Goal: Task Accomplishment & Management: Use online tool/utility

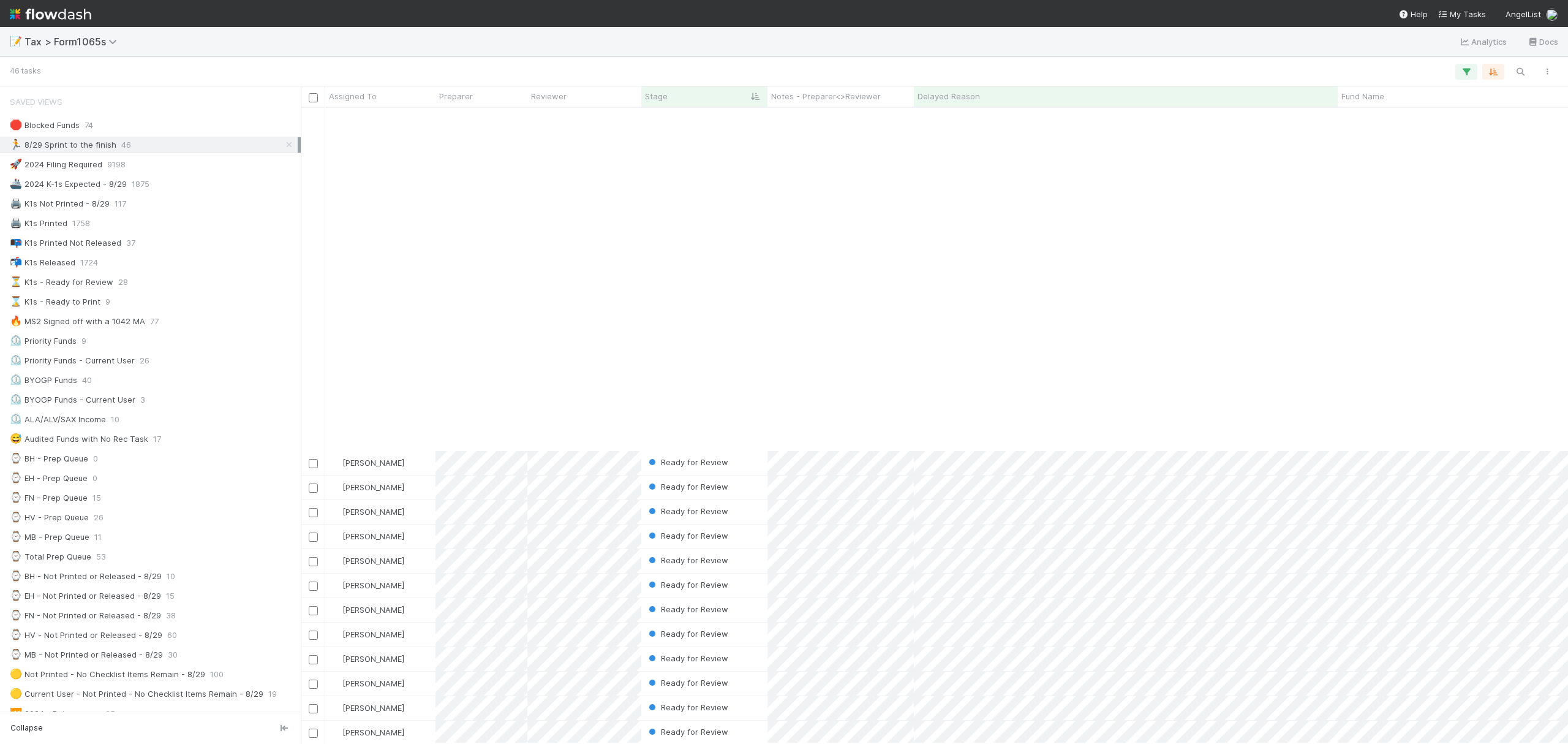
scroll to position [623, 1255]
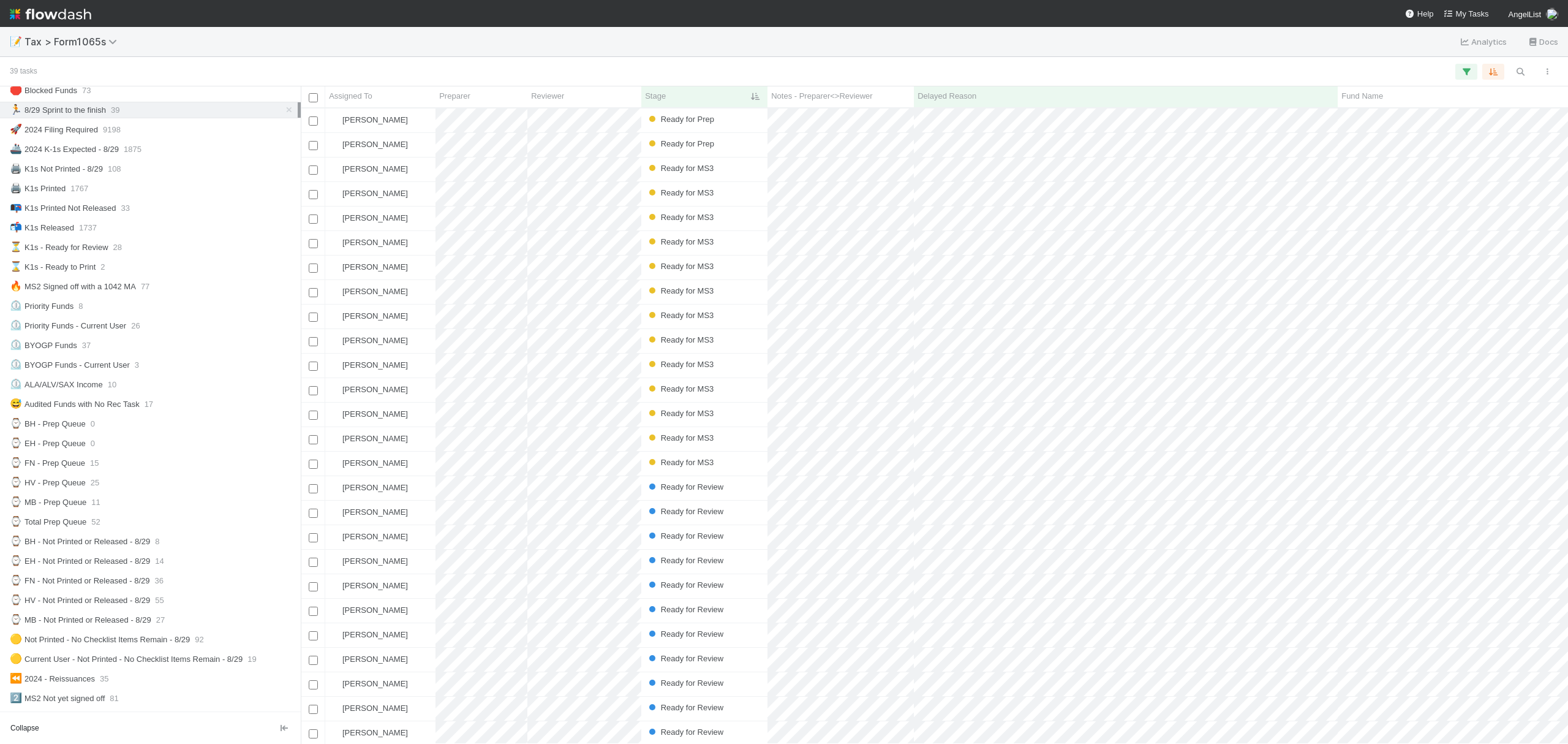
scroll to position [37, 0]
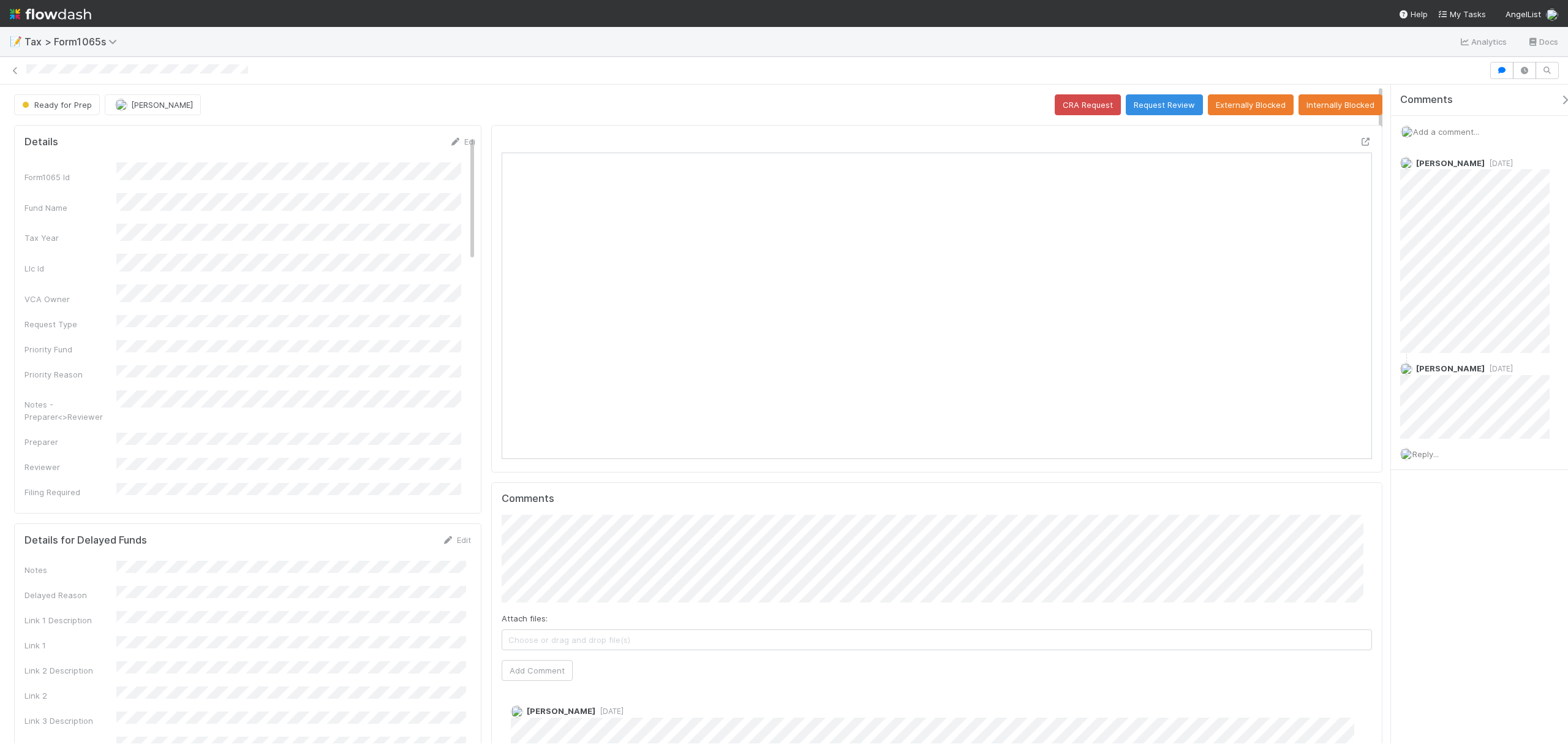
scroll to position [237, 849]
click at [1360, 143] on icon at bounding box center [1365, 142] width 12 height 8
click at [1360, 144] on icon at bounding box center [1365, 142] width 12 height 8
click at [1424, 458] on span "Reply..." at bounding box center [1426, 454] width 27 height 10
click at [1467, 552] on span "[PERSON_NAME]" at bounding box center [1478, 549] width 62 height 10
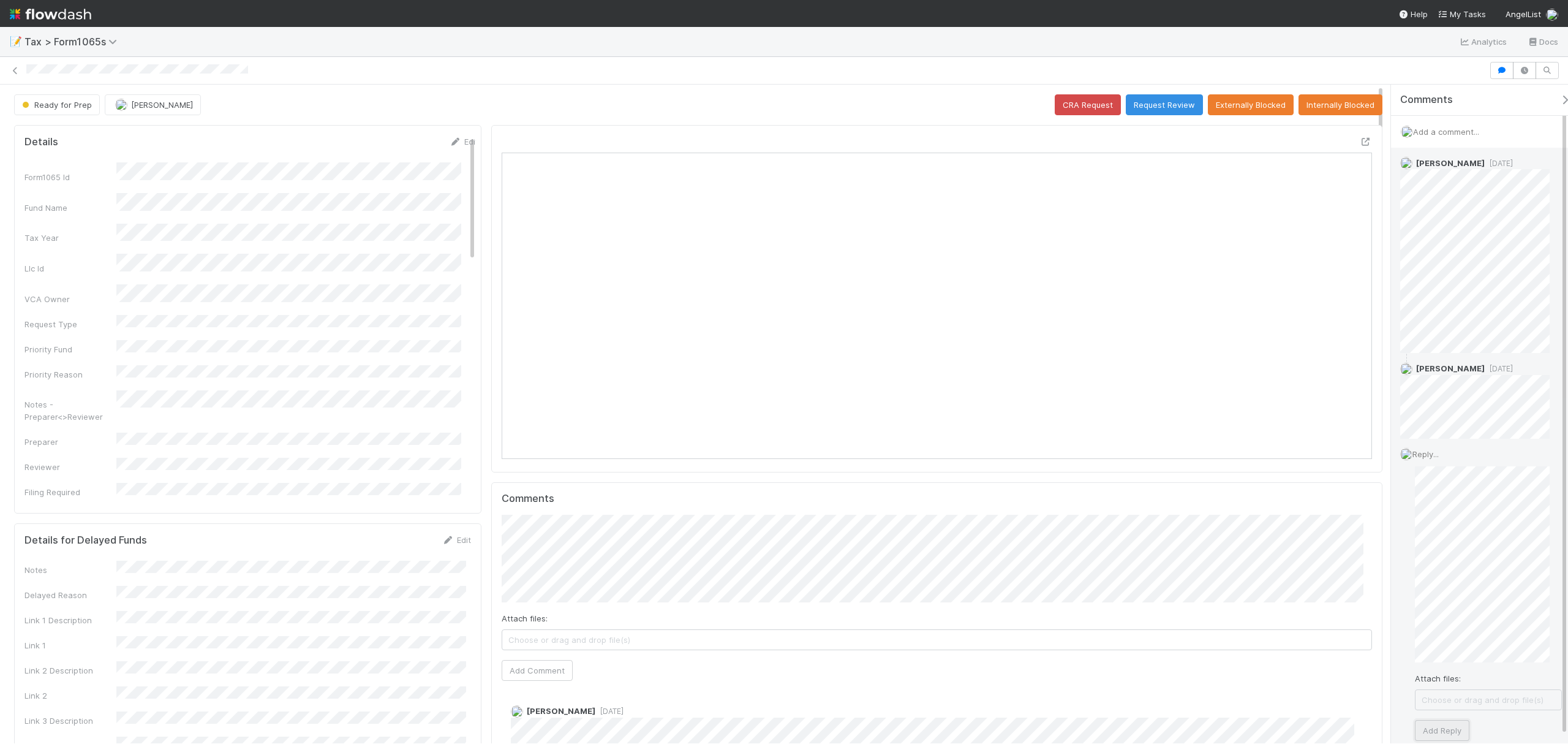
click at [1448, 728] on button "Add Reply" at bounding box center [1443, 730] width 55 height 21
click at [1429, 639] on span "Reply..." at bounding box center [1426, 638] width 27 height 10
drag, startPoint x: 1561, startPoint y: 420, endPoint x: 1565, endPoint y: 462, distance: 42.2
click at [1565, 462] on div "Amy Gregorius 4 days ago Helen Vo 3 days ago Fareeha Naim just now Reply... Att…" at bounding box center [1486, 504] width 189 height 712
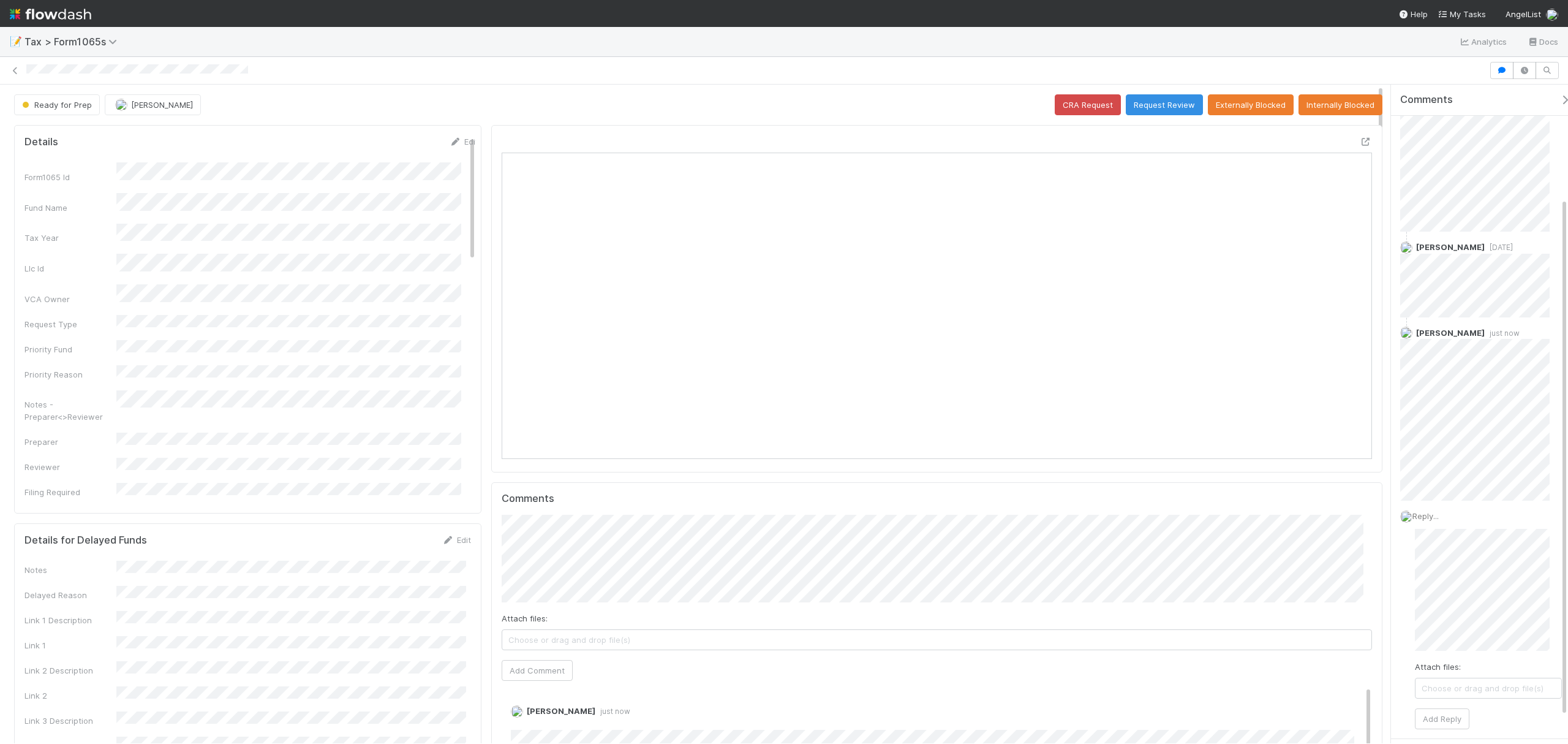
scroll to position [144, 0]
drag, startPoint x: 1565, startPoint y: 459, endPoint x: 1567, endPoint y: 572, distance: 113.0
click at [1567, 572] on div "Comments Add a comment... Amy Gregorius 4 days ago Helen Vo 3 days ago Fareeha …" at bounding box center [1486, 414] width 189 height 658
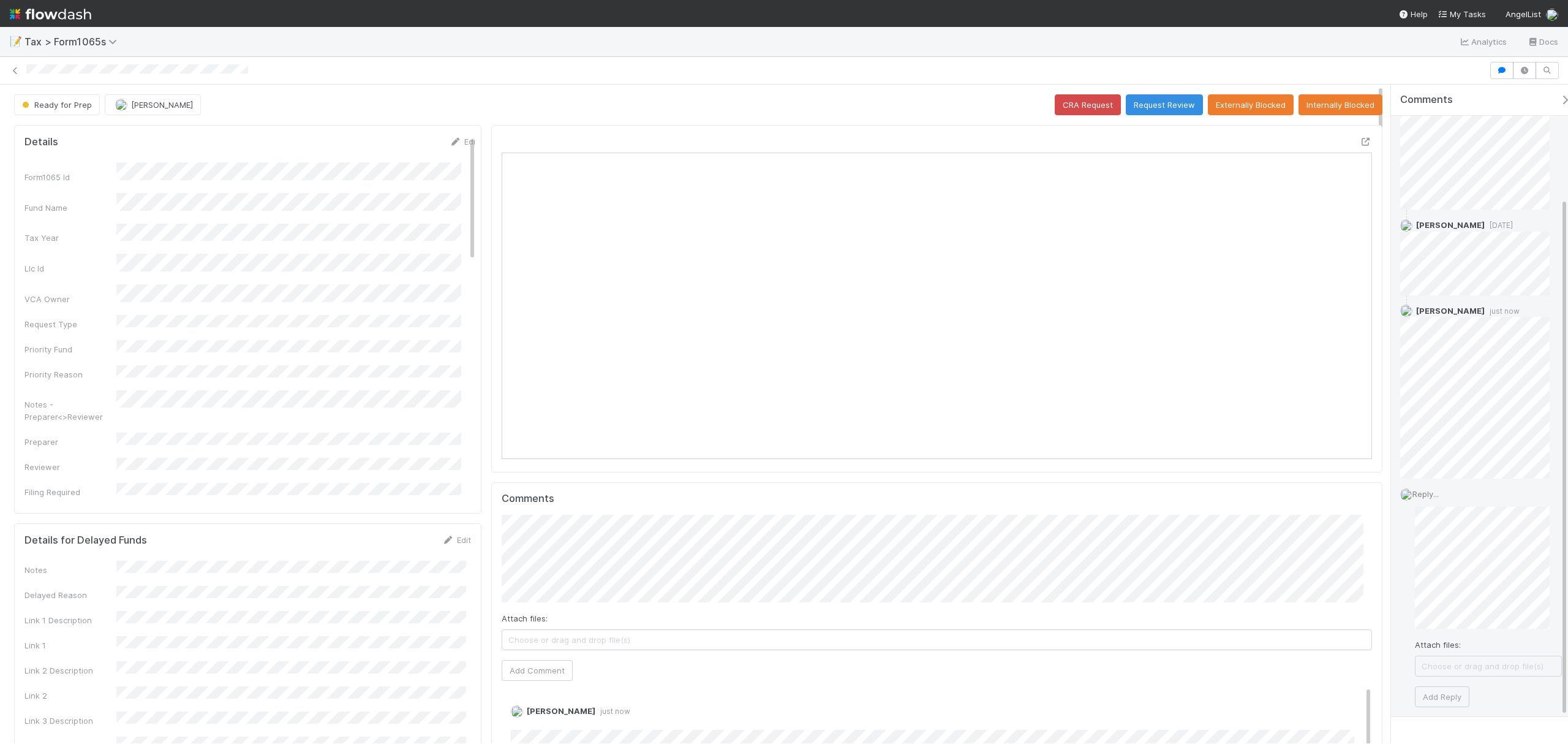
scroll to position [0, 0]
drag, startPoint x: 1566, startPoint y: 491, endPoint x: 1566, endPoint y: 580, distance: 89.0
click at [1566, 580] on div "Amy Gregorius 4 days ago Helen Vo 3 days ago Fareeha Naim just now Reply... Att…" at bounding box center [1486, 504] width 189 height 712
click at [1563, 579] on div "Amy Gregorius 4 days ago Helen Vo 3 days ago Fareeha Naim just now Reply... Att…" at bounding box center [1486, 504] width 189 height 712
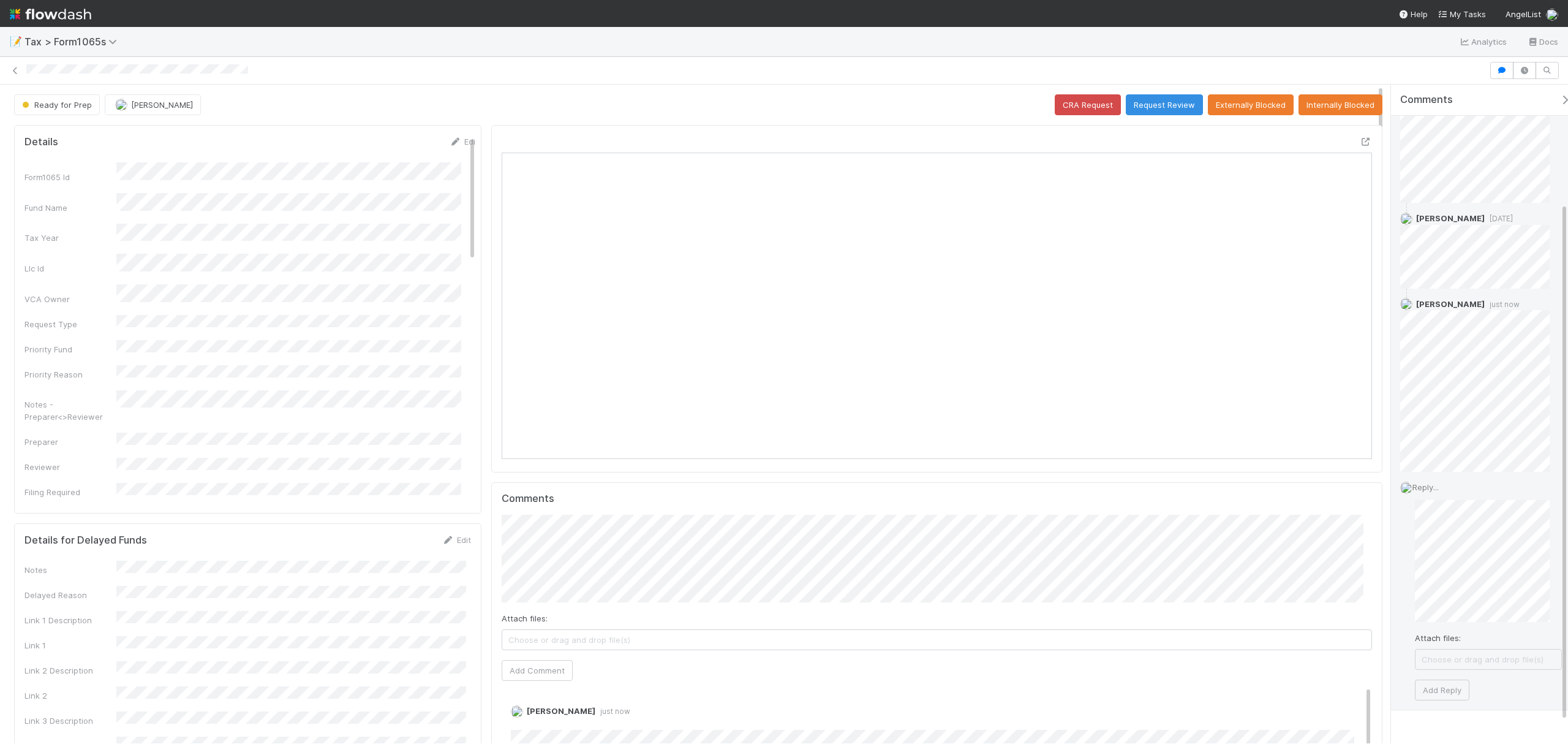
drag, startPoint x: 1566, startPoint y: 581, endPoint x: 1566, endPoint y: 700, distance: 119.0
click at [1566, 700] on div "Amy Gregorius 4 days ago Helen Vo 3 days ago Fareeha Naim just now Reply... Att…" at bounding box center [1486, 354] width 189 height 712
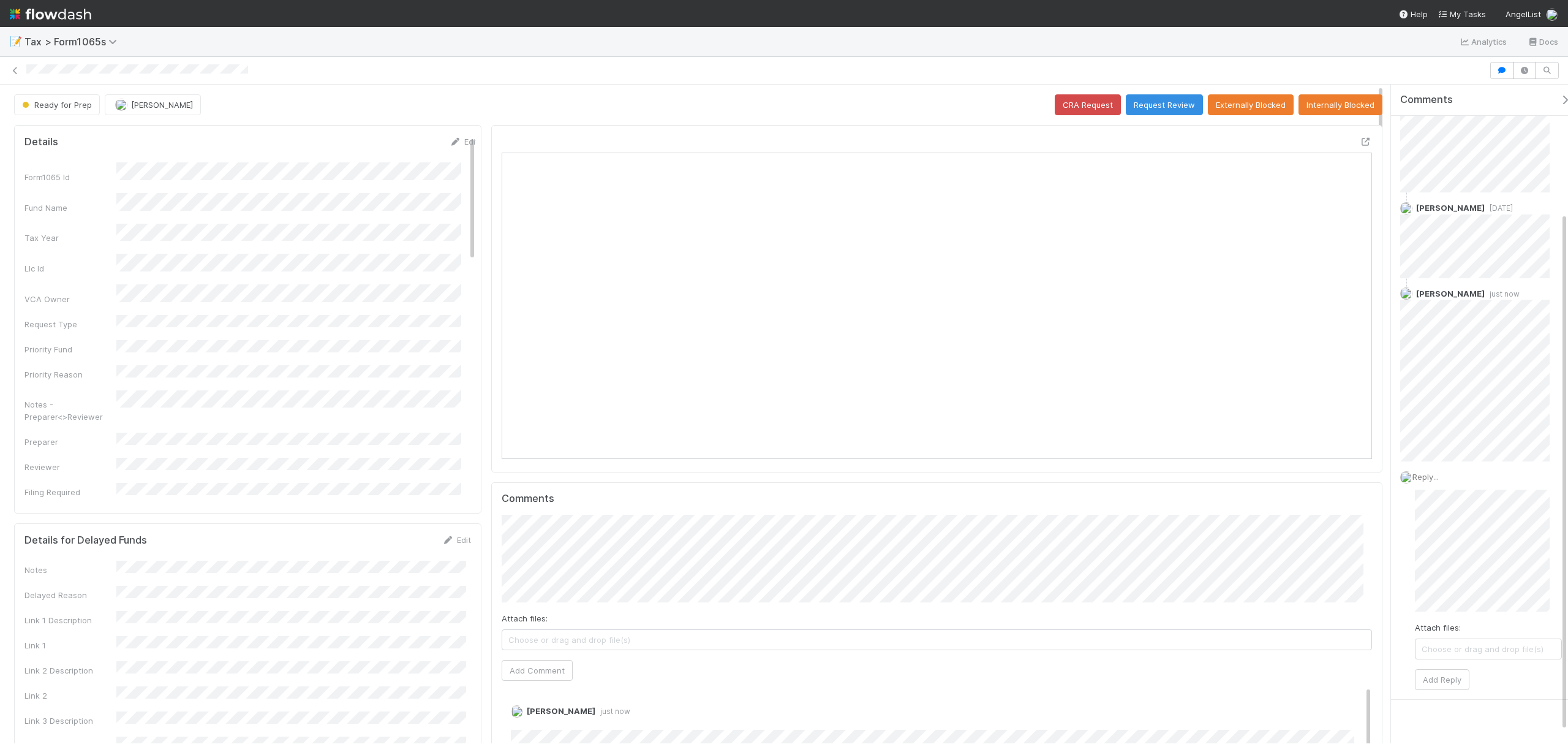
scroll to position [163, 0]
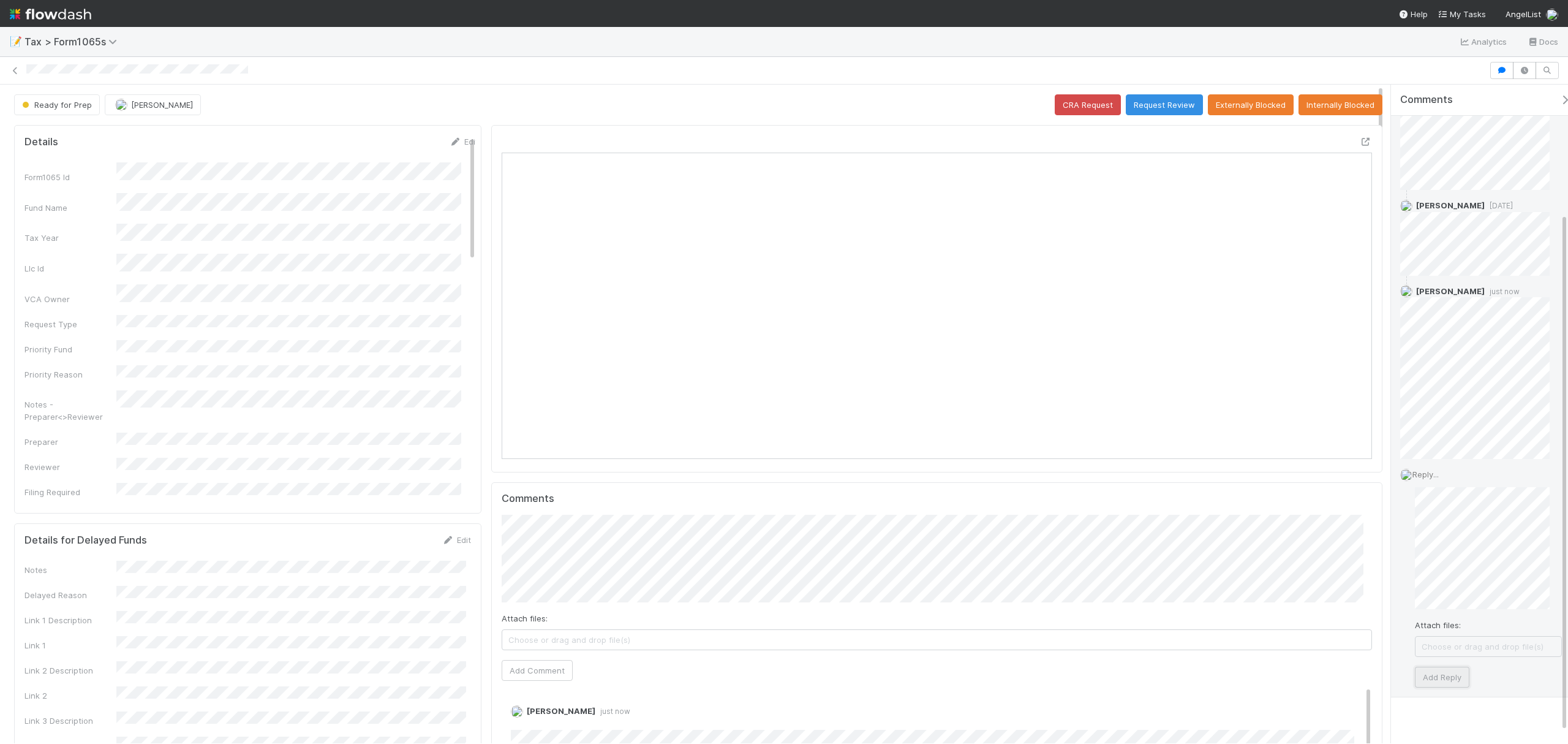
click at [1446, 682] on button "Add Reply" at bounding box center [1443, 677] width 55 height 21
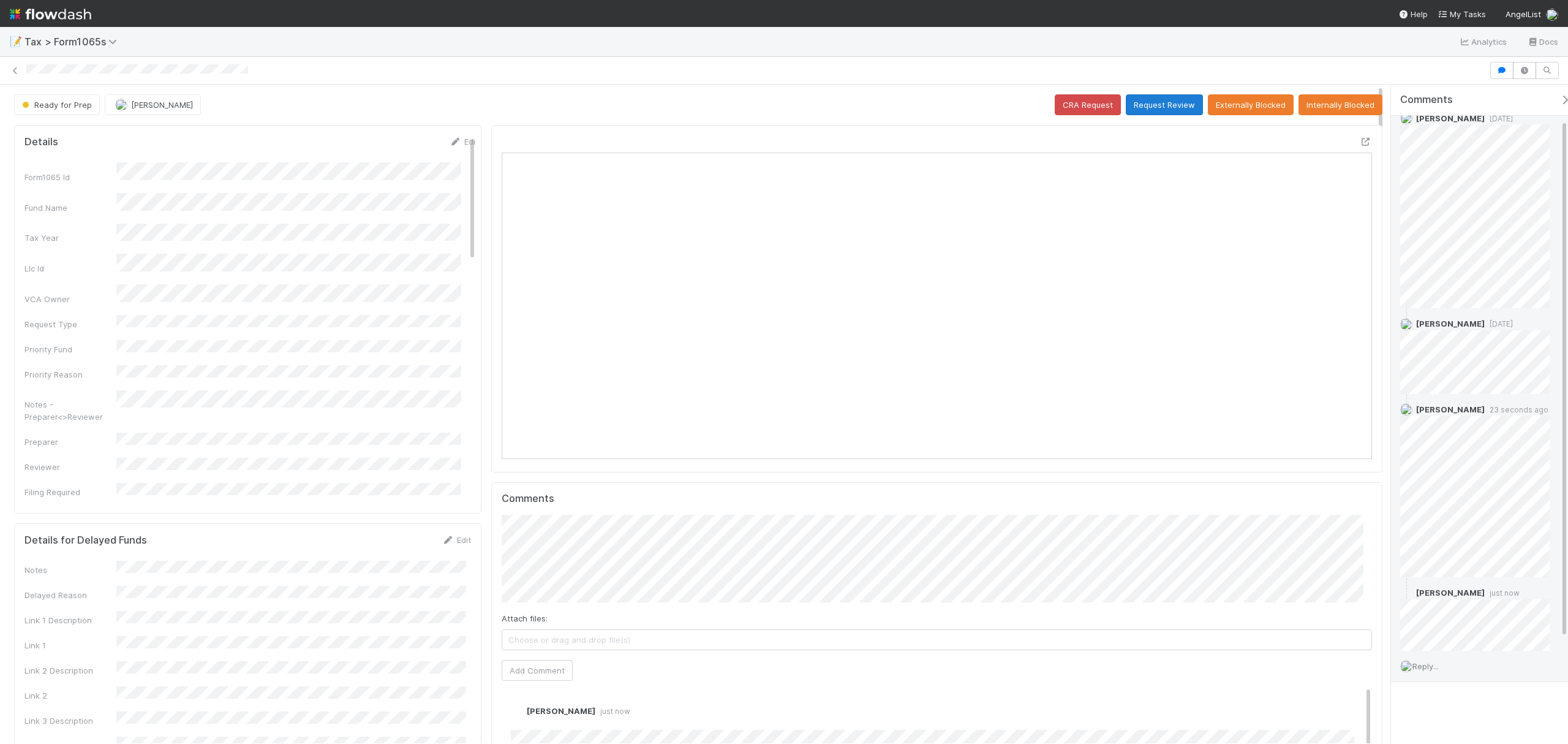
scroll to position [44, 0]
click at [1142, 101] on button "Request Review" at bounding box center [1164, 105] width 77 height 21
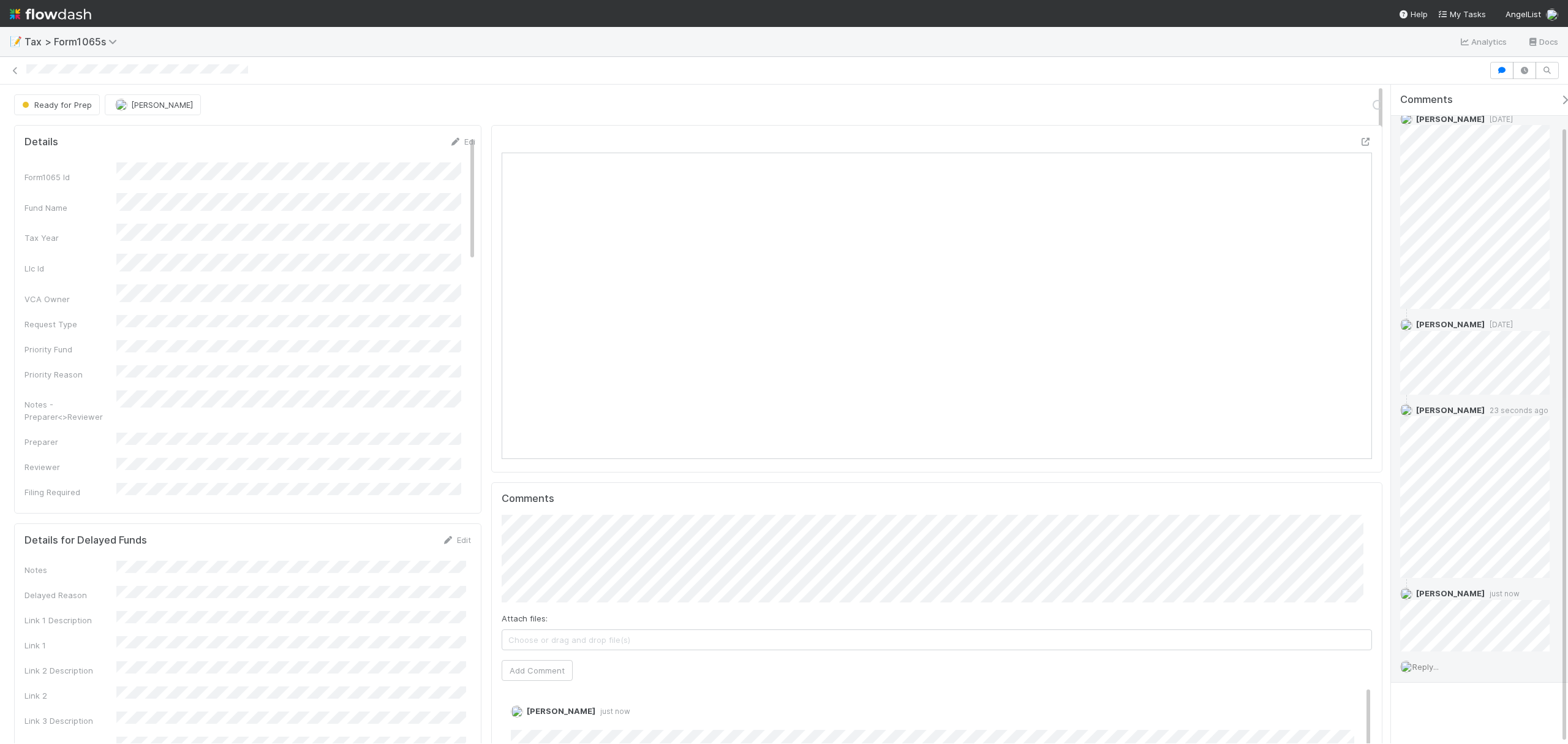
click at [675, 81] on div at bounding box center [784, 71] width 1568 height 27
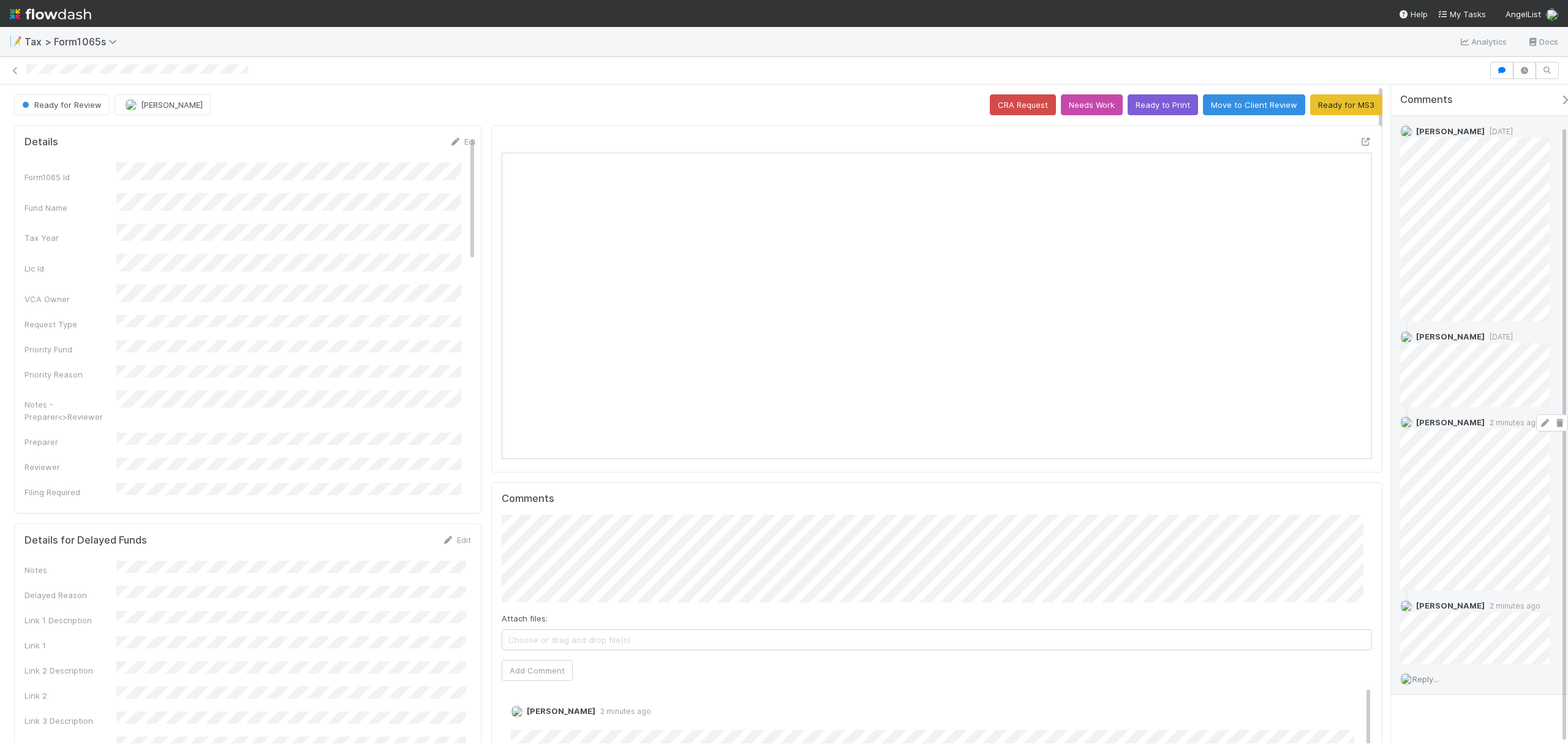
scroll to position [44, 0]
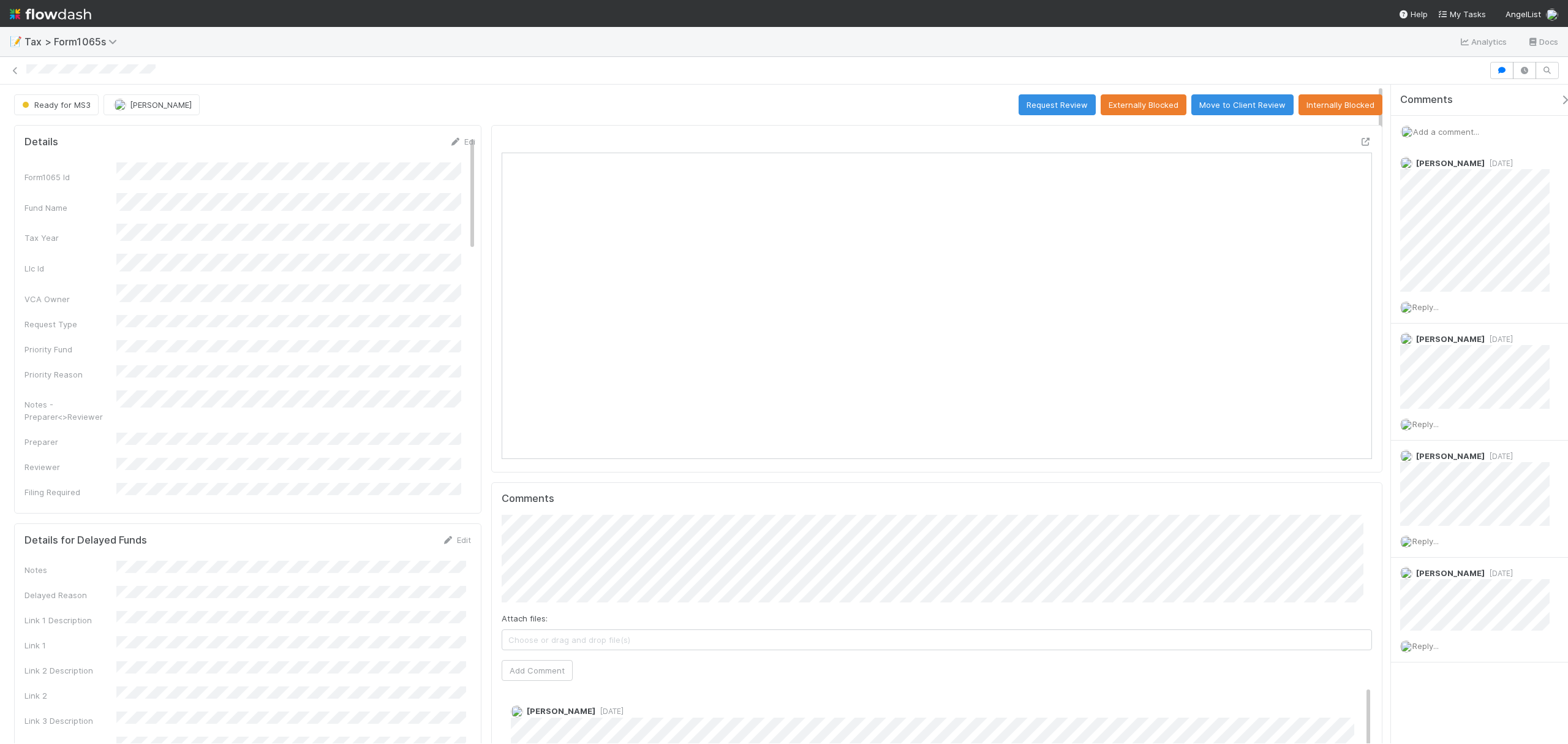
scroll to position [237, 849]
click at [1175, 140] on icon at bounding box center [1365, 142] width 12 height 8
click at [1053, 108] on button "Request Review" at bounding box center [1057, 105] width 77 height 21
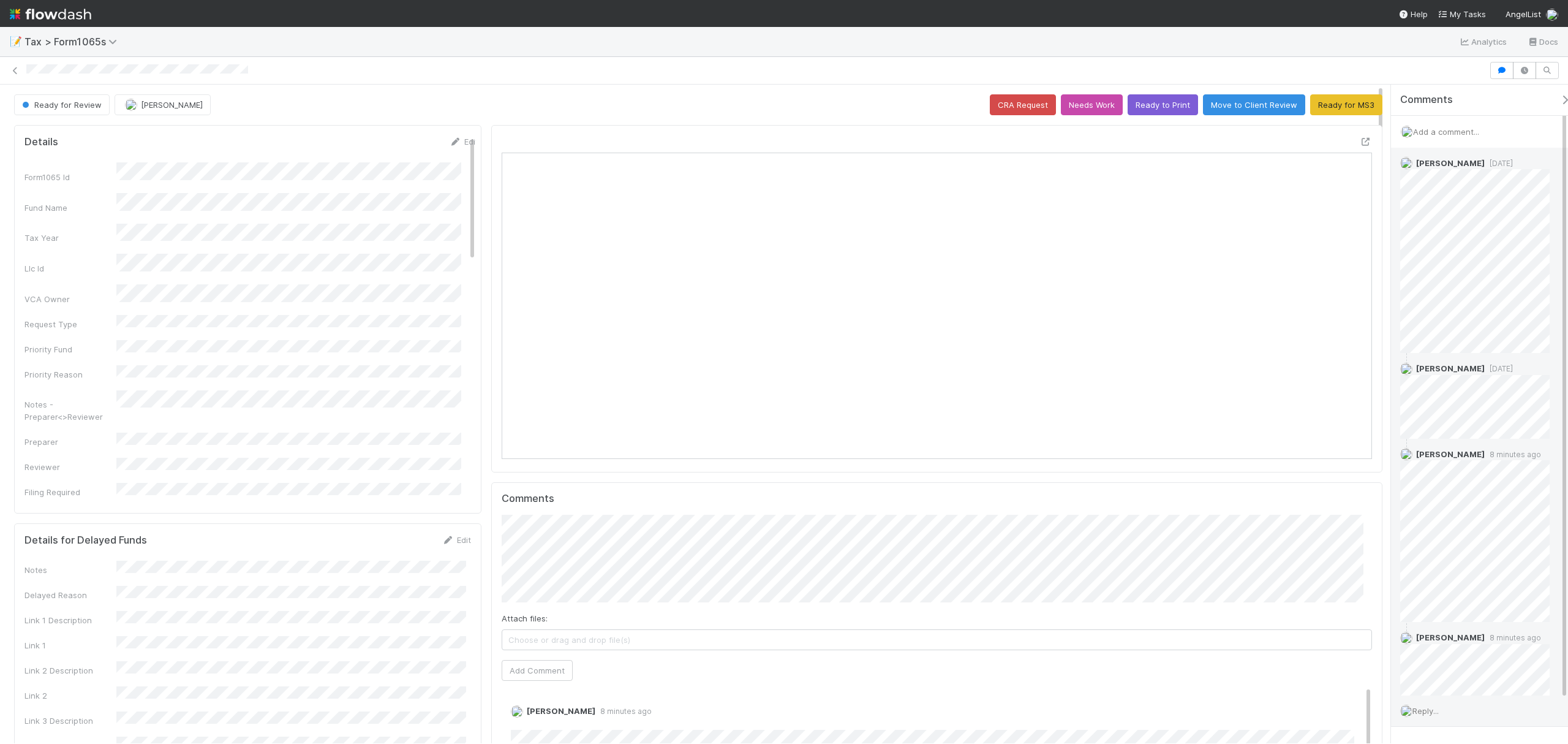
scroll to position [237, 849]
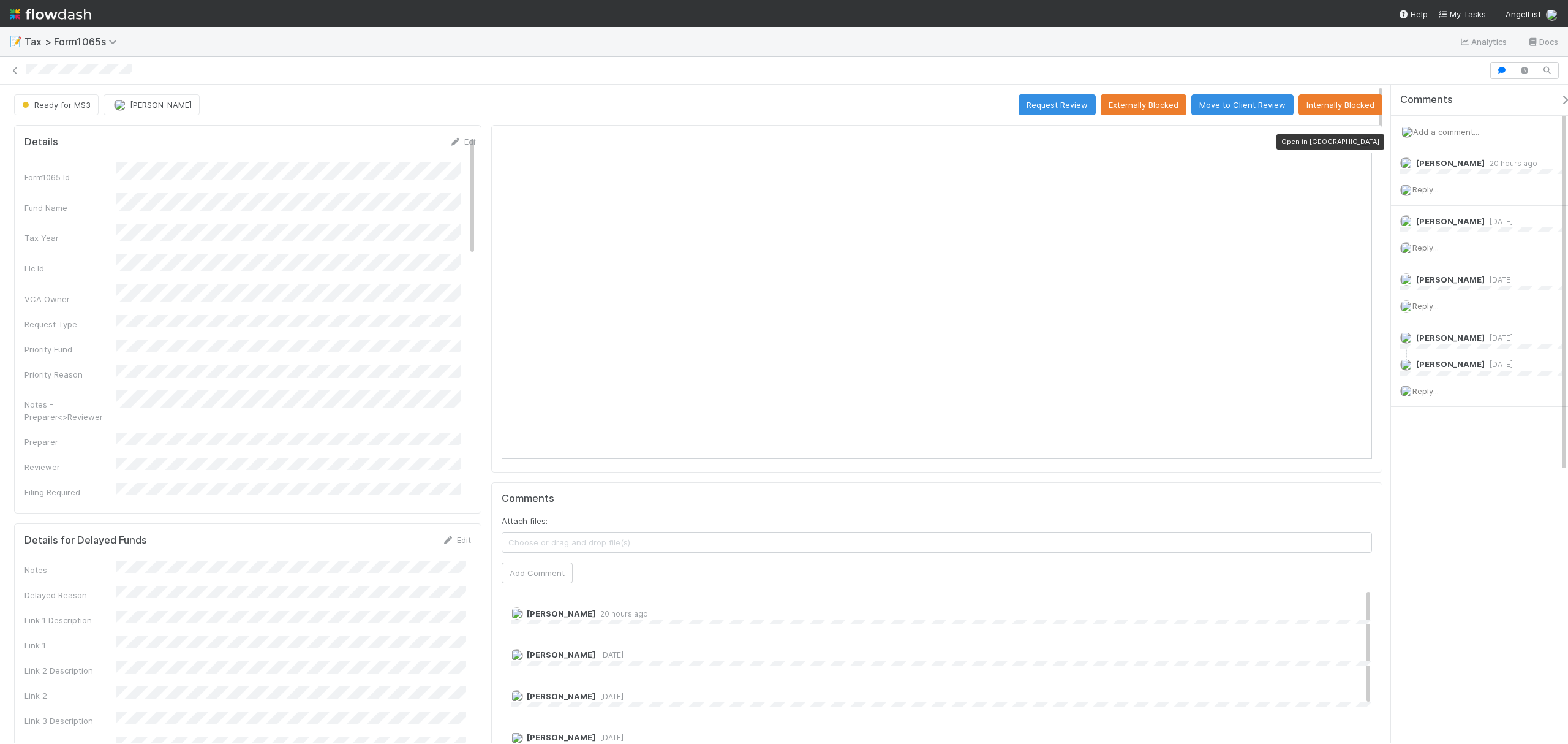
click at [1360, 145] on icon at bounding box center [1365, 142] width 12 height 8
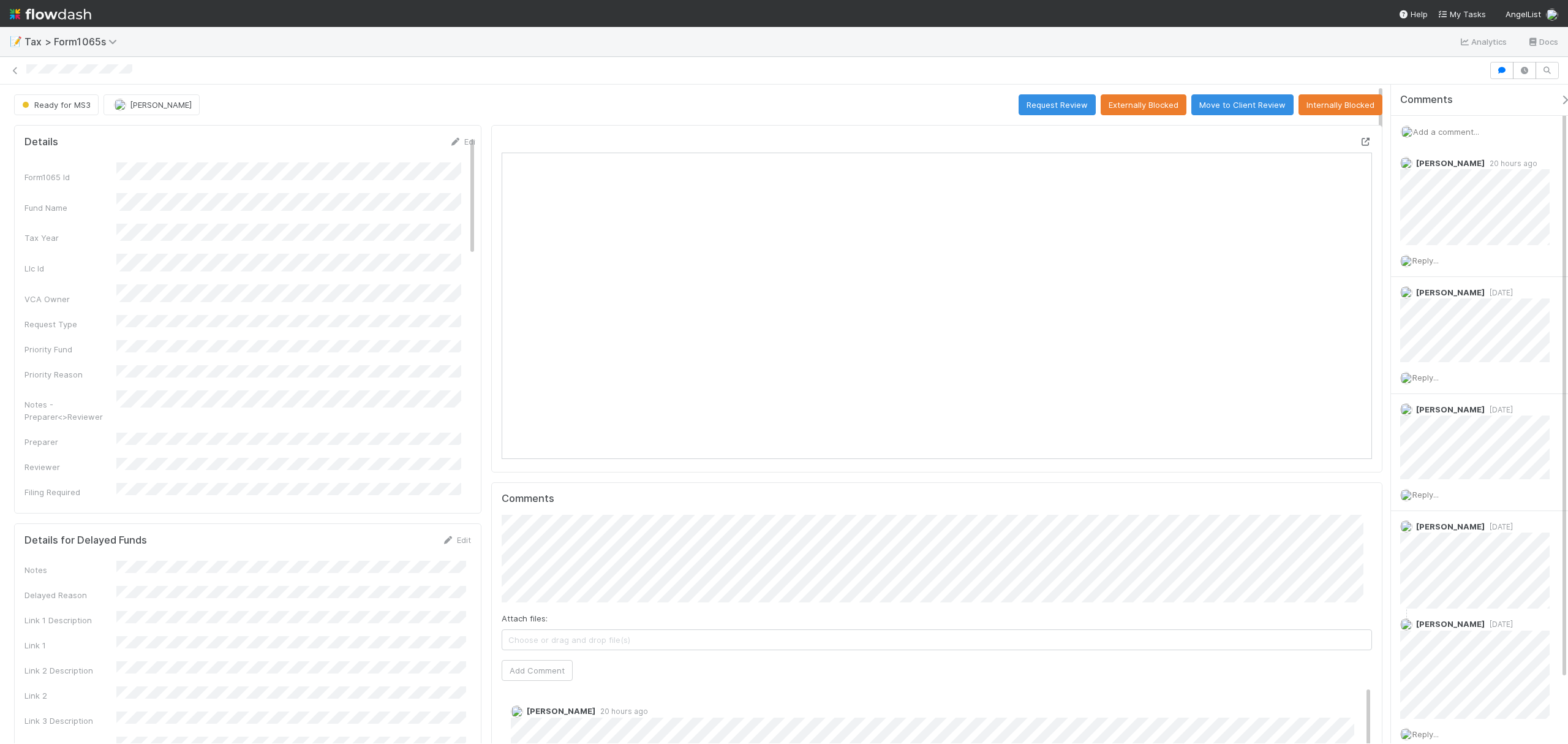
scroll to position [237, 849]
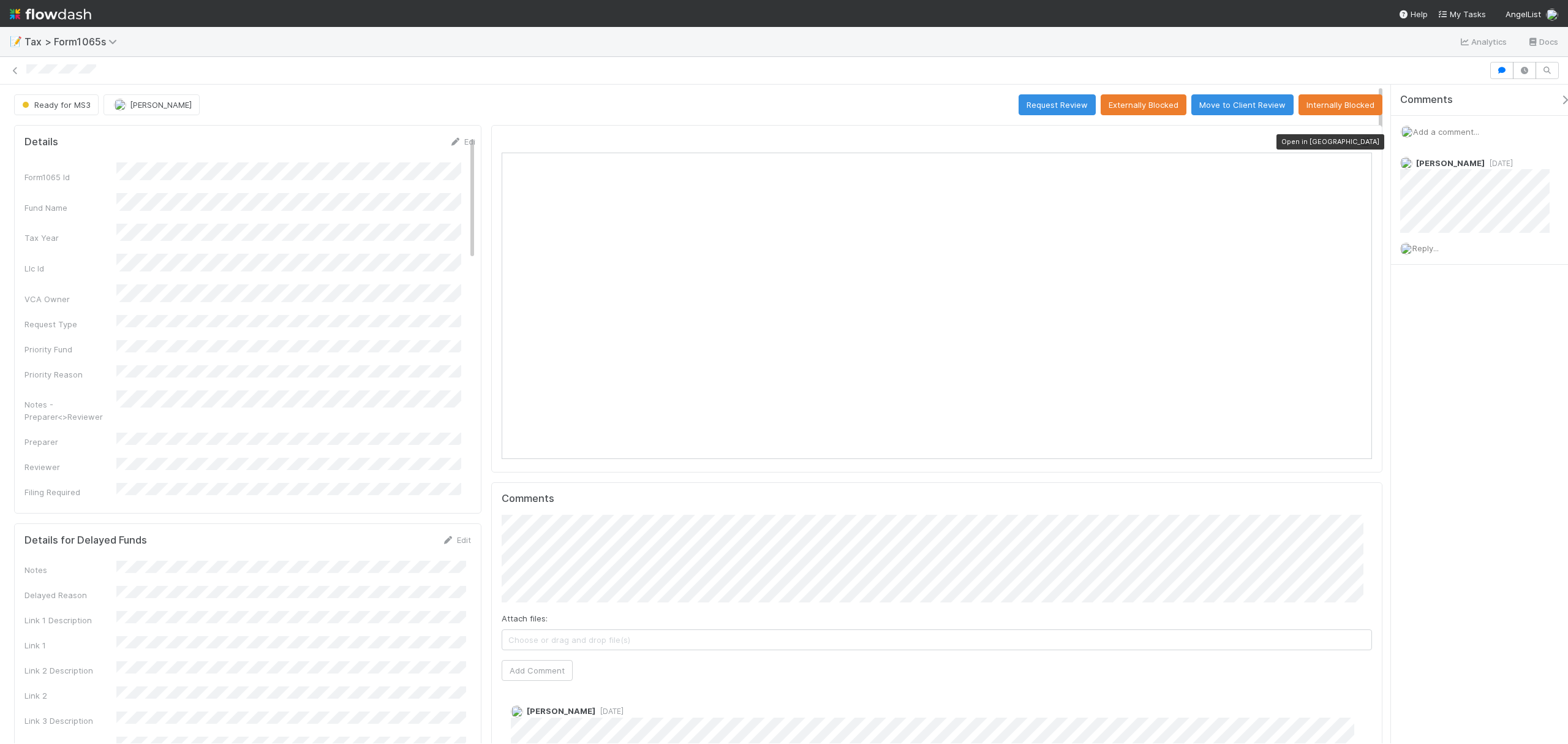
click at [1360, 136] on div at bounding box center [1365, 141] width 12 height 12
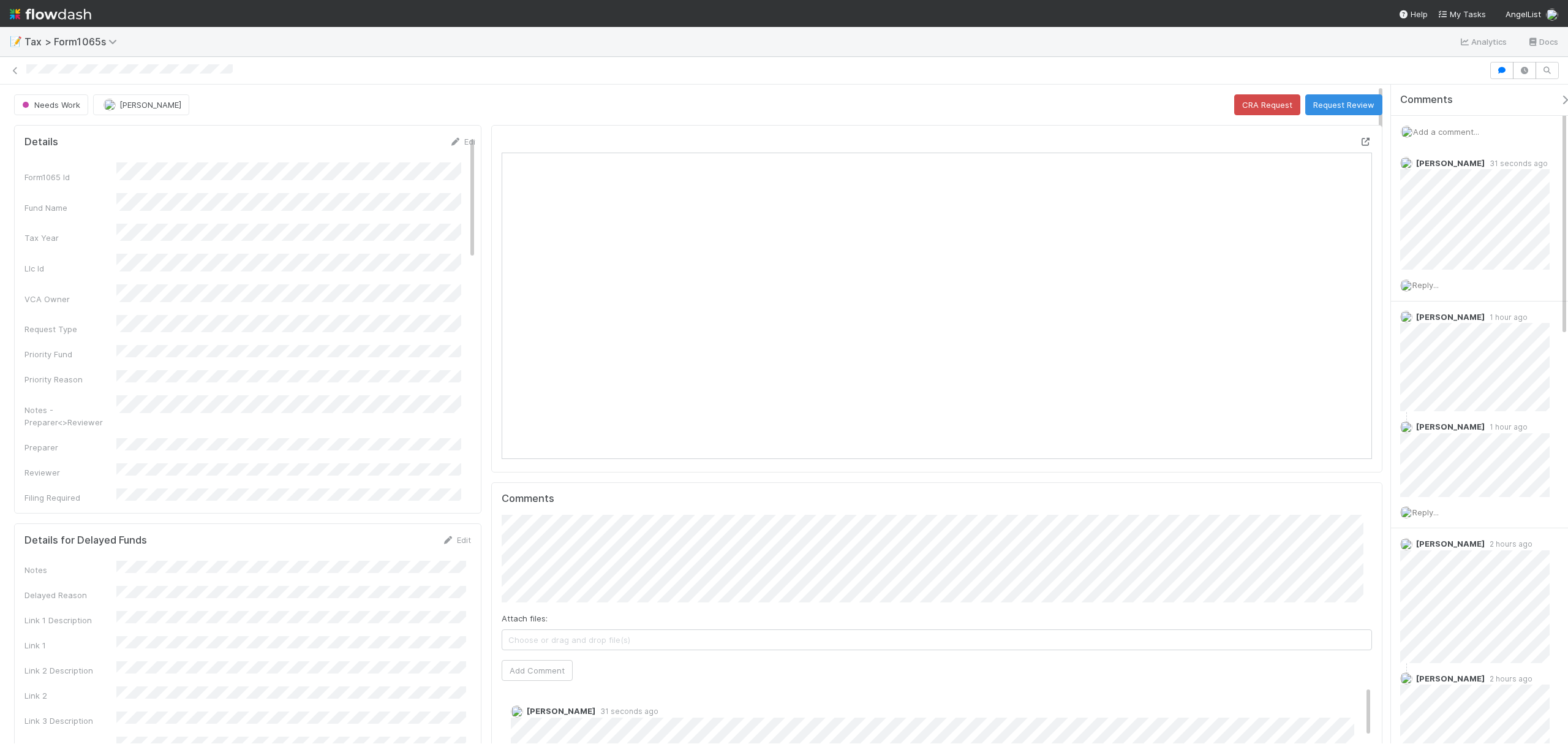
scroll to position [237, 849]
click at [1360, 141] on icon at bounding box center [1365, 142] width 12 height 8
click at [1336, 105] on button "Request Review" at bounding box center [1344, 105] width 77 height 21
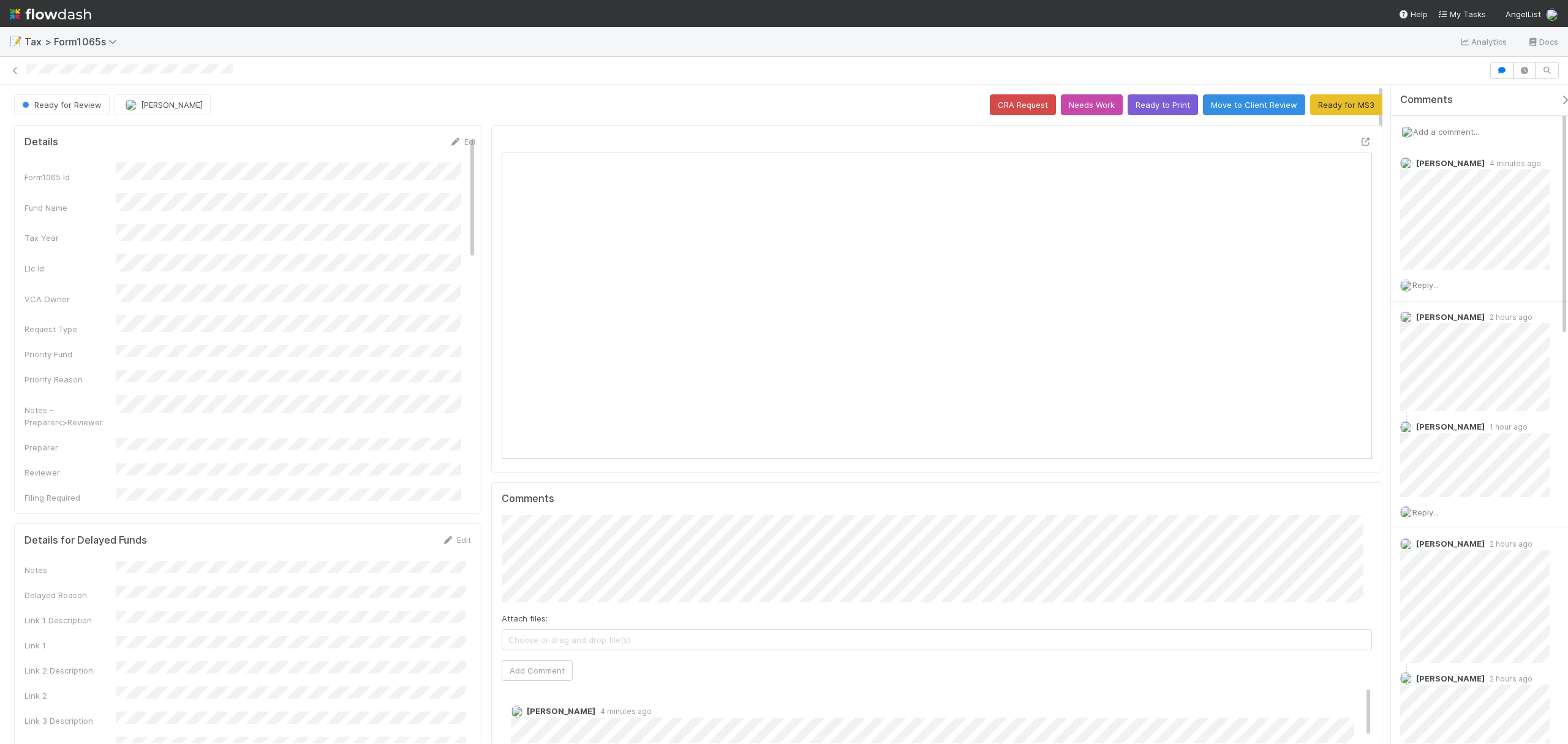
click at [1455, 130] on span "Add a comment..." at bounding box center [1446, 132] width 66 height 10
click at [1467, 330] on button "Add Comment" at bounding box center [1446, 337] width 71 height 21
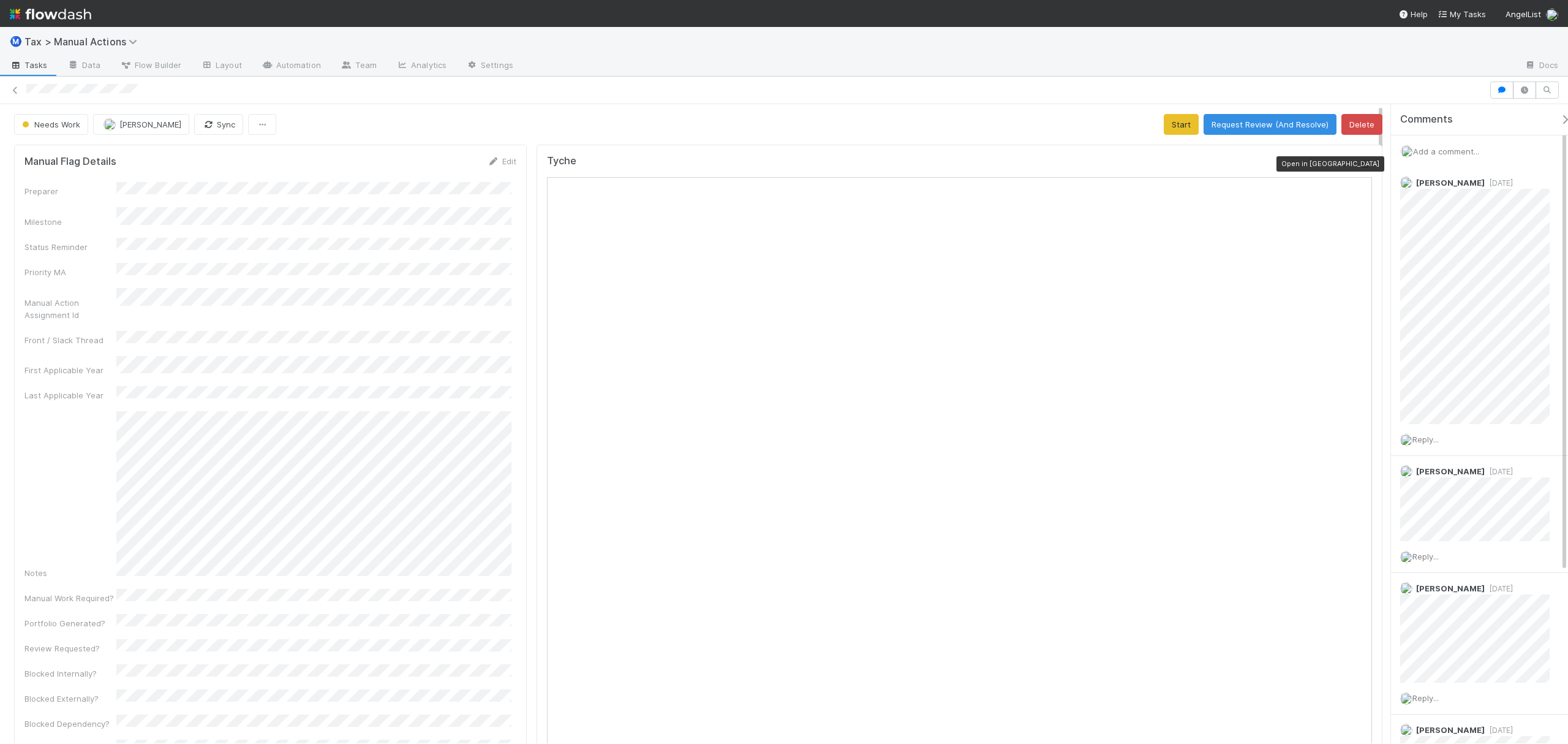
click at [1360, 167] on icon at bounding box center [1365, 164] width 12 height 8
click at [1218, 125] on button "Request Review (And Resolve)" at bounding box center [1270, 124] width 133 height 21
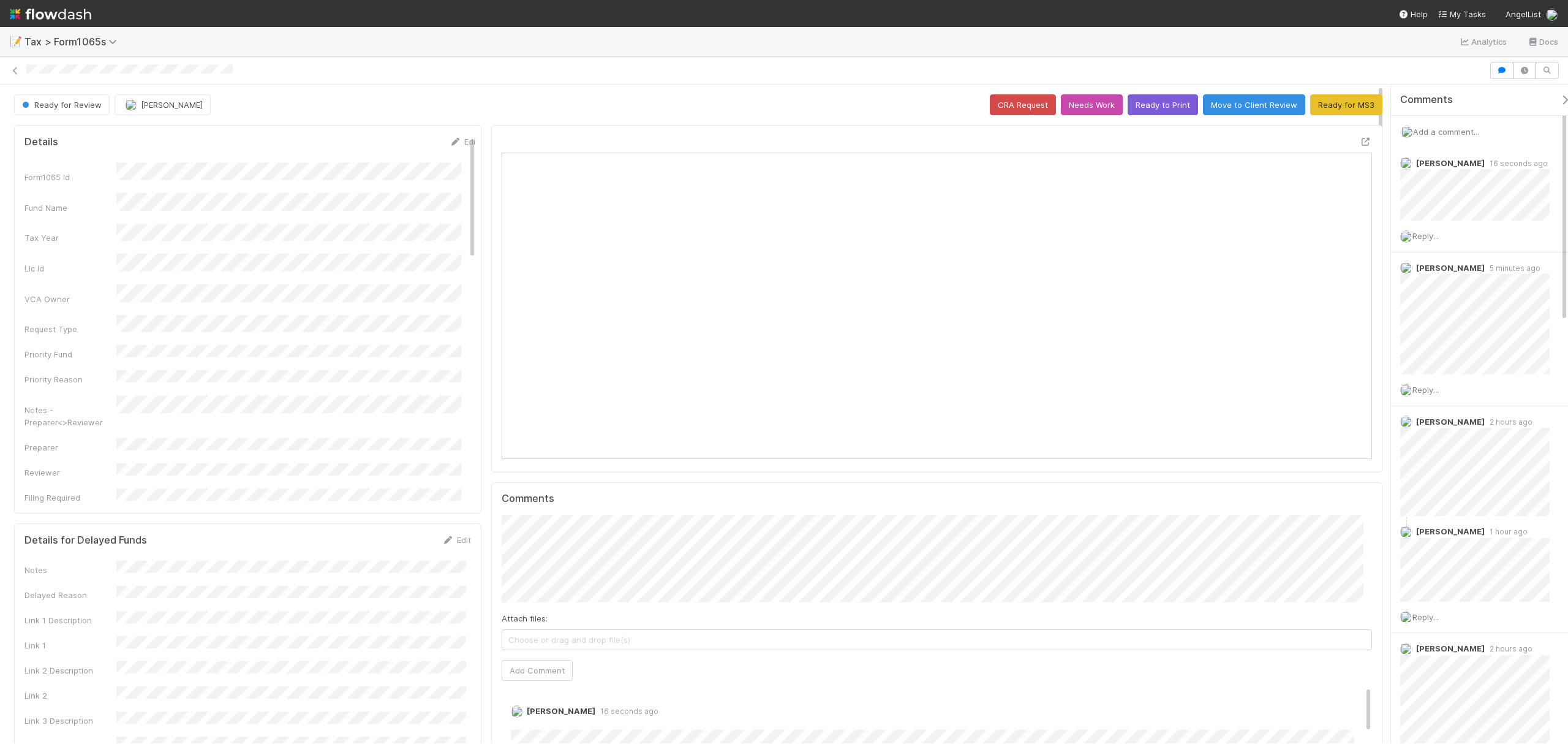
scroll to position [237, 849]
drag, startPoint x: 1380, startPoint y: 144, endPoint x: 1378, endPoint y: 344, distance: 200.0
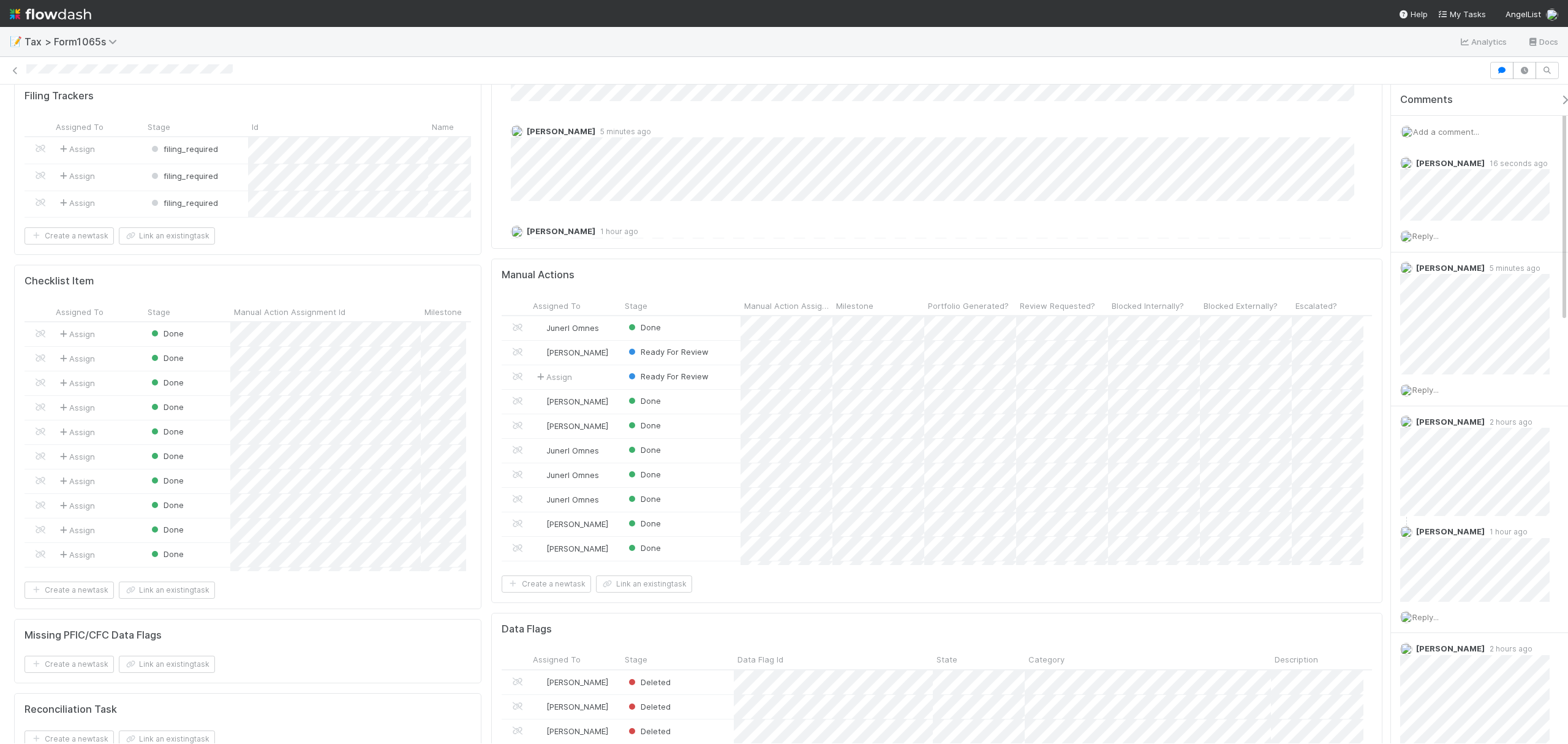
click at [1378, 344] on div "Details Edit Form1065 Id Fund Name Tax Year Llc Id VCA Owner Request Type Prior…" at bounding box center [698, 528] width 1397 height 2201
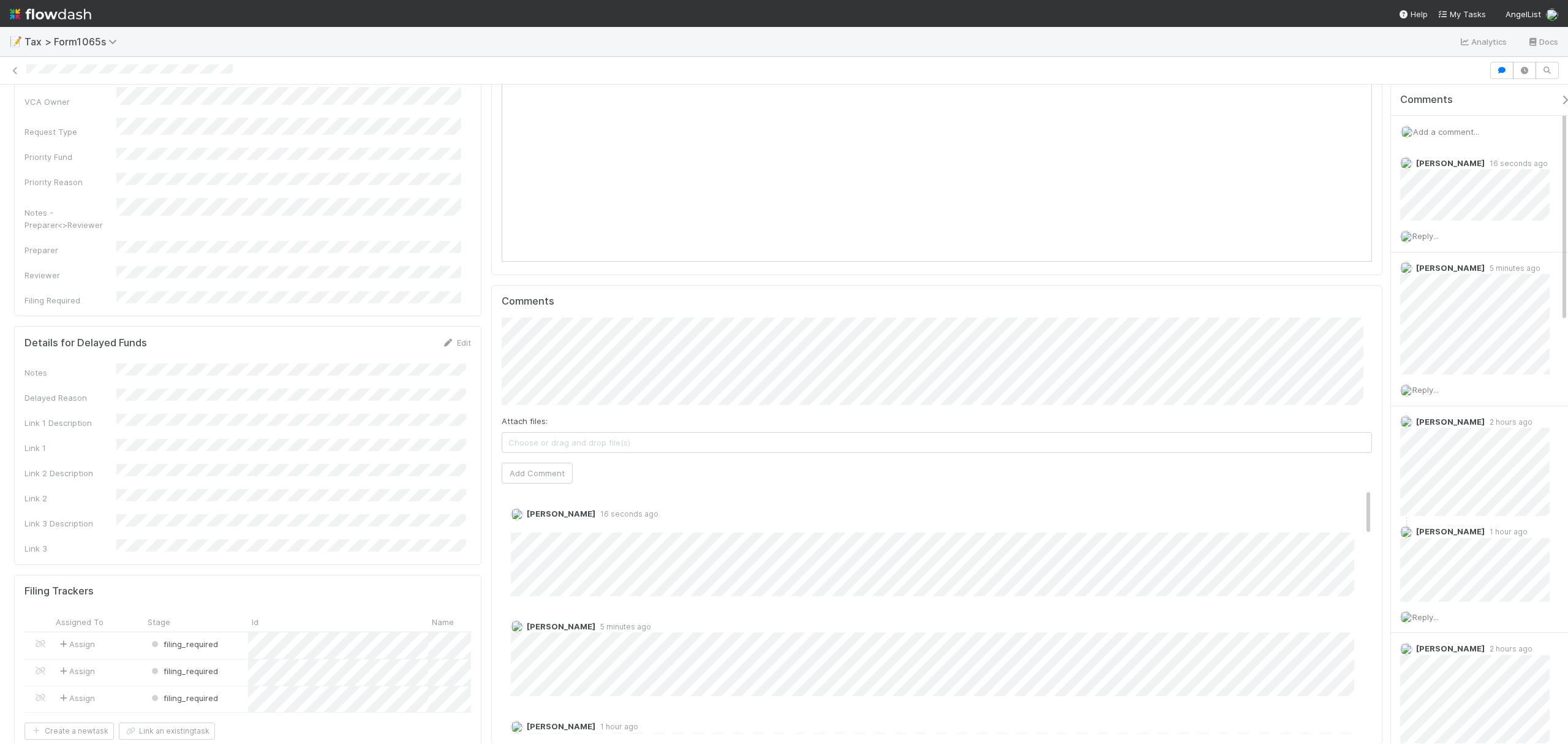
scroll to position [0, 0]
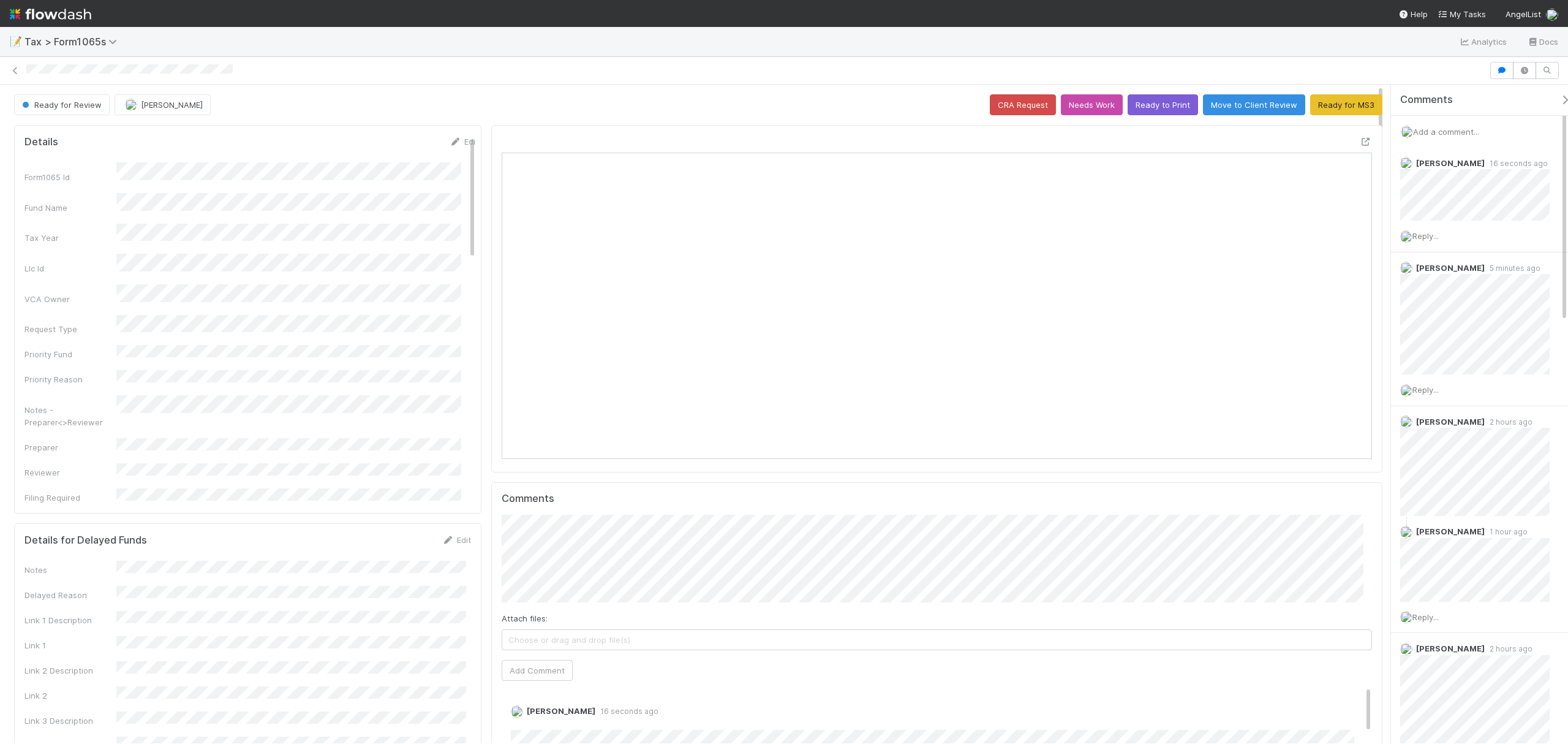
drag, startPoint x: 1380, startPoint y: 527, endPoint x: 1370, endPoint y: 76, distance: 451.1
click at [1370, 76] on div "Ready for Review Fareeha Naim CRA Request Needs Work Ready to Print Move to Cli…" at bounding box center [784, 400] width 1568 height 687
click at [1360, 143] on icon at bounding box center [1365, 142] width 12 height 8
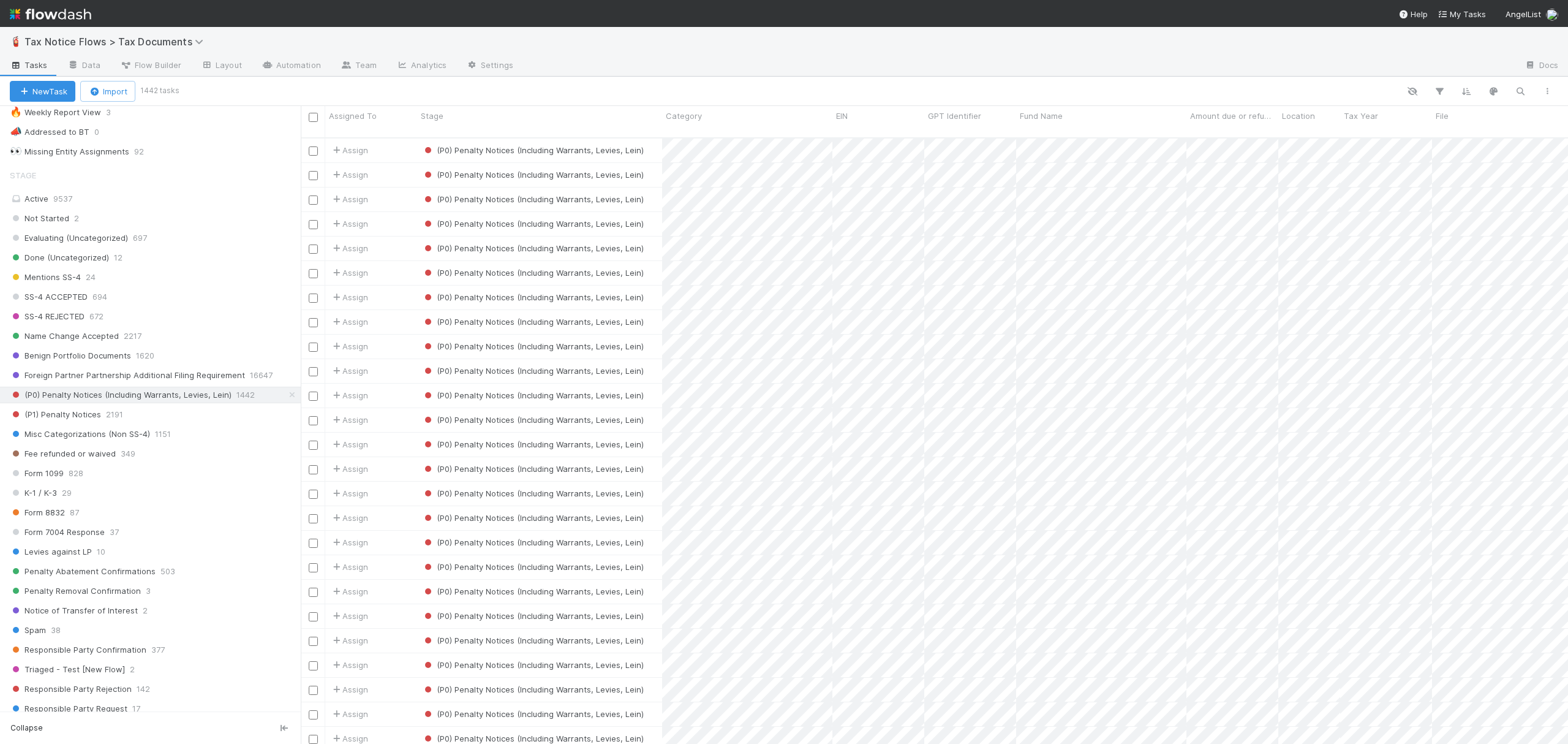
scroll to position [110, 0]
click at [286, 399] on icon at bounding box center [292, 396] width 12 height 8
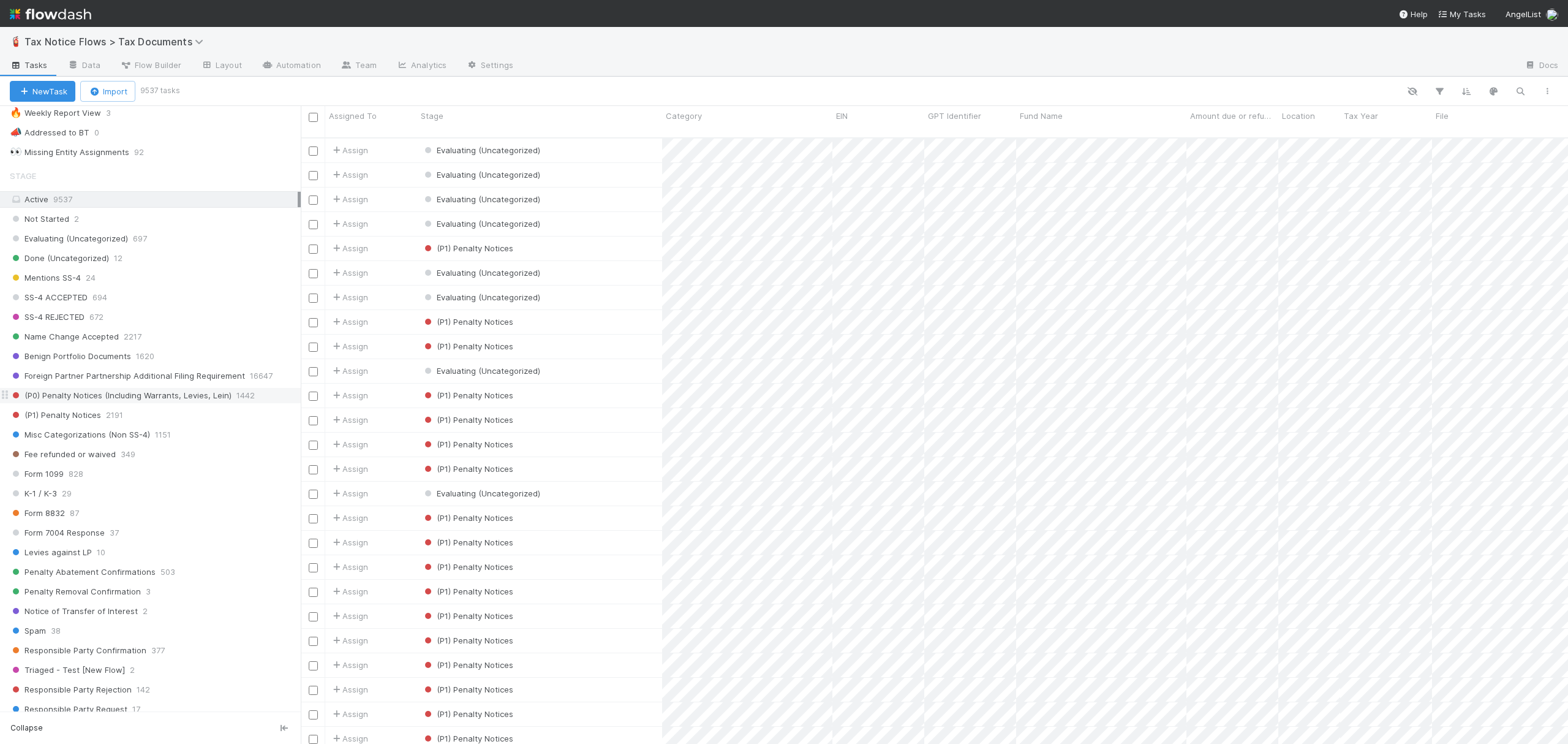
scroll to position [604, 1255]
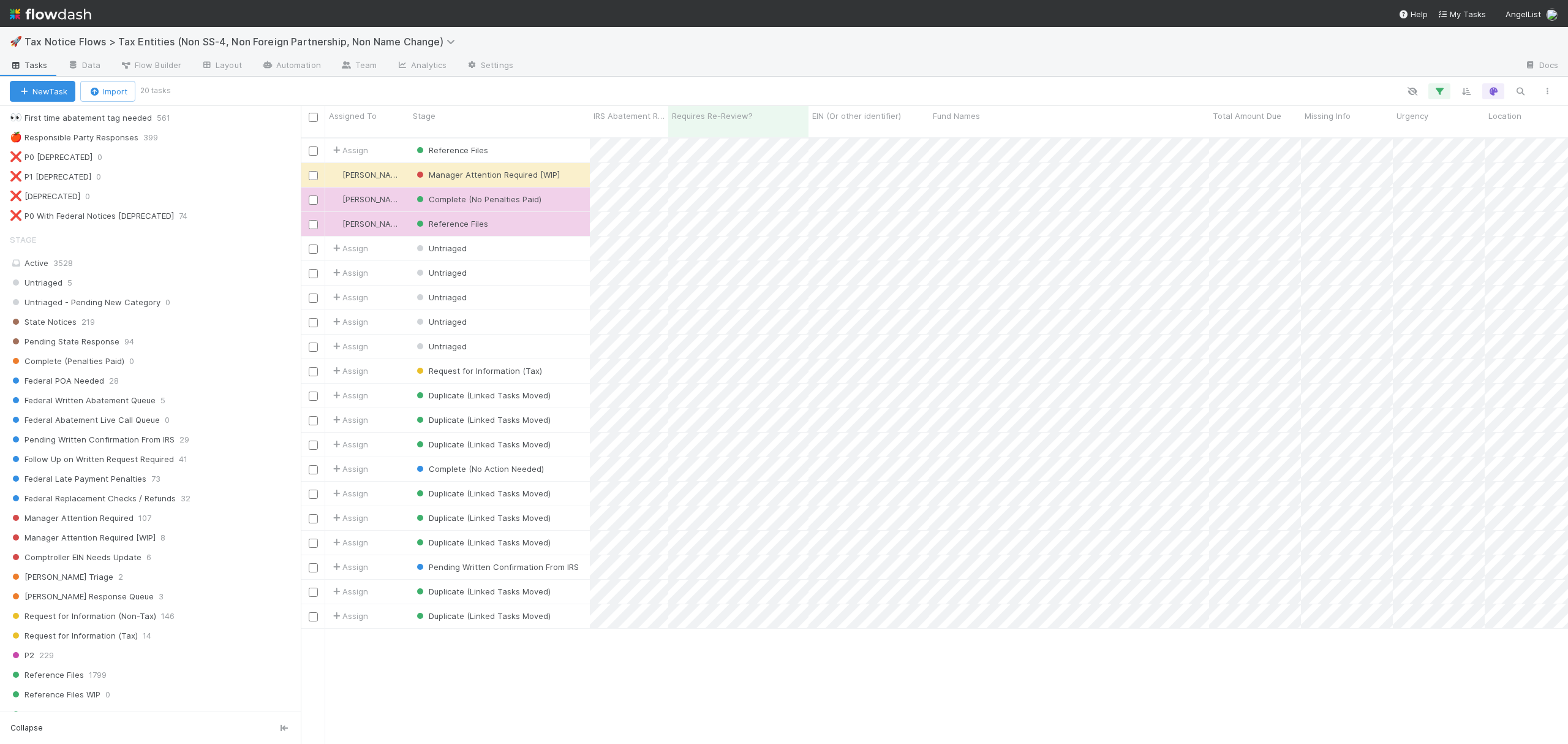
scroll to position [429, 0]
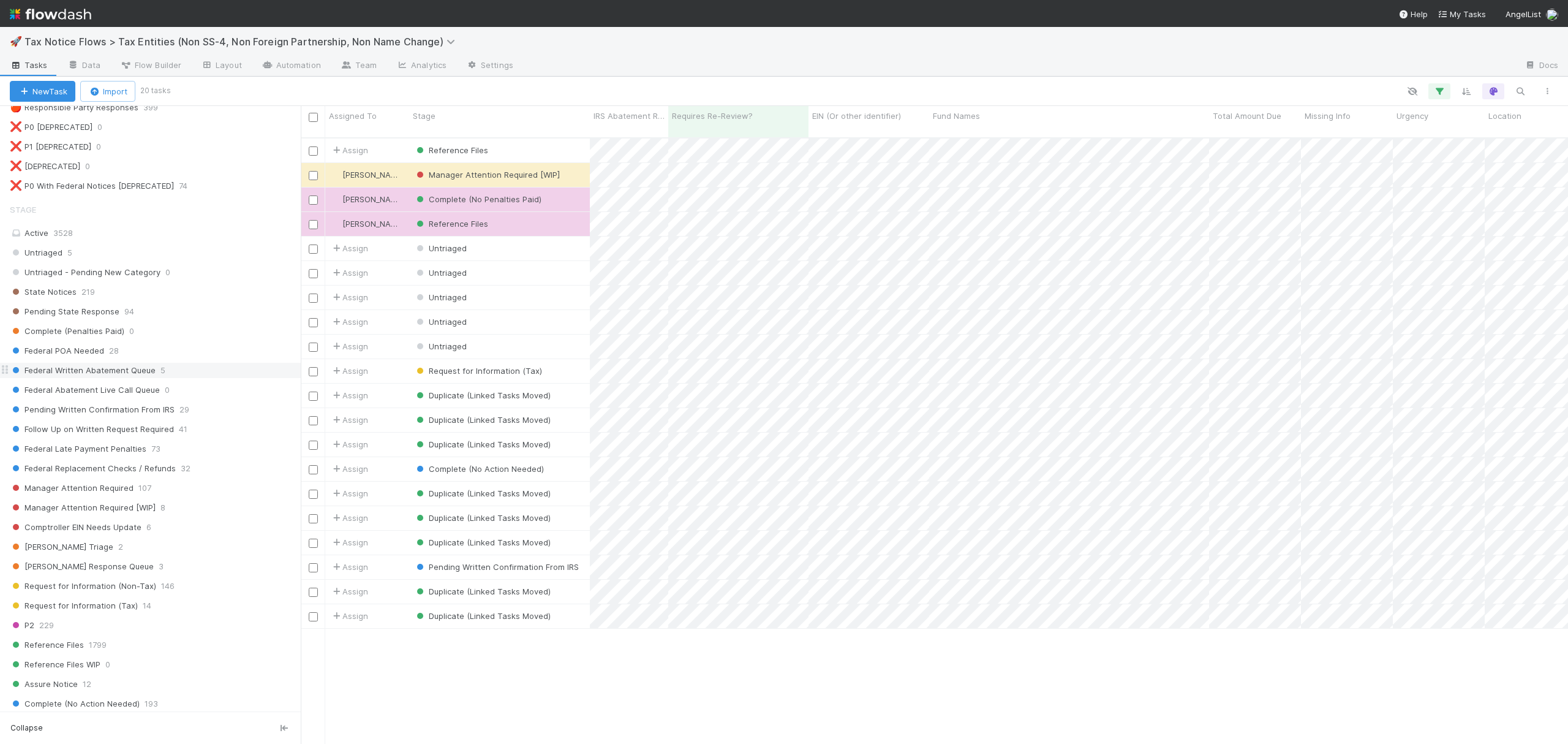
click at [98, 378] on span "Federal Written Abatement Queue" at bounding box center [83, 370] width 146 height 15
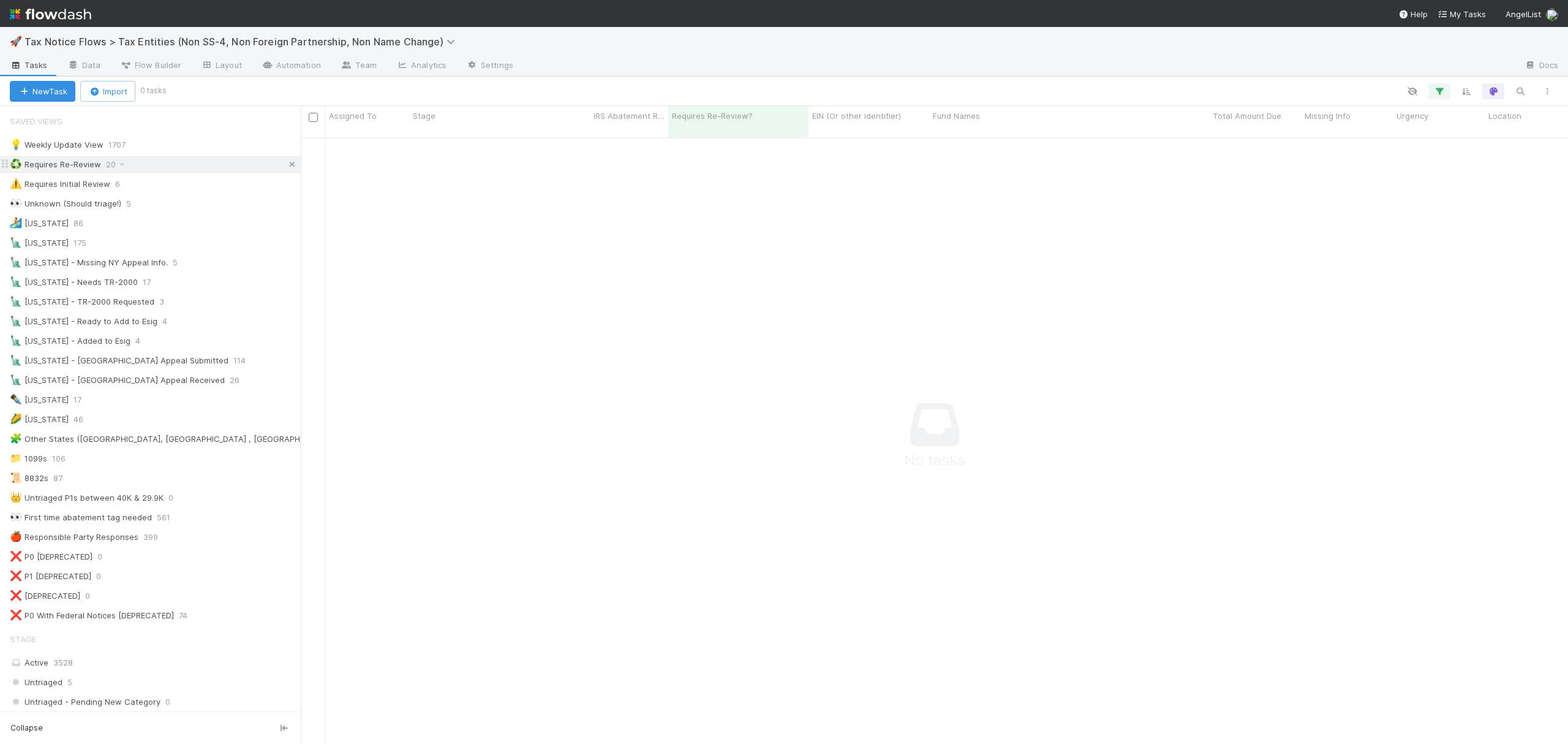
click at [286, 165] on icon at bounding box center [292, 164] width 12 height 8
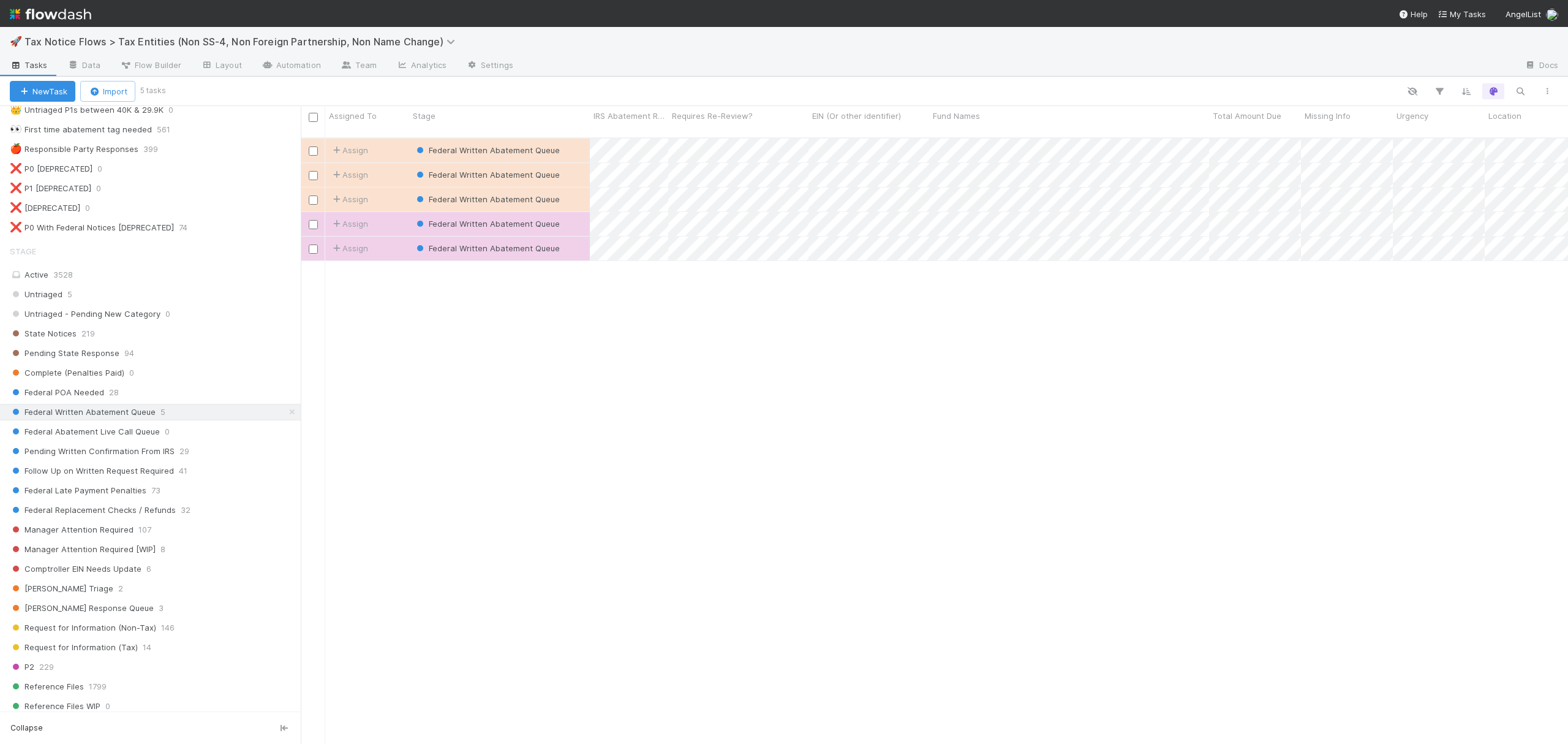
scroll to position [390, 0]
click at [189, 398] on div "Federal POA Needed 28" at bounding box center [155, 389] width 291 height 15
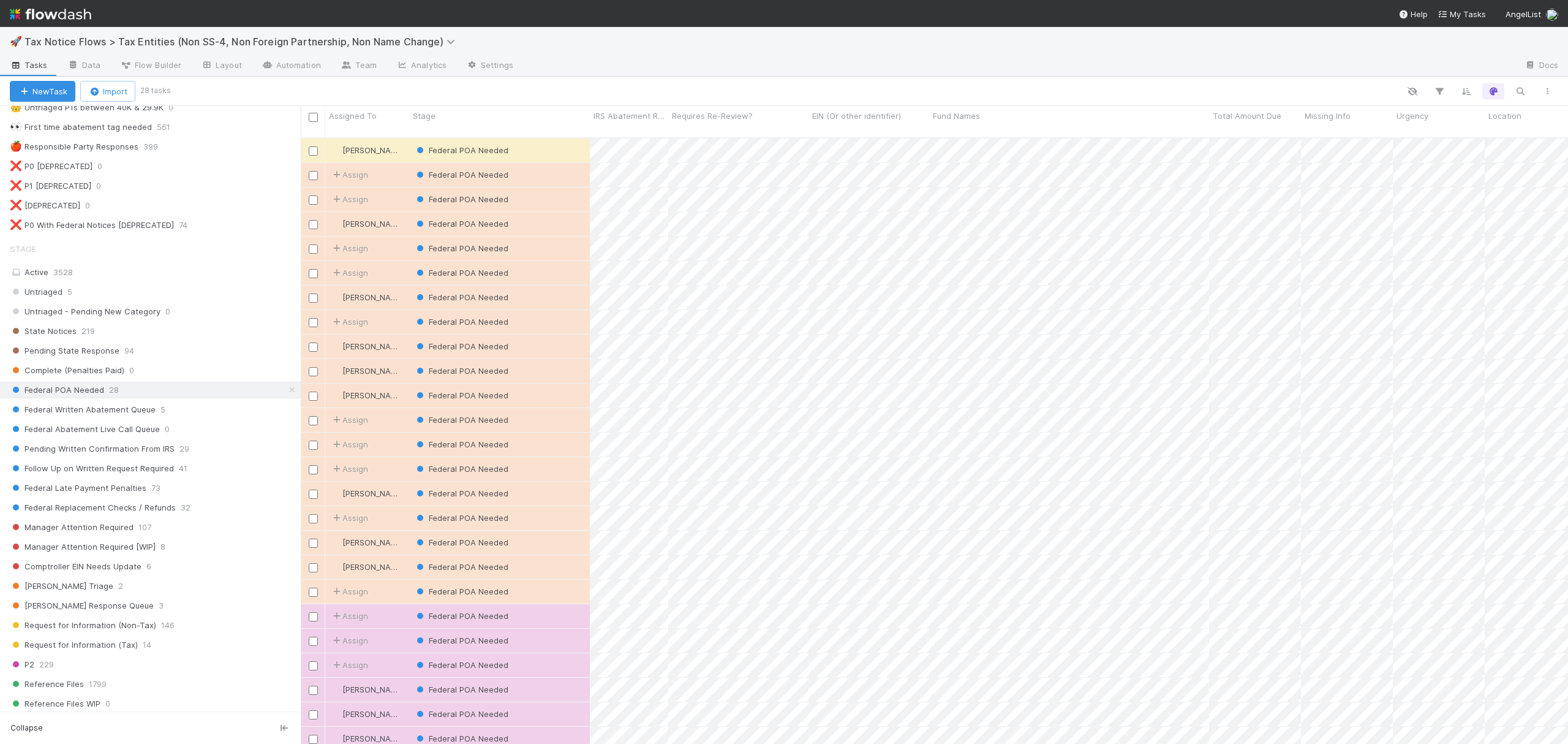
scroll to position [604, 1255]
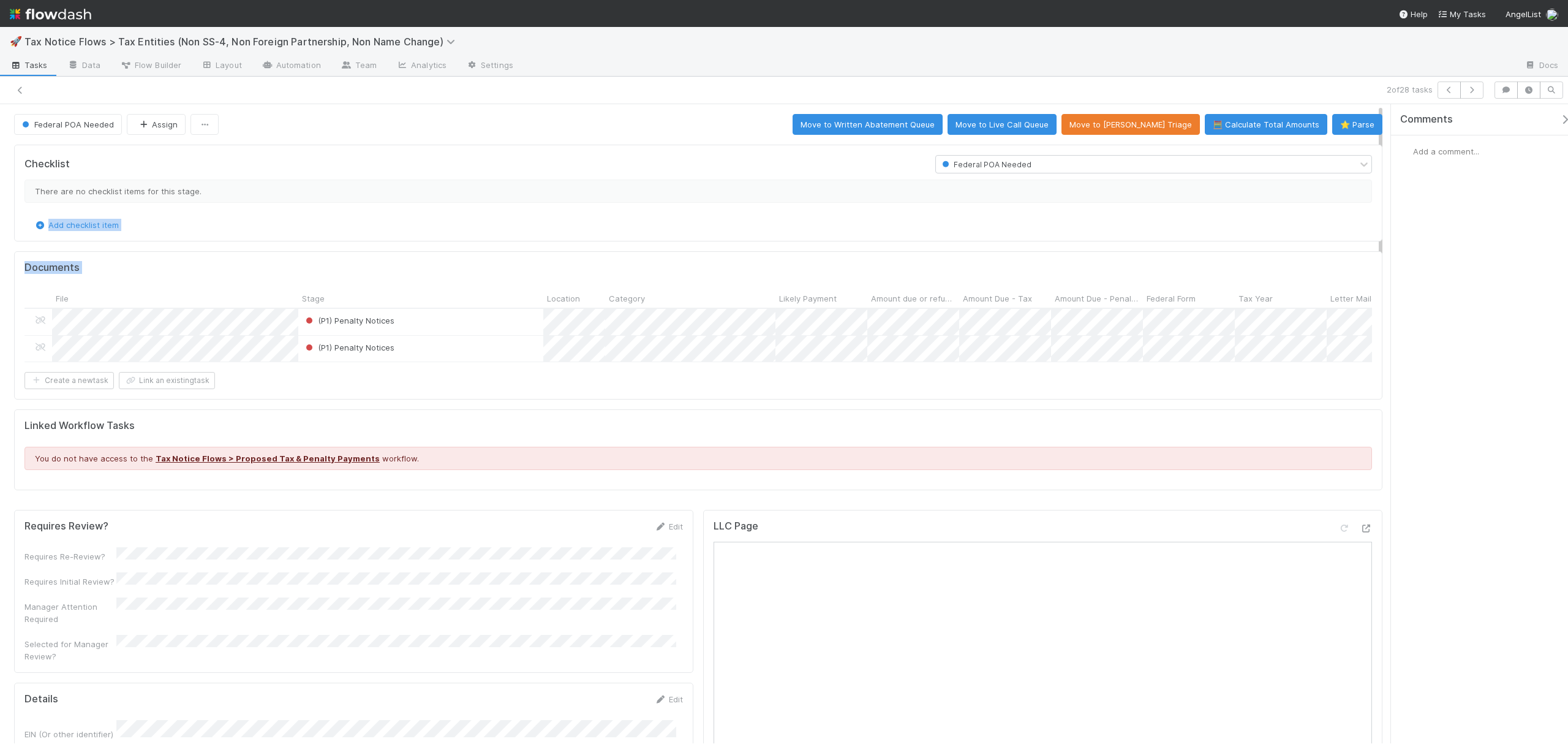
drag, startPoint x: 1378, startPoint y: 194, endPoint x: 1380, endPoint y: 284, distance: 90.0
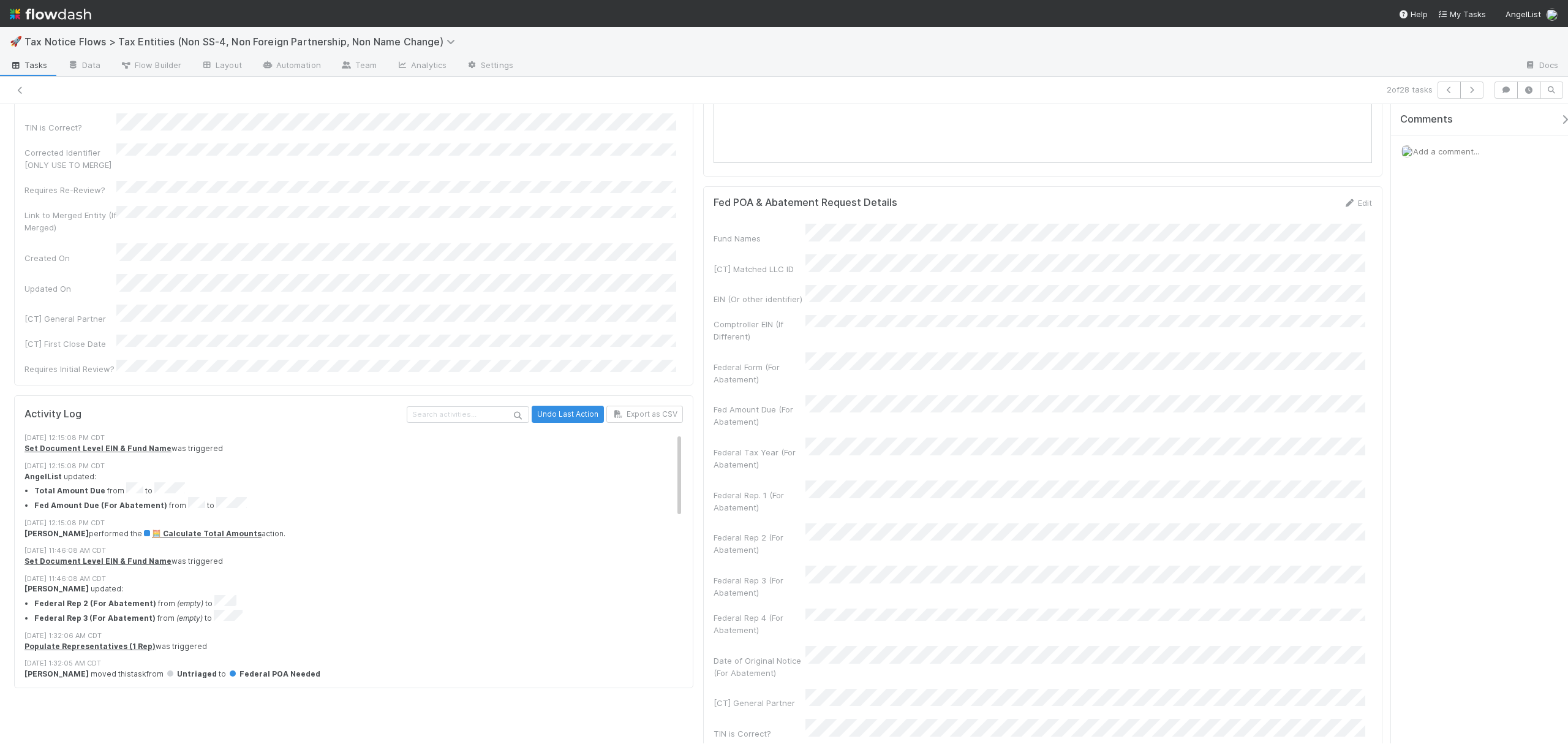
scroll to position [885, 0]
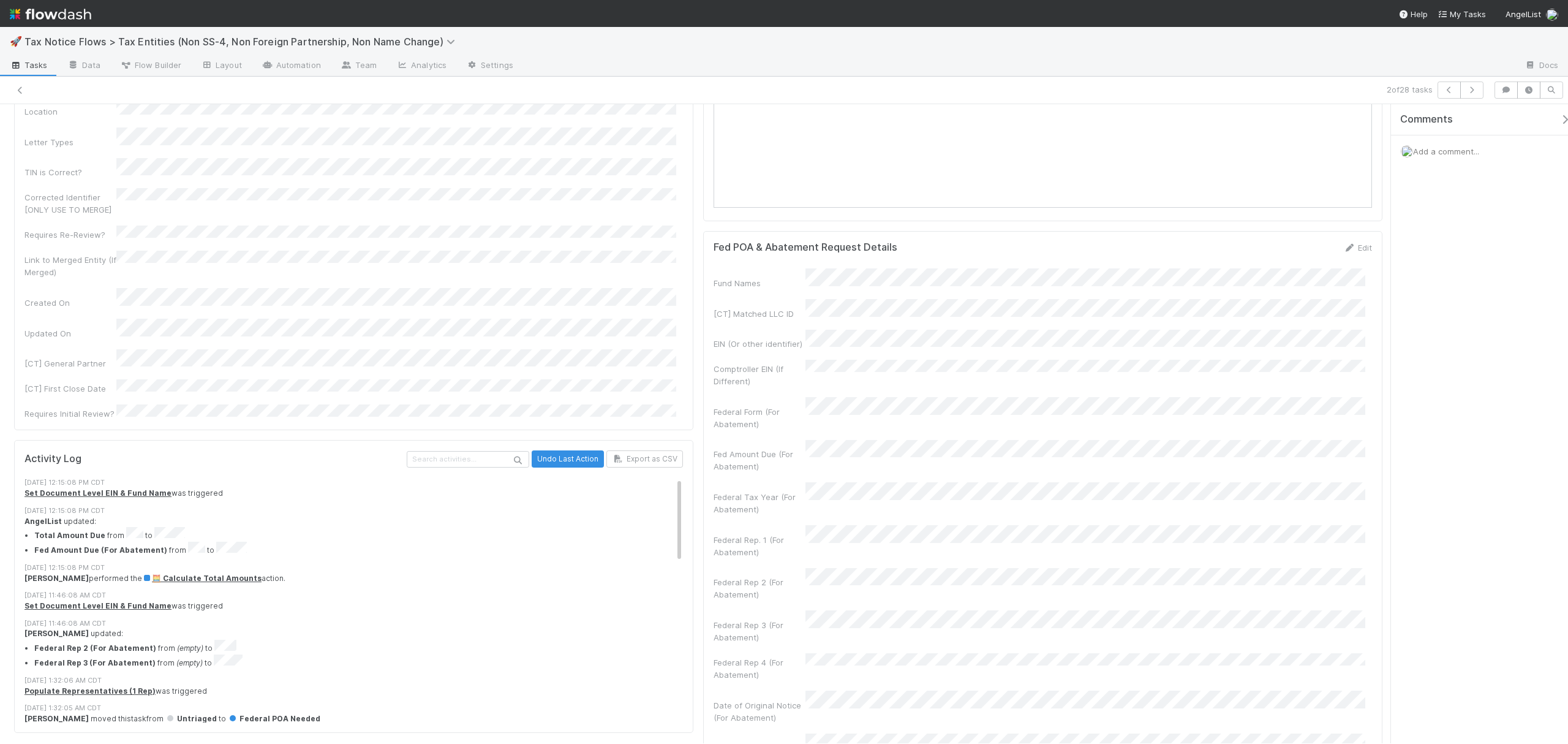
drag, startPoint x: 1380, startPoint y: 288, endPoint x: 1429, endPoint y: 352, distance: 80.6
click at [1429, 352] on div "Federal POA Needed Assign Move to Written Abatement Queue Move to Live Call Que…" at bounding box center [784, 423] width 1568 height 639
click at [1355, 252] on link "Edit" at bounding box center [1357, 247] width 29 height 10
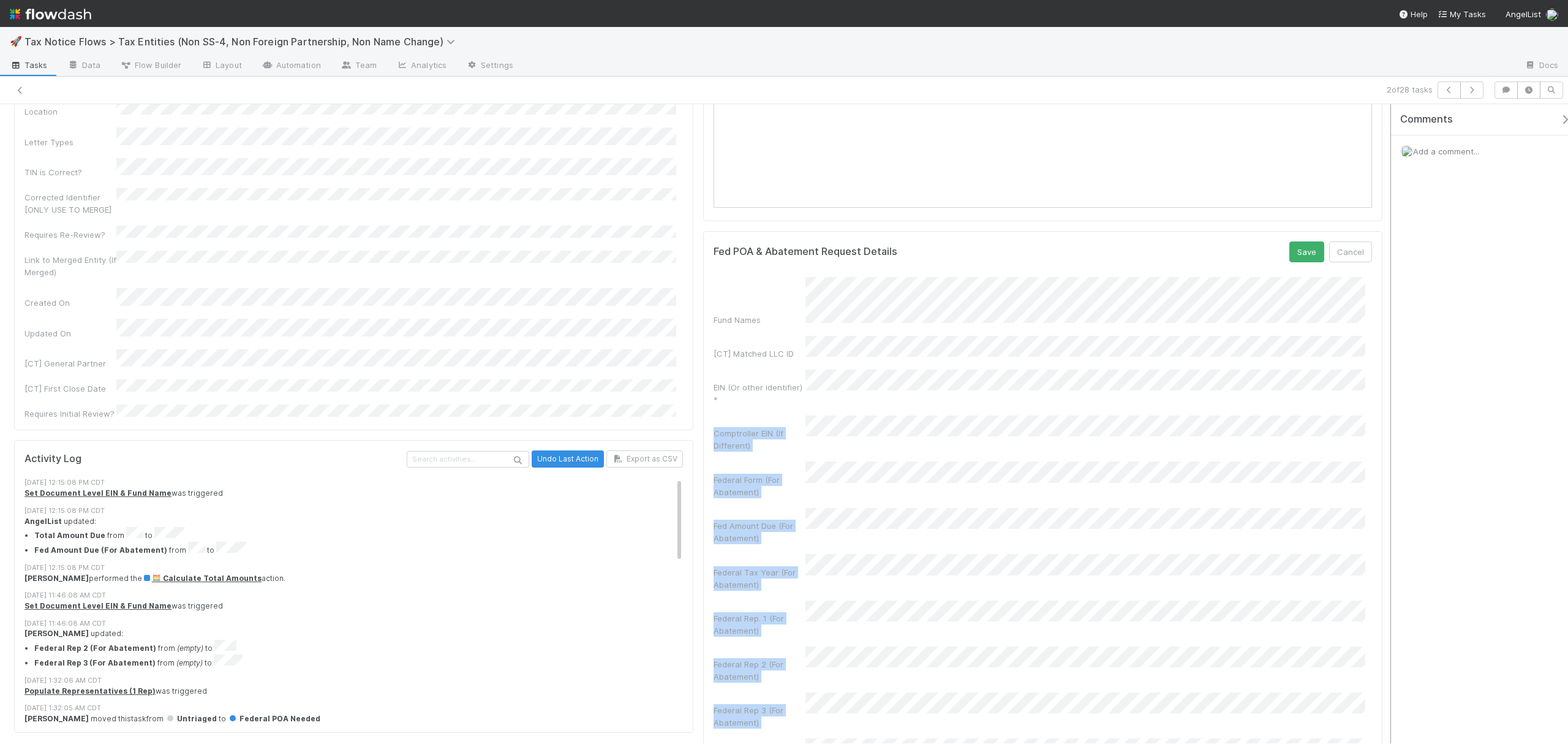
drag, startPoint x: 1383, startPoint y: 383, endPoint x: 1387, endPoint y: 478, distance: 95.1
click at [1387, 478] on div "Federal POA Needed Assign Move to Written Abatement Queue Move to Live Call Que…" at bounding box center [784, 423] width 1568 height 639
click at [1391, 474] on div at bounding box center [1390, 423] width 1 height 639
click at [1385, 458] on div "Comments Add a comment..." at bounding box center [1476, 423] width 183 height 639
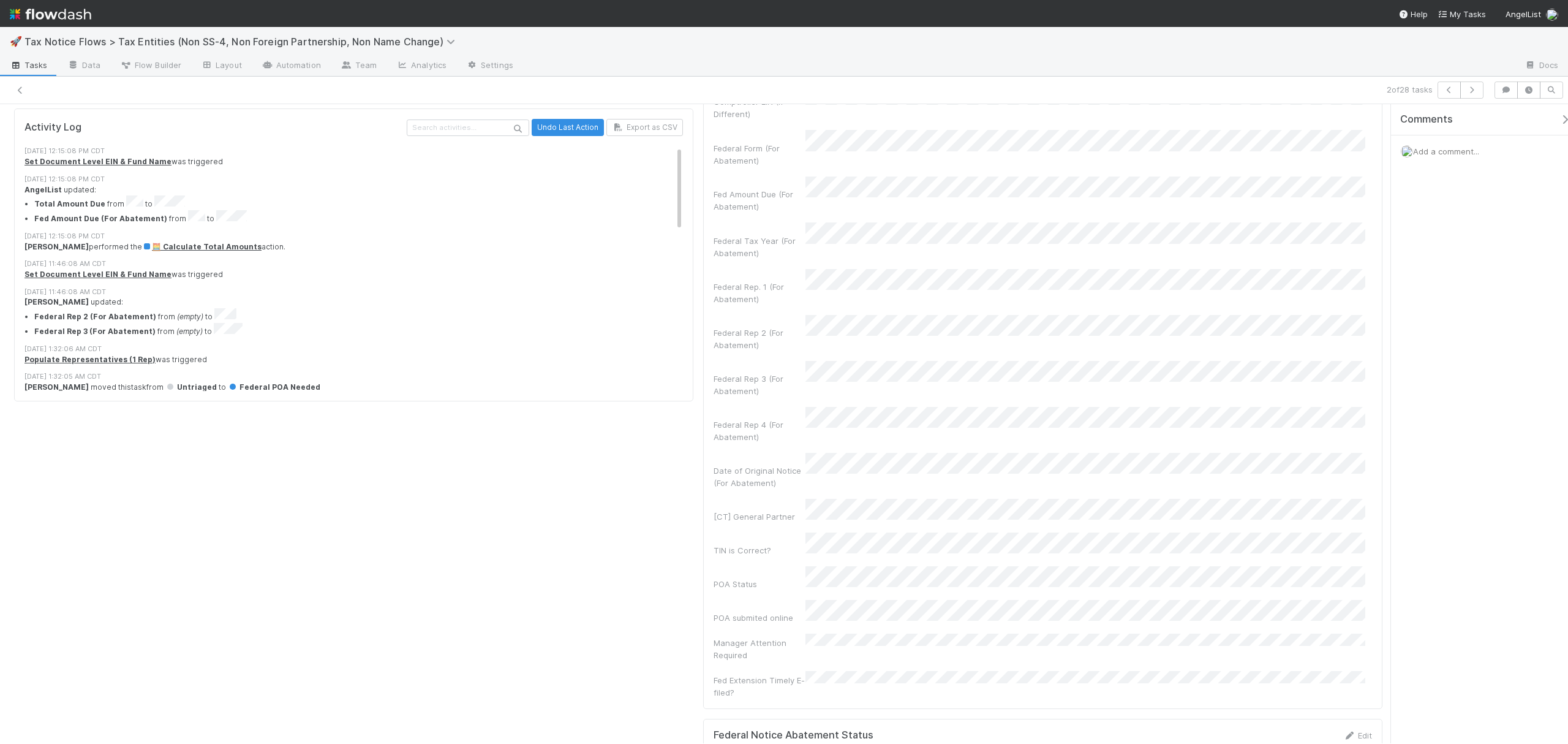
scroll to position [1226, 0]
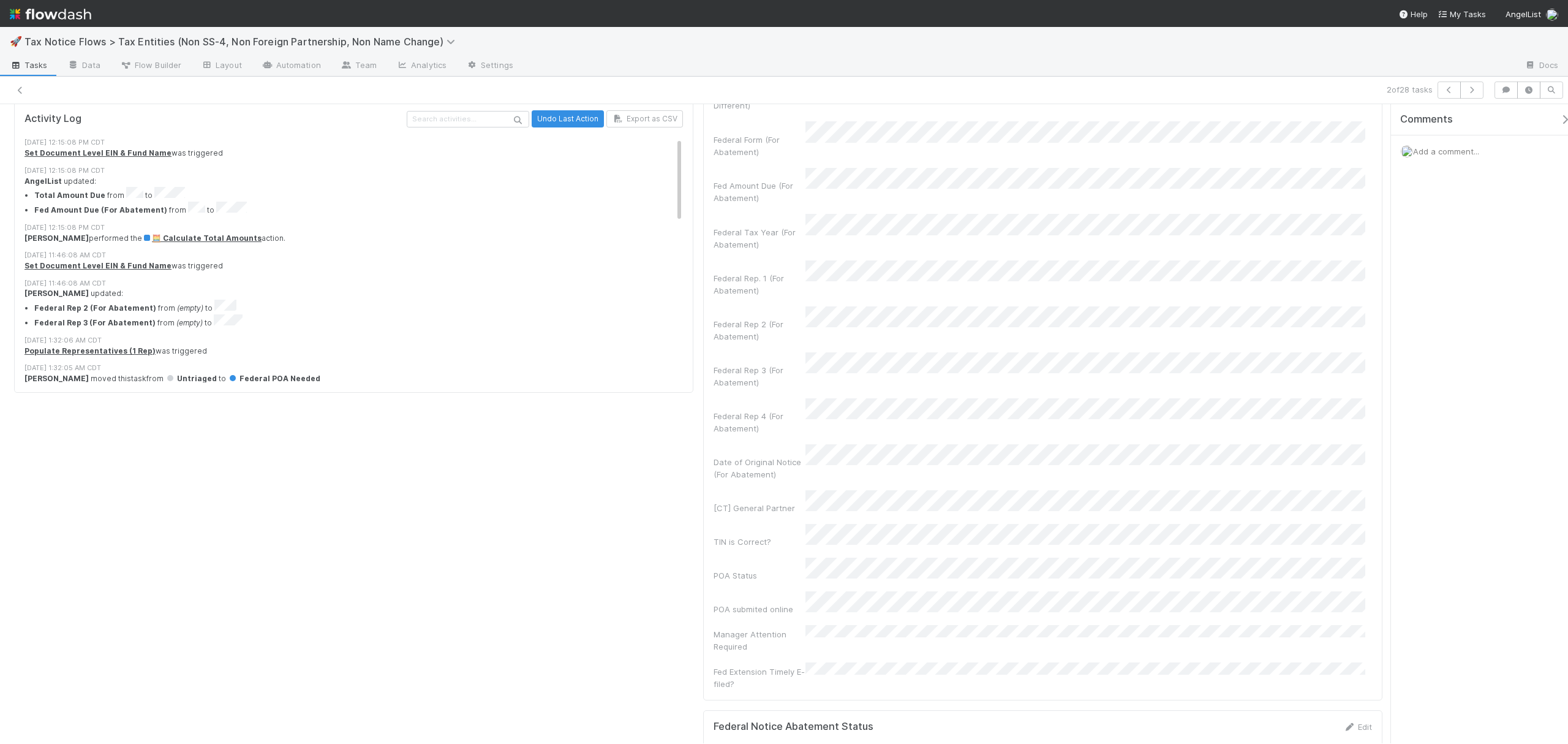
drag, startPoint x: 1380, startPoint y: 437, endPoint x: 1380, endPoint y: 513, distance: 76.0
click at [1380, 513] on div "Checklist Federal POA Needed There are no checklist items for this stage. Add c…" at bounding box center [698, 228] width 1397 height 2630
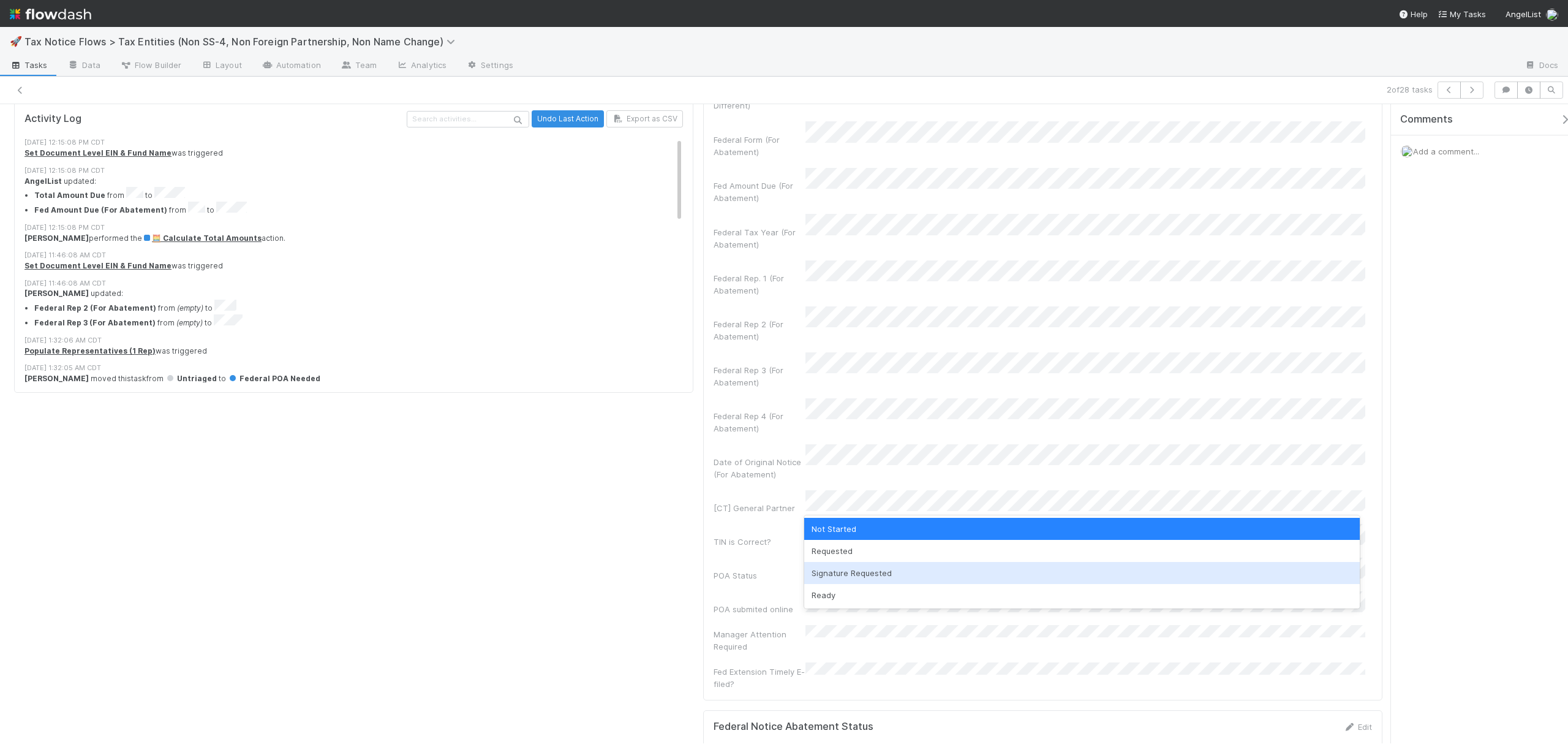
click at [924, 566] on div "Signature Requested" at bounding box center [1082, 573] width 555 height 22
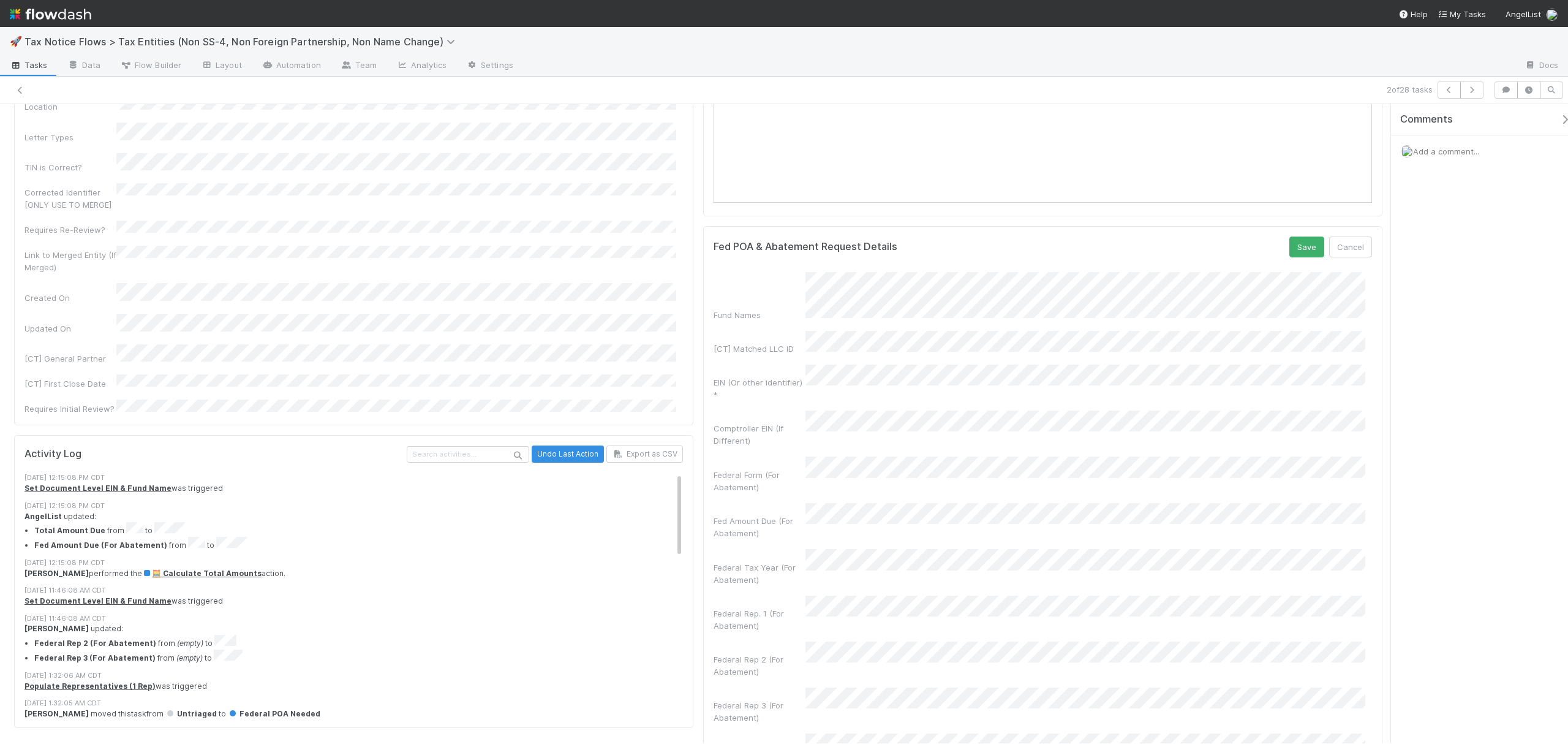
scroll to position [787, 0]
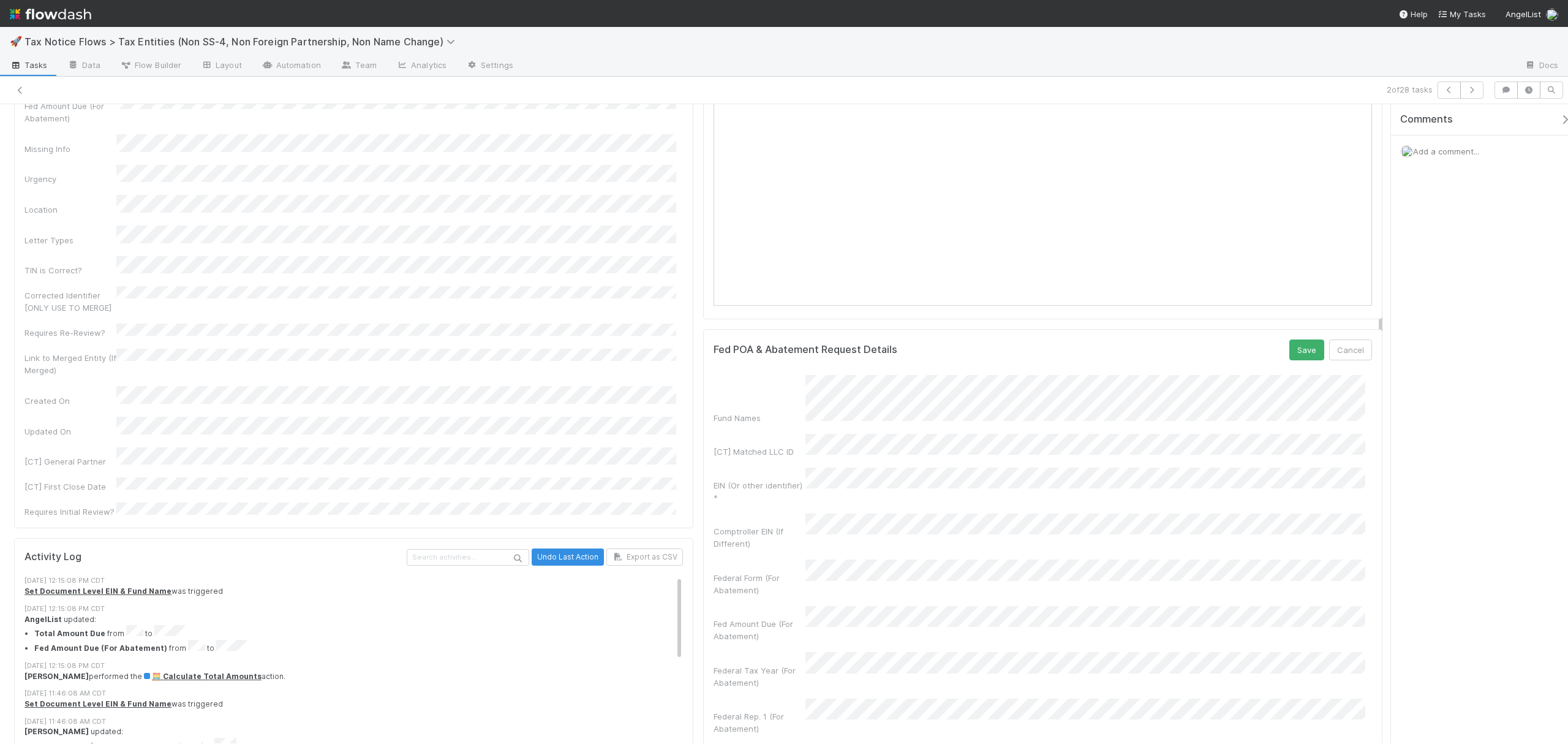
drag, startPoint x: 1380, startPoint y: 443, endPoint x: 1380, endPoint y: 333, distance: 110.0
click at [1380, 333] on div "Checklist Federal POA Needed There are no checklist items for this stage. Add c…" at bounding box center [698, 667] width 1397 height 2630
click at [1289, 360] on button "Save" at bounding box center [1307, 350] width 35 height 21
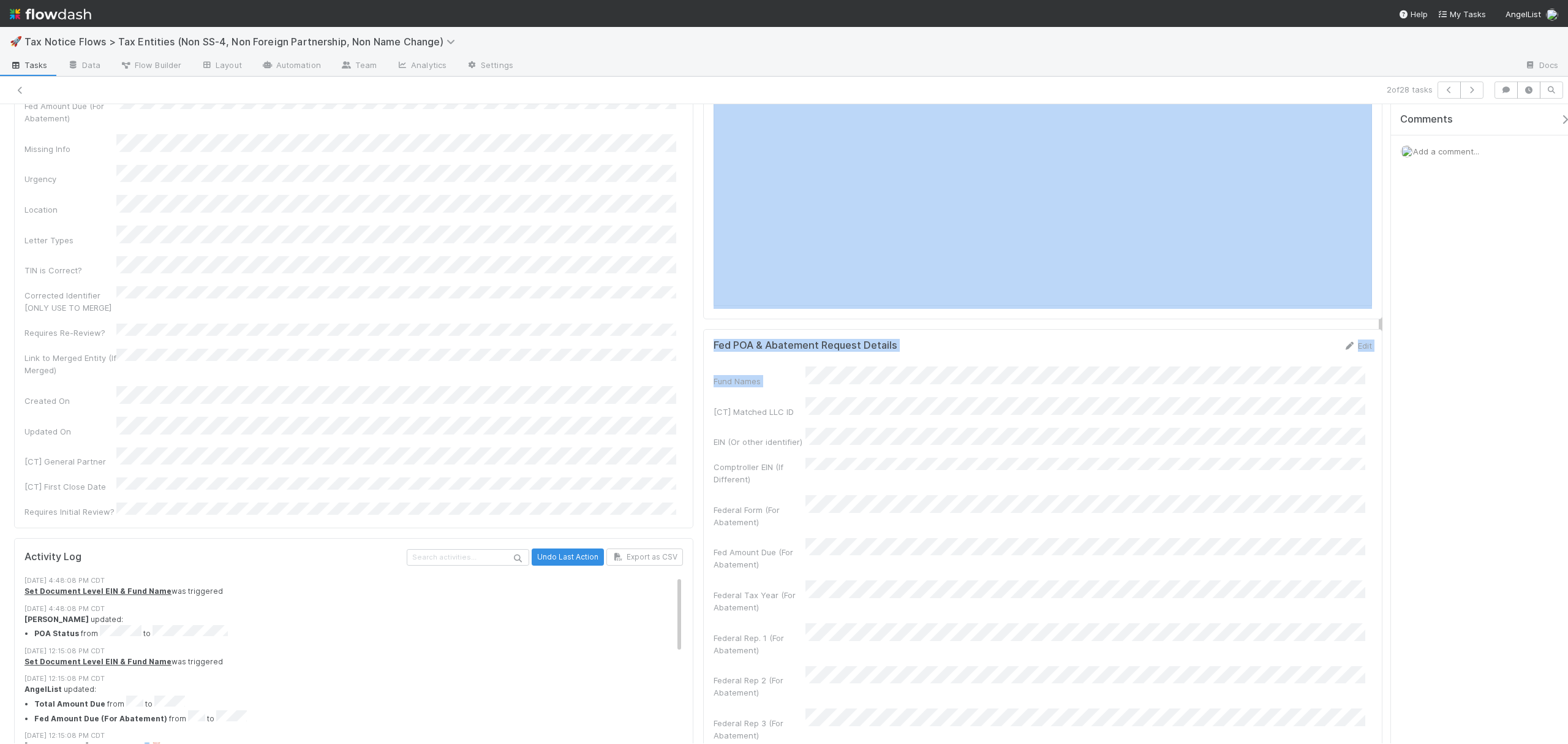
drag, startPoint x: 1378, startPoint y: 399, endPoint x: 1378, endPoint y: 312, distance: 87.0
click at [1378, 312] on div "Checklist Federal POA Needed There are no checklist items for this stage. Add c…" at bounding box center [698, 609] width 1397 height 2514
click at [1383, 340] on div "Checklist Federal POA Needed There are no checklist items for this stage. Add c…" at bounding box center [698, 609] width 1397 height 2514
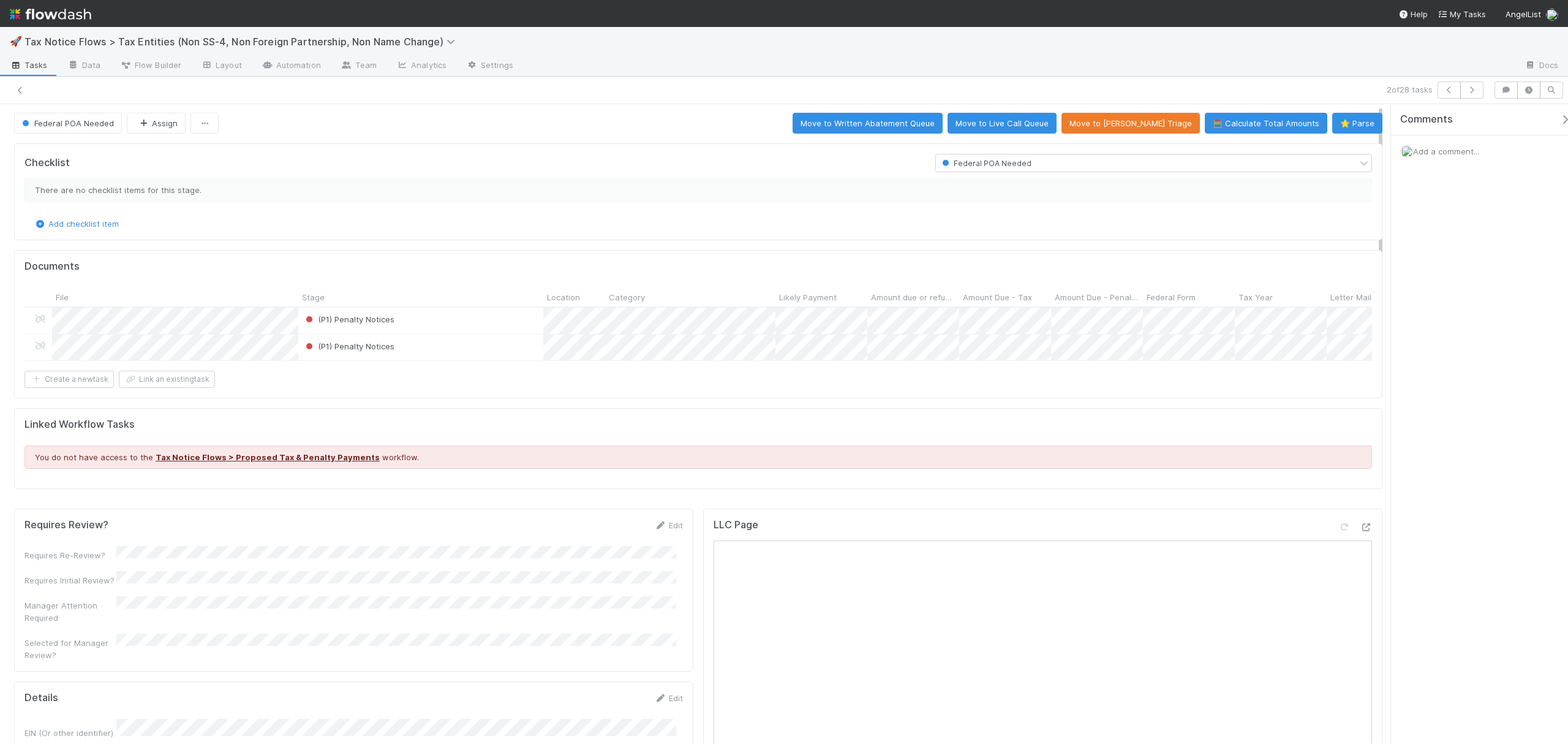
scroll to position [0, 0]
drag, startPoint x: 1380, startPoint y: 288, endPoint x: 1380, endPoint y: 235, distance: 53.0
click at [18, 92] on icon at bounding box center [20, 91] width 12 height 8
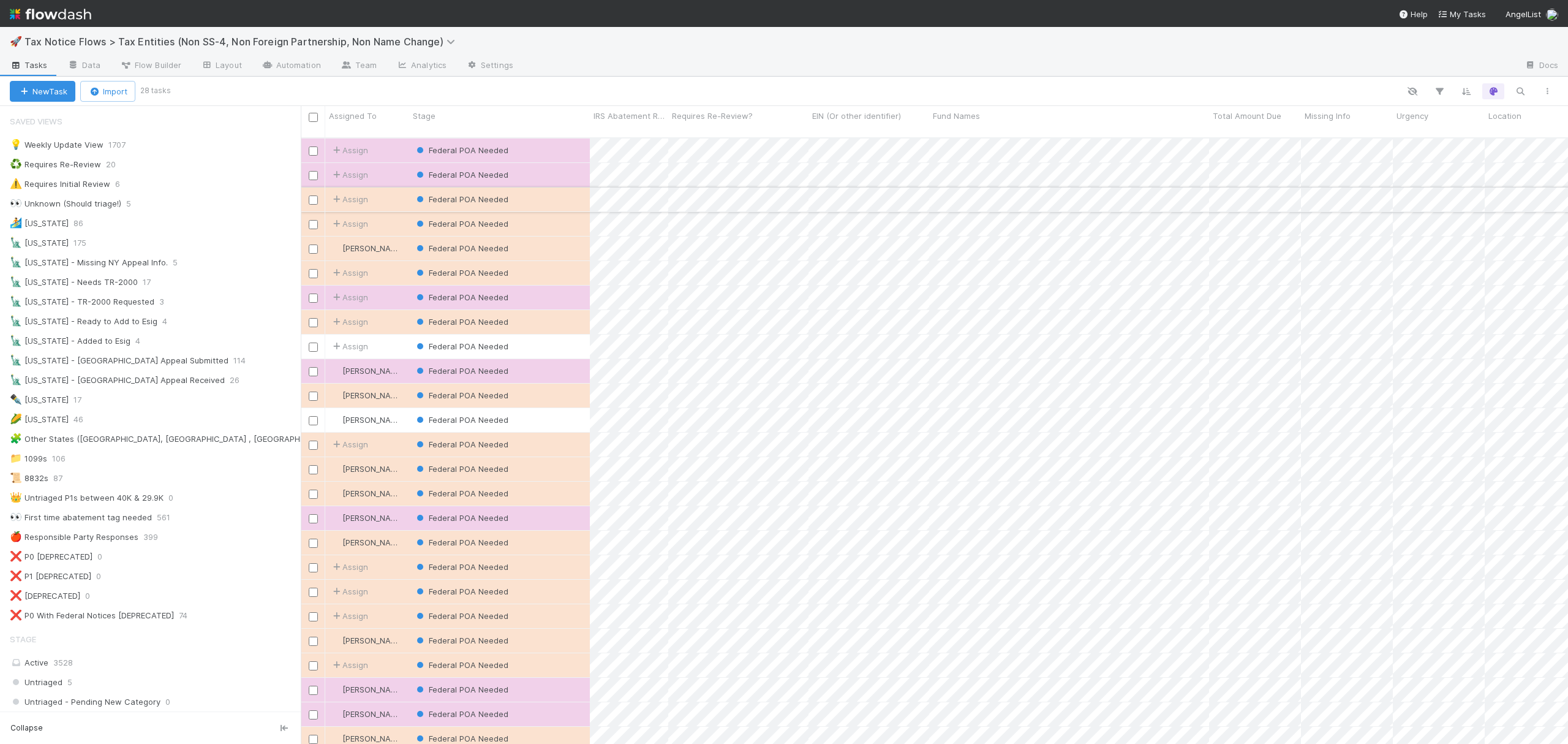
click at [315, 195] on input "checkbox" at bounding box center [313, 199] width 9 height 9
click at [310, 220] on input "checkbox" at bounding box center [313, 224] width 9 height 9
drag, startPoint x: 310, startPoint y: 216, endPoint x: 312, endPoint y: 238, distance: 22.1
click at [312, 244] on input "checkbox" at bounding box center [313, 248] width 9 height 9
click at [314, 269] on input "checkbox" at bounding box center [313, 273] width 9 height 9
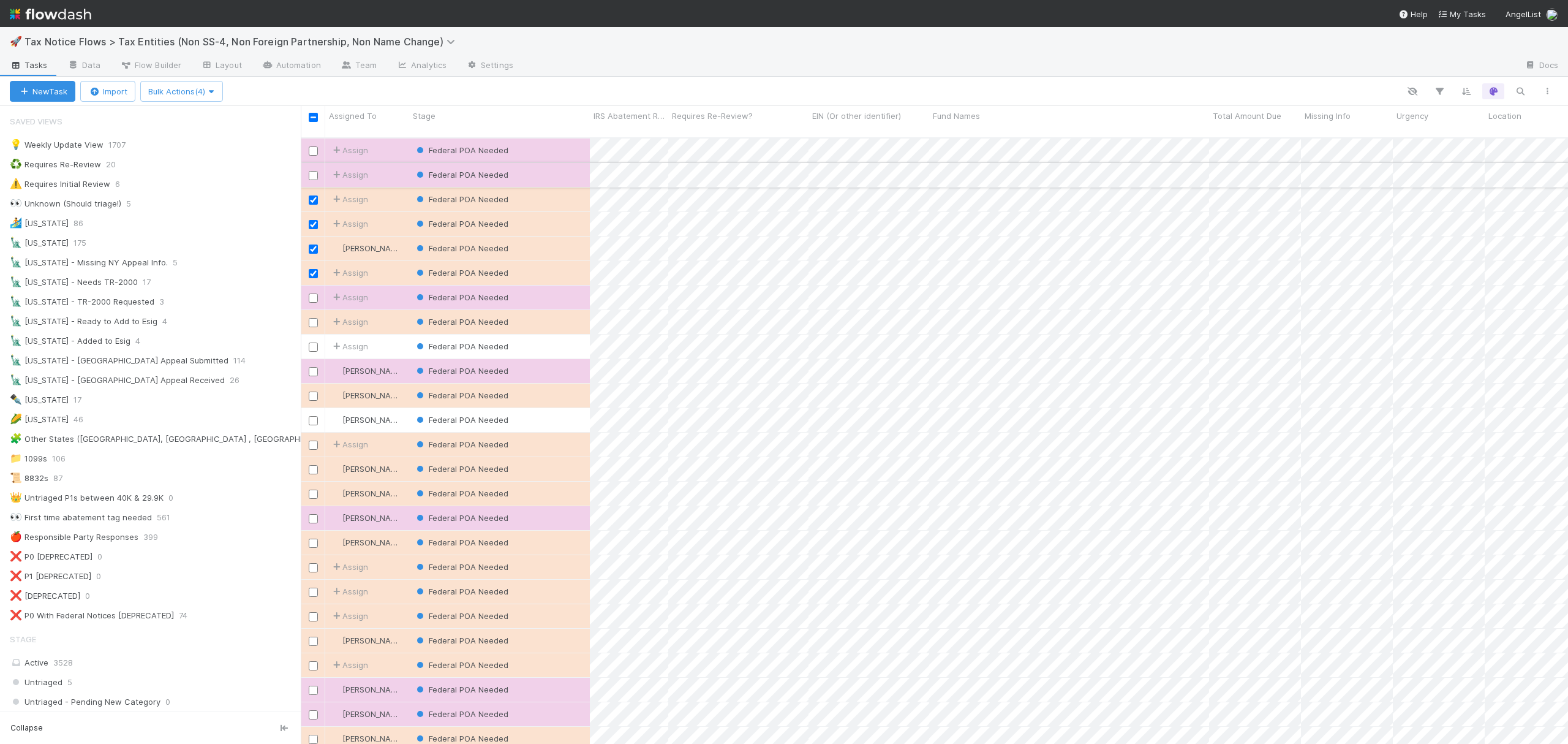
click at [315, 171] on input "checkbox" at bounding box center [313, 175] width 9 height 9
click at [312, 293] on input "checkbox" at bounding box center [313, 297] width 9 height 9
click at [312, 318] on input "checkbox" at bounding box center [313, 322] width 9 height 9
click at [312, 367] on input "checkbox" at bounding box center [313, 371] width 9 height 9
click at [314, 392] on input "checkbox" at bounding box center [313, 396] width 9 height 9
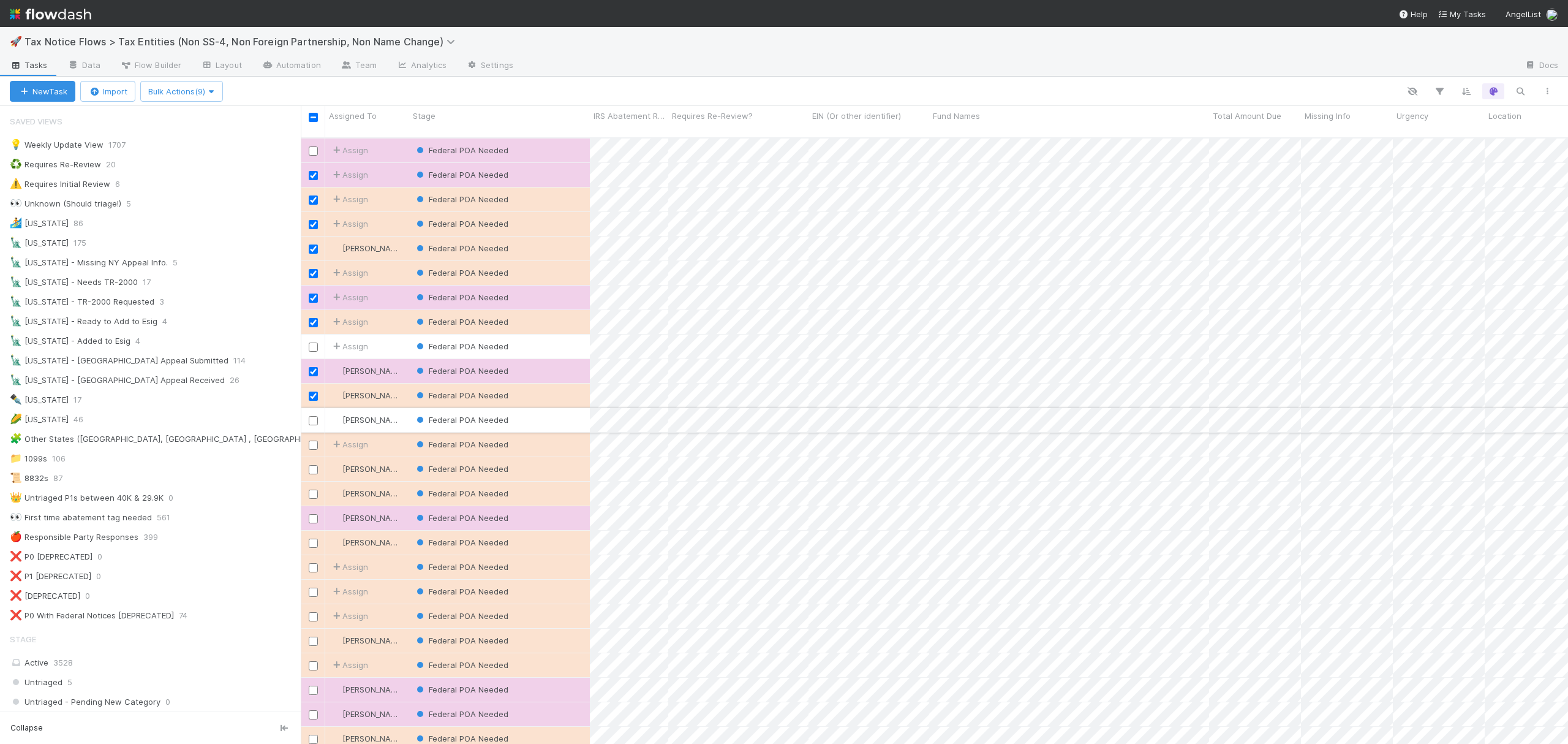
click at [312, 416] on input "checkbox" at bounding box center [313, 420] width 9 height 9
click at [312, 441] on input "checkbox" at bounding box center [313, 445] width 9 height 9
click at [311, 465] on input "checkbox" at bounding box center [313, 469] width 9 height 9
click at [312, 490] on input "checkbox" at bounding box center [313, 494] width 9 height 9
click at [312, 514] on input "checkbox" at bounding box center [313, 518] width 9 height 9
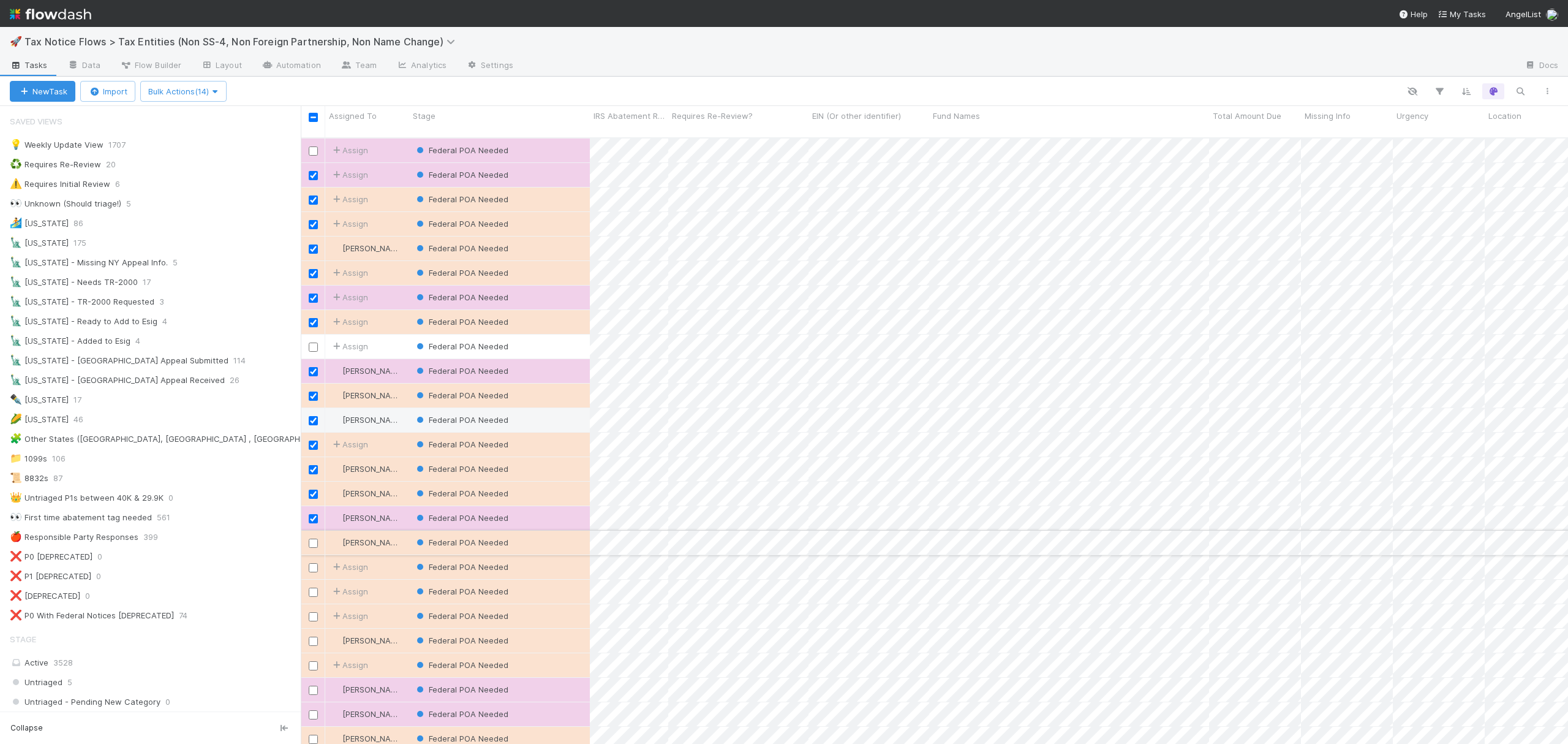
click at [311, 539] on input "checkbox" at bounding box center [313, 543] width 9 height 9
click at [310, 588] on input "checkbox" at bounding box center [313, 592] width 9 height 9
drag, startPoint x: 310, startPoint y: 580, endPoint x: 312, endPoint y: 608, distance: 28.1
click at [312, 612] on input "checkbox" at bounding box center [313, 616] width 9 height 9
click at [314, 637] on input "checkbox" at bounding box center [313, 641] width 9 height 9
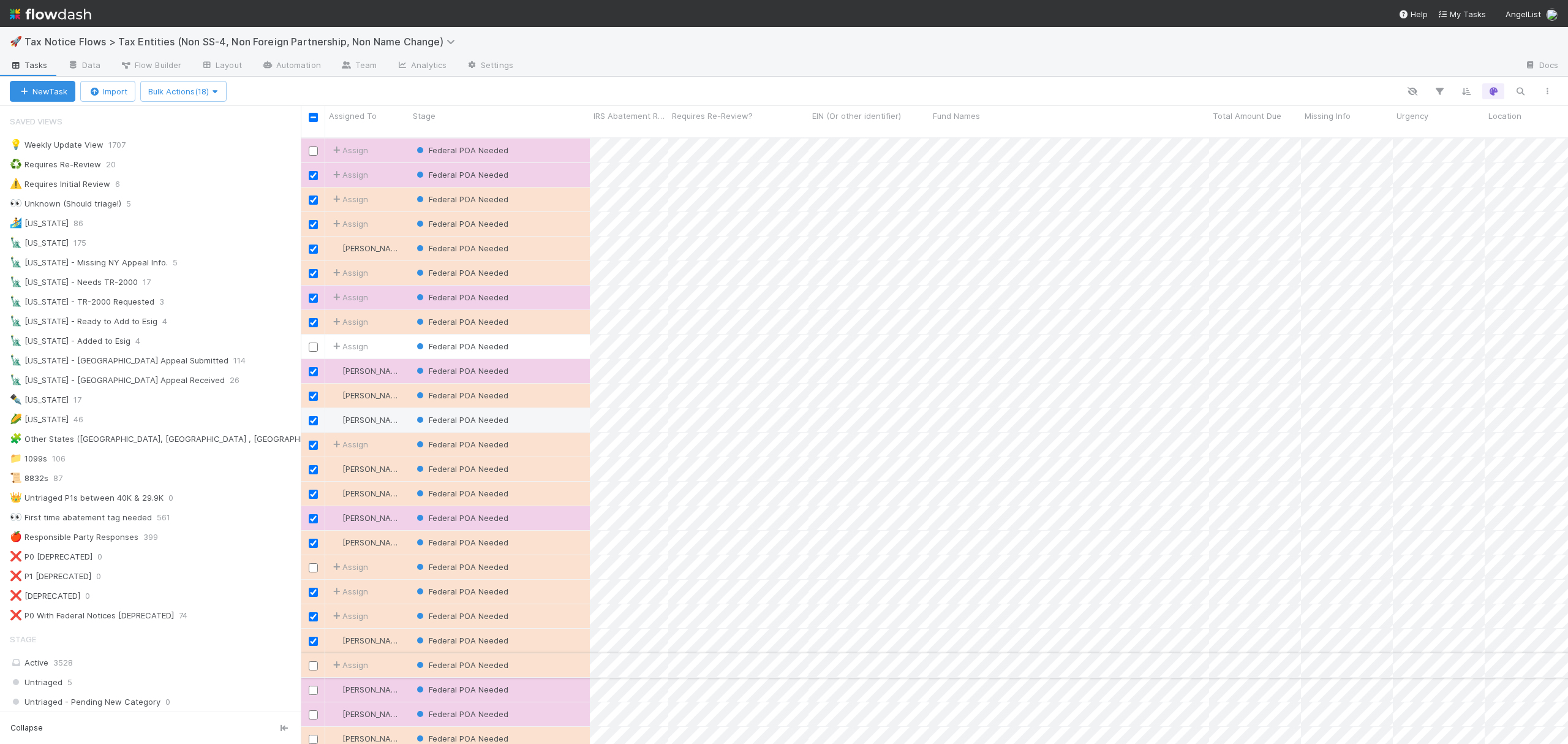
click at [310, 661] on input "checkbox" at bounding box center [313, 665] width 9 height 9
click at [311, 686] on input "checkbox" at bounding box center [313, 690] width 9 height 9
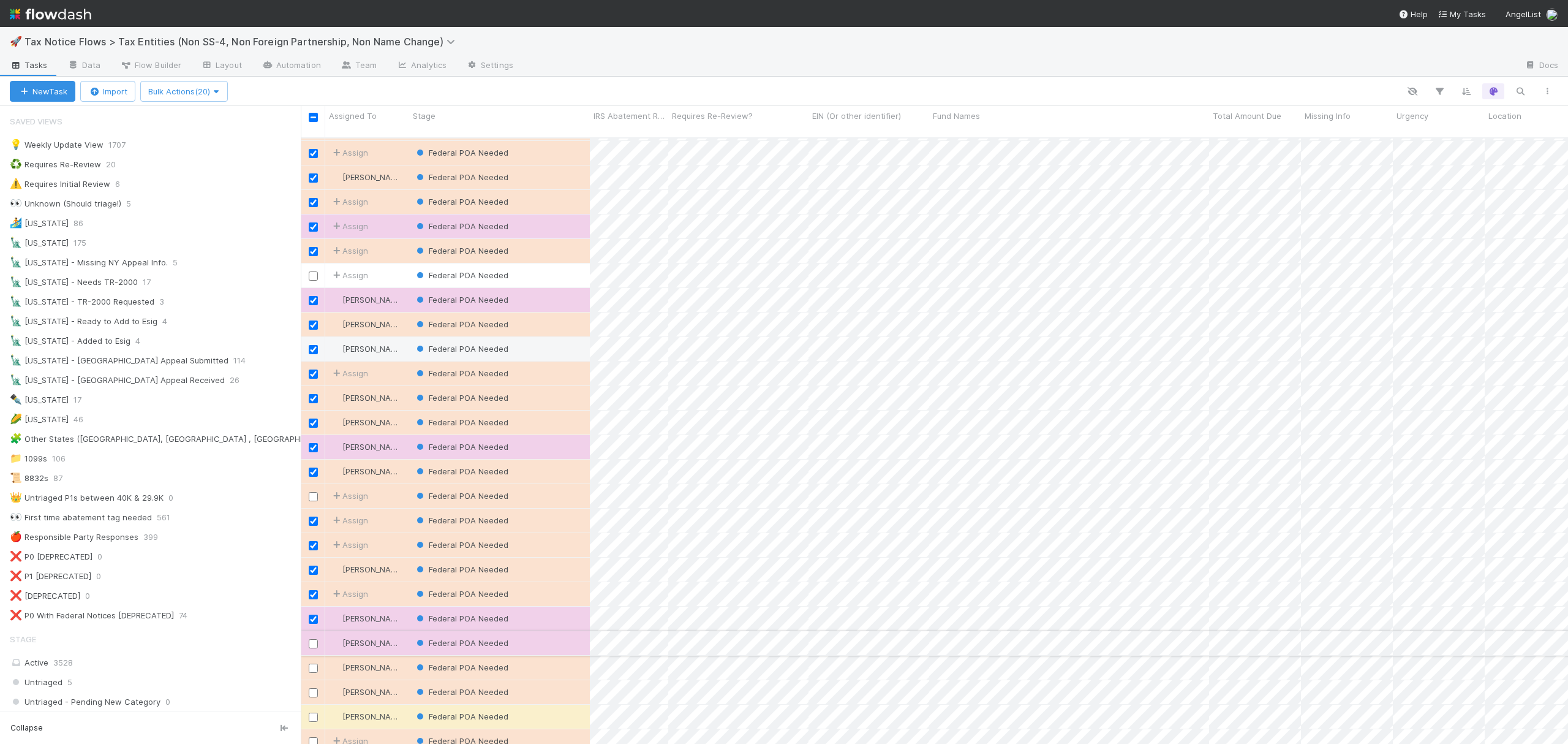
click at [311, 639] on input "checkbox" at bounding box center [313, 644] width 9 height 9
click at [311, 663] on input "checkbox" at bounding box center [313, 668] width 9 height 9
click at [312, 688] on input "checkbox" at bounding box center [313, 693] width 9 height 9
click at [312, 712] on input "checkbox" at bounding box center [313, 717] width 9 height 9
click at [312, 737] on input "checkbox" at bounding box center [313, 742] width 9 height 9
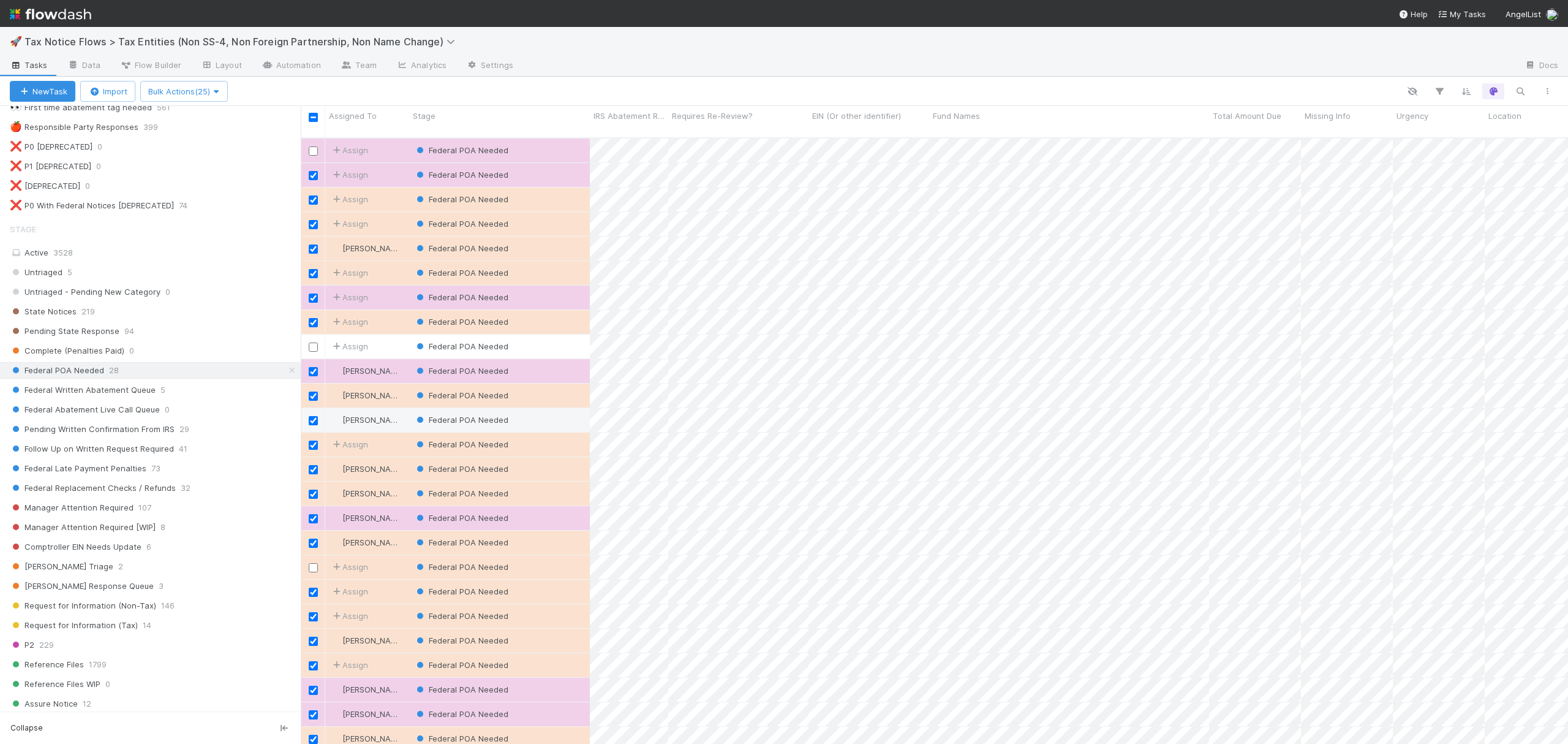
scroll to position [406, 0]
click at [196, 402] on div "Federal Written Abatement Queue 5" at bounding box center [155, 394] width 291 height 15
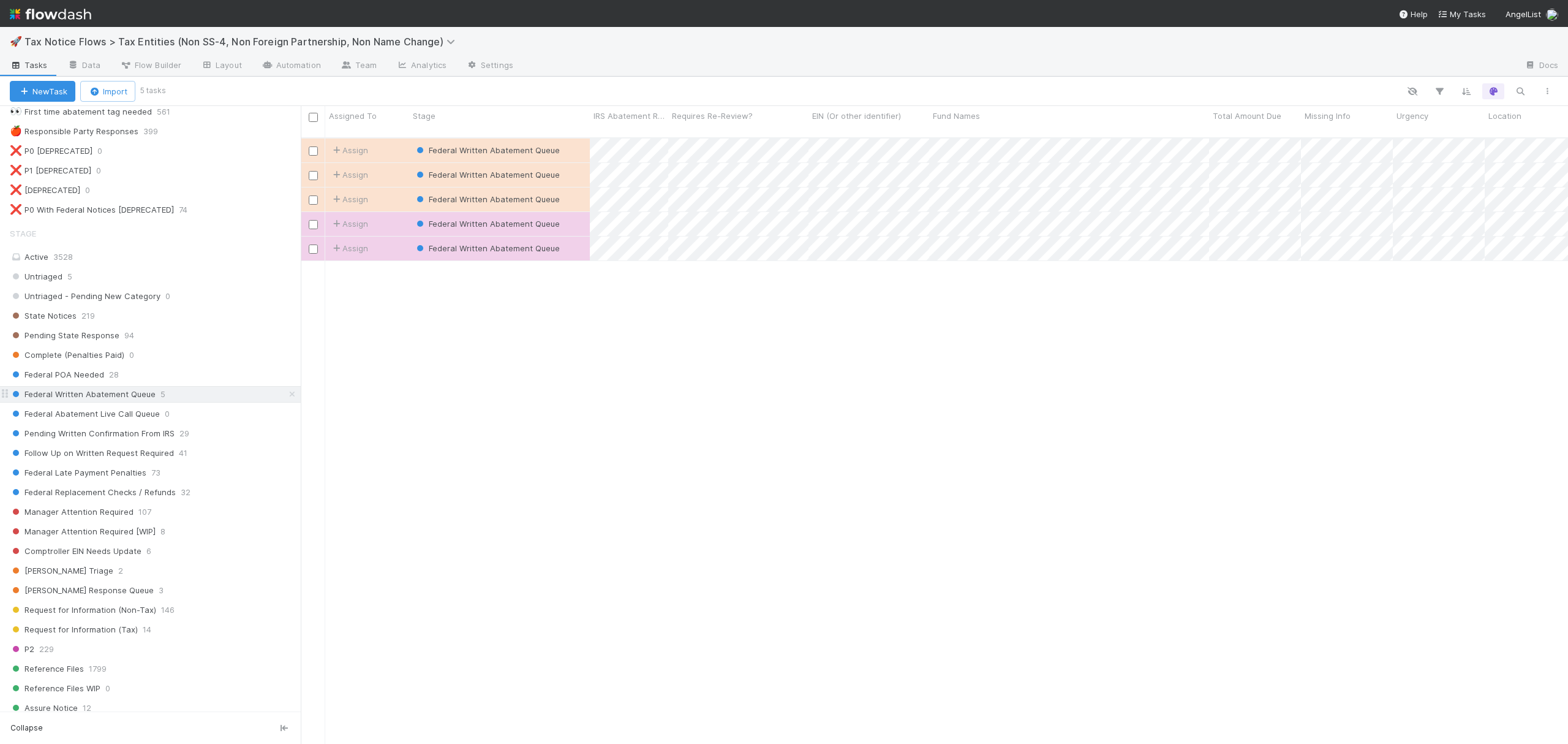
scroll to position [604, 1255]
click at [169, 382] on div "Federal POA Needed 28" at bounding box center [155, 374] width 291 height 15
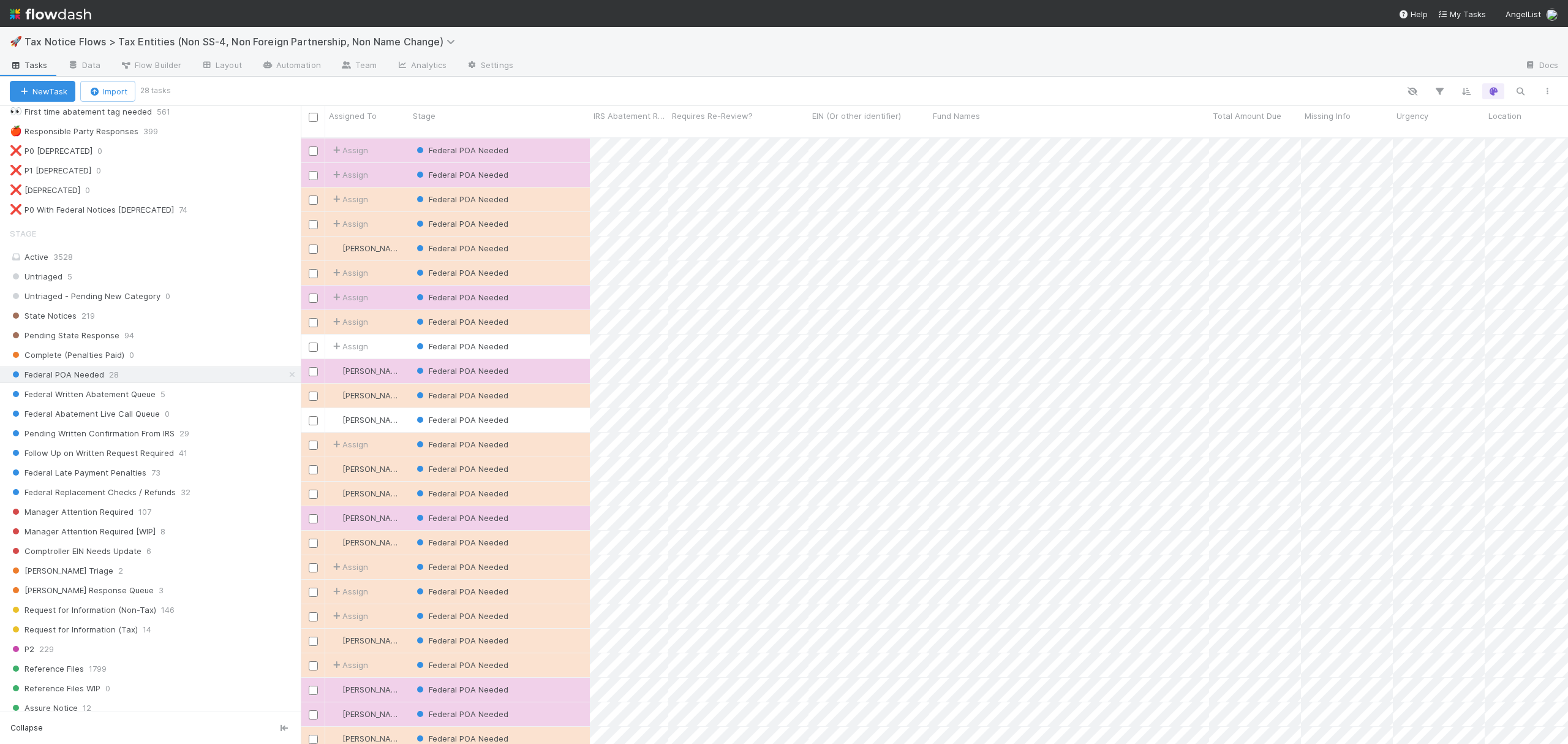
scroll to position [604, 1255]
click at [311, 118] on input "checkbox" at bounding box center [313, 117] width 9 height 9
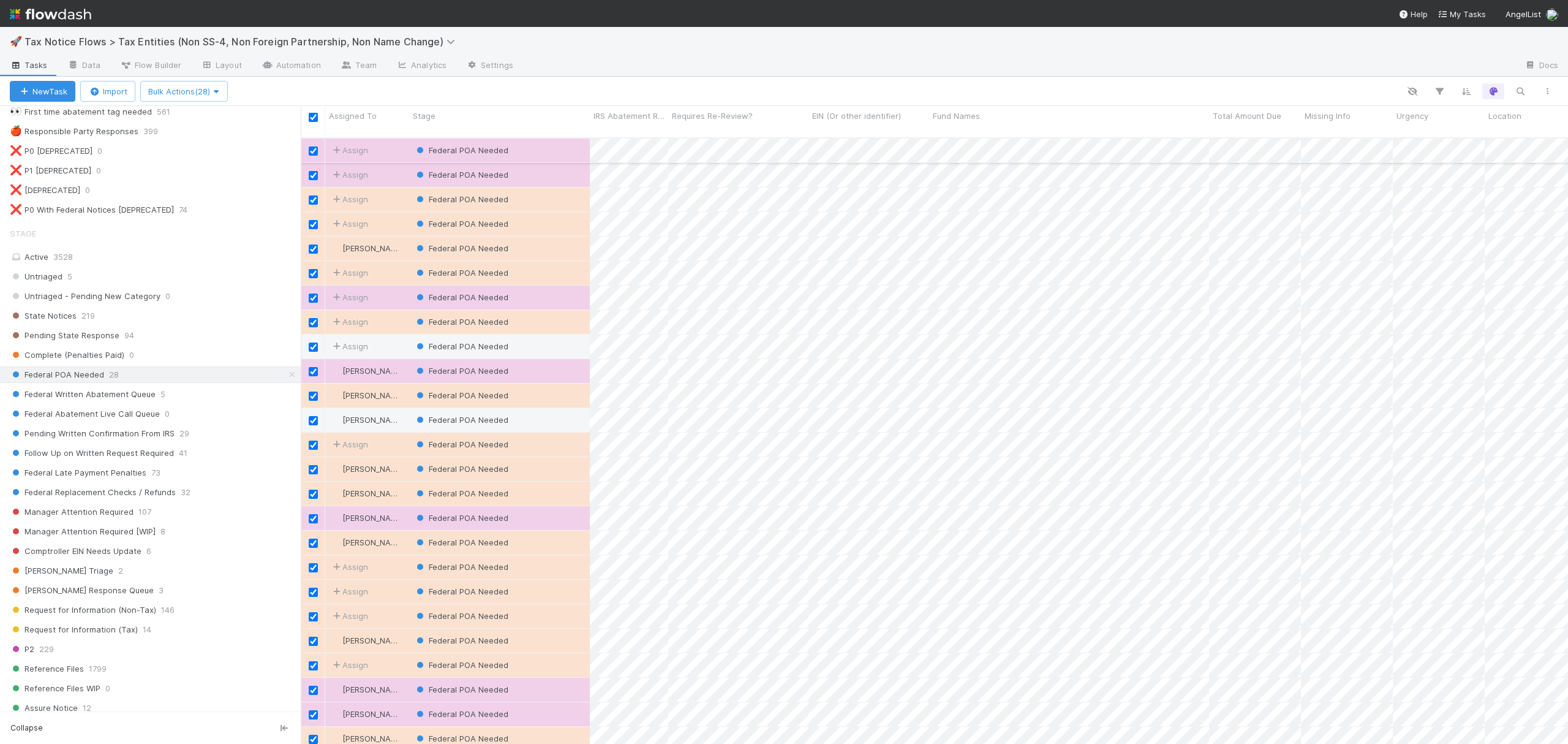
click at [310, 146] on input "checkbox" at bounding box center [313, 150] width 9 height 9
checkbox input "false"
click at [312, 343] on input "checkbox" at bounding box center [313, 347] width 9 height 9
click at [311, 563] on input "checkbox" at bounding box center [313, 567] width 9 height 9
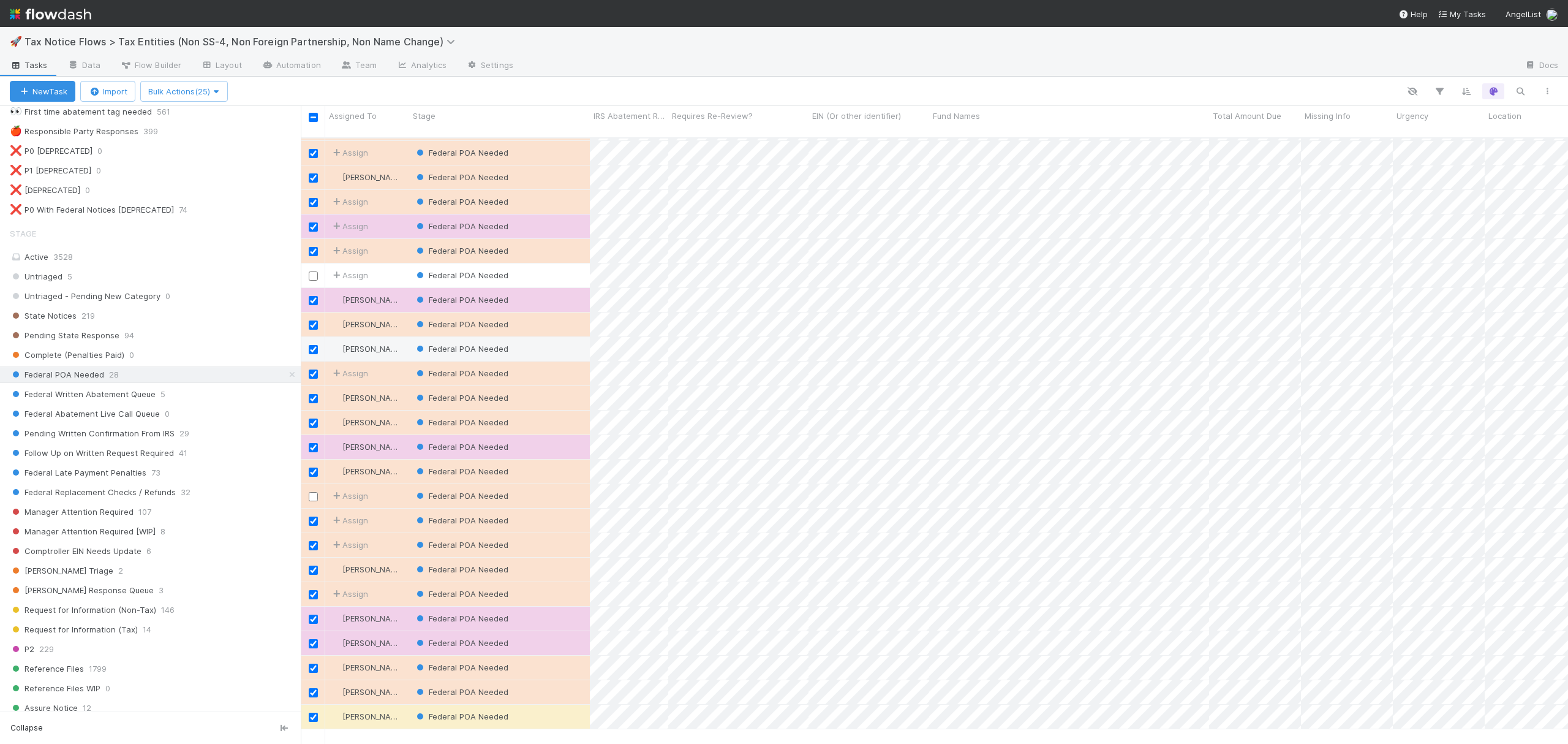
scroll to position [0, 0]
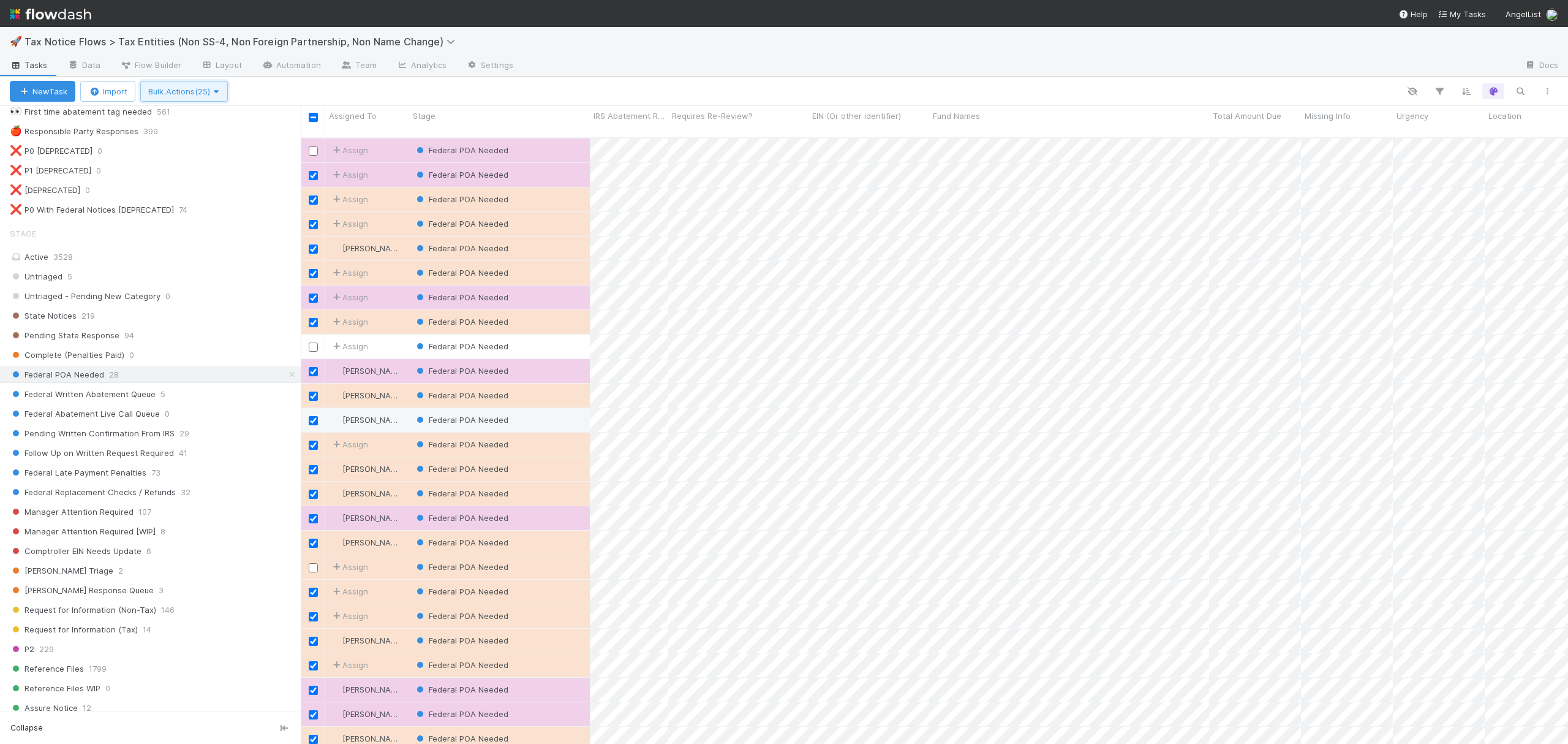
click at [221, 95] on button "Bulk Actions (25)" at bounding box center [184, 91] width 88 height 21
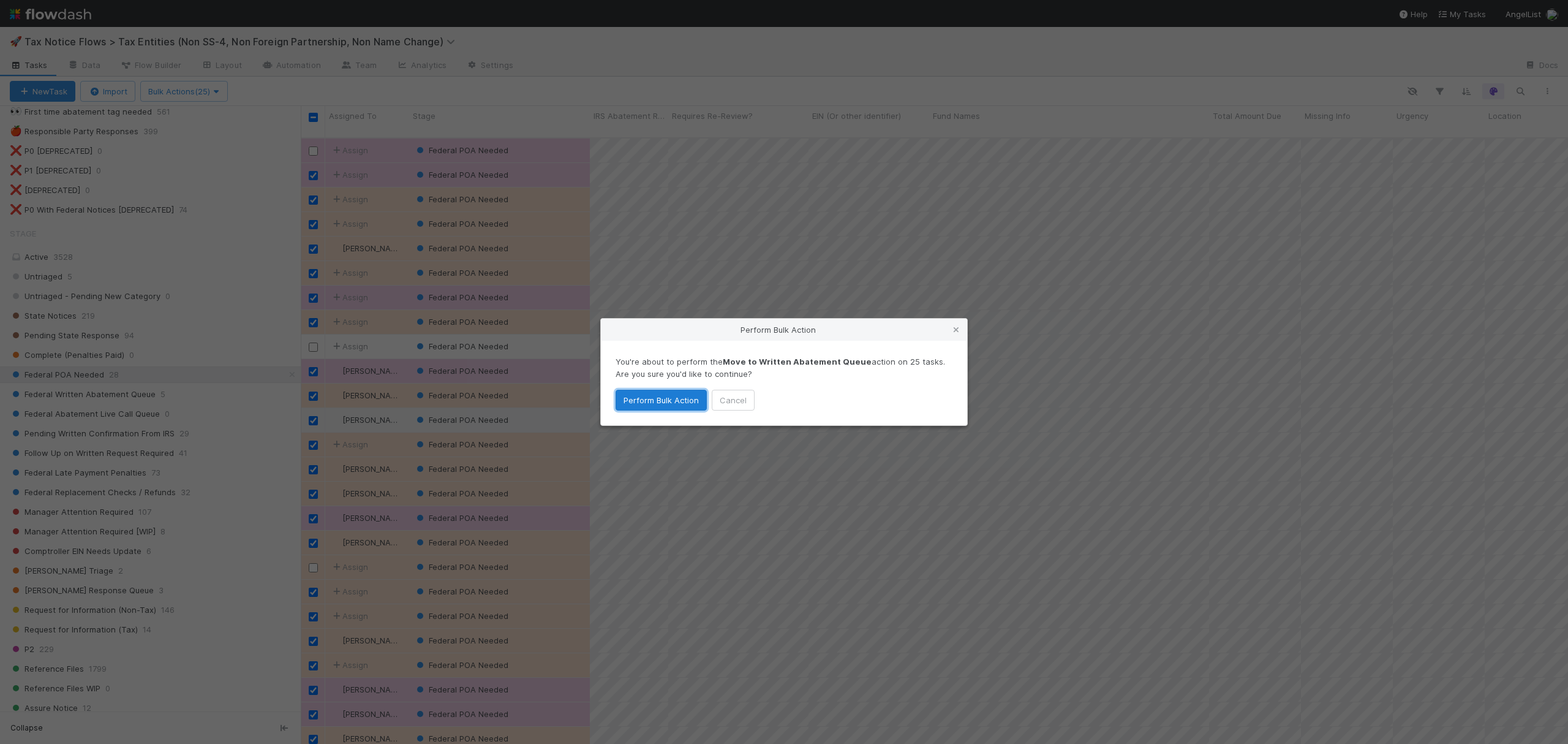
click at [670, 404] on button "Perform Bulk Action" at bounding box center [662, 399] width 91 height 21
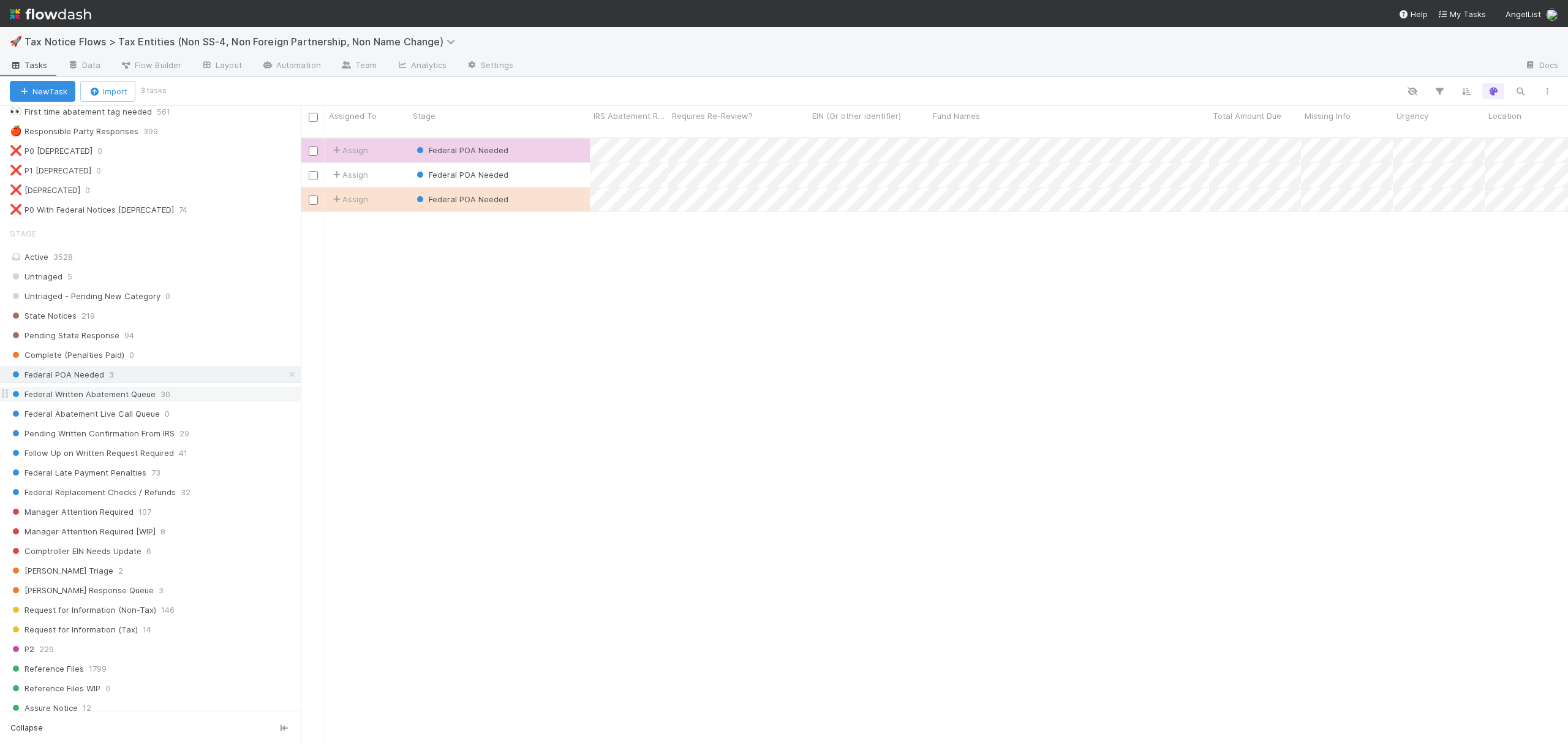
click at [187, 402] on div "Federal Written Abatement Queue 30" at bounding box center [155, 394] width 291 height 15
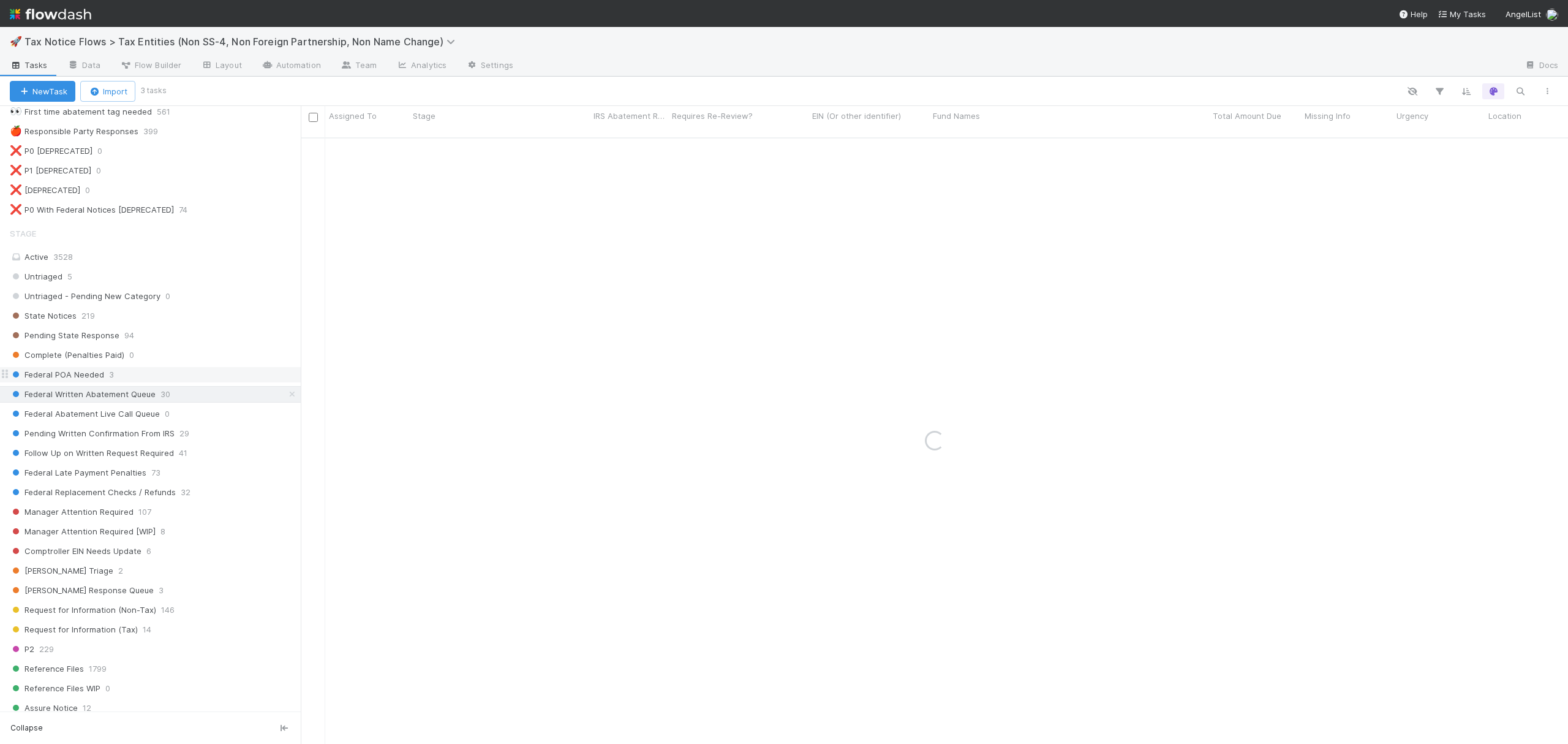
click at [167, 382] on div "Federal POA Needed 3" at bounding box center [155, 374] width 291 height 15
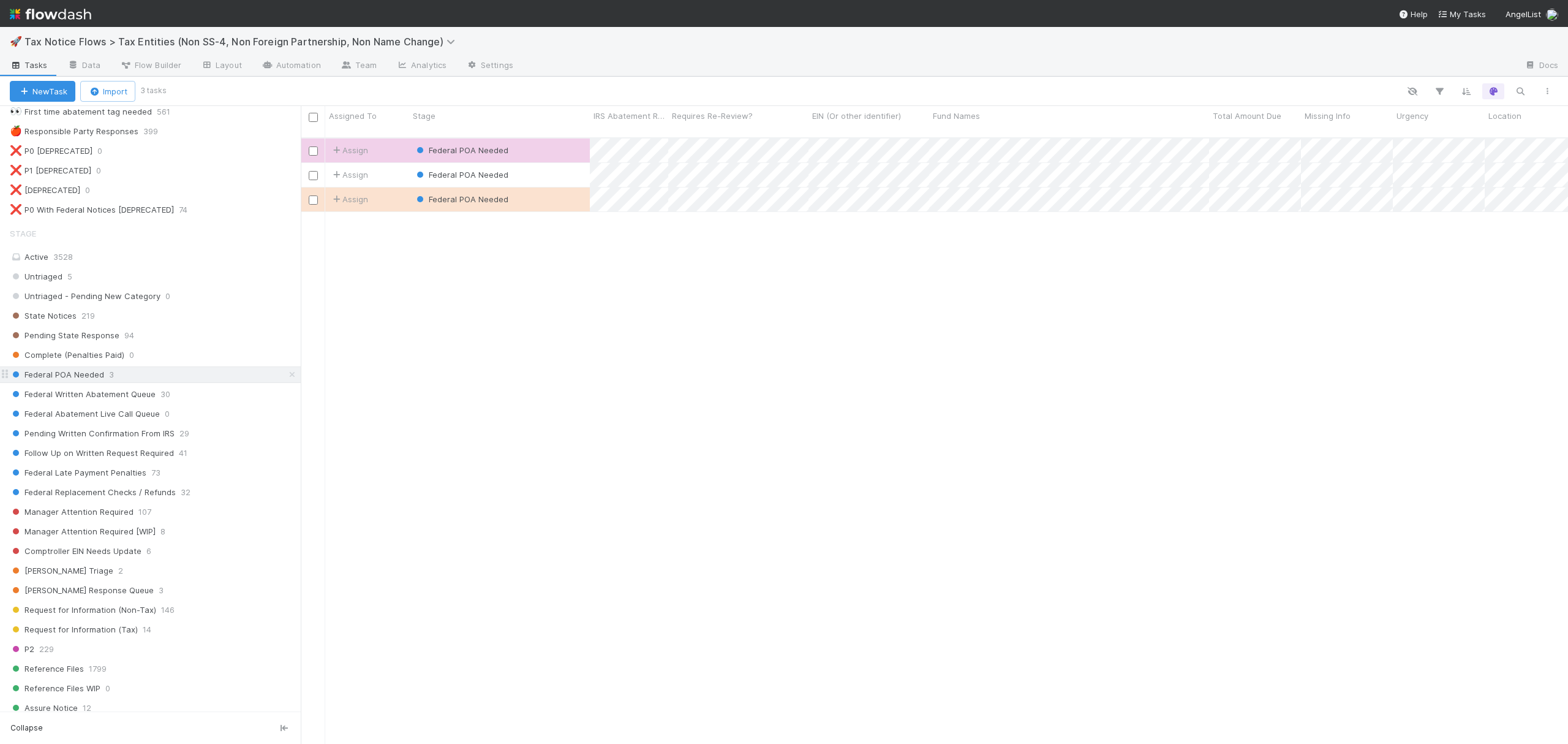
scroll to position [604, 1255]
click at [189, 402] on div "Federal Written Abatement Queue 30" at bounding box center [155, 394] width 291 height 15
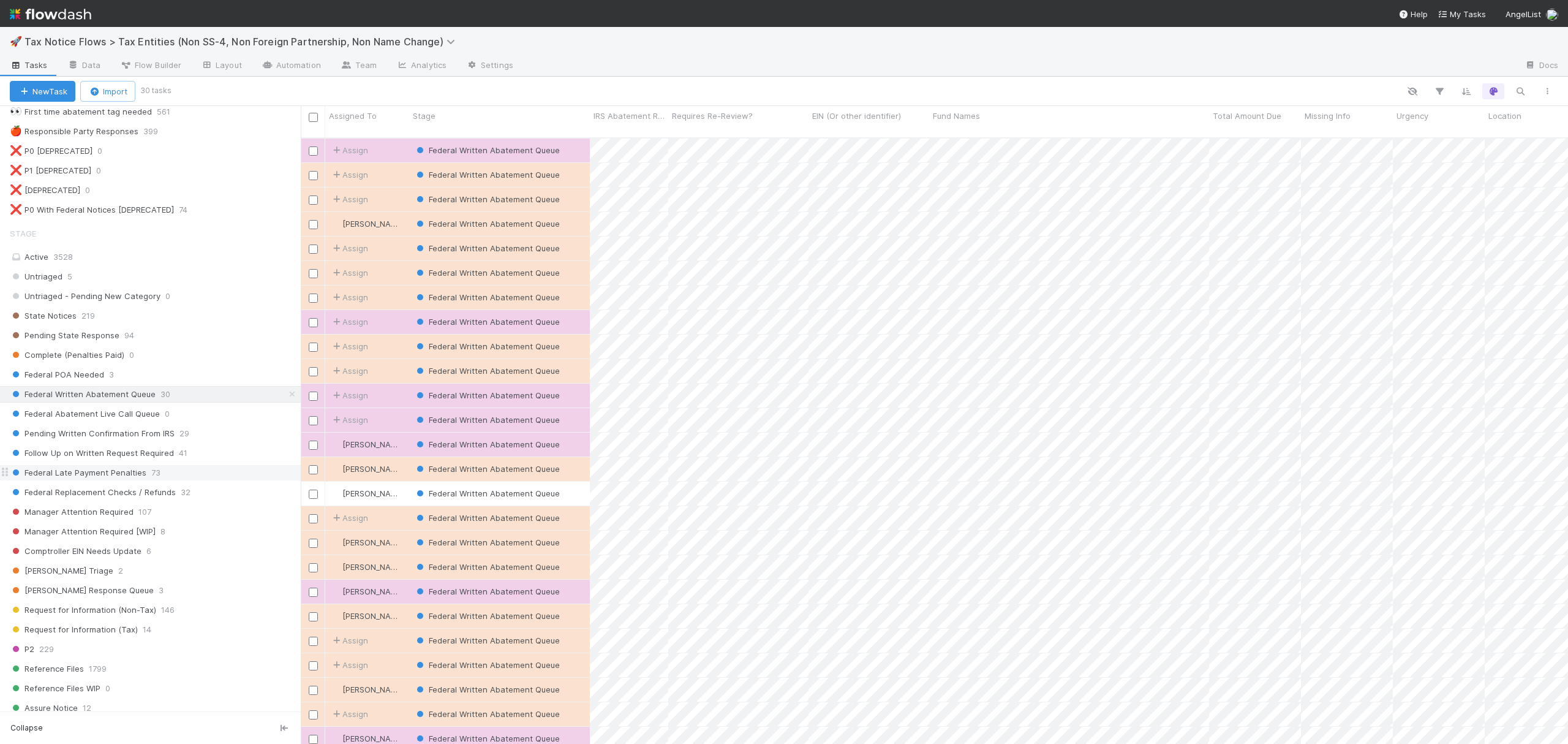
scroll to position [604, 1255]
click at [1546, 88] on icon "button" at bounding box center [1547, 91] width 12 height 7
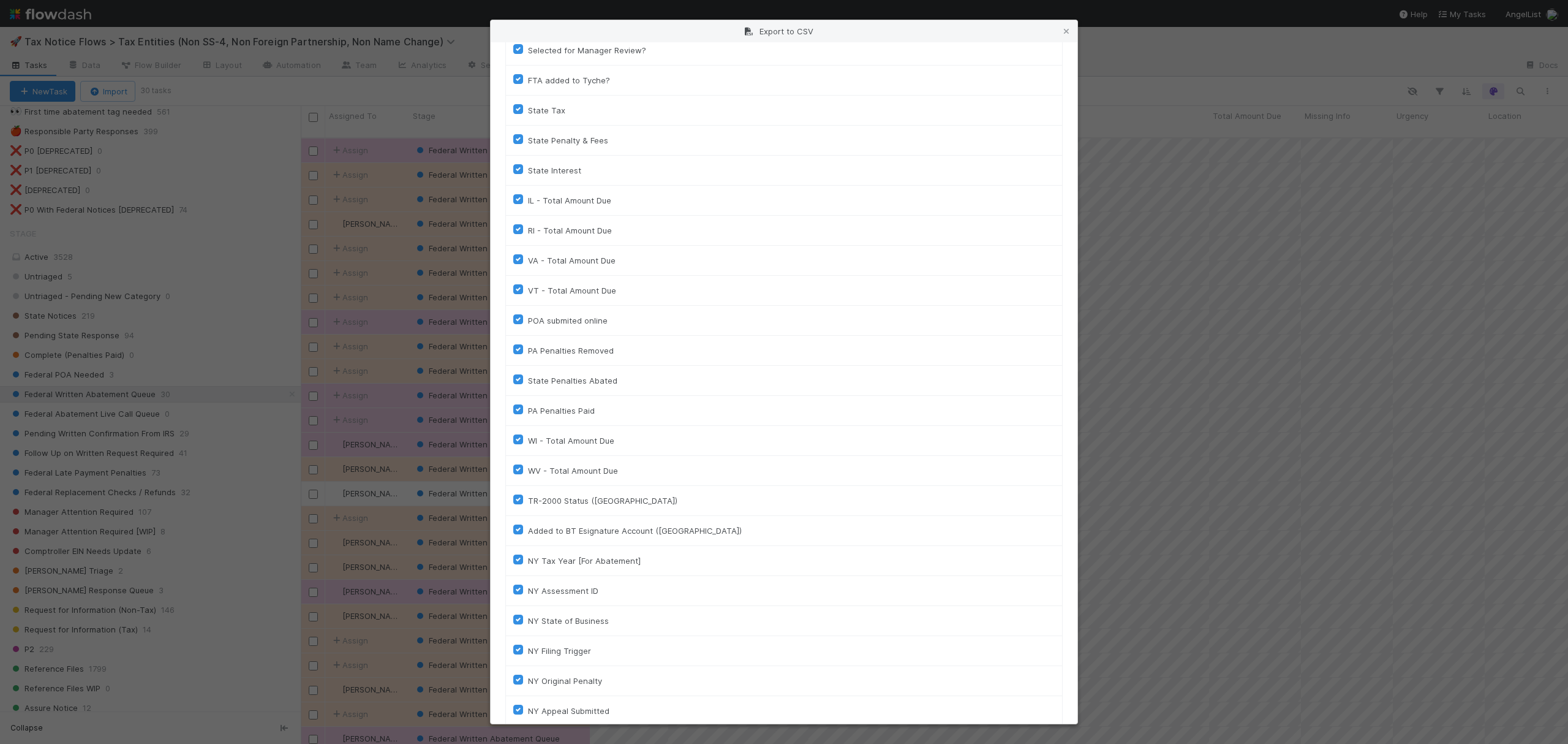
scroll to position [2120, 0]
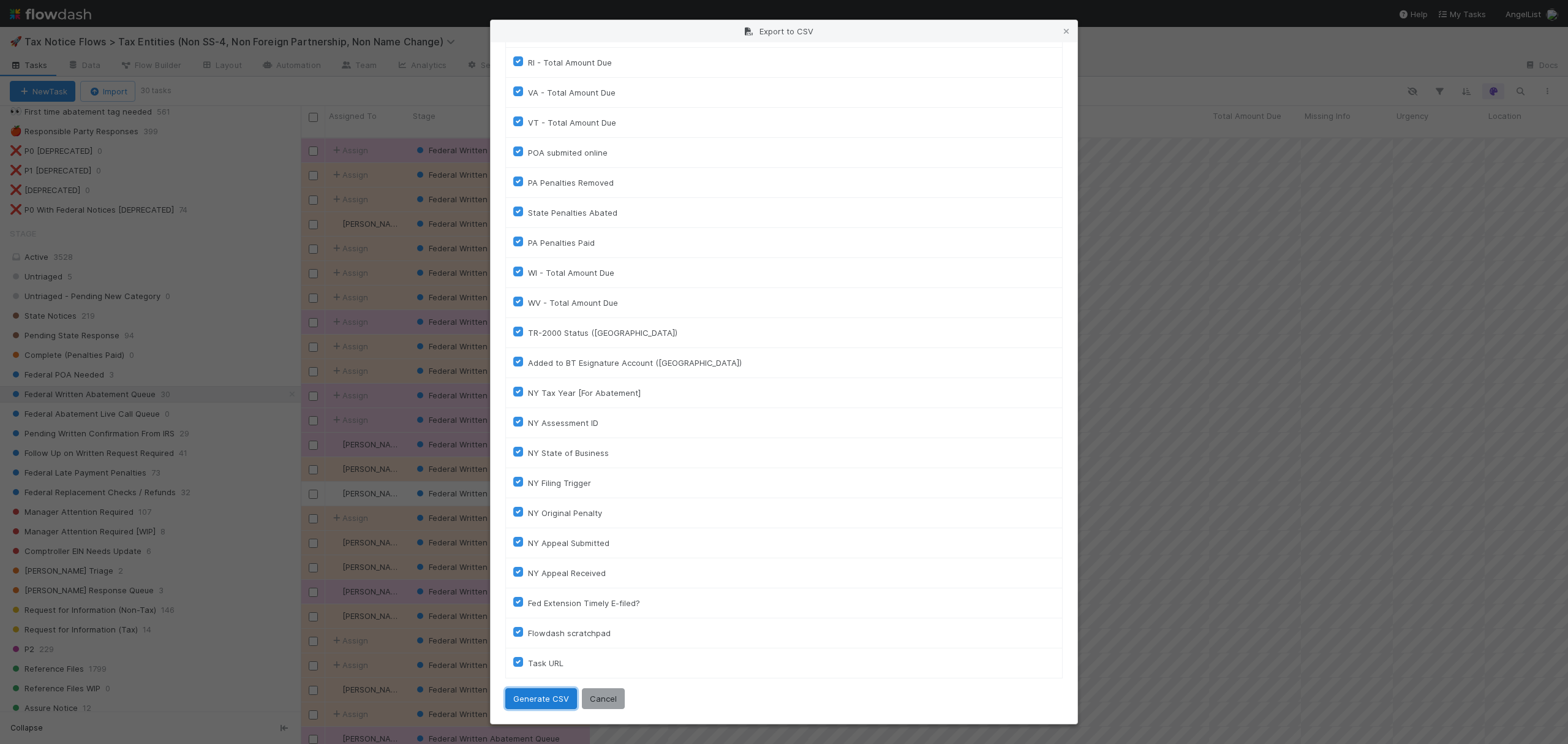
click at [554, 695] on button "Generate CSV" at bounding box center [541, 698] width 71 height 21
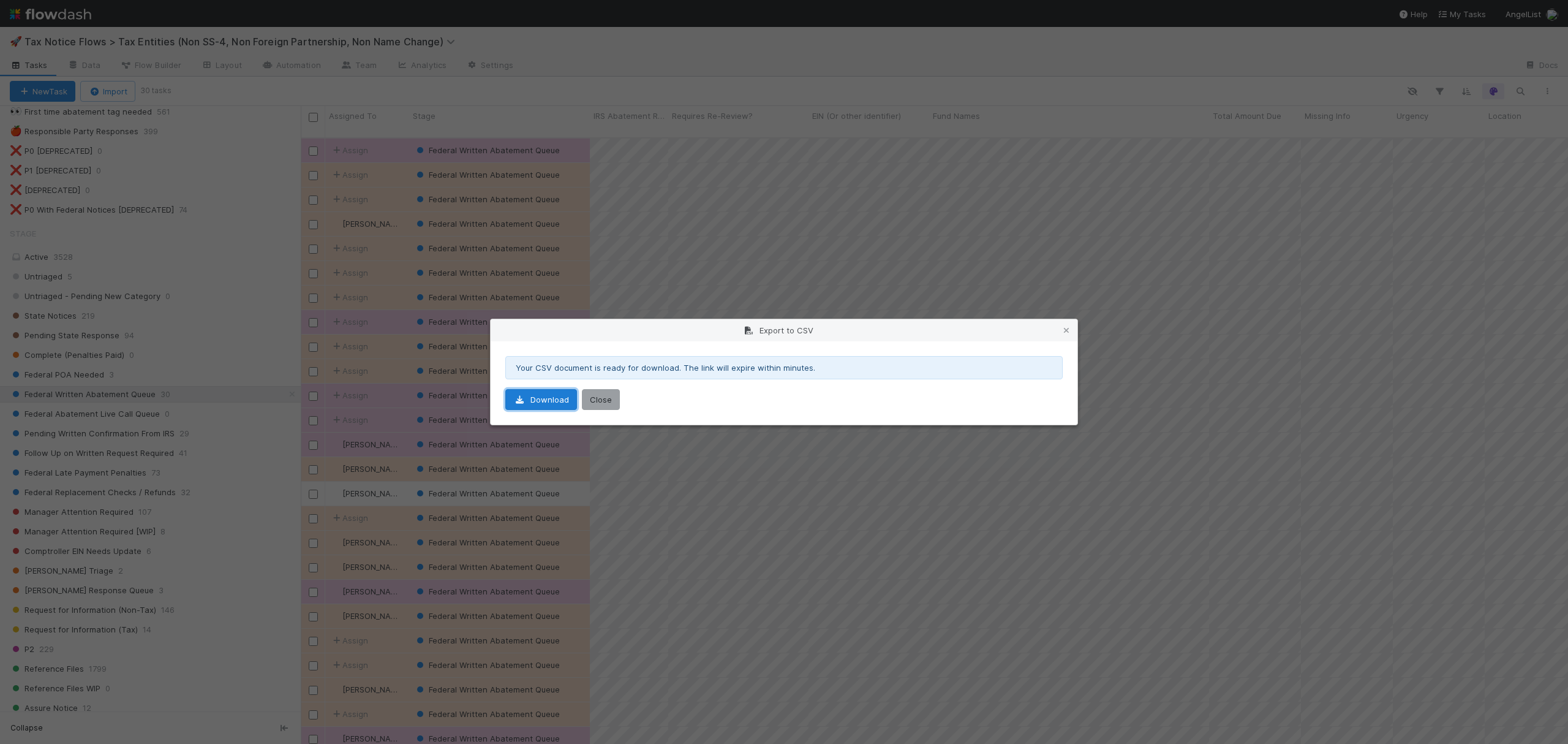
click at [544, 403] on link "Download" at bounding box center [541, 399] width 71 height 21
click at [1069, 333] on icon at bounding box center [1066, 330] width 12 height 8
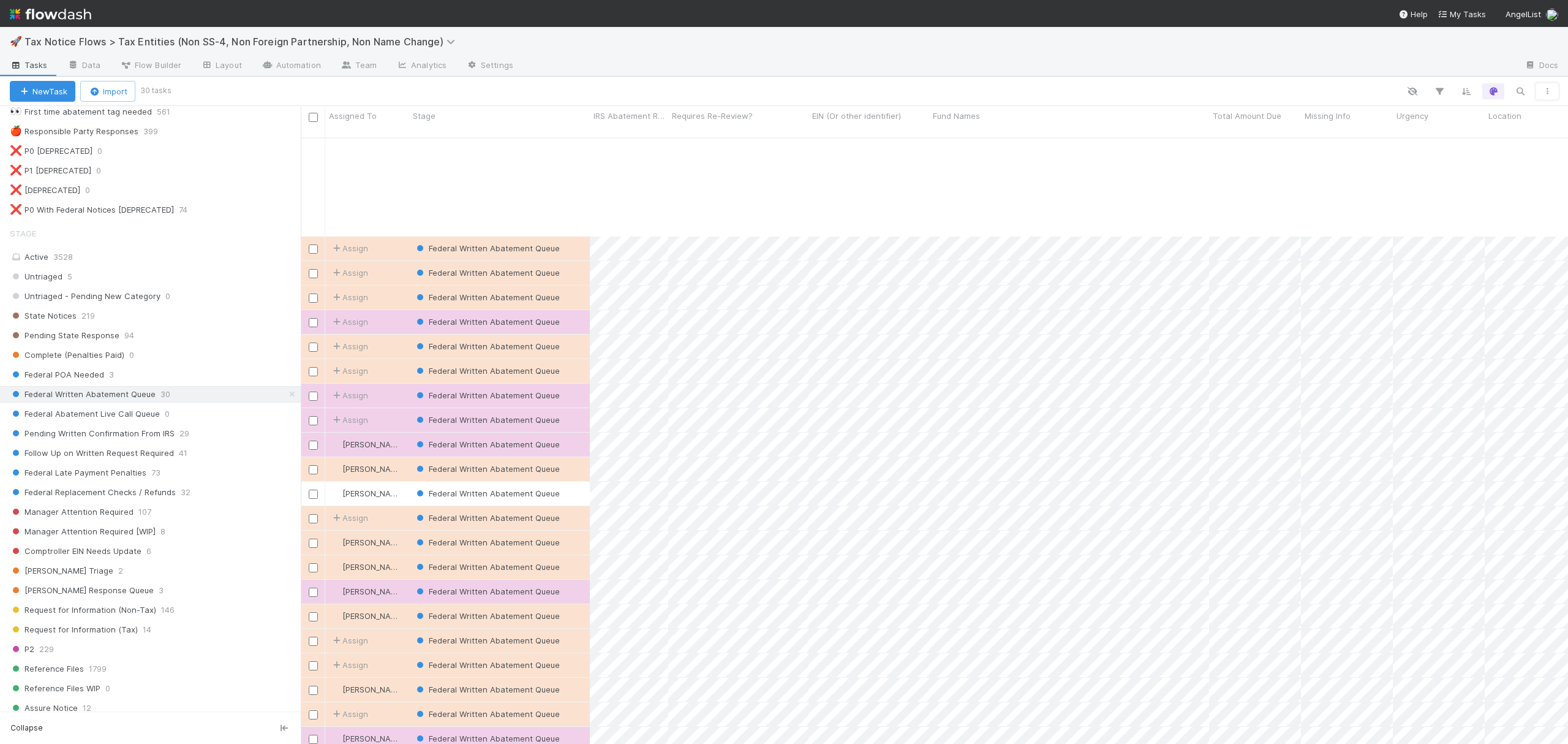
scroll to position [132, 0]
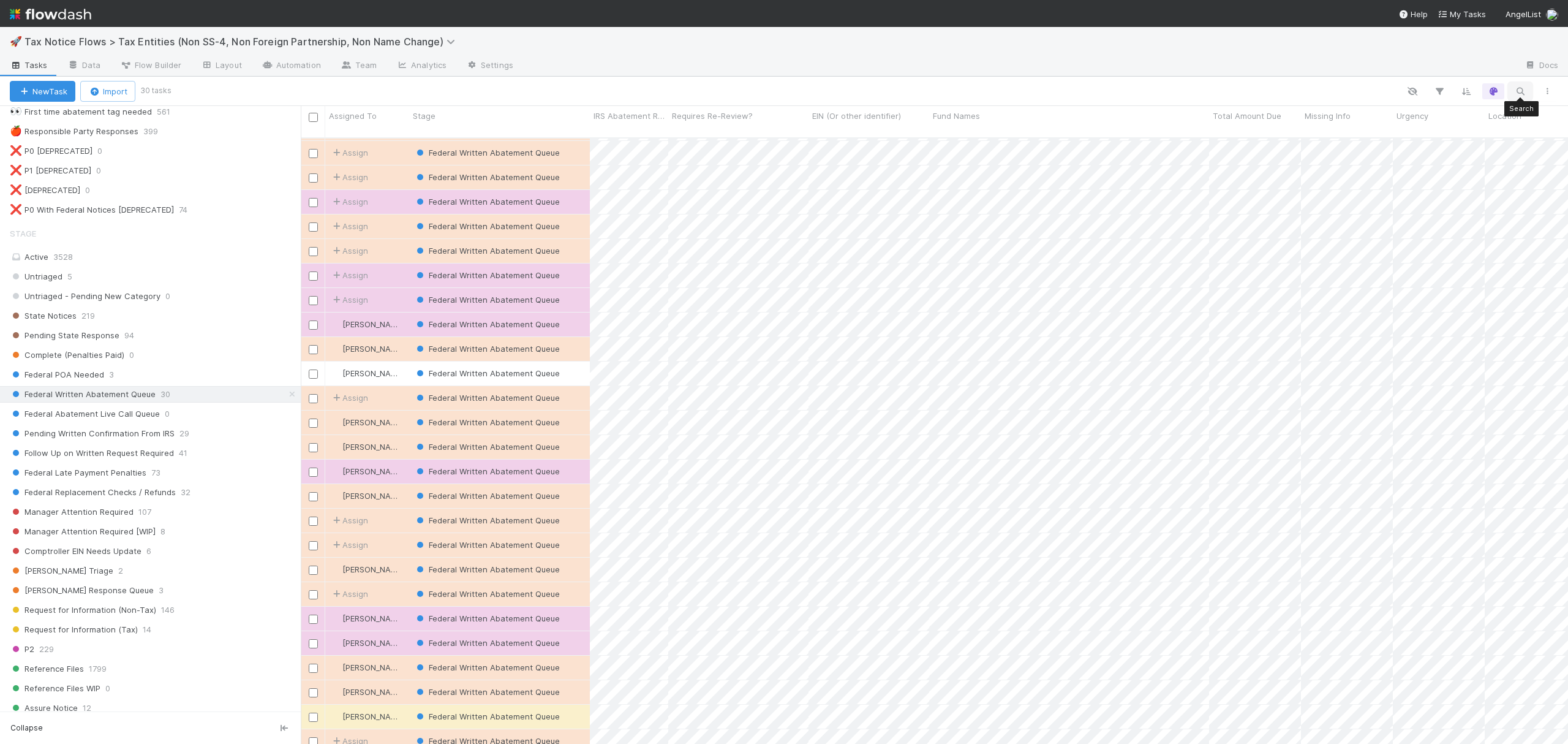
click at [1515, 89] on icon "button" at bounding box center [1520, 91] width 12 height 11
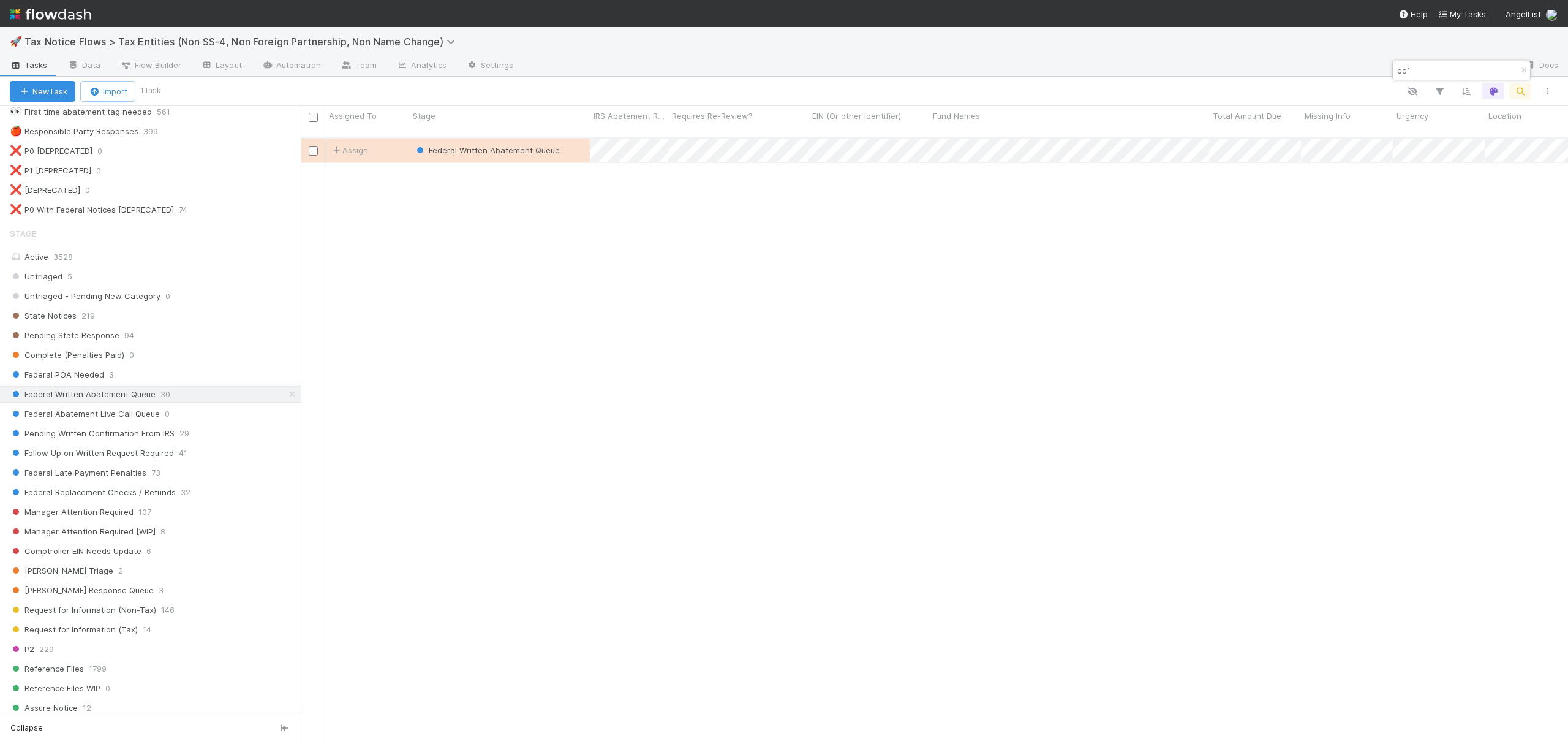
scroll to position [604, 1255]
type input "bo1"
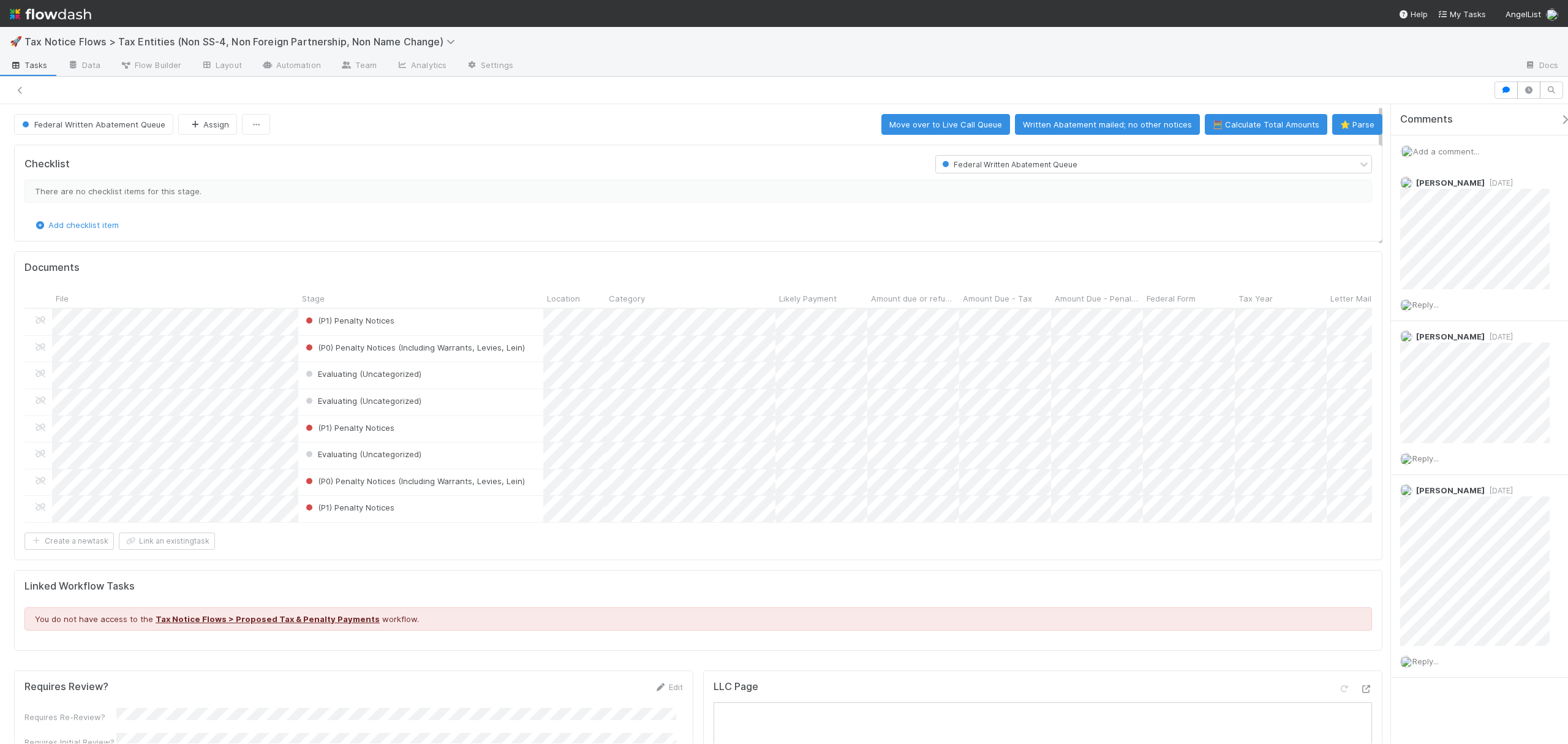
drag, startPoint x: 1380, startPoint y: 175, endPoint x: 1402, endPoint y: 113, distance: 65.8
click at [1402, 113] on div "Federal Written Abatement Queue Assign Move over to Live Call Queue Written Aba…" at bounding box center [784, 423] width 1568 height 639
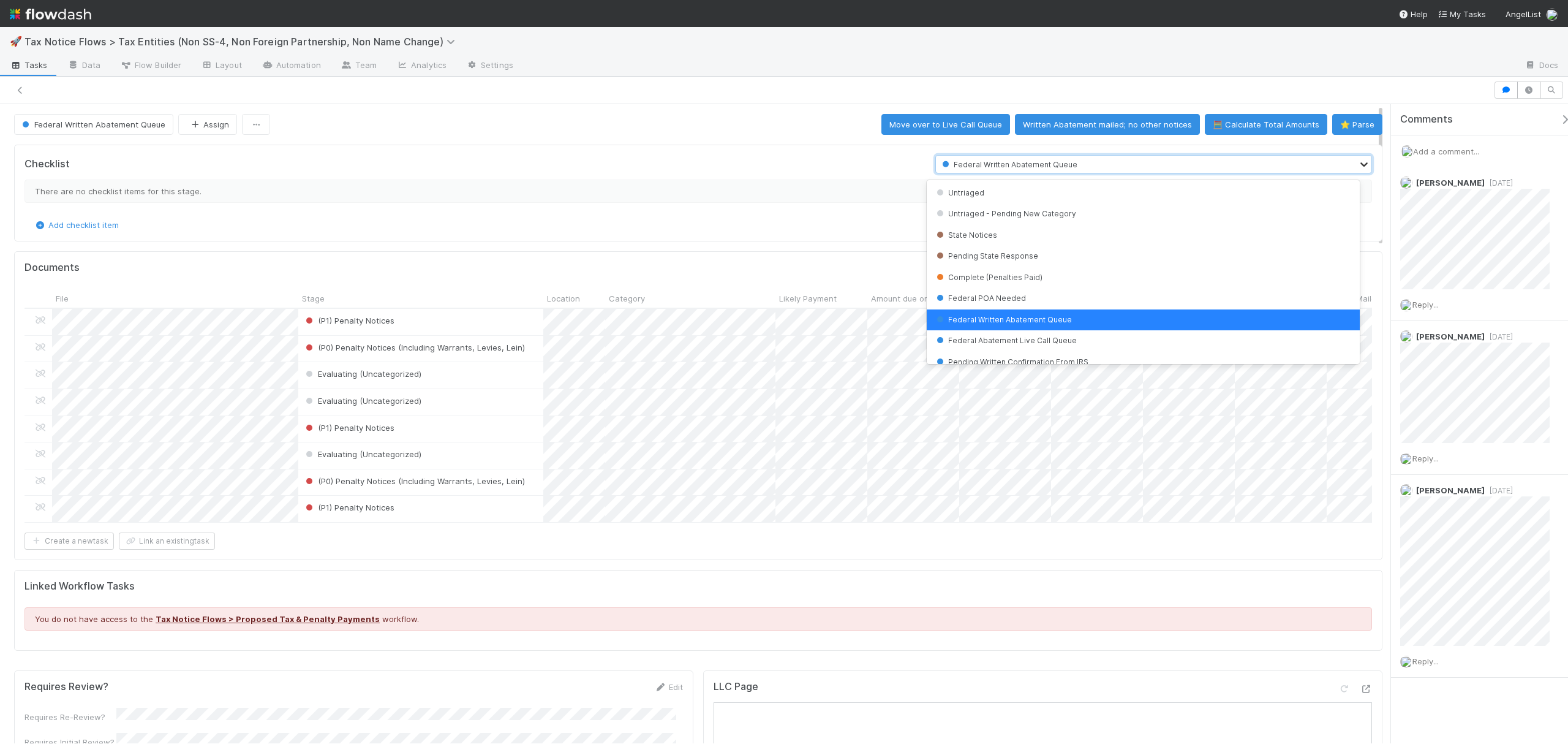
click at [1360, 167] on icon at bounding box center [1364, 164] width 7 height 4
click at [1062, 302] on div "Federal POA Needed" at bounding box center [1143, 298] width 432 height 21
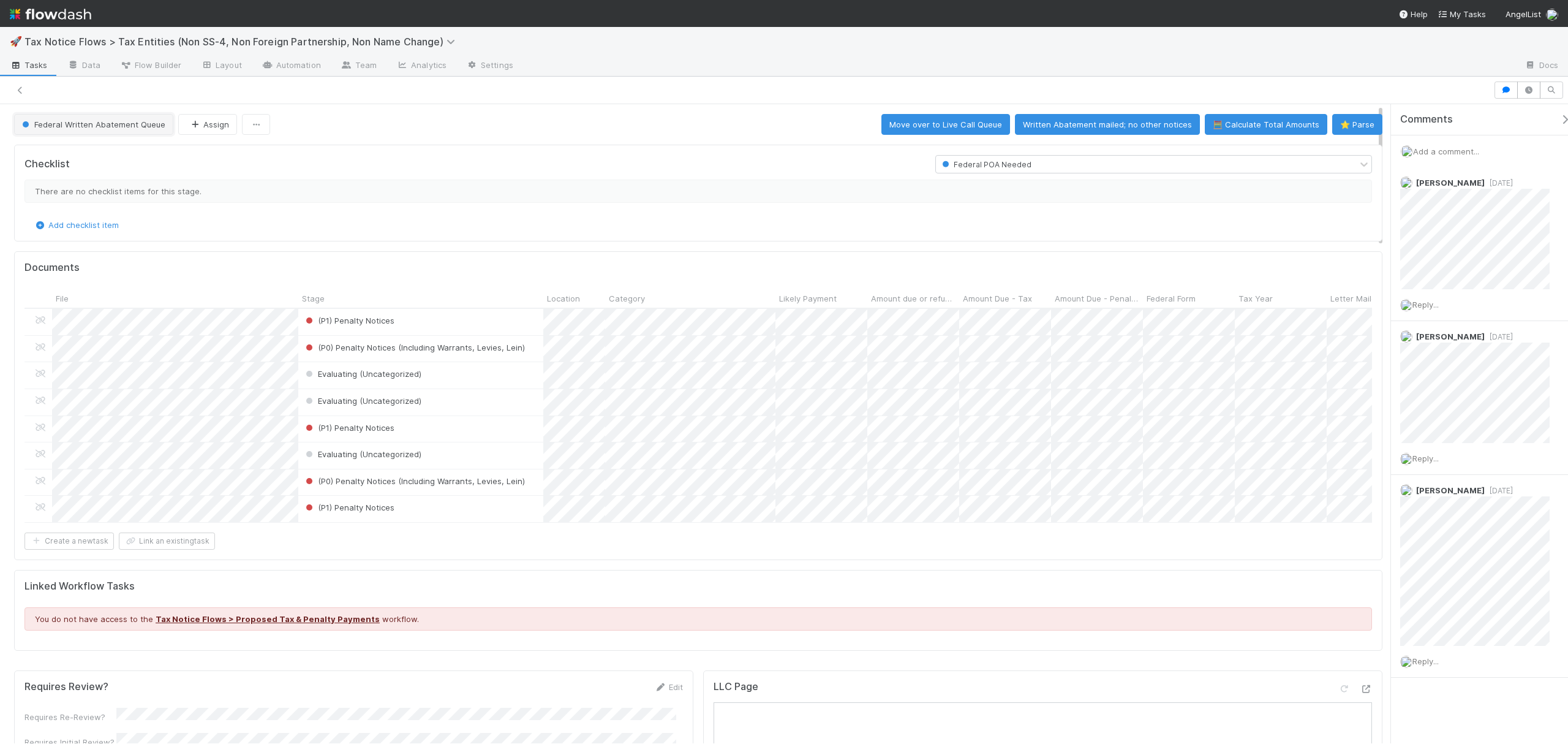
click at [111, 127] on span "Federal Written Abatement Queue" at bounding box center [93, 125] width 146 height 10
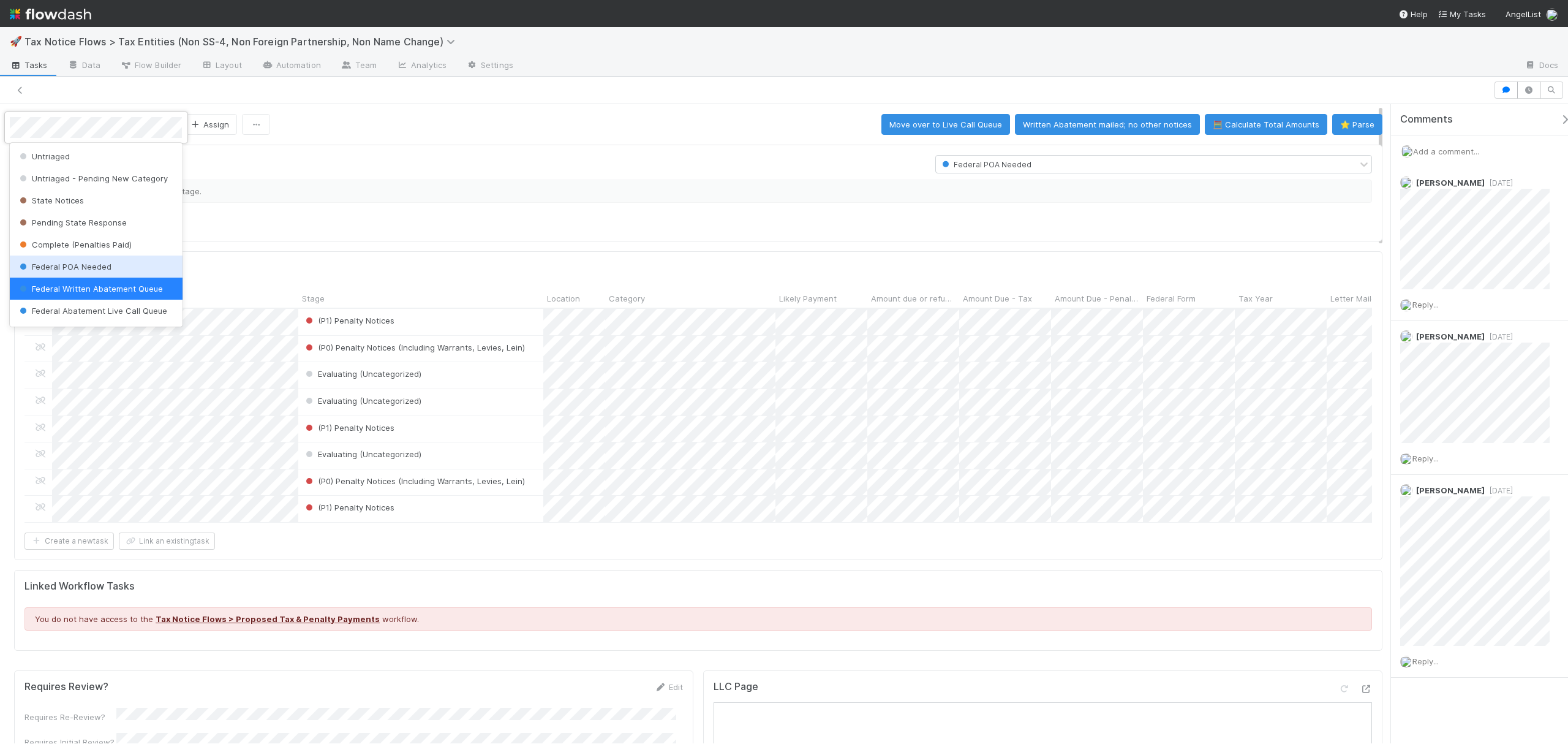
click at [109, 272] on span "Federal POA Needed" at bounding box center [65, 267] width 95 height 10
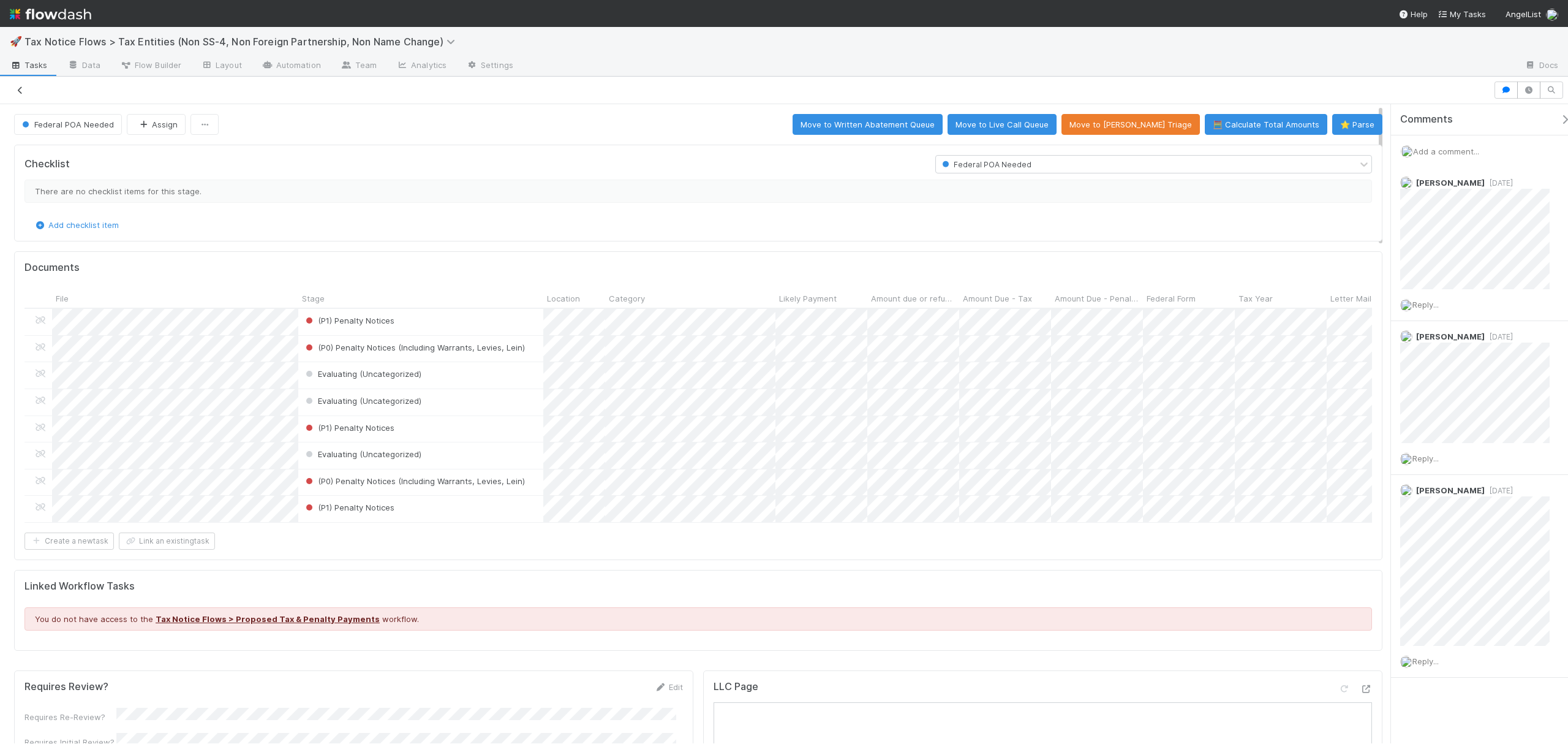
click at [20, 86] on icon at bounding box center [20, 91] width 12 height 8
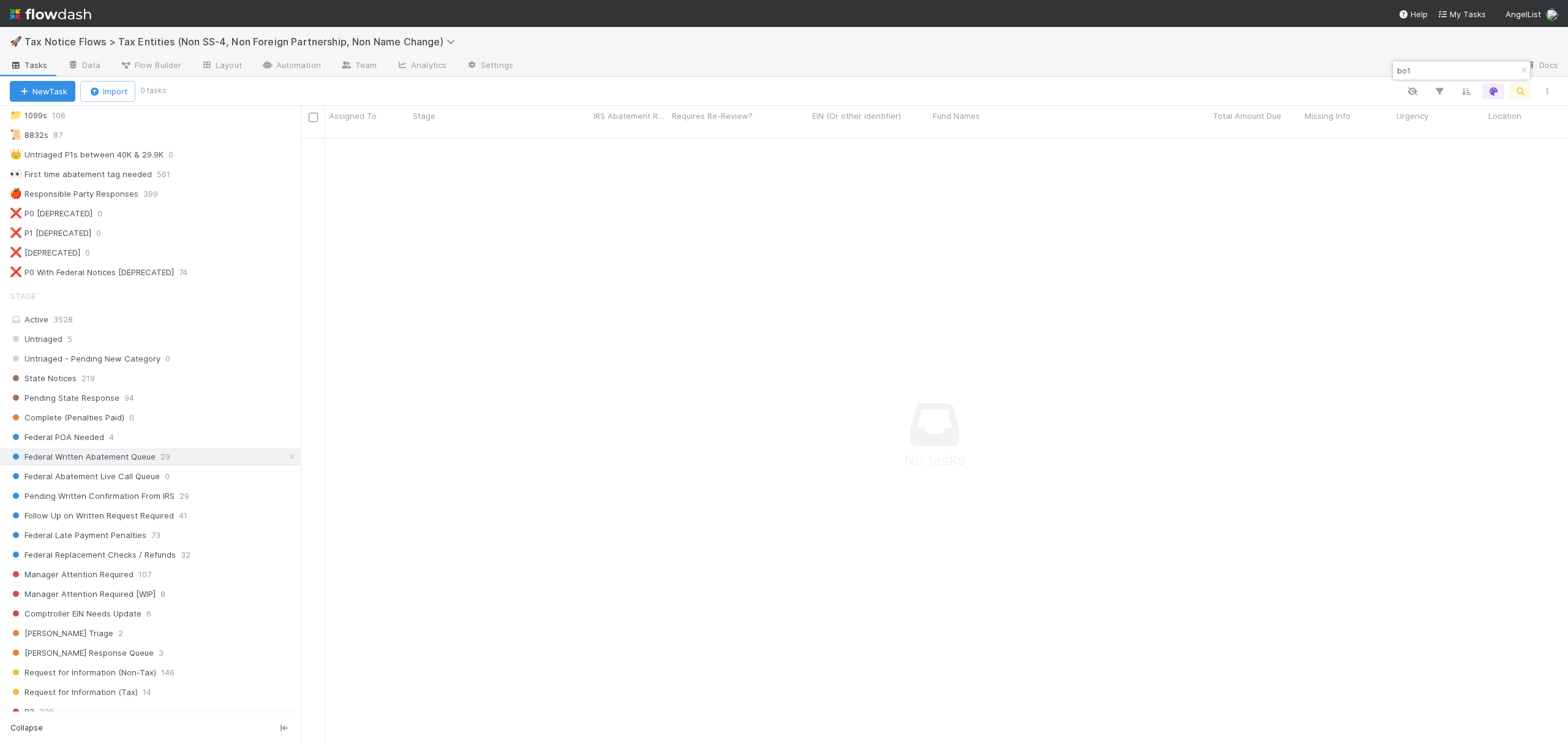
scroll to position [345, 0]
click at [200, 462] on div "Federal Written Abatement Queue 29" at bounding box center [155, 454] width 291 height 15
click at [196, 462] on div "Federal Written Abatement Queue 29" at bounding box center [155, 454] width 291 height 15
click at [1519, 69] on icon "button" at bounding box center [1524, 70] width 12 height 7
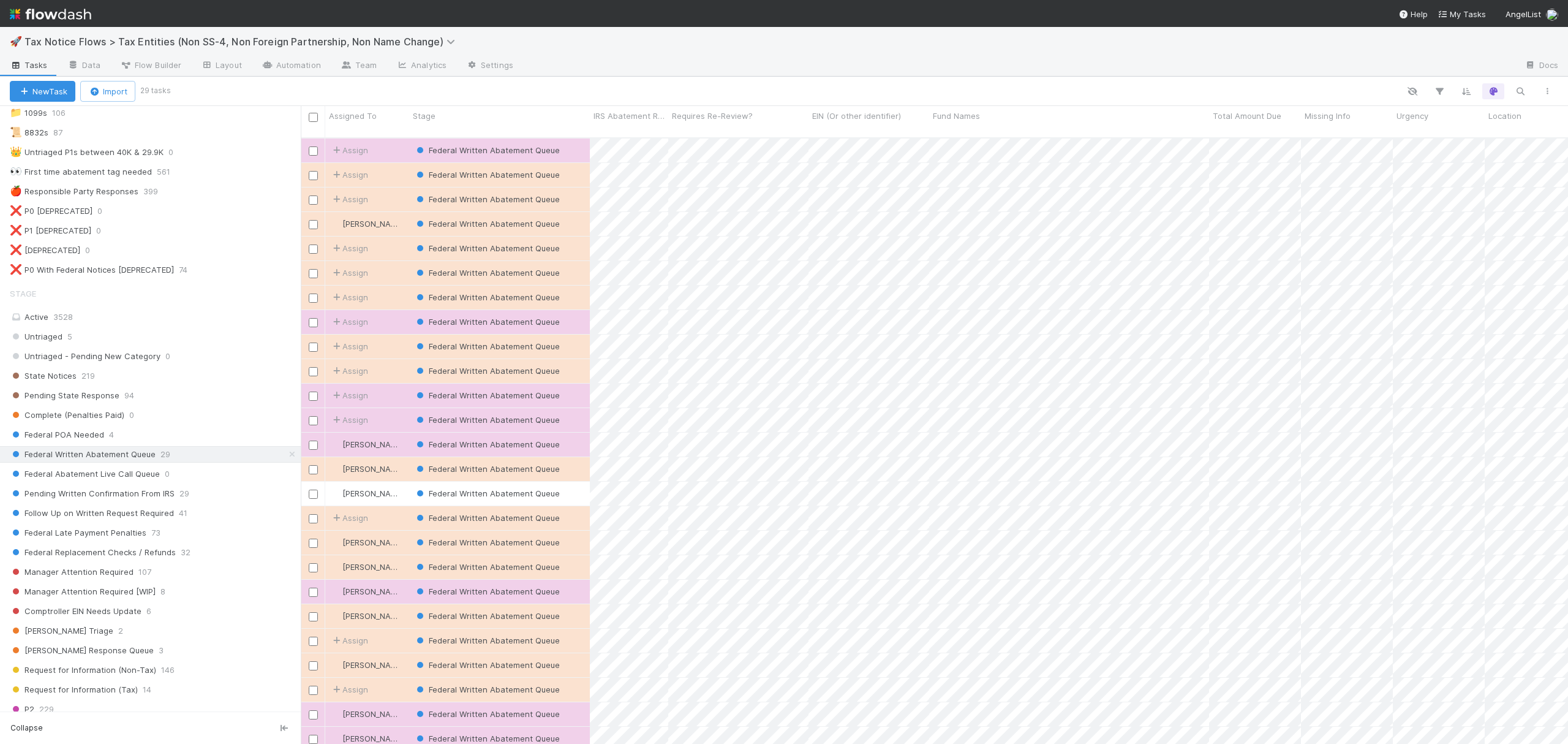
scroll to position [604, 1255]
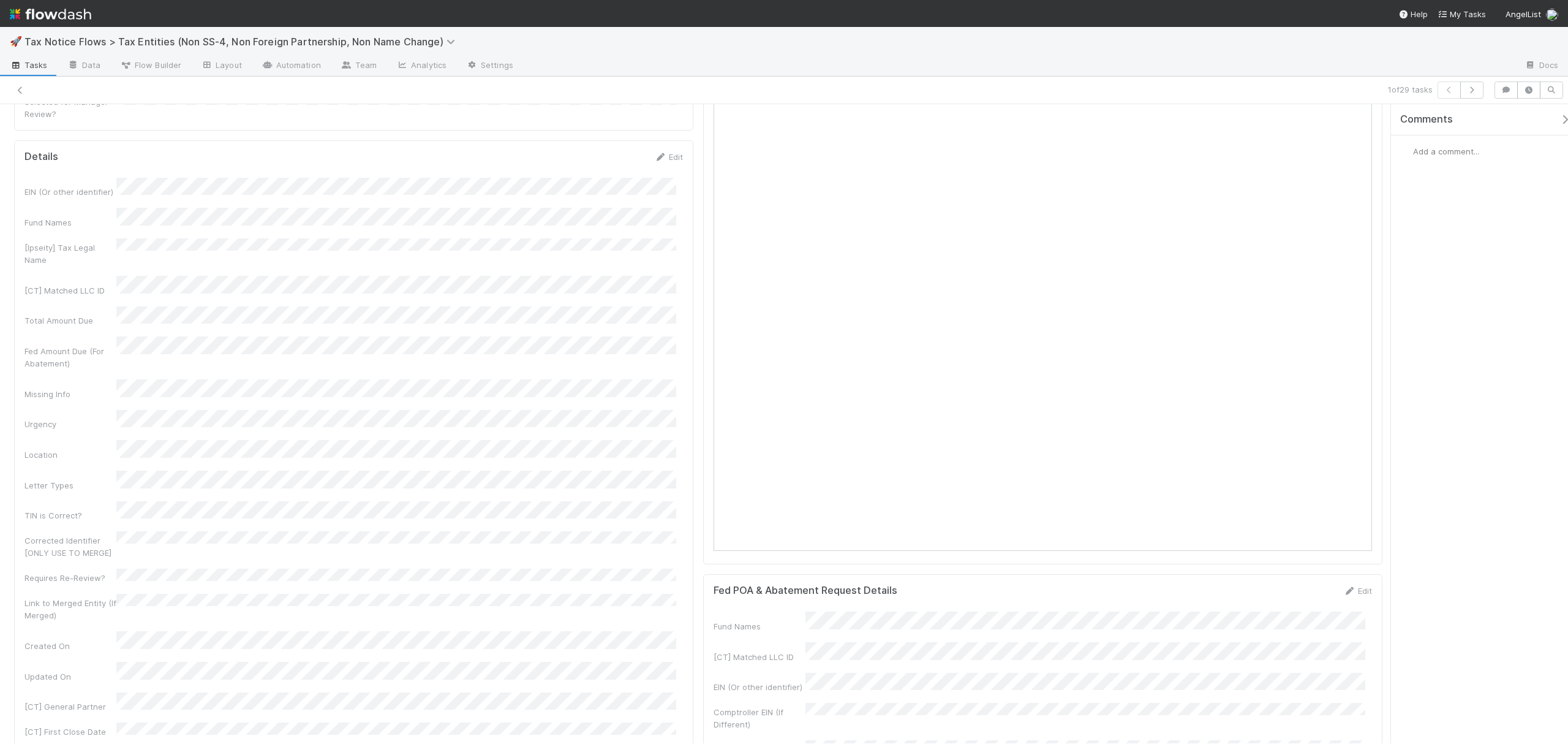
scroll to position [535, 0]
drag, startPoint x: 1380, startPoint y: 147, endPoint x: 1419, endPoint y: 285, distance: 143.4
click at [1419, 285] on div "Federal Written Abatement Queue Assign Move over to Live Call Queue Written Aba…" at bounding box center [784, 423] width 1568 height 639
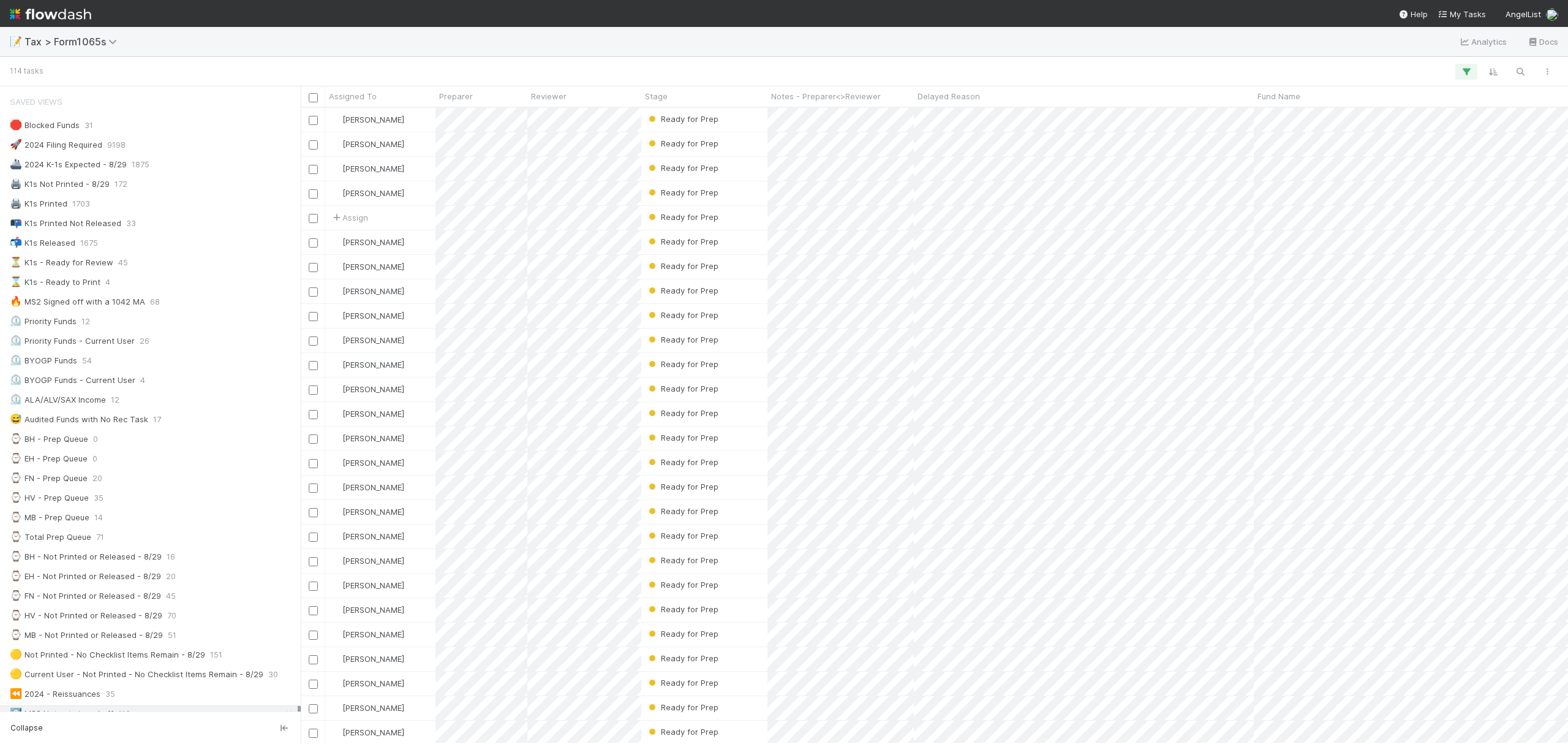
scroll to position [520, 0]
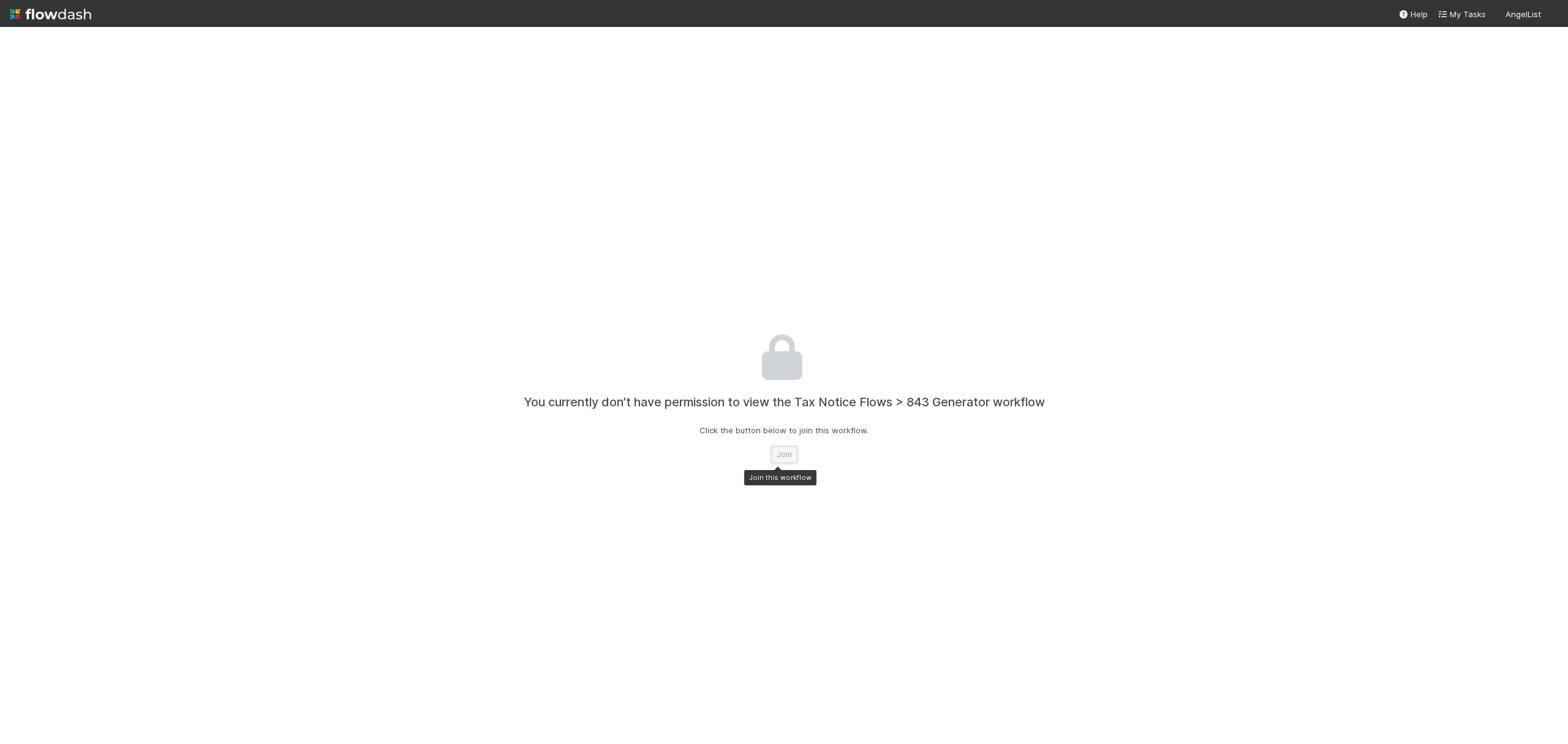
click at [782, 454] on button "Join" at bounding box center [784, 454] width 27 height 17
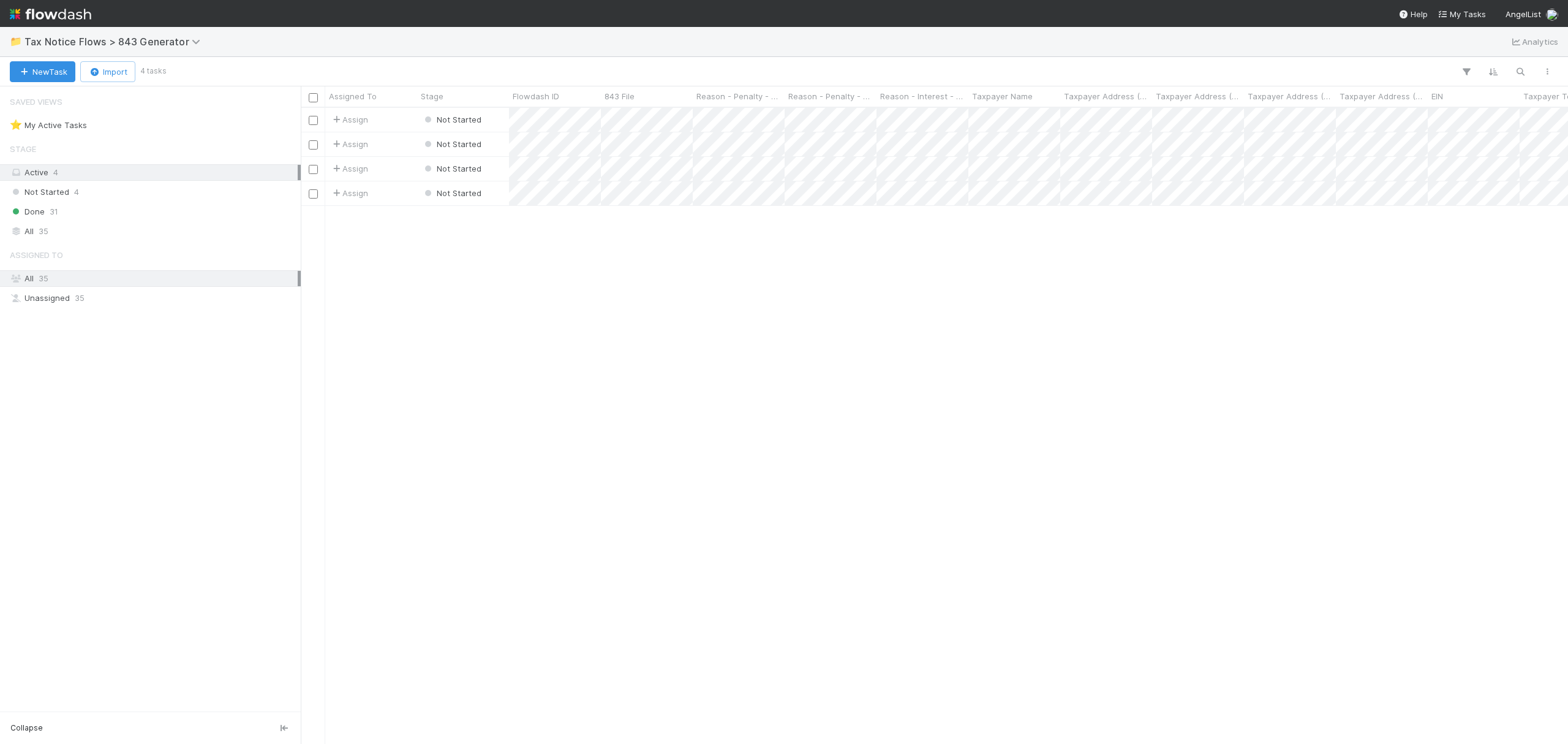
scroll to position [623, 1255]
click at [109, 71] on button "Import" at bounding box center [108, 71] width 55 height 21
click at [98, 100] on div "Import from CSV" at bounding box center [93, 100] width 100 height 18
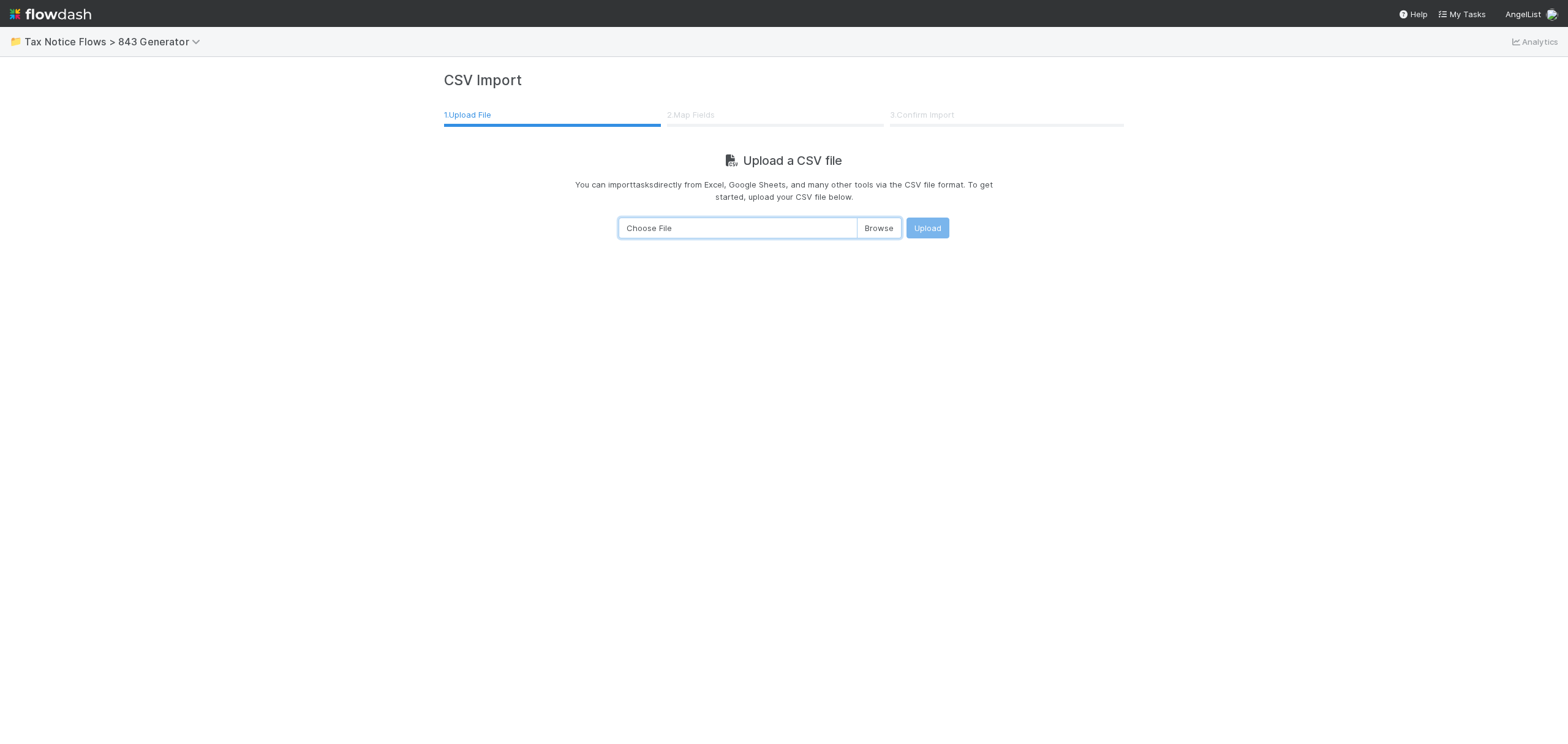
click at [855, 232] on input "Choose File" at bounding box center [760, 228] width 283 height 21
type input "C:\fakepath\tax-notice-flows-tax-entities-non-ss-4-non-foreign-partnership-non-…"
click at [929, 232] on button "Upload" at bounding box center [928, 228] width 43 height 21
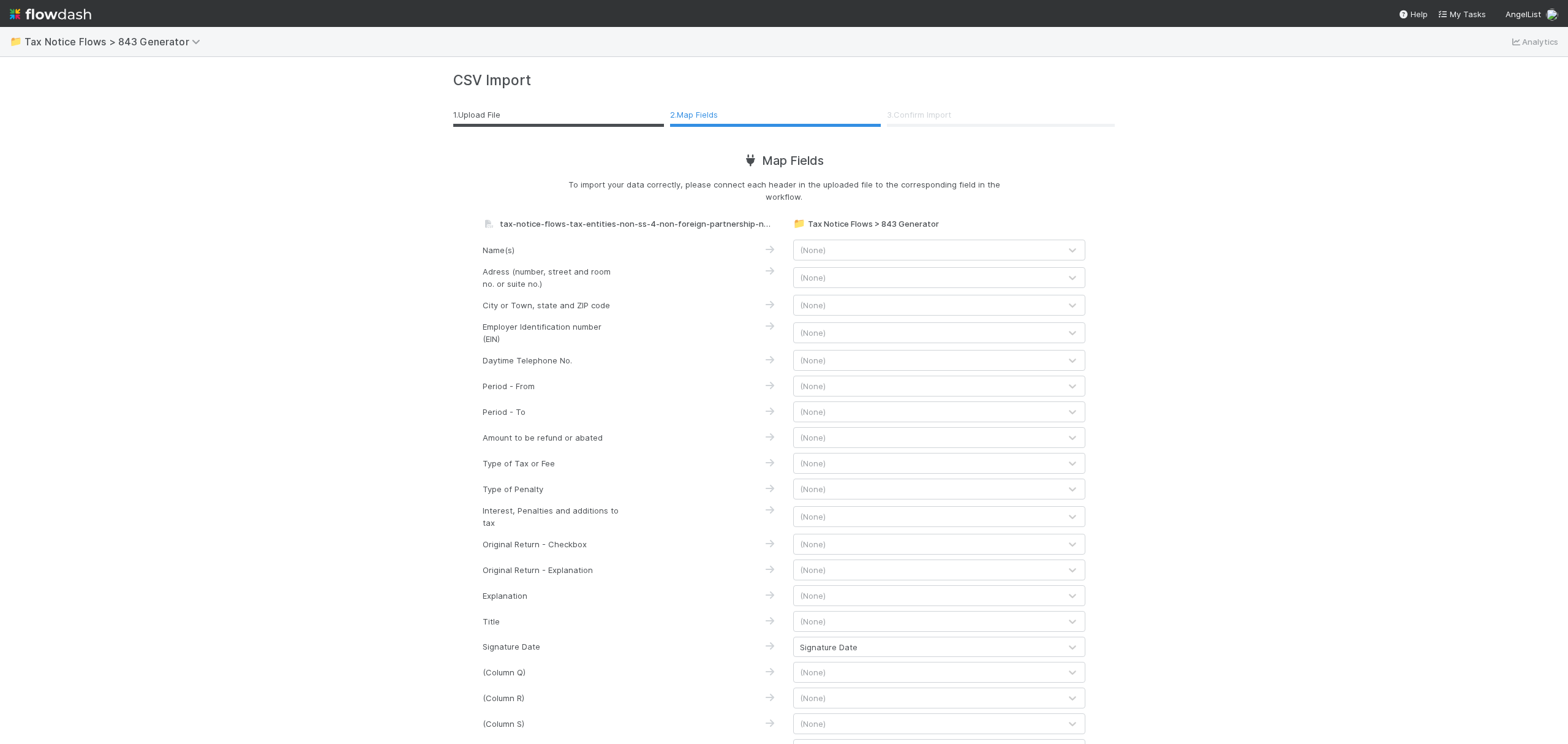
click at [1189, 485] on div "📁 Tax Notice Flows > 843 Generator Analytics CSV Import 1 . Upload File 2 . Map…" at bounding box center [784, 384] width 1568 height 717
click at [955, 253] on div "(None)" at bounding box center [926, 250] width 266 height 20
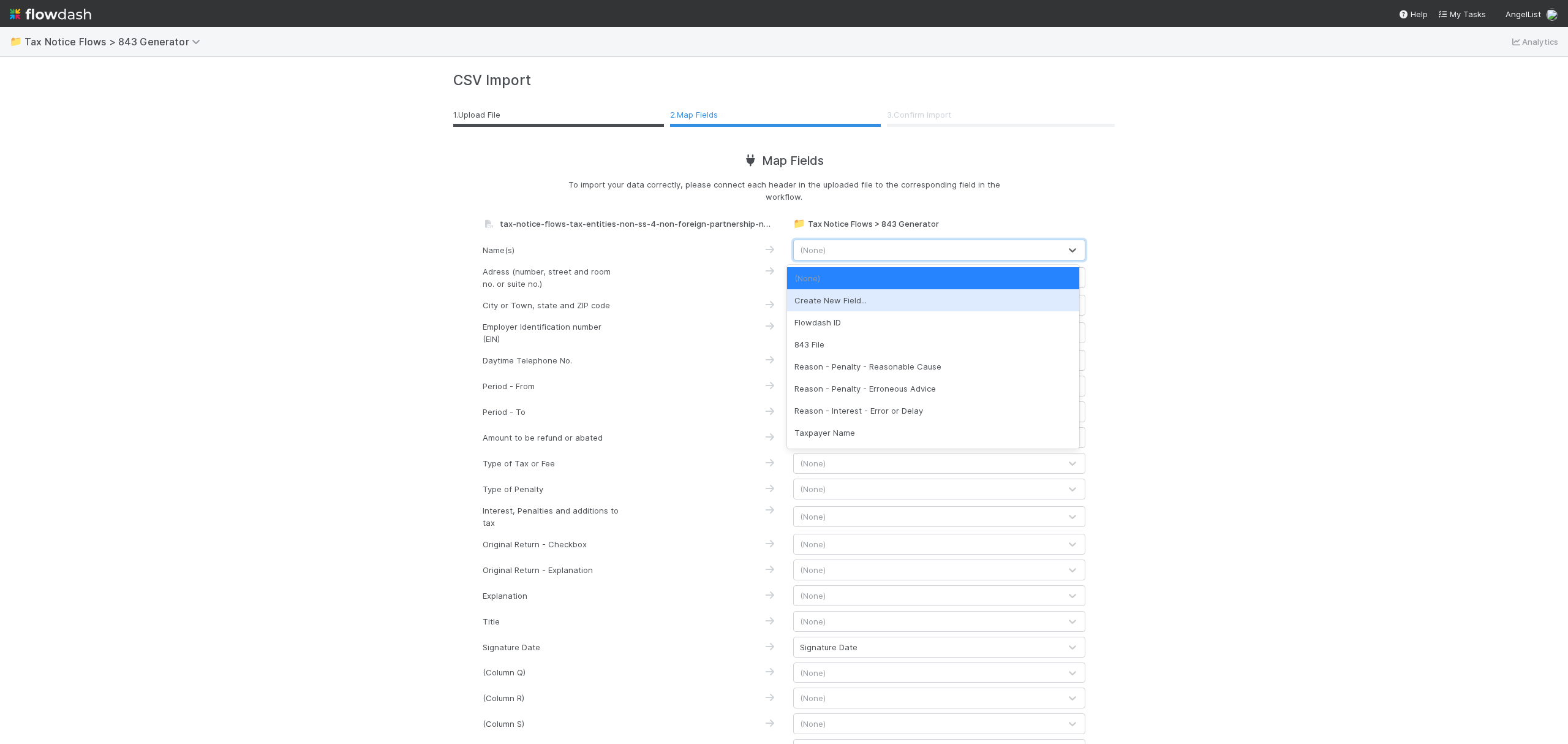
click at [1213, 267] on div "📁 Tax Notice Flows > 843 Generator Analytics CSV Import 1 . Upload File 2 . Map…" at bounding box center [784, 384] width 1568 height 717
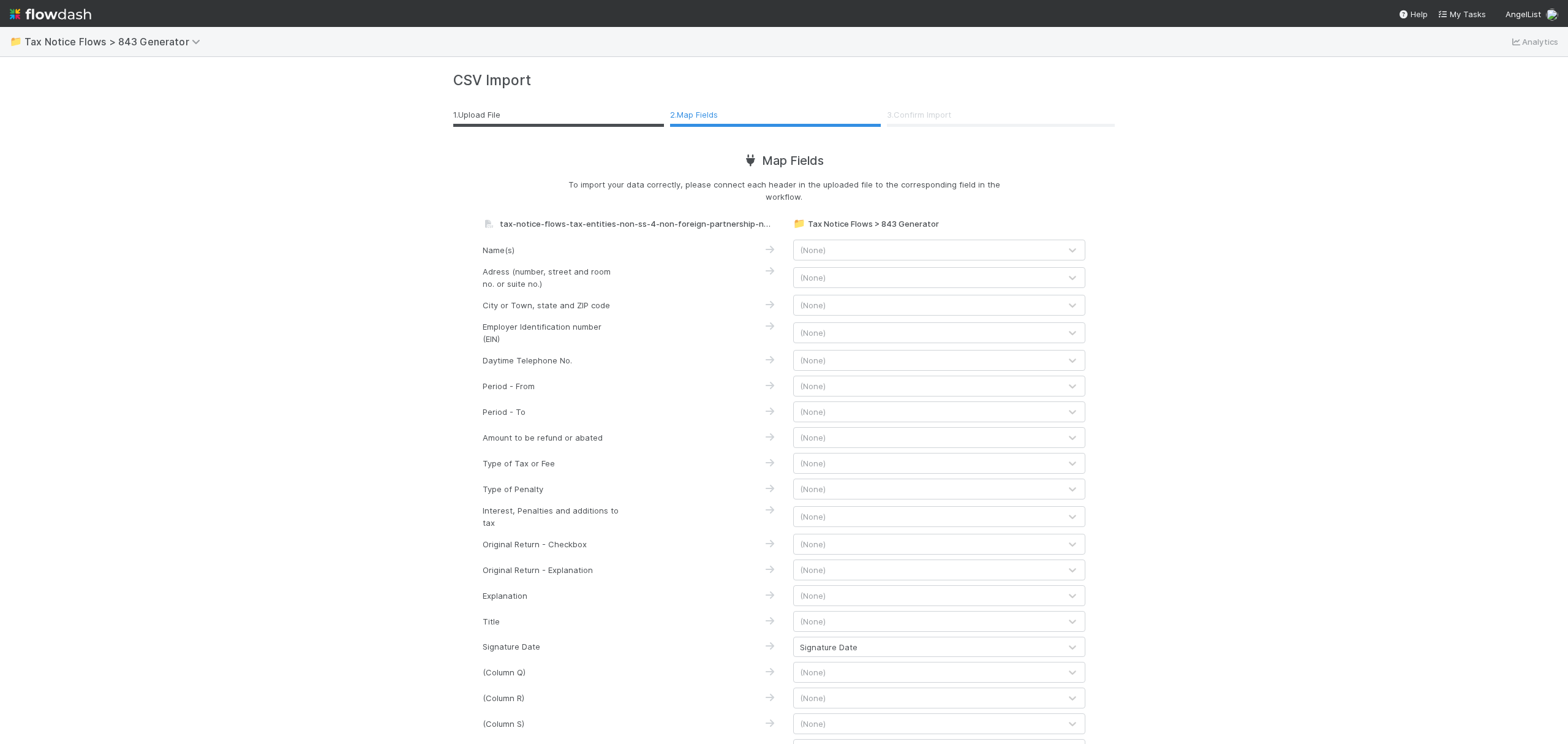
click at [936, 254] on div "(None)" at bounding box center [926, 250] width 266 height 20
click at [1195, 392] on div "📁 Tax Notice Flows > 843 Generator Analytics CSV Import 1 . Upload File 2 . Map…" at bounding box center [784, 384] width 1568 height 717
click at [723, 223] on div "tax-notice-flows-tax-entities-non-ss-4-non-foreign-partnership-non-name-change …" at bounding box center [628, 223] width 310 height 12
click at [502, 114] on li "1 . Upload File" at bounding box center [559, 116] width 211 height 22
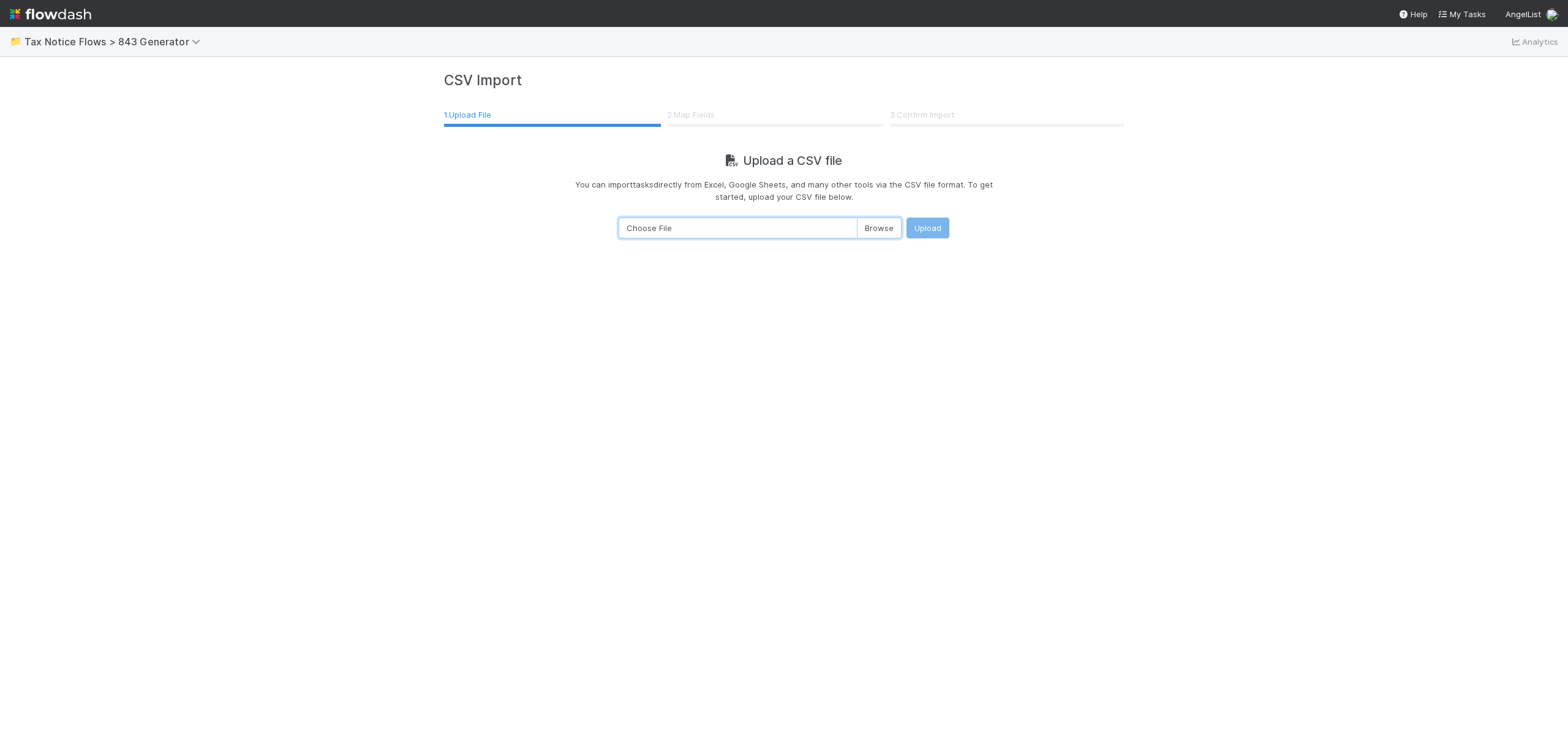
click at [863, 226] on input "Choose File" at bounding box center [760, 228] width 283 height 21
type input "C:\fakepath\tax-notice-flows-tax-entities-non-ss-4-non-foreign-partnership-non-…"
click at [934, 226] on button "Upload" at bounding box center [928, 228] width 43 height 21
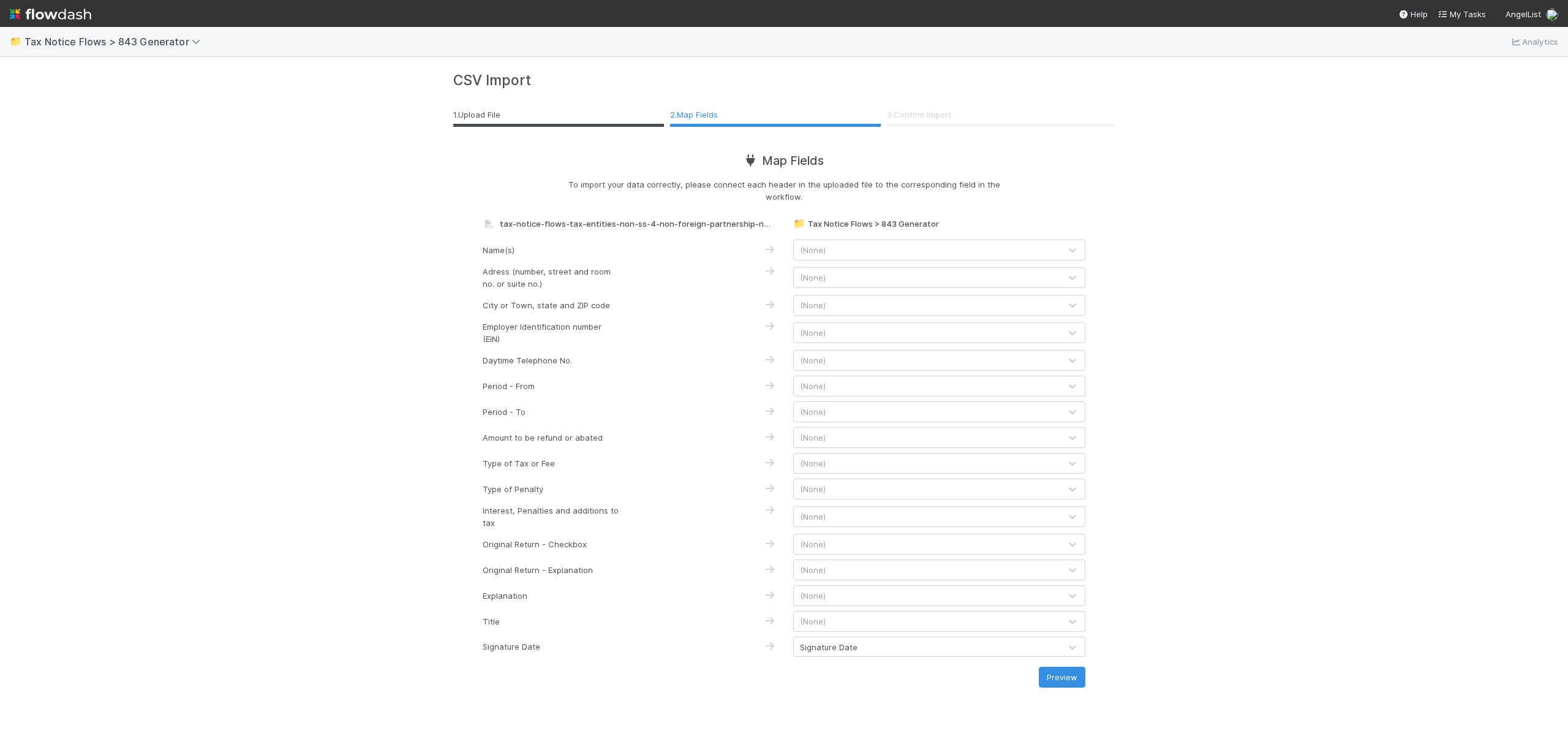
click at [1022, 252] on div "(None)" at bounding box center [926, 250] width 266 height 20
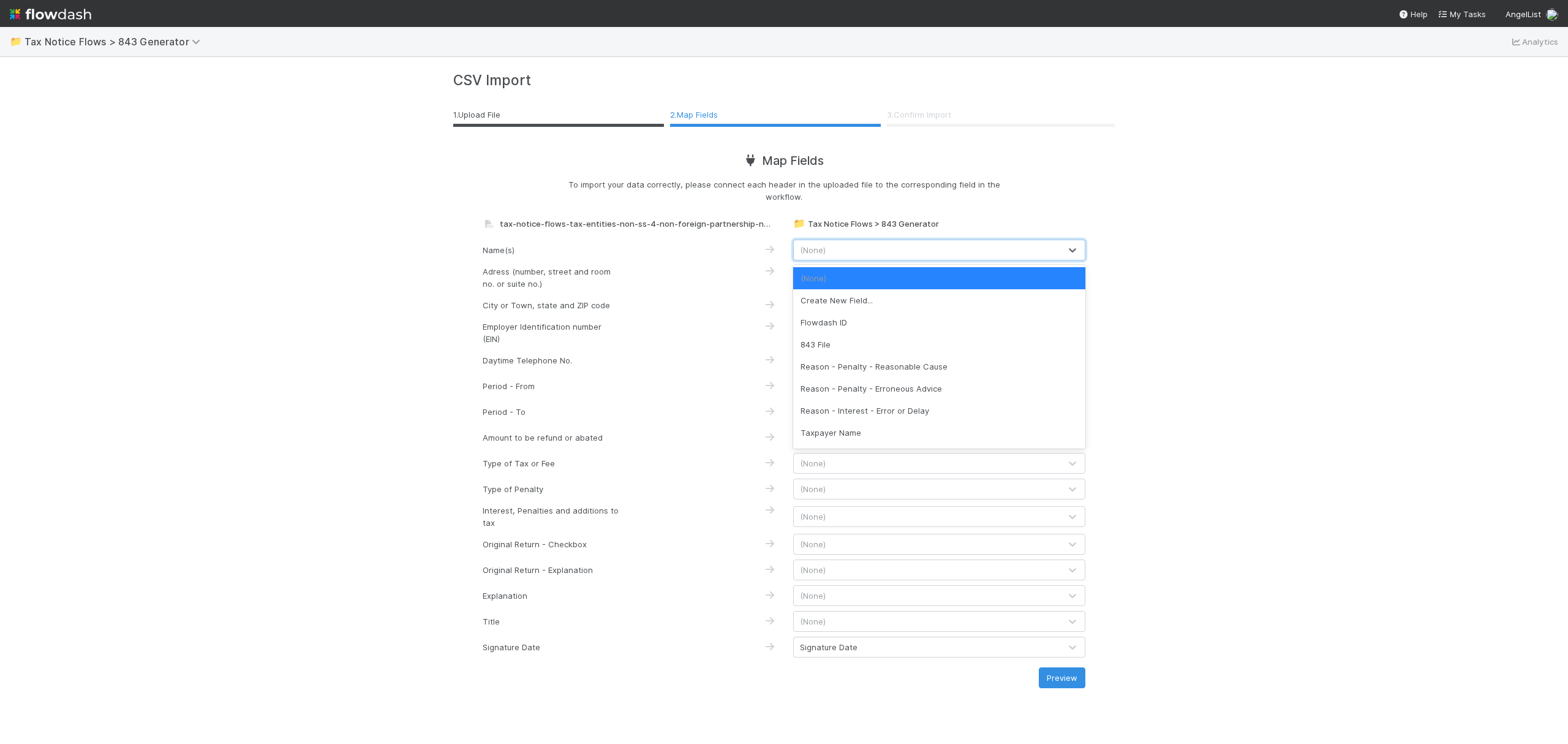
click at [1022, 252] on div "(None)" at bounding box center [926, 250] width 266 height 20
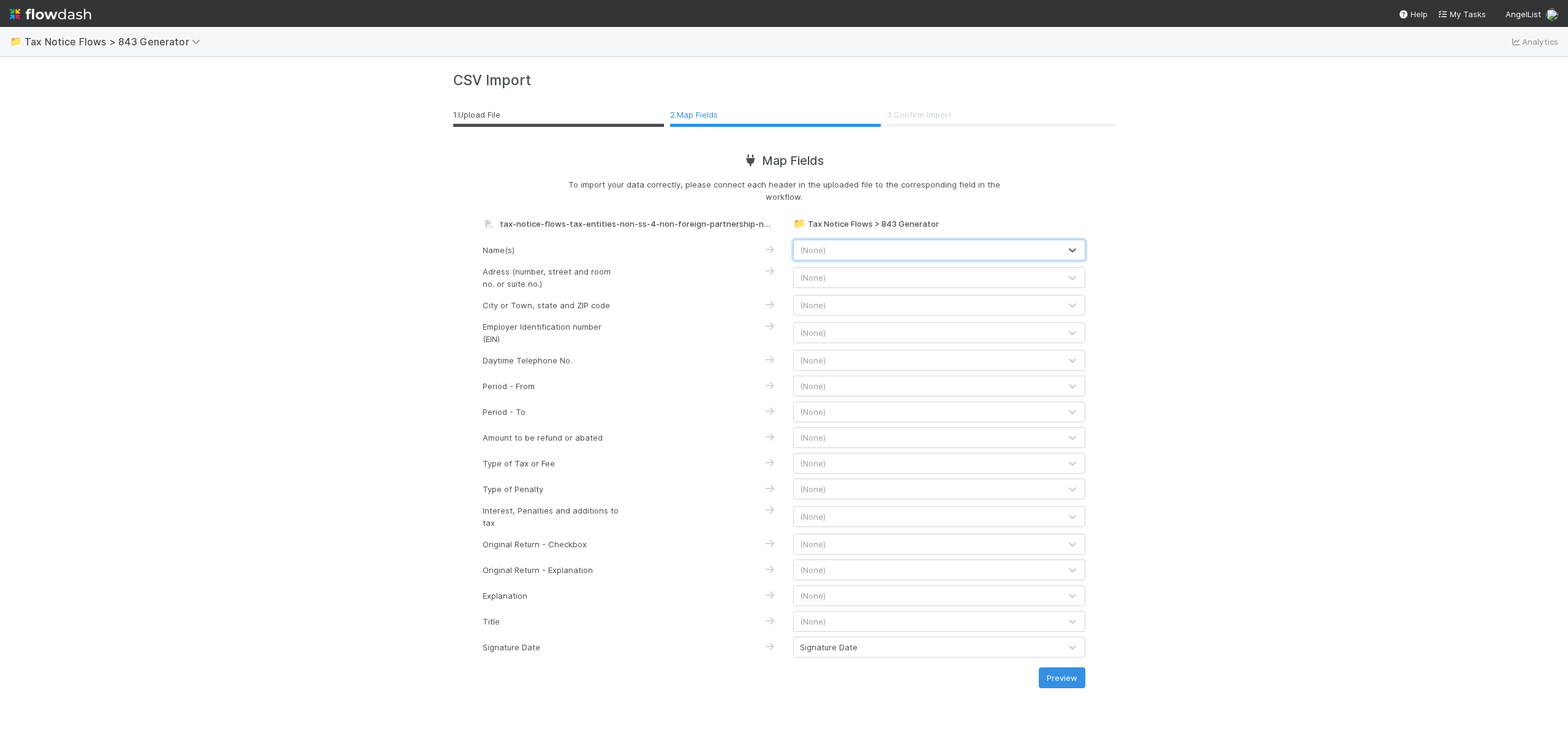
click at [1248, 272] on div "📁 Tax Notice Flows > 843 Generator Analytics CSV Import 1 . Upload File 2 . Map…" at bounding box center [784, 384] width 1568 height 717
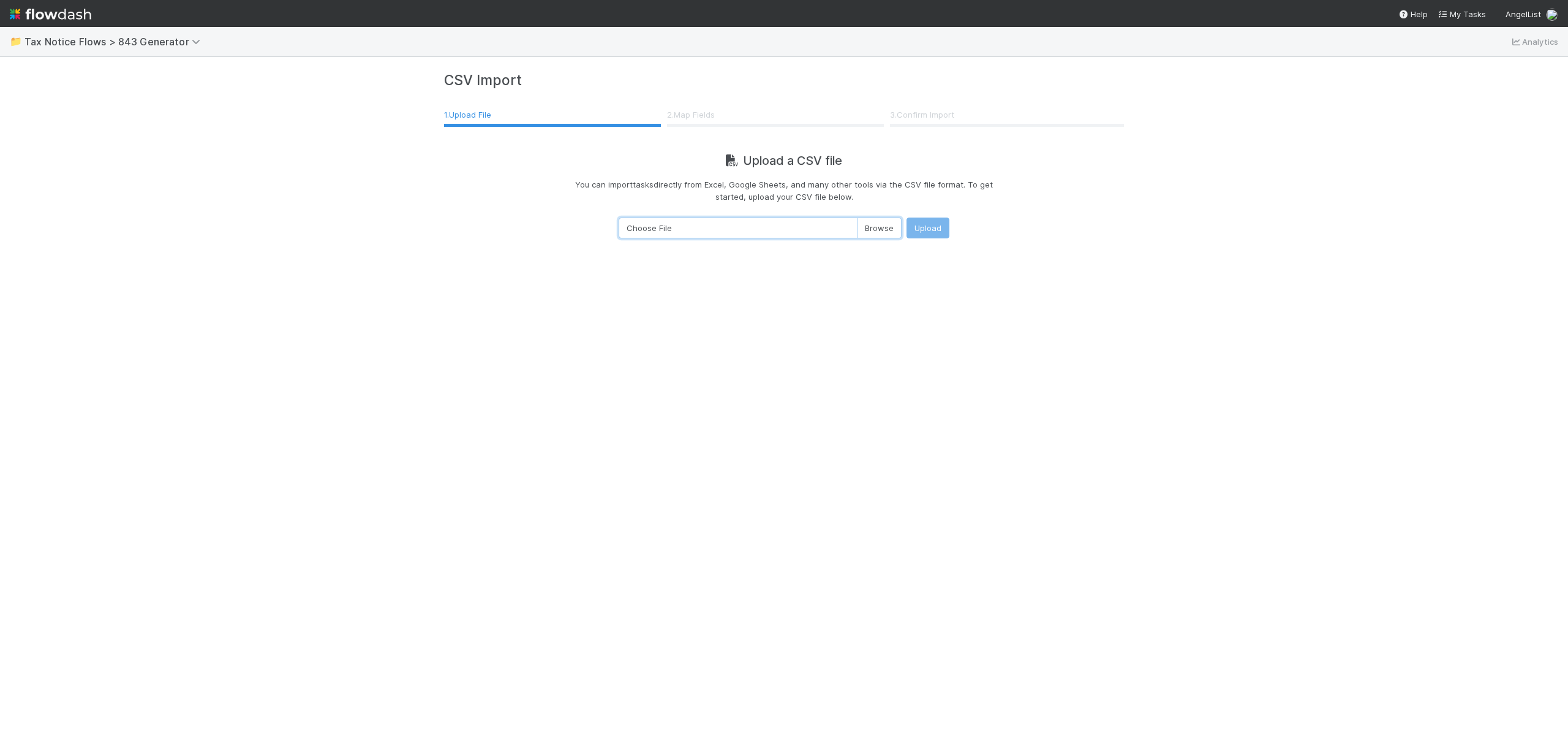
click at [891, 228] on input "Choose File" at bounding box center [760, 228] width 283 height 21
type input "C:\fakepath\tax-notice-flows-tax-entities-non-ss-4-non-foreign-partnership-non-…"
click at [927, 224] on button "Upload" at bounding box center [928, 228] width 43 height 21
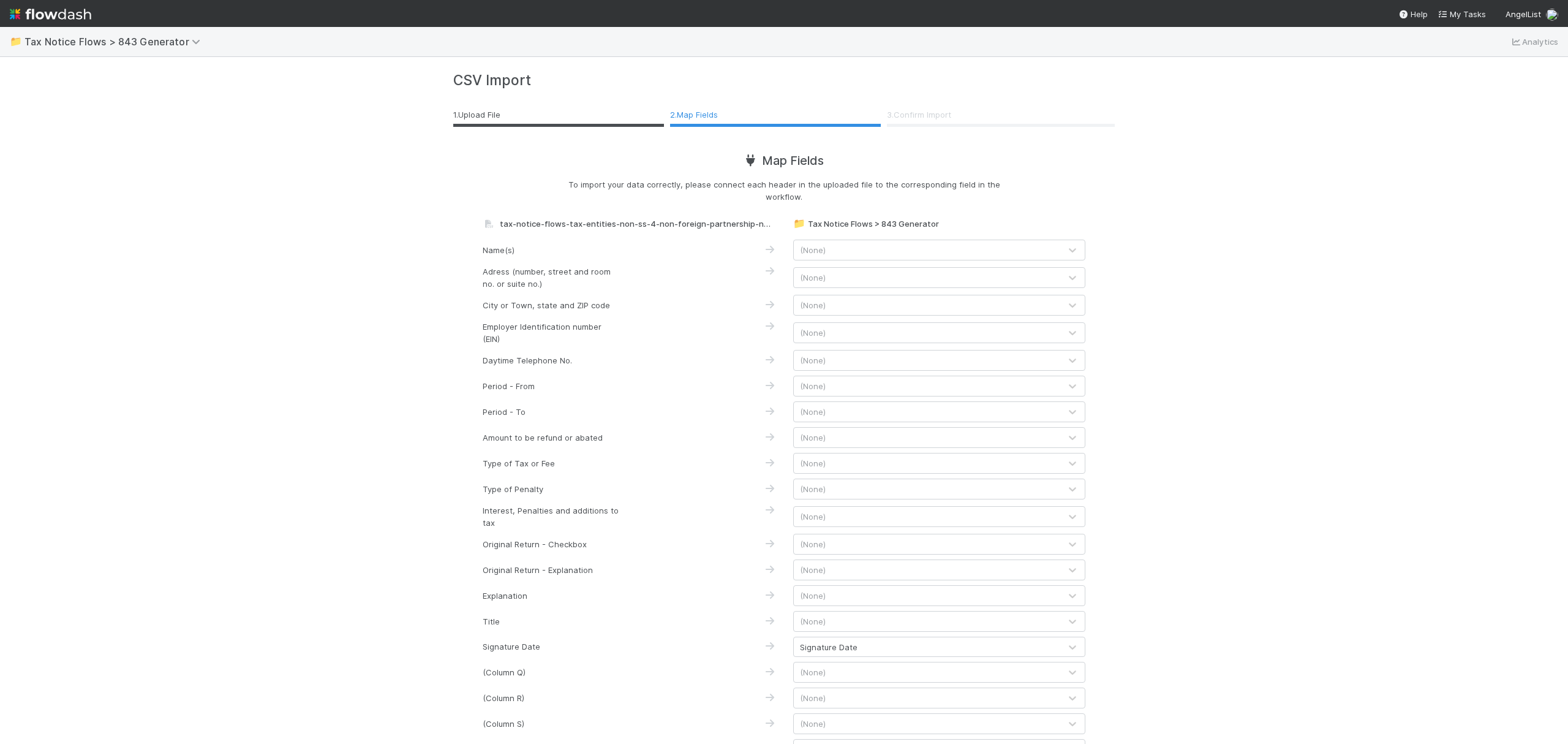
click at [1048, 248] on div "(None)" at bounding box center [926, 250] width 266 height 20
click at [1174, 380] on div "📁 Tax Notice Flows > 843 Generator Analytics CSV Import 1 . Upload File 2 . Map…" at bounding box center [784, 384] width 1568 height 717
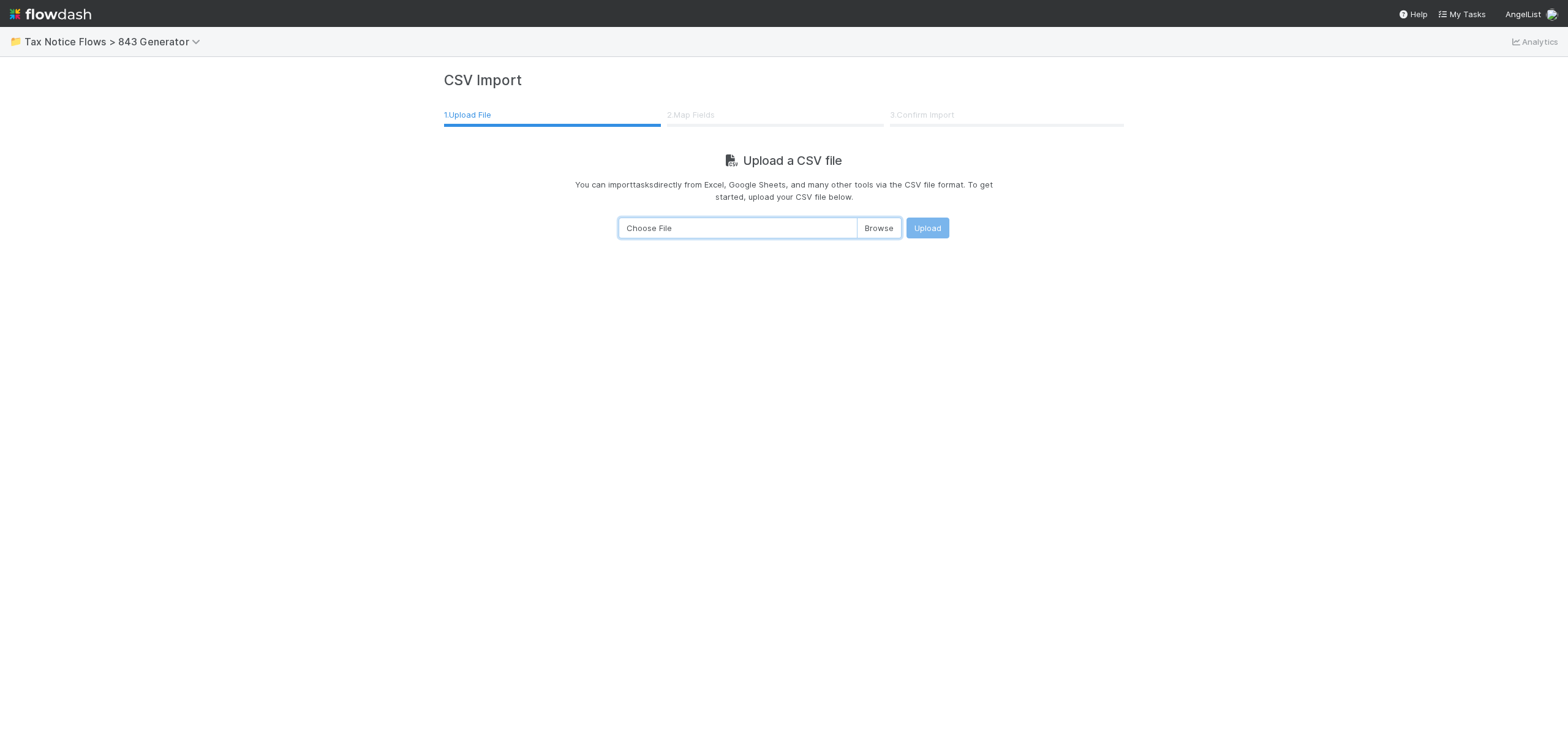
click at [899, 235] on input "Choose File" at bounding box center [760, 228] width 283 height 21
type input "C:\fakepath\843 and Abatement Letter CSV Generator - 843 - Output.csv"
click at [927, 231] on button "Upload" at bounding box center [928, 228] width 43 height 21
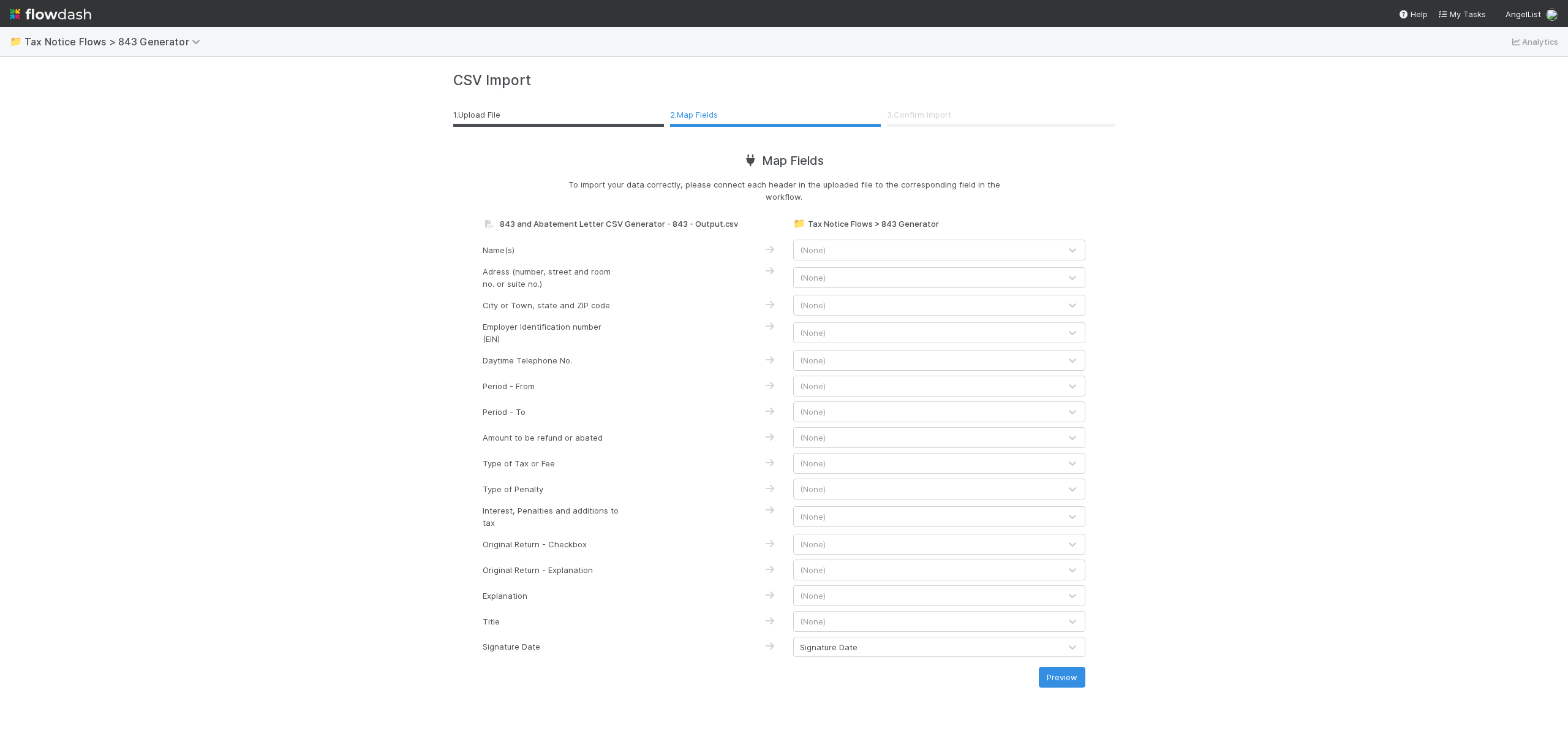
click at [995, 247] on div "(None)" at bounding box center [926, 250] width 266 height 20
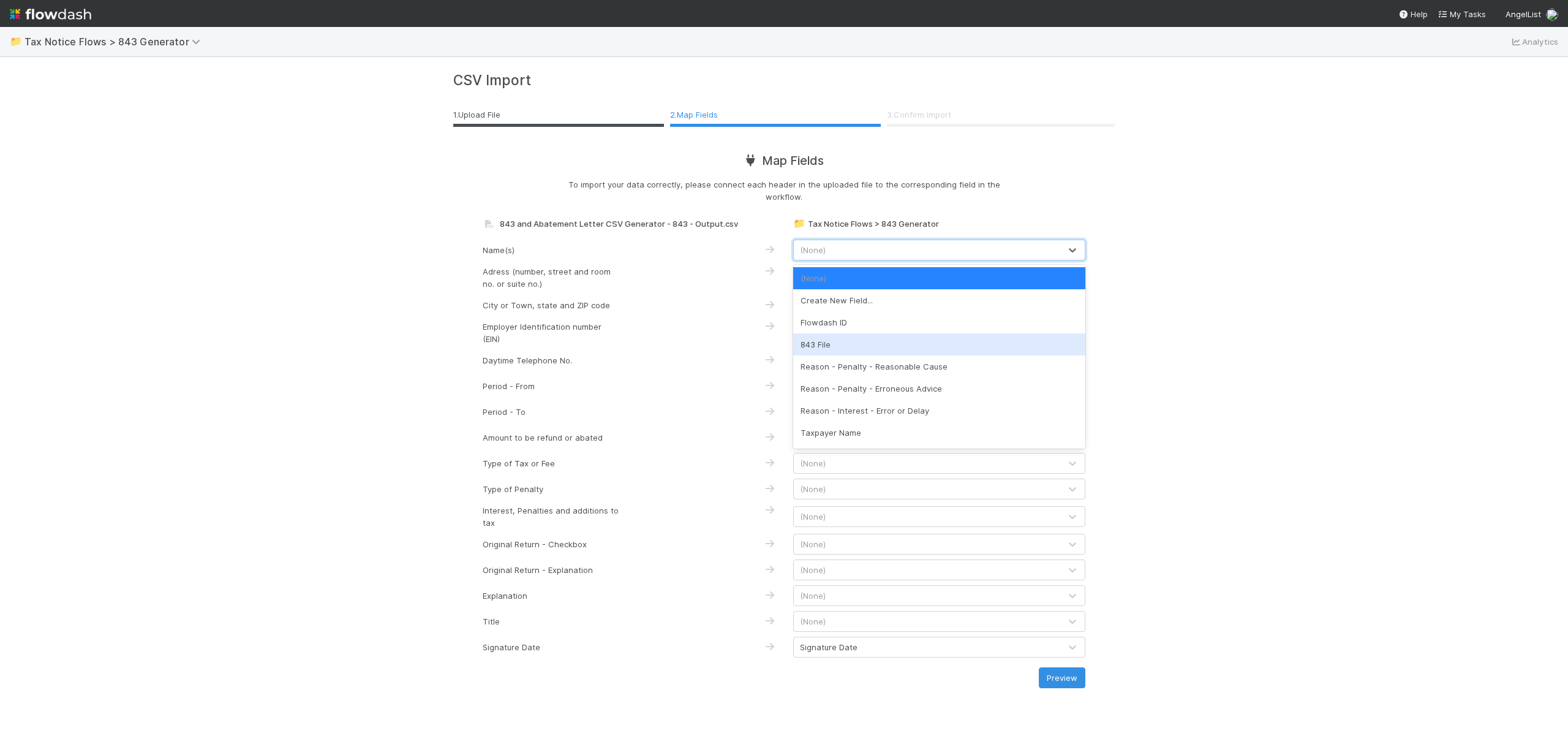
click at [873, 348] on div "843 File" at bounding box center [940, 344] width 292 height 22
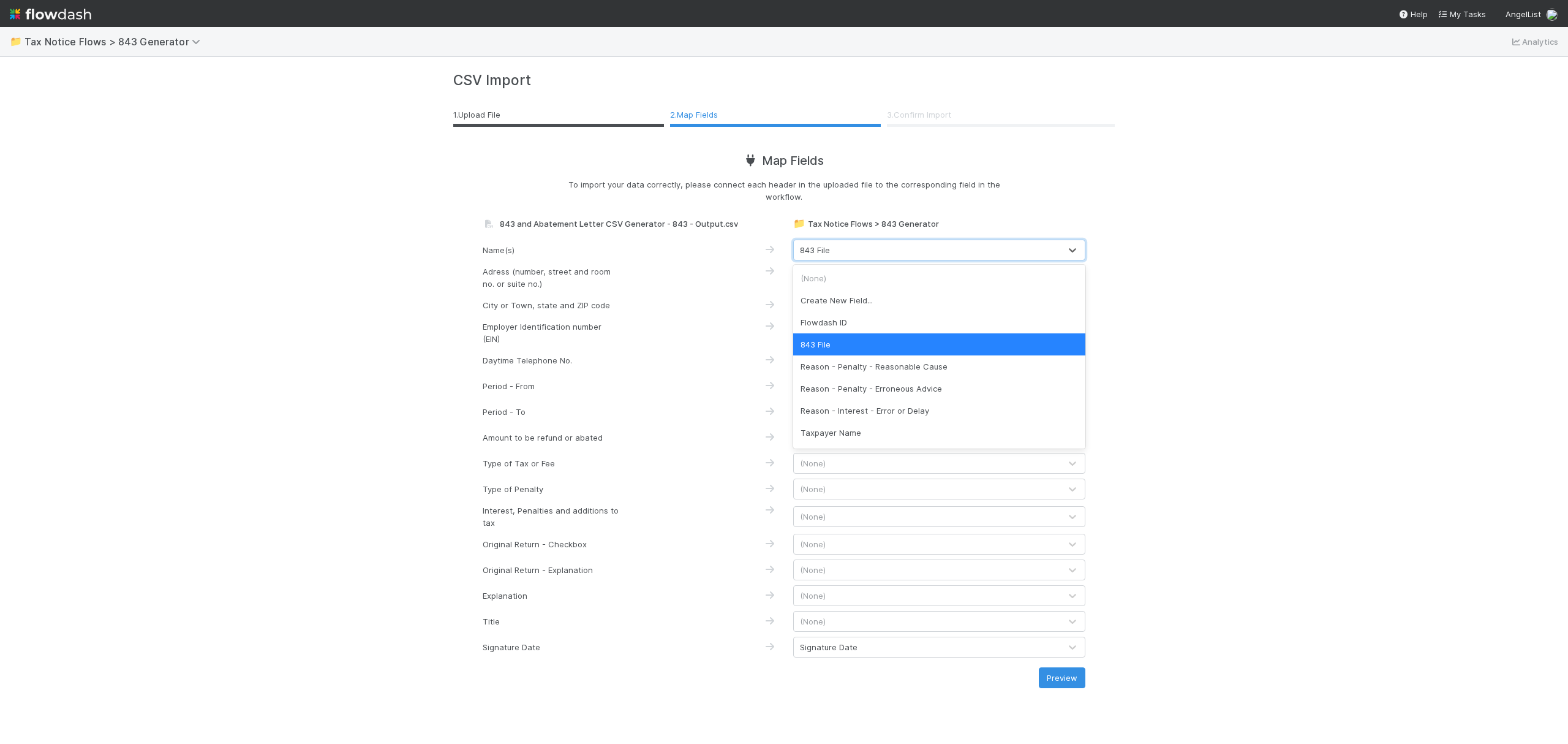
click at [965, 260] on div "843 File" at bounding box center [940, 250] width 292 height 21
click at [917, 275] on div "(None)" at bounding box center [940, 278] width 292 height 22
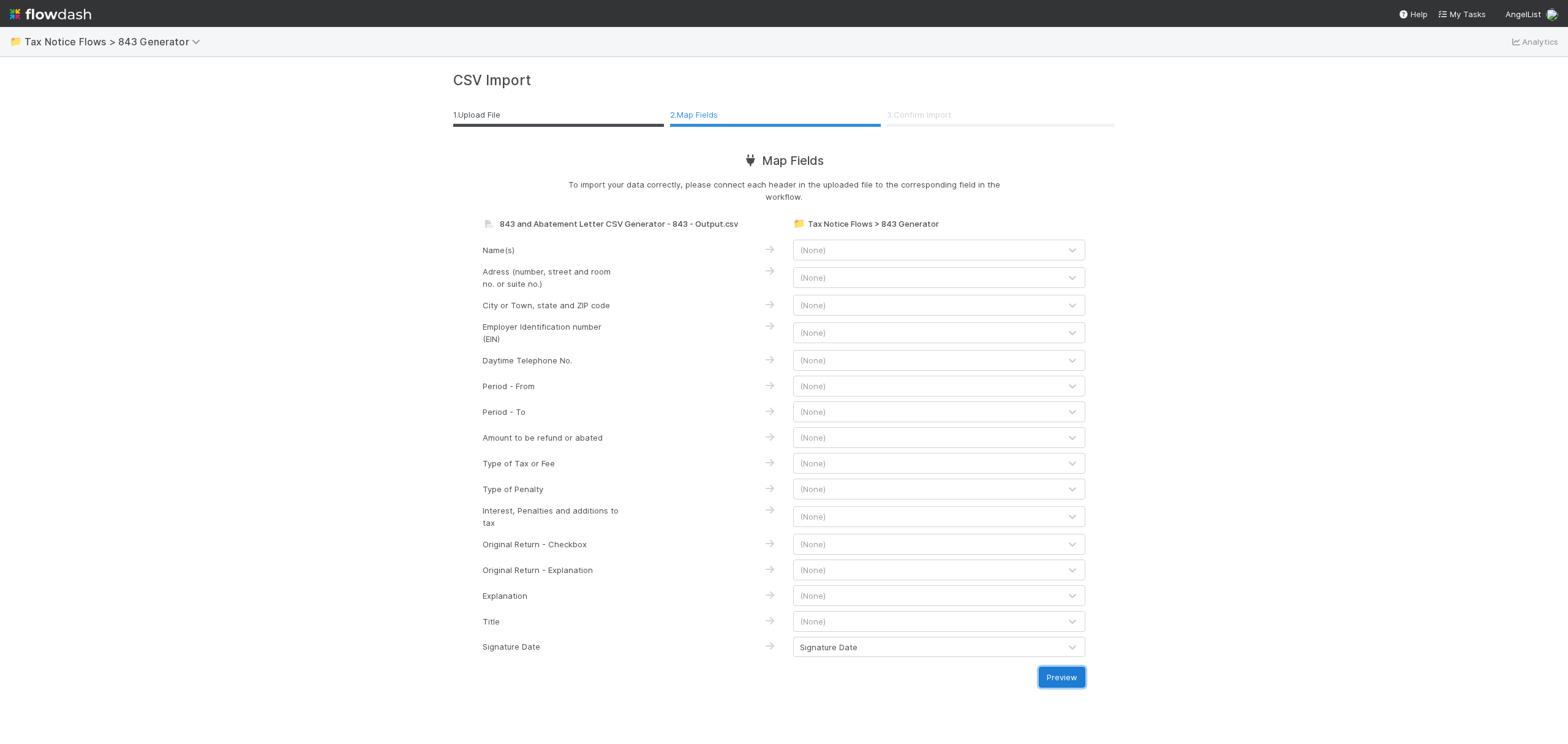
click at [1072, 673] on button "Preview" at bounding box center [1062, 677] width 46 height 21
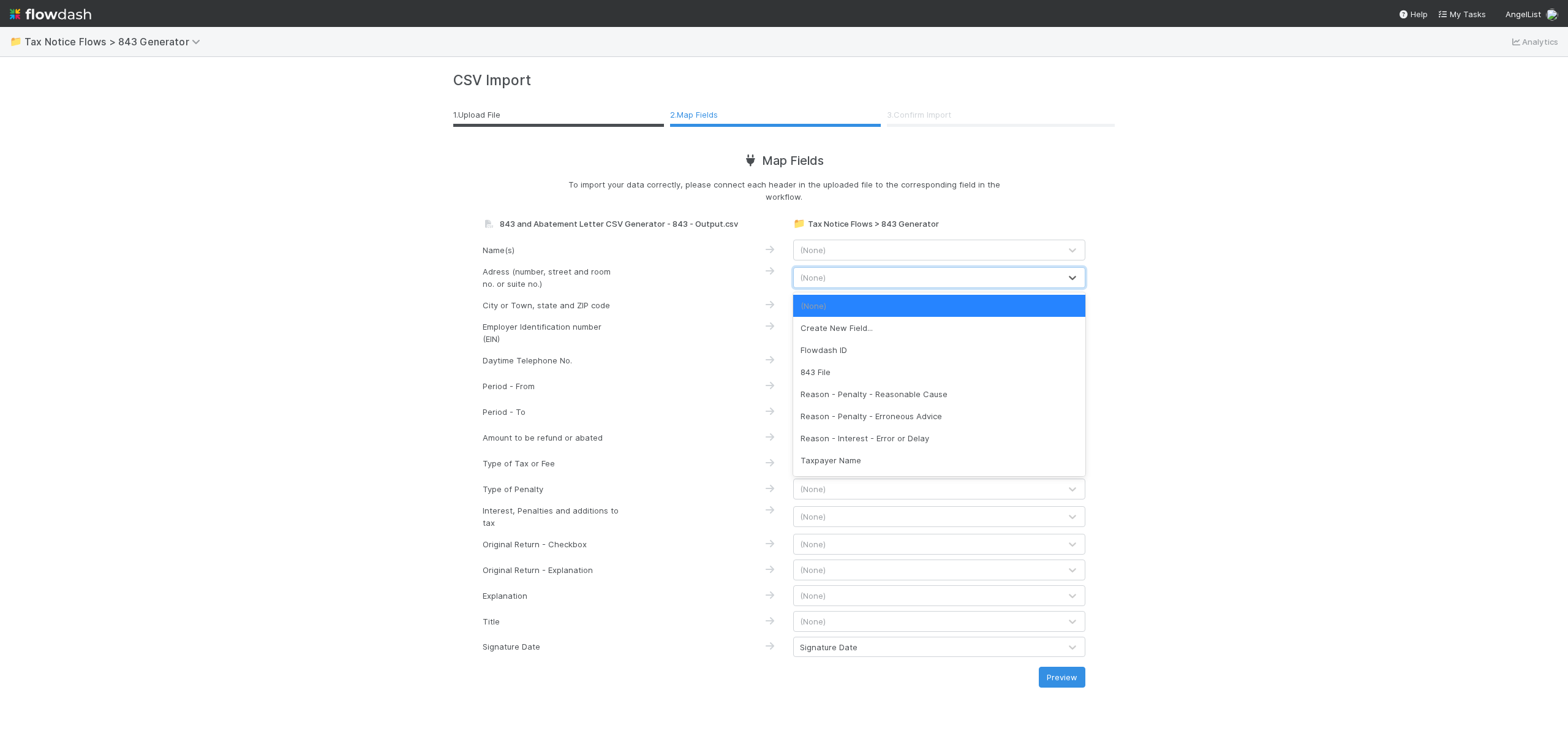
click at [960, 277] on div "(None)" at bounding box center [926, 277] width 266 height 20
click at [966, 451] on div "Taxpayer Name" at bounding box center [940, 460] width 292 height 22
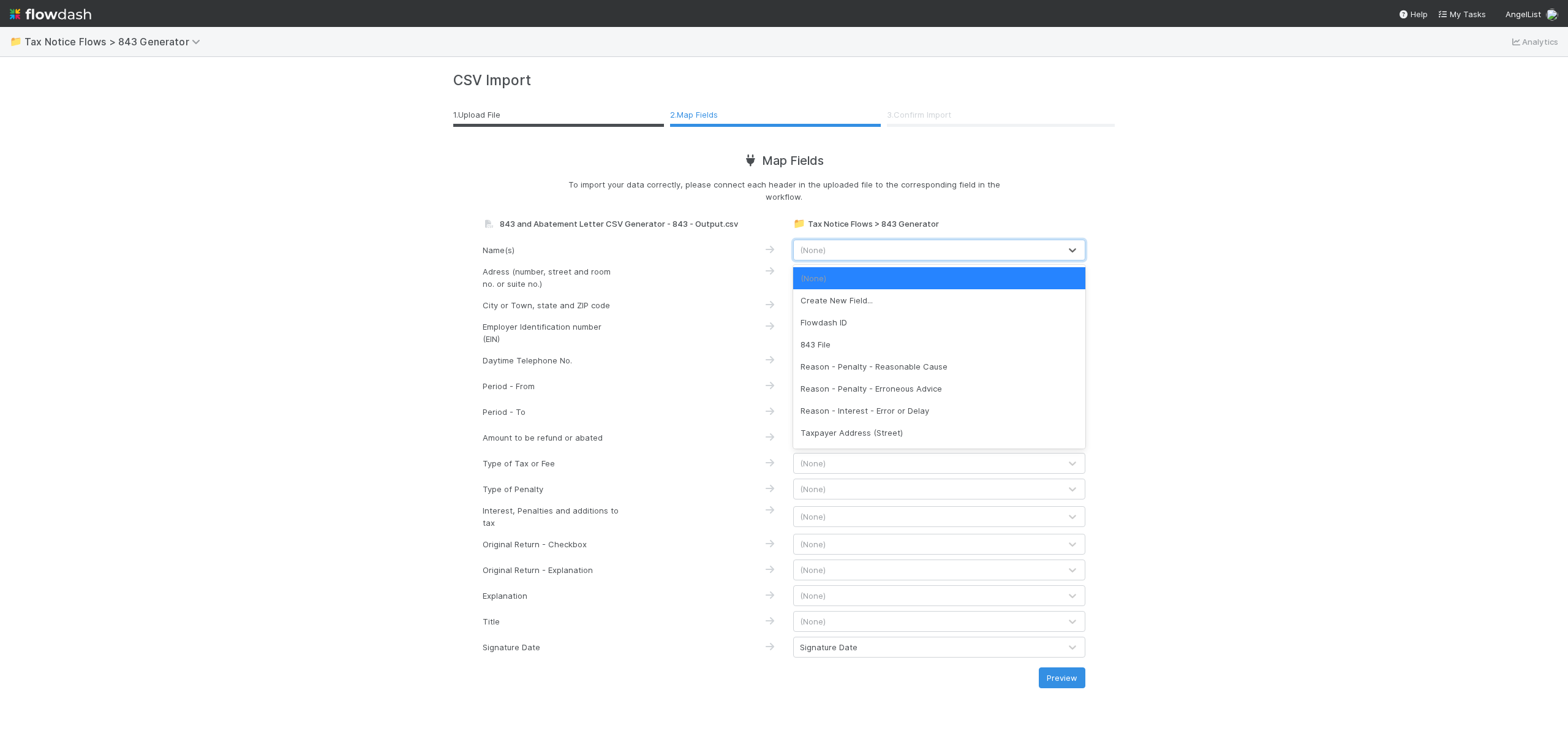
click at [999, 252] on div "(None)" at bounding box center [926, 250] width 266 height 20
click at [1189, 342] on div "📁 Tax Notice Flows > 843 Generator Analytics CSV Import 1 . Upload File 2 . Map…" at bounding box center [784, 384] width 1568 height 717
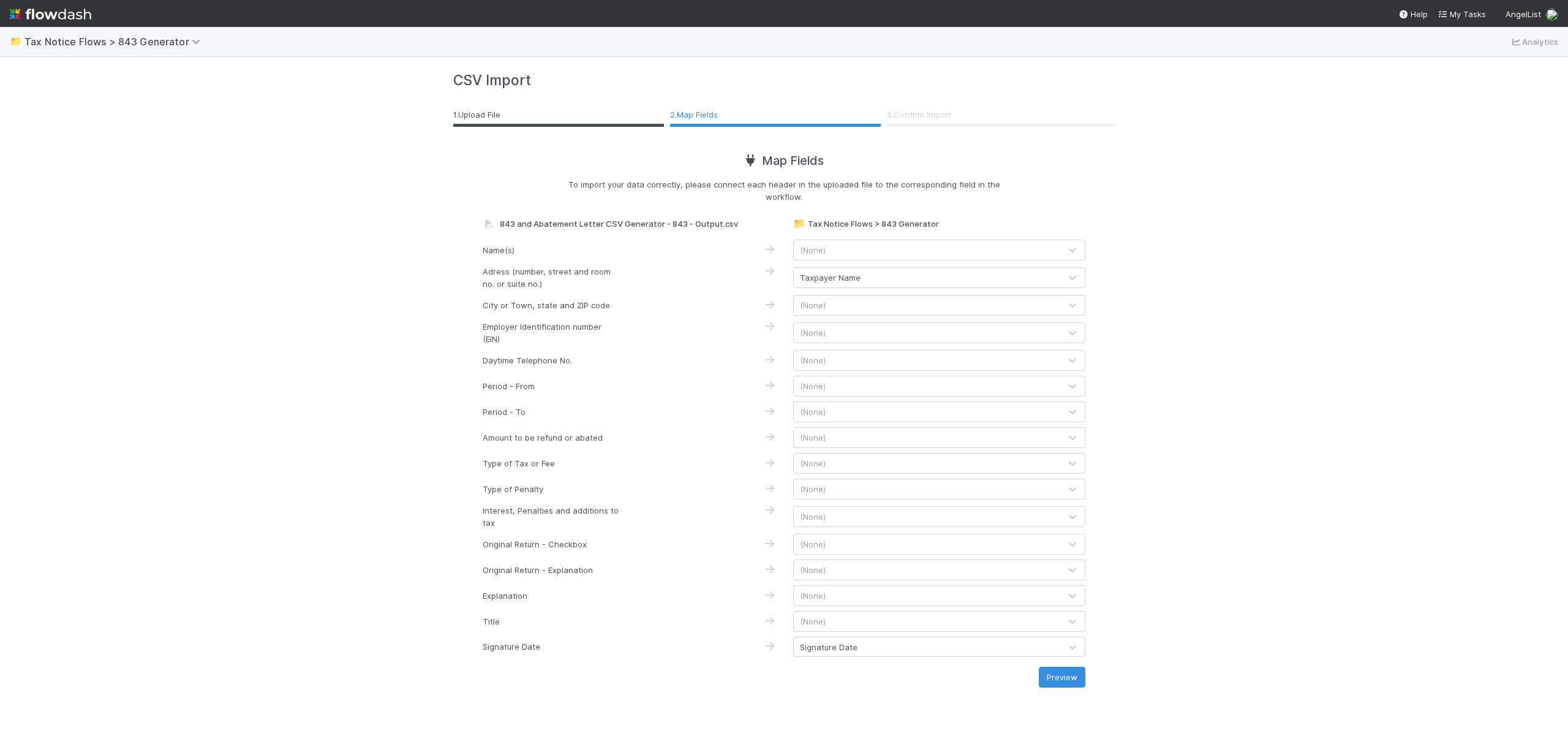
click at [955, 277] on div "Taxpayer Name" at bounding box center [926, 277] width 266 height 20
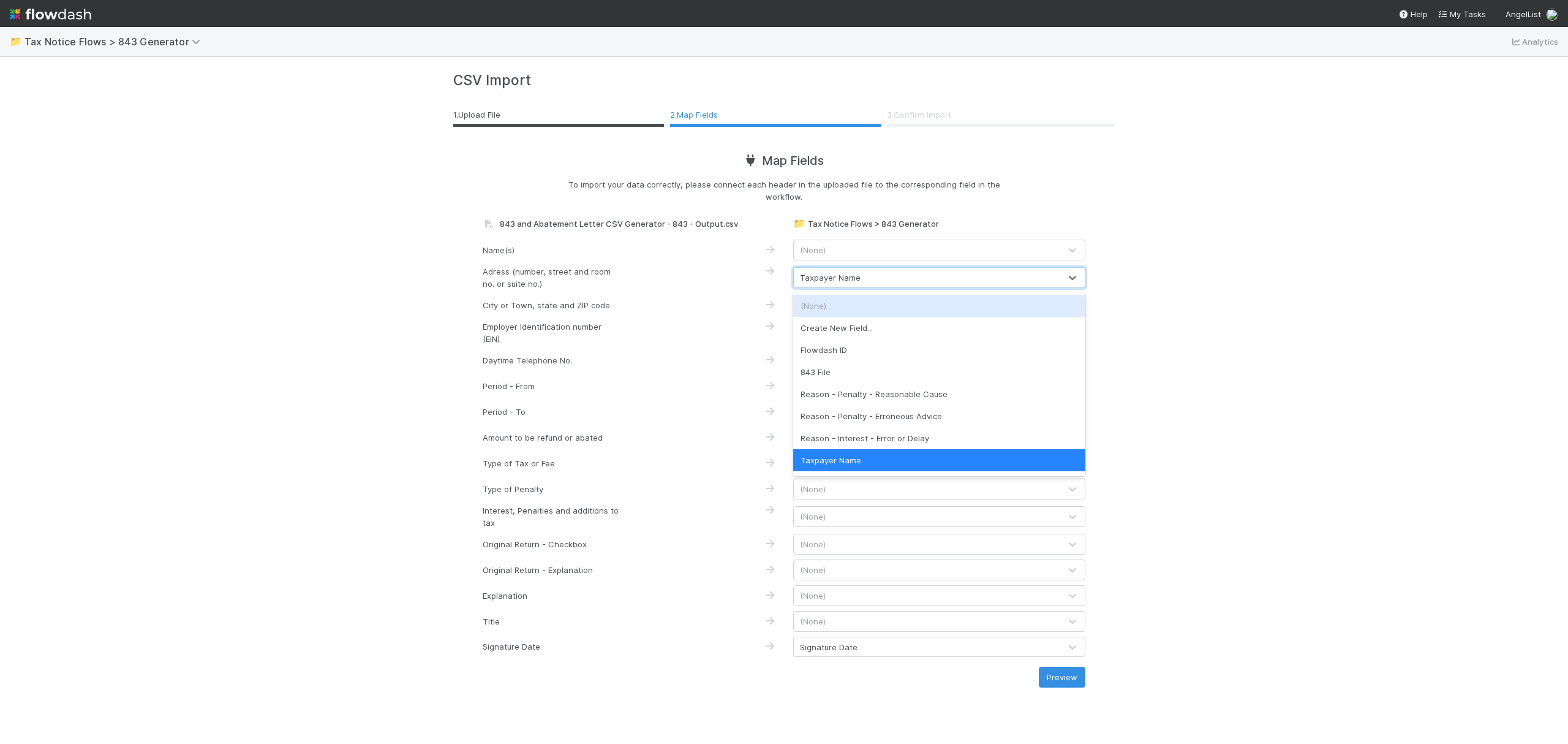
scroll to position [2, 0]
click at [898, 299] on div "(None)" at bounding box center [940, 303] width 292 height 22
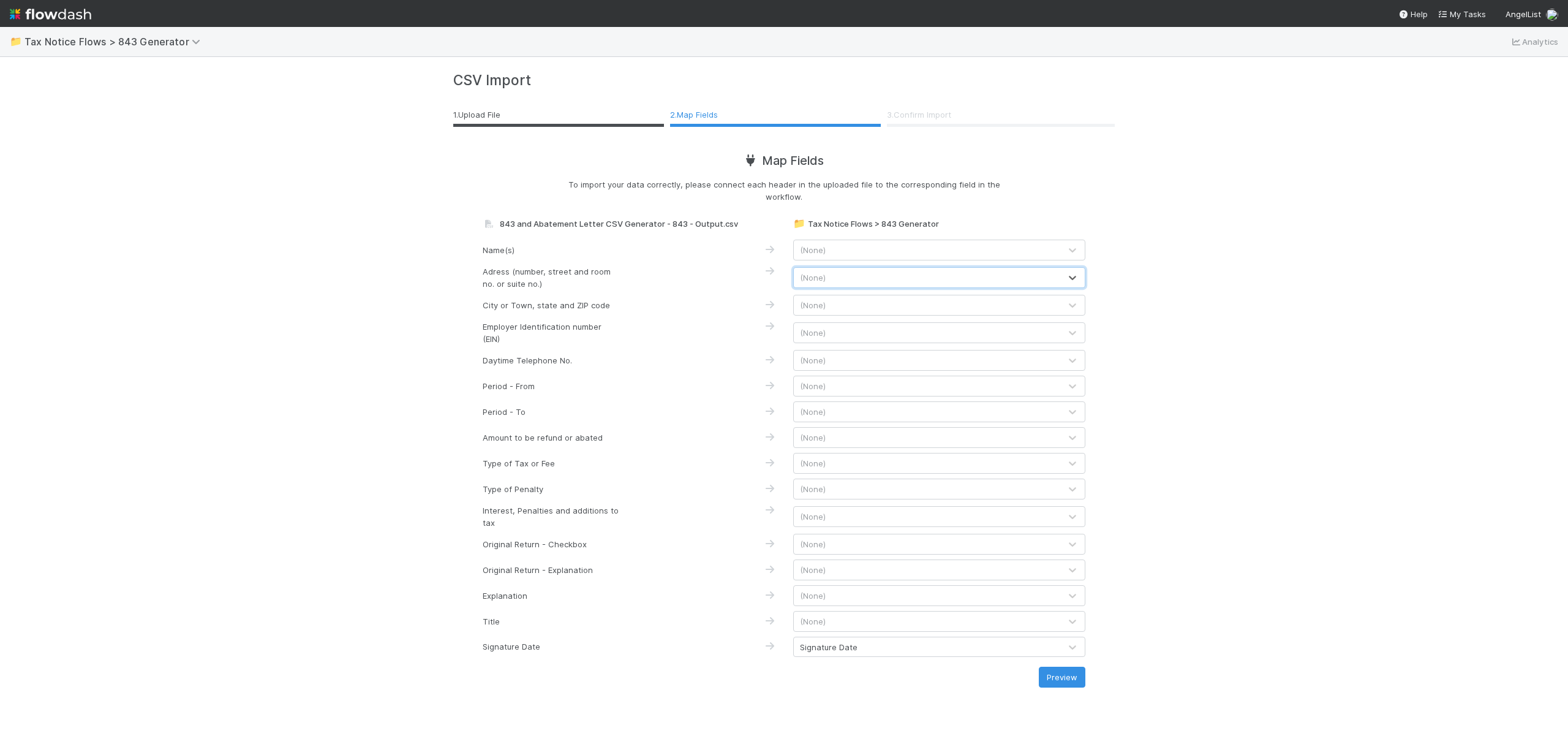
click at [925, 251] on div "(None)" at bounding box center [926, 250] width 266 height 20
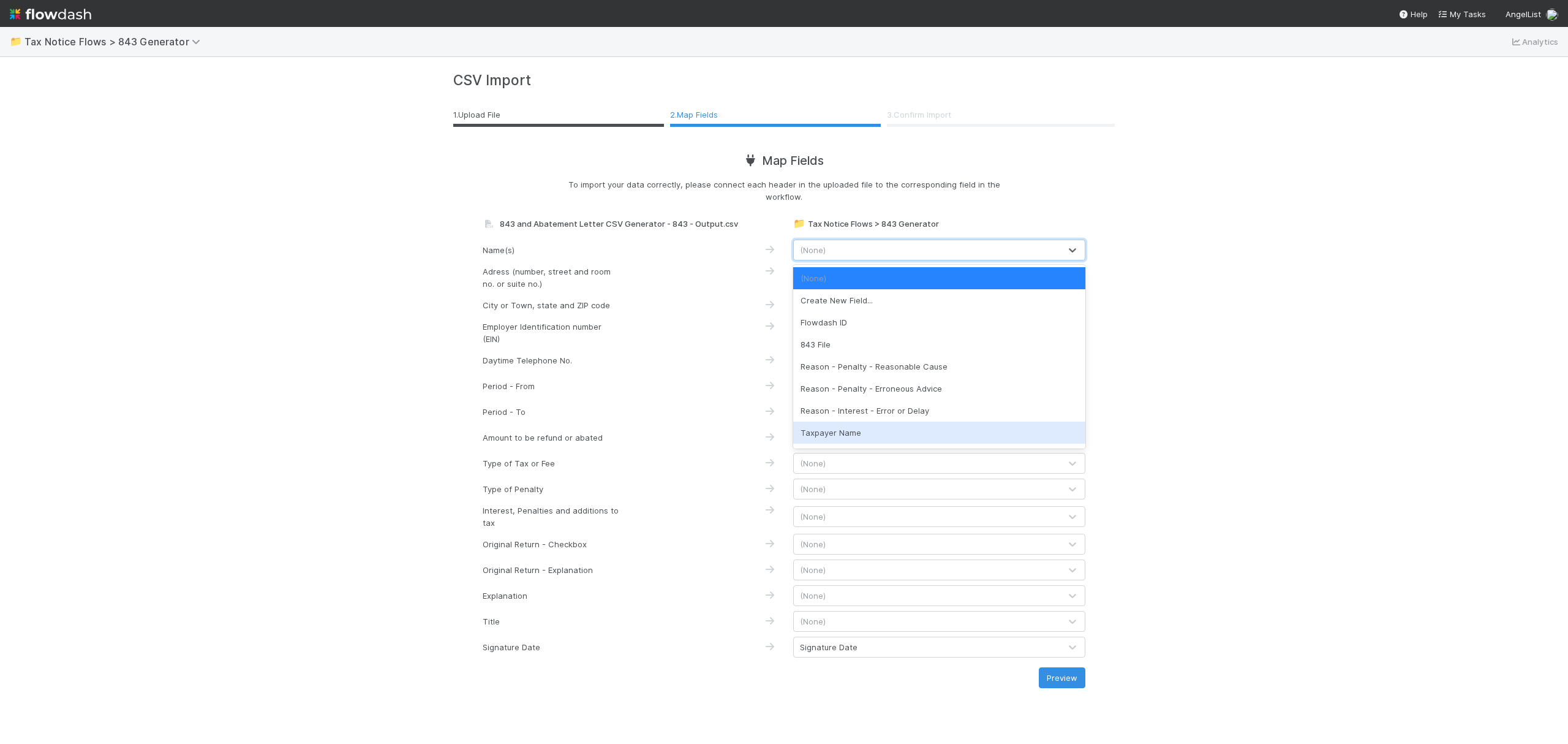
click at [924, 427] on div "Taxpayer Name" at bounding box center [940, 433] width 292 height 22
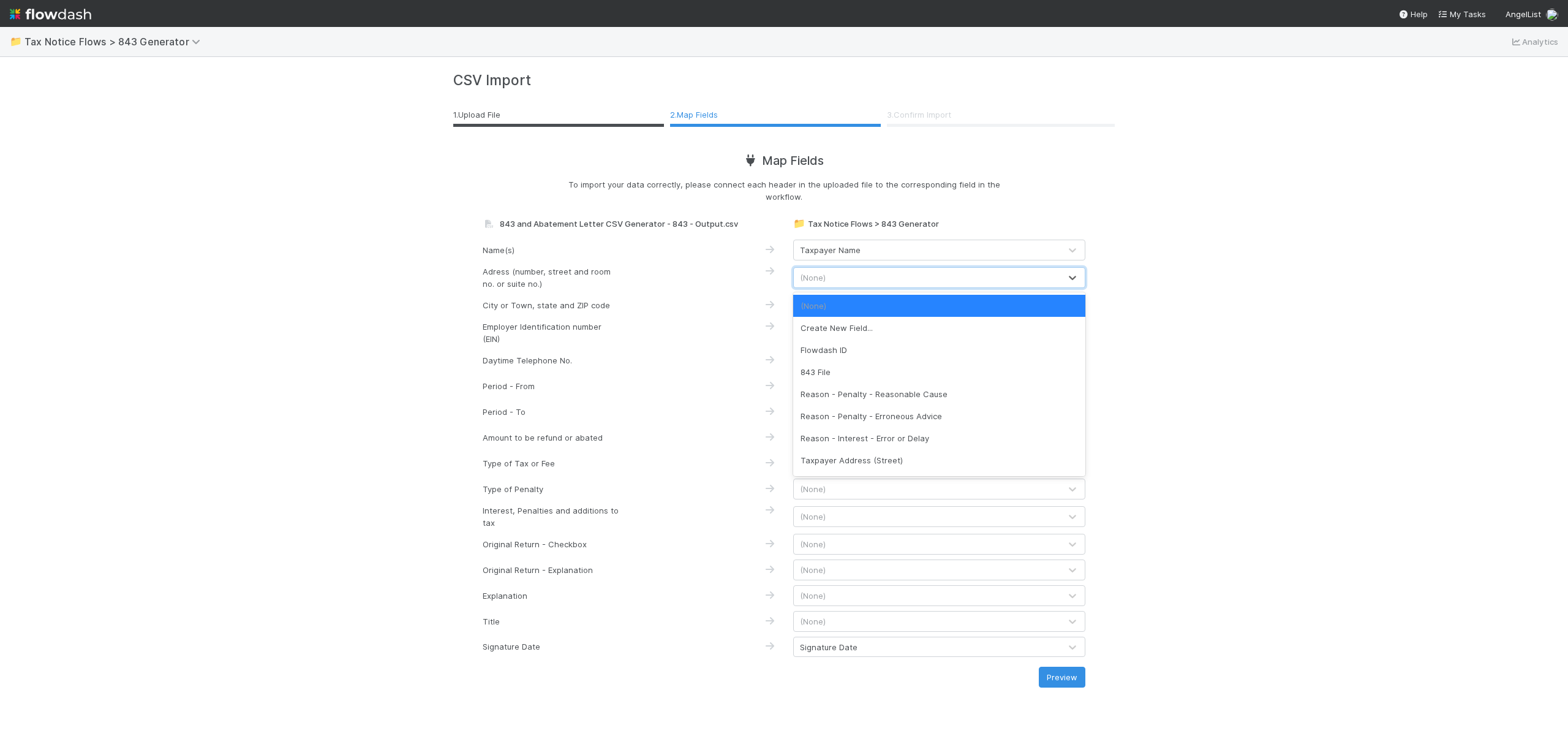
click at [886, 276] on div "(None)" at bounding box center [926, 277] width 266 height 20
click at [900, 453] on div "Taxpayer Address (Street)" at bounding box center [940, 460] width 292 height 22
click at [846, 302] on div "(None)" at bounding box center [926, 306] width 266 height 20
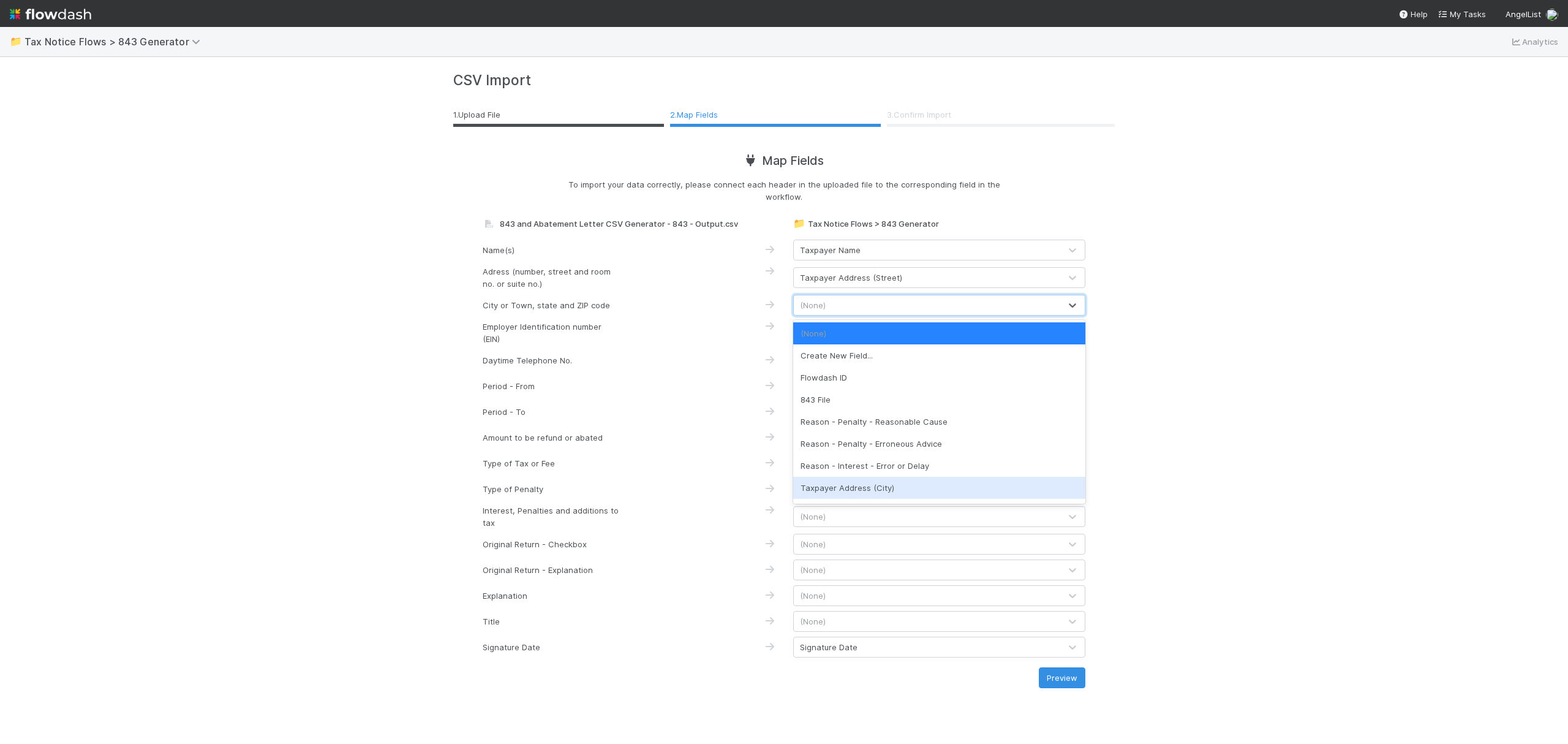
click at [910, 486] on div "Taxpayer Address (City)" at bounding box center [940, 487] width 292 height 22
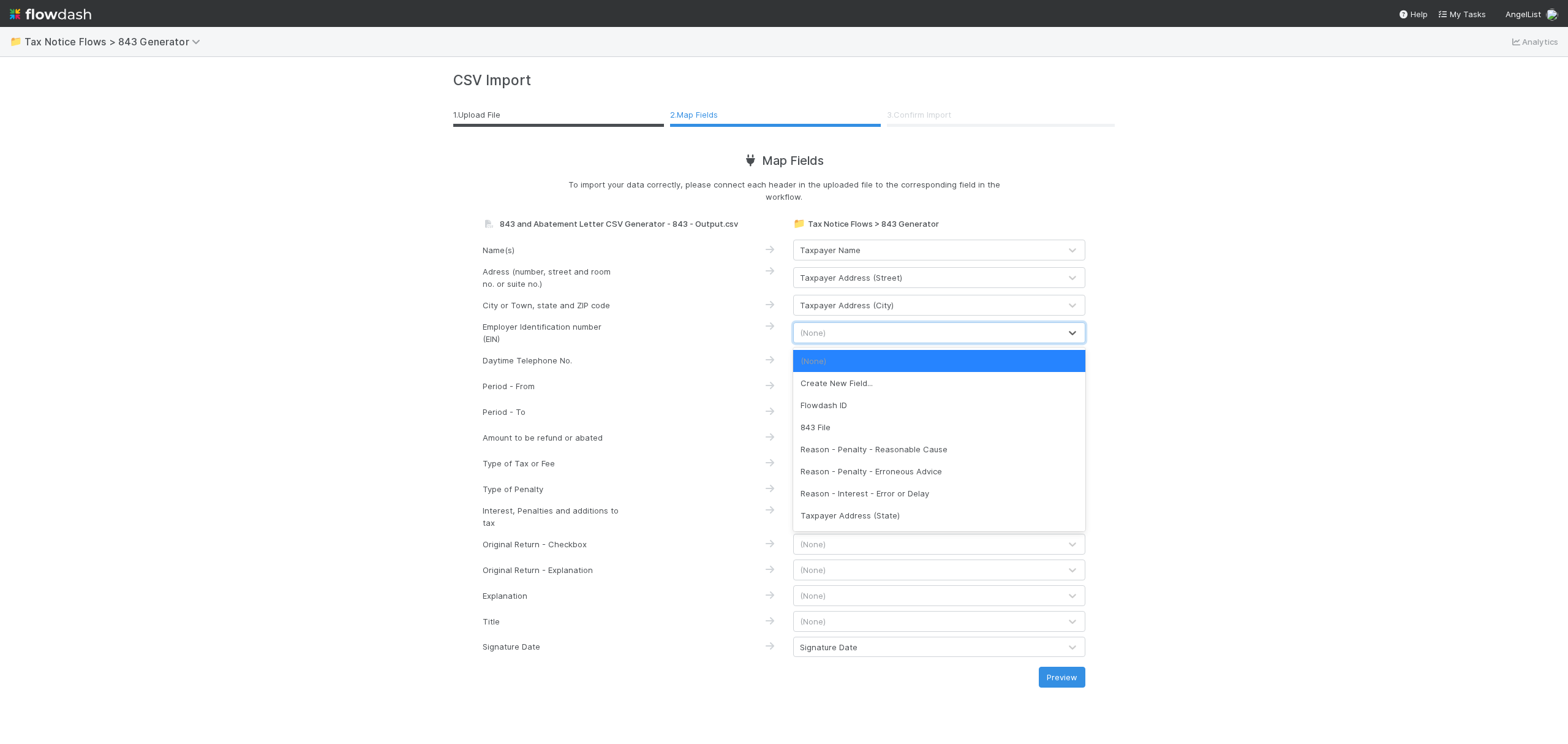
click at [846, 327] on div "(None)" at bounding box center [926, 333] width 266 height 20
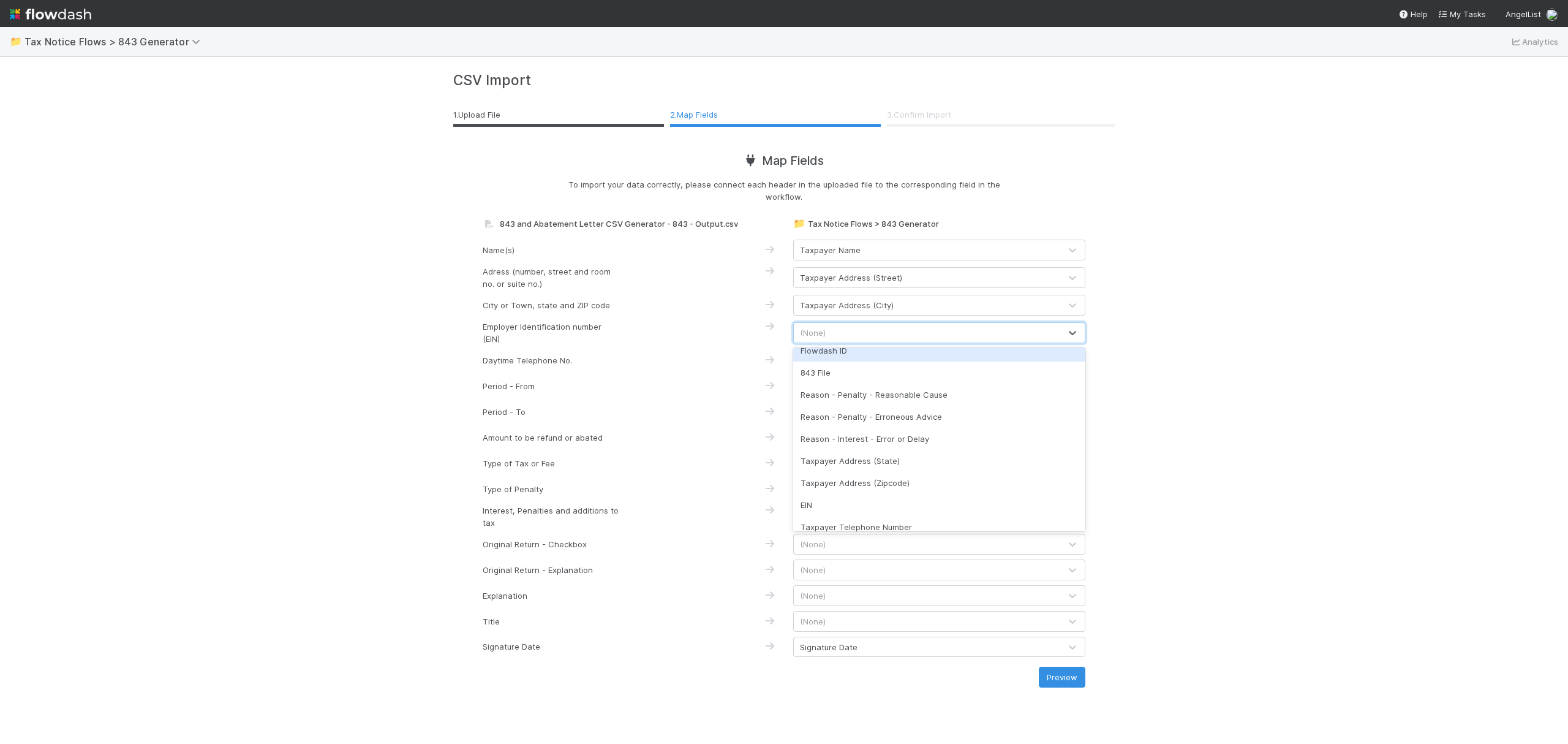
scroll to position [66, 0]
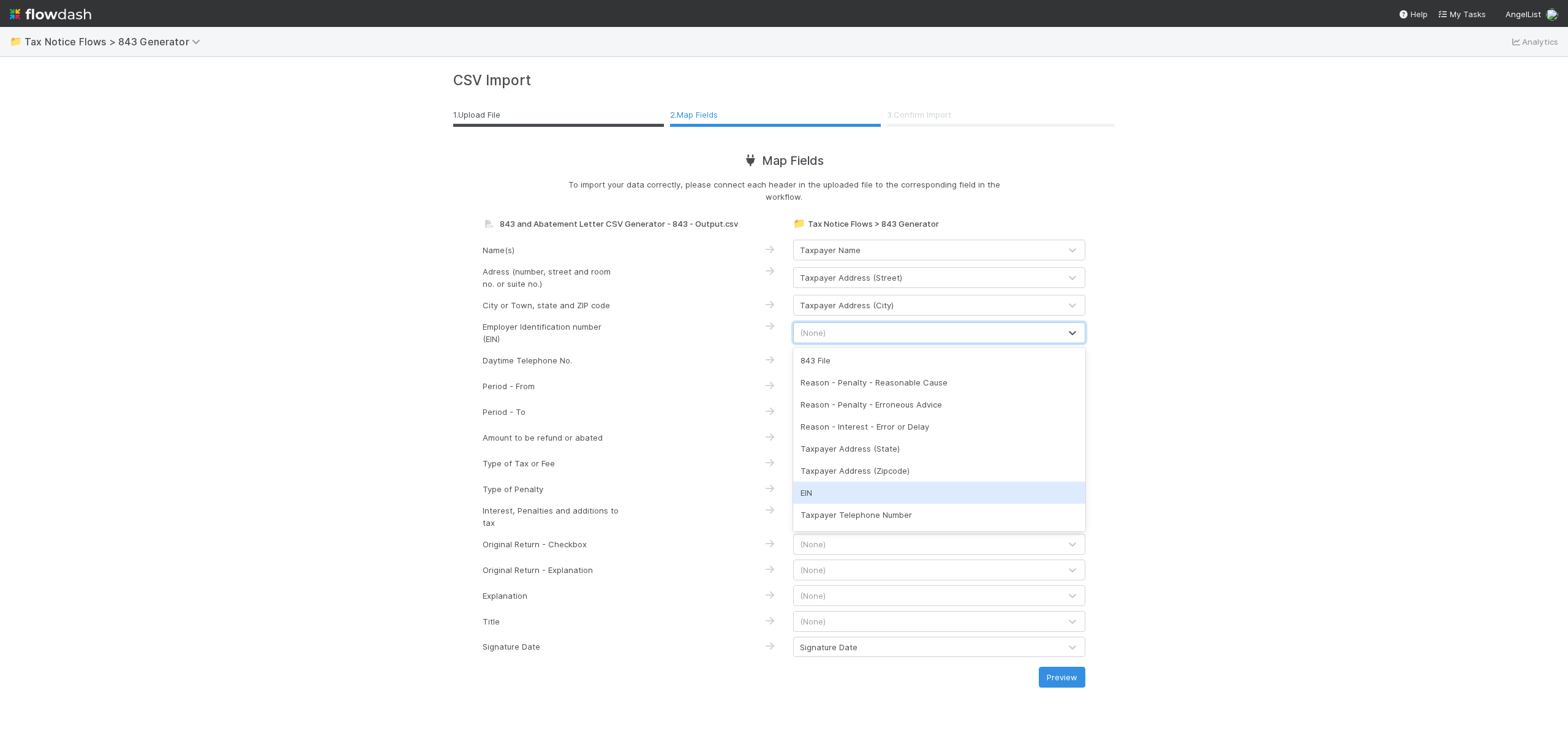
click at [919, 493] on div "EIN" at bounding box center [940, 492] width 292 height 22
click at [888, 364] on div "(None)" at bounding box center [926, 360] width 266 height 20
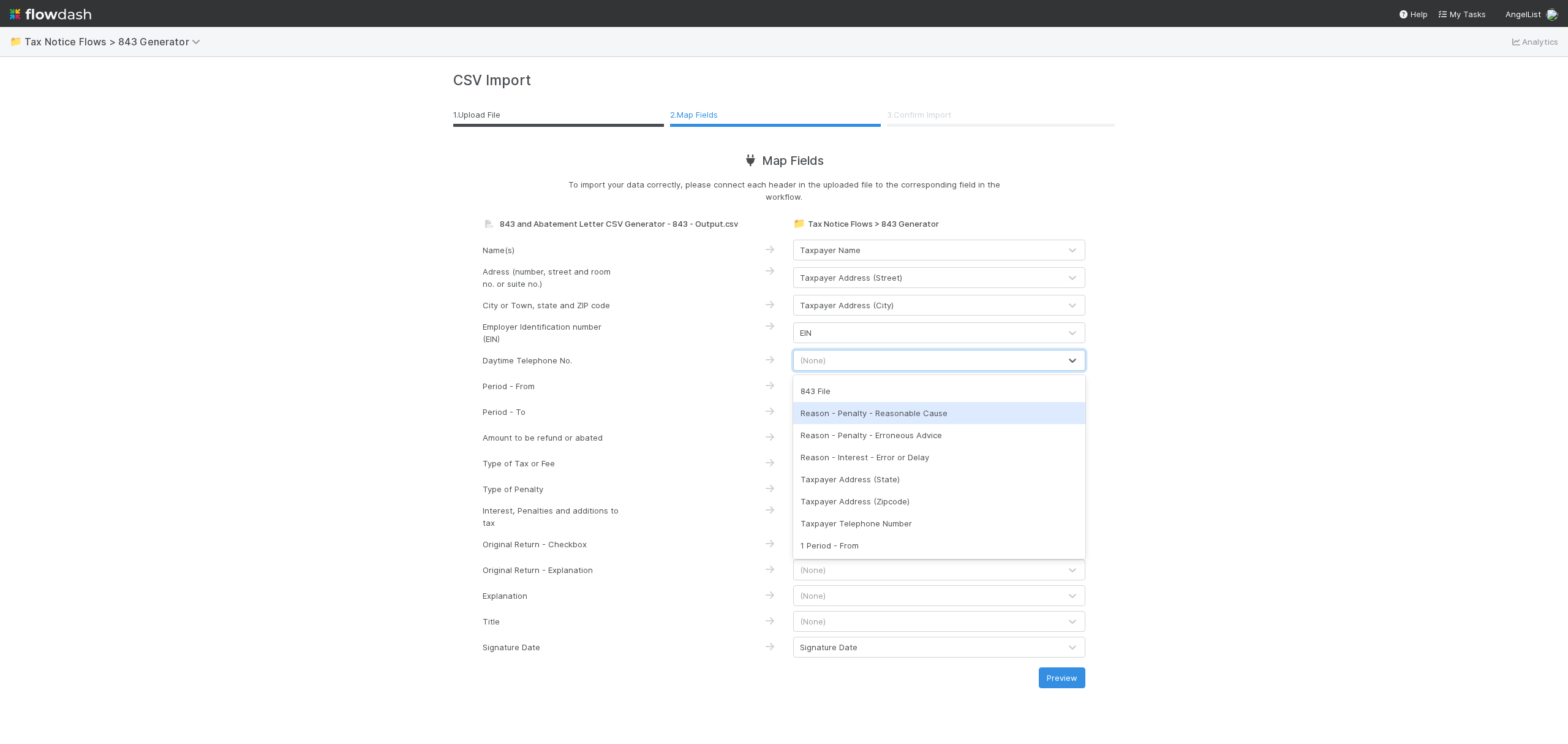
scroll to position [69, 0]
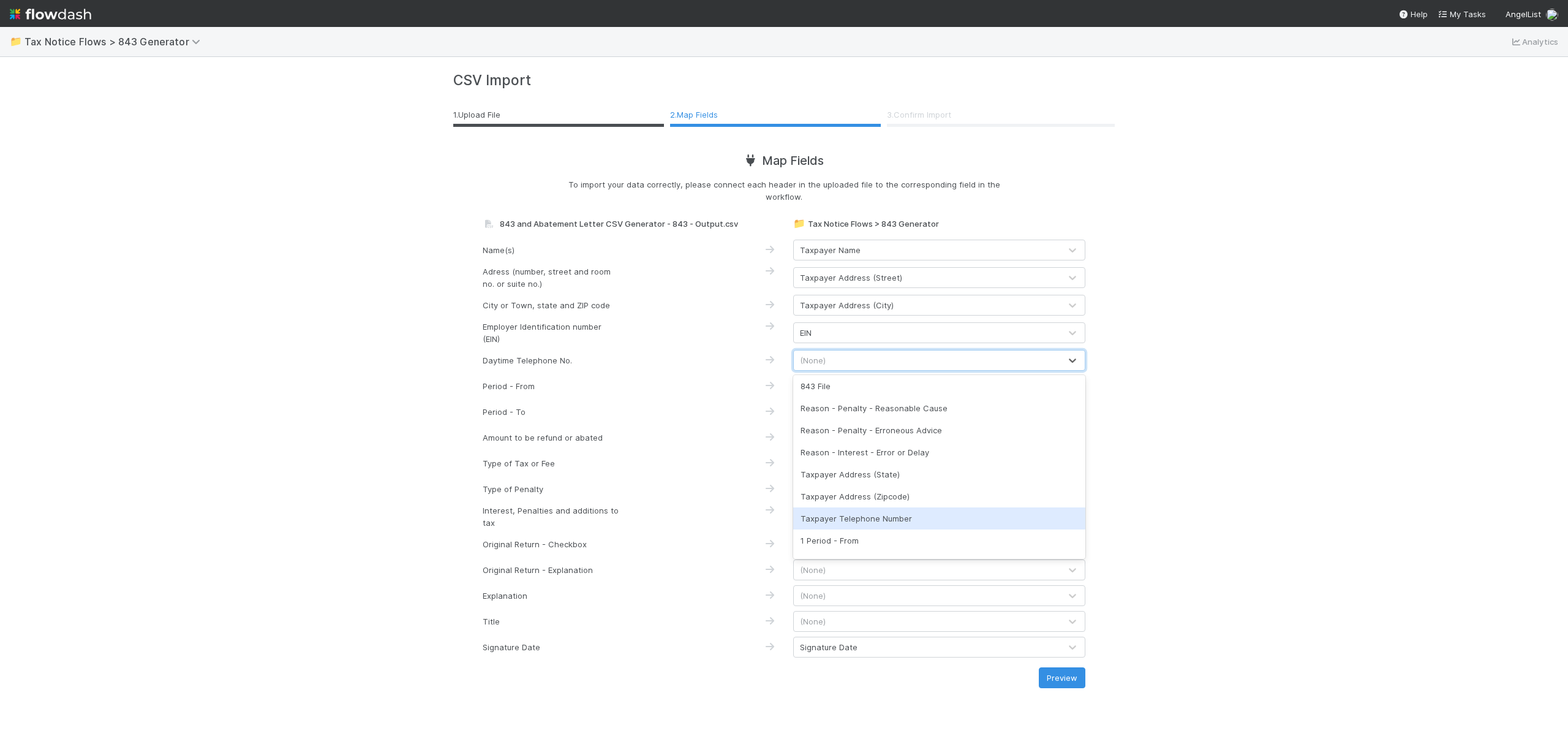
click at [940, 512] on div "Taxpayer Telephone Number" at bounding box center [940, 518] width 292 height 22
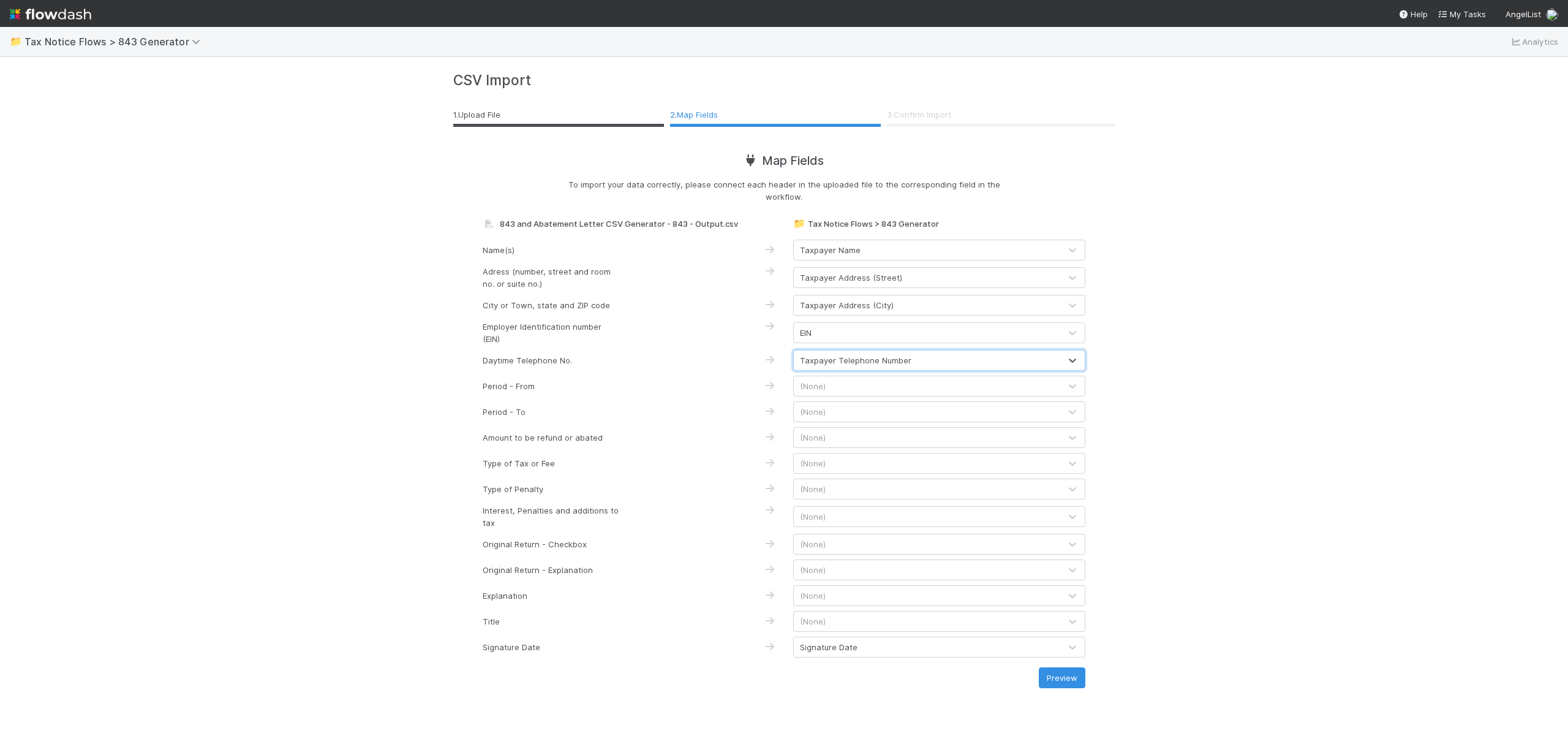
click at [836, 386] on div "(None)" at bounding box center [926, 386] width 266 height 20
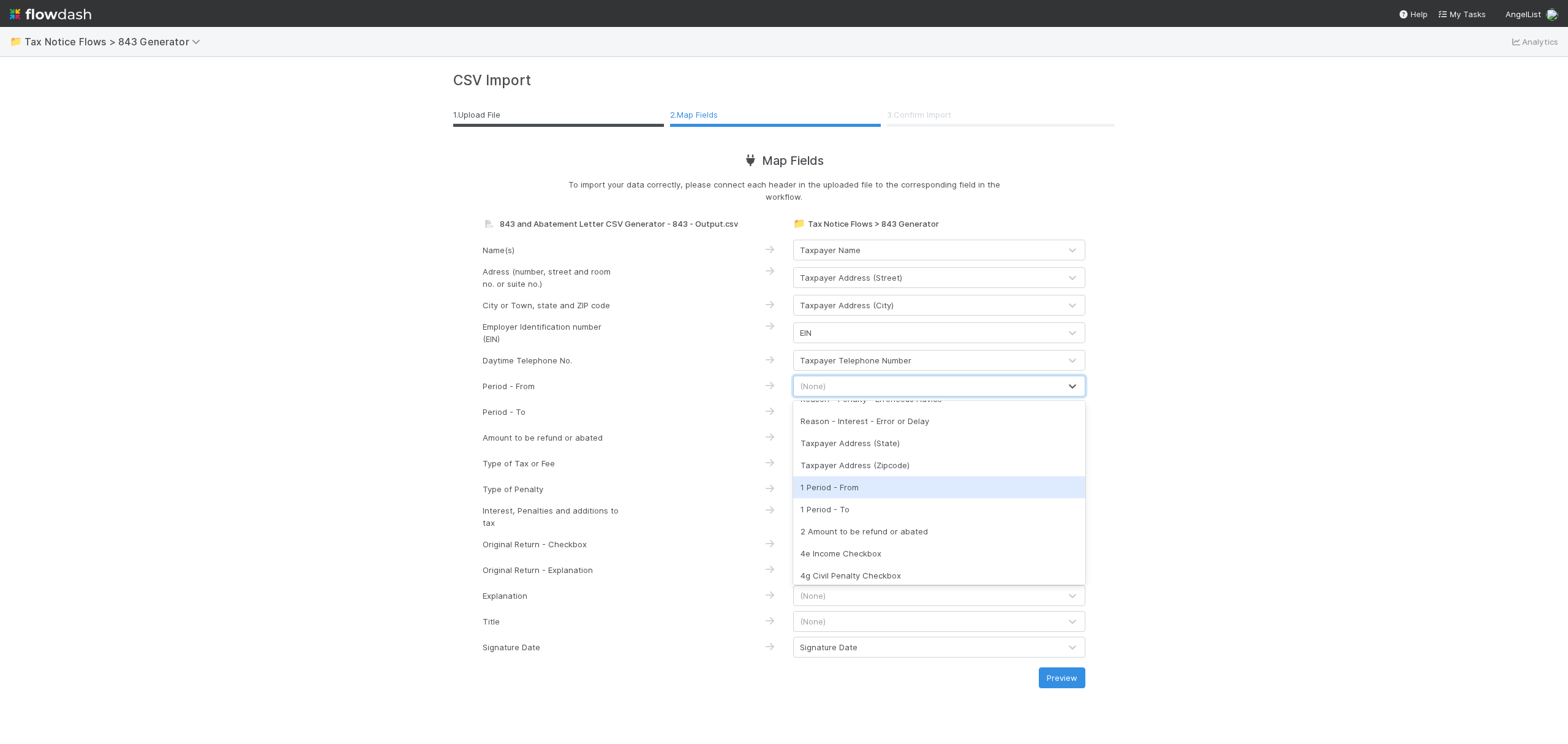
click at [935, 488] on div "1 Period - From" at bounding box center [940, 487] width 292 height 22
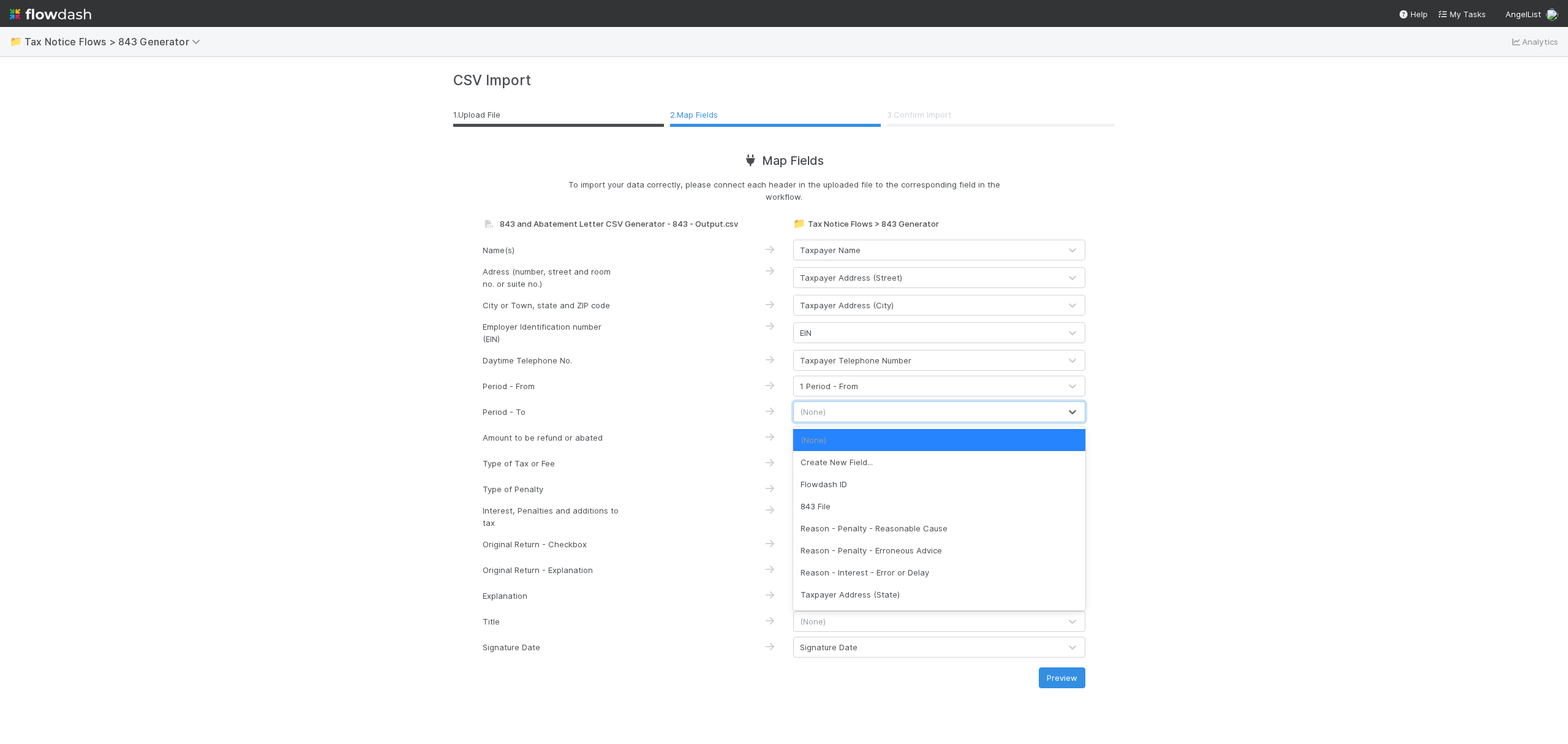
click at [885, 405] on div "(None)" at bounding box center [926, 412] width 266 height 20
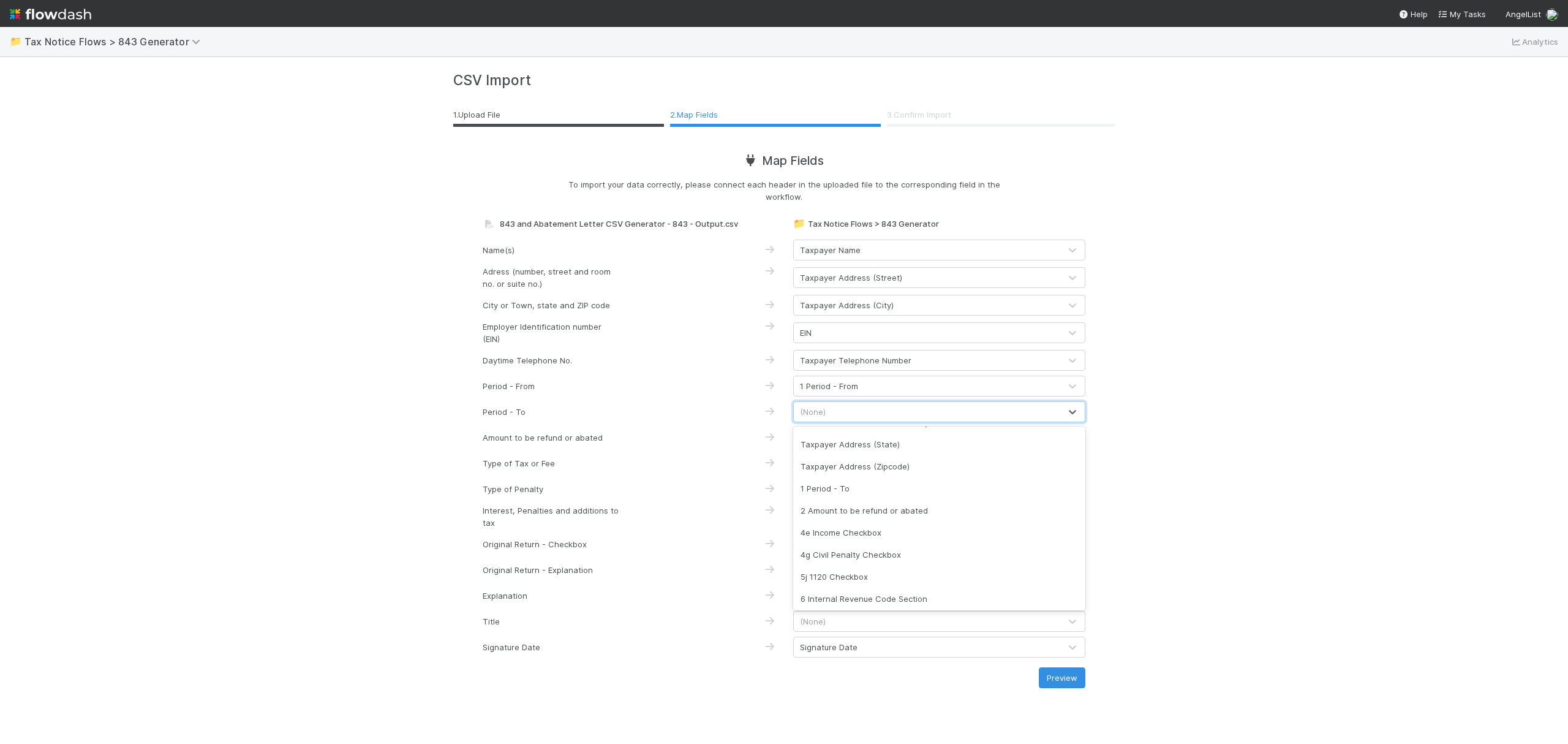
scroll to position [153, 0]
click at [895, 490] on div "1 Period - To" at bounding box center [940, 486] width 292 height 22
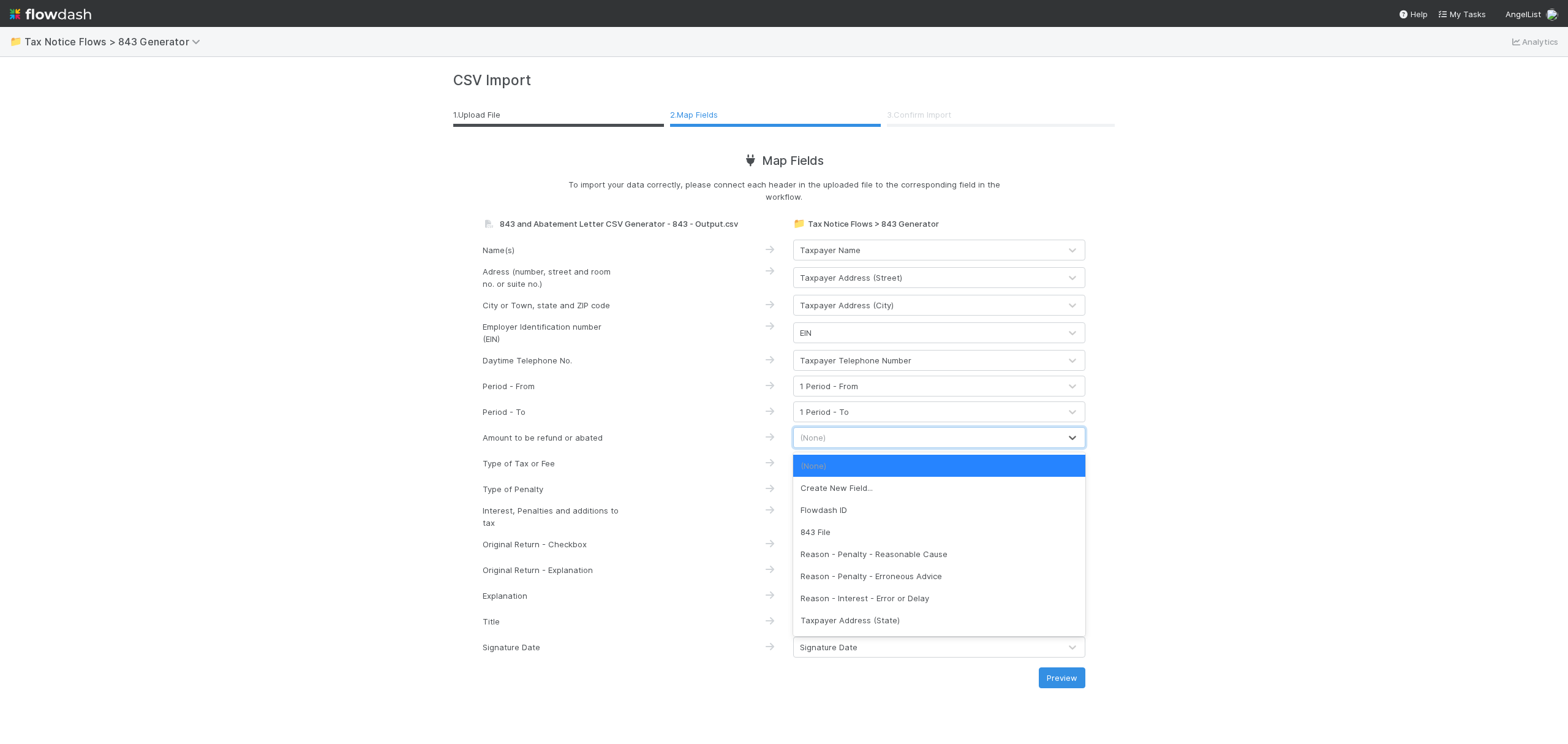
click at [904, 437] on div "(None)" at bounding box center [926, 438] width 266 height 20
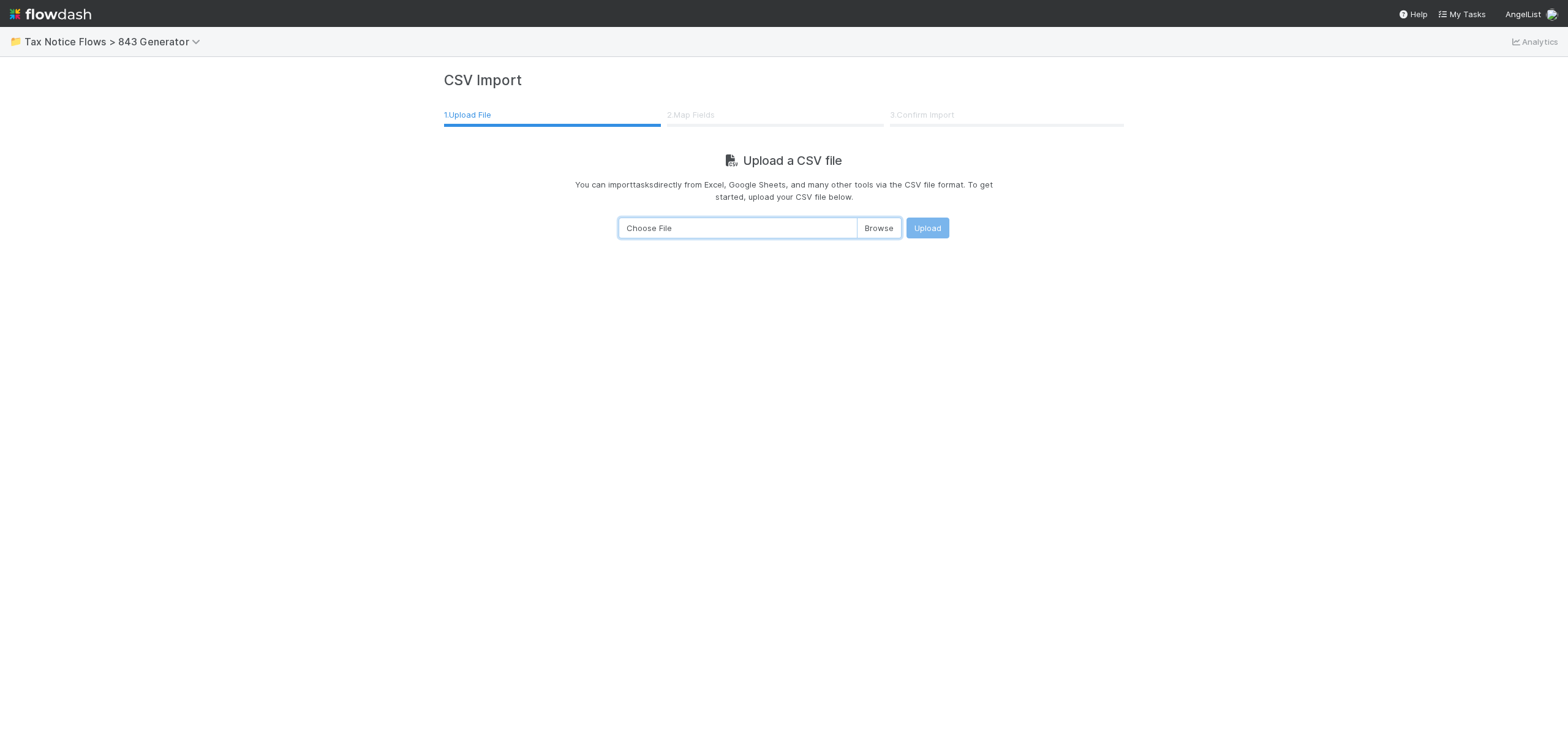
click at [868, 226] on input "Choose File" at bounding box center [760, 228] width 283 height 21
type input "C:\fakepath\843 and Abatement Letter CSV Generator - 843 - Output (1).csv"
click at [935, 231] on button "Upload" at bounding box center [928, 228] width 43 height 21
click at [876, 226] on input "Choose File" at bounding box center [760, 228] width 283 height 21
type input "C:\fakepath\843 and Abatement Letter CSV Generator - 843 - Output (1).csv"
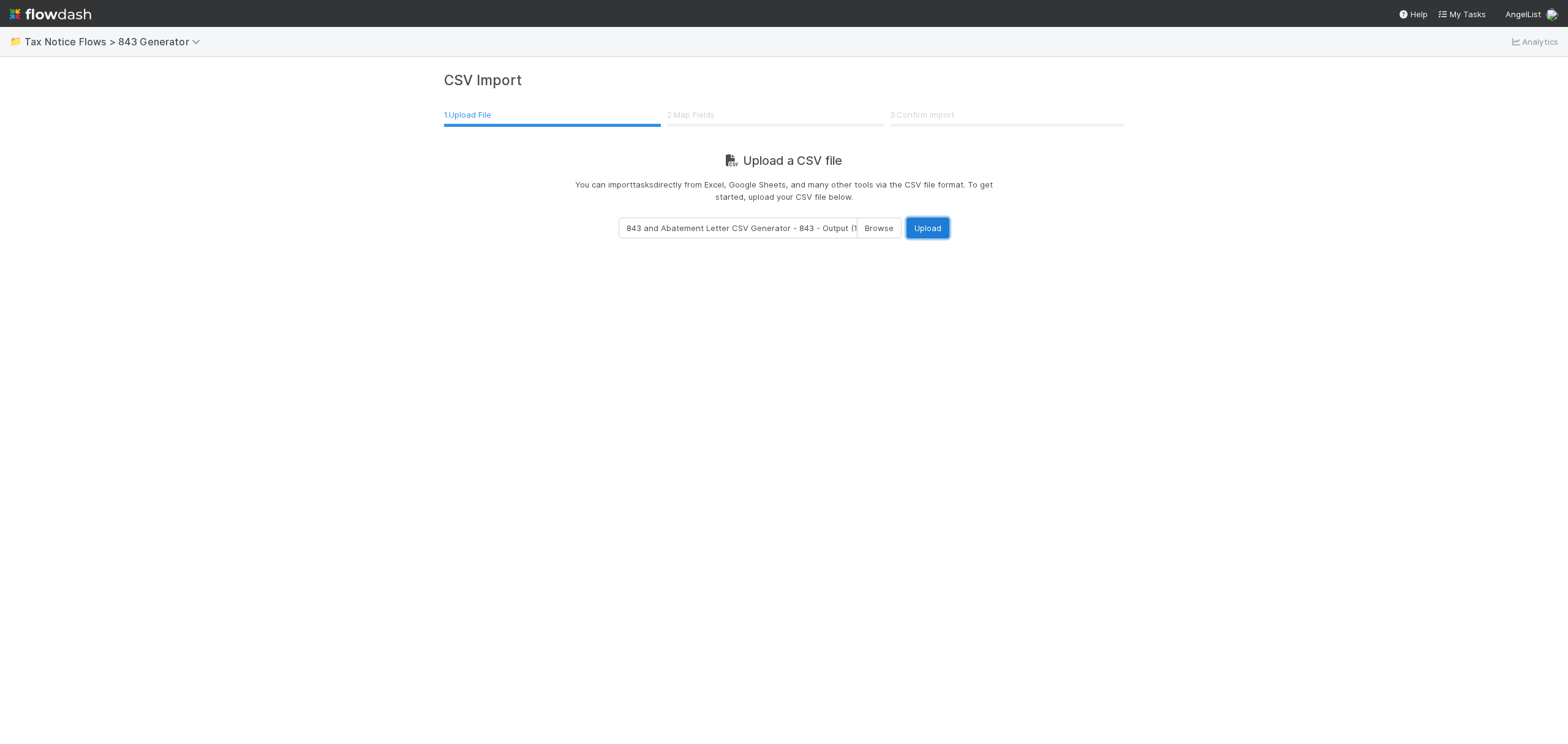
click at [924, 232] on button "Upload" at bounding box center [928, 228] width 43 height 21
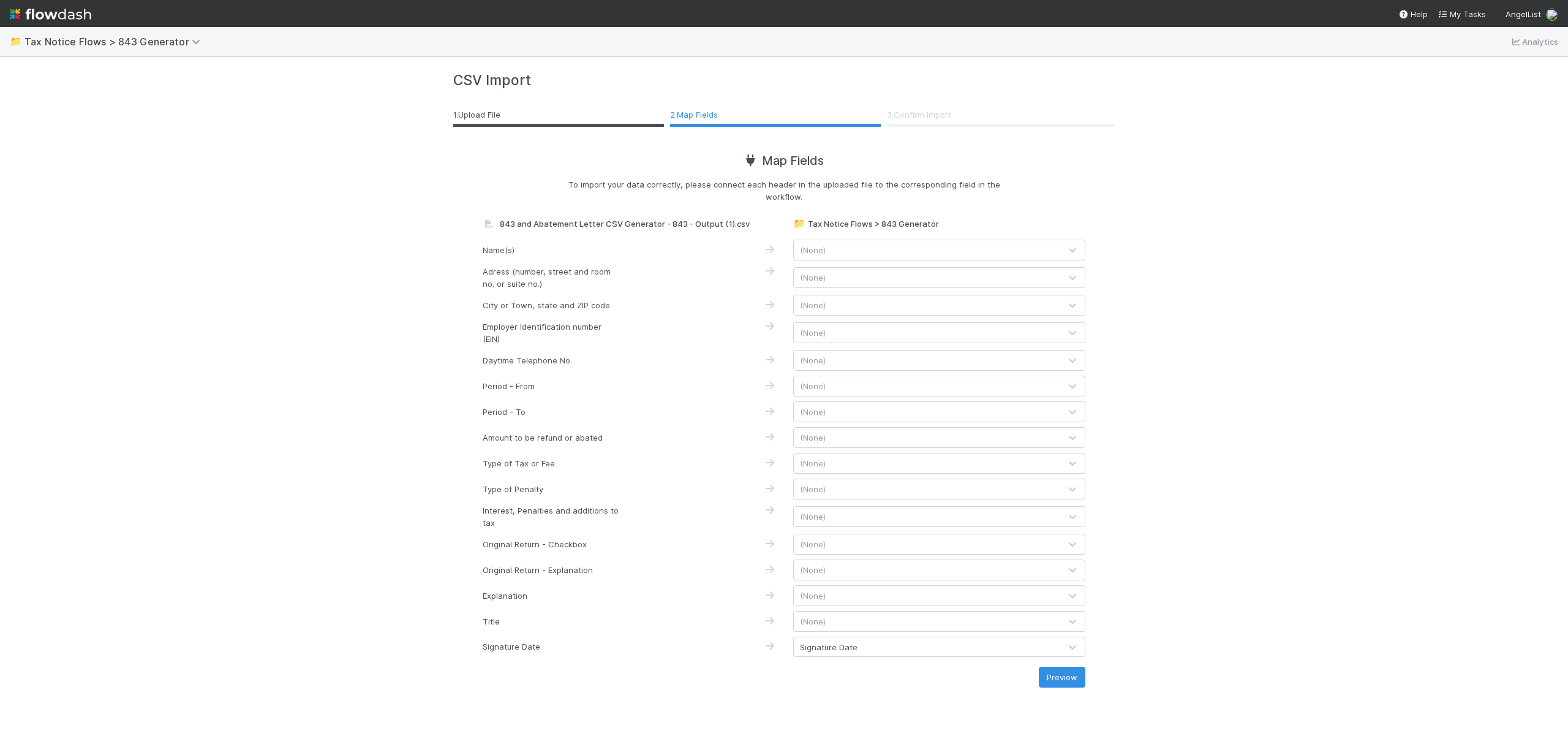
click at [925, 254] on div "(None)" at bounding box center [926, 250] width 266 height 20
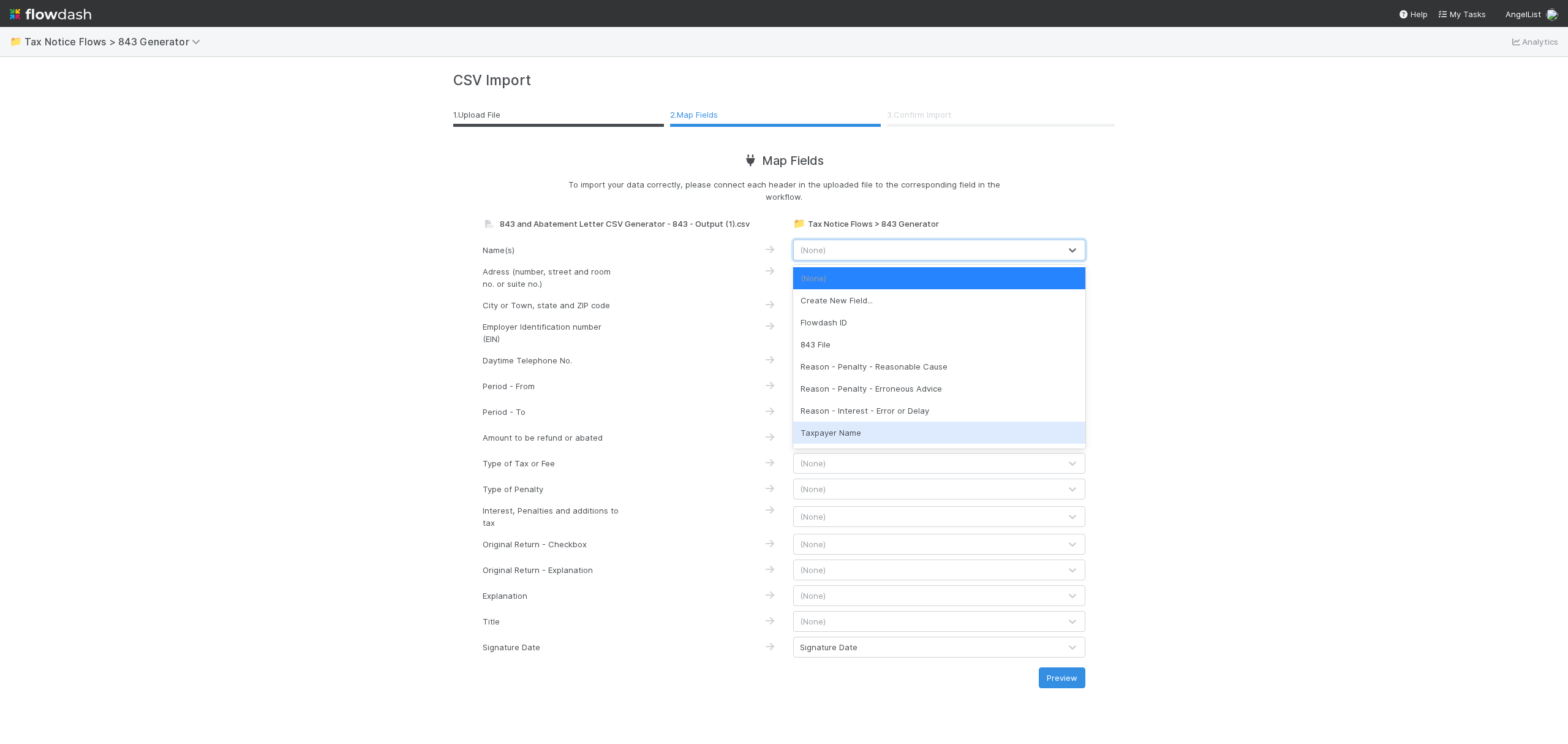
drag, startPoint x: 917, startPoint y: 435, endPoint x: 897, endPoint y: 375, distance: 63.2
click at [919, 434] on div "Taxpayer Name" at bounding box center [940, 433] width 292 height 22
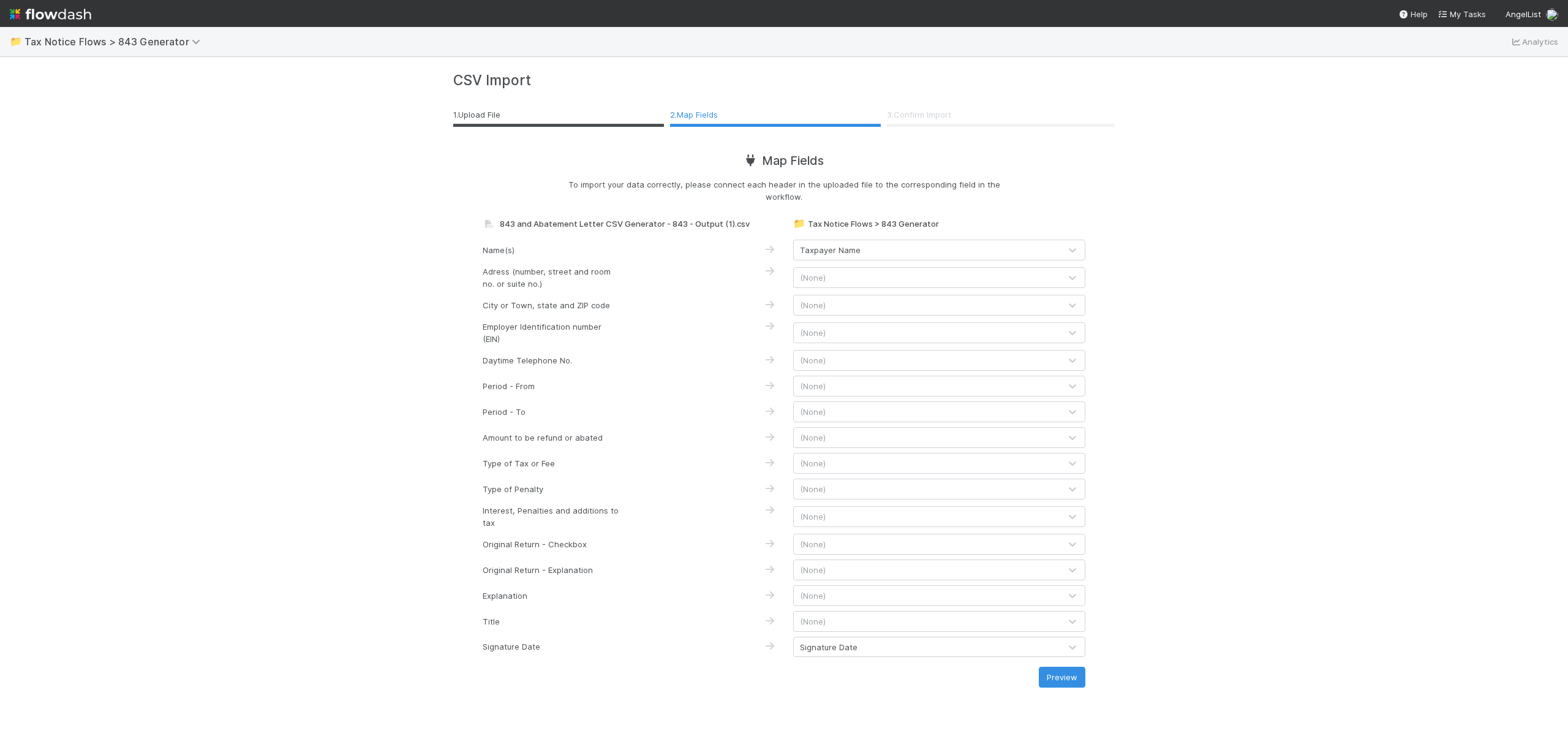
click at [881, 266] on div "Adress (number, street and room no. or suite no.) (None)" at bounding box center [784, 278] width 621 height 25
click at [883, 272] on div "(None)" at bounding box center [926, 277] width 266 height 20
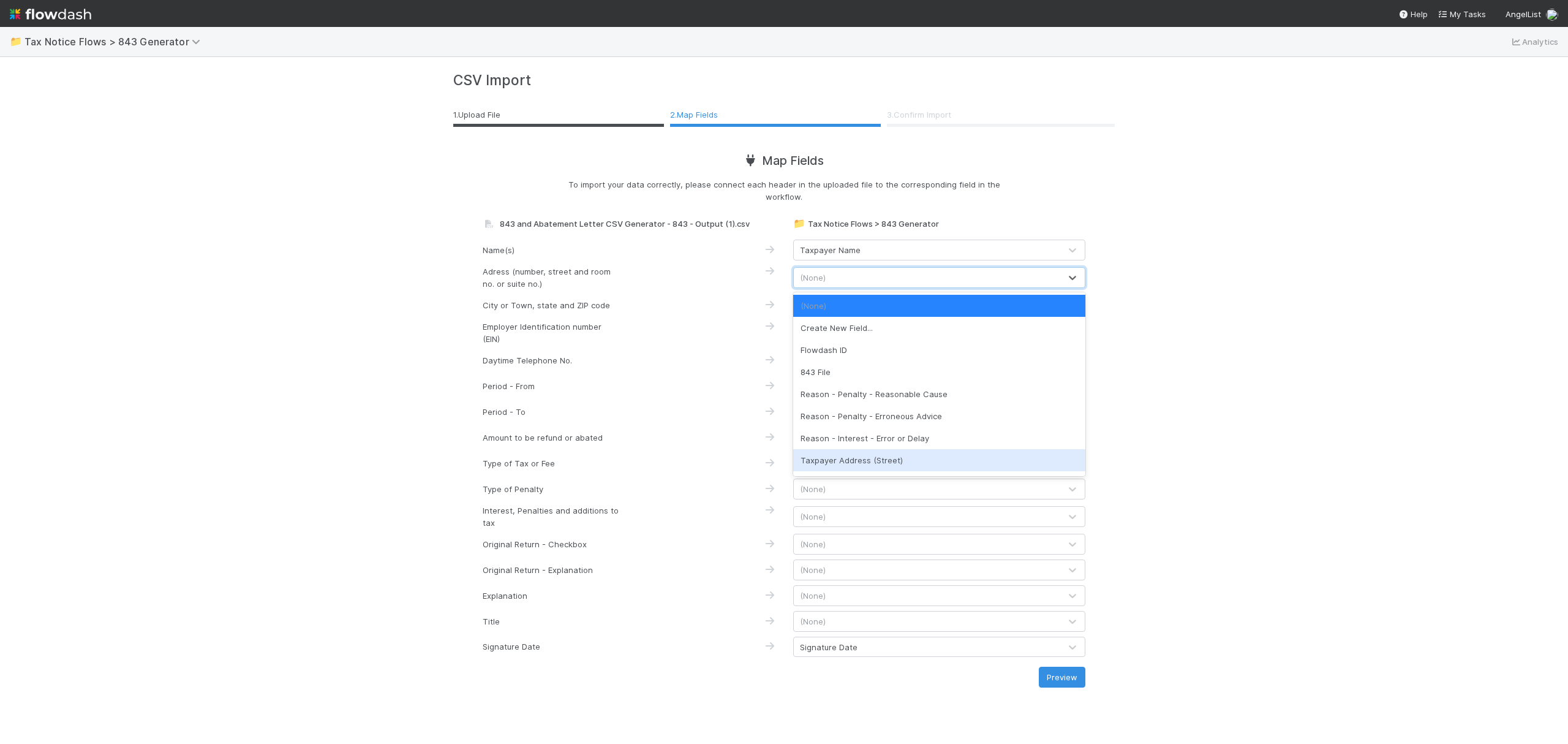
click at [889, 463] on div "Taxpayer Address (Street)" at bounding box center [940, 460] width 292 height 22
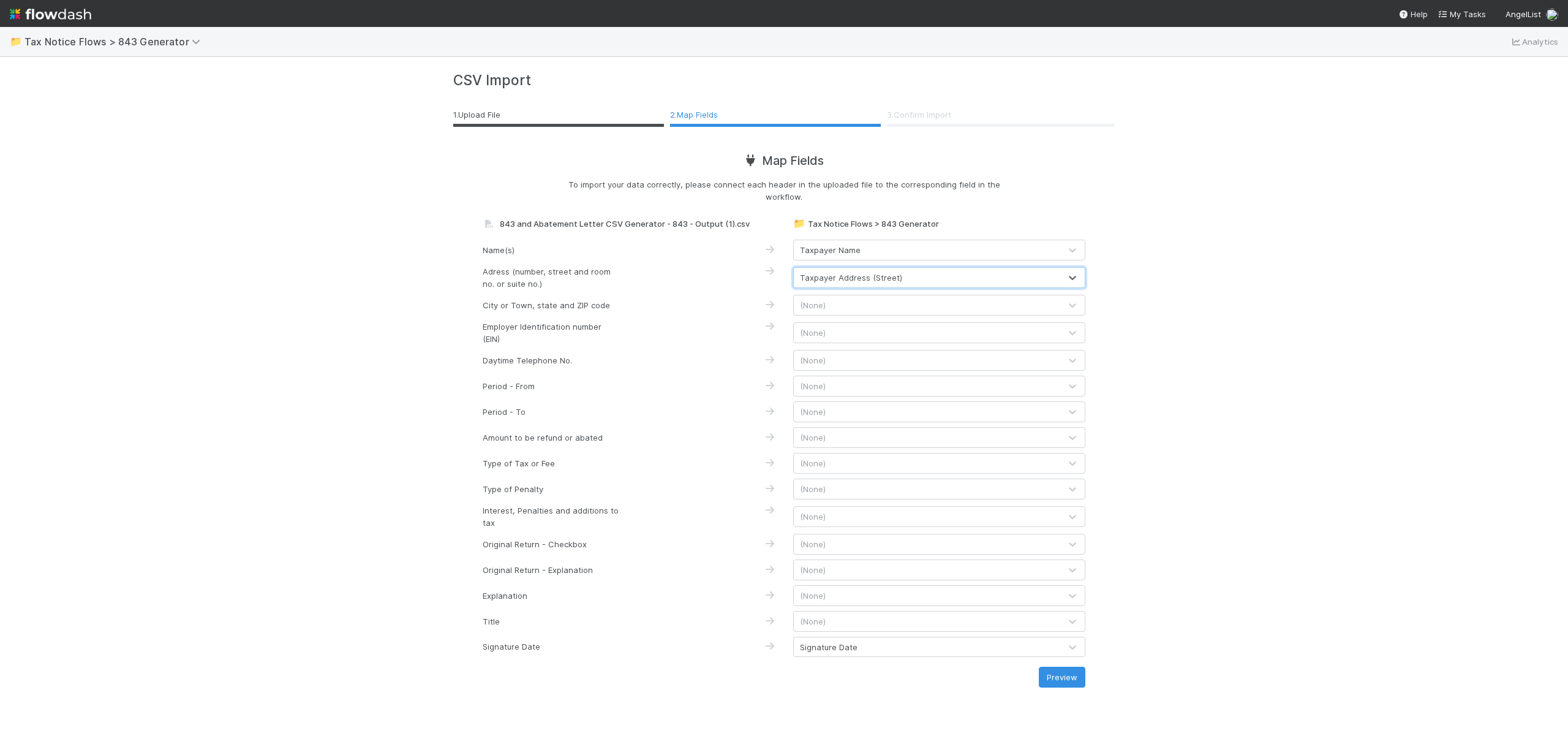
click at [857, 307] on div "(None)" at bounding box center [926, 306] width 266 height 20
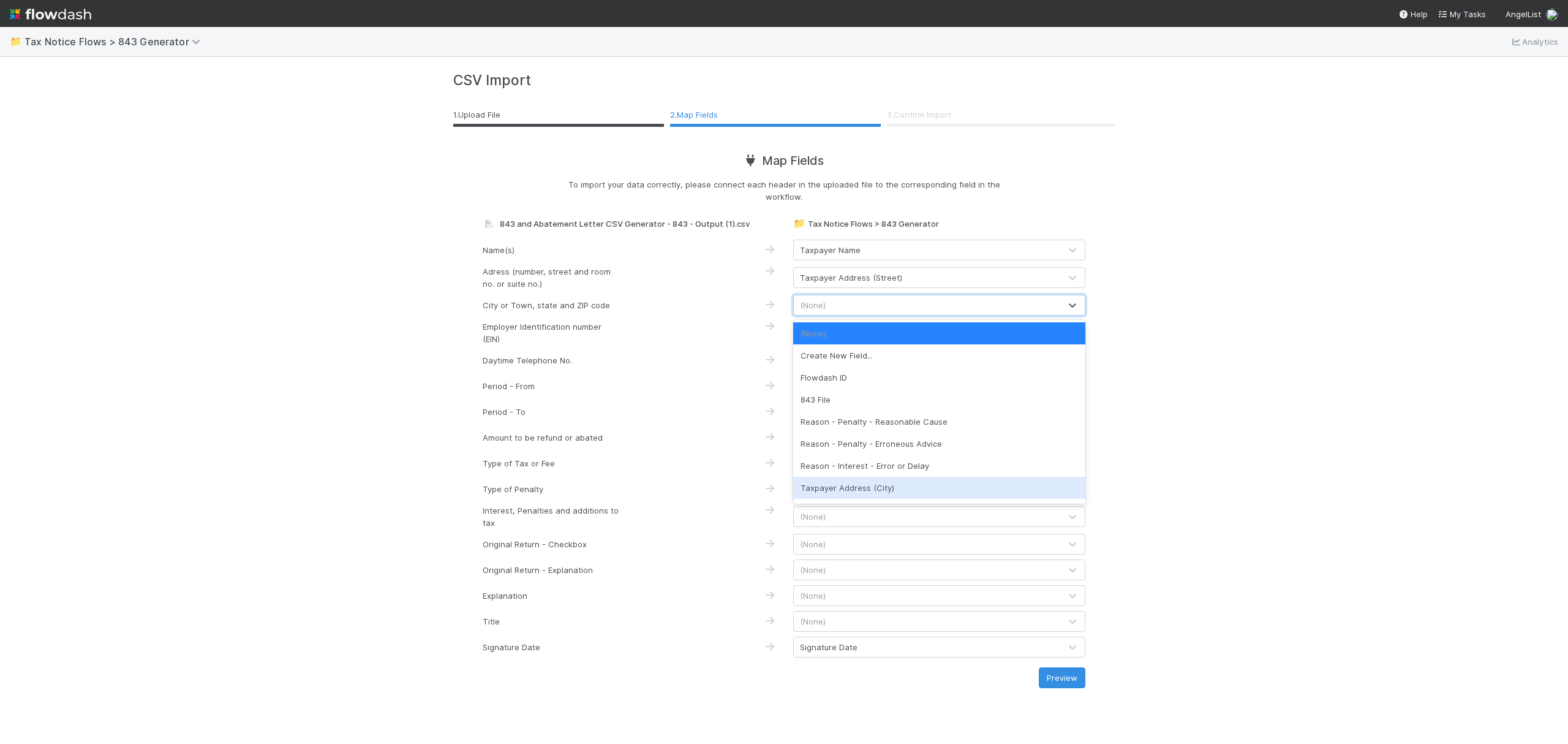
click at [883, 497] on div "Taxpayer Address (City)" at bounding box center [940, 487] width 292 height 22
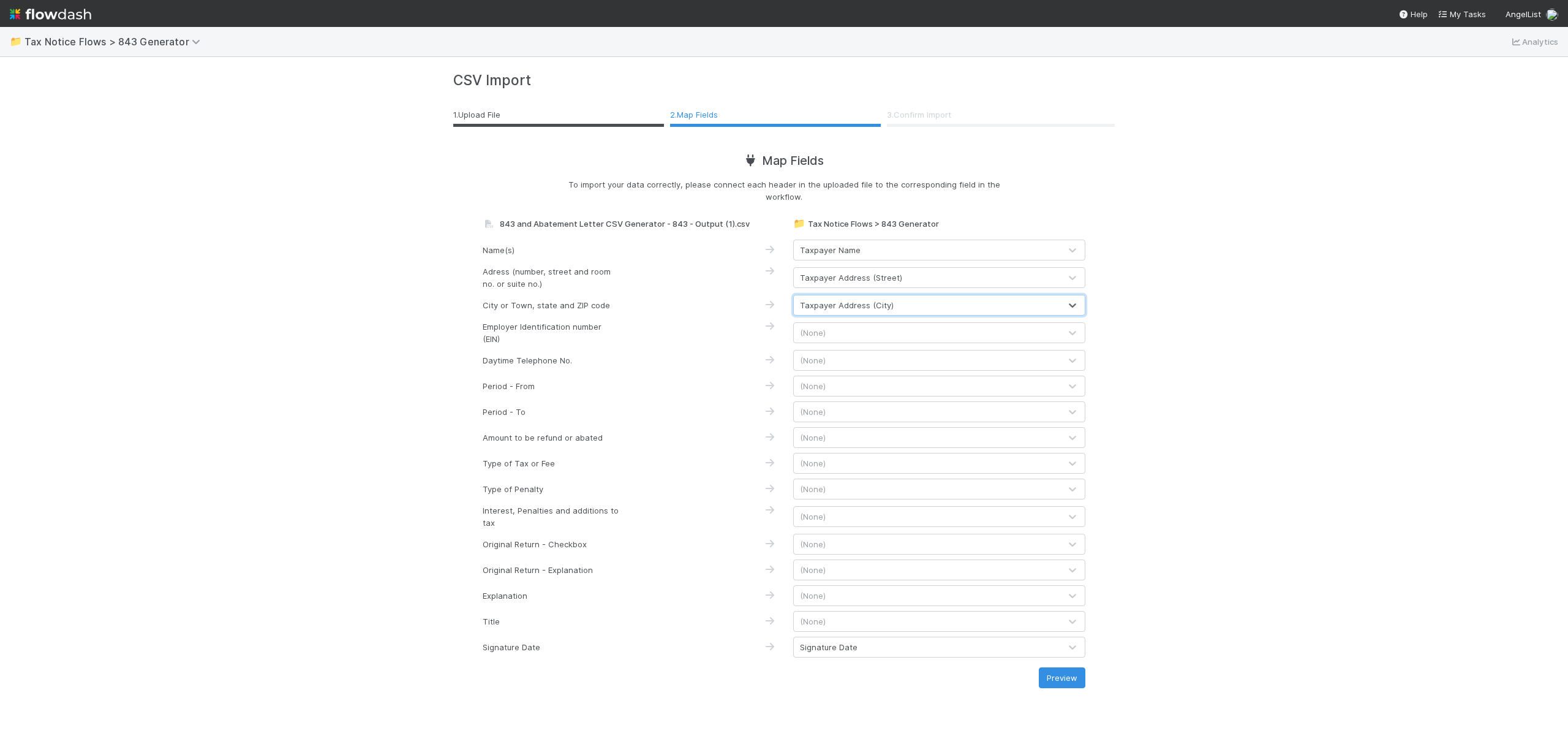
click at [827, 336] on div "(None)" at bounding box center [926, 333] width 266 height 20
type input "ein"
click at [1020, 356] on div "EIN" at bounding box center [940, 360] width 292 height 22
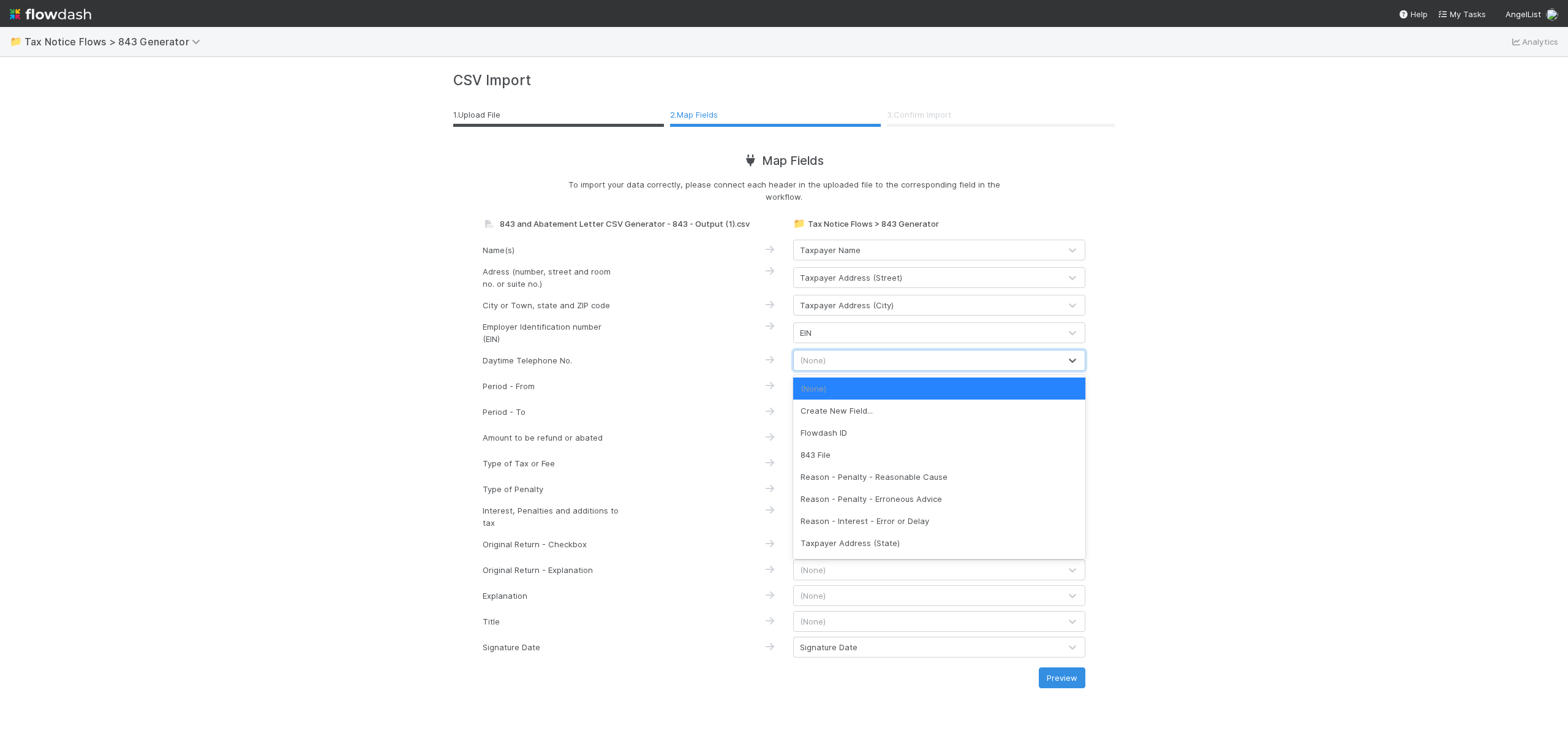
click at [994, 356] on div "(None)" at bounding box center [926, 360] width 266 height 20
type input "pho"
click at [969, 389] on div "Taxpayer Telephone Number" at bounding box center [940, 389] width 292 height 22
click at [950, 391] on div "(None)" at bounding box center [926, 386] width 266 height 20
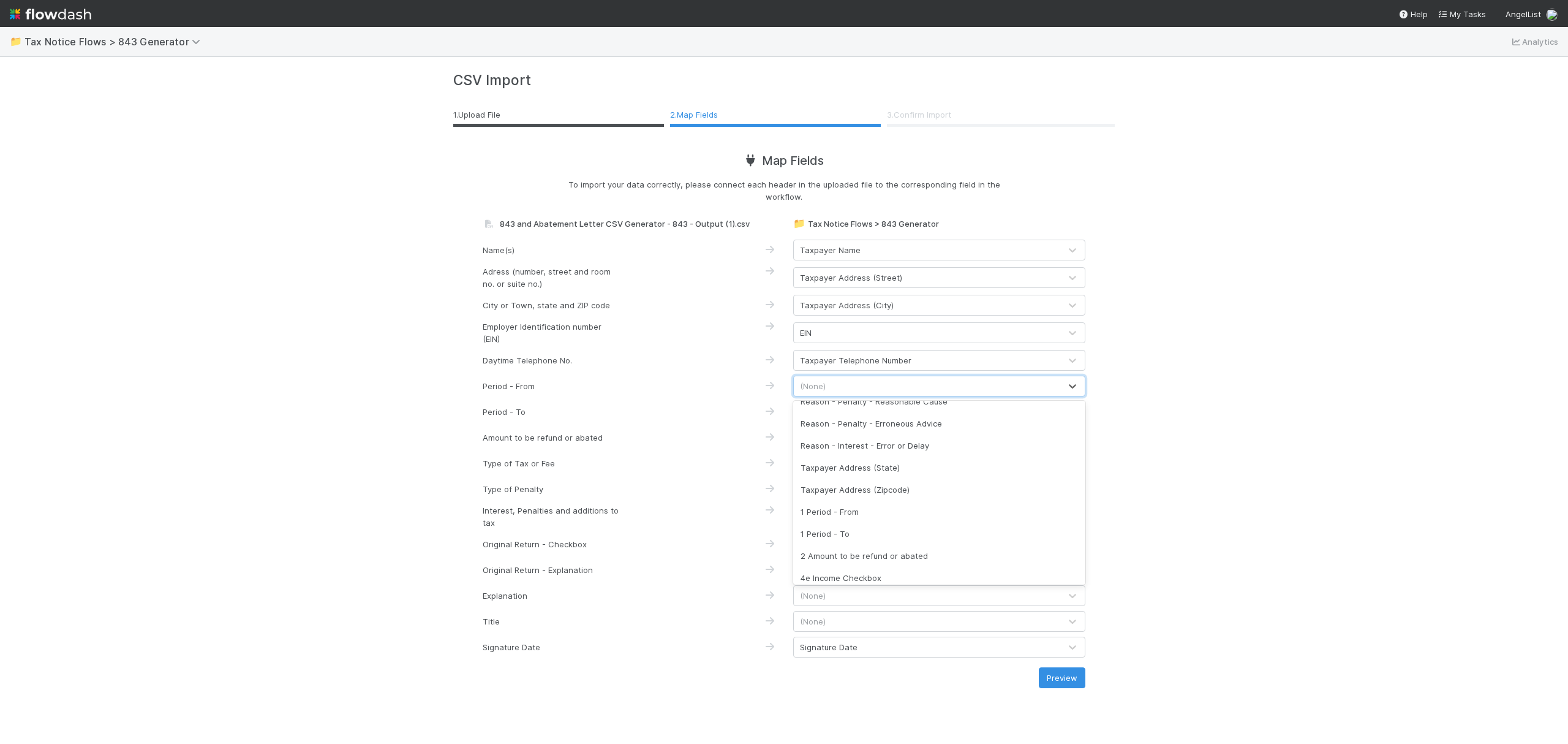
scroll to position [108, 0]
click at [828, 504] on div "1 Period - From" at bounding box center [940, 505] width 292 height 22
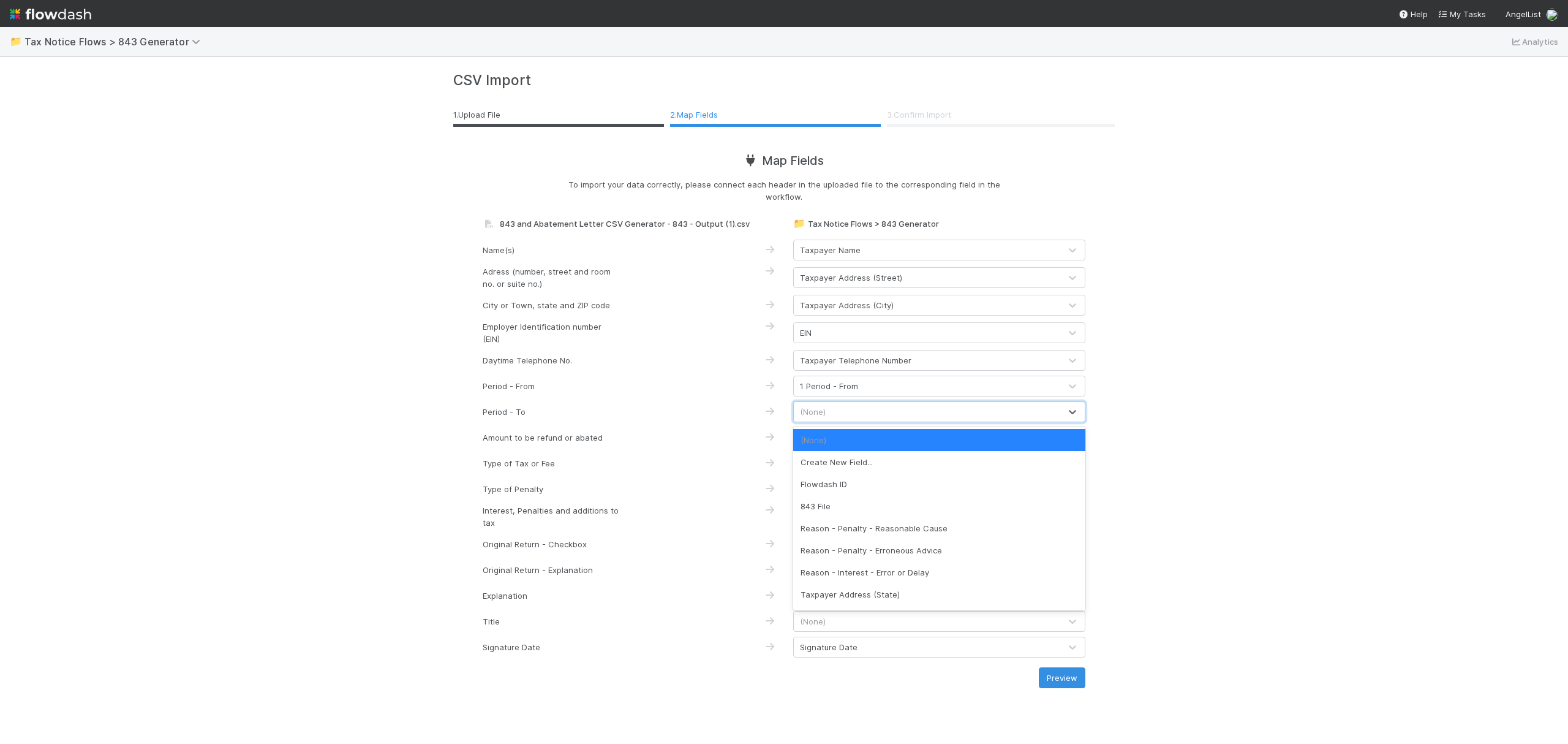
click at [860, 409] on div "(None)" at bounding box center [926, 412] width 266 height 20
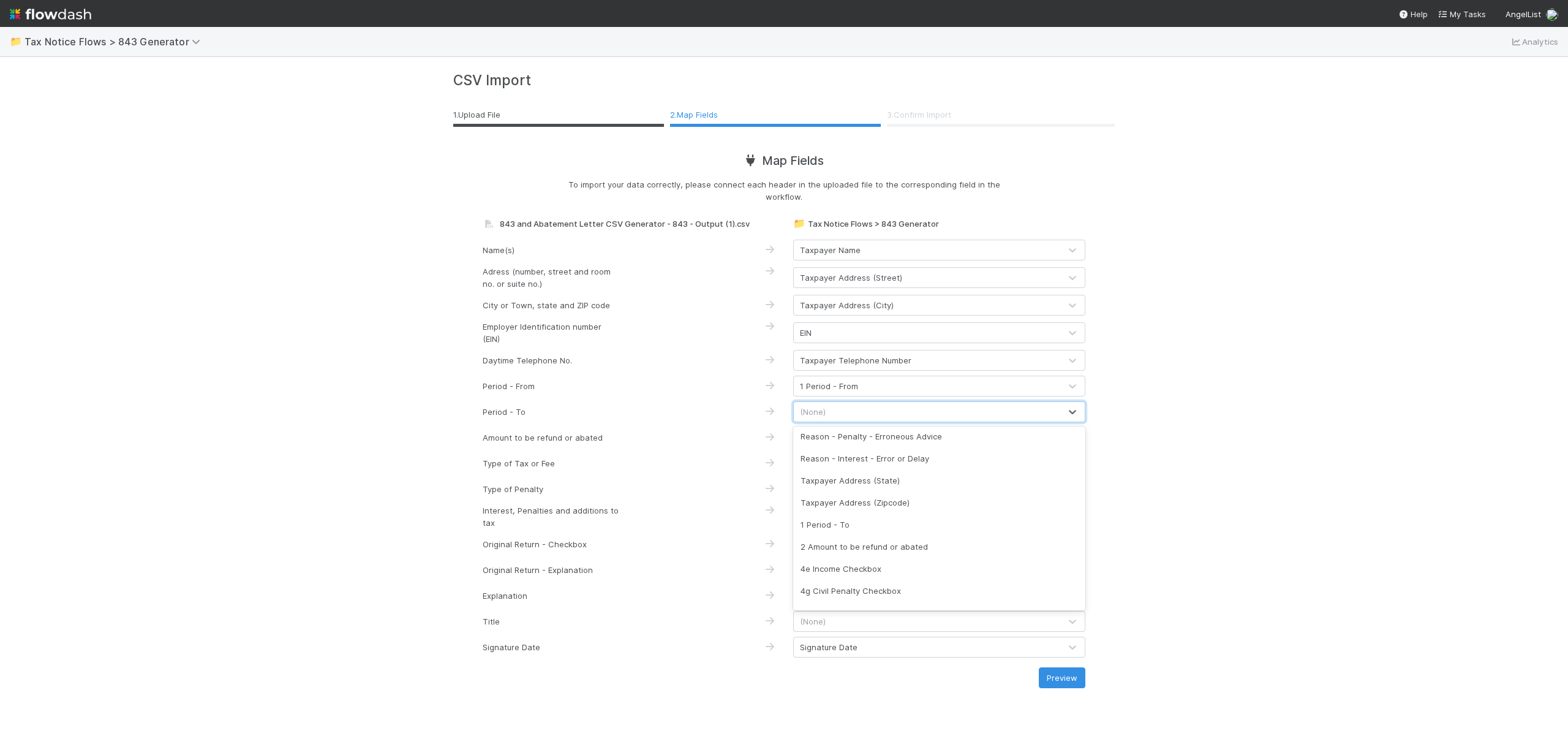
scroll to position [131, 0]
click at [945, 508] on div "1 Period - To" at bounding box center [940, 507] width 292 height 22
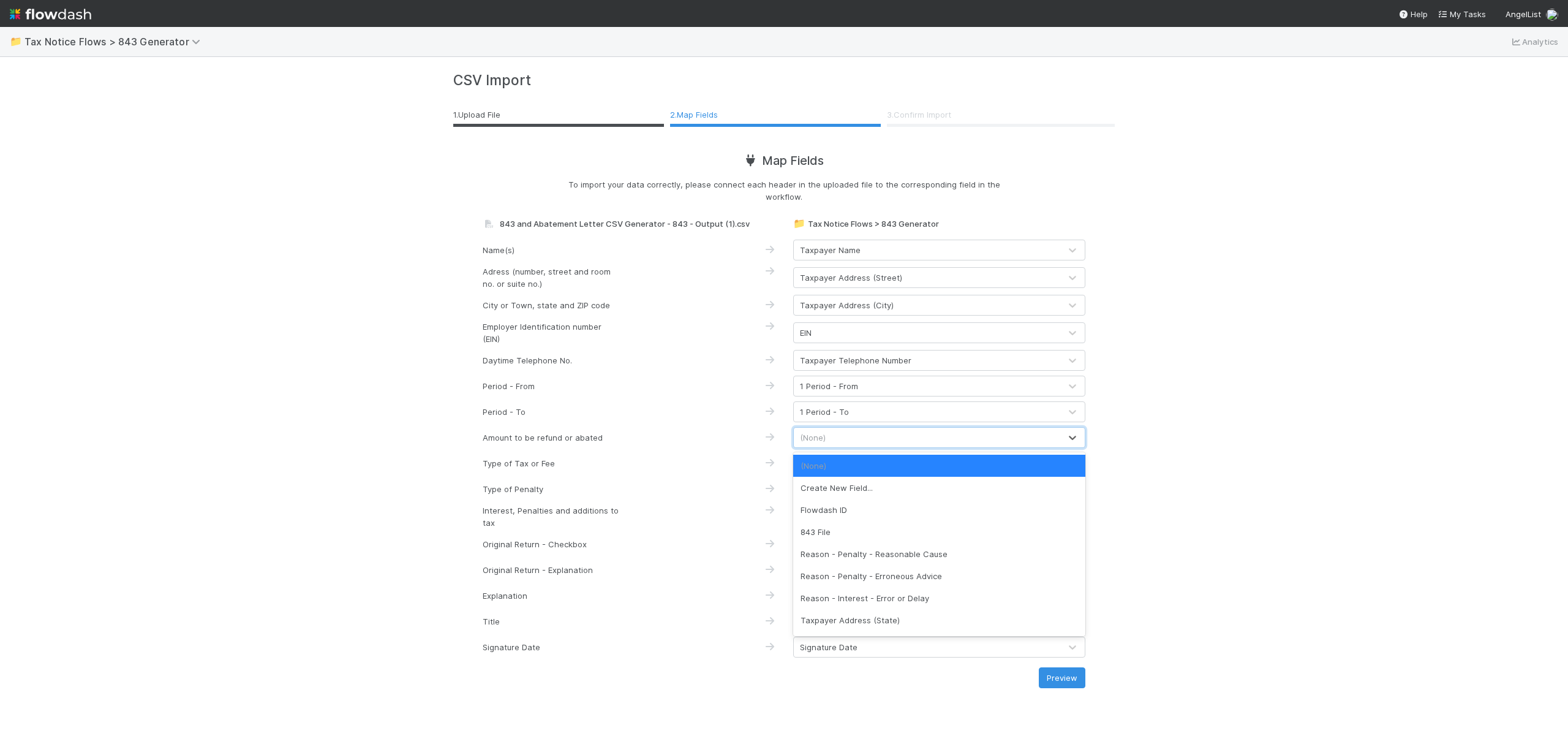
drag, startPoint x: 876, startPoint y: 437, endPoint x: 1127, endPoint y: 459, distance: 252.0
click at [878, 437] on div "(None)" at bounding box center [926, 438] width 266 height 20
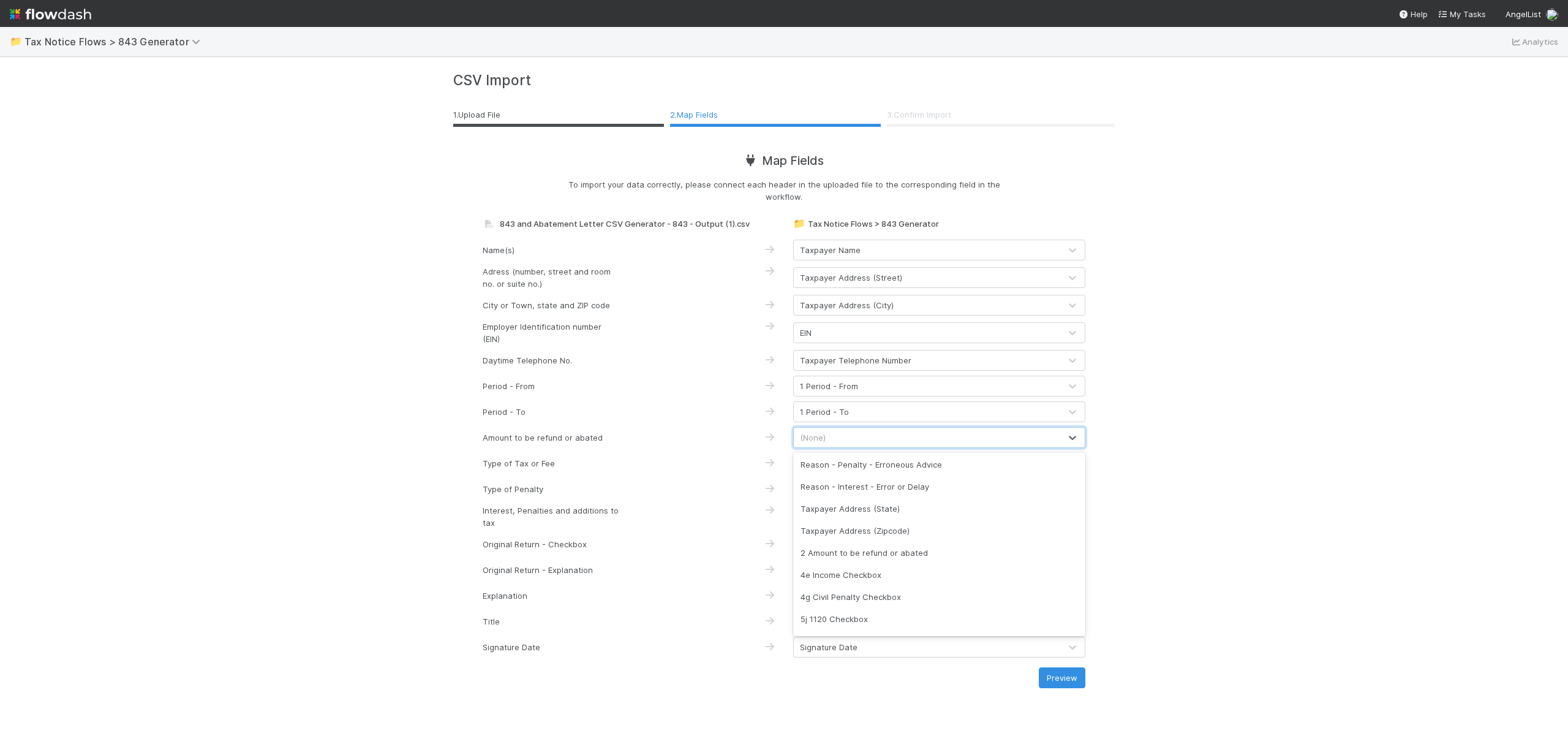
scroll to position [121, 0]
click at [970, 538] on div "2 Amount to be refund or abated" at bounding box center [940, 543] width 292 height 22
click at [866, 463] on div "(None)" at bounding box center [926, 463] width 266 height 20
click at [896, 463] on div "(None)" at bounding box center [926, 463] width 266 height 20
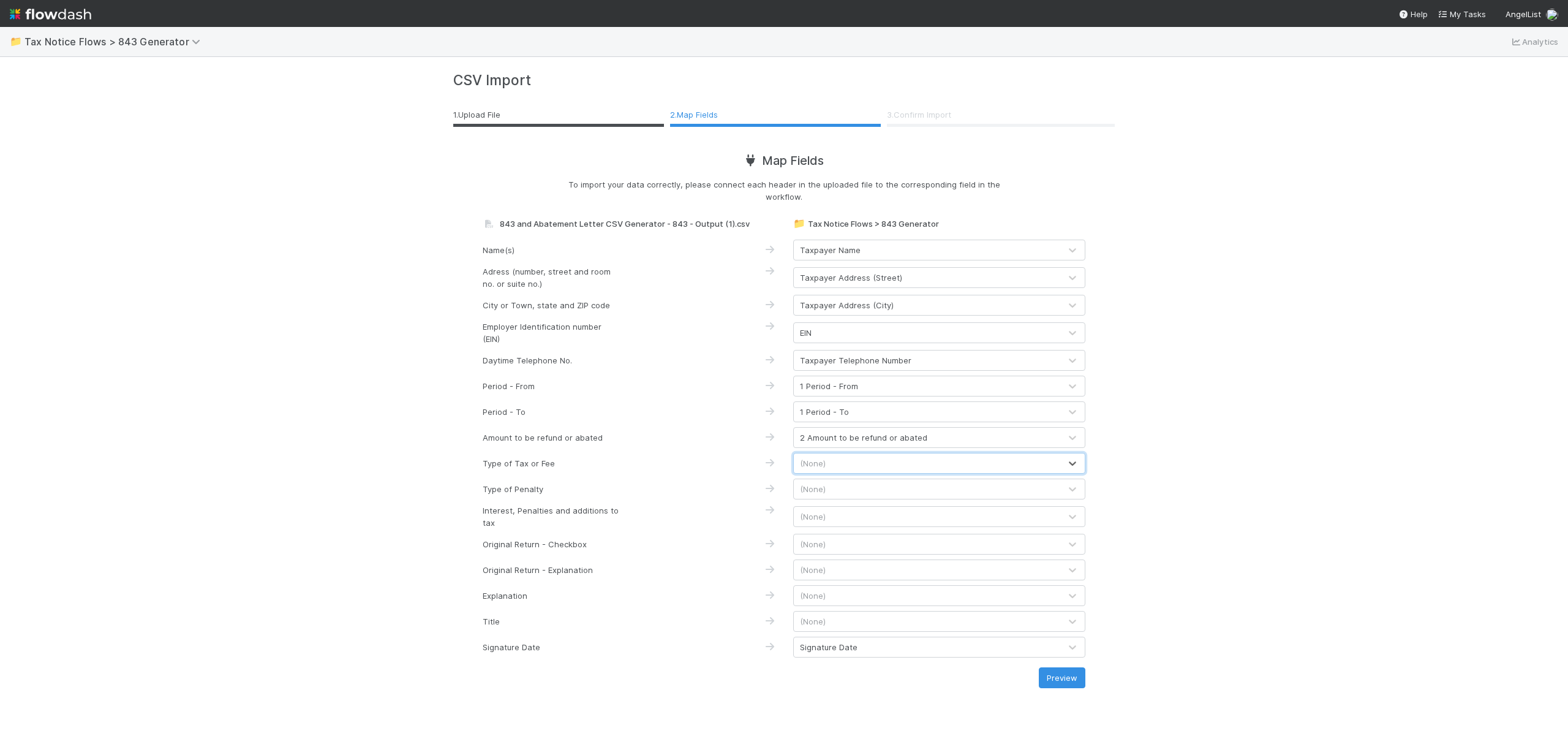
click at [896, 463] on div "(None)" at bounding box center [926, 463] width 266 height 20
click at [876, 513] on div "4e Income Checkbox" at bounding box center [940, 516] width 292 height 22
click at [902, 485] on div "(None)" at bounding box center [926, 489] width 266 height 20
click at [958, 485] on div "(None)" at bounding box center [926, 489] width 266 height 20
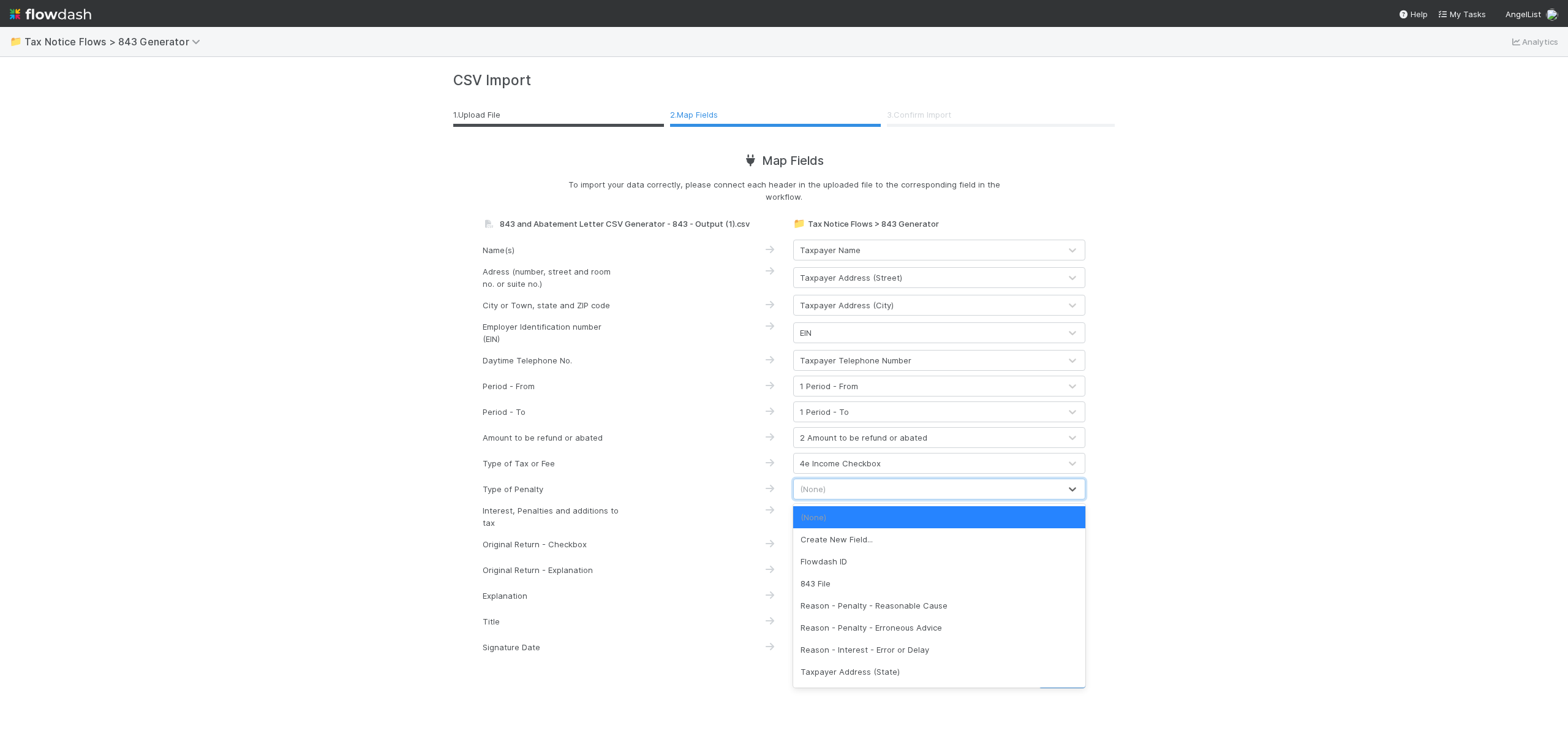
click at [988, 485] on div "(None)" at bounding box center [926, 489] width 266 height 20
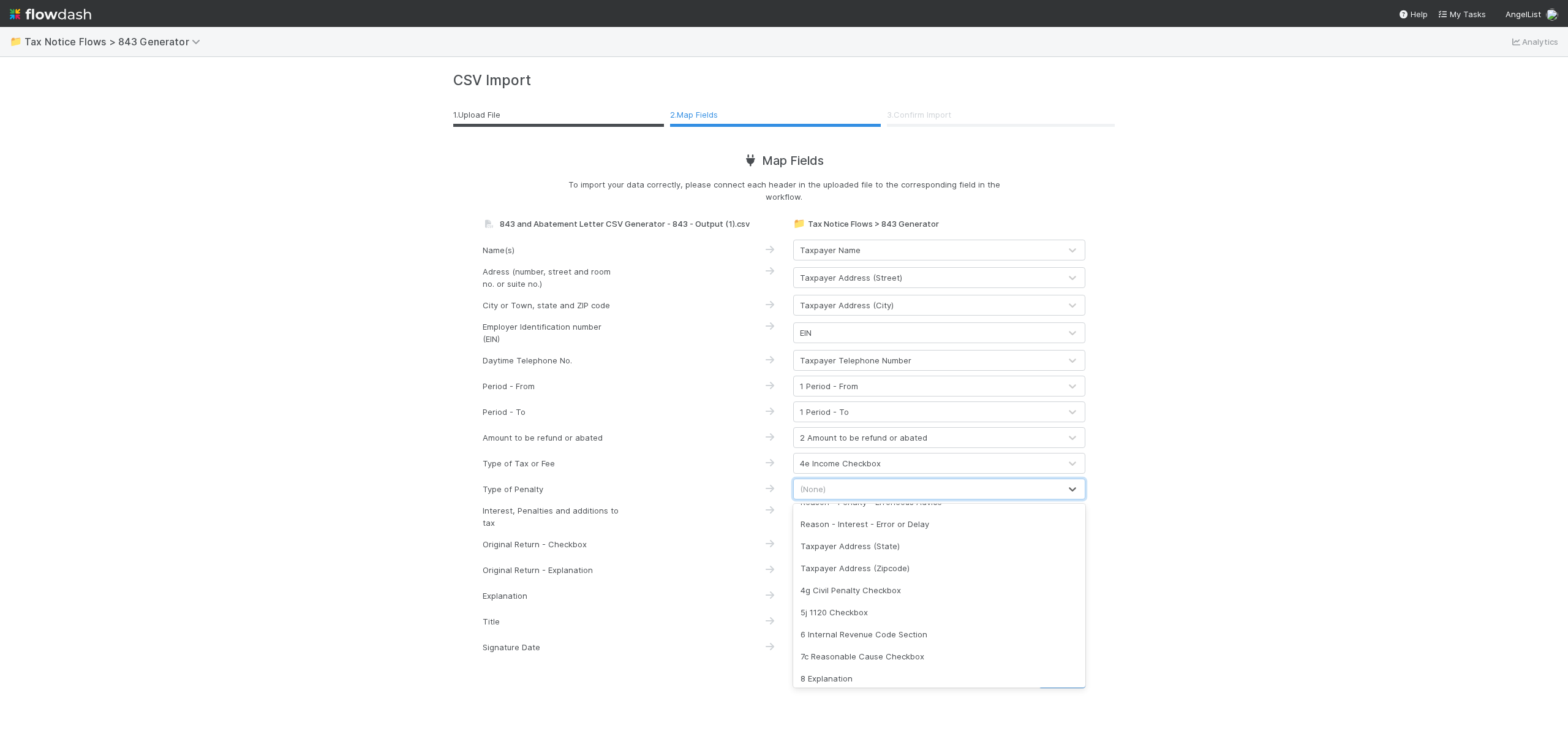
scroll to position [152, 0]
click at [942, 513] on div "(None)" at bounding box center [926, 516] width 266 height 20
click at [886, 655] on div "7c Reasonable Cause Checkbox" at bounding box center [940, 658] width 292 height 22
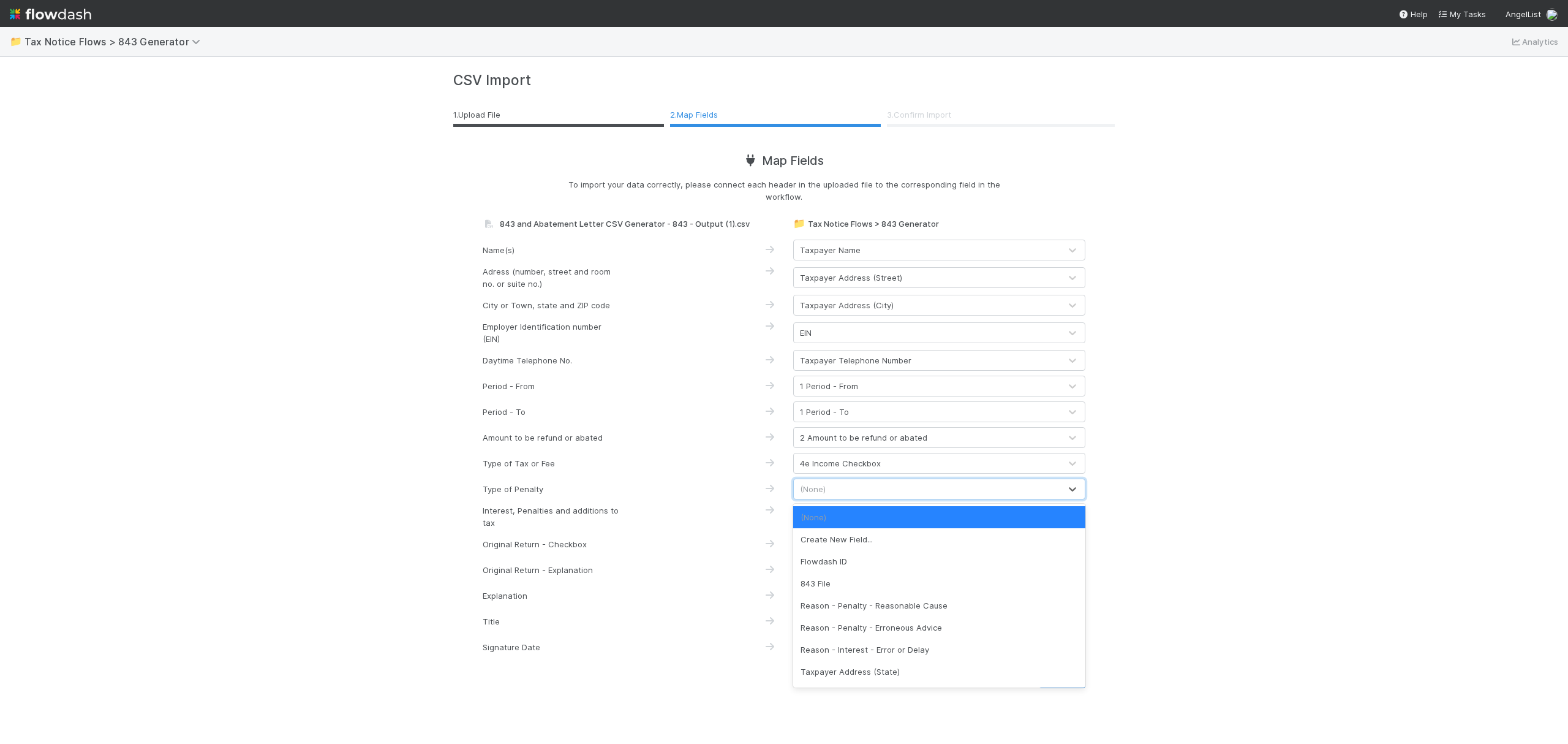
click at [881, 493] on div "(None)" at bounding box center [926, 489] width 266 height 20
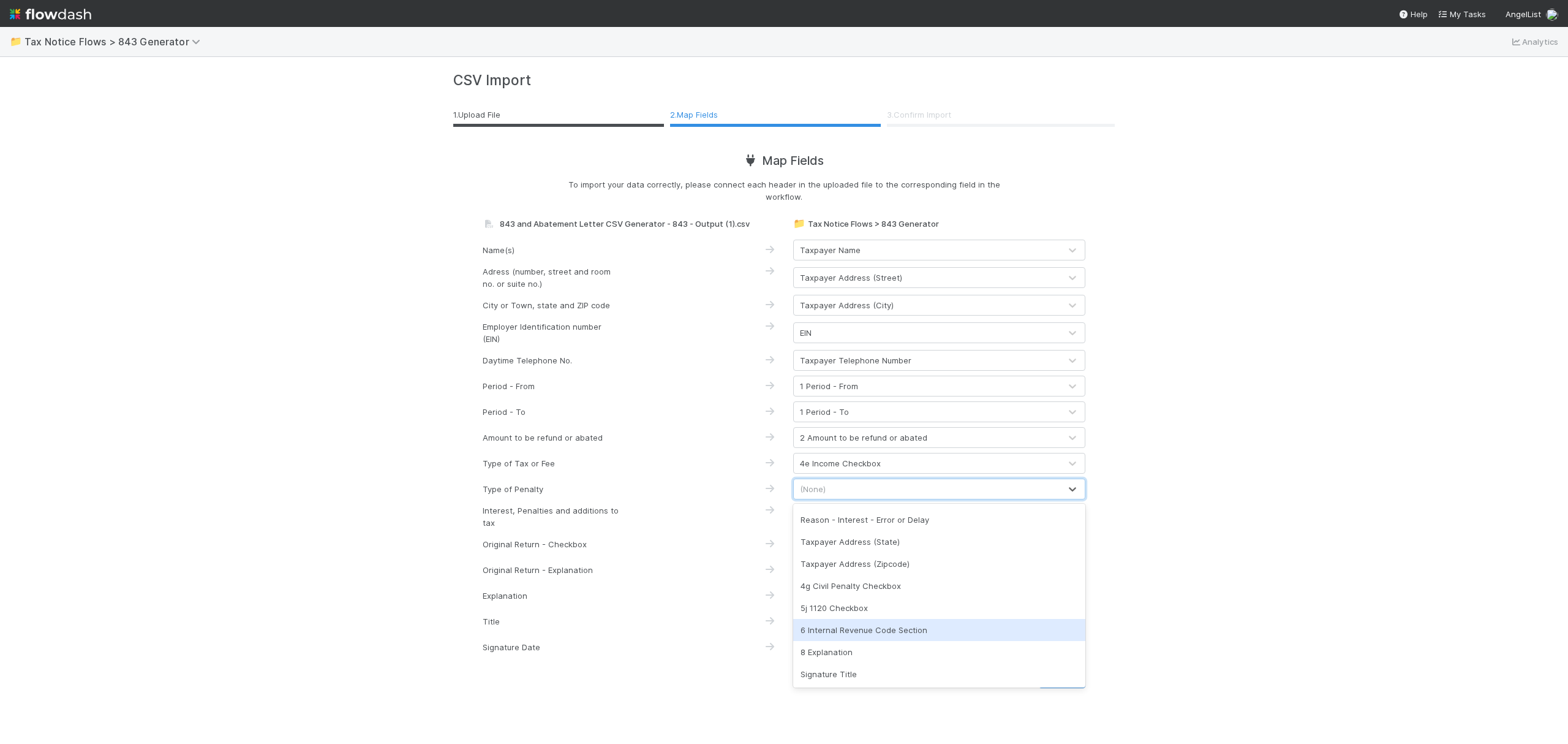
click at [911, 631] on div "6 Internal Revenue Code Section" at bounding box center [940, 629] width 292 height 22
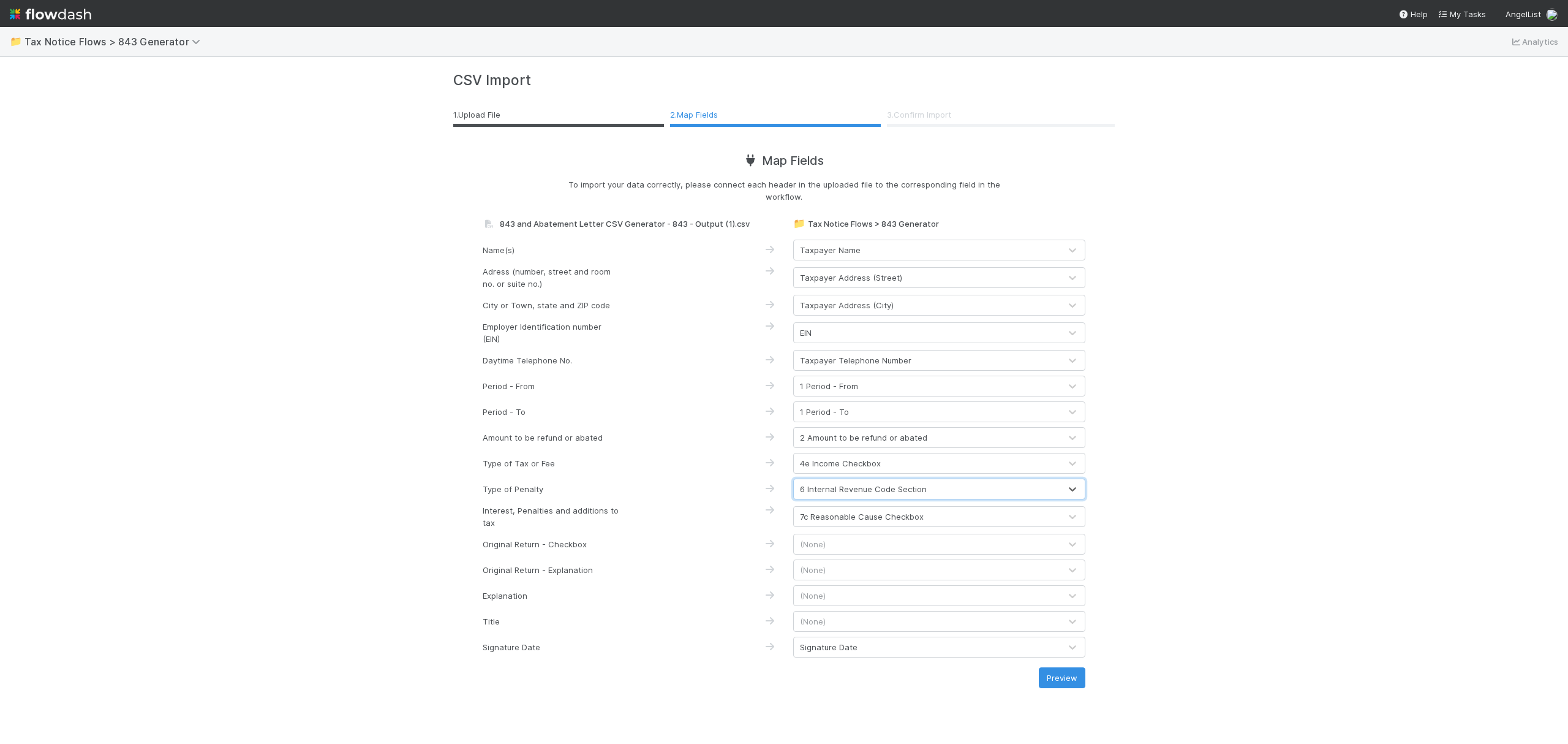
click at [848, 543] on div "(None)" at bounding box center [926, 544] width 266 height 20
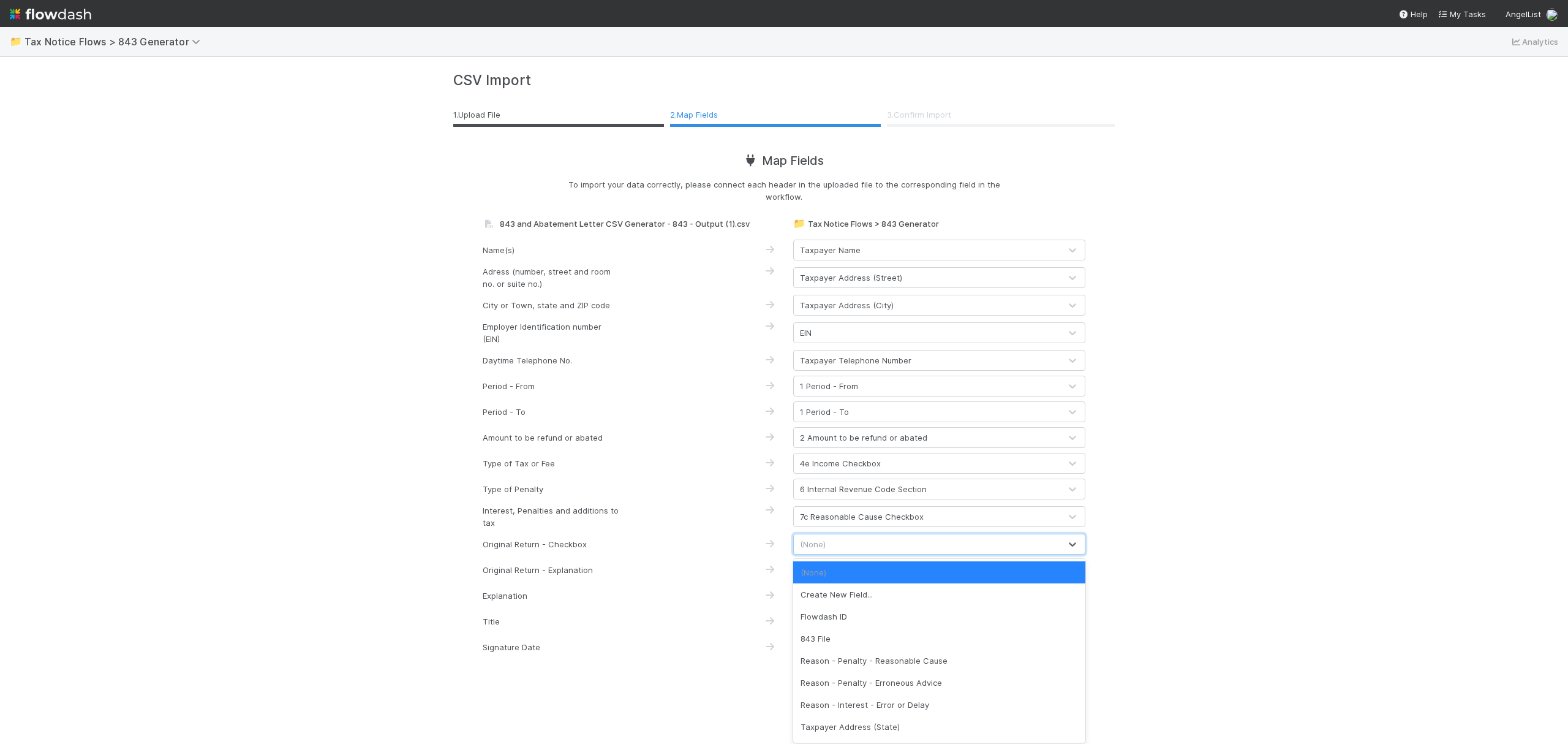
scroll to position [108, 0]
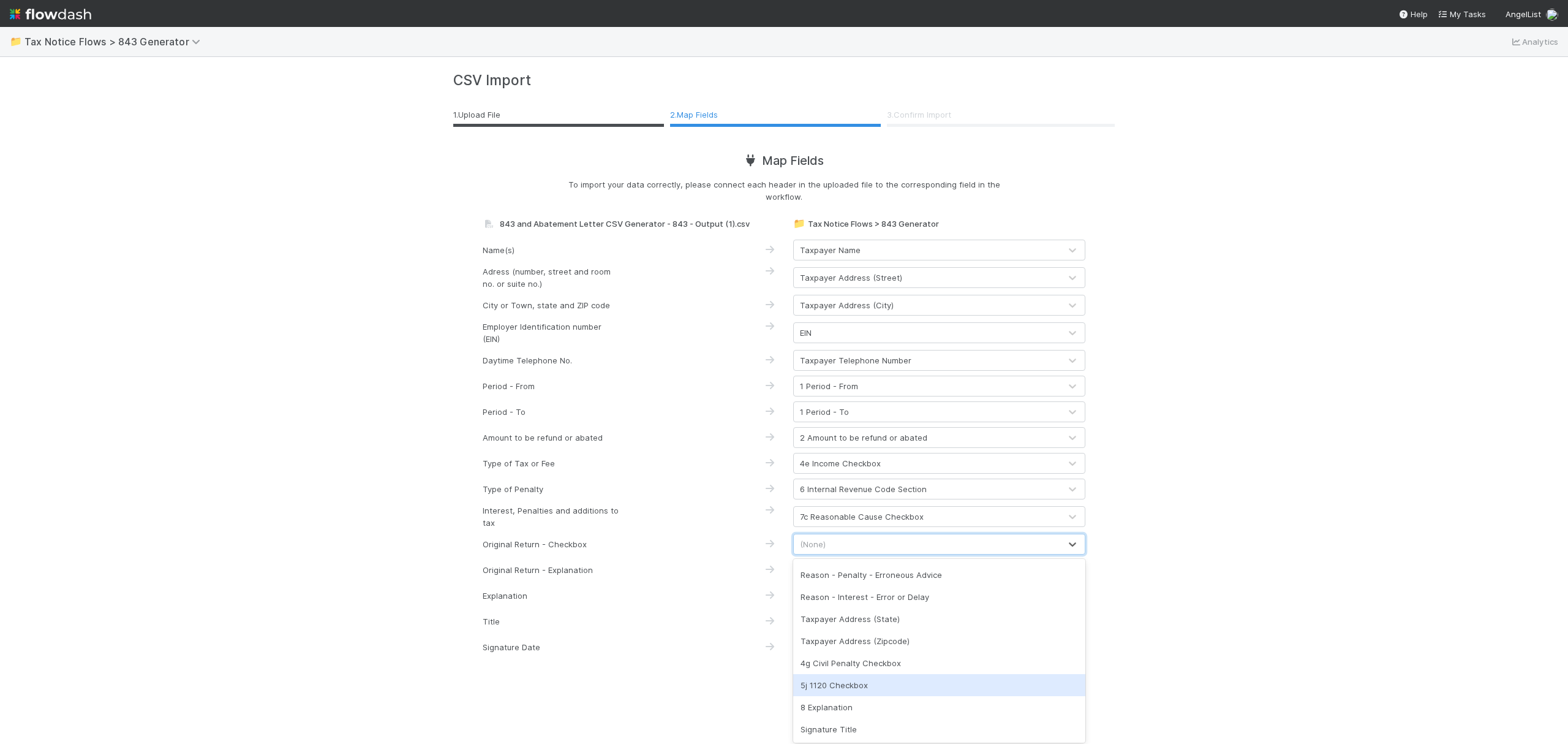
click at [1214, 647] on div "📁 Tax Notice Flows > 843 Generator Analytics CSV Import 1 . Upload File 2 . Map…" at bounding box center [784, 384] width 1568 height 717
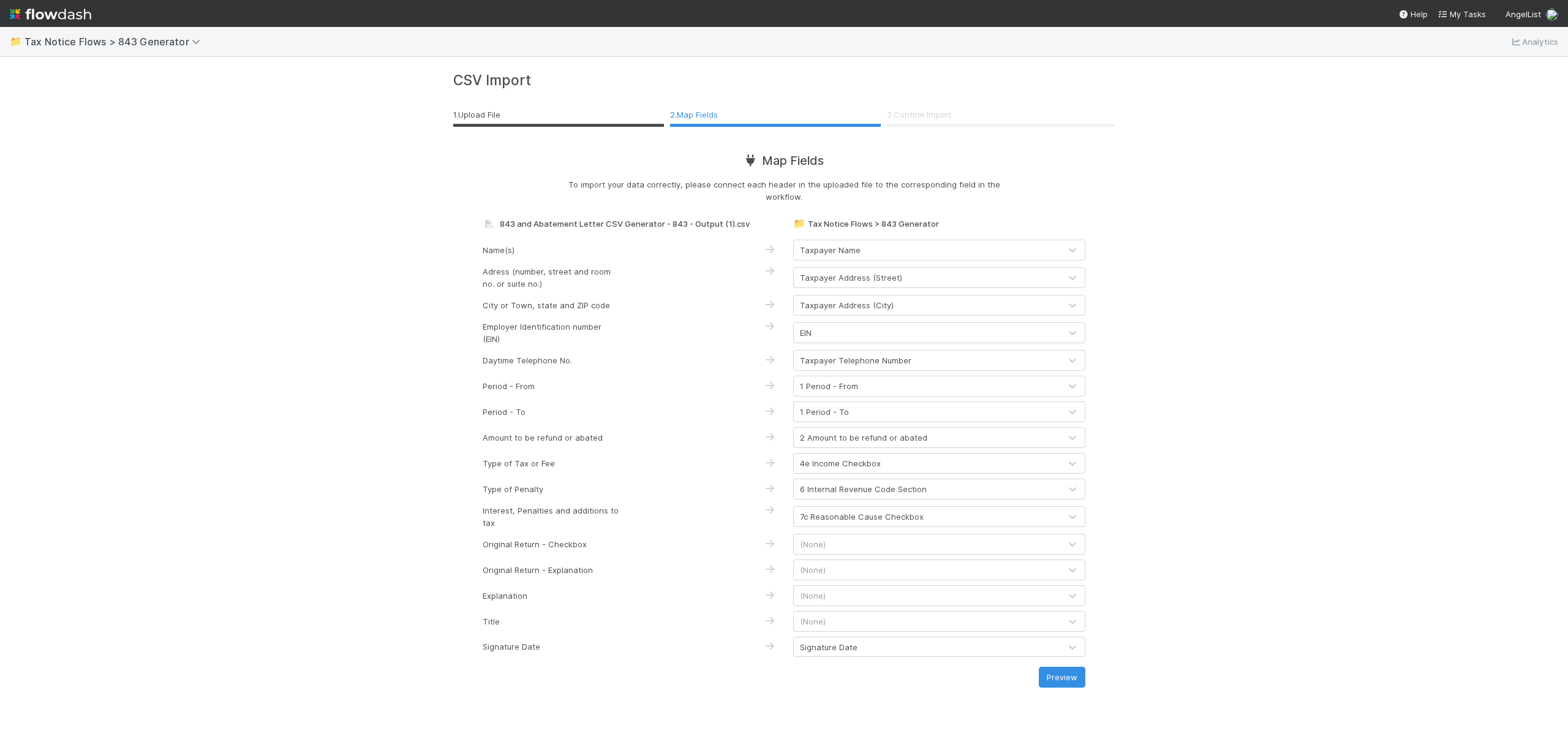
click at [940, 628] on div "(None)" at bounding box center [926, 621] width 266 height 20
type input "titl"
click at [1006, 652] on div "Signature Title" at bounding box center [940, 649] width 292 height 22
click at [915, 592] on div "(None)" at bounding box center [926, 595] width 266 height 20
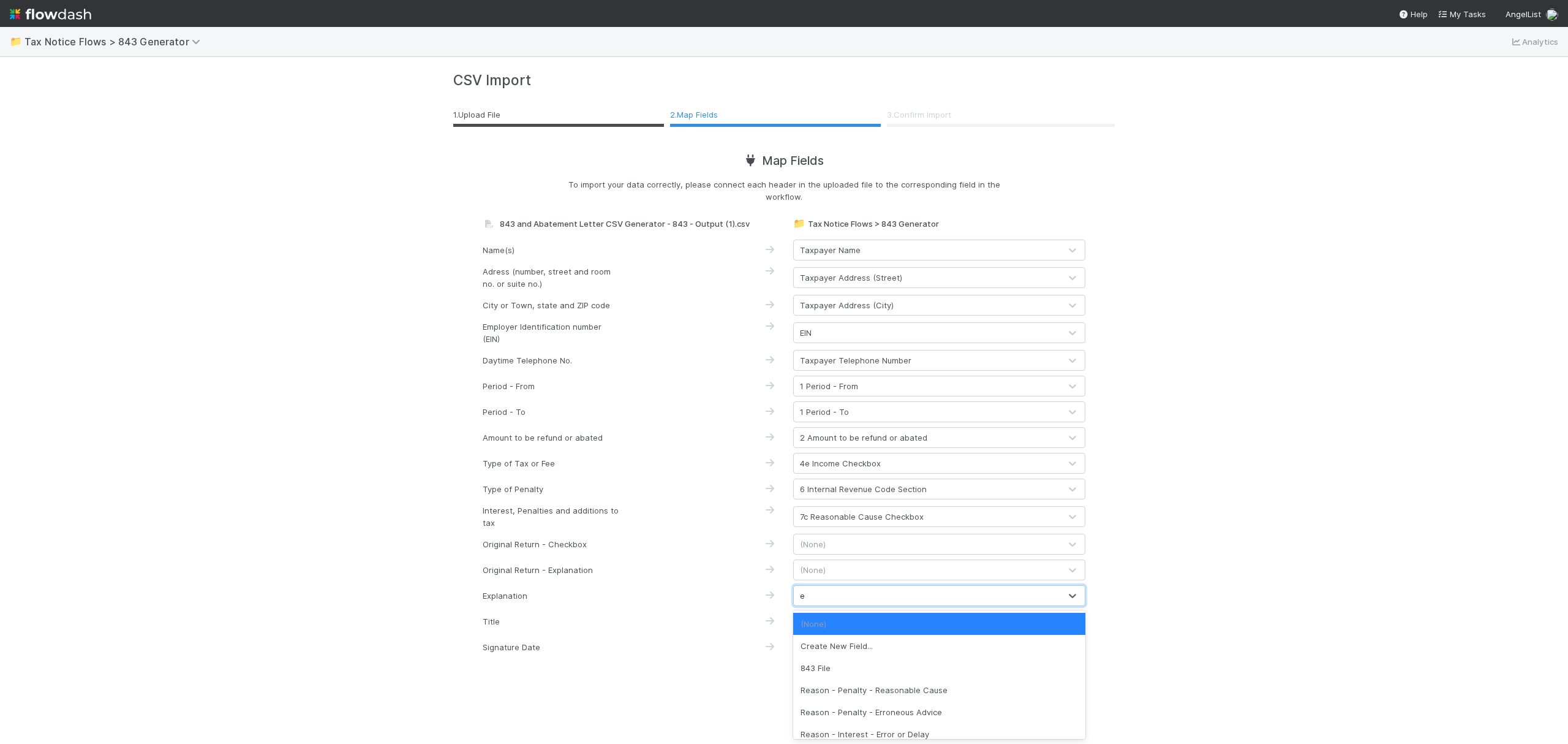
type input "ex"
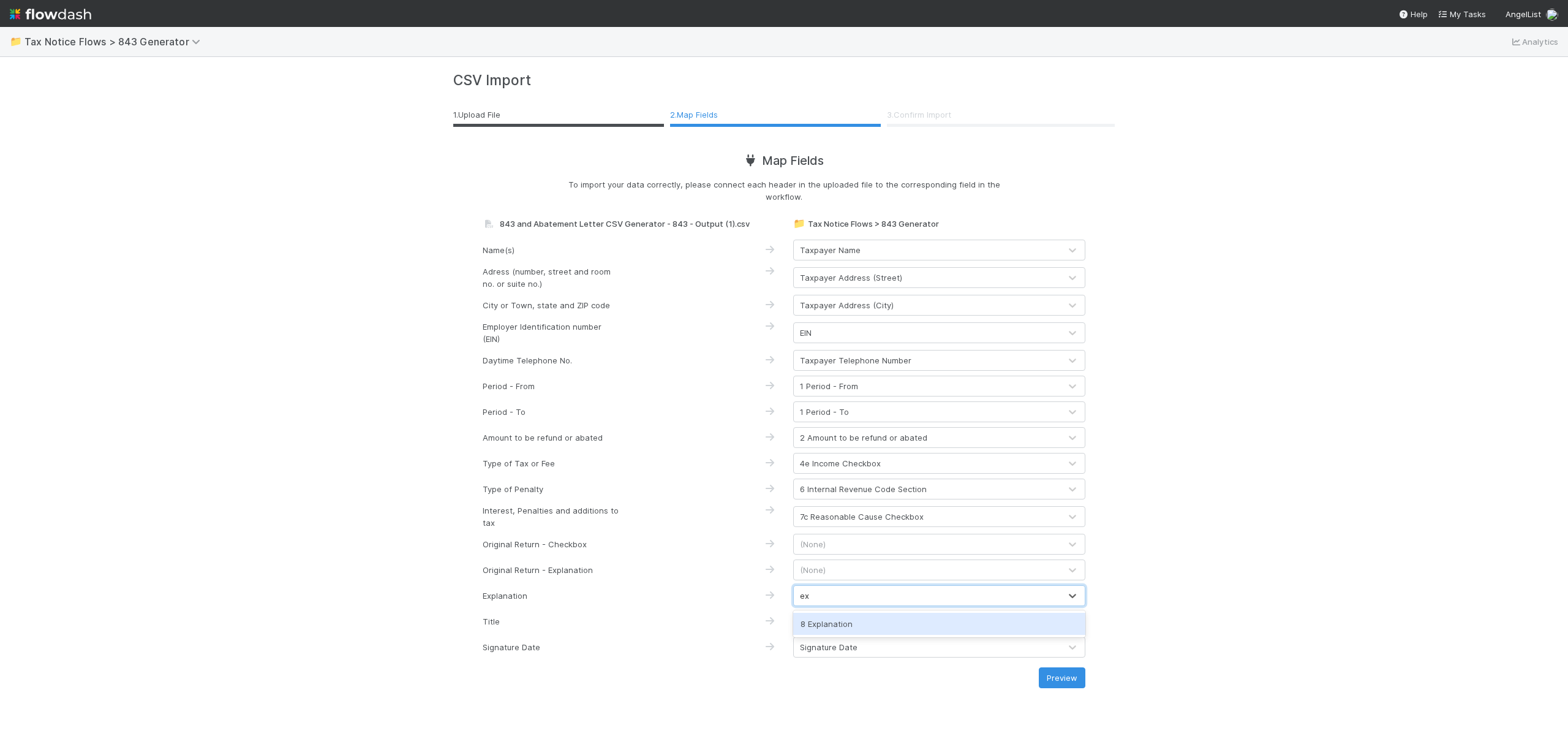
click at [870, 623] on div "8 Explanation" at bounding box center [940, 624] width 292 height 22
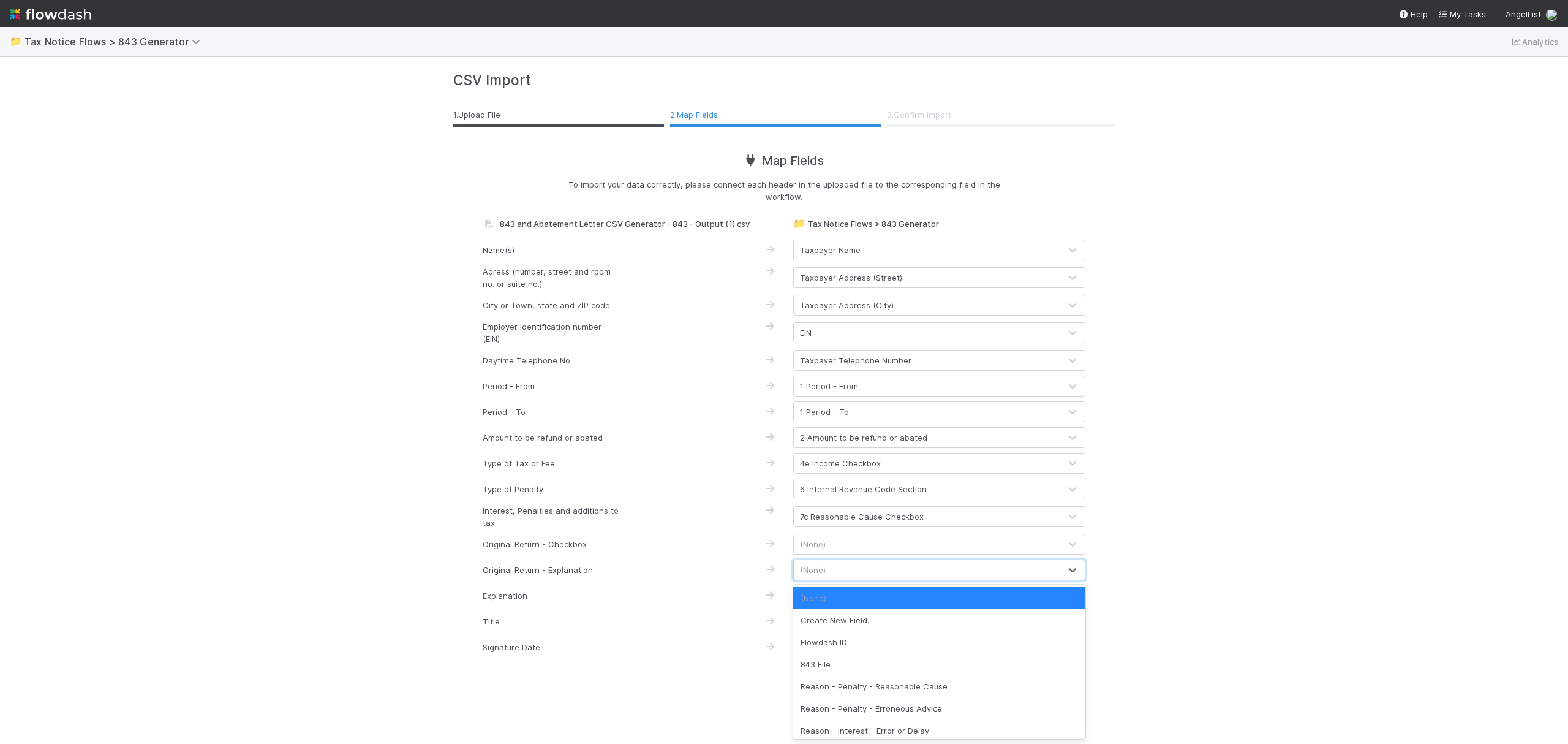
click at [856, 570] on div "(None)" at bounding box center [926, 570] width 266 height 20
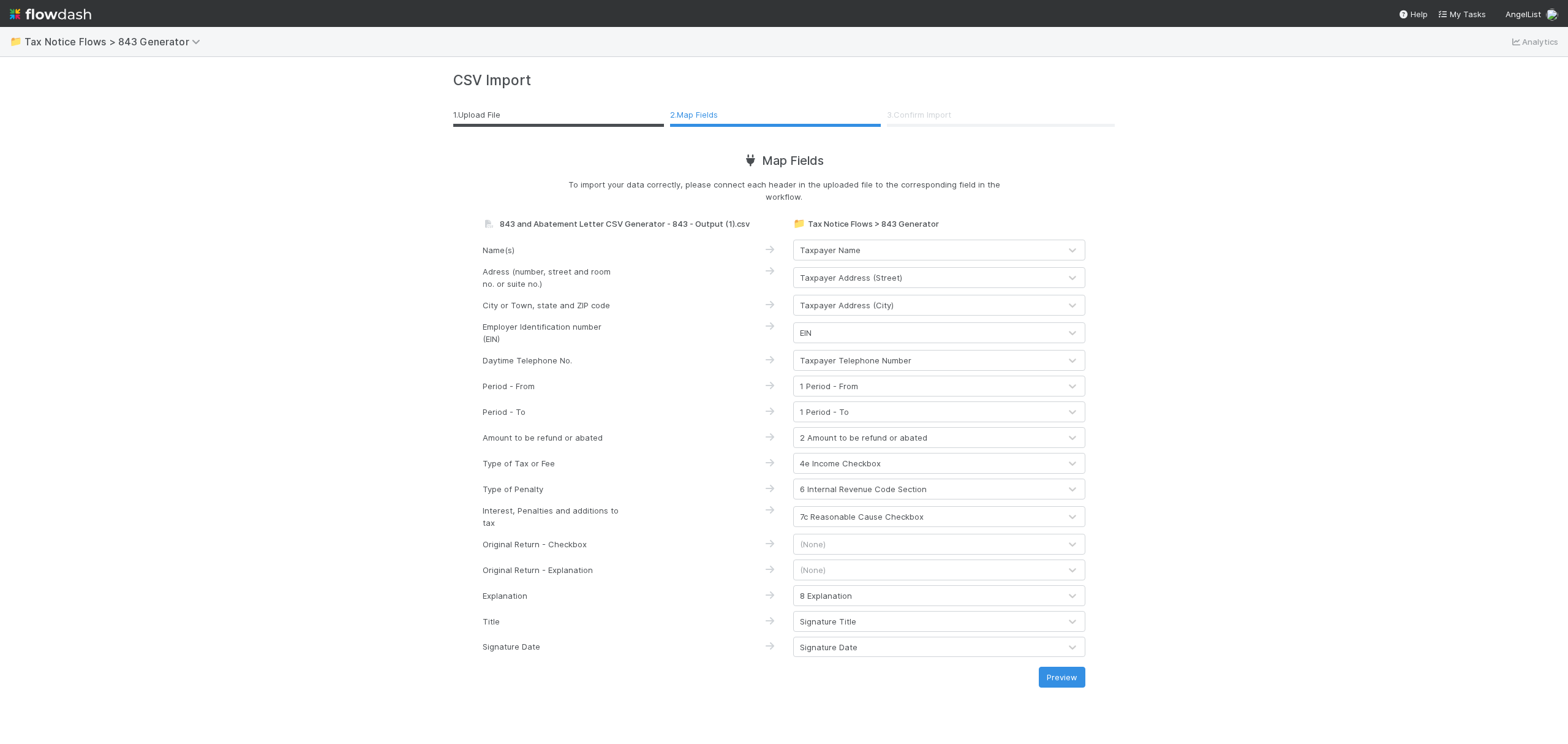
click at [840, 545] on div "(None)" at bounding box center [926, 544] width 266 height 20
type input "o"
type input "1065"
click at [1204, 549] on div "📁 Tax Notice Flows > 843 Generator Analytics CSV Import 1 . Upload File 2 . Map…" at bounding box center [784, 384] width 1568 height 717
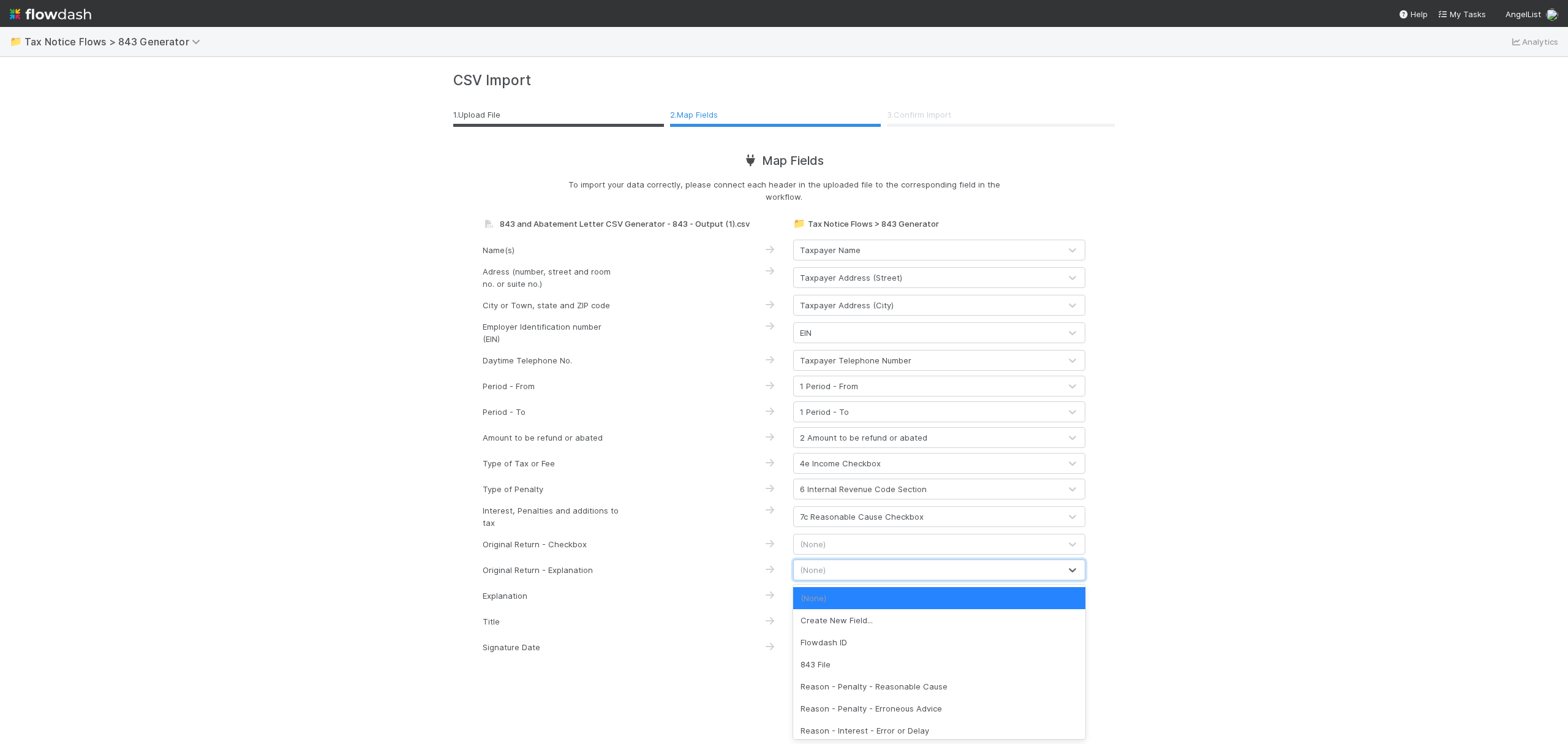
click at [877, 566] on div "(None)" at bounding box center [926, 570] width 266 height 20
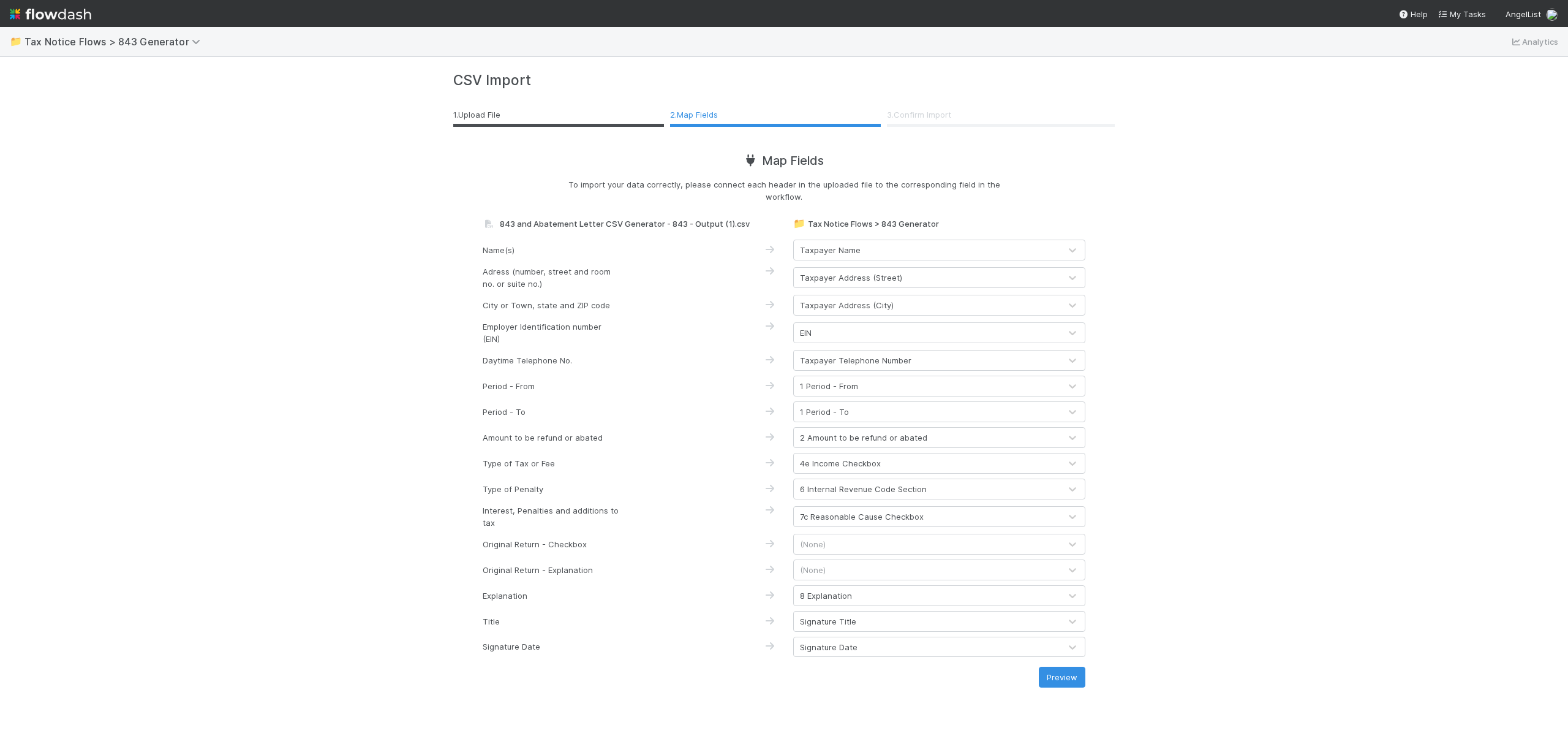
click at [833, 540] on div "(None)" at bounding box center [926, 544] width 266 height 20
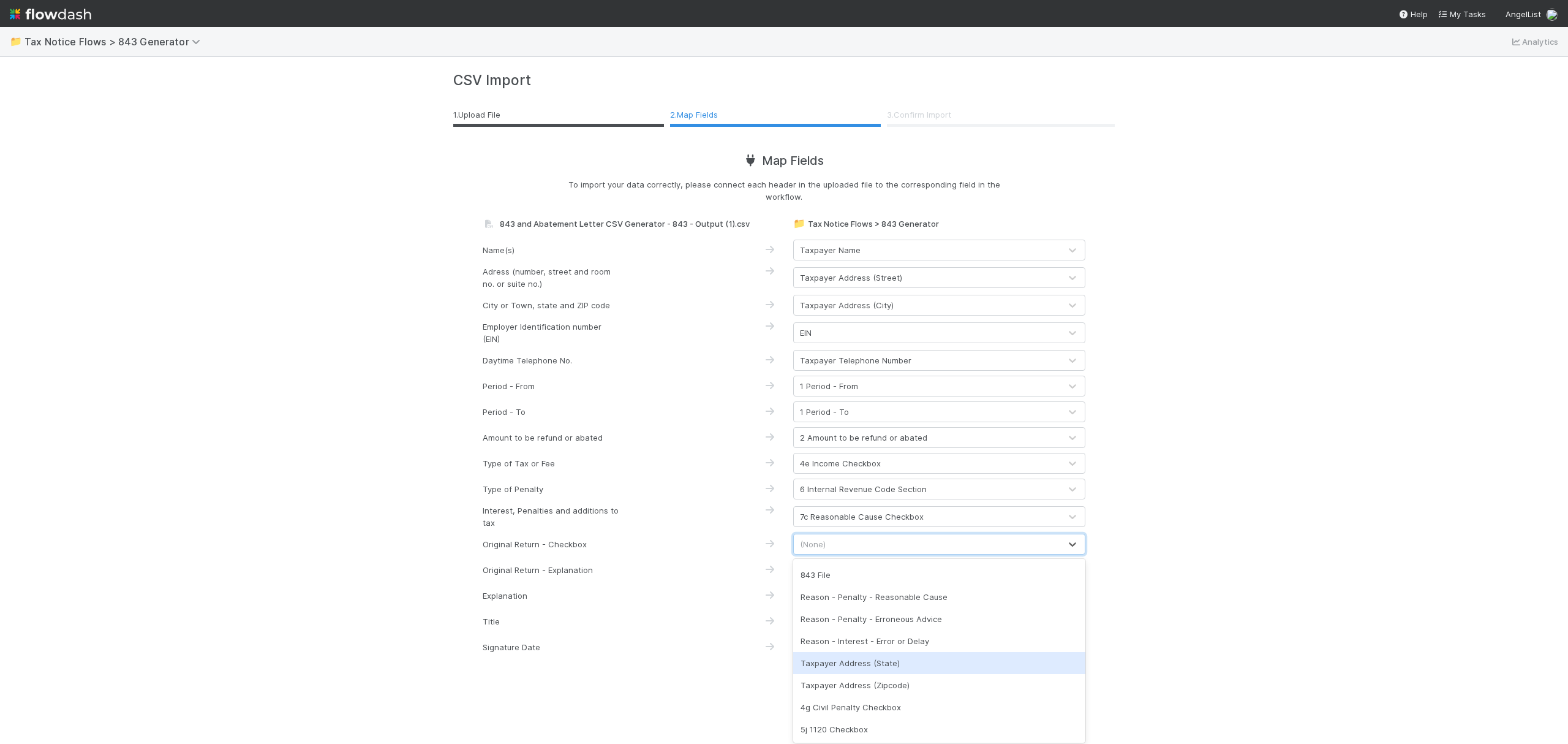
scroll to position [0, 0]
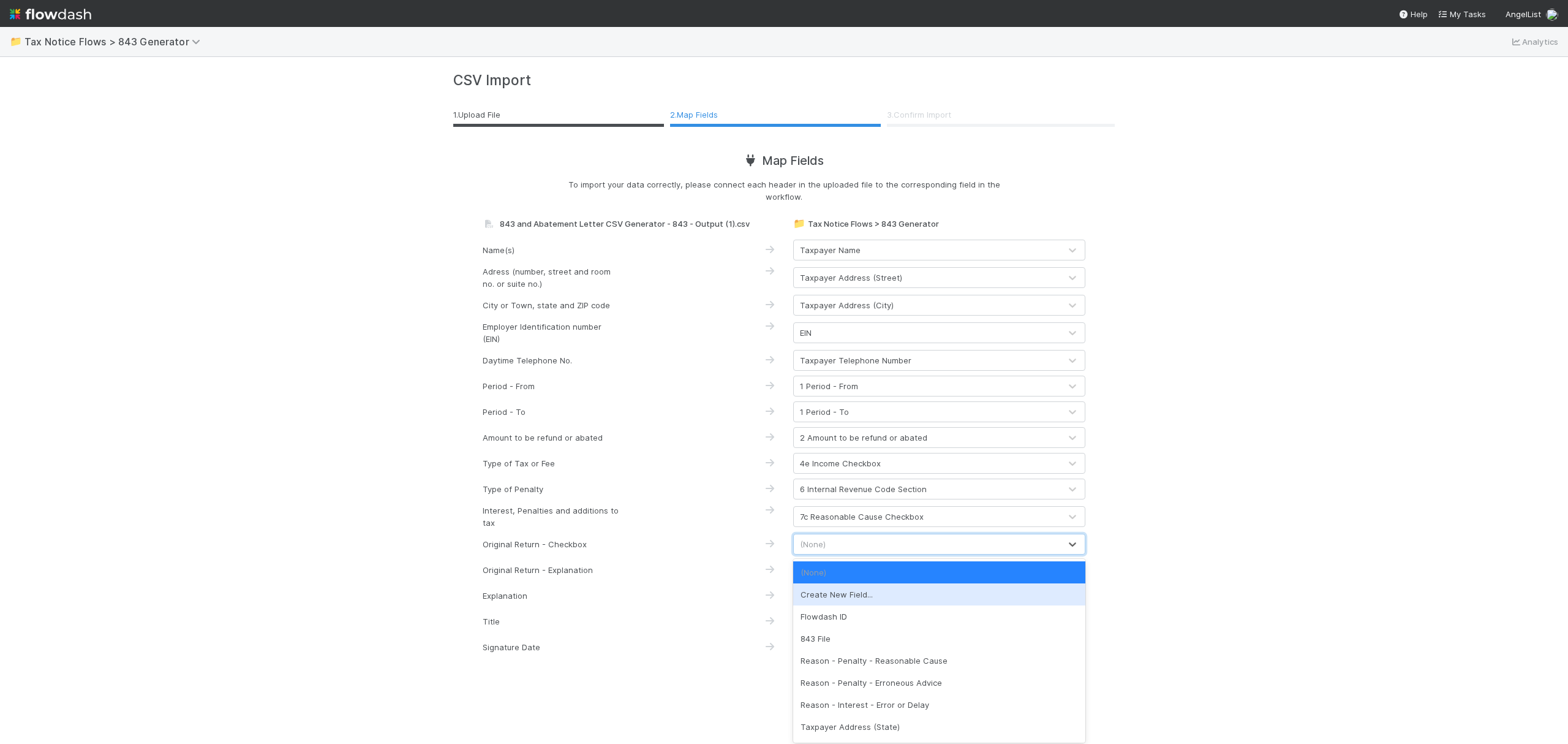
click at [841, 588] on div "Create New Field..." at bounding box center [940, 595] width 292 height 22
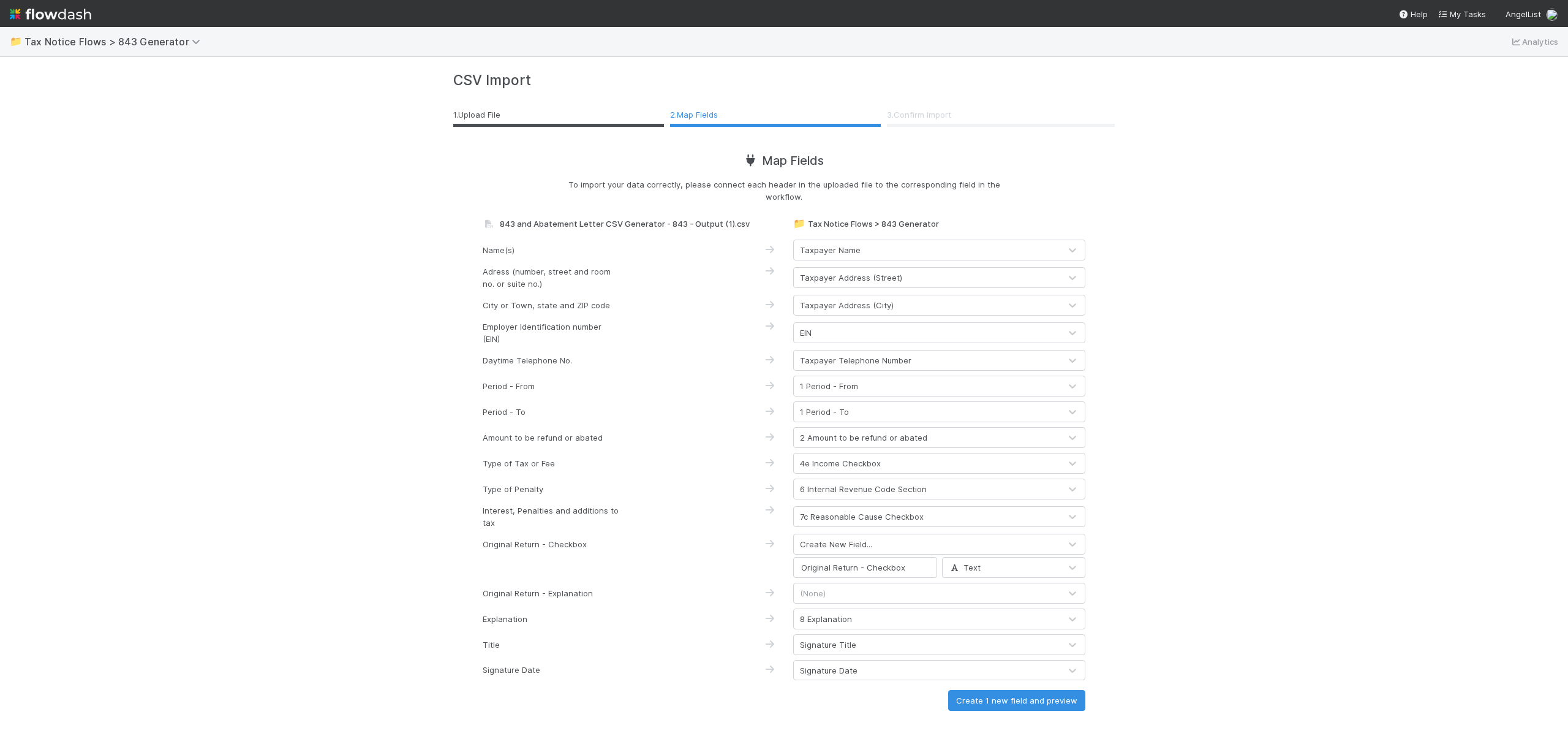
click at [978, 570] on span "Text" at bounding box center [965, 567] width 32 height 10
click at [980, 663] on span "Checkbox" at bounding box center [976, 659] width 53 height 10
click at [1111, 577] on div "CSV Import 1 . Upload File 2 . Map Fields 3 . Confirm Import Map Fields To impo…" at bounding box center [784, 391] width 680 height 639
click at [833, 571] on input "Original Return - Checkbox" at bounding box center [865, 567] width 144 height 21
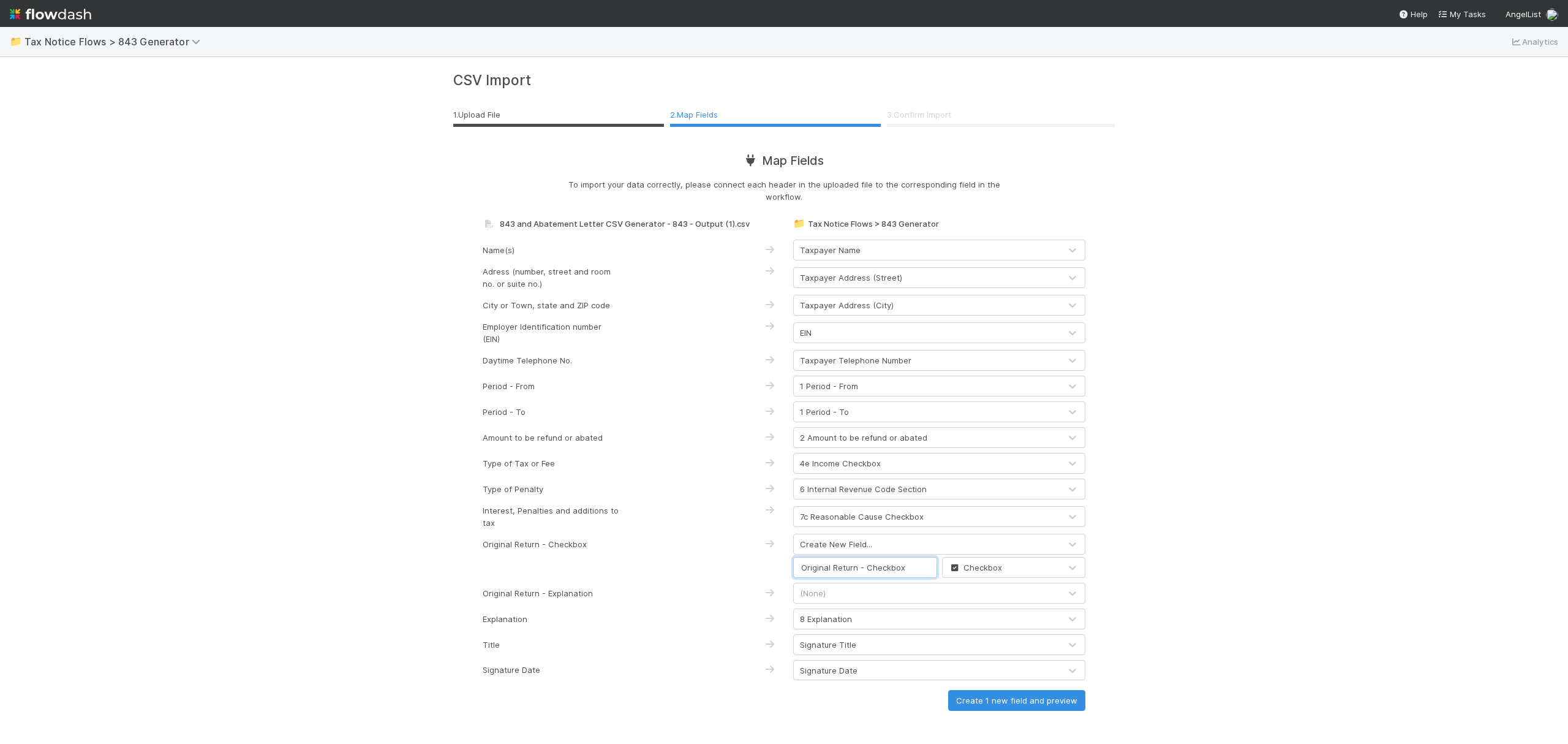
click at [801, 570] on input "Original Return - Checkbox" at bounding box center [865, 567] width 144 height 21
type input "5 Original Return - Checkbox"
click at [860, 595] on div "(None)" at bounding box center [926, 594] width 266 height 20
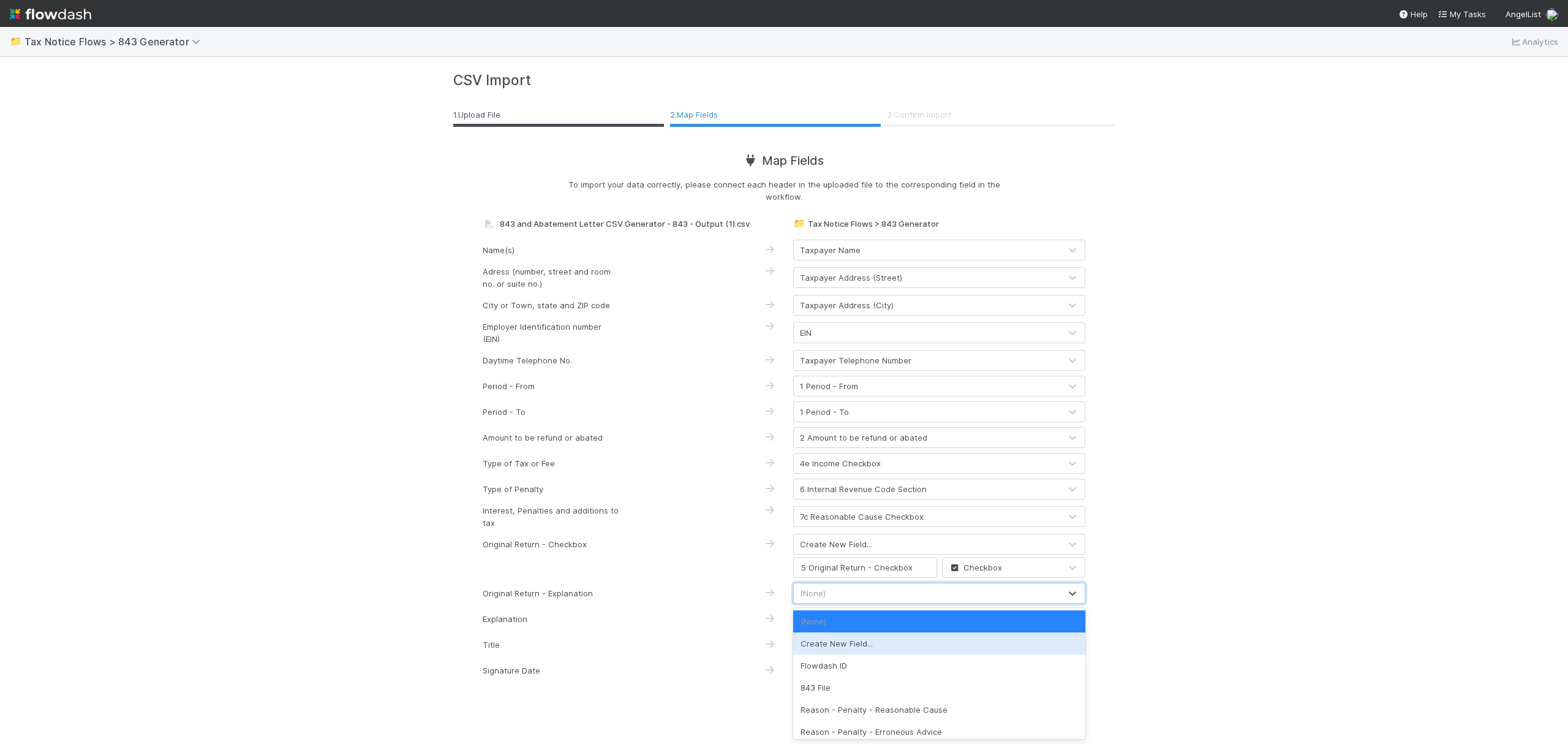
click at [911, 643] on div "Create New Field..." at bounding box center [940, 644] width 292 height 22
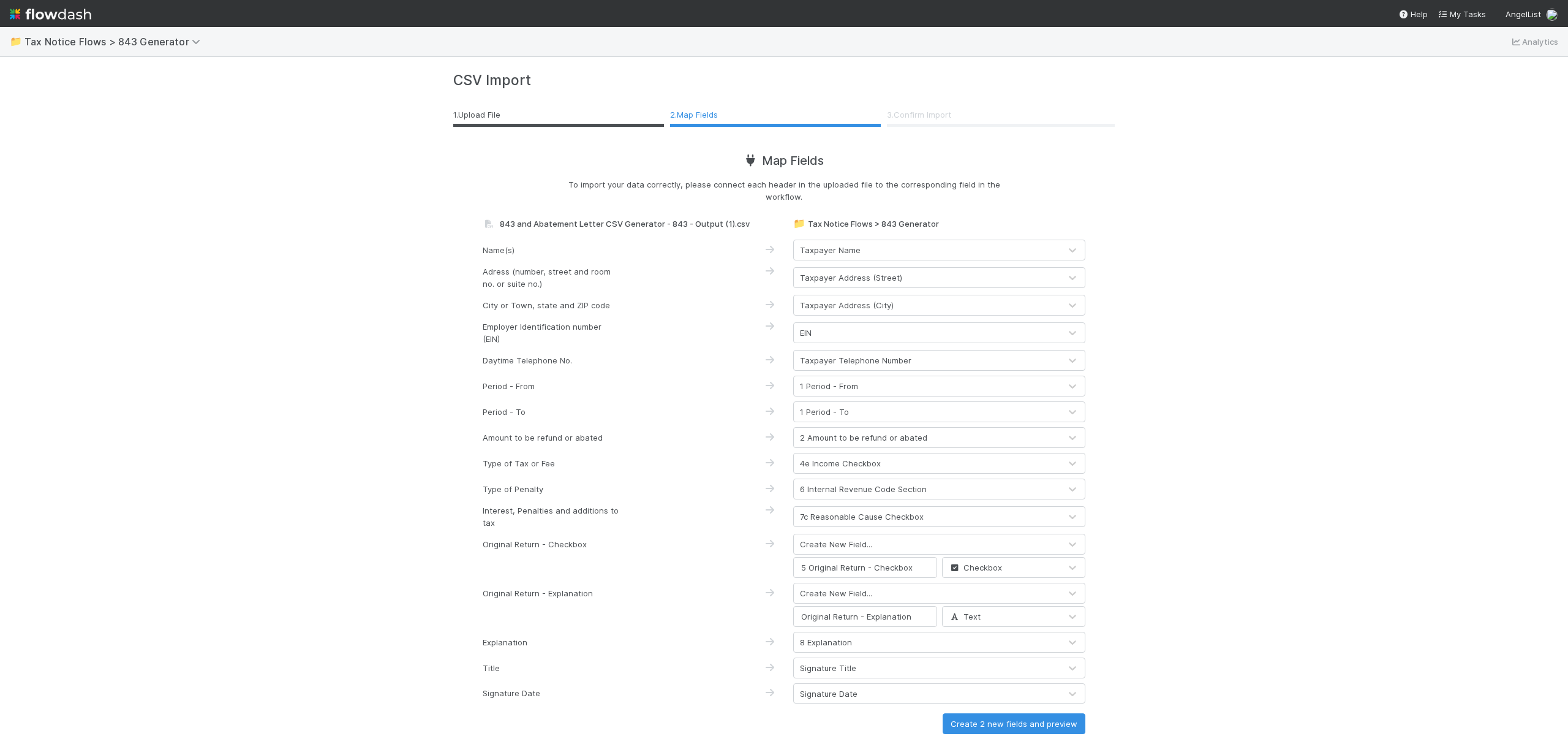
click at [794, 618] on input "Original Return - Explanation" at bounding box center [865, 616] width 144 height 21
type input "5 Original Return - Explanation"
click at [995, 616] on div "Text" at bounding box center [1002, 617] width 118 height 20
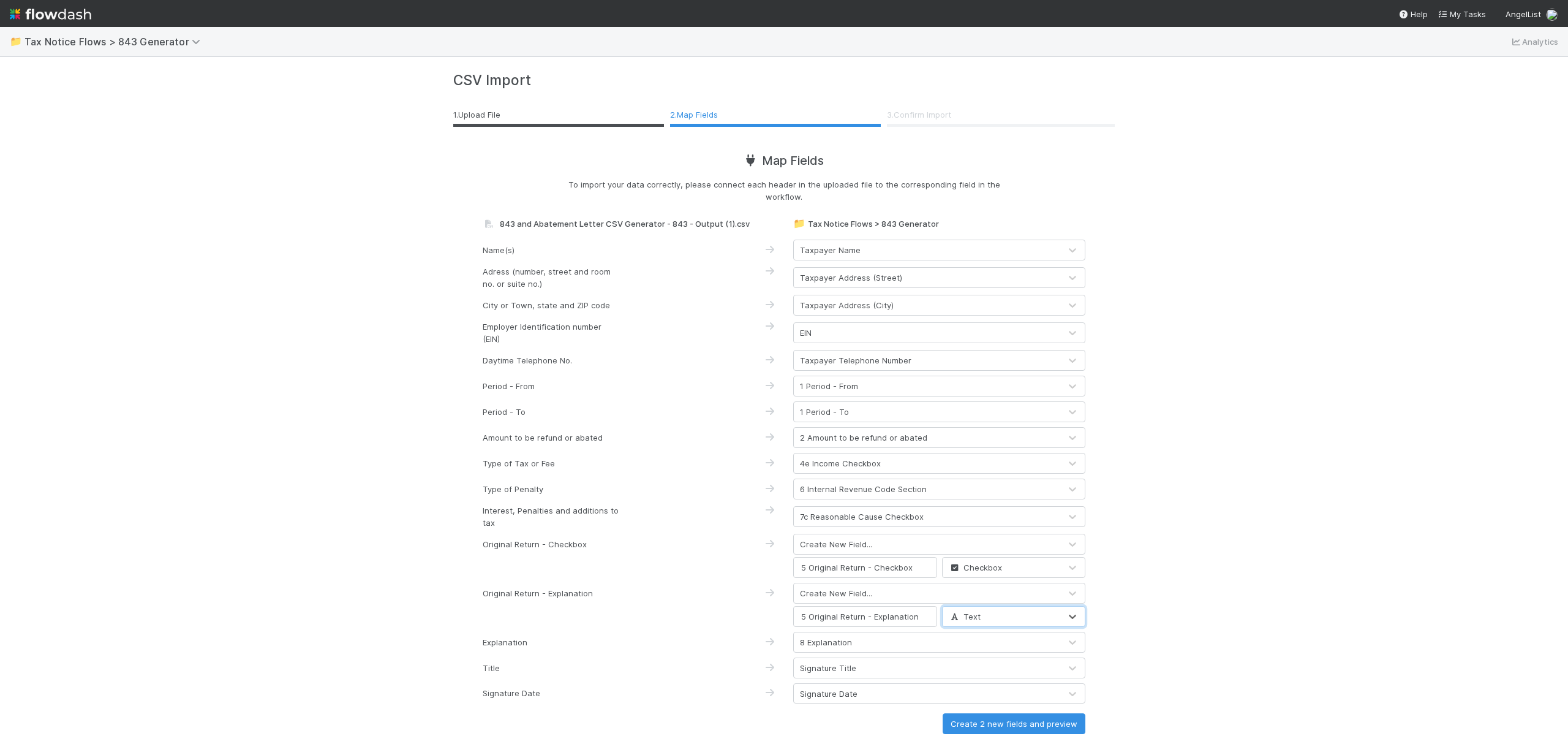
click at [949, 618] on icon at bounding box center [955, 617] width 12 height 8
click at [961, 645] on span "Text" at bounding box center [959, 644] width 32 height 10
click at [1233, 589] on div "📁 Tax Notice Flows > 843 Generator Analytics CSV Import 1 . Upload File 2 . Map…" at bounding box center [784, 384] width 1568 height 717
click at [1004, 719] on button "Create 2 new fields and preview" at bounding box center [1014, 723] width 143 height 21
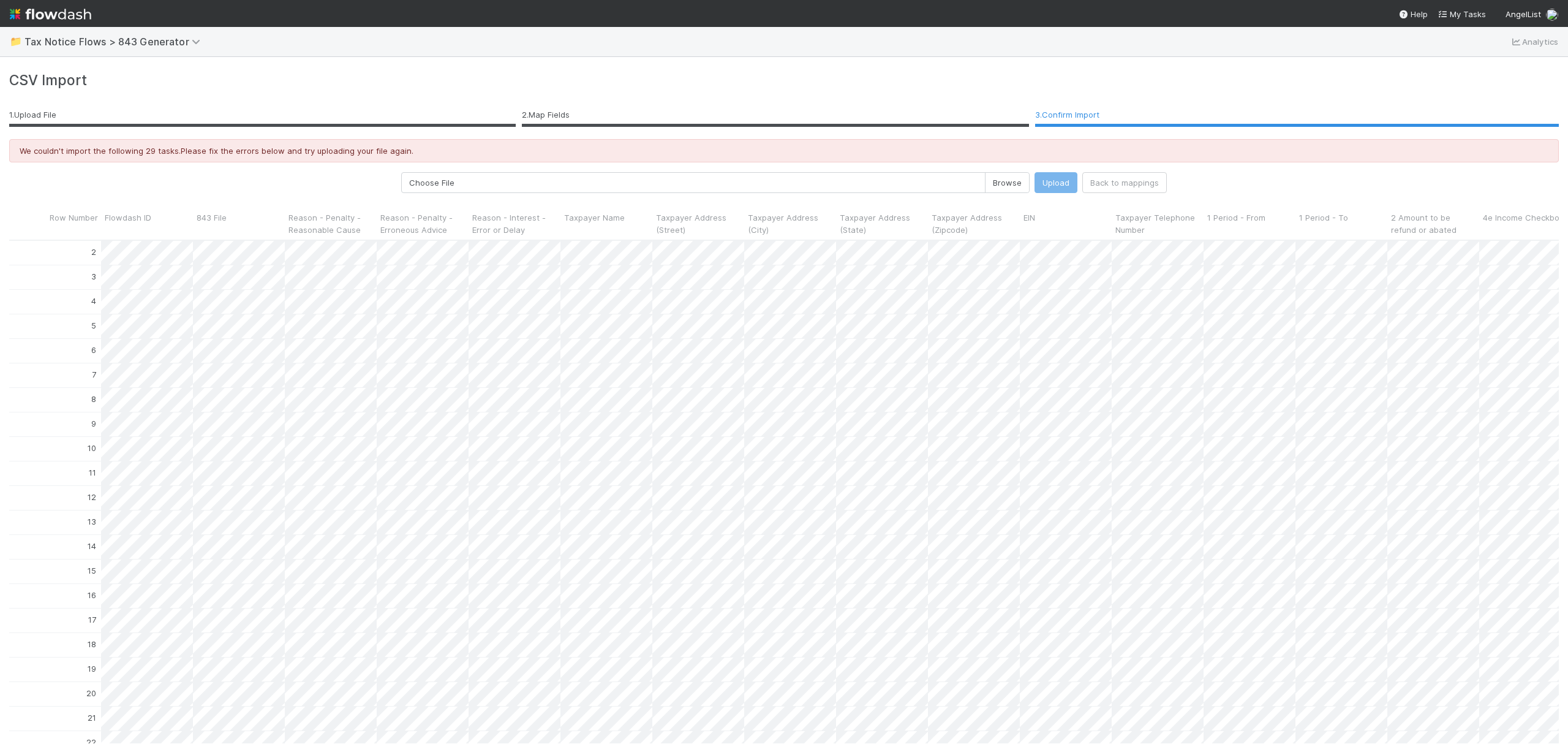
click at [645, 114] on li "2 . Map Fields" at bounding box center [775, 116] width 507 height 22
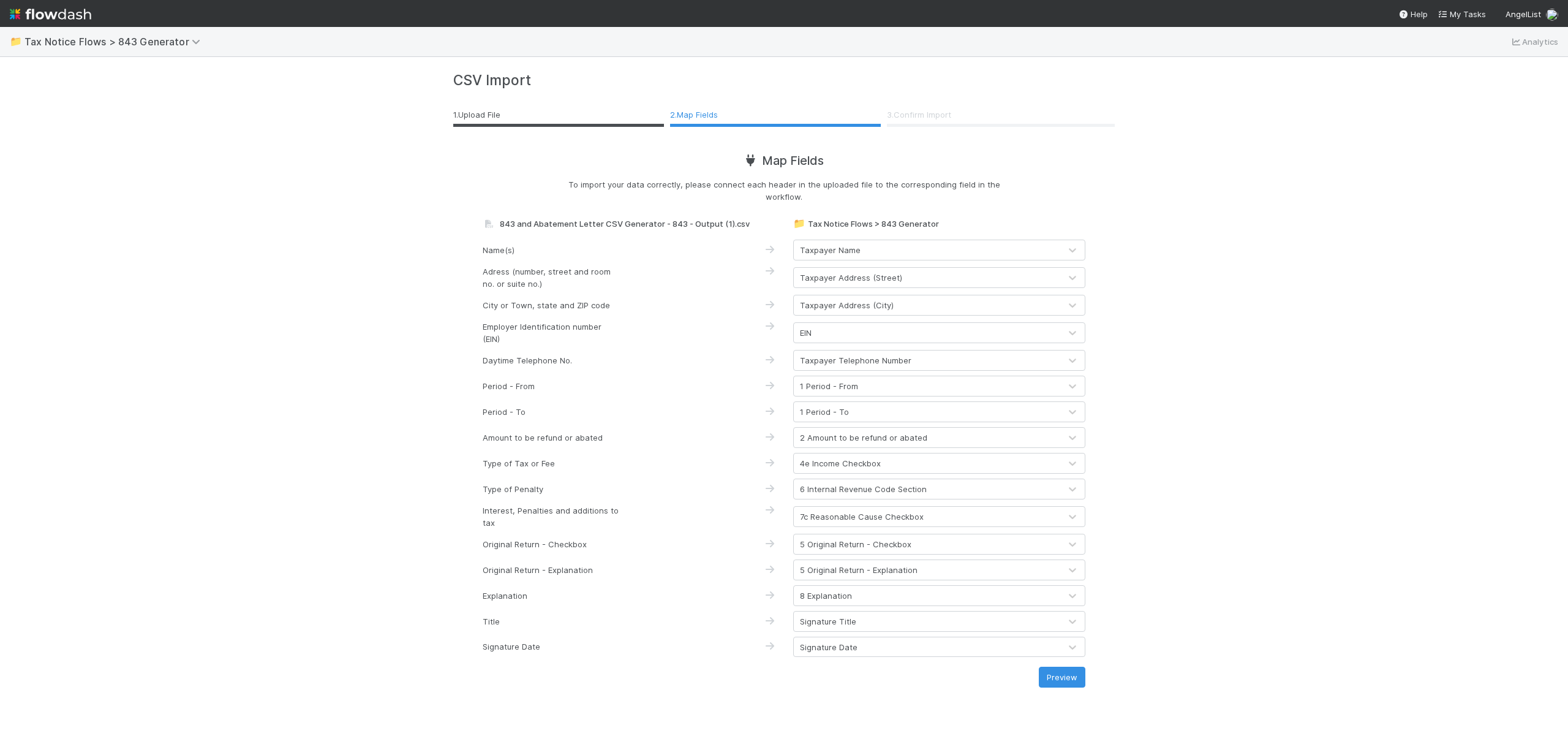
click at [945, 516] on div "7c Reasonable Cause Checkbox" at bounding box center [926, 516] width 266 height 20
click at [1247, 516] on div "📁 Tax Notice Flows > 843 Generator Analytics CSV Import 1 . Upload File 2 . Map…" at bounding box center [784, 384] width 1568 height 717
click at [1056, 673] on button "Preview" at bounding box center [1062, 677] width 46 height 21
click at [917, 548] on div "5 Original Return - Checkbox" at bounding box center [926, 544] width 266 height 20
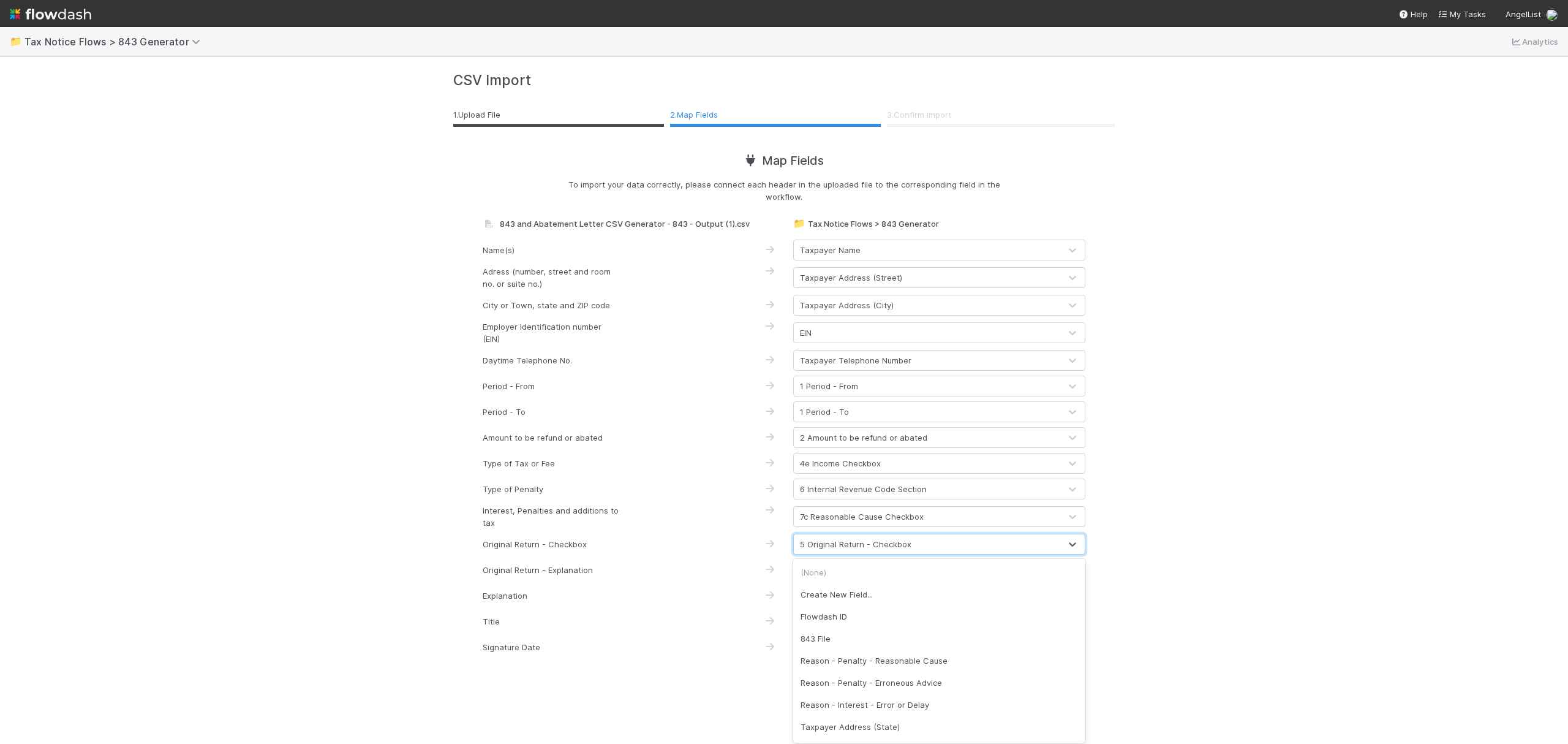
scroll to position [86, 0]
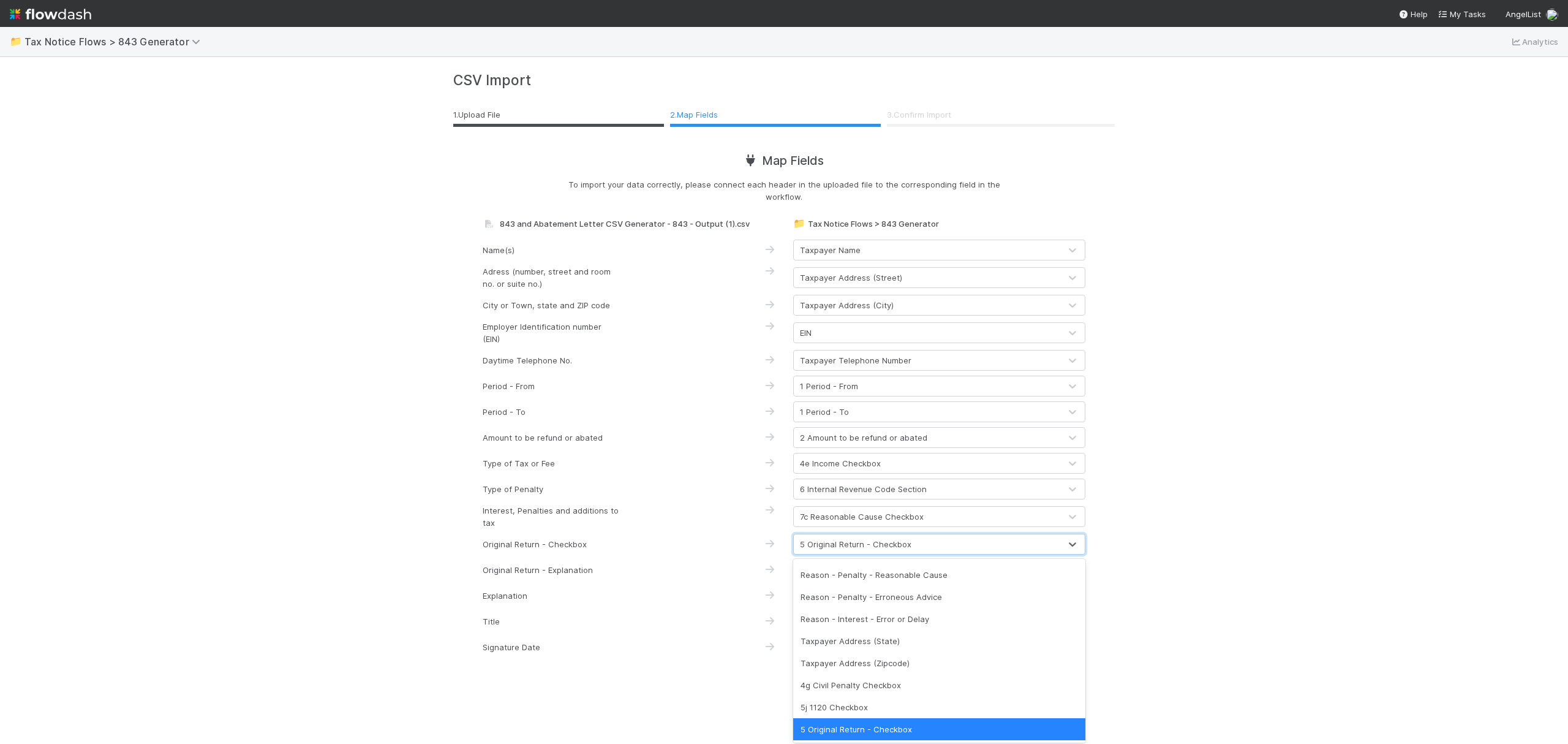
click at [915, 546] on div "5 Original Return - Checkbox" at bounding box center [926, 544] width 266 height 20
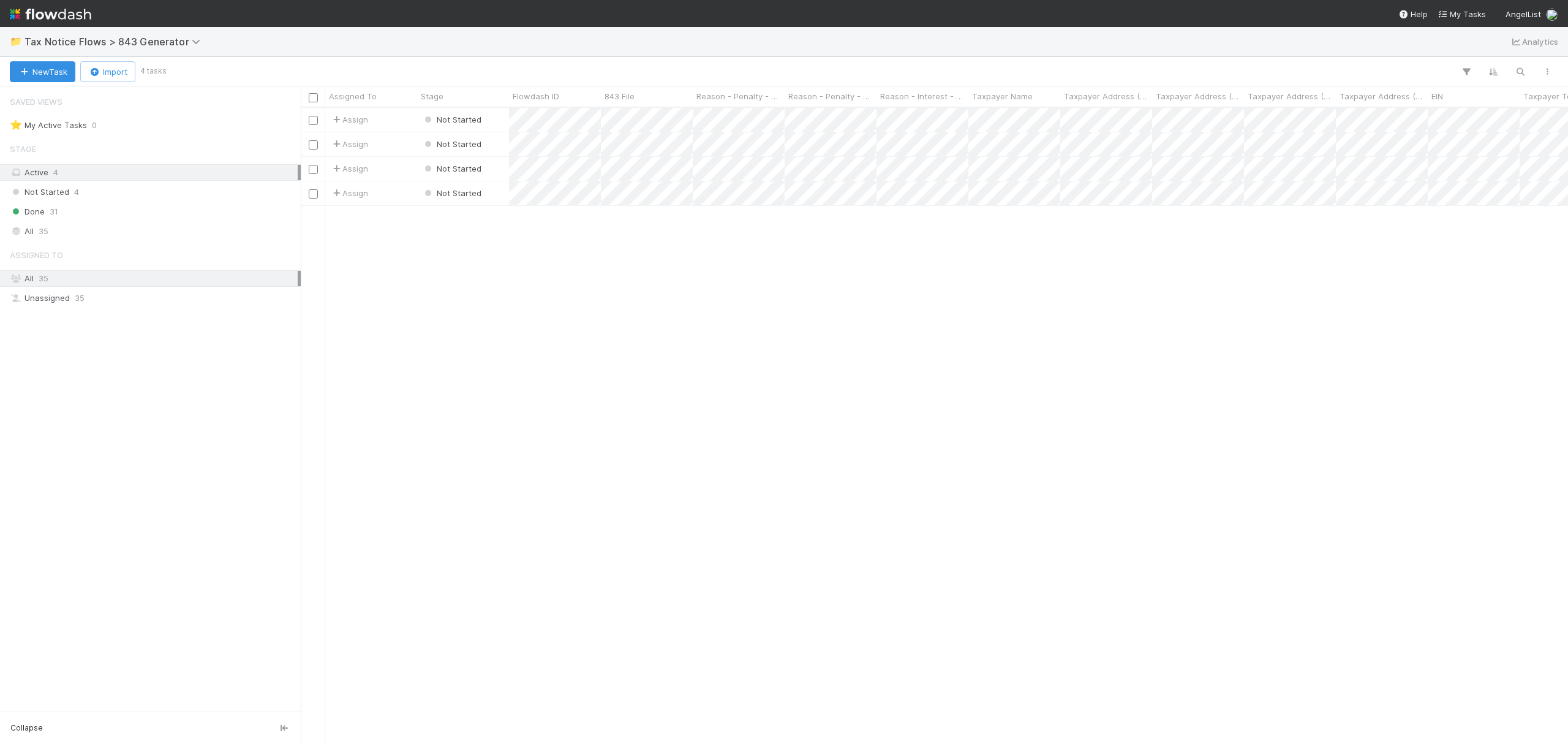
scroll to position [623, 1255]
click at [104, 213] on div "Done 31" at bounding box center [154, 212] width 288 height 15
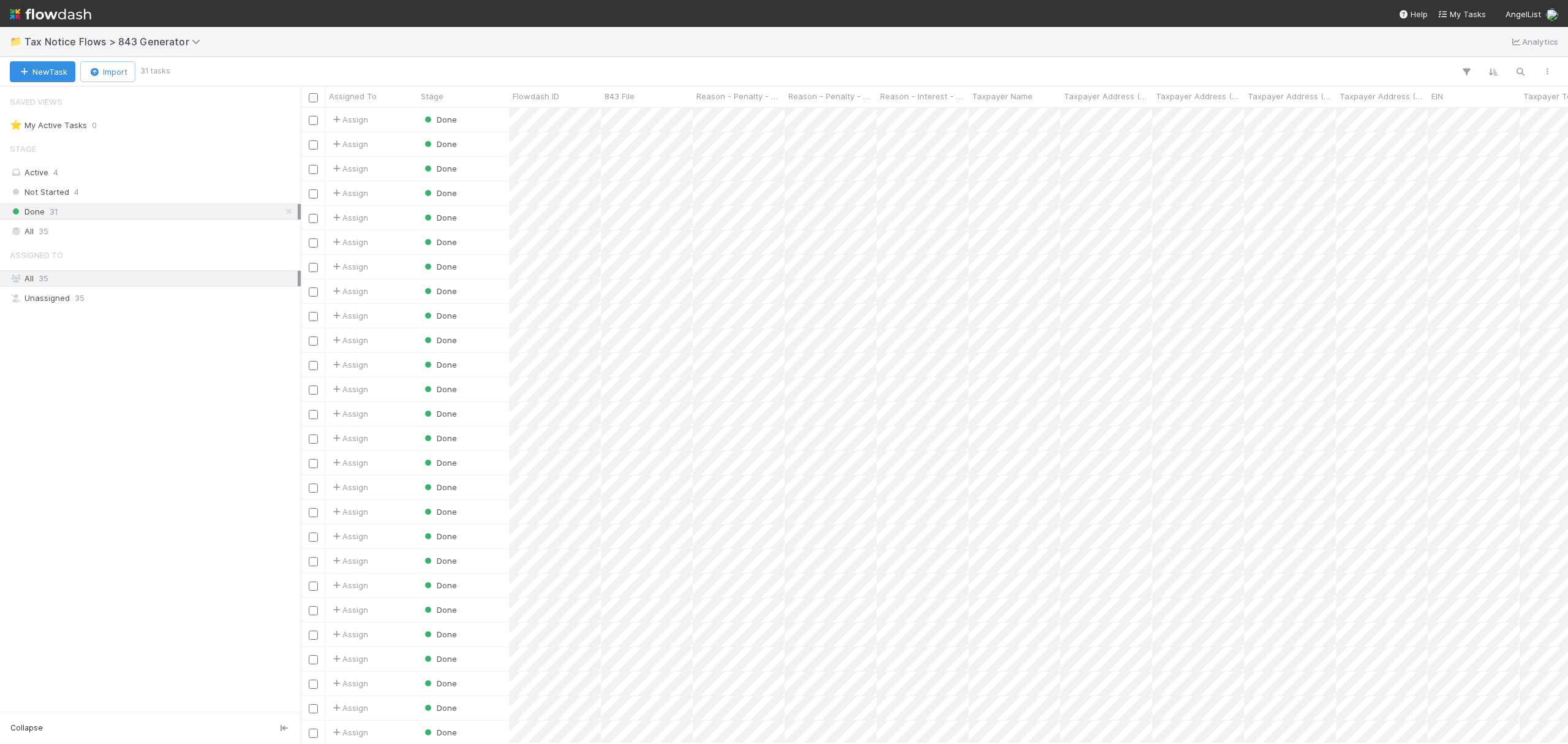
scroll to position [623, 1255]
click at [101, 77] on button "Import" at bounding box center [108, 71] width 55 height 21
click at [106, 104] on div "Import from CSV" at bounding box center [93, 100] width 100 height 18
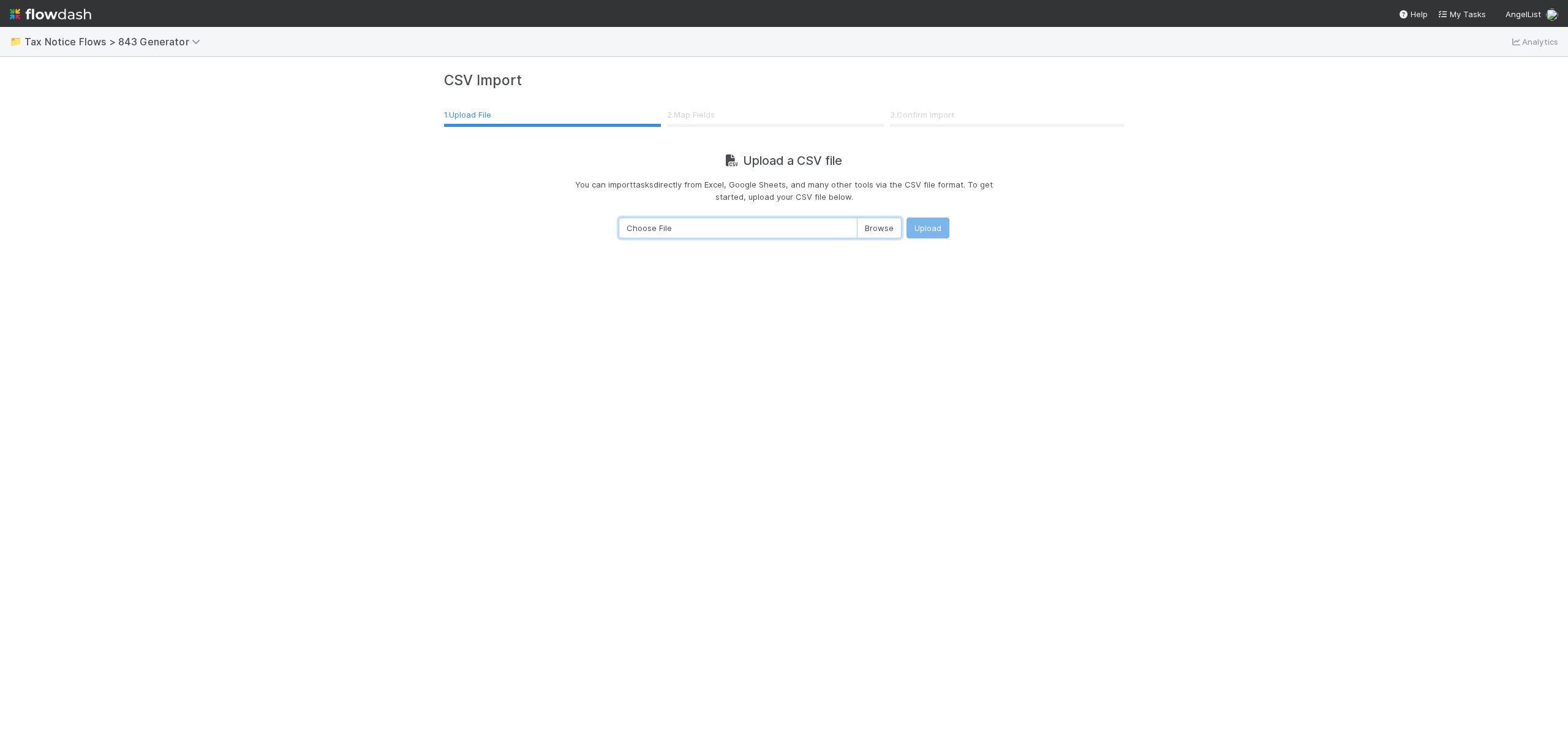
click at [863, 228] on input "Choose File" at bounding box center [760, 228] width 283 height 21
type input "C:\fakepath\843 and Abatement Letter CSV Generator - 843 - Output (1).csv"
click at [943, 226] on button "Upload" at bounding box center [928, 228] width 43 height 21
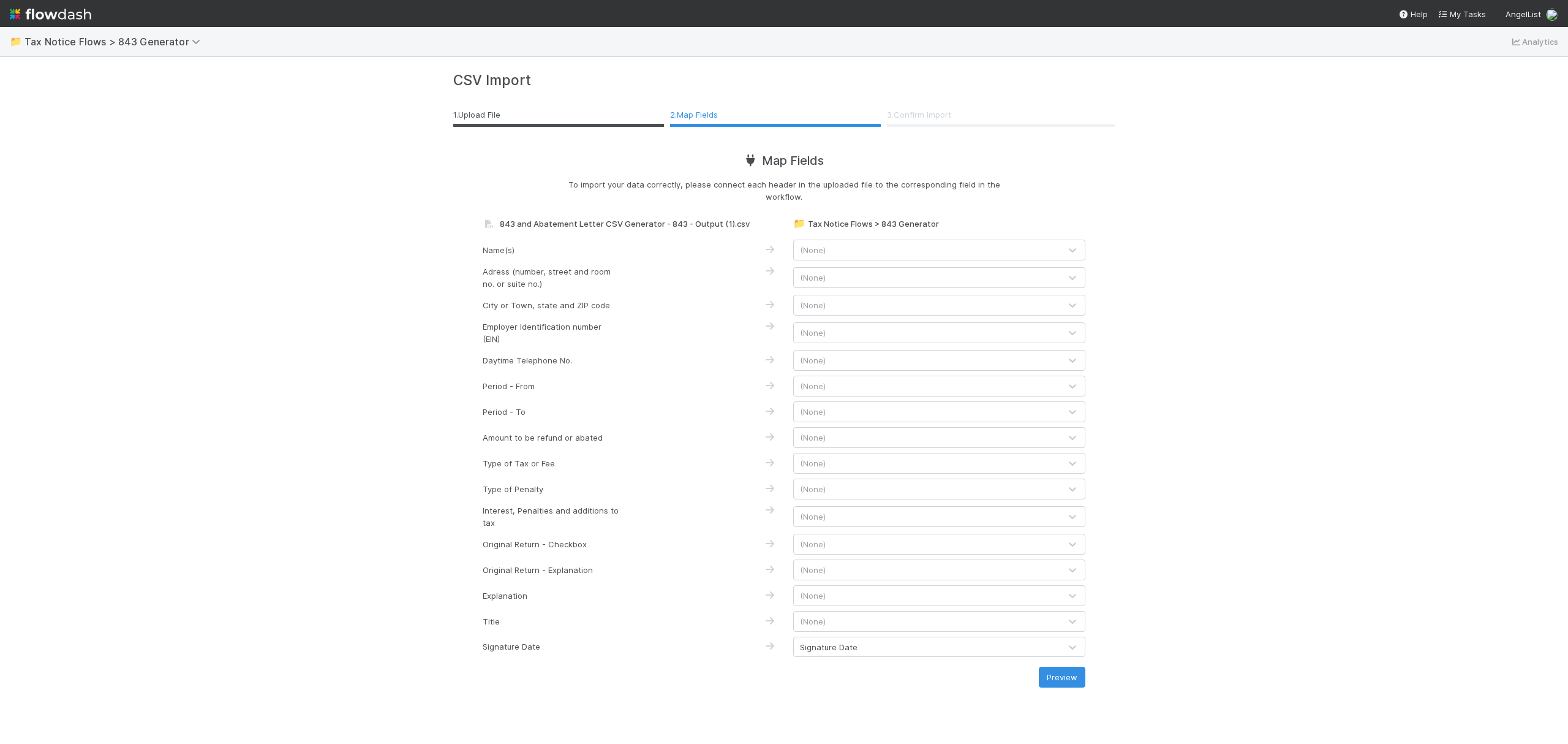
click at [961, 247] on div "(None)" at bounding box center [926, 250] width 266 height 20
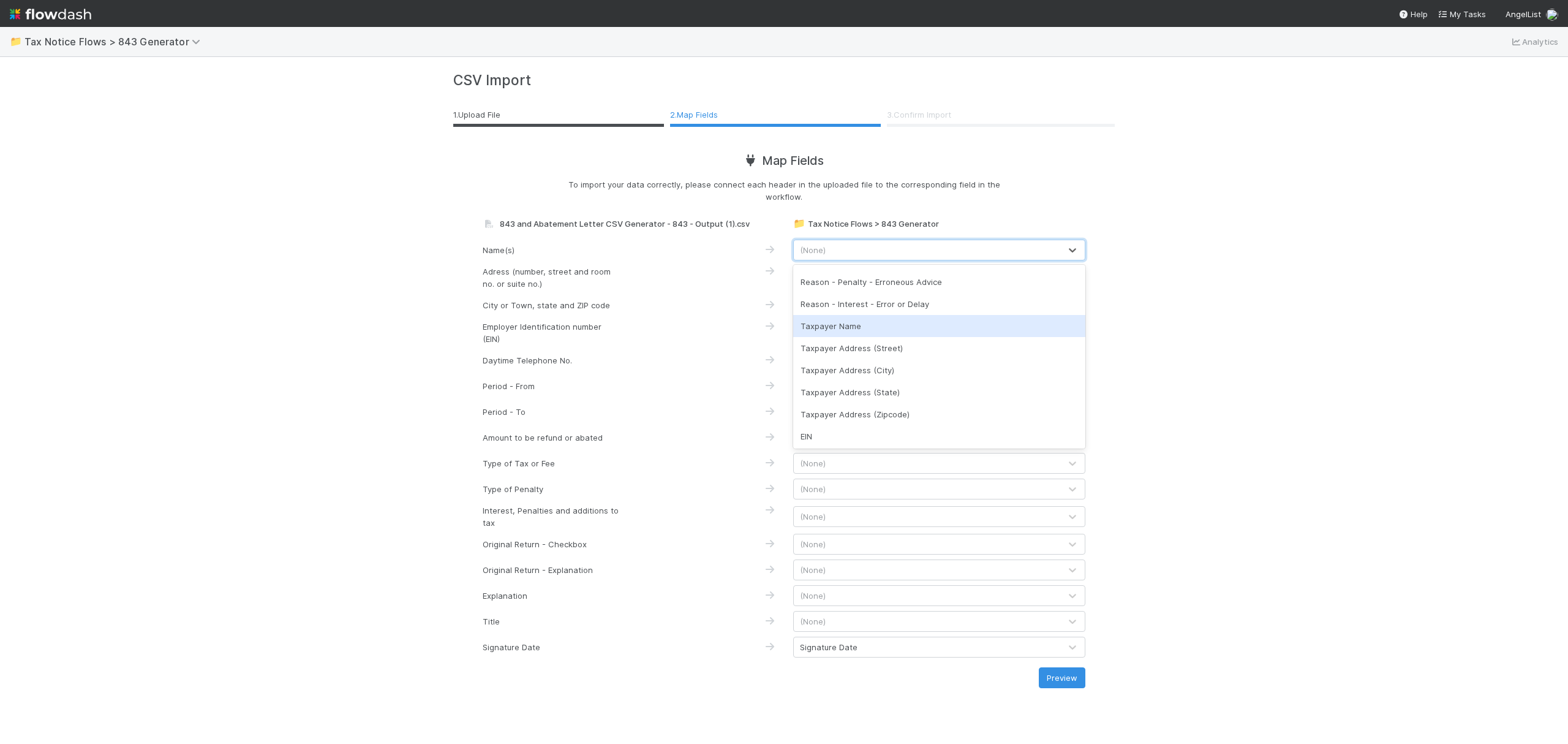
click at [934, 326] on div "Taxpayer Name" at bounding box center [940, 326] width 292 height 22
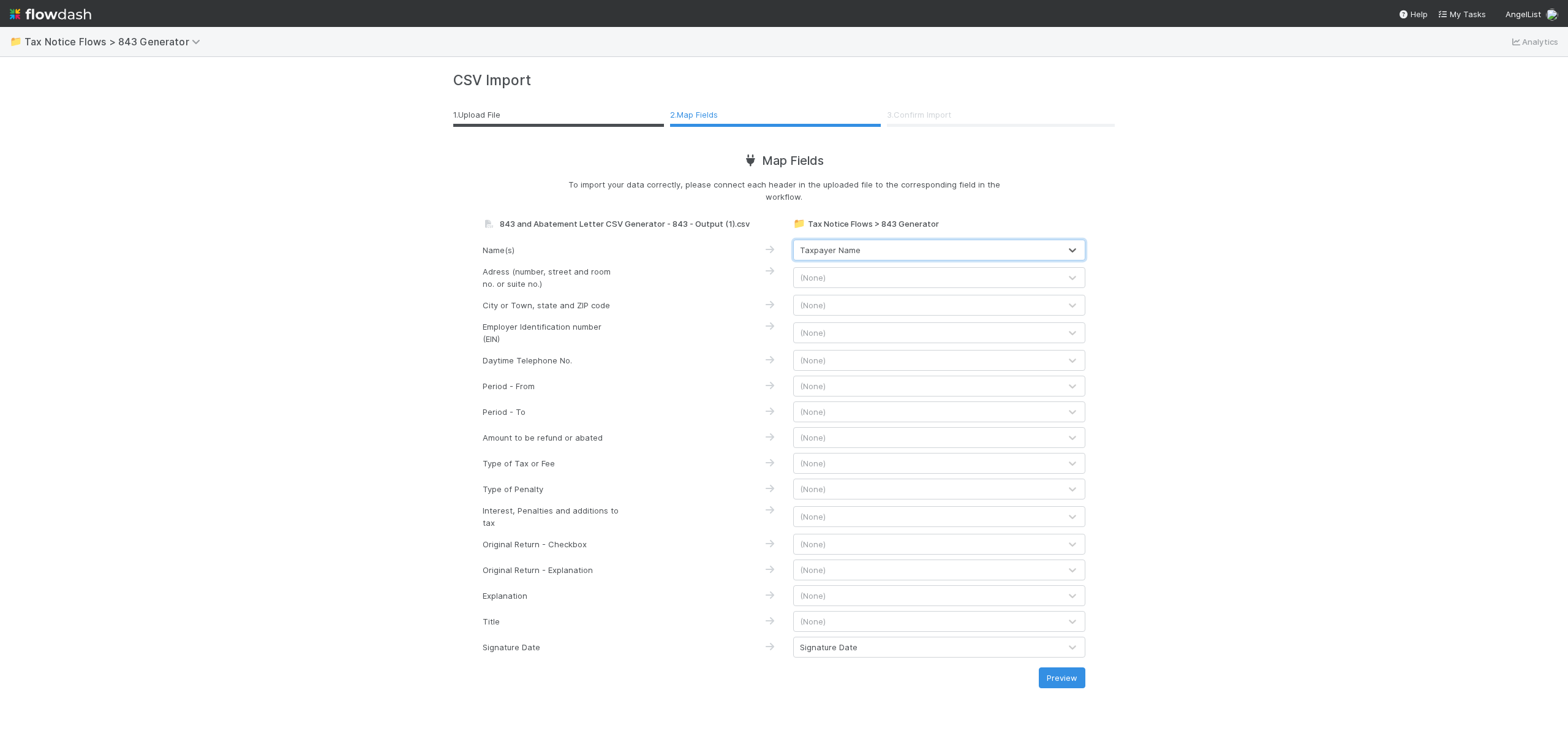
click at [937, 277] on div "(None)" at bounding box center [926, 277] width 266 height 20
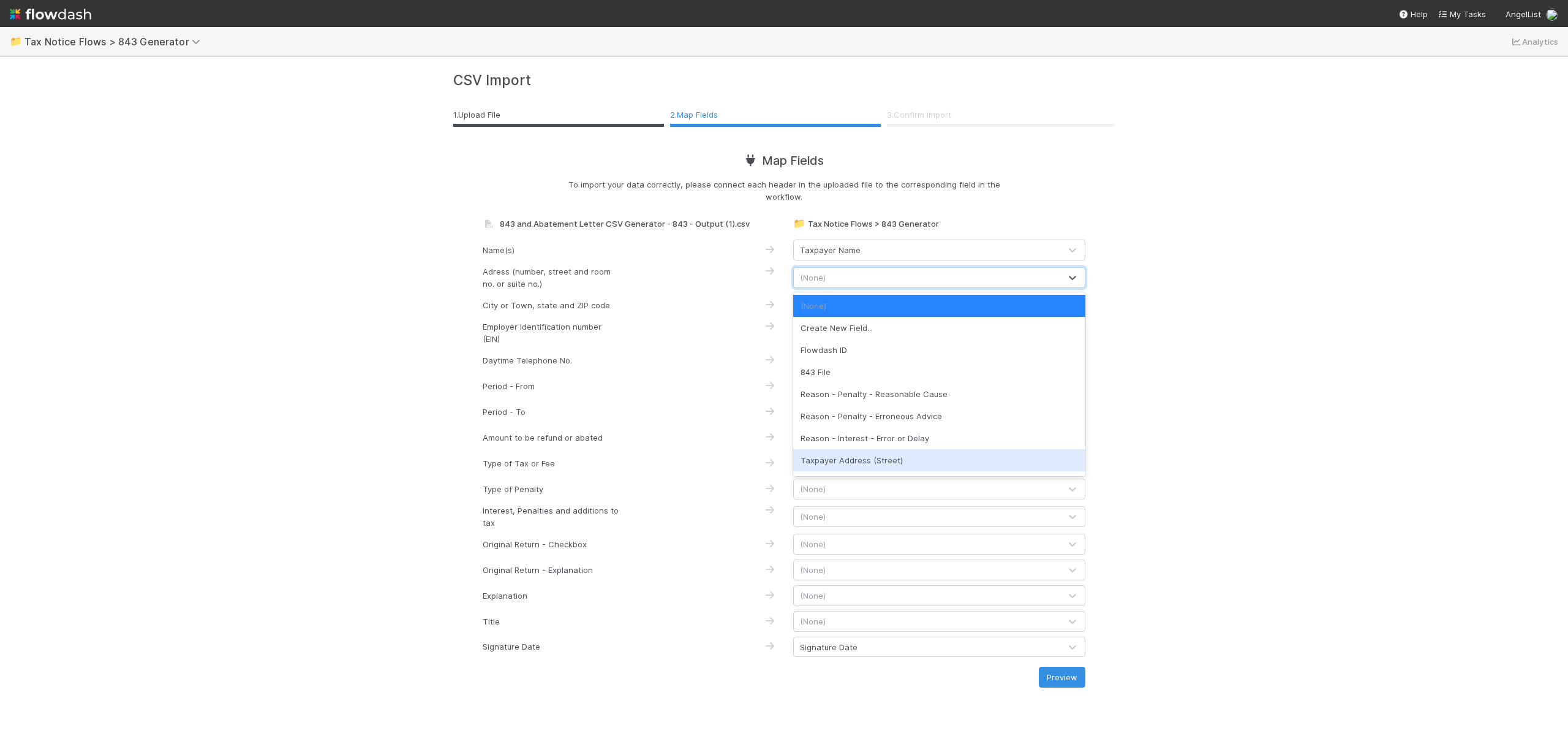
click at [934, 459] on div "Taxpayer Address (Street)" at bounding box center [940, 460] width 292 height 22
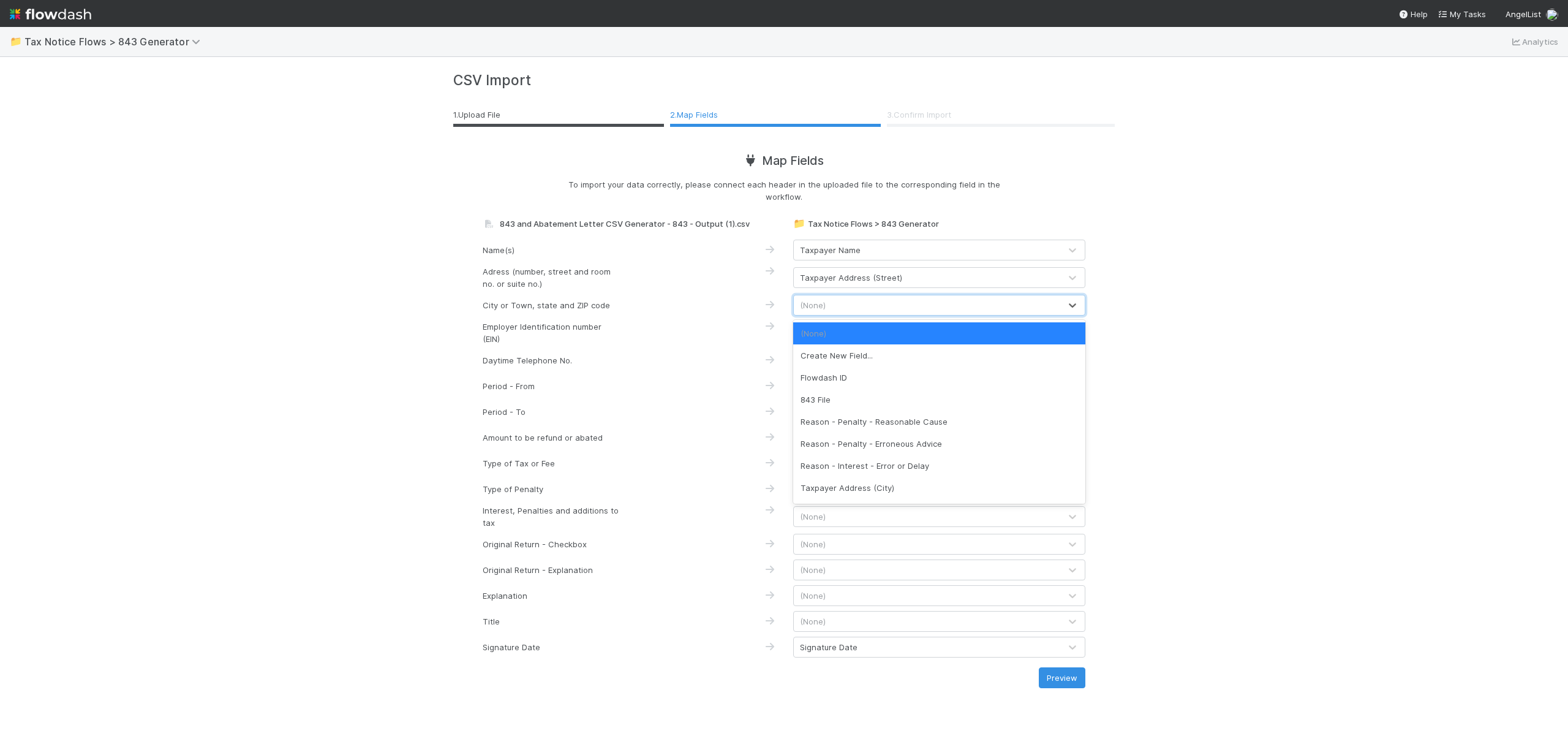
click at [887, 303] on div "(None)" at bounding box center [926, 306] width 266 height 20
click at [890, 493] on div "Taxpayer Address (City)" at bounding box center [940, 487] width 292 height 22
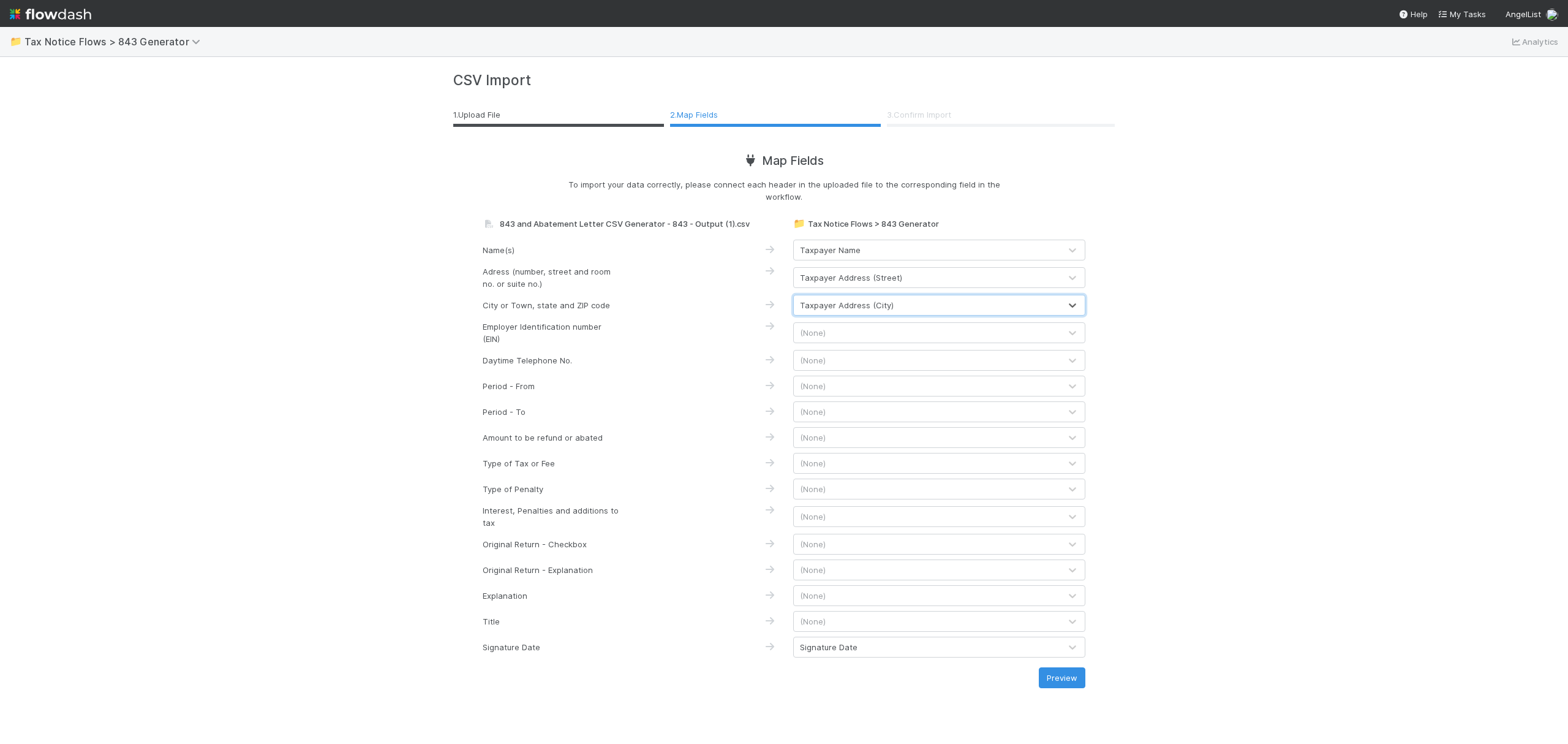
click at [824, 330] on span "(None)" at bounding box center [813, 333] width 26 height 10
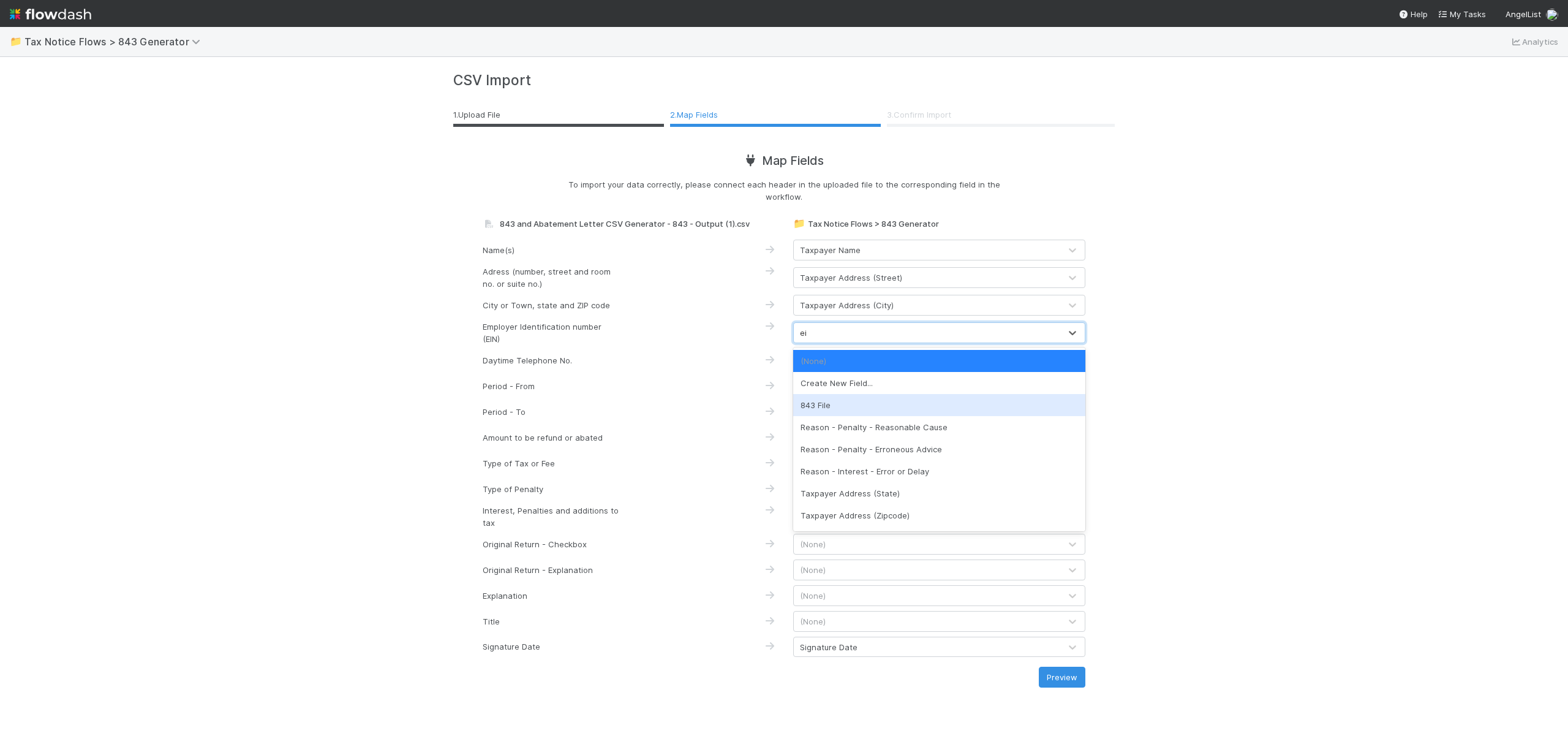
type input "ein"
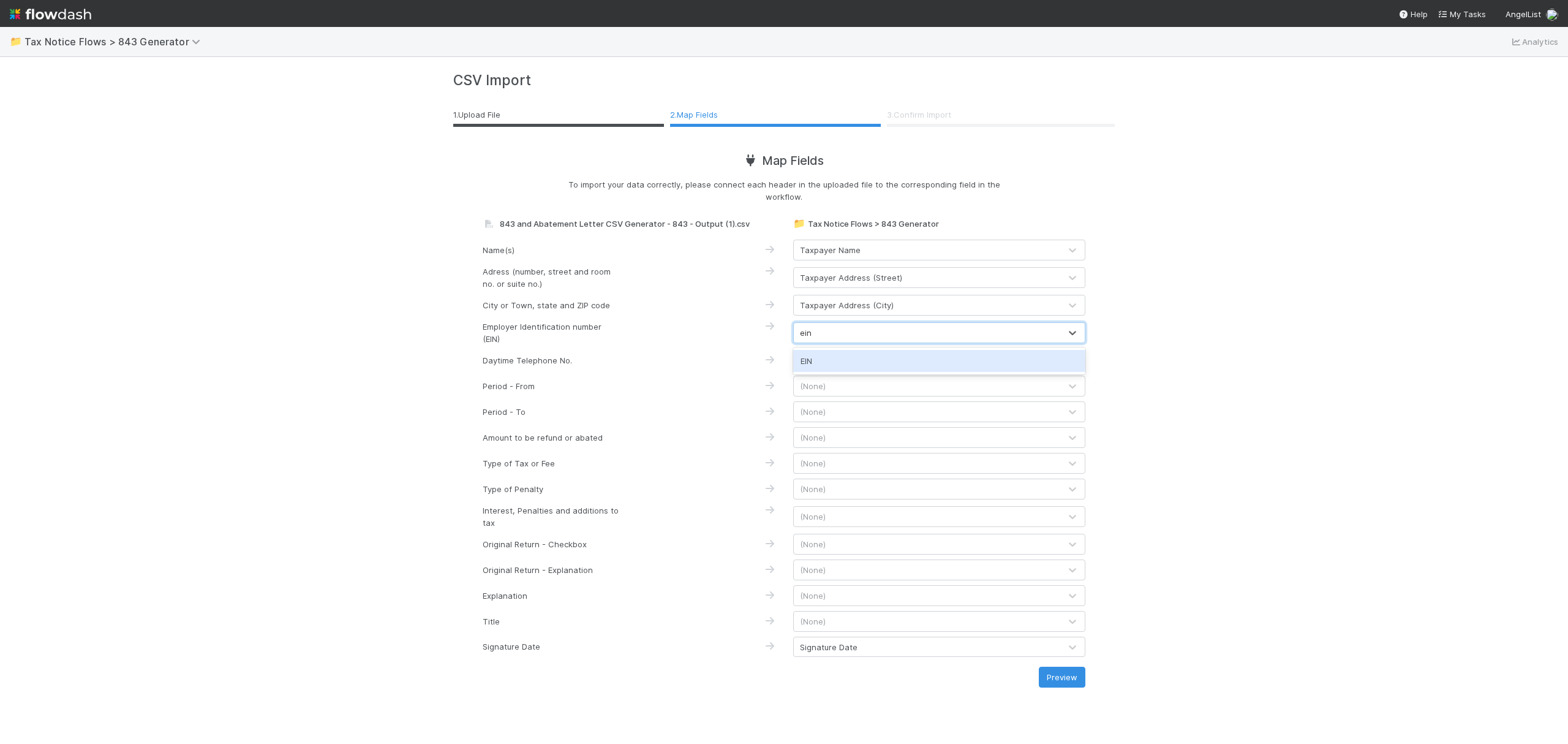
click at [901, 359] on div "EIN" at bounding box center [940, 360] width 292 height 22
click at [901, 363] on div "(None)" at bounding box center [926, 360] width 266 height 20
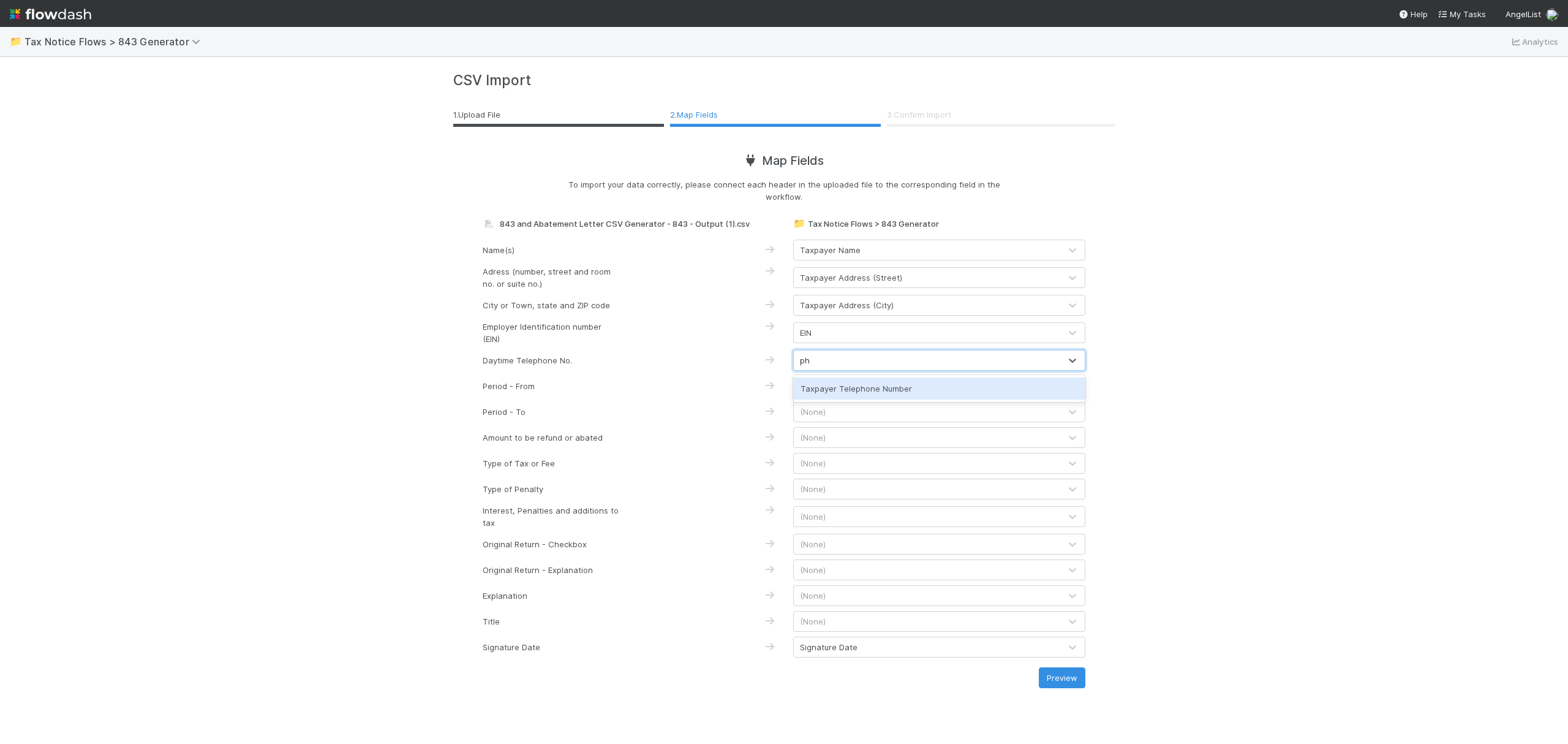
type input "pho"
click at [901, 383] on div "Taxpayer Telephone Number" at bounding box center [940, 389] width 292 height 22
click at [847, 388] on div "(None)" at bounding box center [926, 386] width 266 height 20
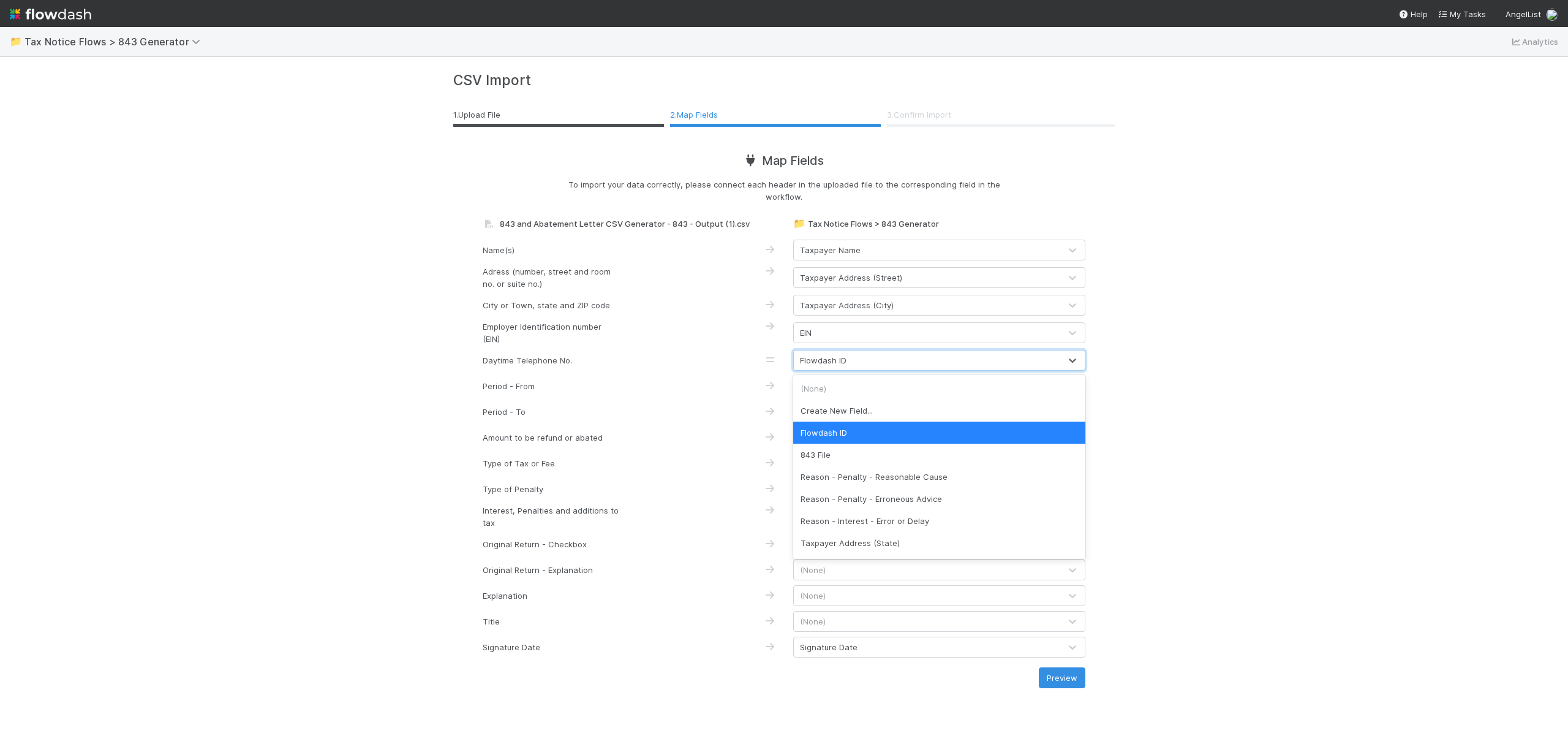
click at [856, 361] on div "Flowdash ID" at bounding box center [926, 360] width 266 height 20
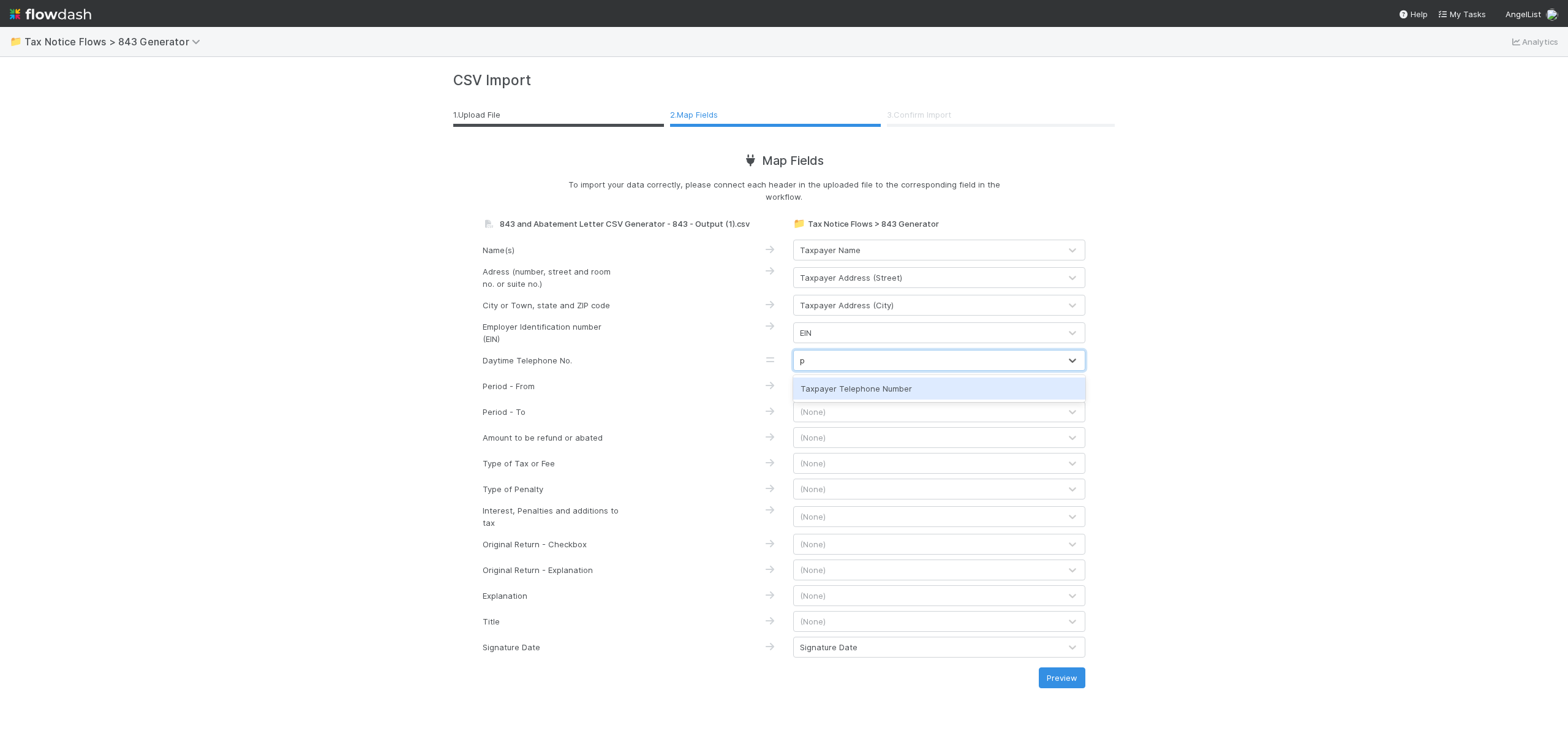
type input "ph"
click at [865, 384] on div "Taxpayer Telephone Number" at bounding box center [940, 389] width 292 height 22
click at [857, 404] on div "(None)" at bounding box center [926, 412] width 266 height 20
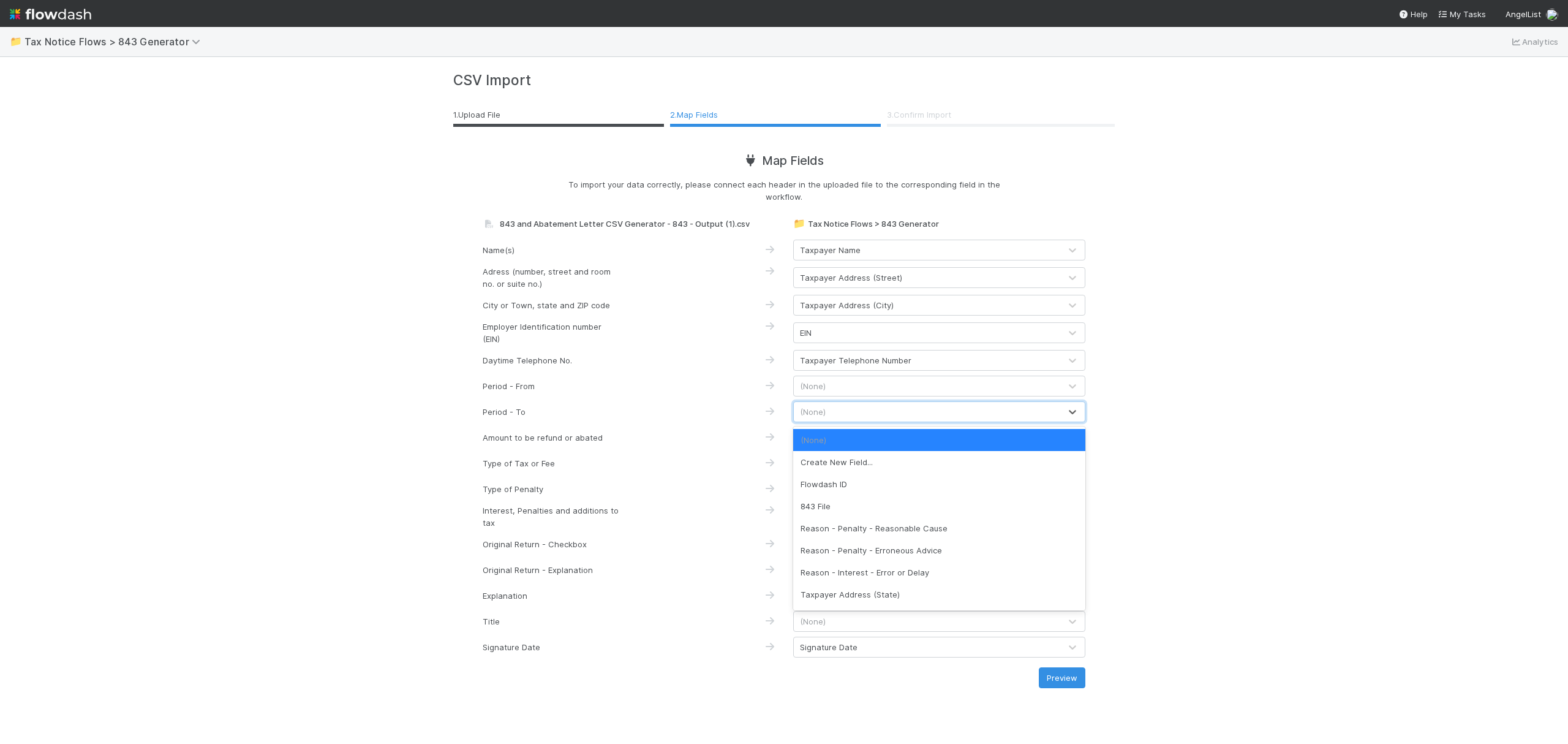
click at [856, 390] on div "(None)" at bounding box center [926, 386] width 266 height 20
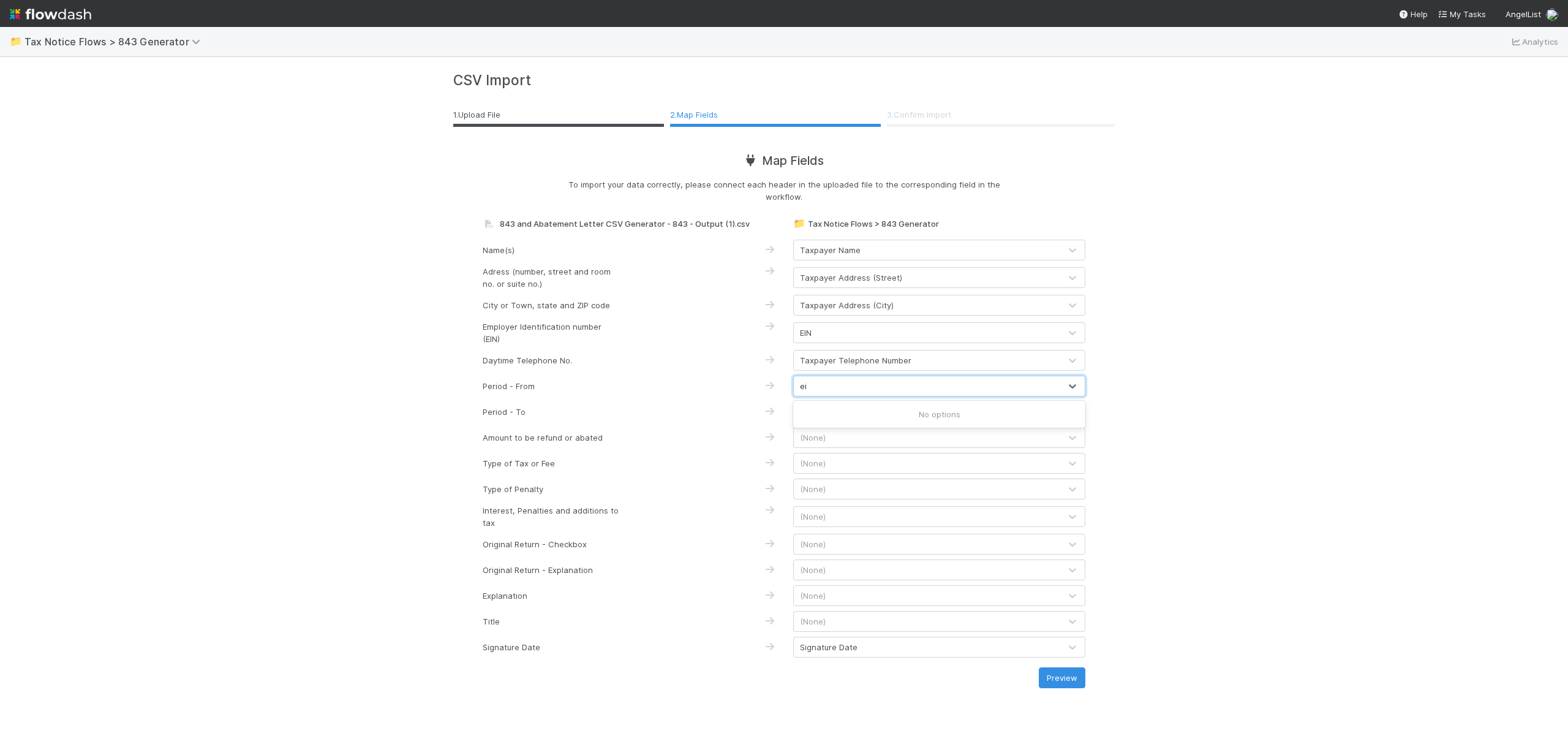
type input "e"
type input "fr"
click at [870, 417] on div "1 Period - From" at bounding box center [940, 414] width 292 height 22
click at [860, 412] on div "(None)" at bounding box center [926, 412] width 266 height 20
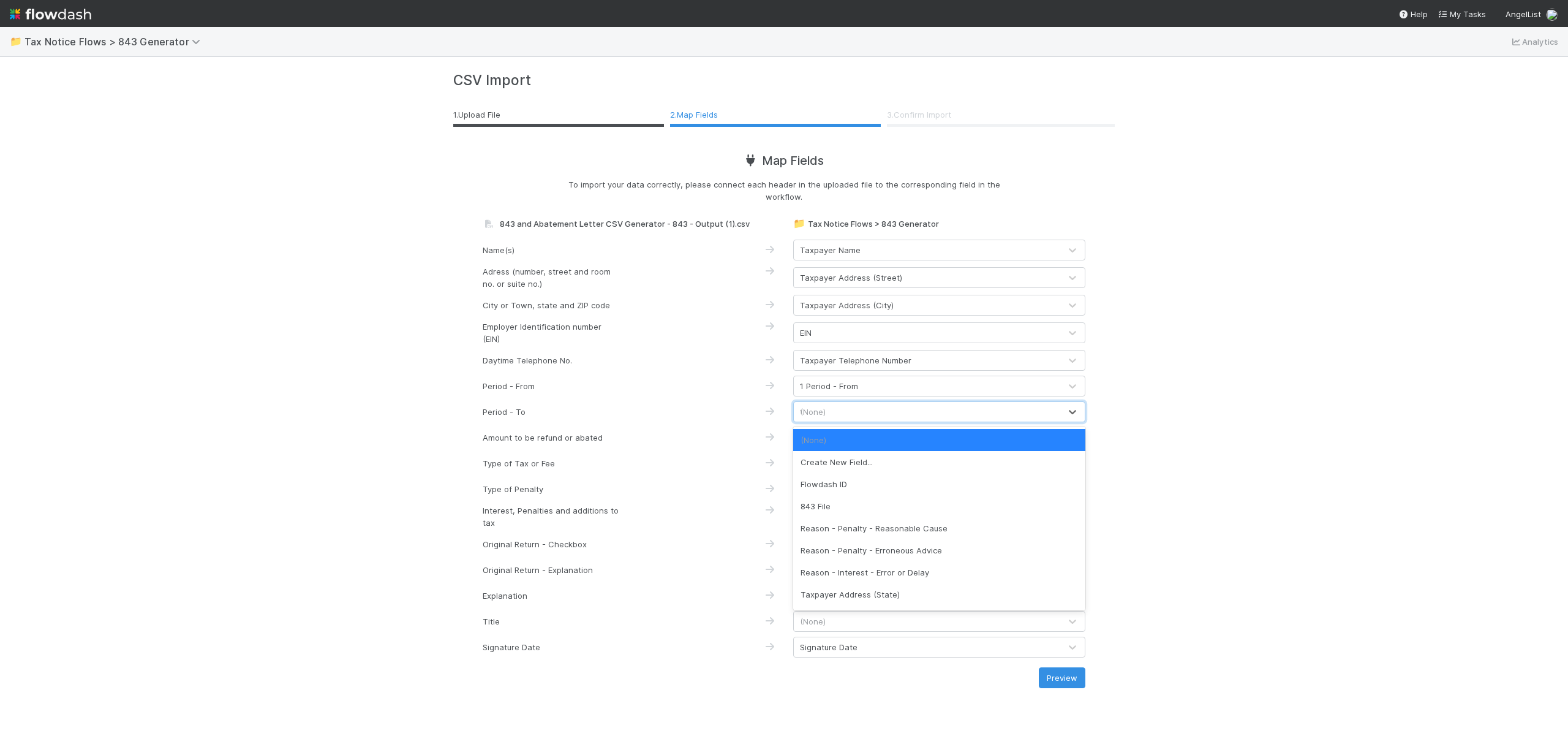
type input "to"
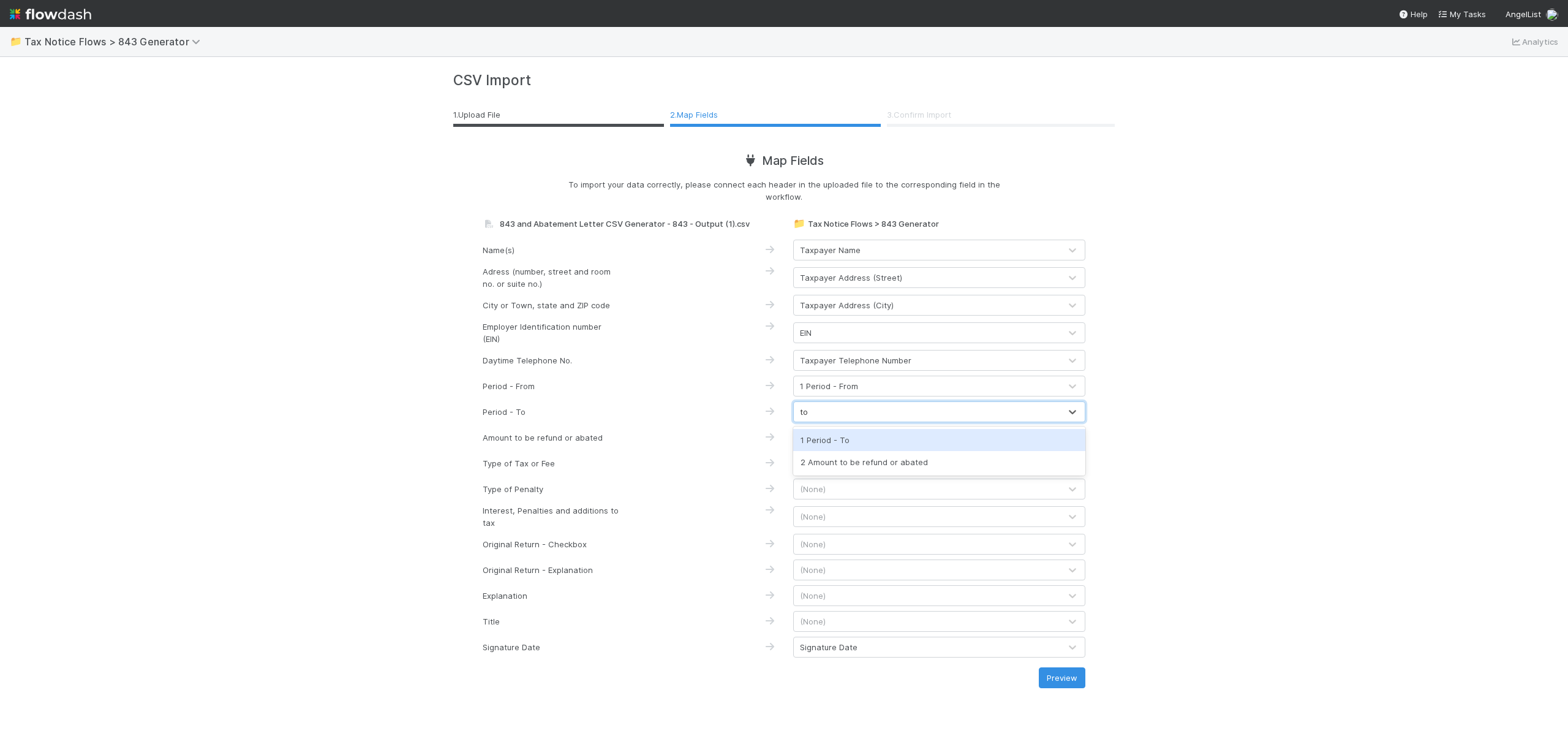
click at [866, 435] on div "1 Period - To" at bounding box center [940, 440] width 292 height 22
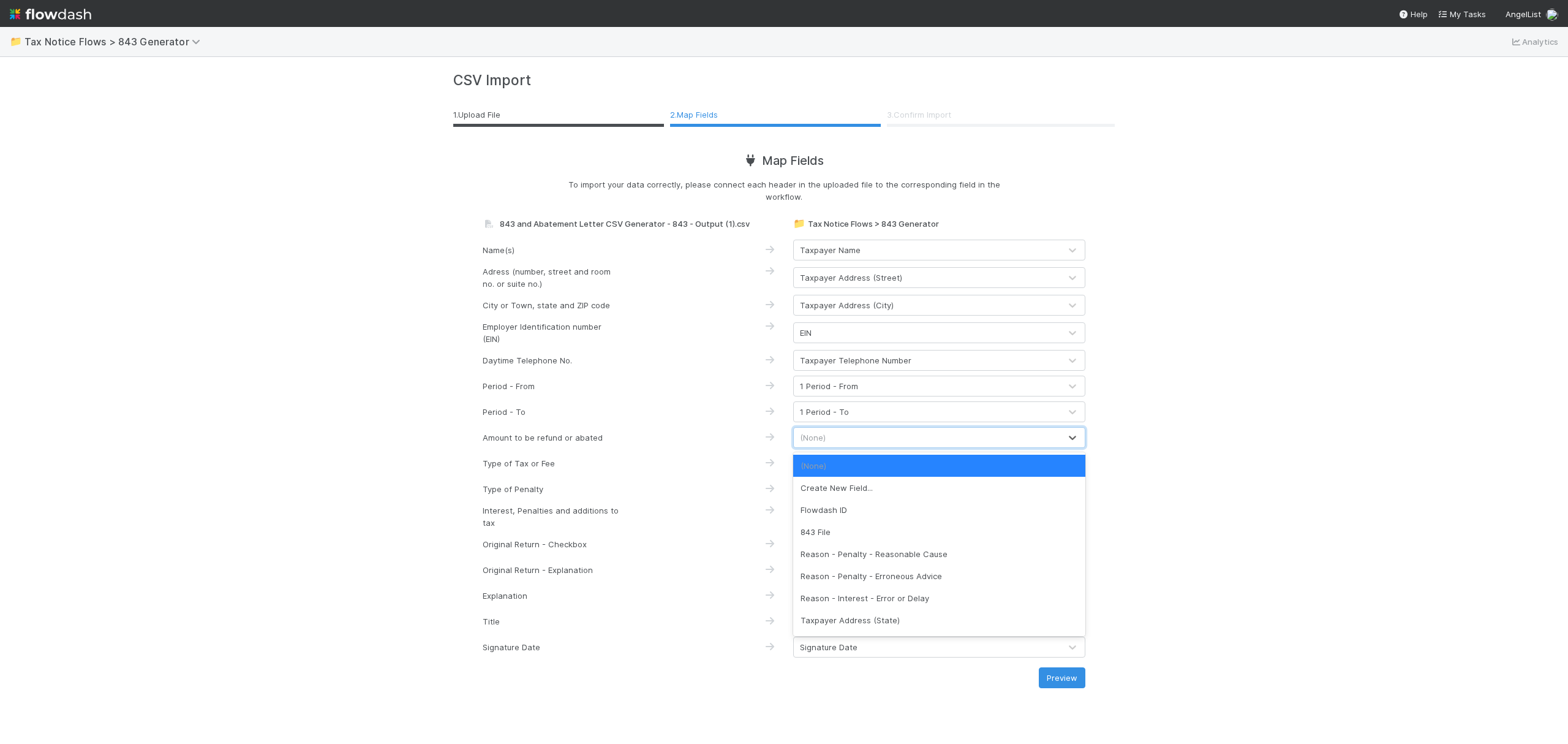
click at [871, 443] on div "(None)" at bounding box center [926, 438] width 266 height 20
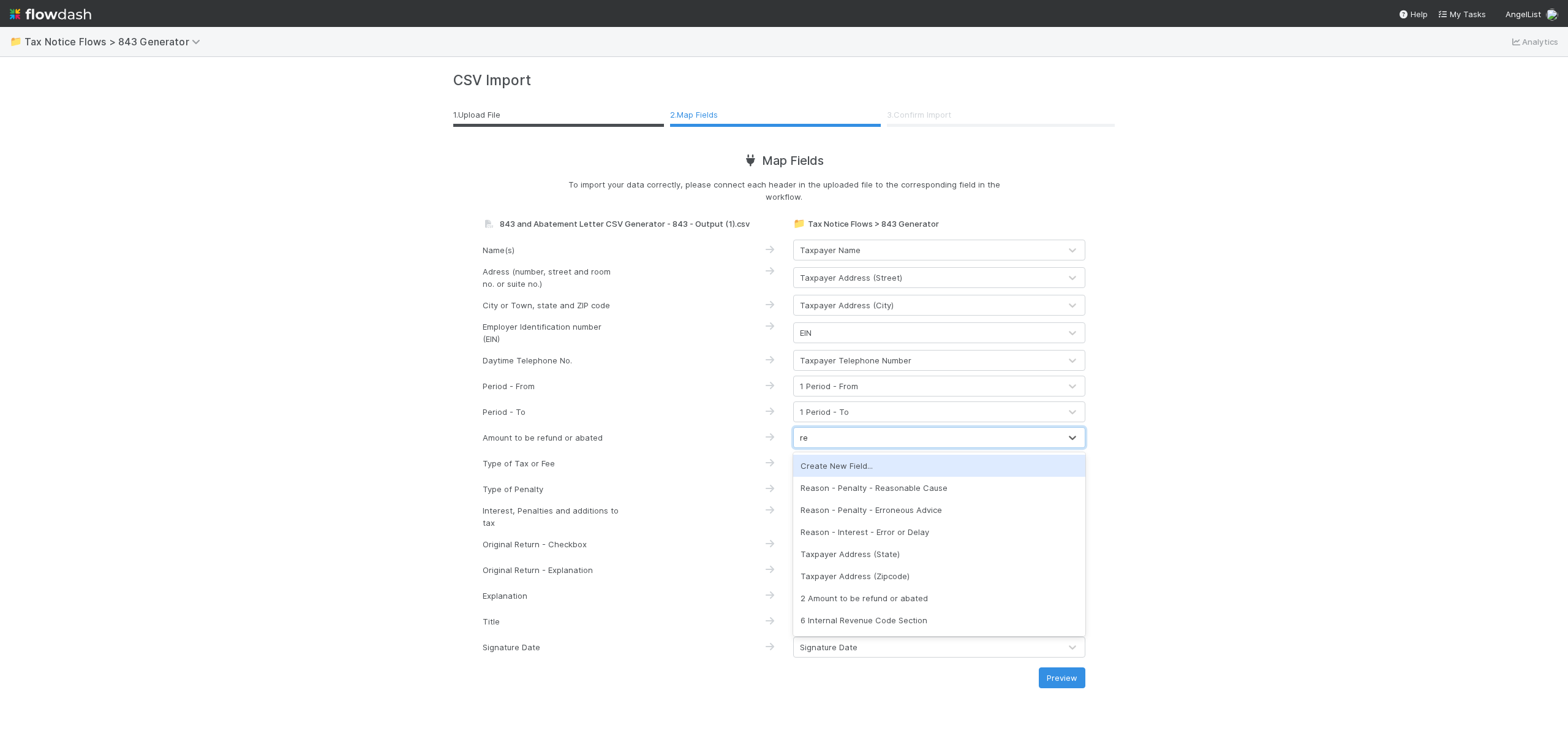
type input "ref"
click at [857, 464] on div "2 Amount to be refund or abated" at bounding box center [940, 466] width 292 height 22
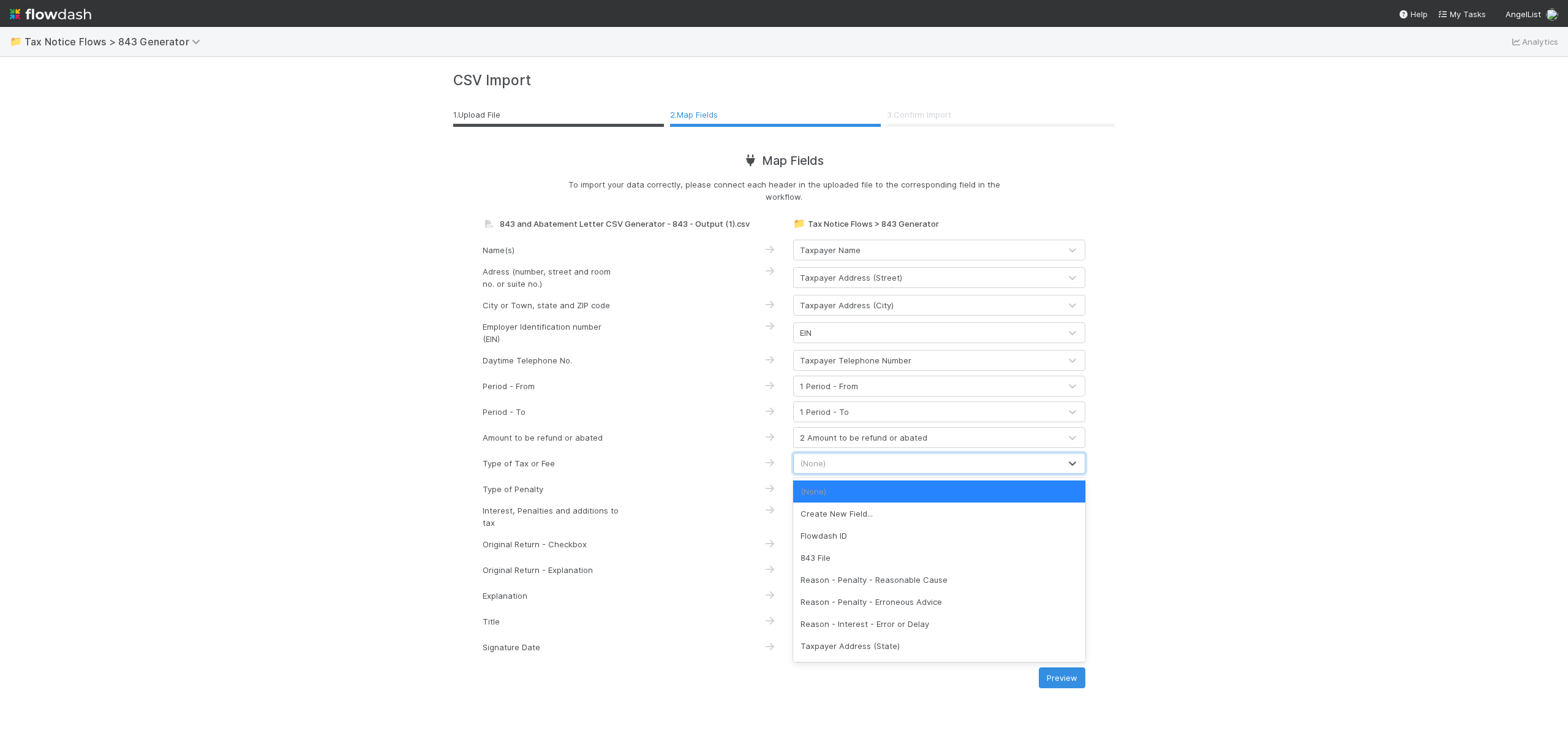
click at [844, 464] on div "(None)" at bounding box center [926, 463] width 266 height 20
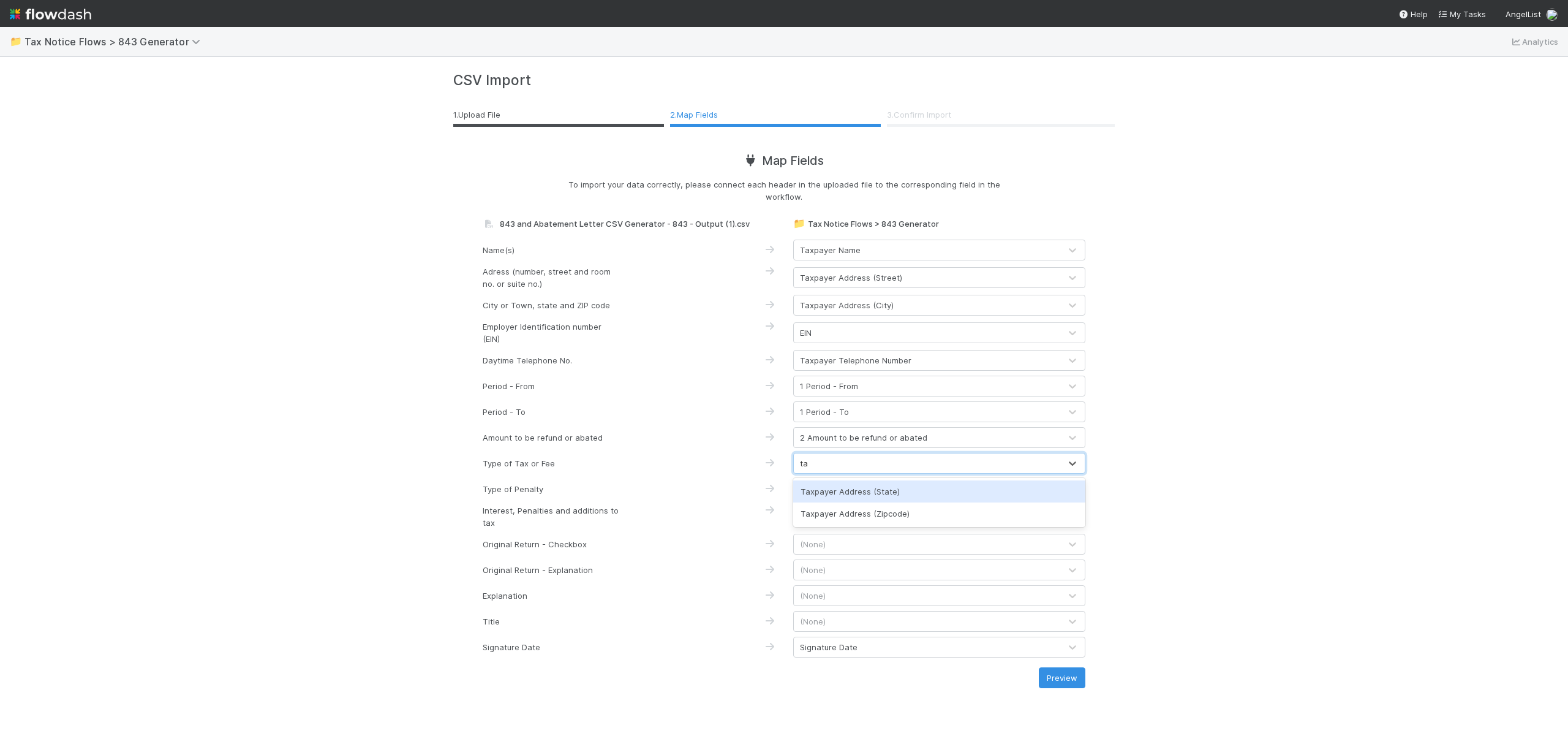
type input "t"
click at [900, 467] on div "(None)" at bounding box center [926, 463] width 266 height 20
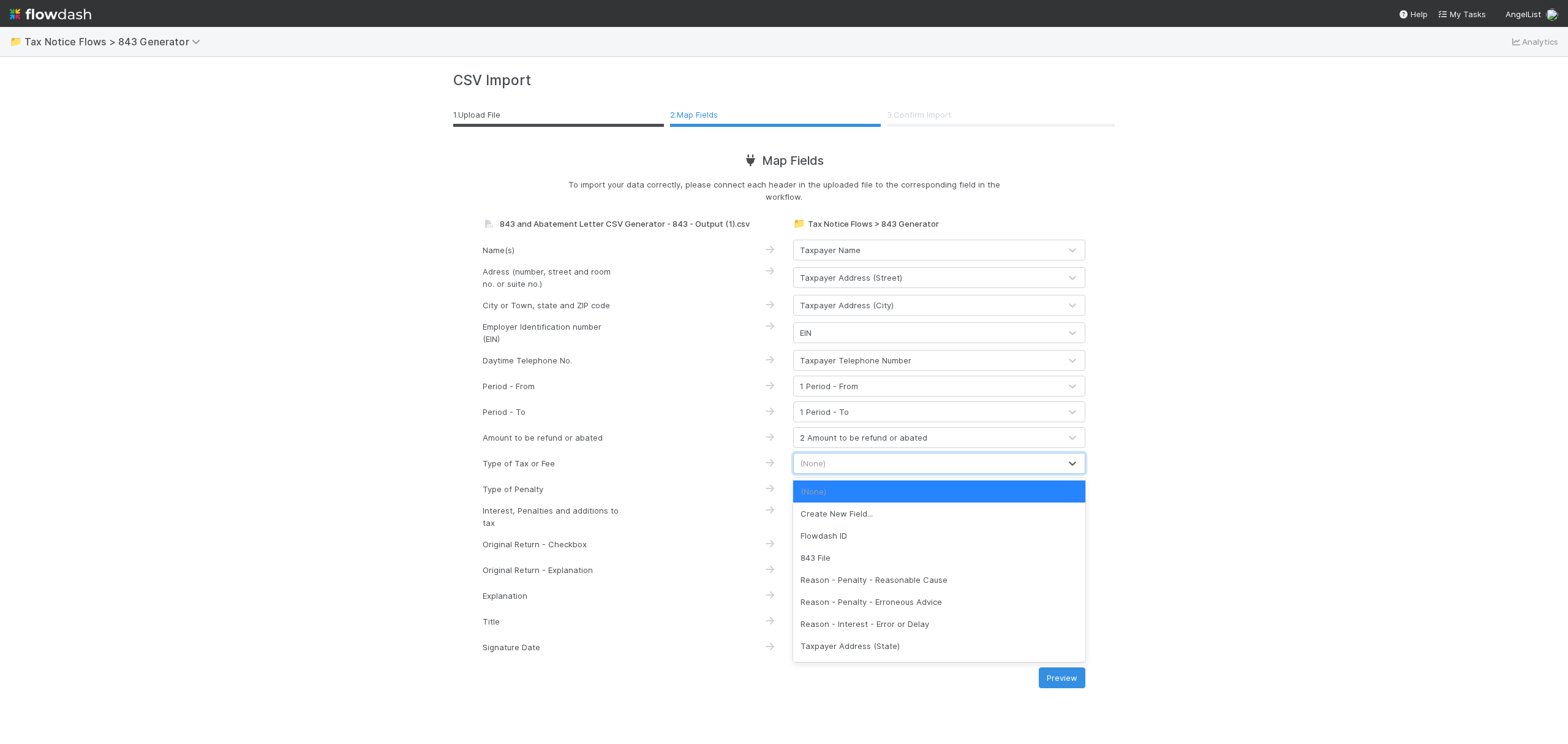
click at [925, 467] on div "(None)" at bounding box center [926, 463] width 266 height 20
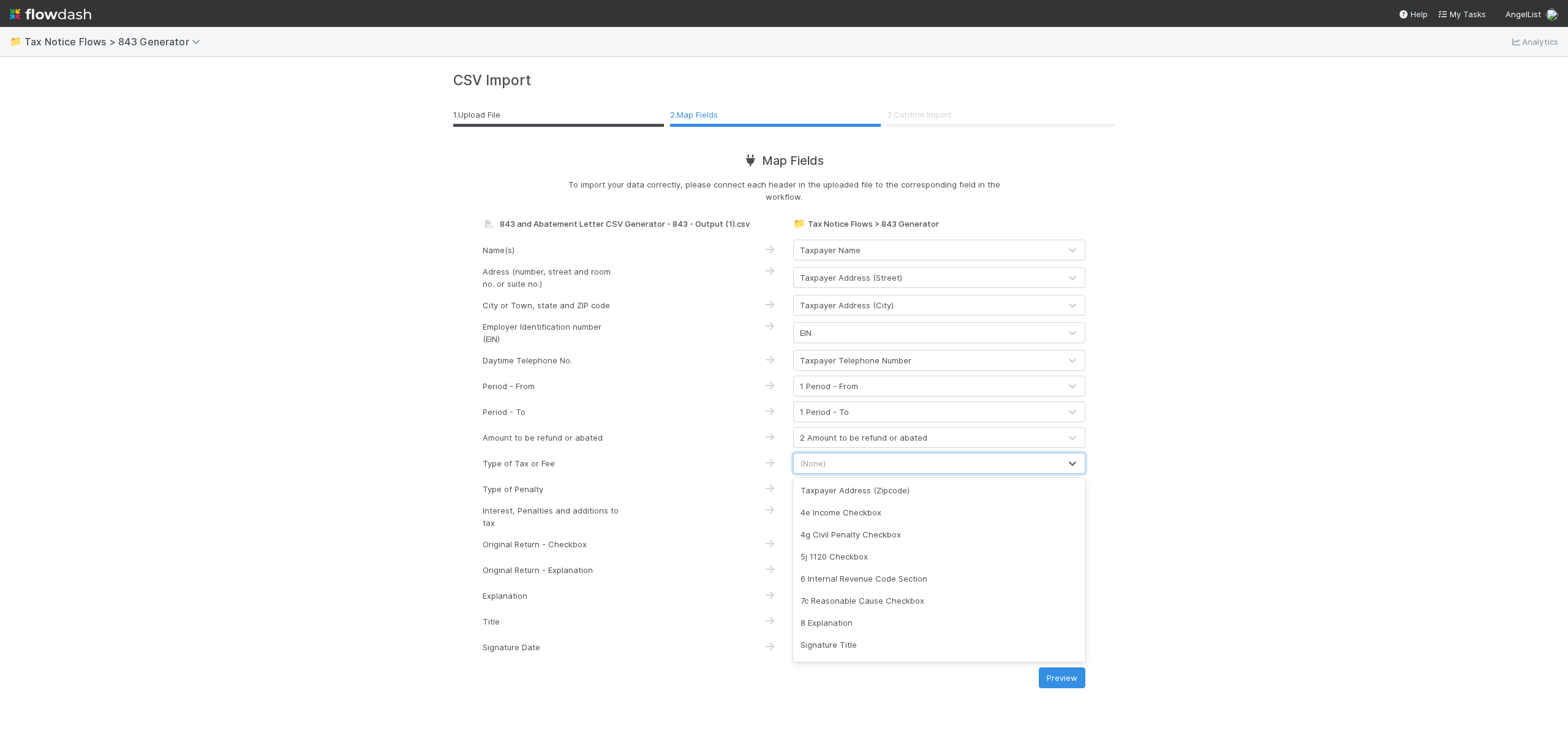
scroll to position [182, 0]
click at [851, 507] on div "4e Income Checkbox" at bounding box center [940, 507] width 292 height 22
click at [868, 482] on div "(None)" at bounding box center [926, 489] width 266 height 20
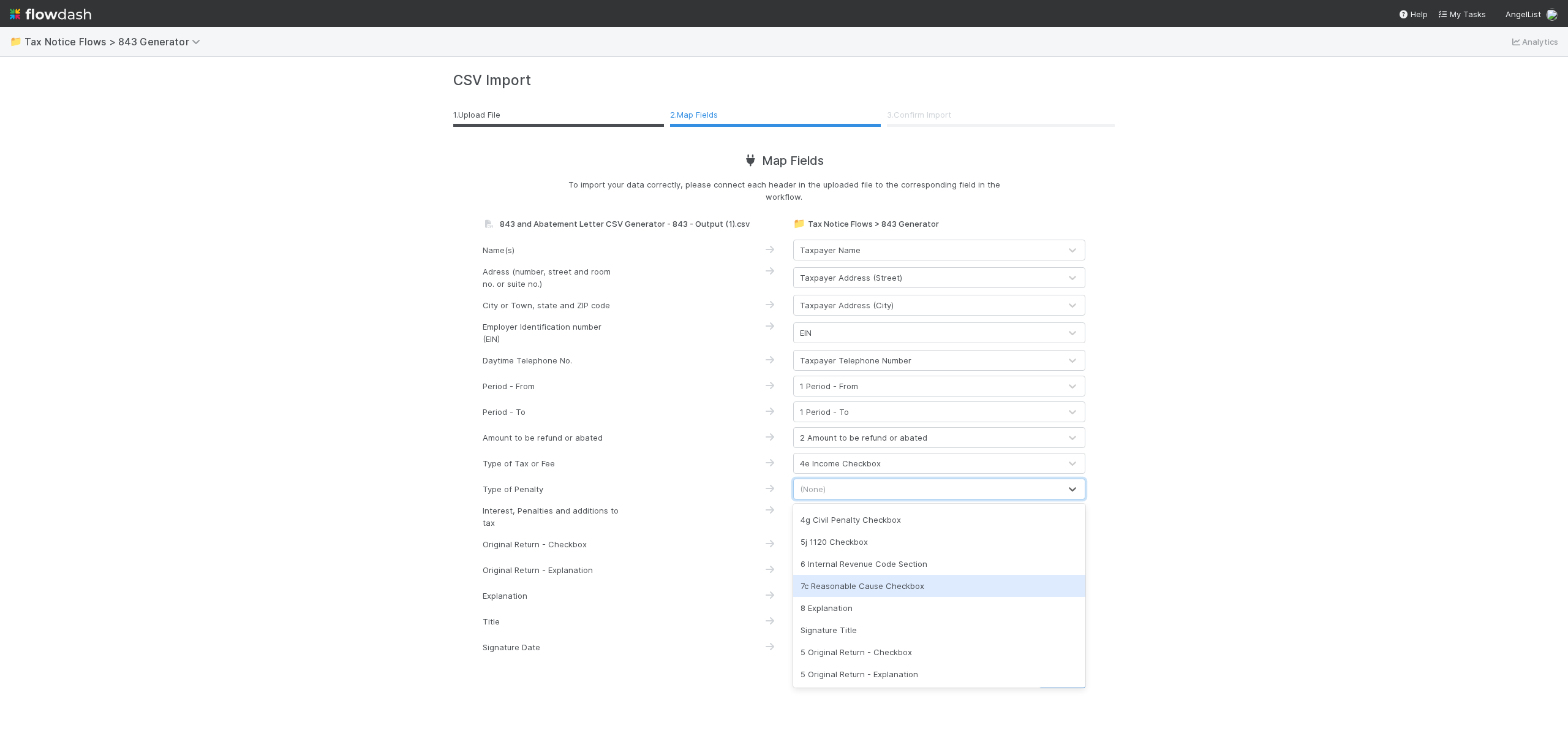
click at [947, 590] on div "7c Reasonable Cause Checkbox" at bounding box center [940, 585] width 292 height 22
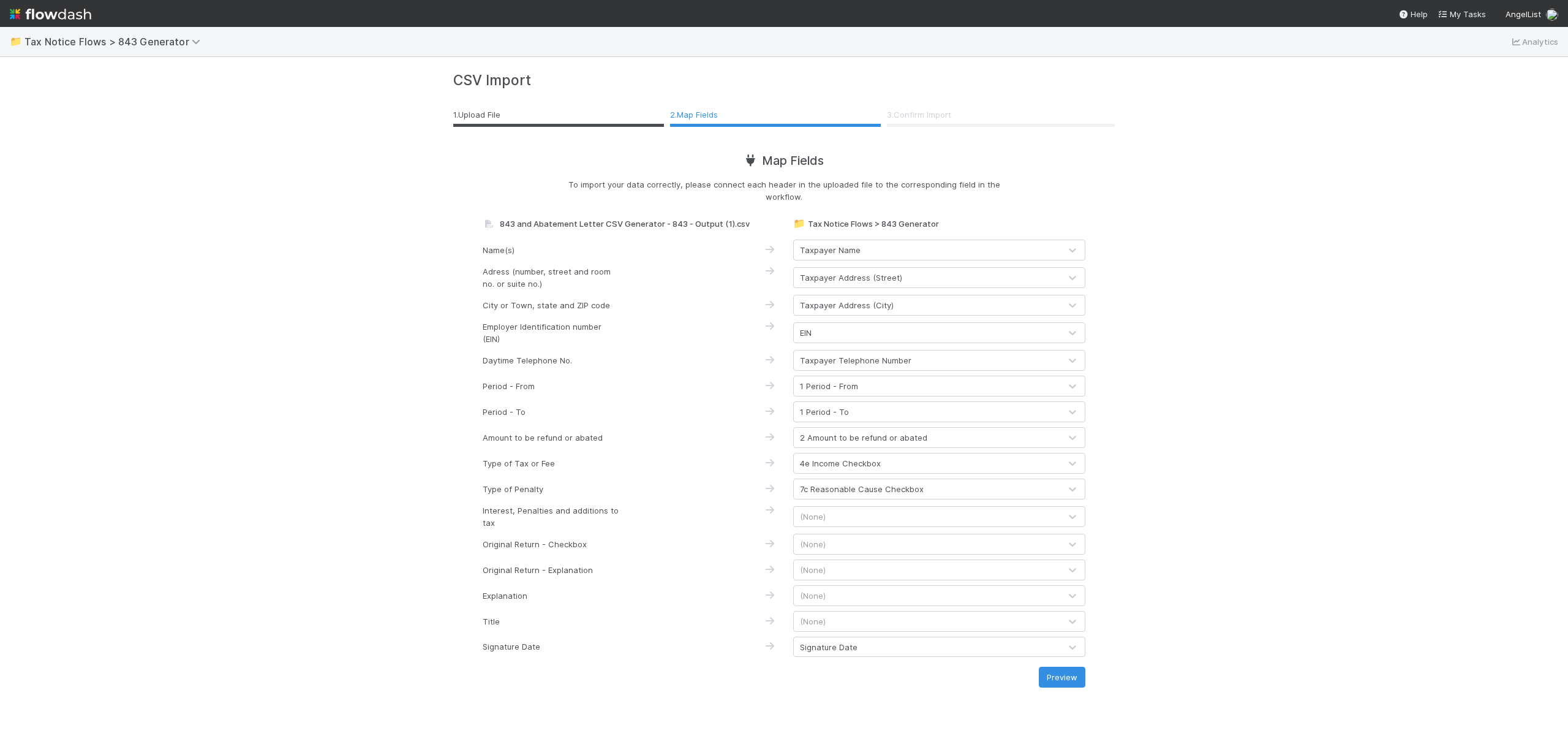
click at [929, 492] on div "7c Reasonable Cause Checkbox" at bounding box center [926, 489] width 266 height 20
click at [947, 492] on div "7c Reasonable Cause Checkbox" at bounding box center [926, 489] width 266 height 20
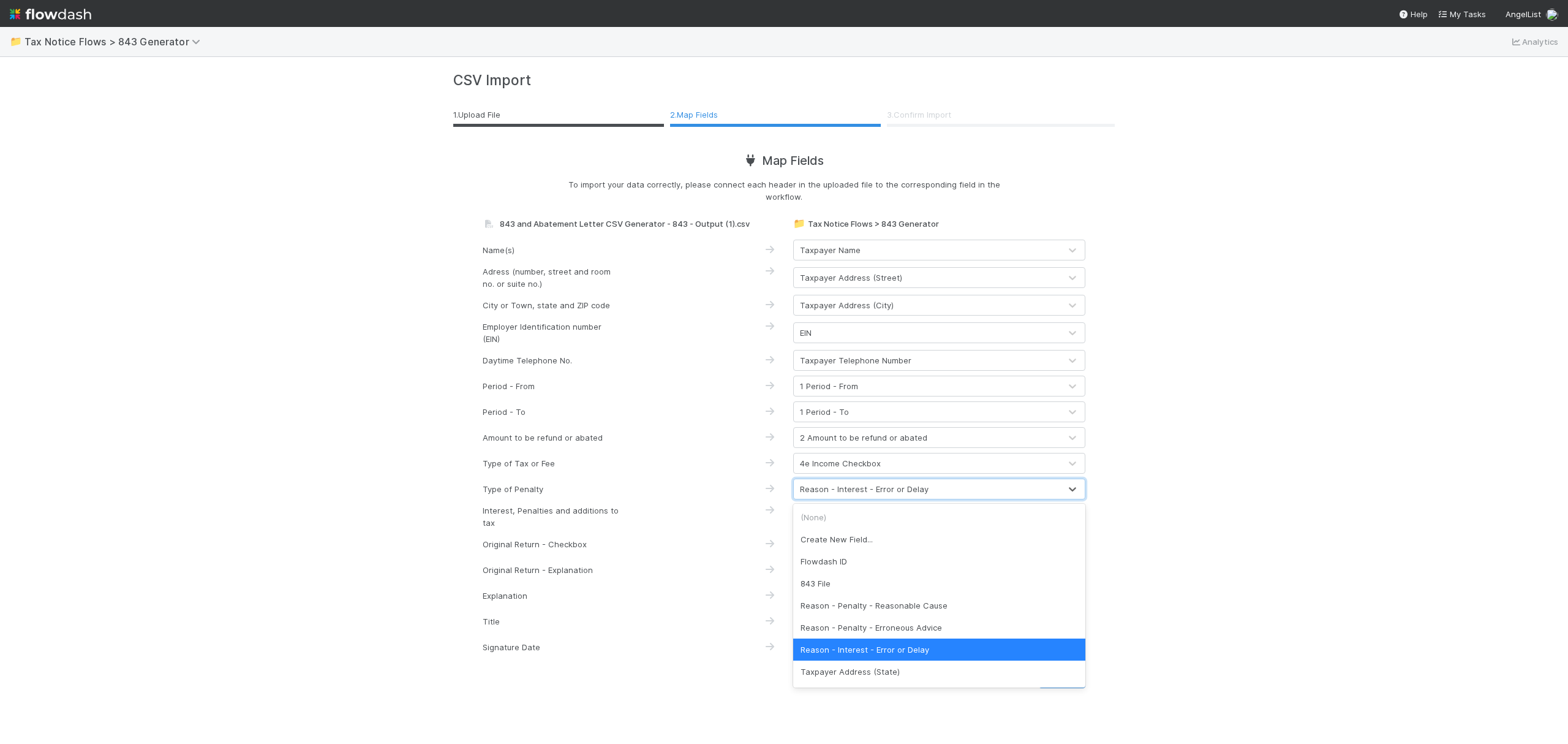
click at [1238, 472] on div "📁 Tax Notice Flows > 843 Generator Analytics CSV Import 1 . Upload File 2 . Map…" at bounding box center [784, 384] width 1568 height 717
click at [1010, 494] on div "Reason - Interest - Error or Delay" at bounding box center [926, 489] width 266 height 20
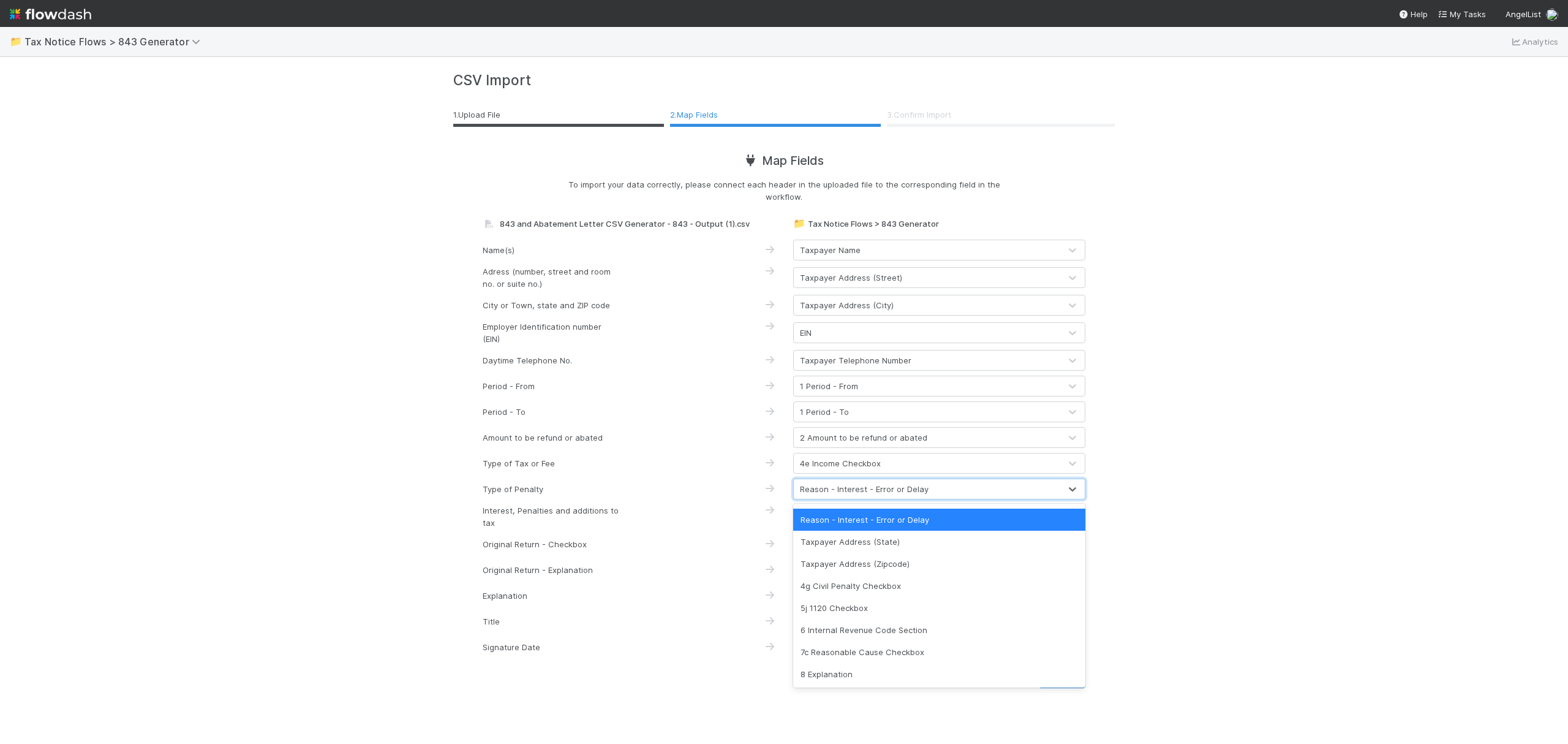
scroll to position [196, 0]
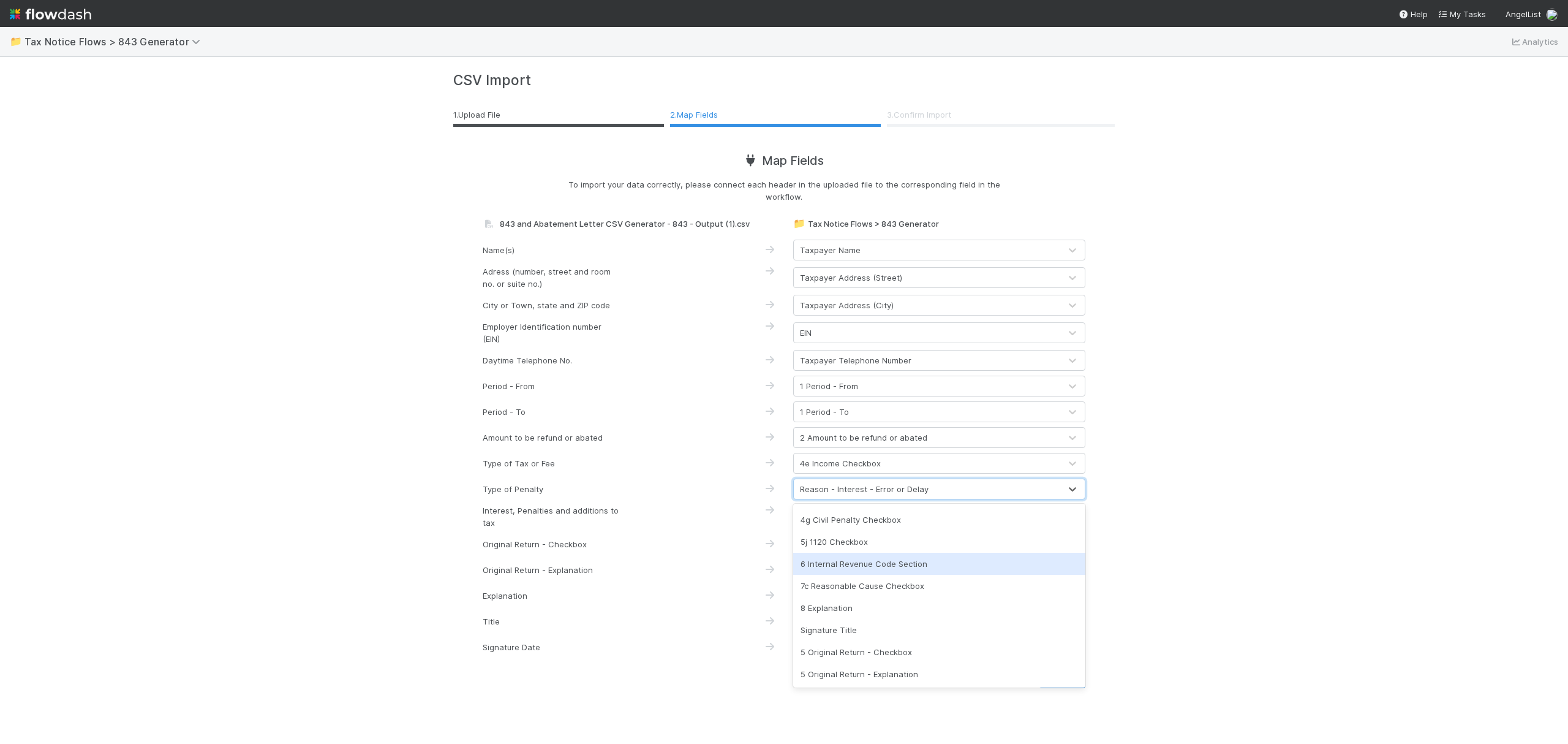
click at [907, 567] on div "6 Internal Revenue Code Section" at bounding box center [940, 564] width 292 height 22
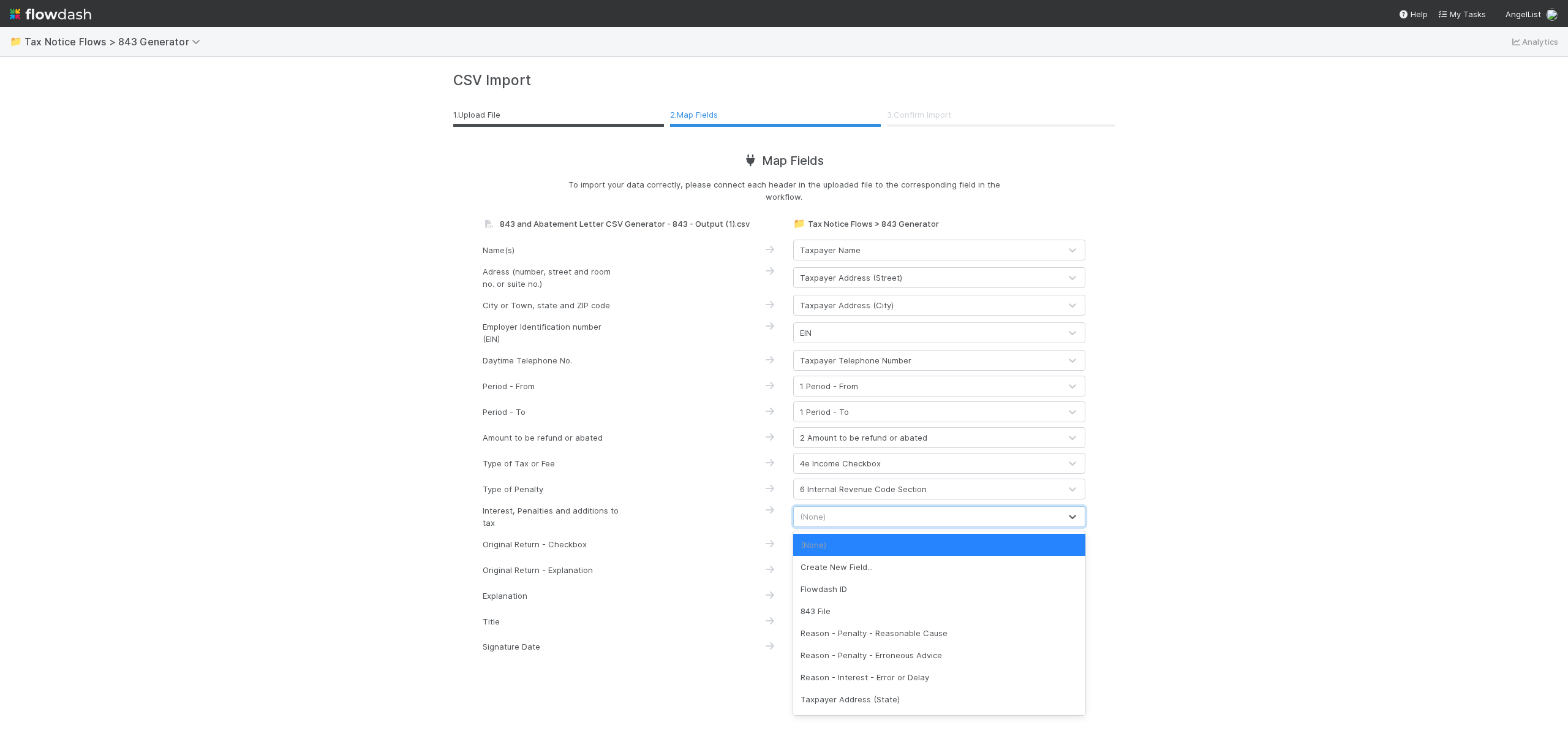
click at [898, 513] on div "(None)" at bounding box center [926, 516] width 266 height 20
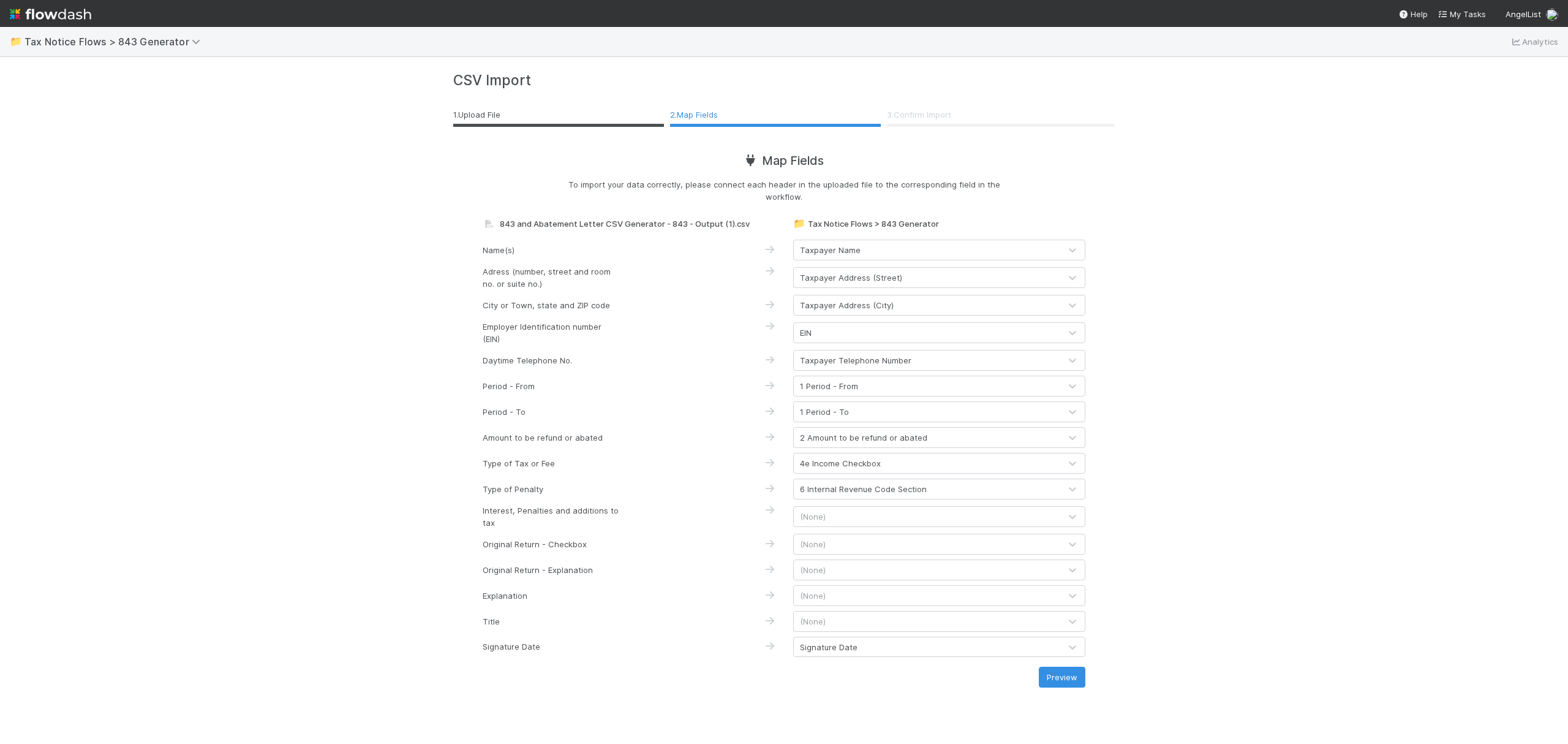
click at [850, 516] on div "(None)" at bounding box center [926, 516] width 266 height 20
click at [900, 521] on div "(None)" at bounding box center [926, 516] width 266 height 20
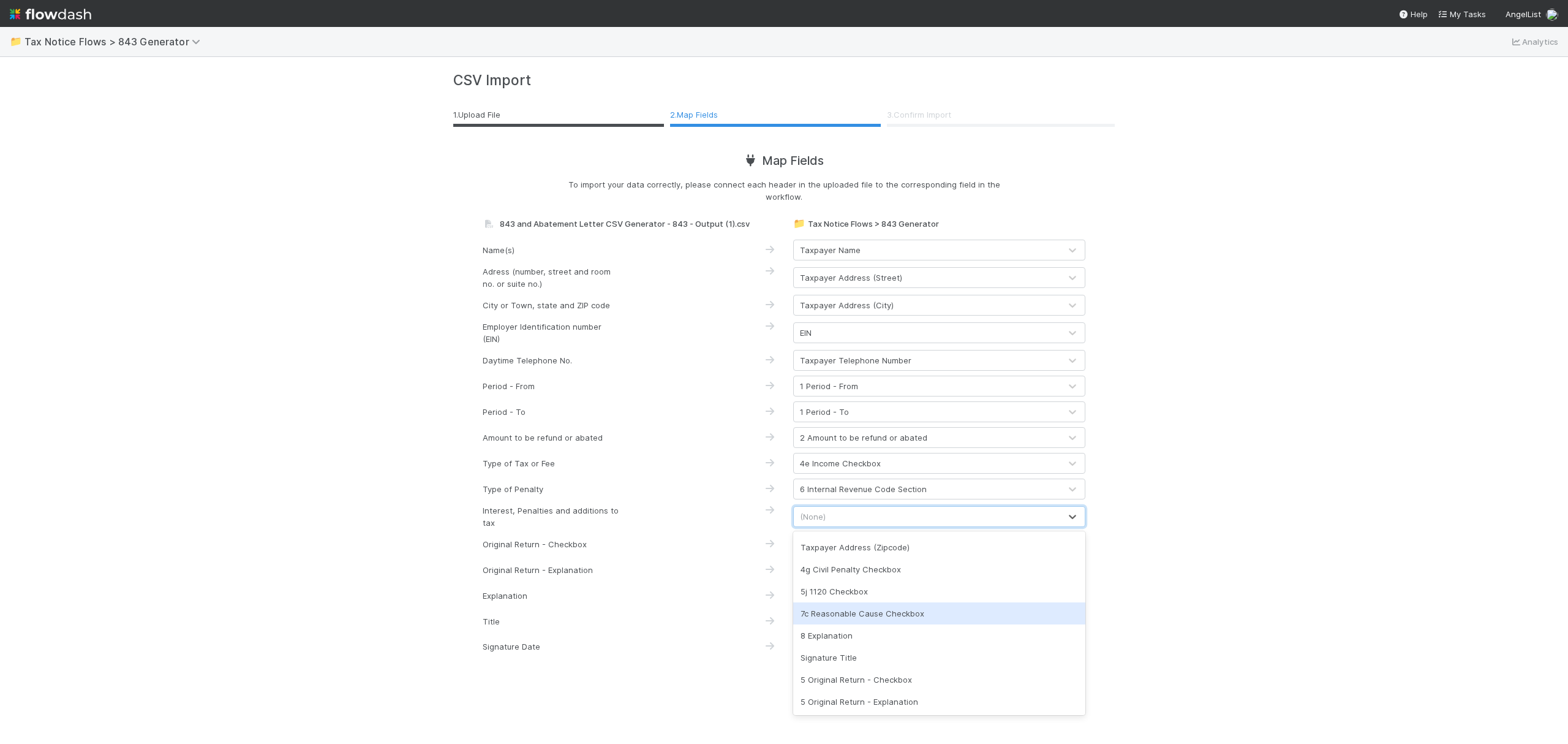
click at [922, 619] on div "7c Reasonable Cause Checkbox" at bounding box center [940, 613] width 292 height 22
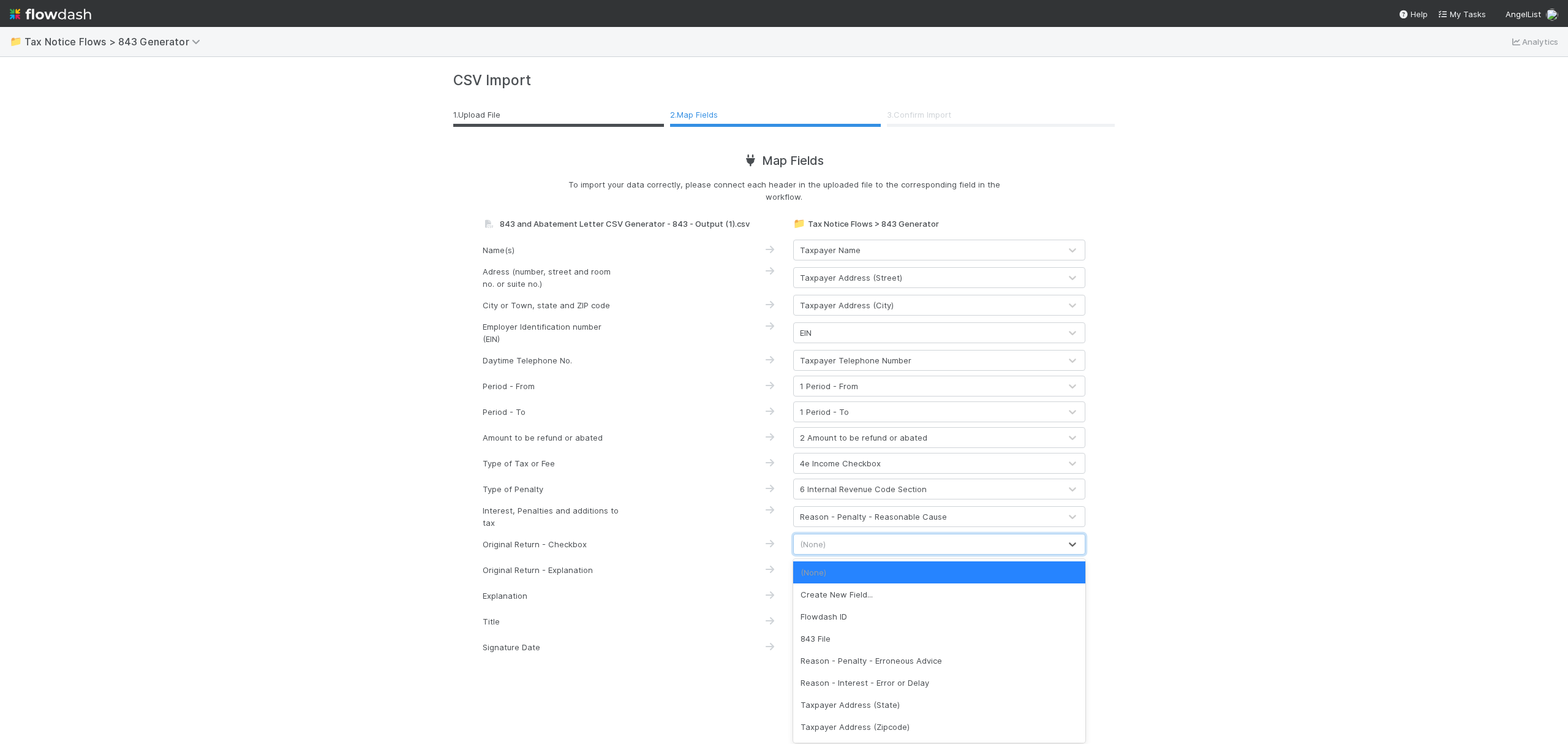
click at [910, 545] on div "(None)" at bounding box center [926, 544] width 266 height 20
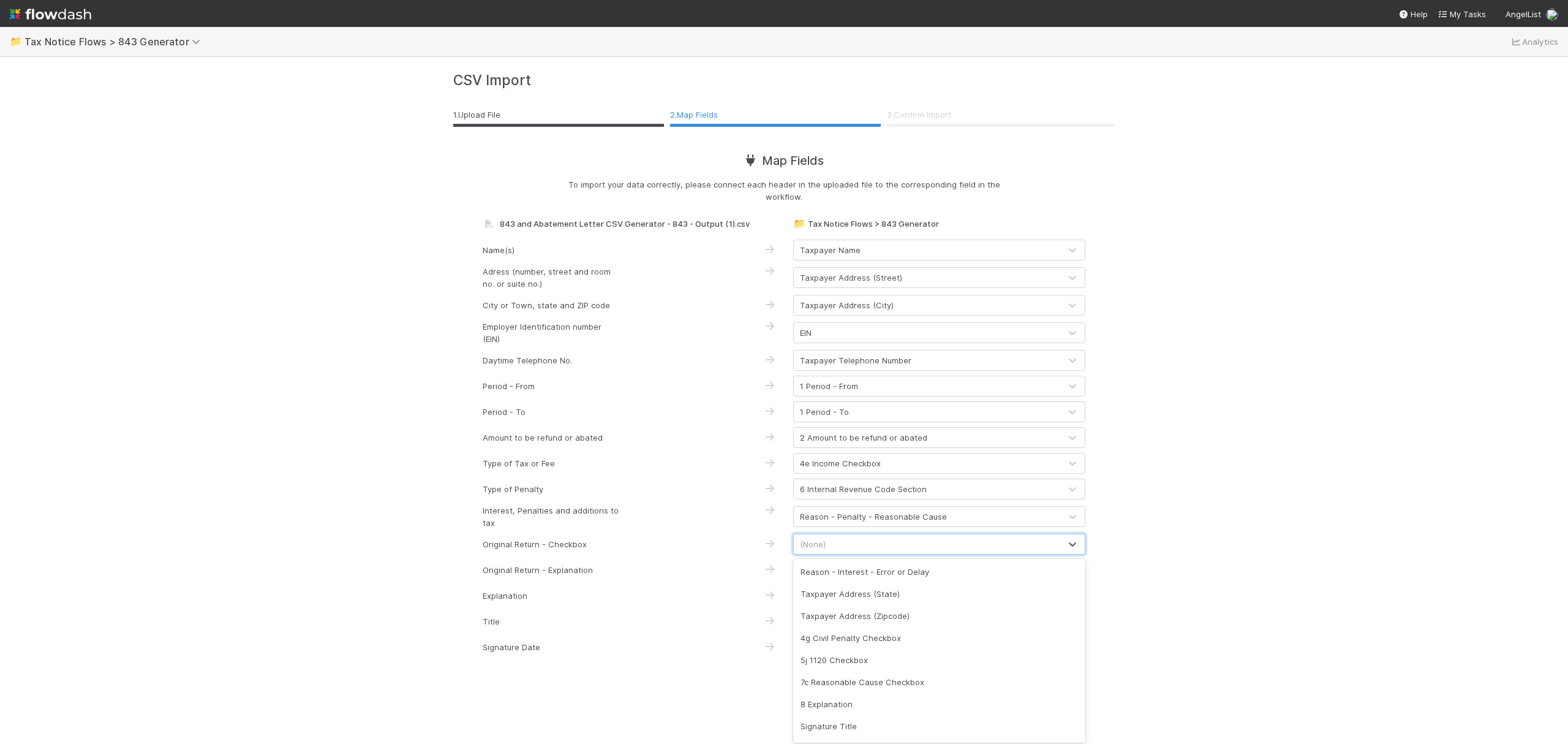
scroll to position [152, 0]
click at [931, 704] on div "5 Original Return - Checkbox" at bounding box center [940, 707] width 292 height 22
click at [907, 570] on div "(None)" at bounding box center [926, 570] width 266 height 20
click at [911, 719] on div "5 Original Return - Explanation" at bounding box center [940, 725] width 292 height 22
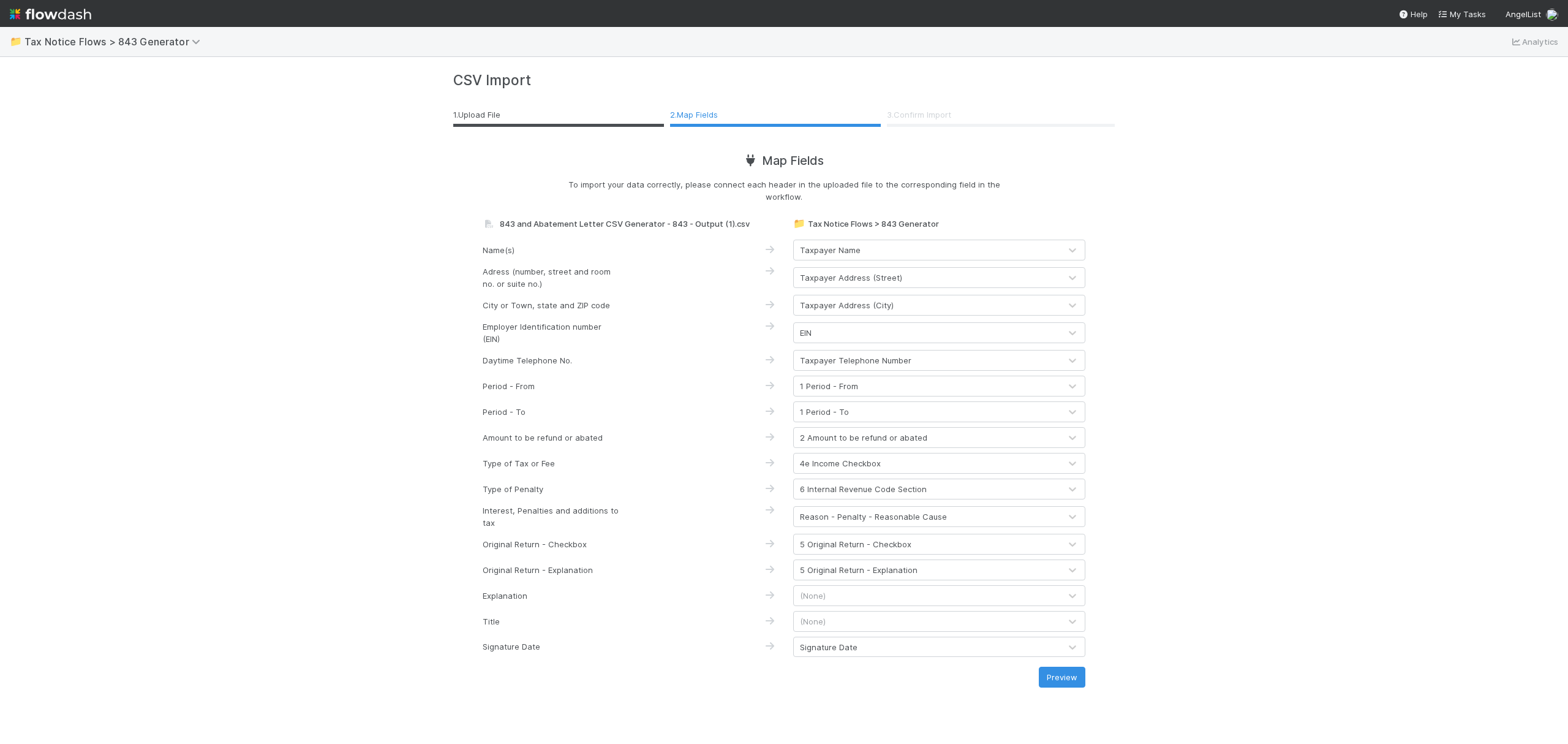
click at [1238, 506] on div "📁 Tax Notice Flows > 843 Generator Analytics CSV Import 1 . Upload File 2 . Map…" at bounding box center [784, 384] width 1568 height 717
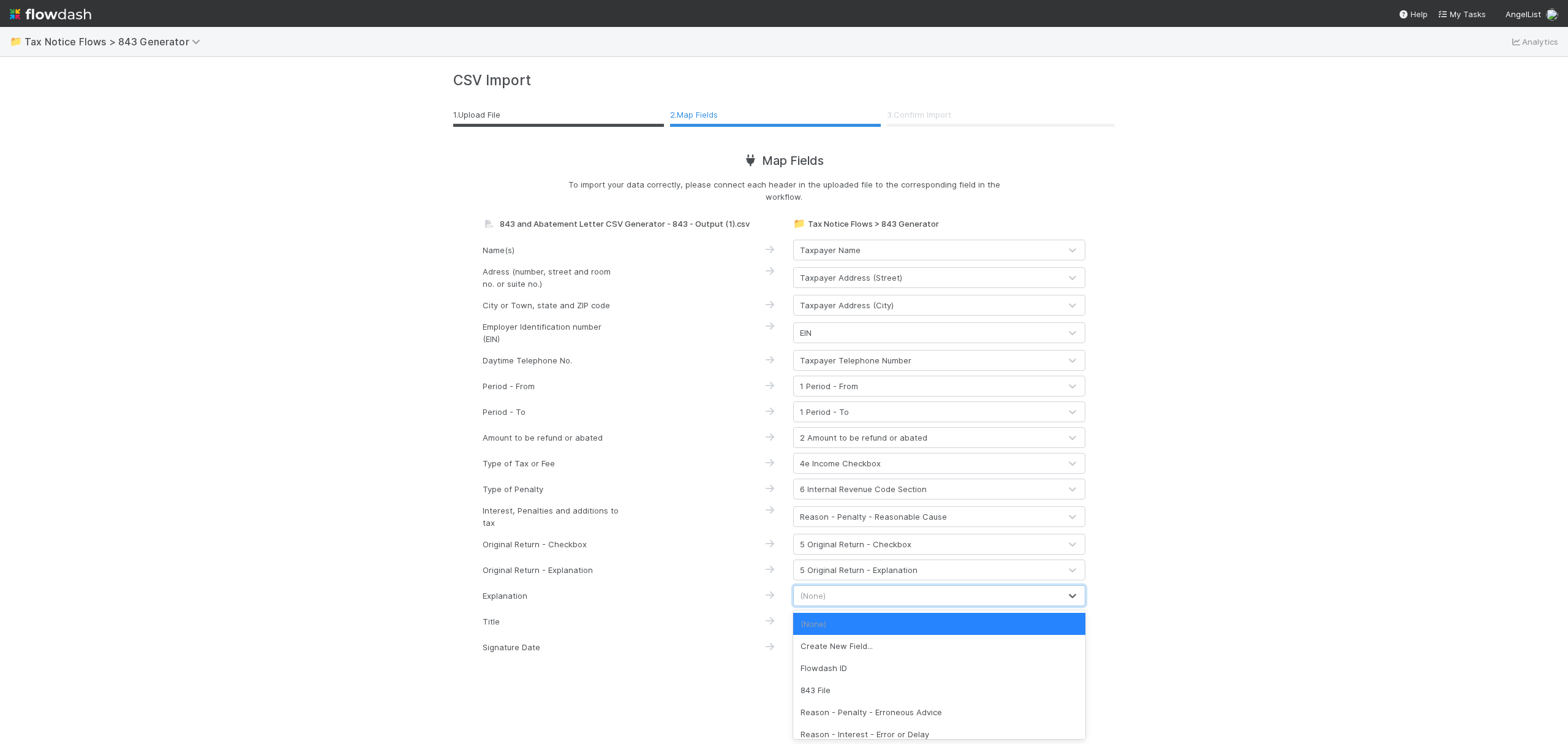
click at [898, 596] on div "(None)" at bounding box center [926, 595] width 266 height 20
type input "ex"
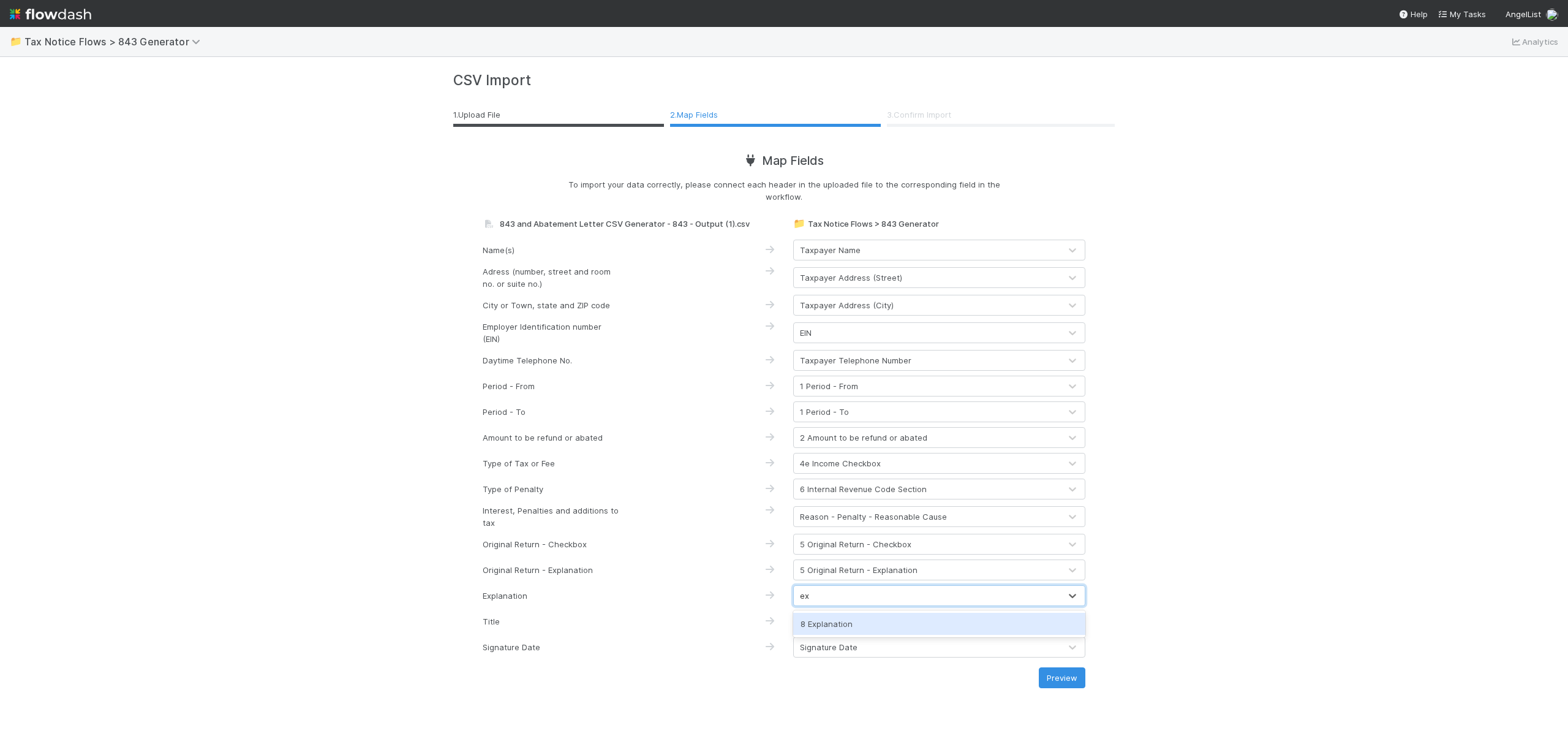
click at [929, 620] on div "8 Explanation" at bounding box center [940, 624] width 292 height 22
click at [921, 625] on div "(None)" at bounding box center [926, 621] width 266 height 20
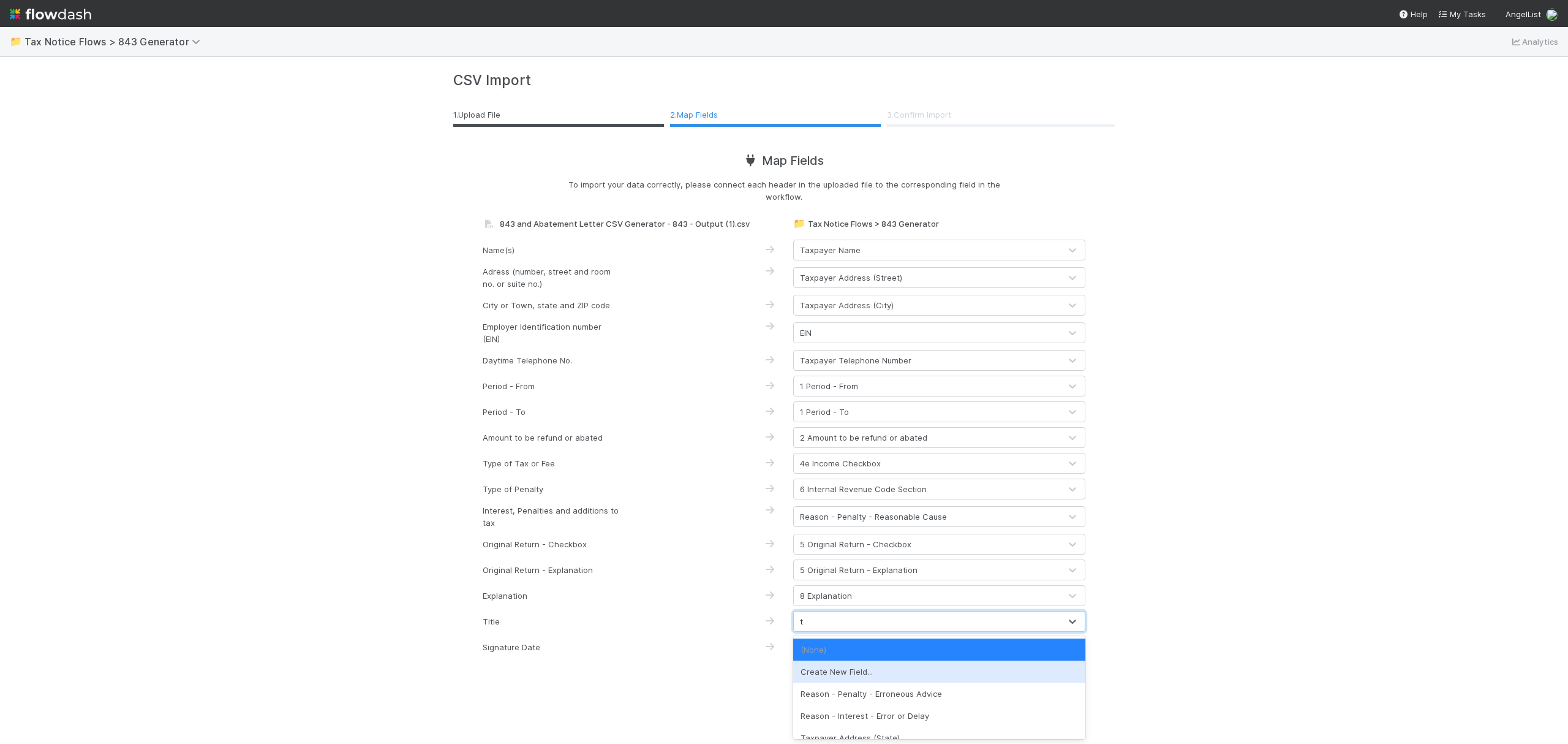
type input "ti"
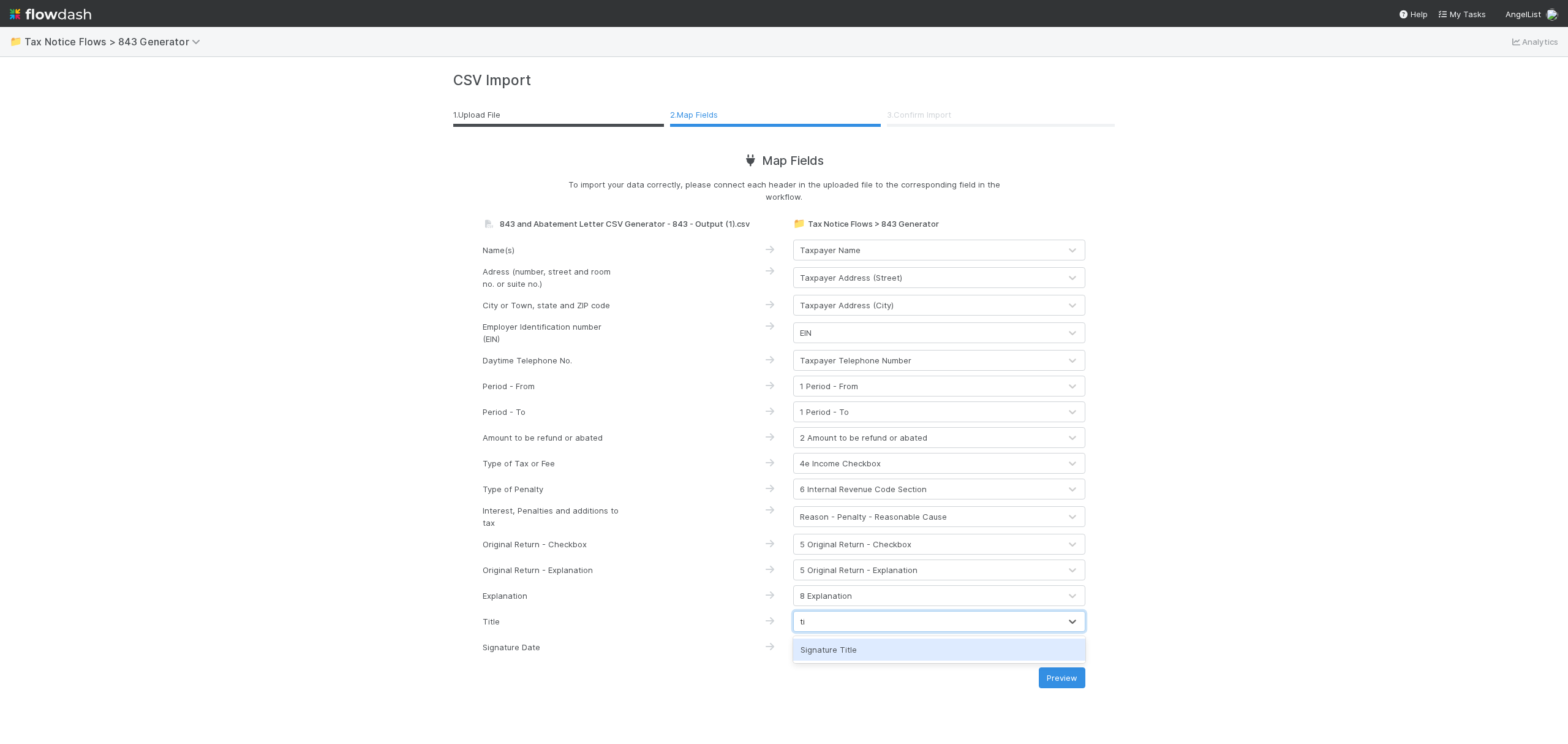
click at [889, 648] on div "Signature Title" at bounding box center [940, 649] width 292 height 22
click at [1069, 684] on button "Preview" at bounding box center [1062, 678] width 46 height 21
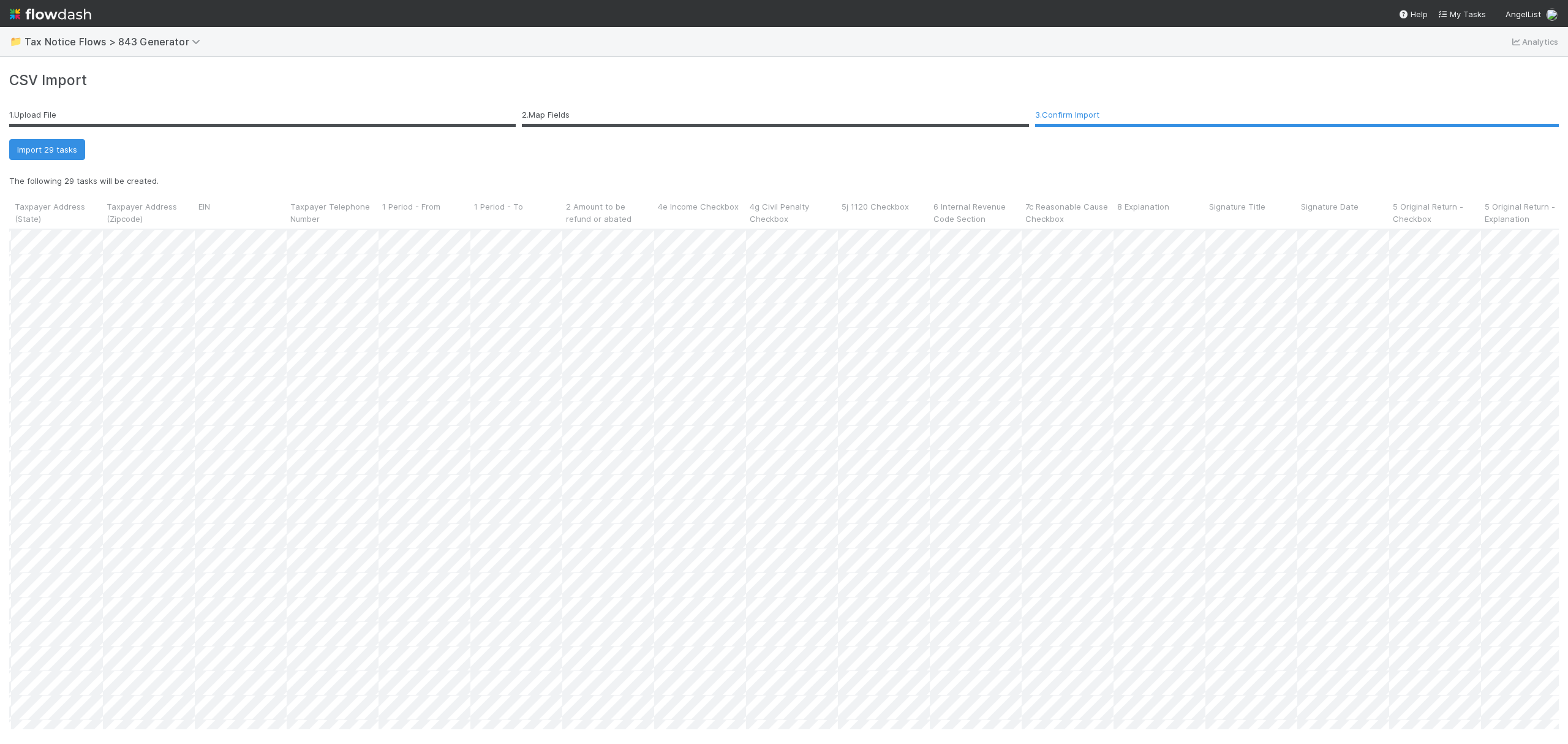
scroll to position [0, 747]
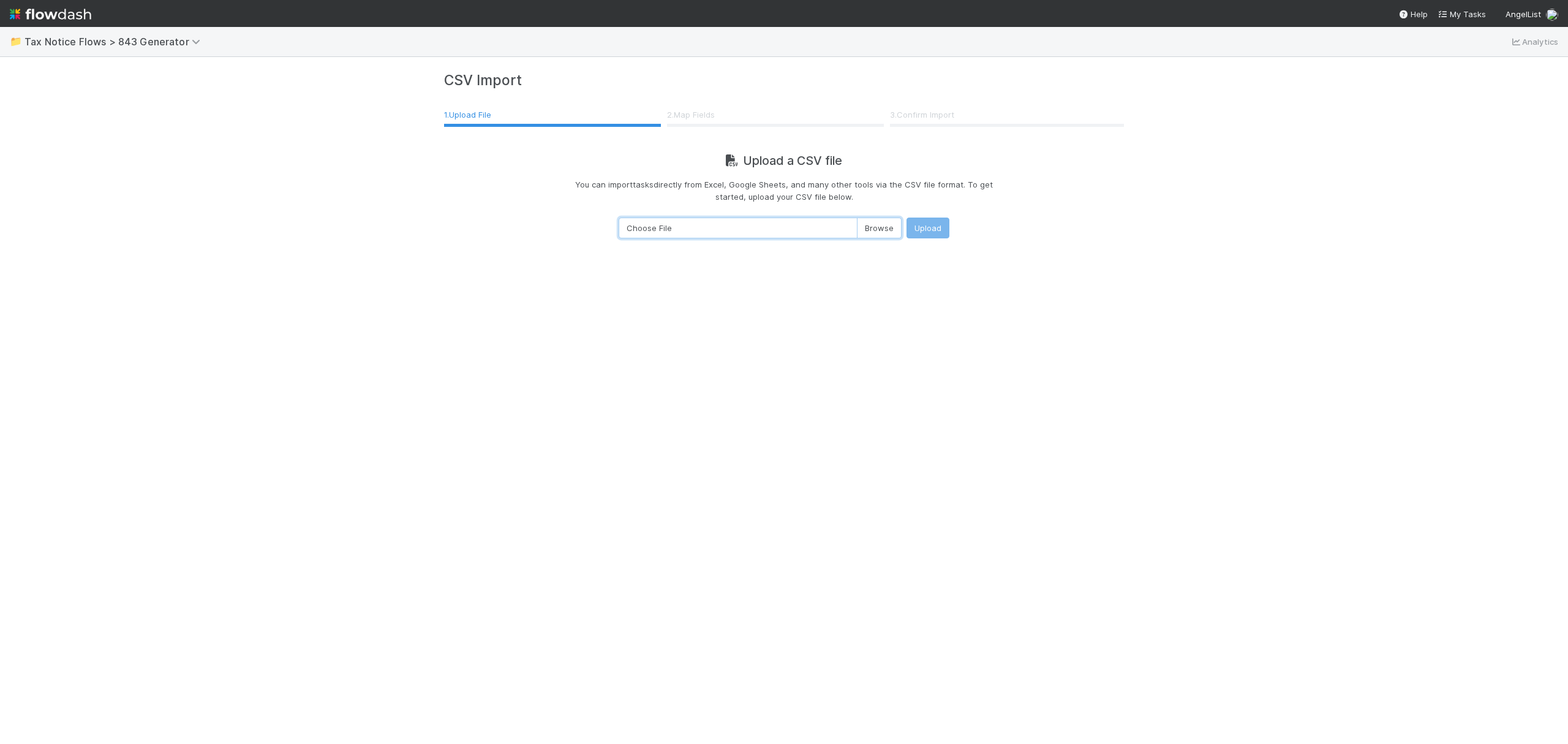
click at [871, 230] on input "Choose File" at bounding box center [760, 228] width 283 height 21
type input "C:\fakepath\843 and Abatement Letter CSV Generator - 843 - Output (1).csv"
click at [920, 232] on button "Upload" at bounding box center [928, 228] width 43 height 21
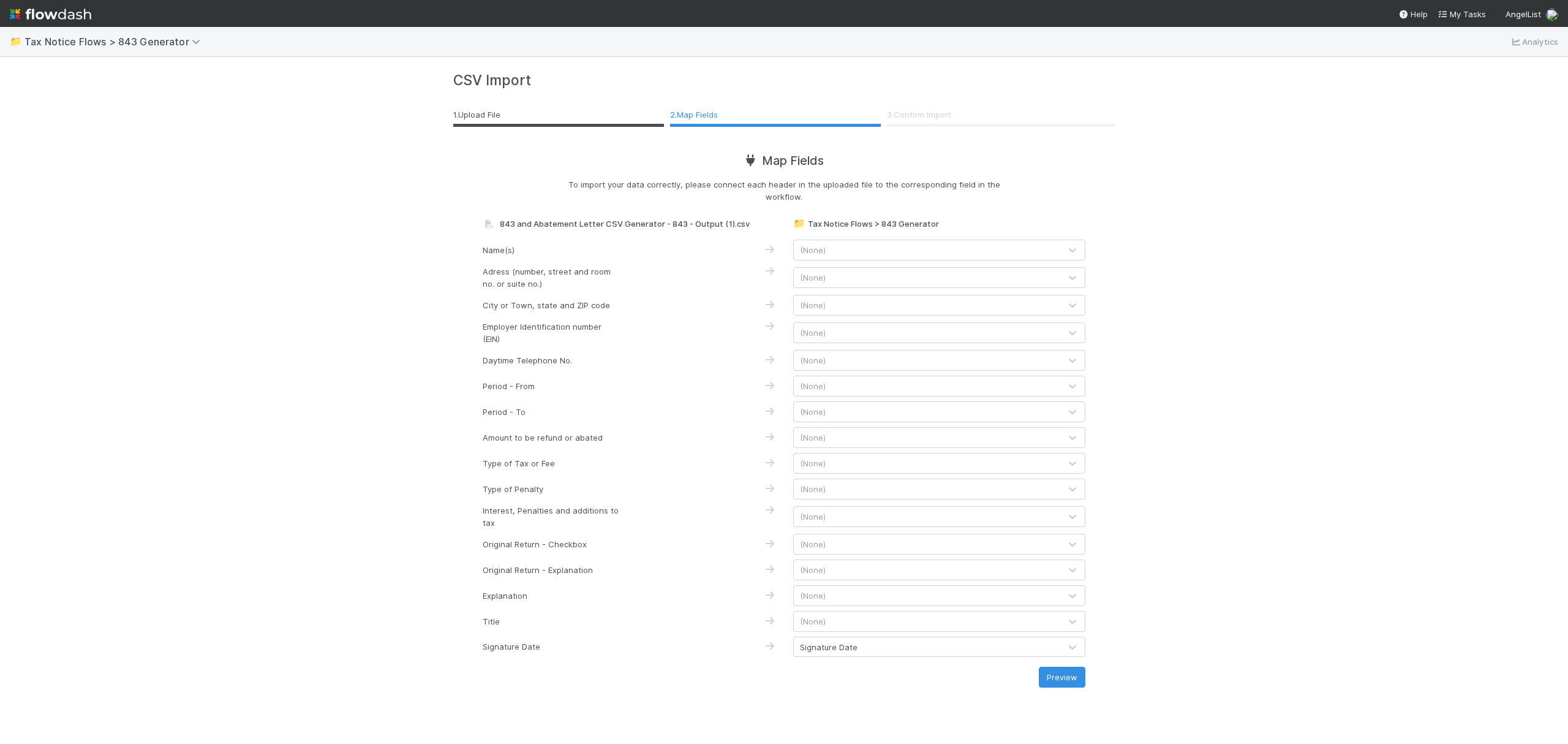
click at [834, 261] on div "Name(s) (None)" at bounding box center [784, 252] width 603 height 26
click at [832, 253] on div "(None)" at bounding box center [926, 250] width 266 height 20
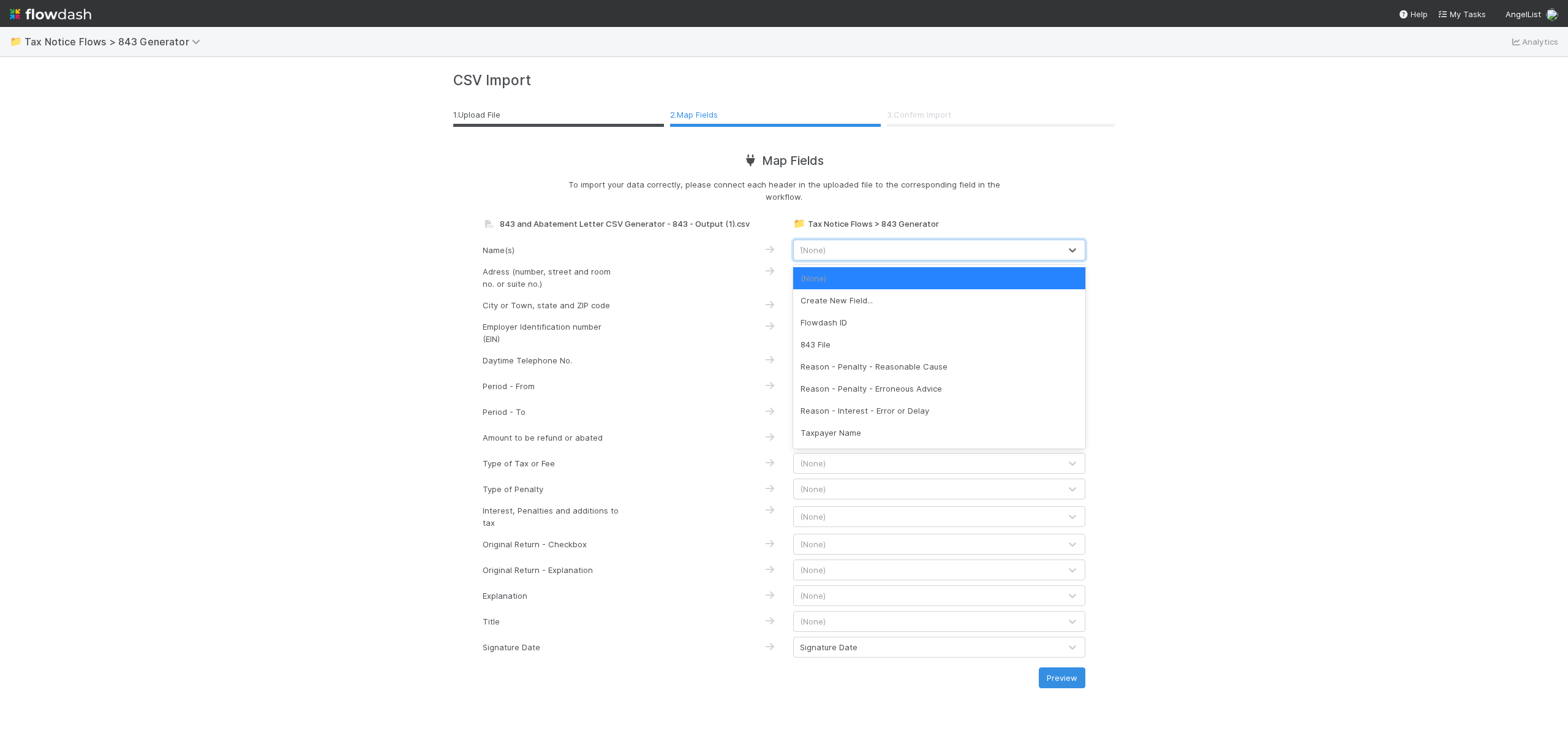
type input "TA"
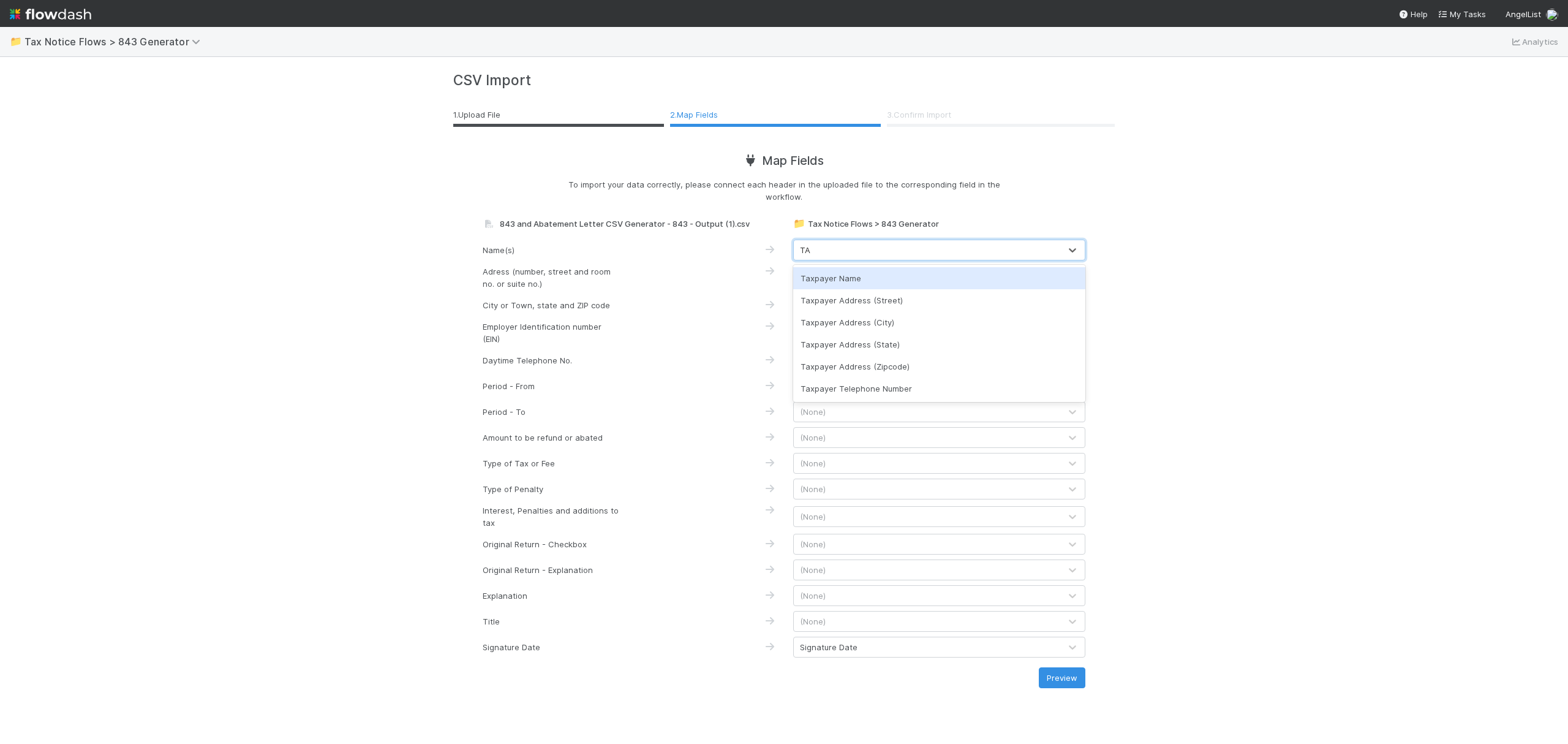
click at [867, 278] on div "Taxpayer Name" at bounding box center [940, 278] width 292 height 22
click at [871, 272] on div "(None)" at bounding box center [926, 277] width 266 height 20
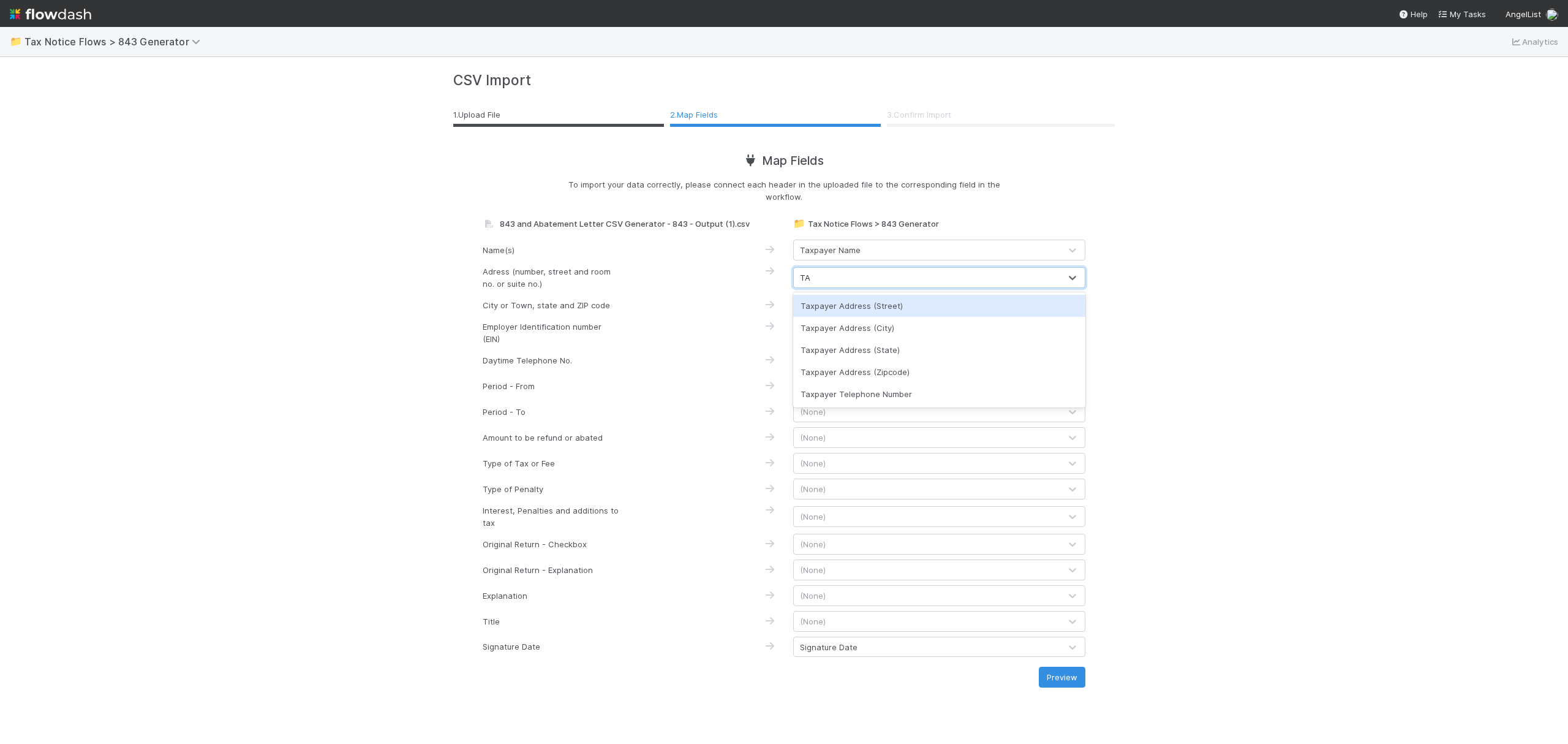
type input "TAX"
click at [909, 310] on div "Taxpayer Address (Street)" at bounding box center [940, 306] width 292 height 22
click at [904, 303] on div "(None)" at bounding box center [926, 306] width 266 height 20
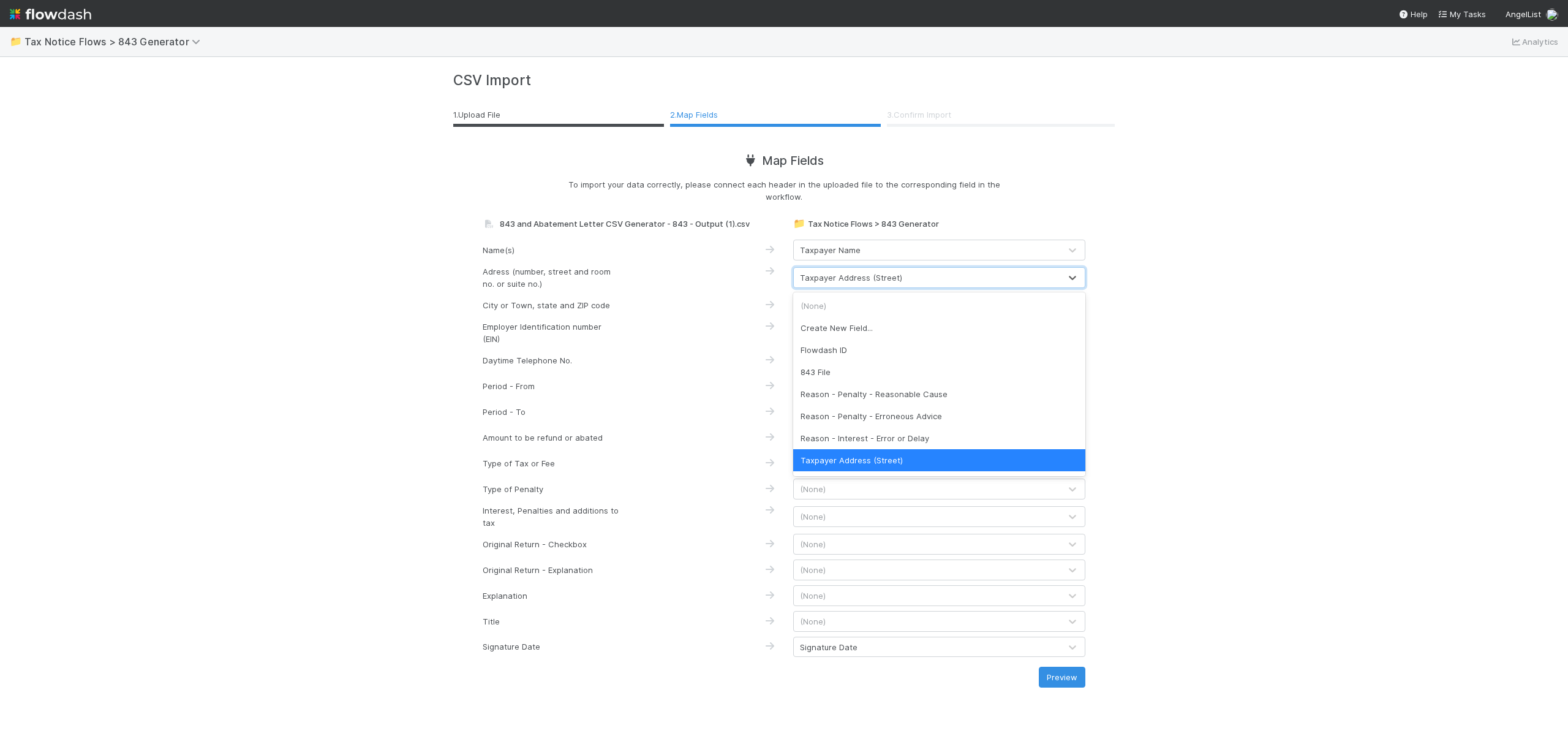
click at [893, 267] on div "Taxpayer Address (Street)" at bounding box center [926, 277] width 266 height 20
click at [901, 281] on div "Taxpayer Address (Street)" at bounding box center [926, 277] width 266 height 20
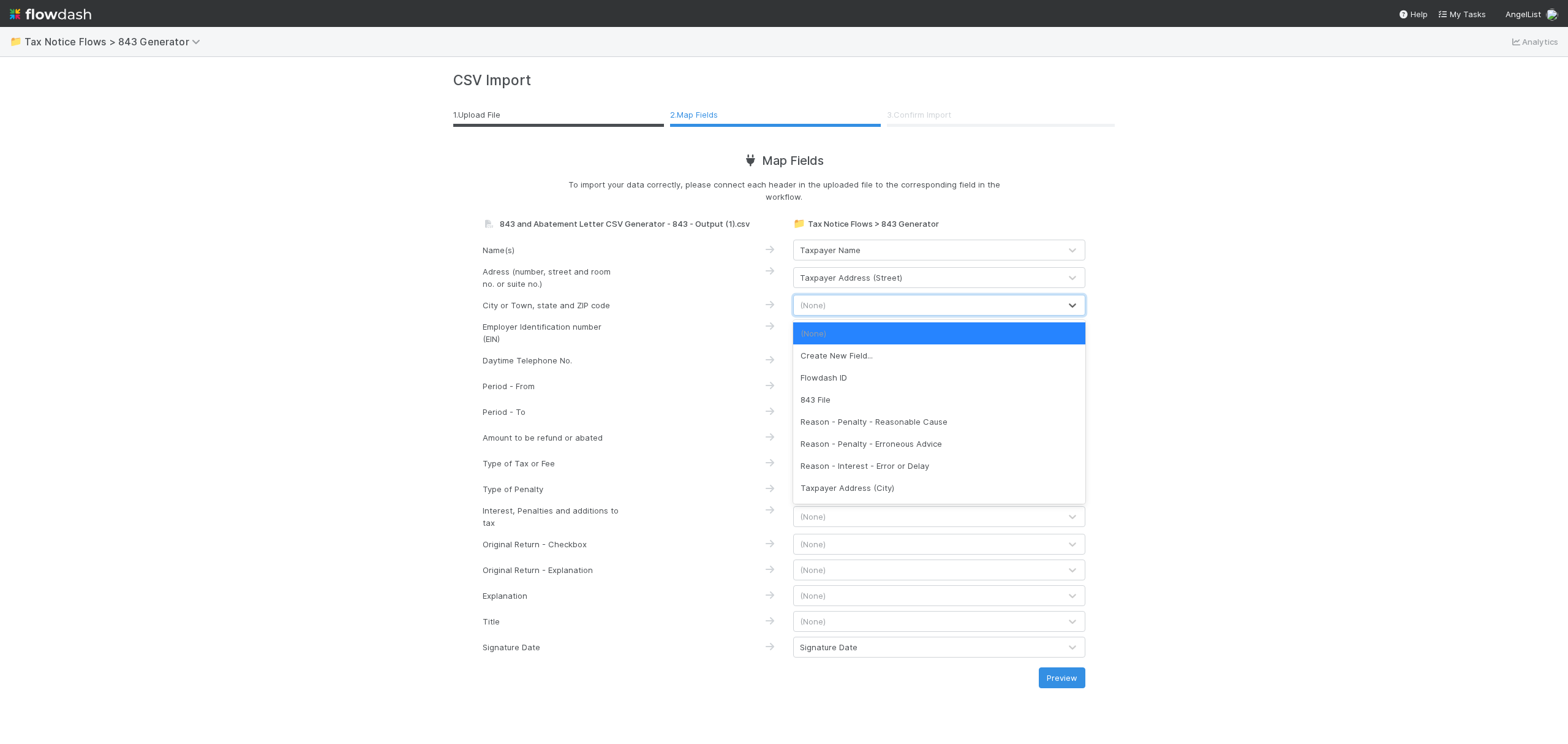
click at [896, 304] on div "(None)" at bounding box center [926, 306] width 266 height 20
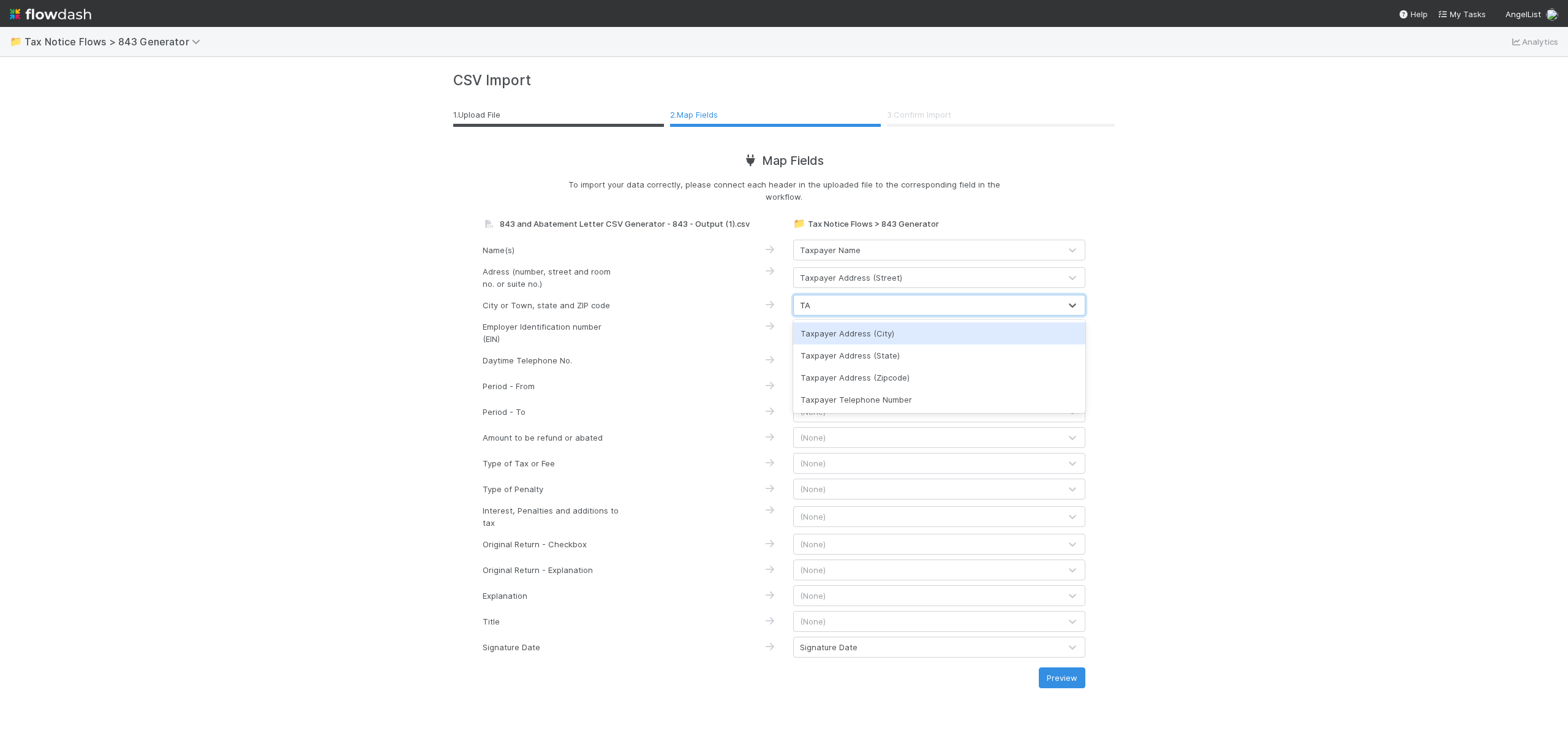
type input "TAX"
click at [903, 331] on div "Taxpayer Address (City)" at bounding box center [940, 333] width 292 height 22
click at [898, 330] on div "(None)" at bounding box center [926, 333] width 266 height 20
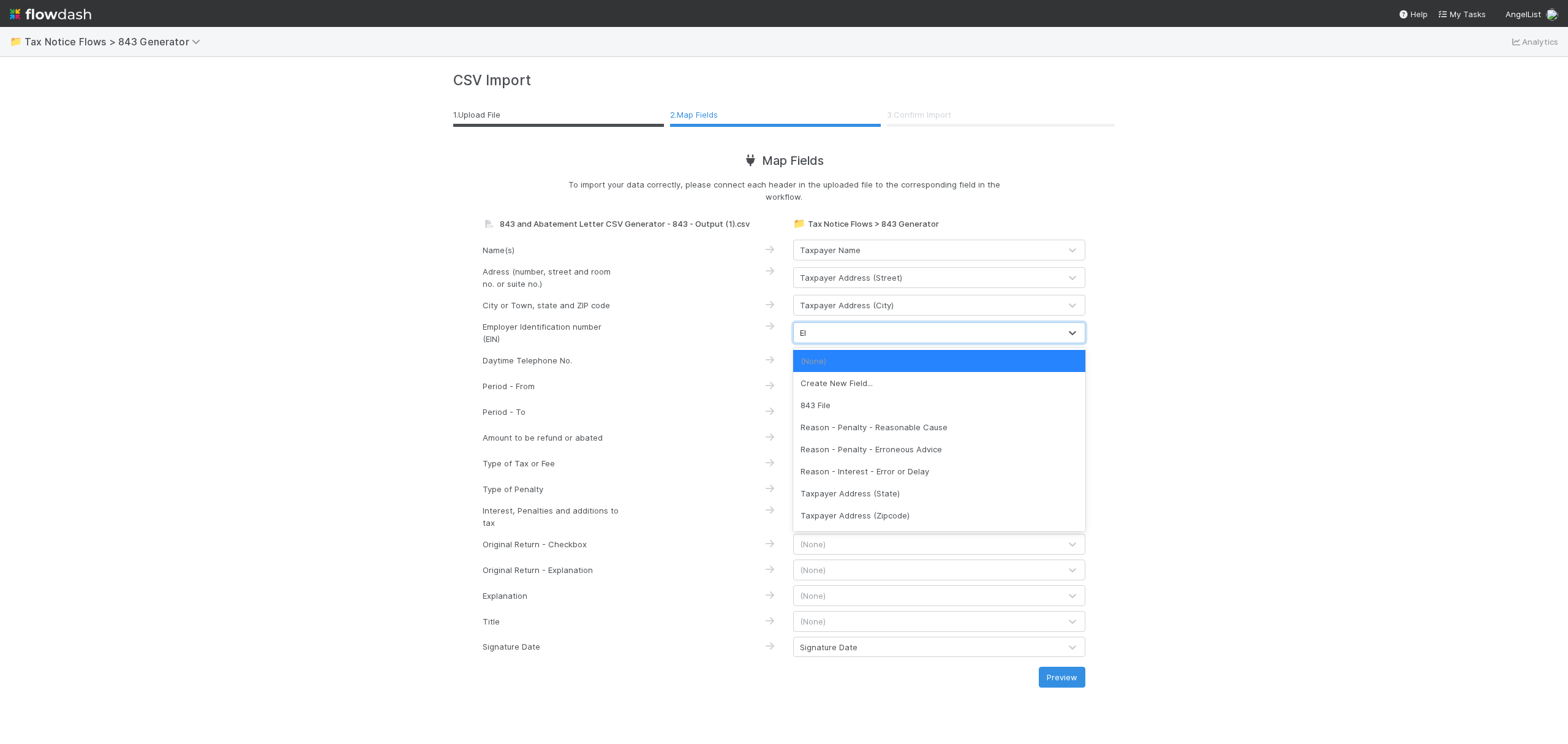
type input "EIN"
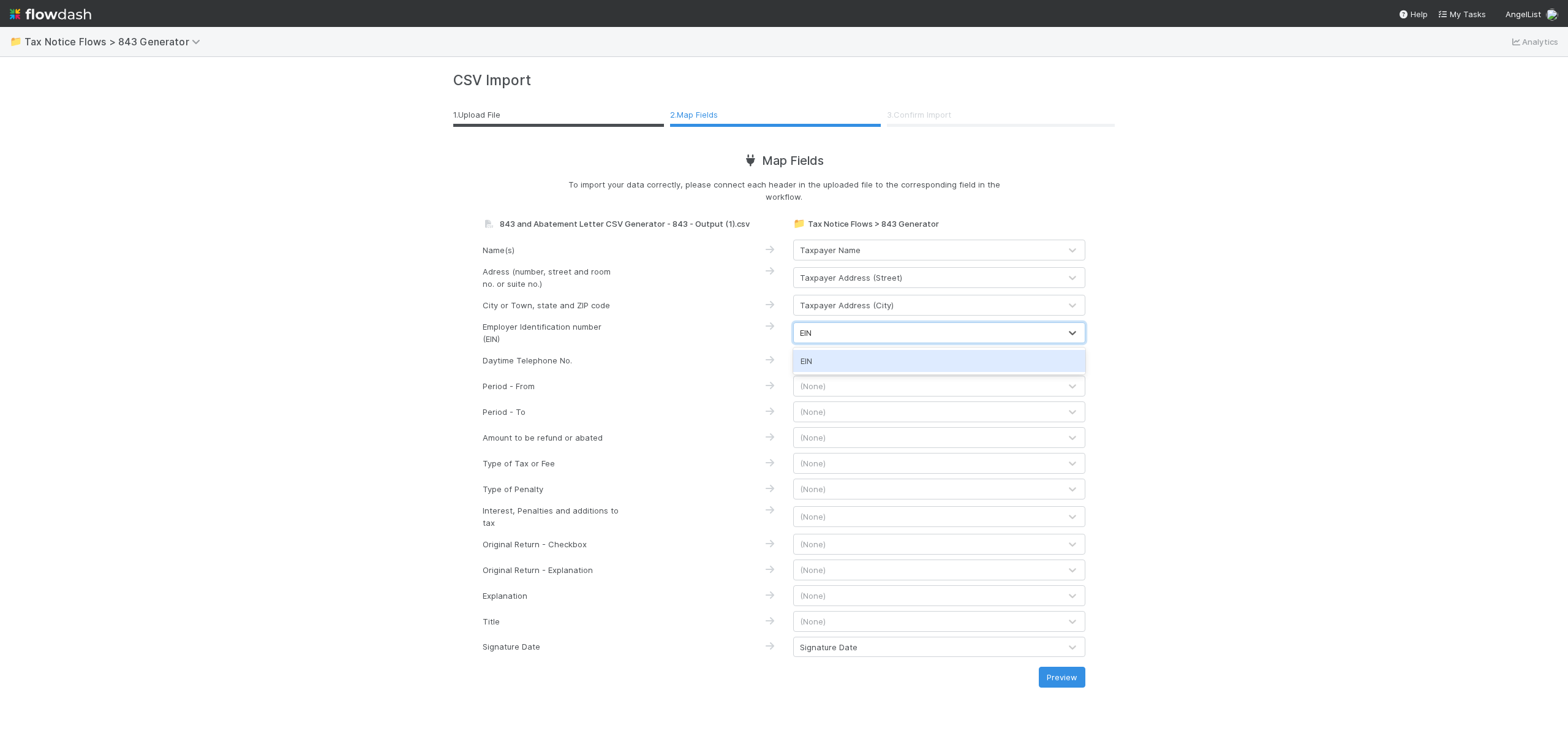
click at [894, 358] on div "EIN" at bounding box center [940, 360] width 292 height 22
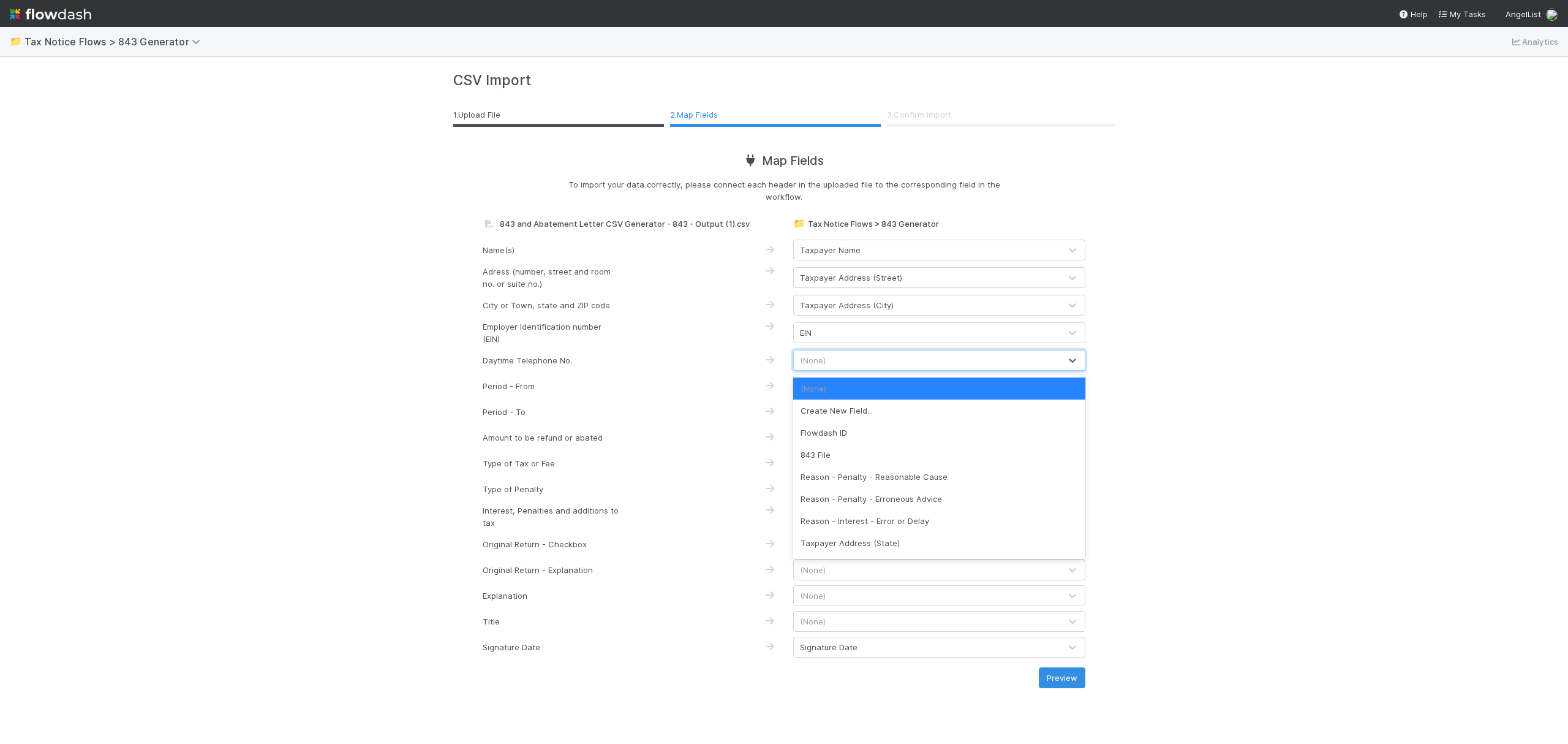
click at [871, 361] on div "(None)" at bounding box center [926, 360] width 266 height 20
type input "PHO"
click at [868, 390] on div "Taxpayer Telephone Number" at bounding box center [940, 389] width 292 height 22
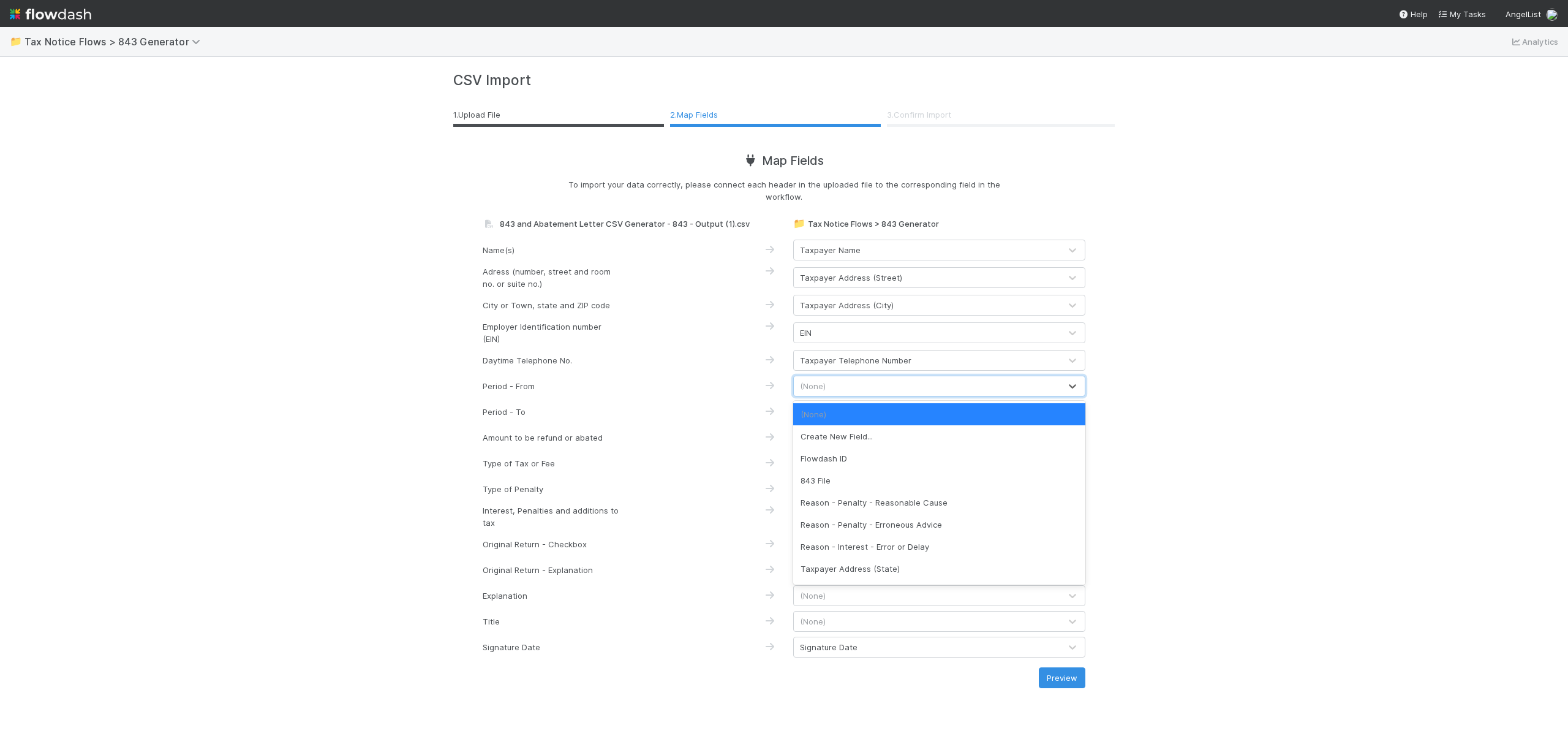
click at [849, 385] on div "(None)" at bounding box center [926, 386] width 266 height 20
type input "PER"
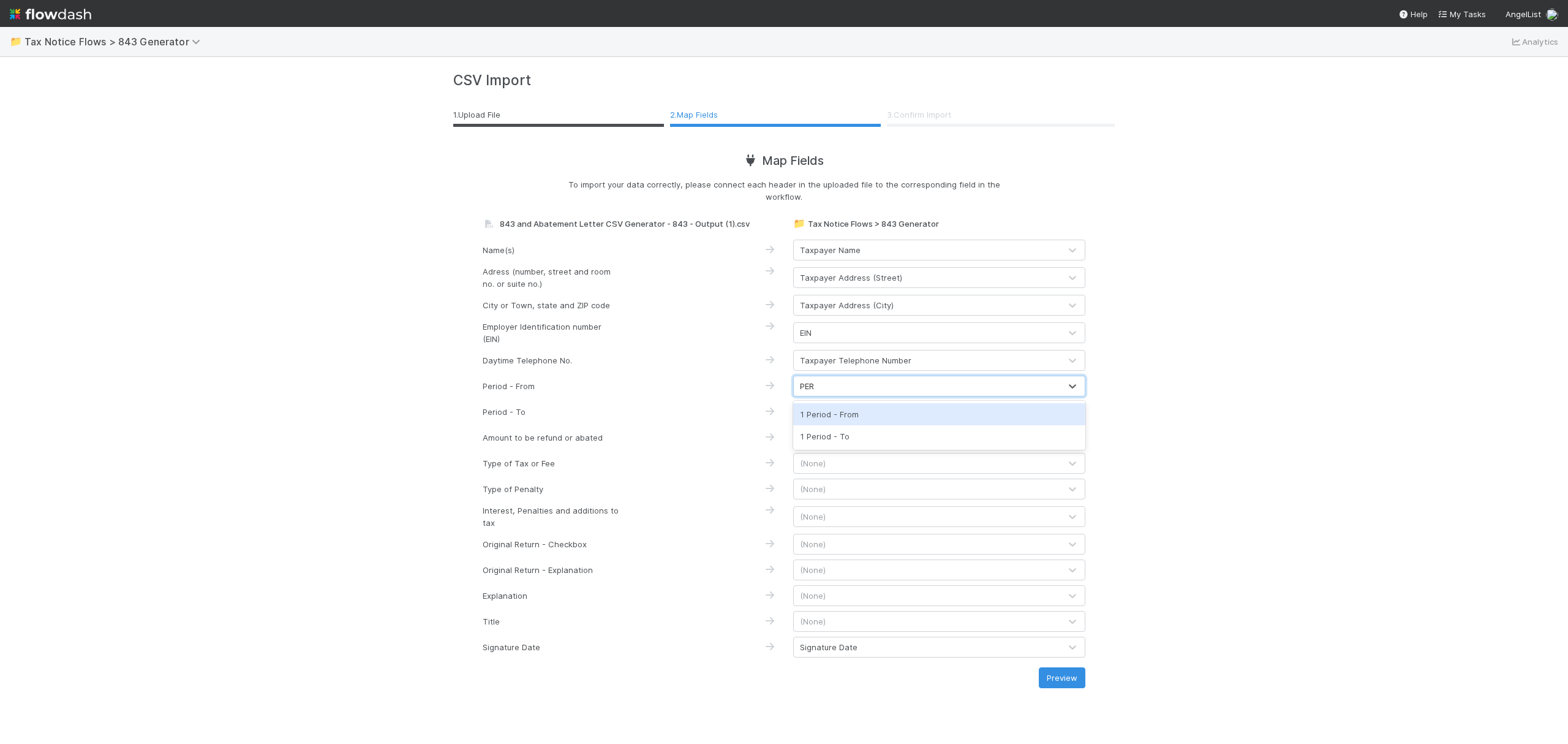
click at [848, 414] on div "1 Period - From" at bounding box center [940, 414] width 292 height 22
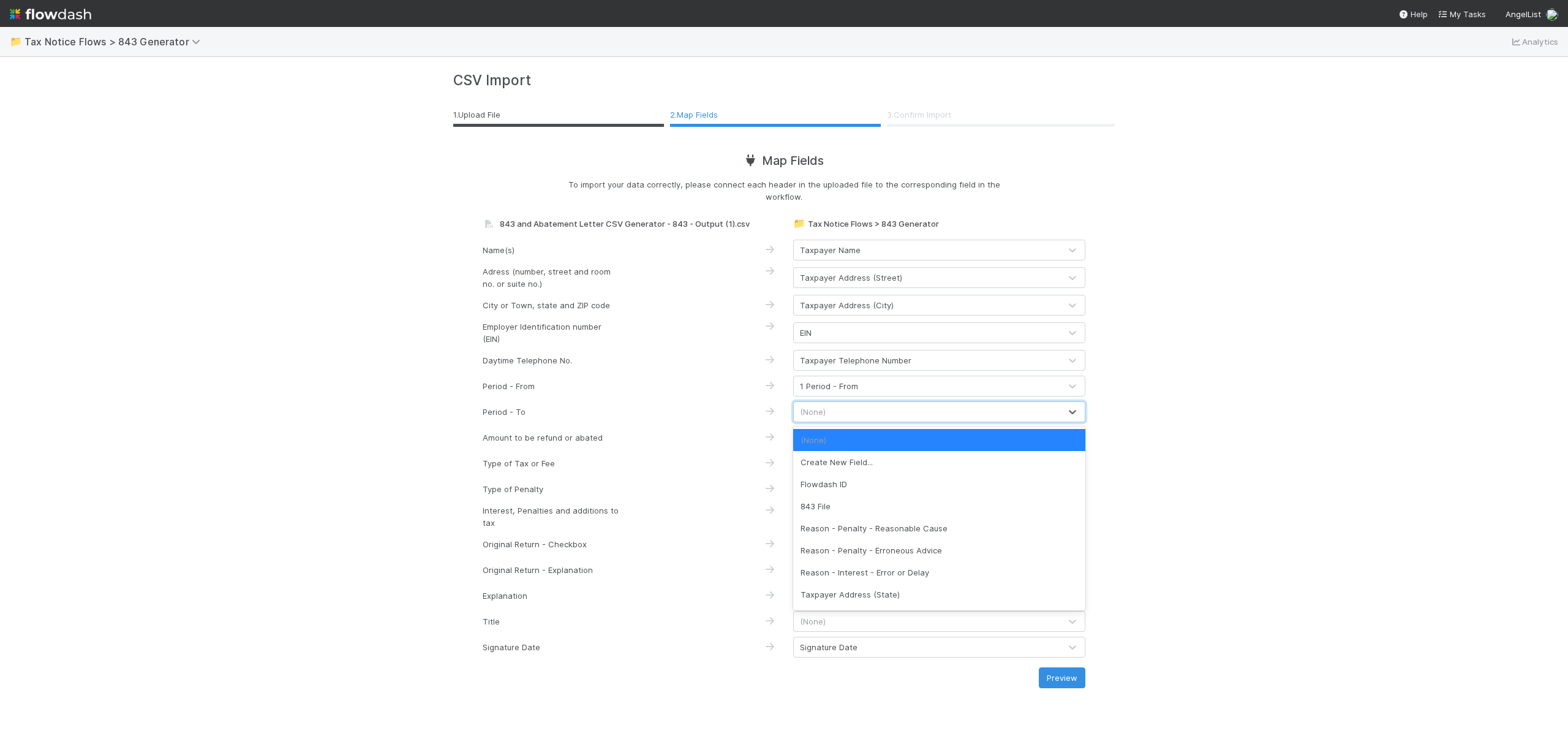
click at [846, 412] on div "(None)" at bounding box center [926, 412] width 266 height 20
type input "PER"
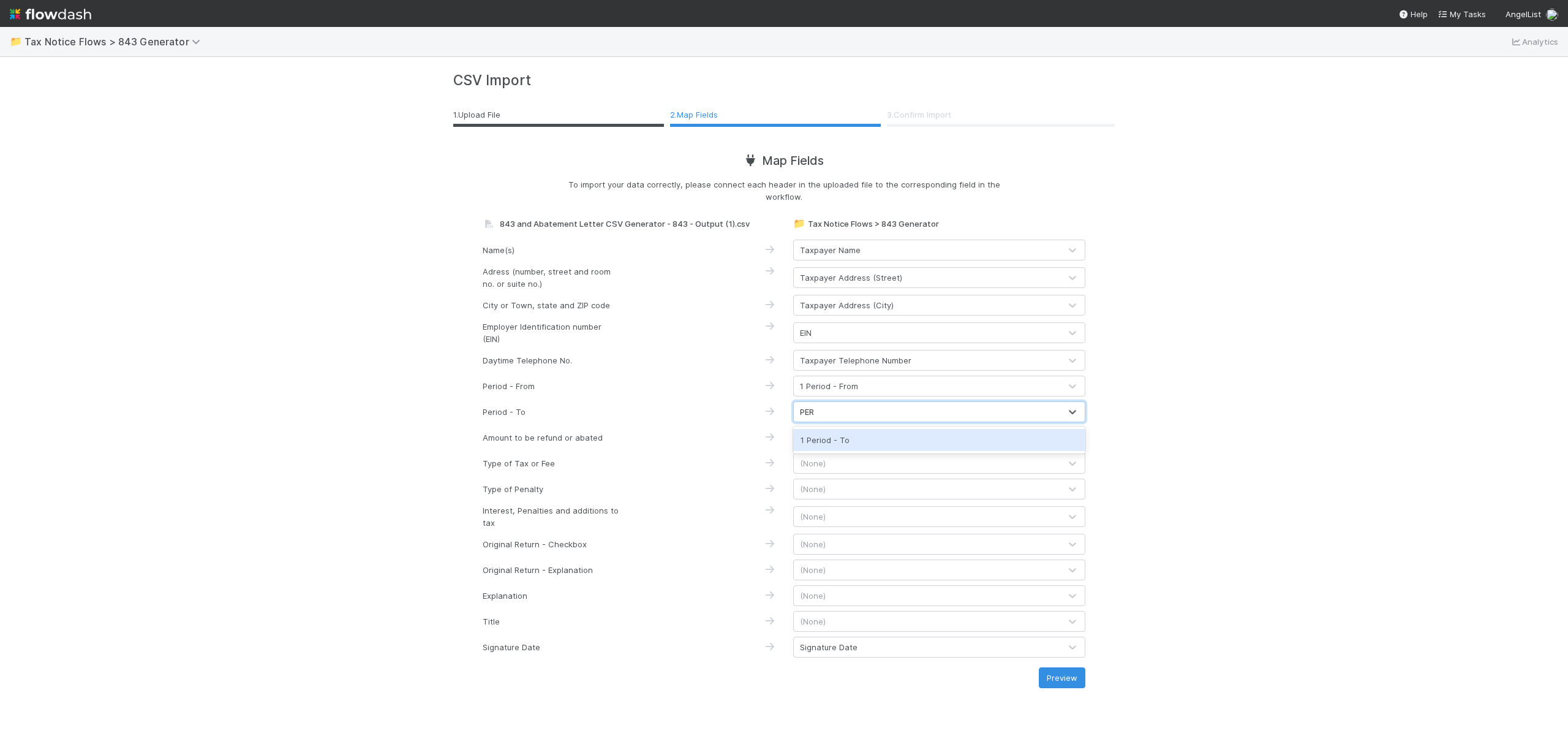
click at [843, 429] on div "1 Period - To" at bounding box center [940, 440] width 292 height 22
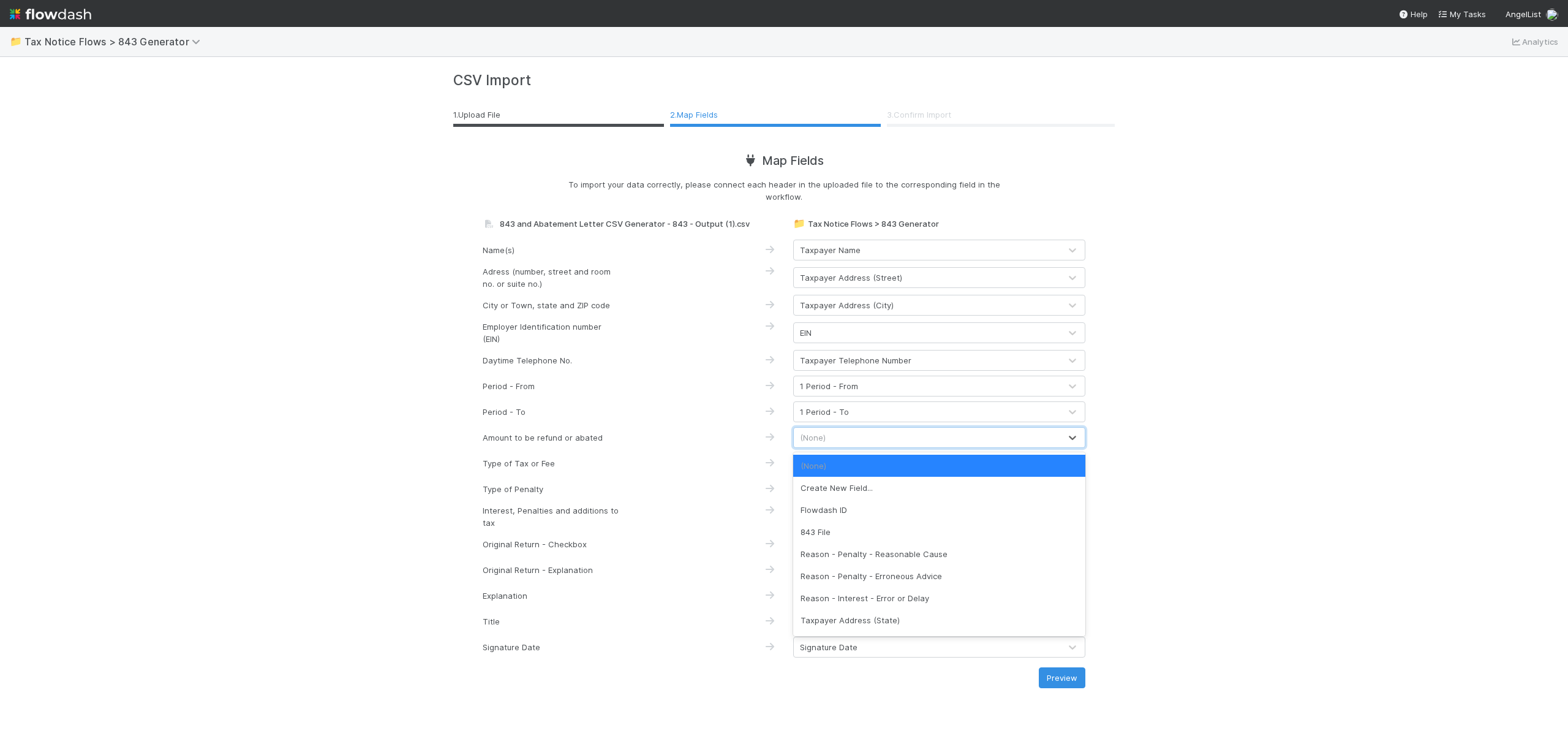
click at [848, 440] on div "(None)" at bounding box center [926, 438] width 266 height 20
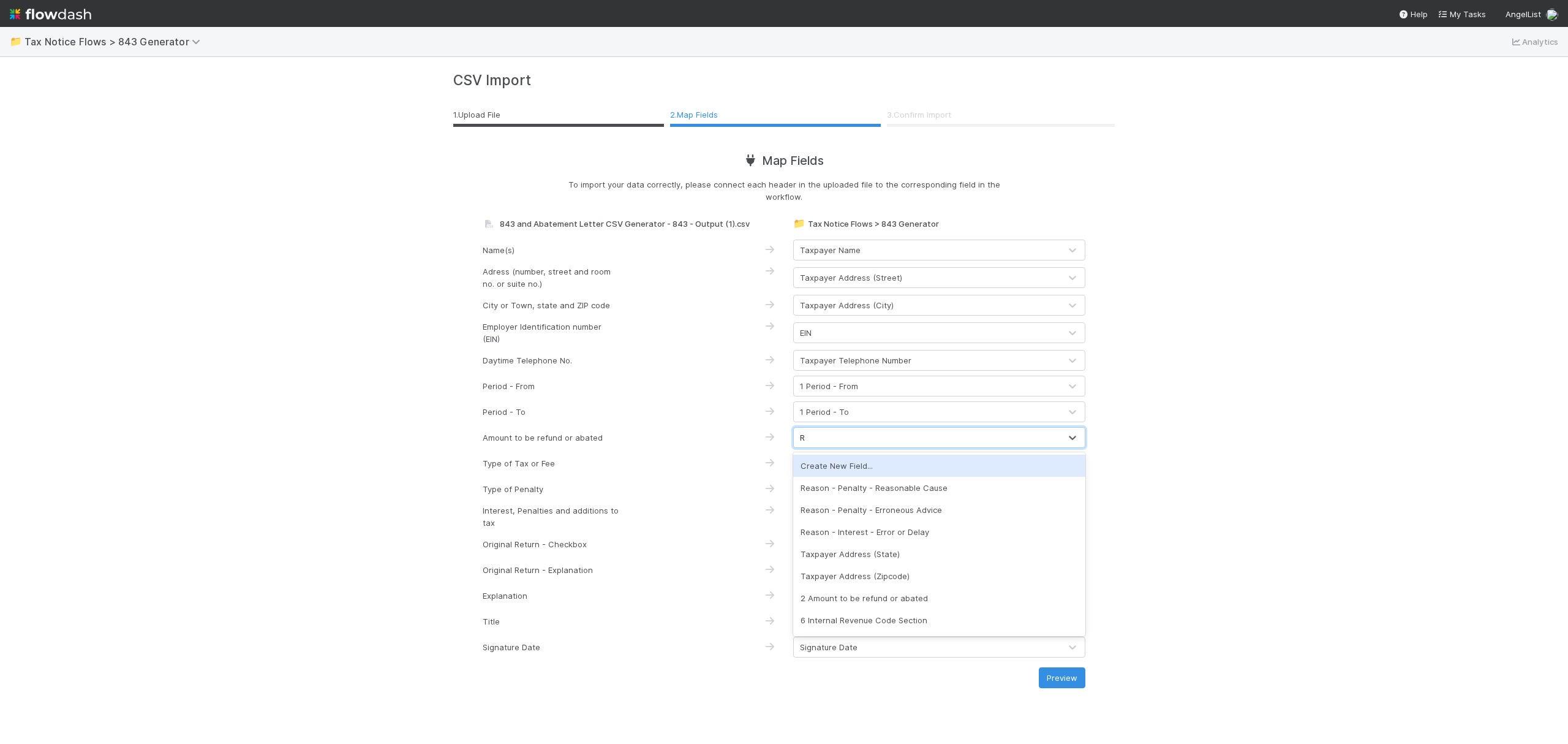
type input "RE"
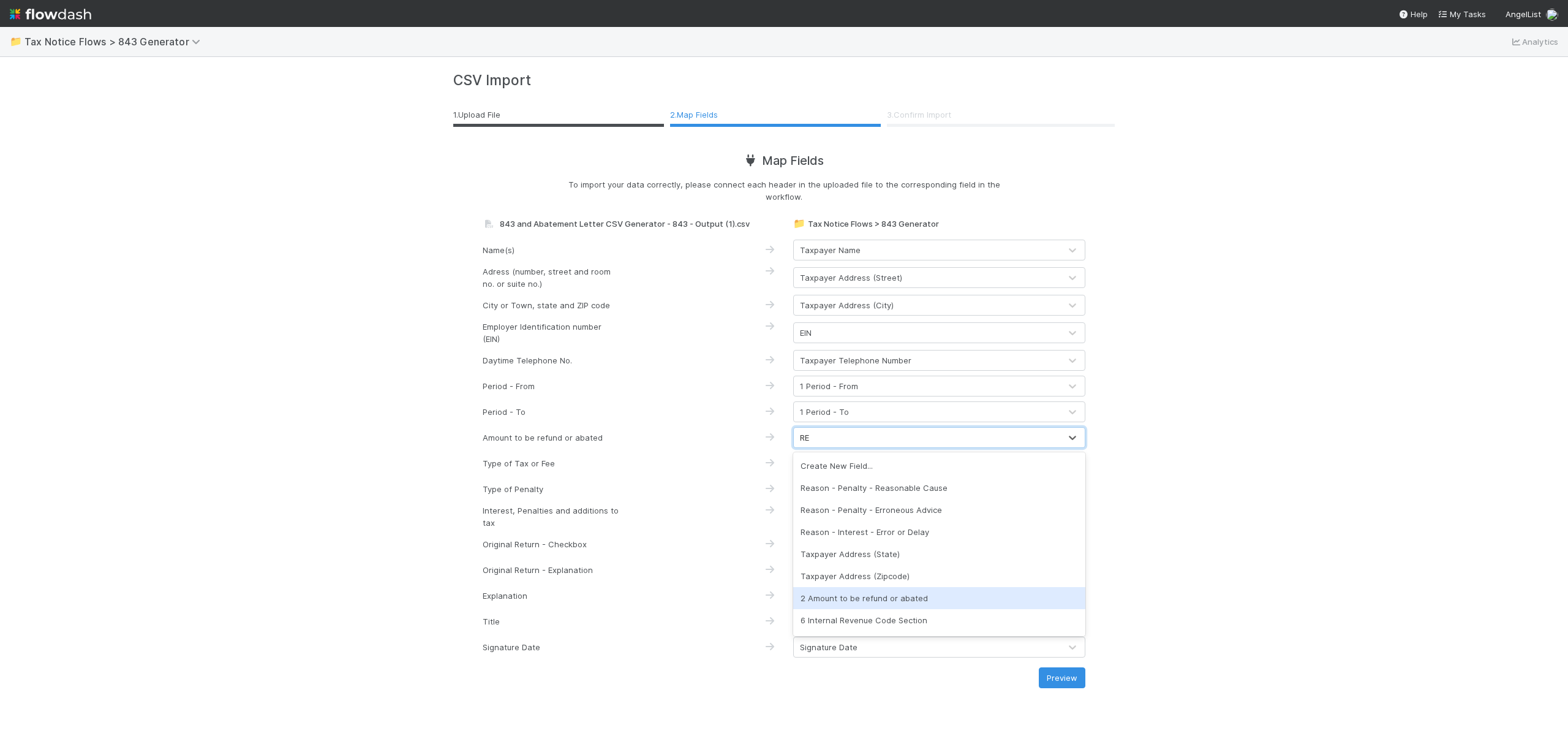
click at [901, 600] on div "2 Amount to be refund or abated" at bounding box center [940, 598] width 292 height 22
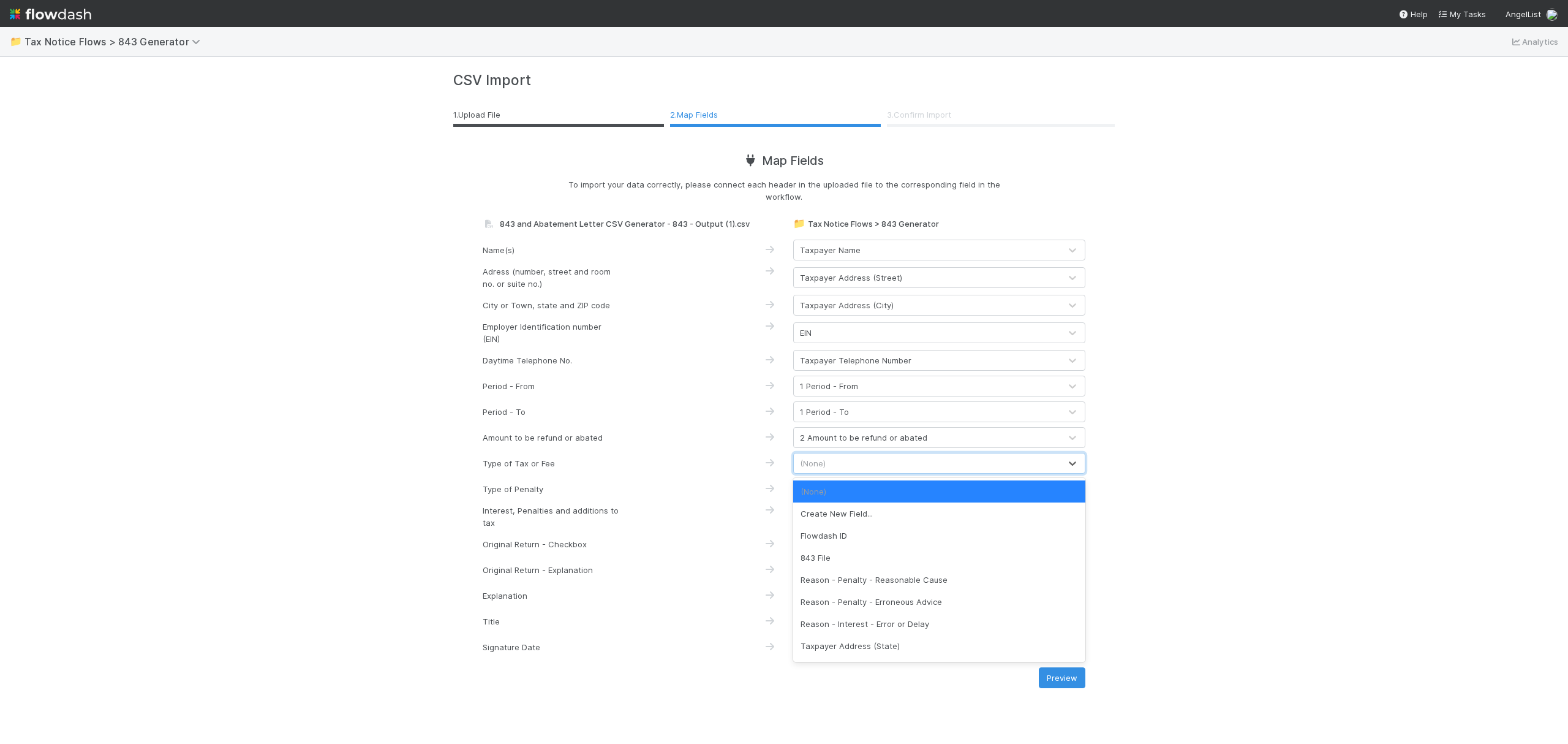
click at [832, 464] on div "(None)" at bounding box center [926, 463] width 266 height 20
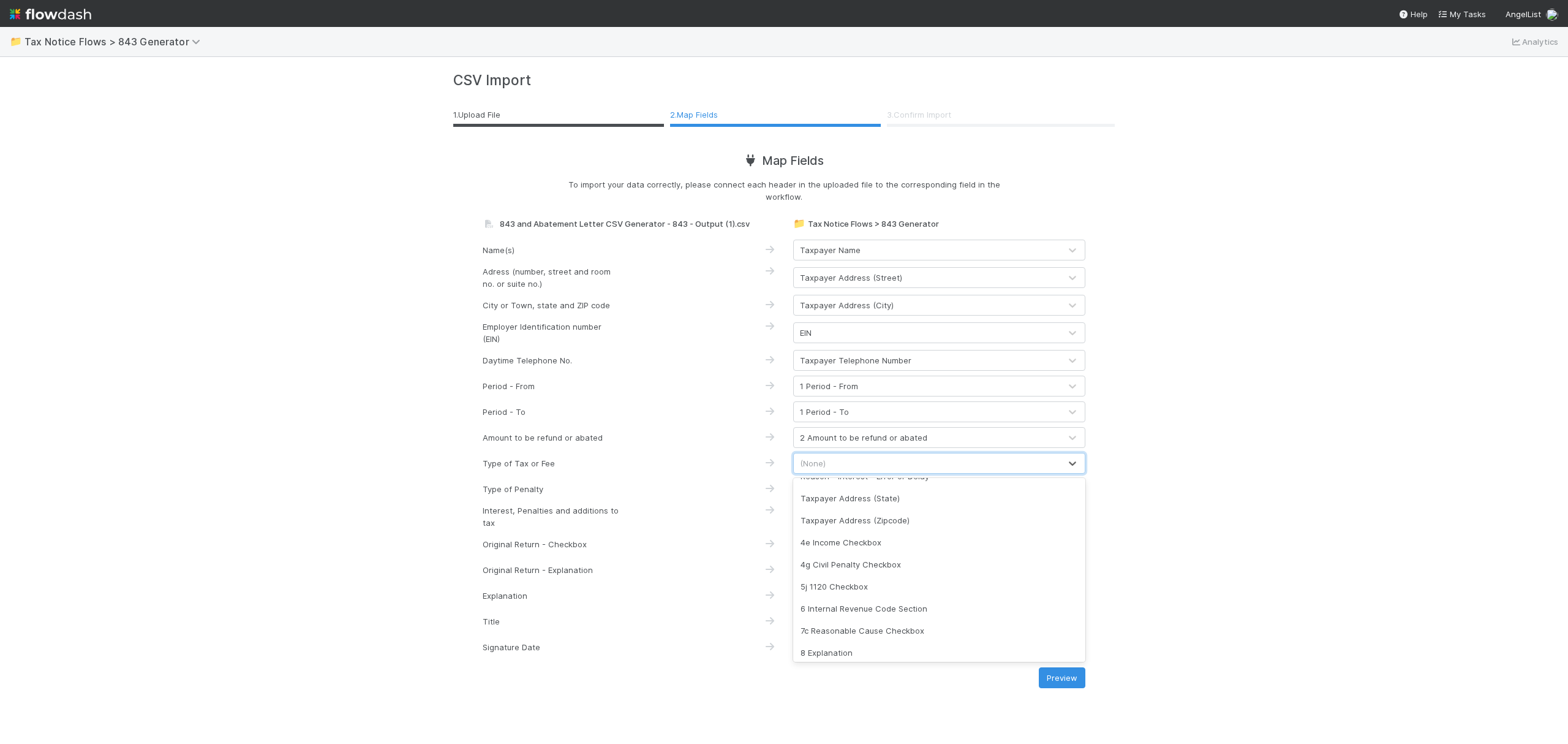
scroll to position [150, 0]
click at [897, 535] on div "4e Income Checkbox" at bounding box center [940, 540] width 292 height 22
click at [887, 490] on div "(None)" at bounding box center [926, 489] width 266 height 20
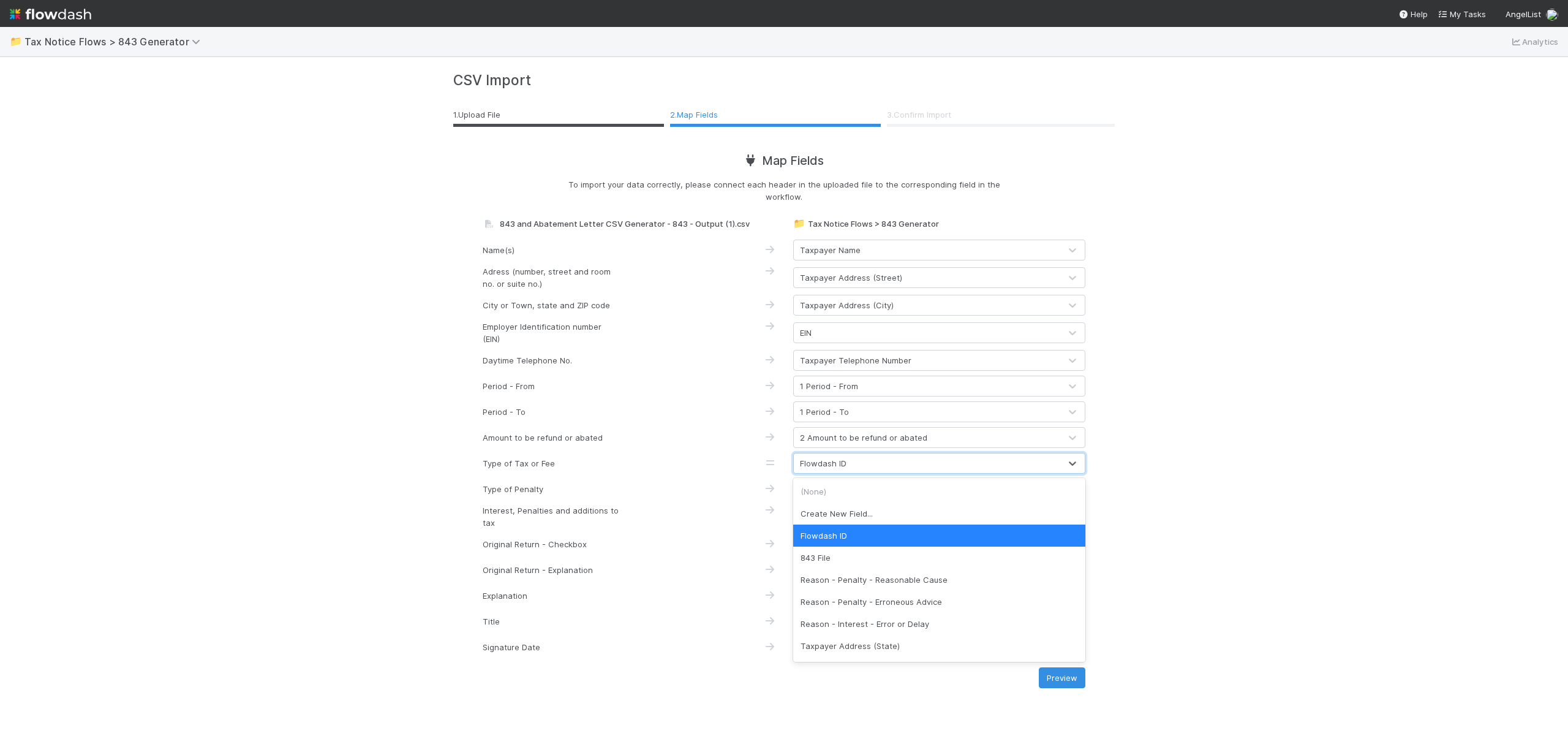
click at [881, 459] on div "Flowdash ID" at bounding box center [926, 463] width 266 height 20
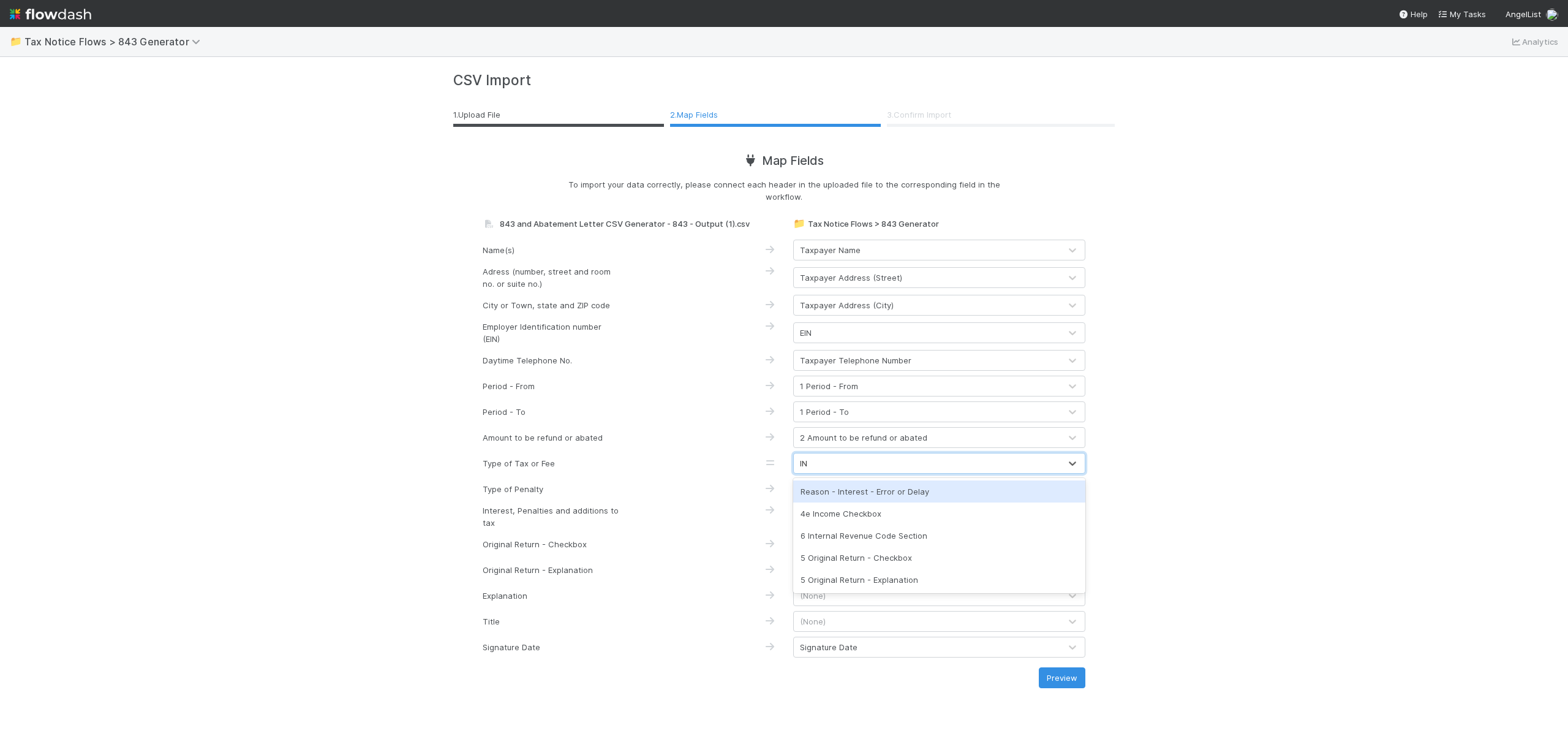
type input "INC"
click at [836, 485] on div "4e Income Checkbox" at bounding box center [940, 492] width 292 height 22
click at [1248, 549] on div "📁 Tax Notice Flows > 843 Generator Analytics CSV Import 1 . Upload File 2 . Map…" at bounding box center [784, 384] width 1568 height 717
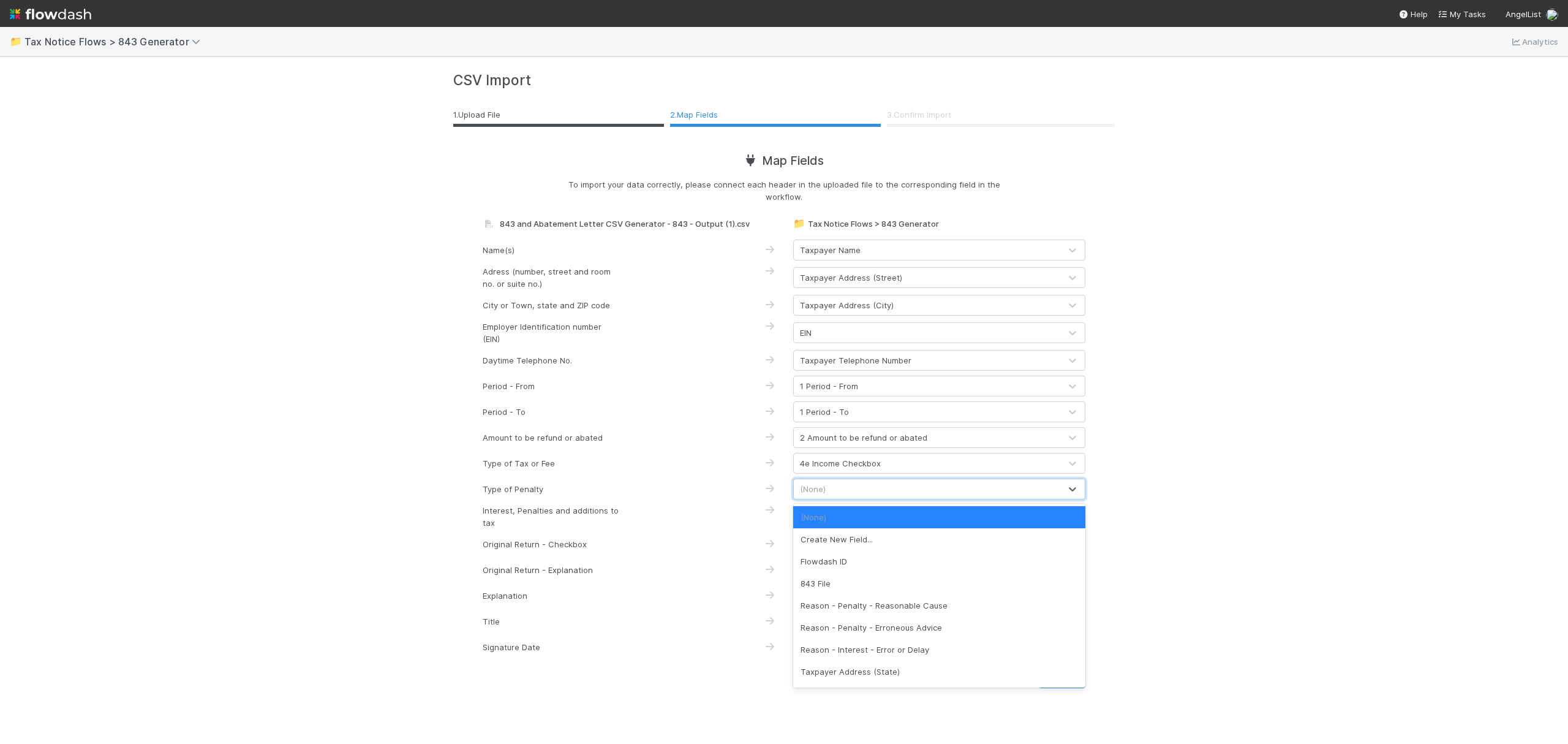
click at [852, 492] on div "(None)" at bounding box center [926, 489] width 266 height 20
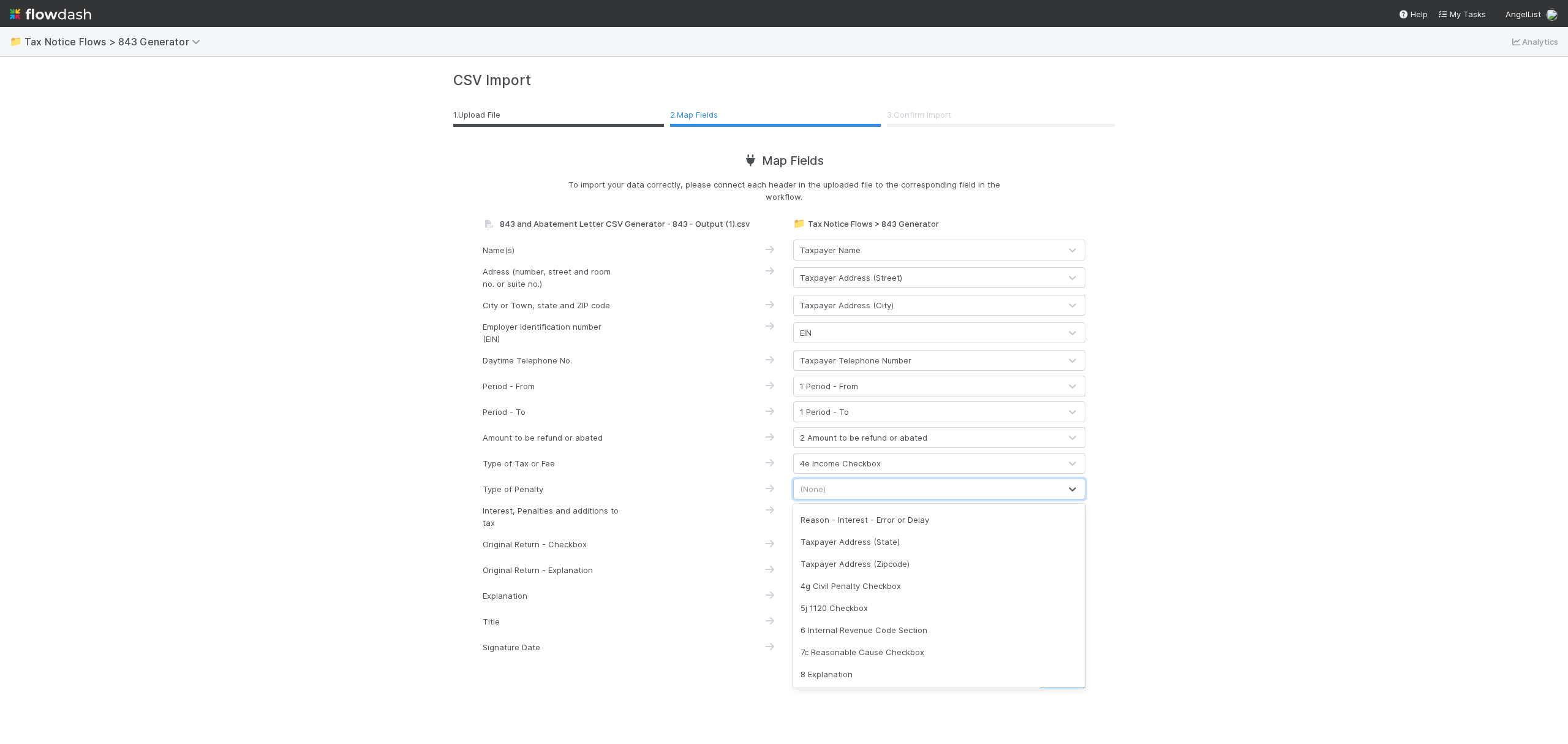
scroll to position [196, 0]
click at [909, 565] on div "6 Internal Revenue Code Section" at bounding box center [940, 564] width 292 height 22
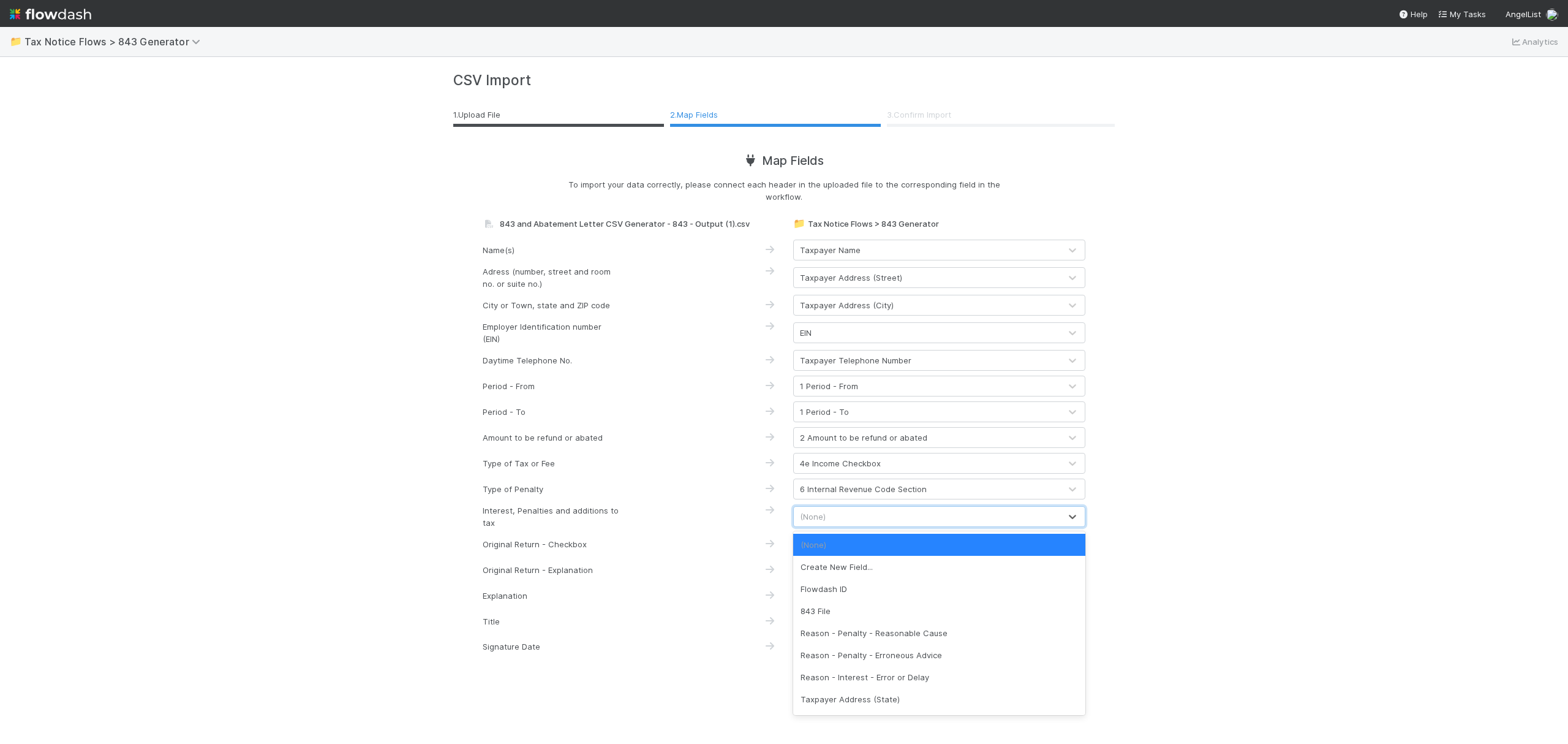
click at [854, 510] on div "(None)" at bounding box center [926, 516] width 266 height 20
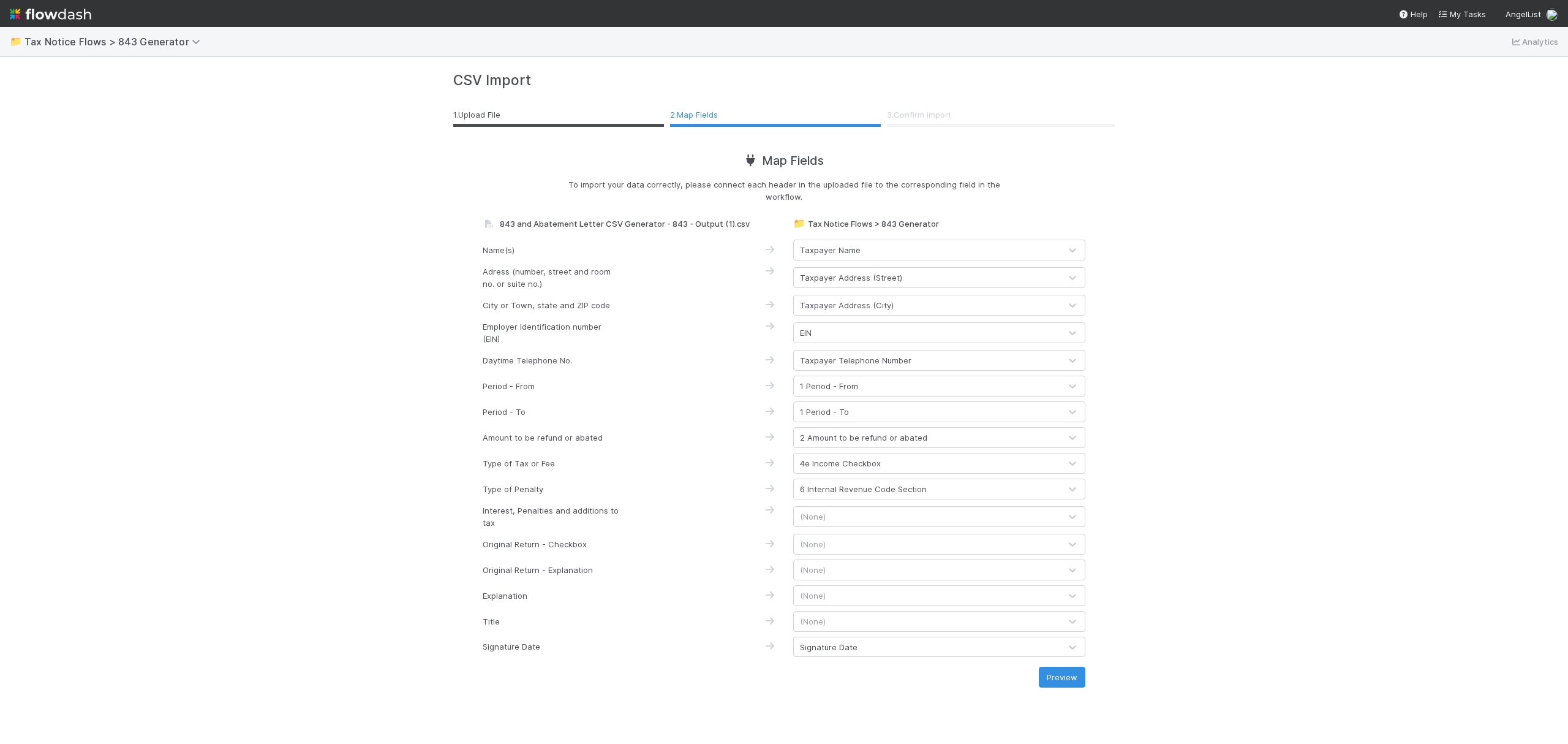
click at [906, 513] on div "(None)" at bounding box center [926, 516] width 266 height 20
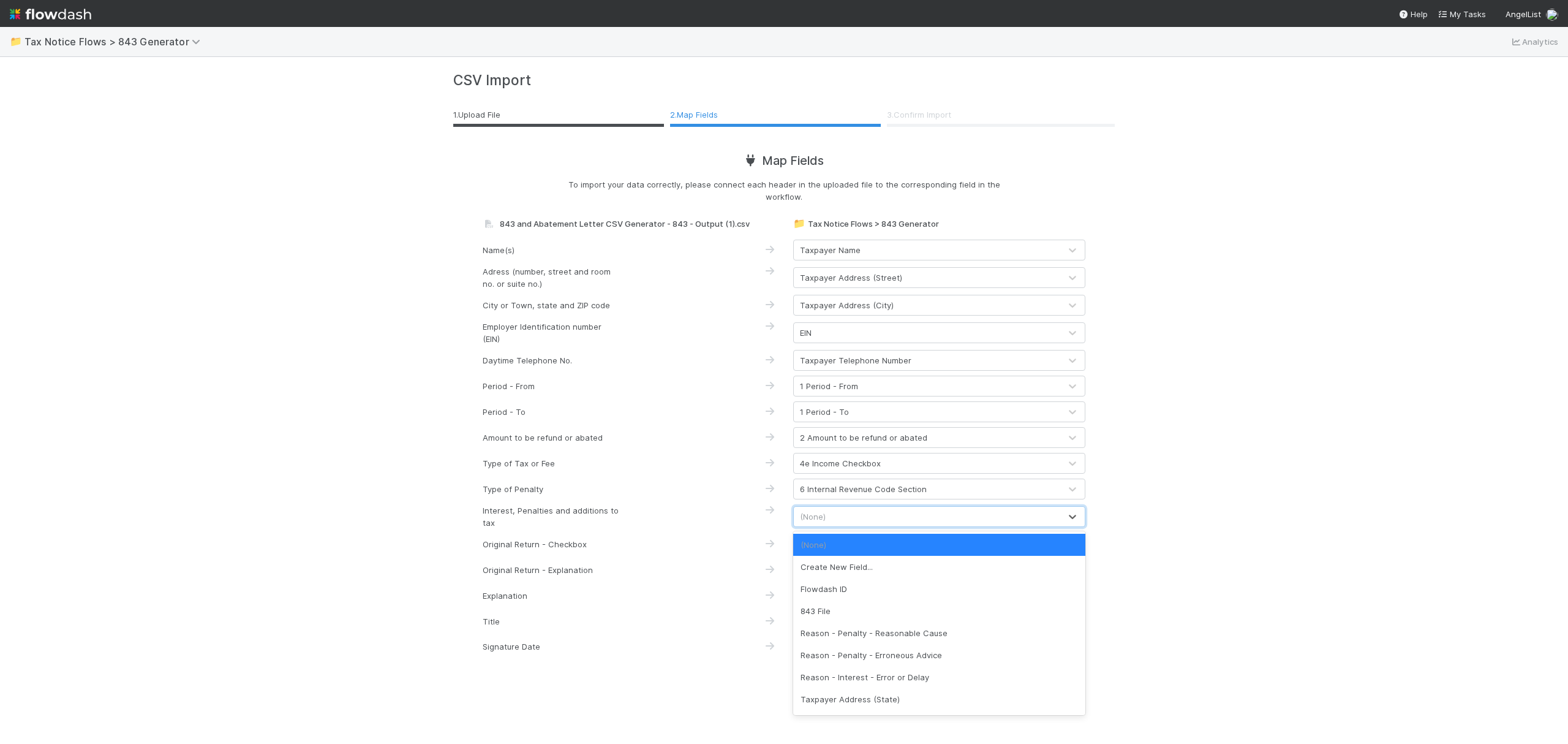
click at [1029, 521] on div "(None)" at bounding box center [926, 516] width 266 height 20
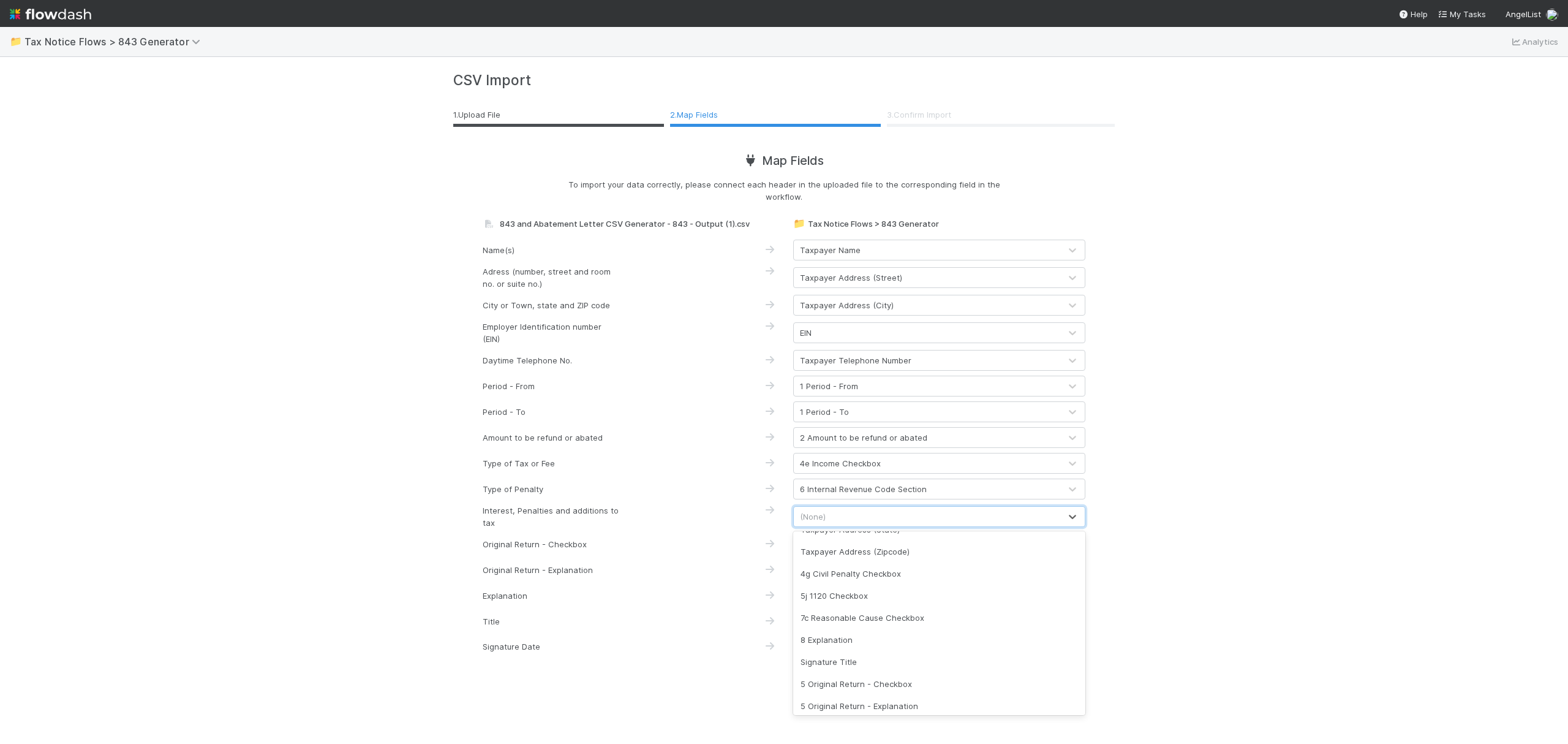
scroll to position [174, 0]
click at [885, 608] on div "7c Reasonable Cause Checkbox" at bounding box center [940, 613] width 292 height 22
click at [846, 545] on div "(None)" at bounding box center [926, 544] width 266 height 20
click at [917, 707] on div "5 Original Return - Checkbox" at bounding box center [940, 707] width 292 height 22
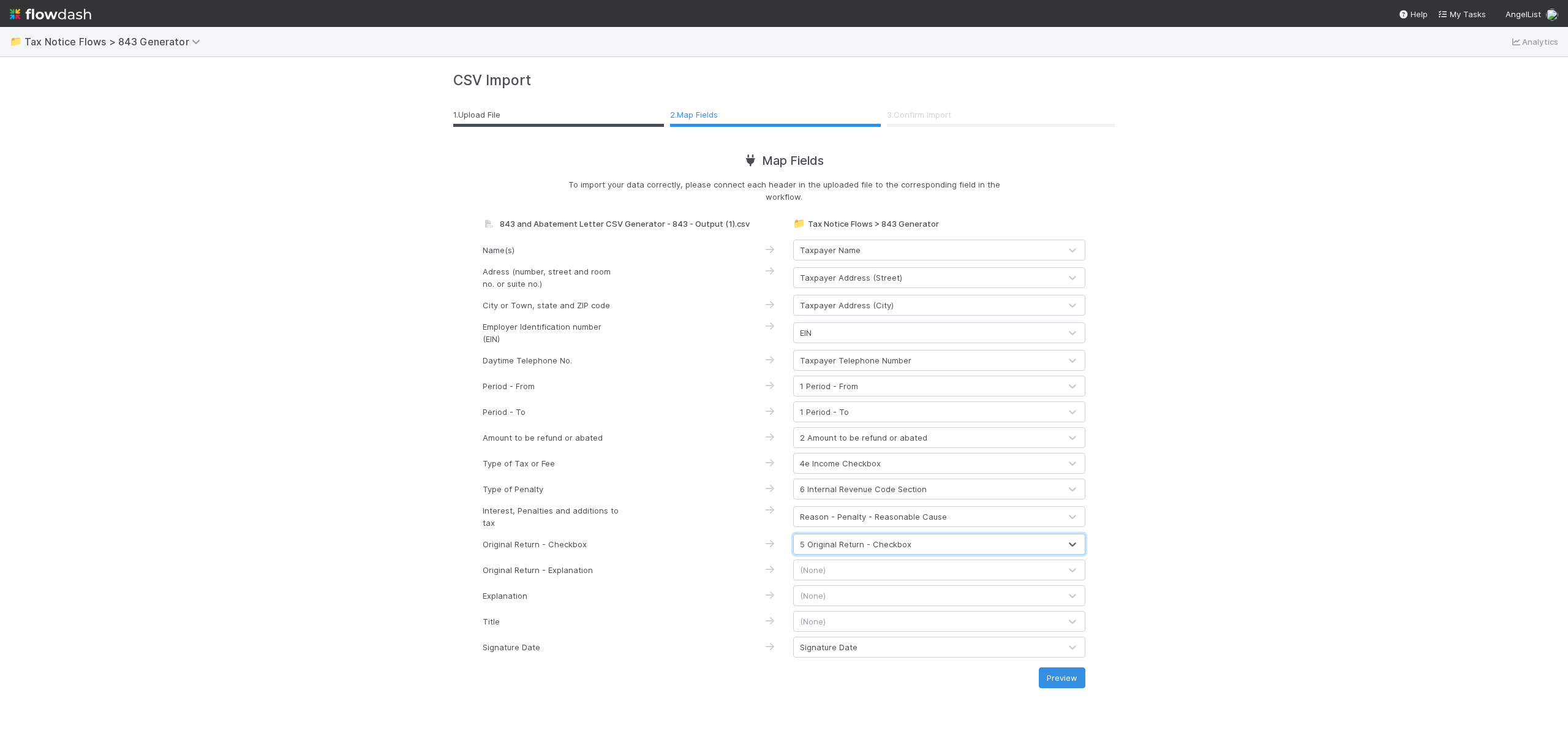
click at [871, 565] on div "(None)" at bounding box center [926, 570] width 266 height 20
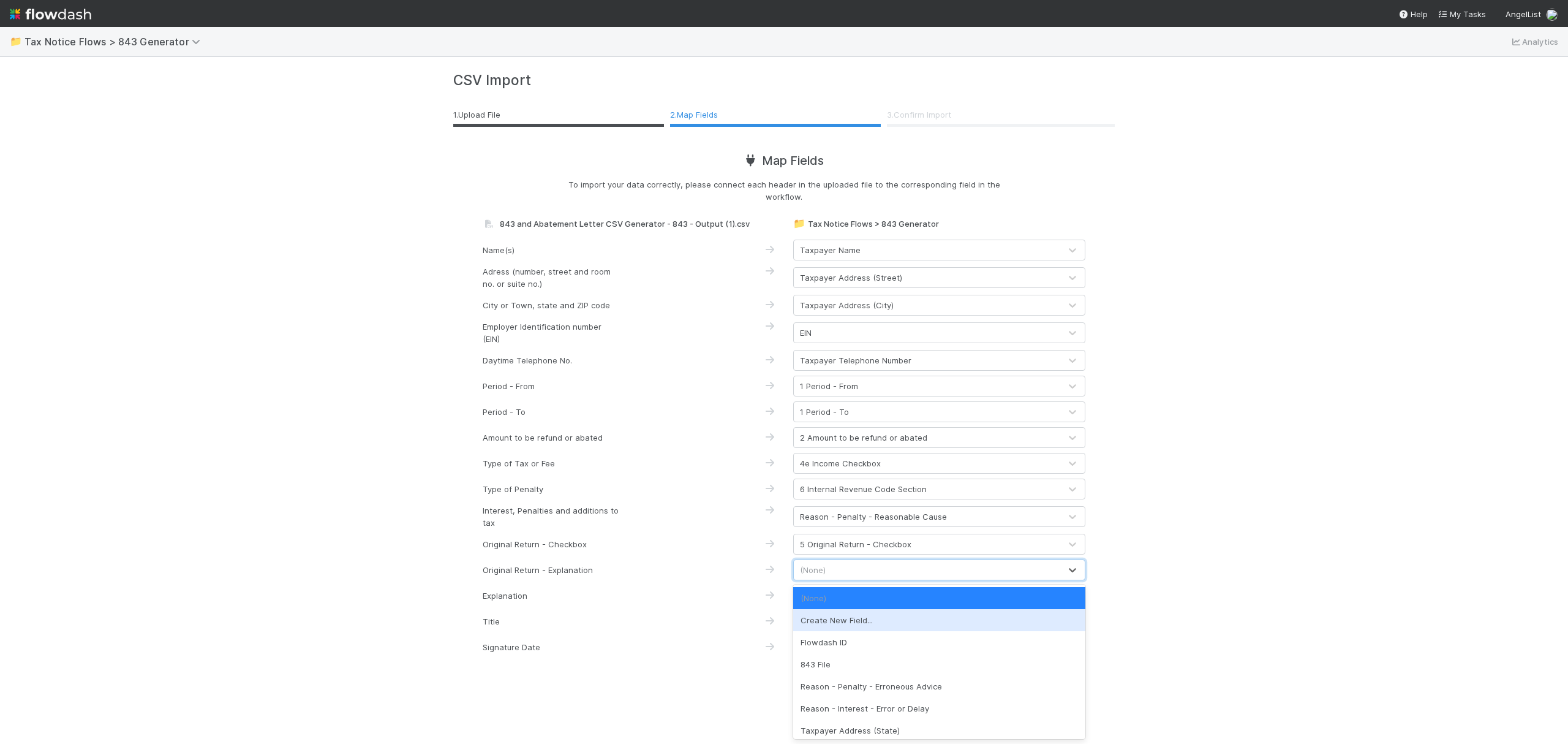
click at [1073, 625] on div "(None) Create New Field... Flowdash ID 843 File Reason - Penalty - Erroneous Ad…" at bounding box center [940, 662] width 292 height 154
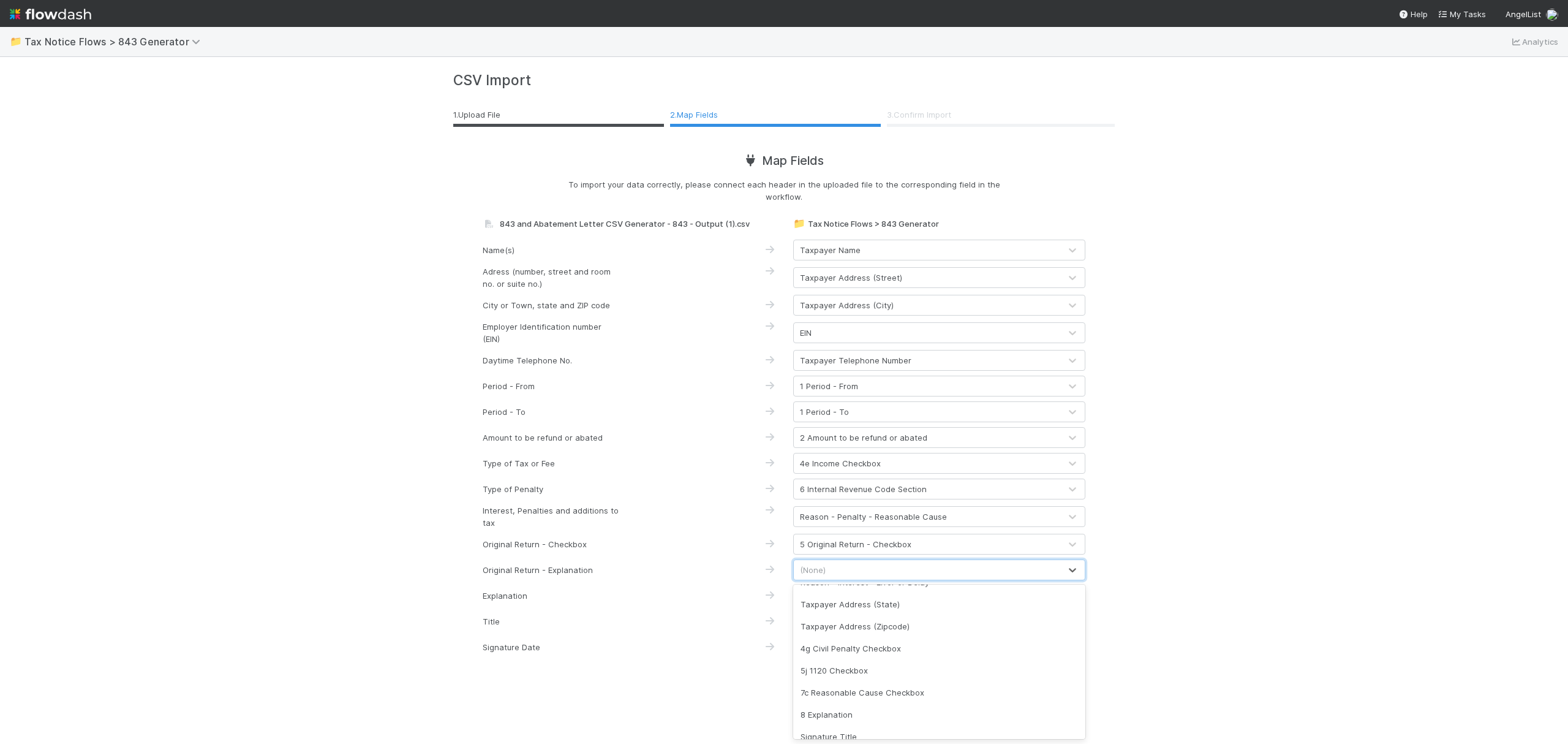
scroll to position [159, 0]
click at [912, 719] on div "5 Original Return - Explanation" at bounding box center [940, 725] width 292 height 22
click at [1277, 508] on div "📁 Tax Notice Flows > 843 Generator Analytics CSV Import 1 . Upload File 2 . Map…" at bounding box center [784, 384] width 1568 height 717
click at [983, 544] on div "5 Original Return - Checkbox" at bounding box center [926, 544] width 266 height 20
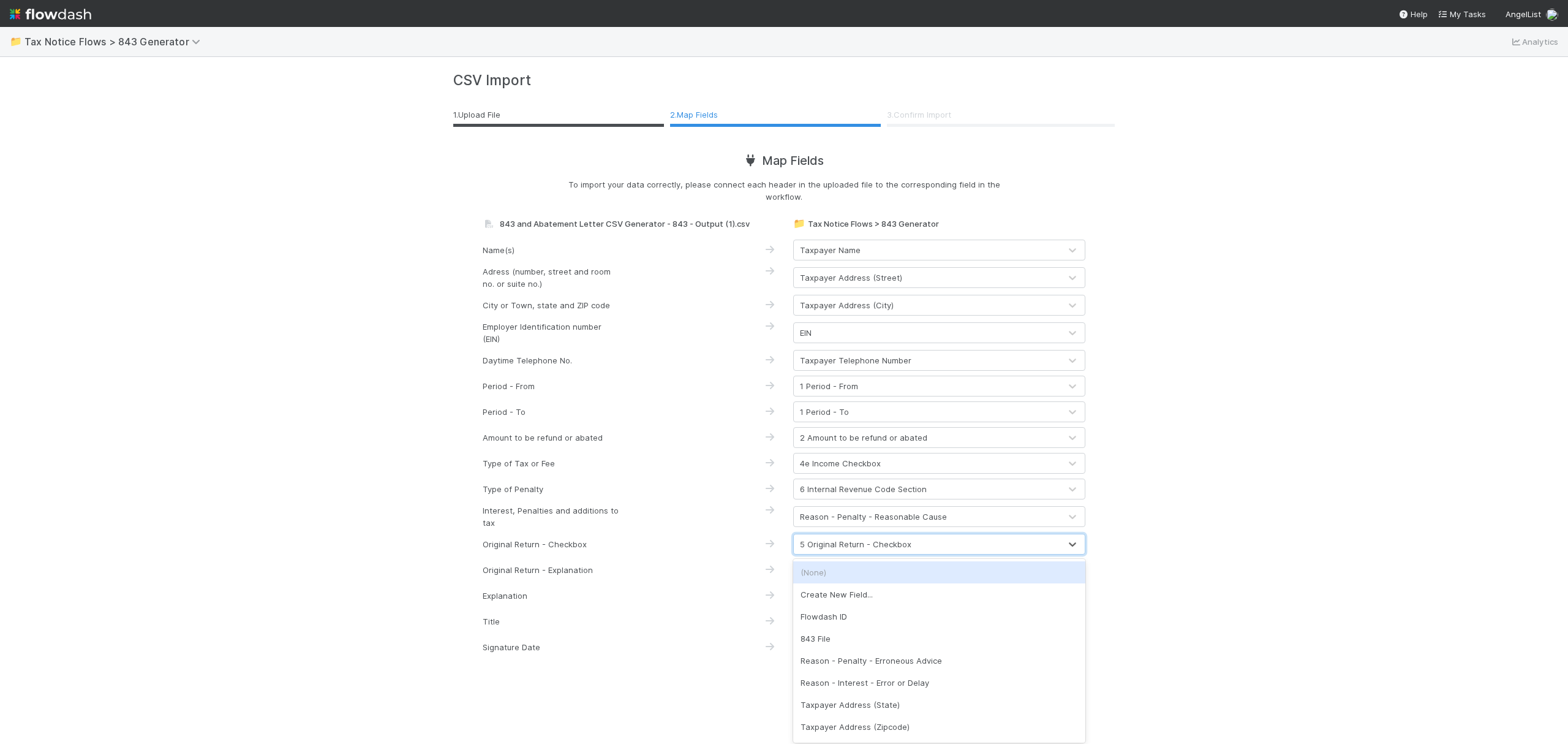
click at [1018, 518] on div "Reason - Penalty - Reasonable Cause" at bounding box center [926, 516] width 266 height 20
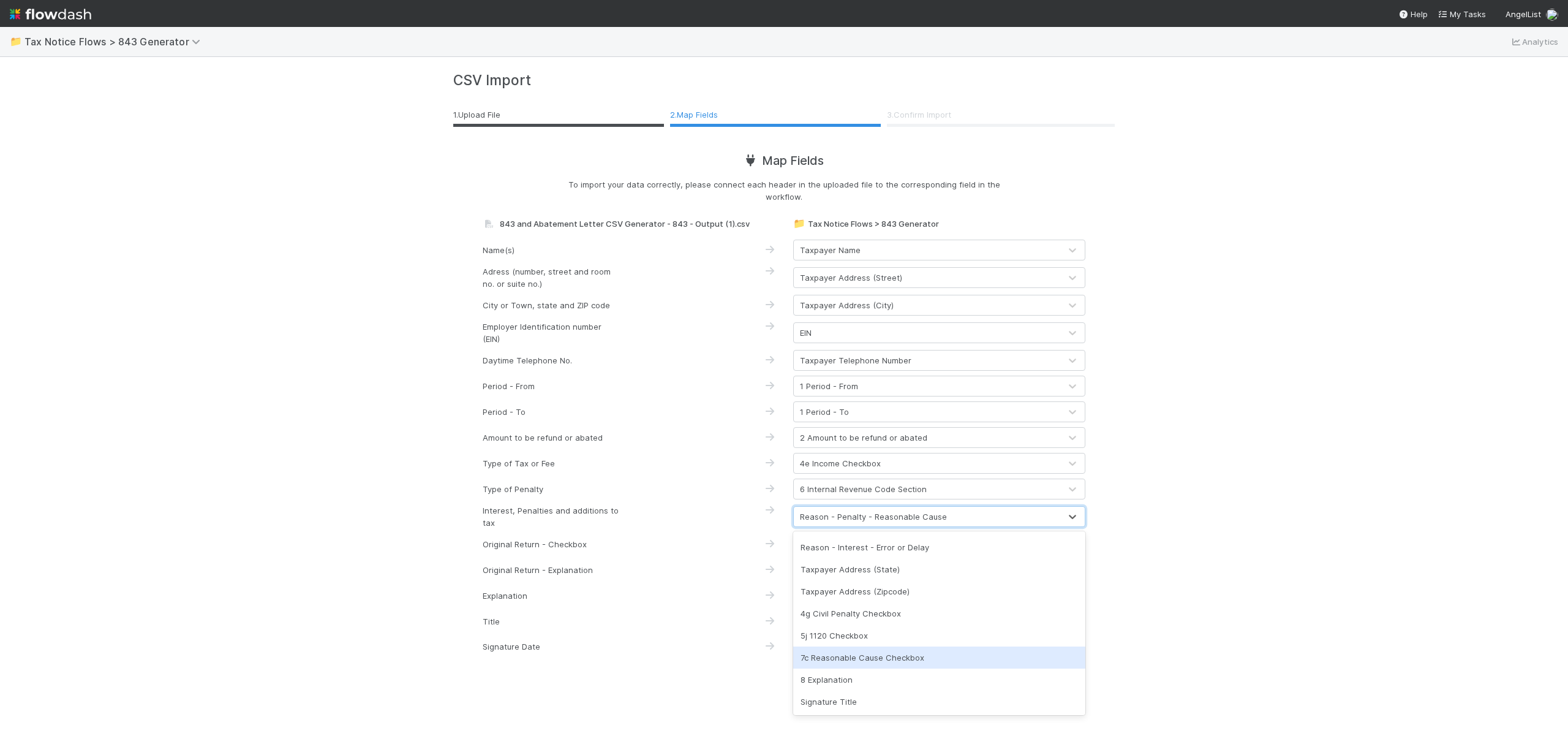
click at [973, 653] on div "7c Reasonable Cause Checkbox" at bounding box center [940, 658] width 292 height 22
click at [905, 600] on div "(None)" at bounding box center [926, 595] width 266 height 20
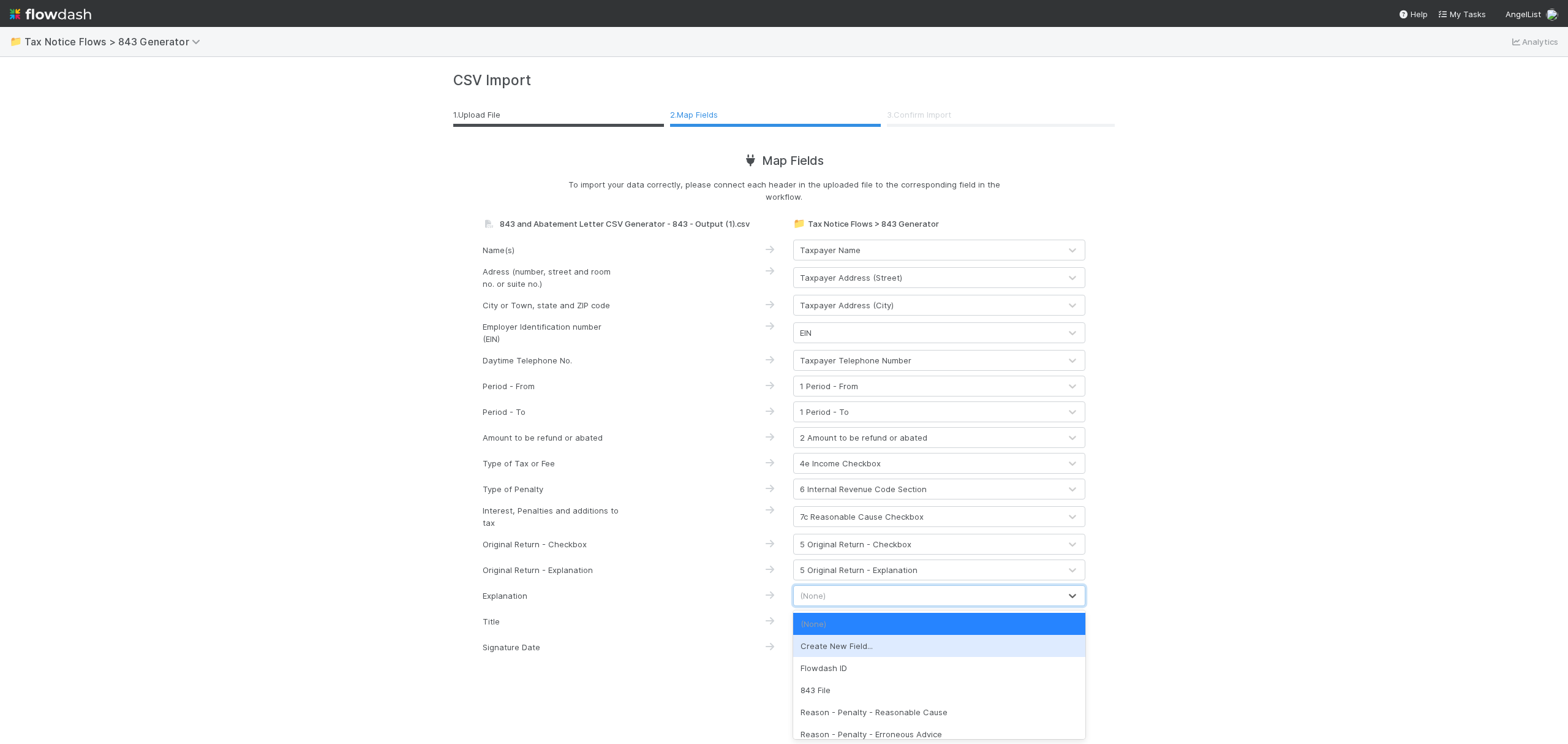
scroll to position [163, 0]
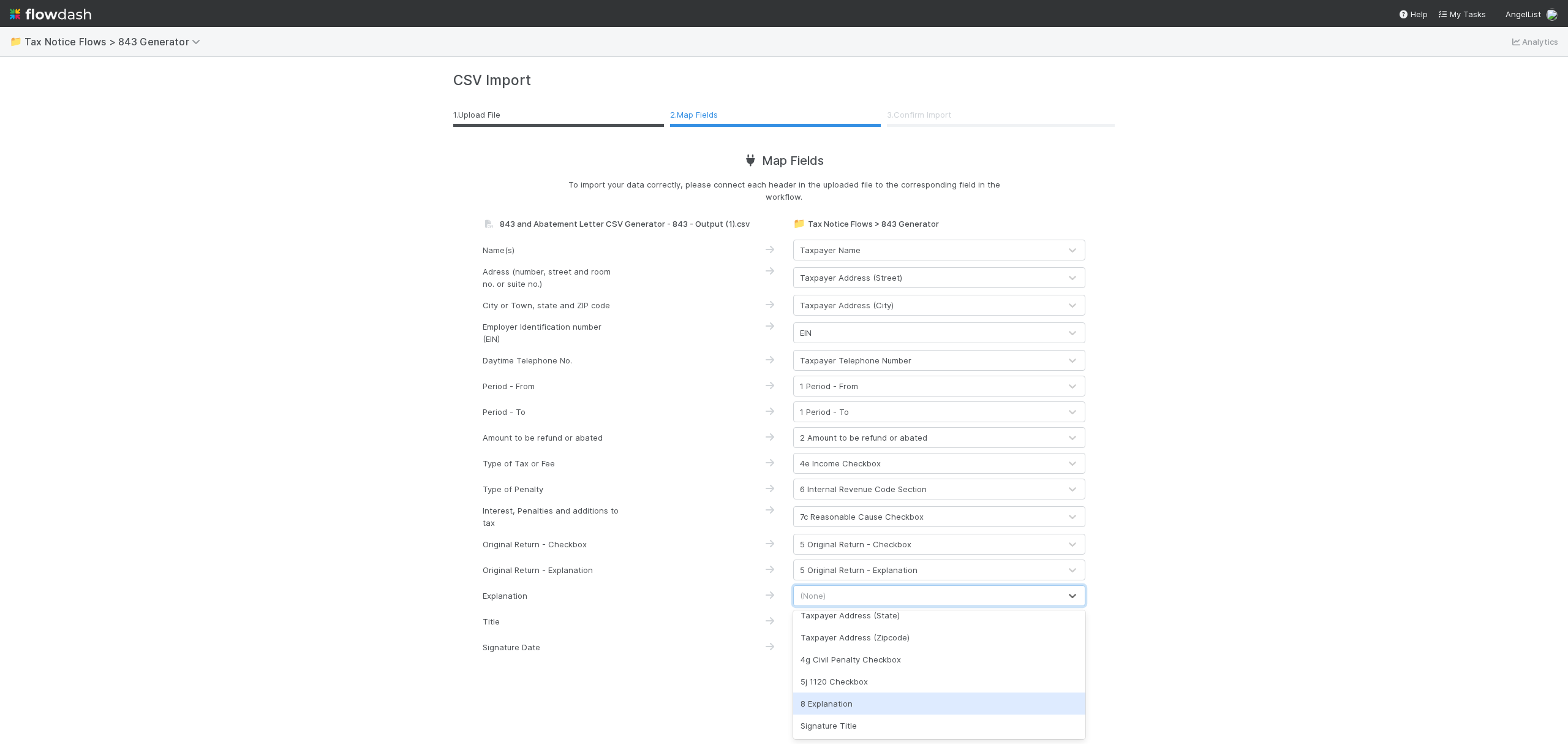
click at [955, 693] on div "8 Explanation" at bounding box center [940, 703] width 292 height 22
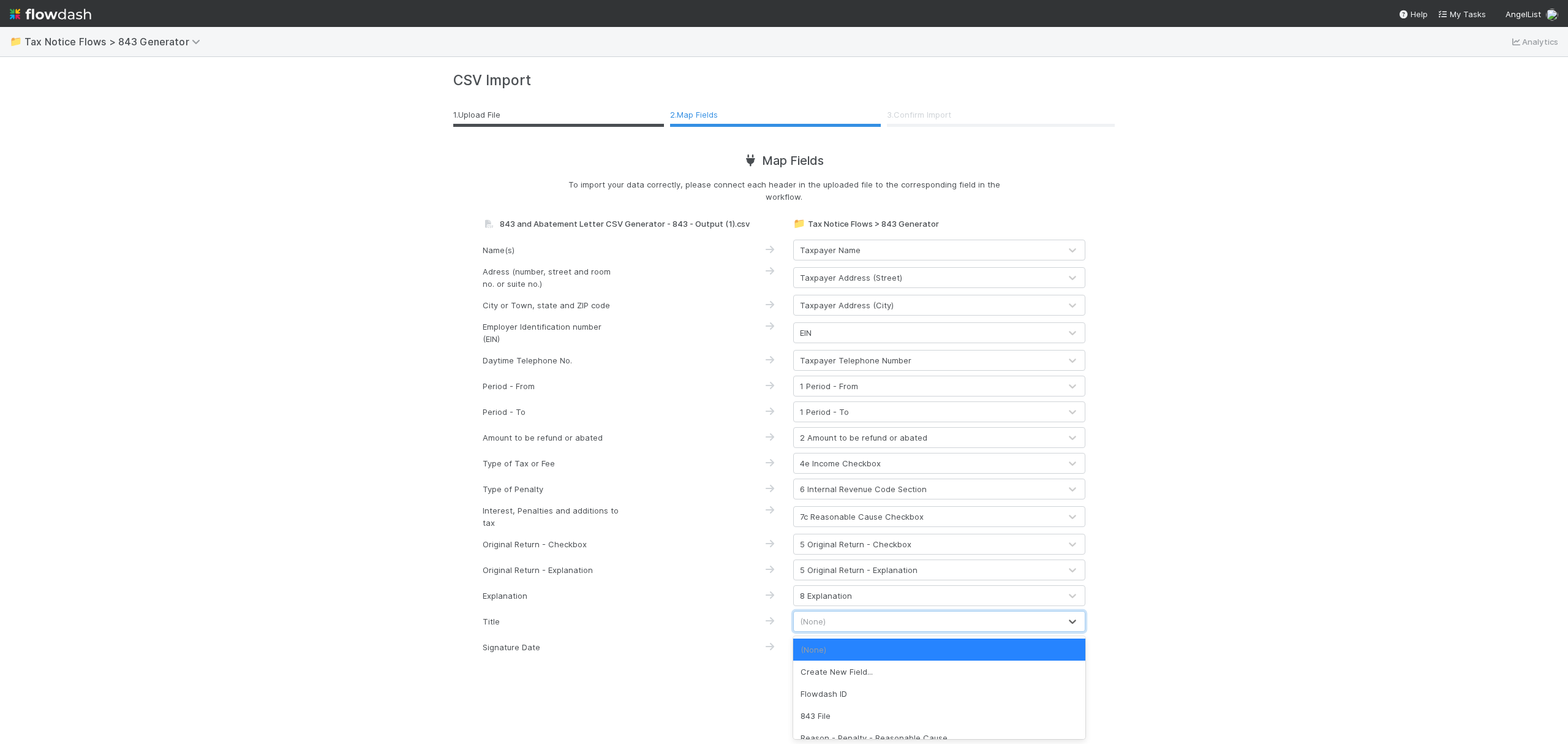
click at [926, 623] on div "(None)" at bounding box center [926, 621] width 266 height 20
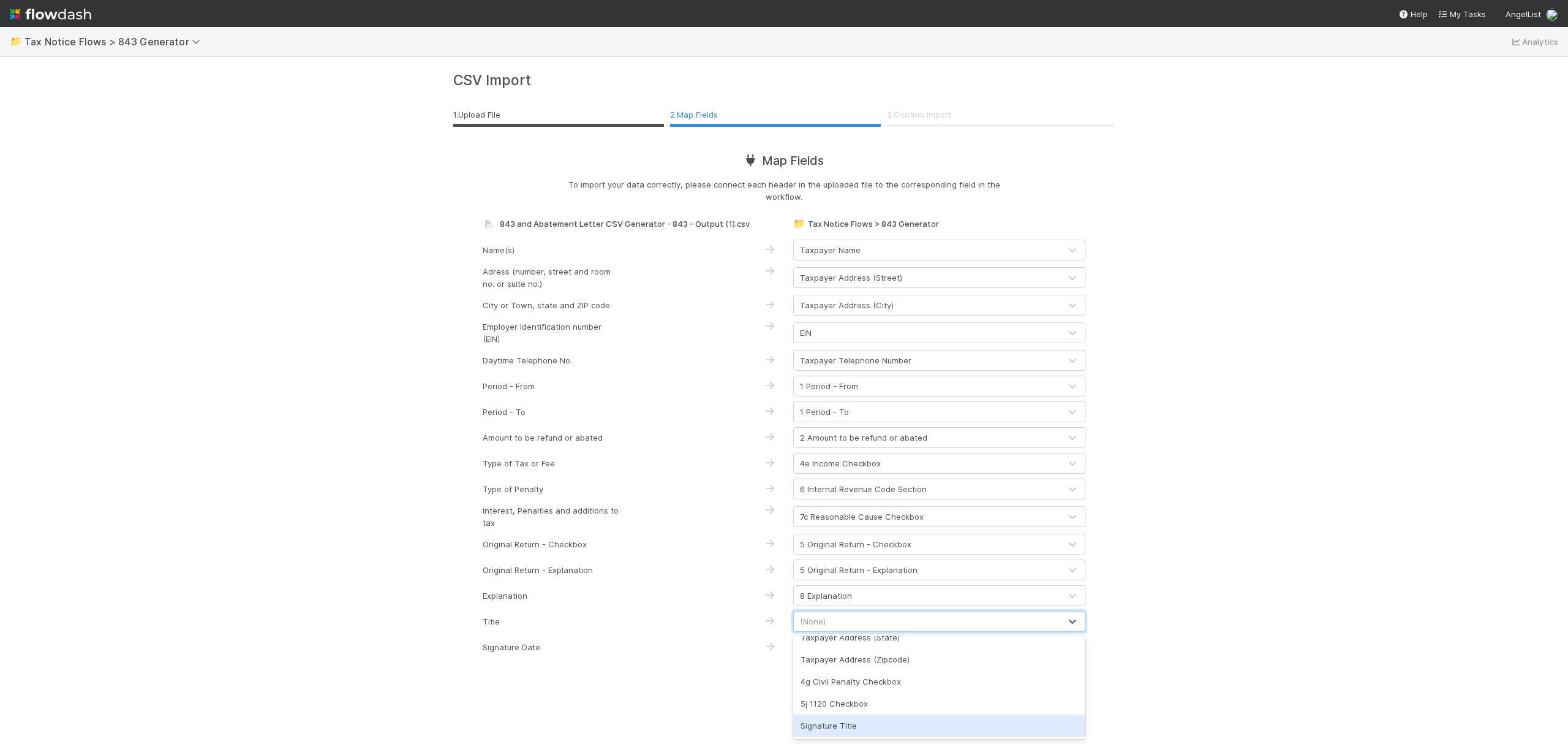
click at [989, 719] on div "Signature Title" at bounding box center [940, 725] width 292 height 22
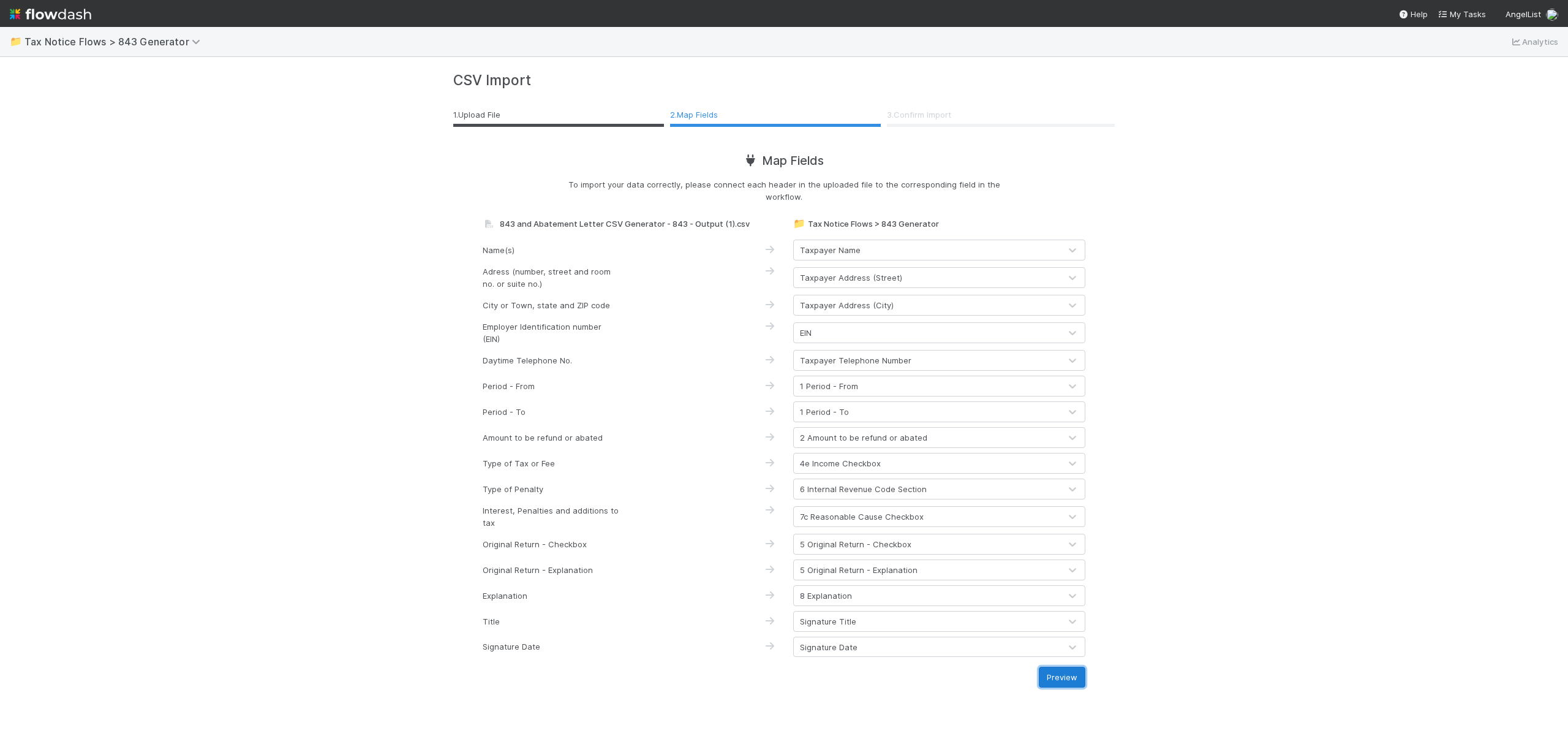
click at [1067, 673] on button "Preview" at bounding box center [1062, 677] width 46 height 21
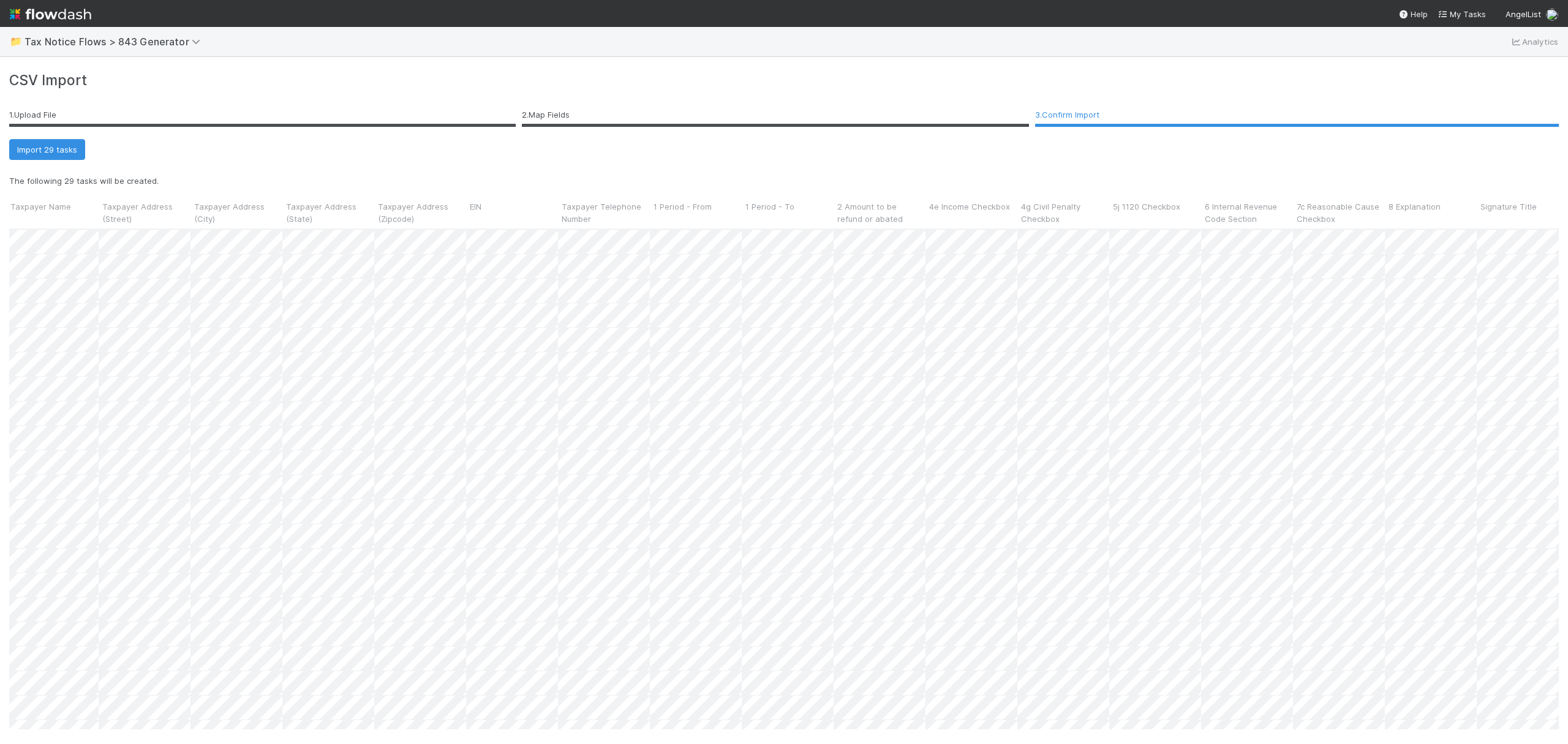
scroll to position [0, 492]
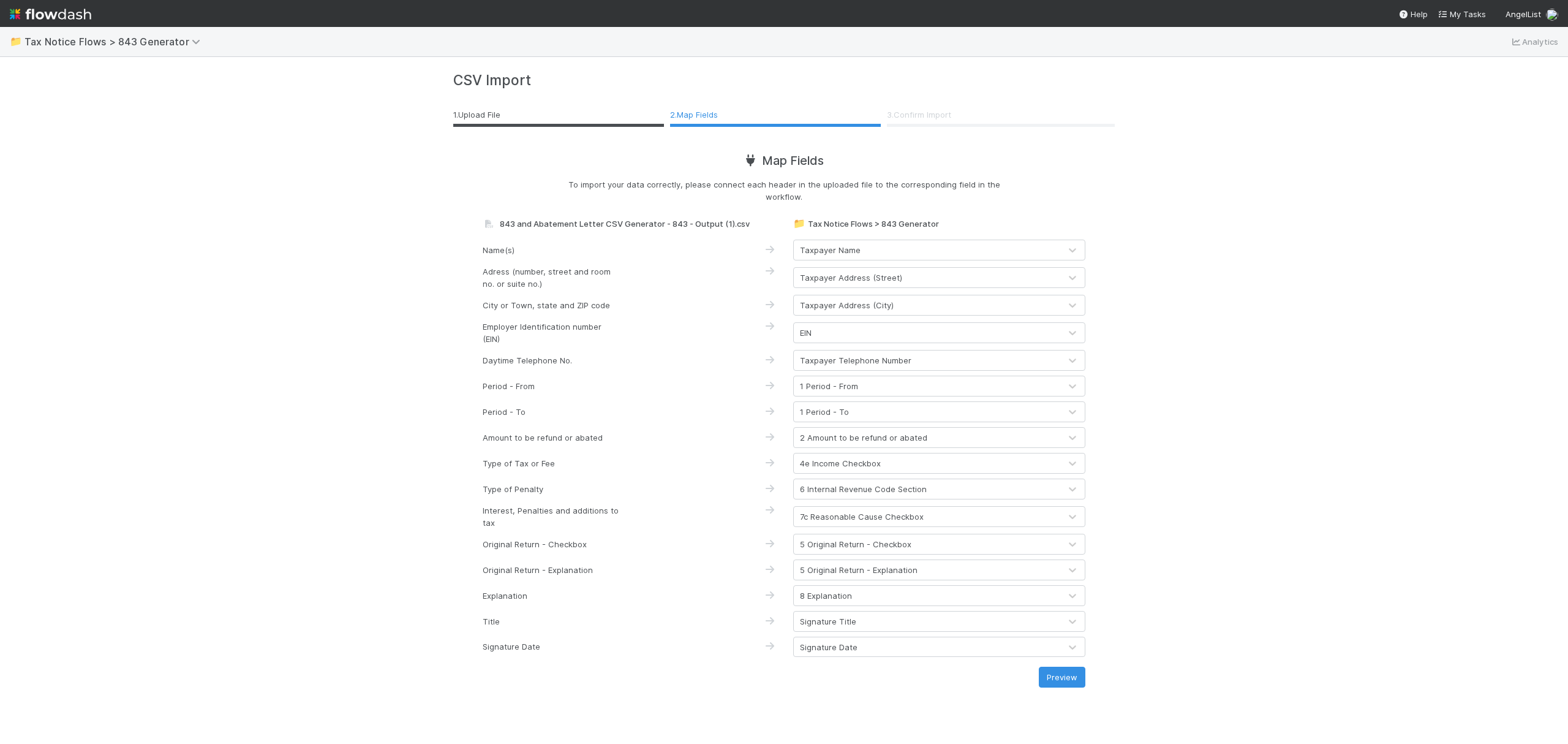
click at [932, 516] on div "7c Reasonable Cause Checkbox" at bounding box center [926, 516] width 266 height 20
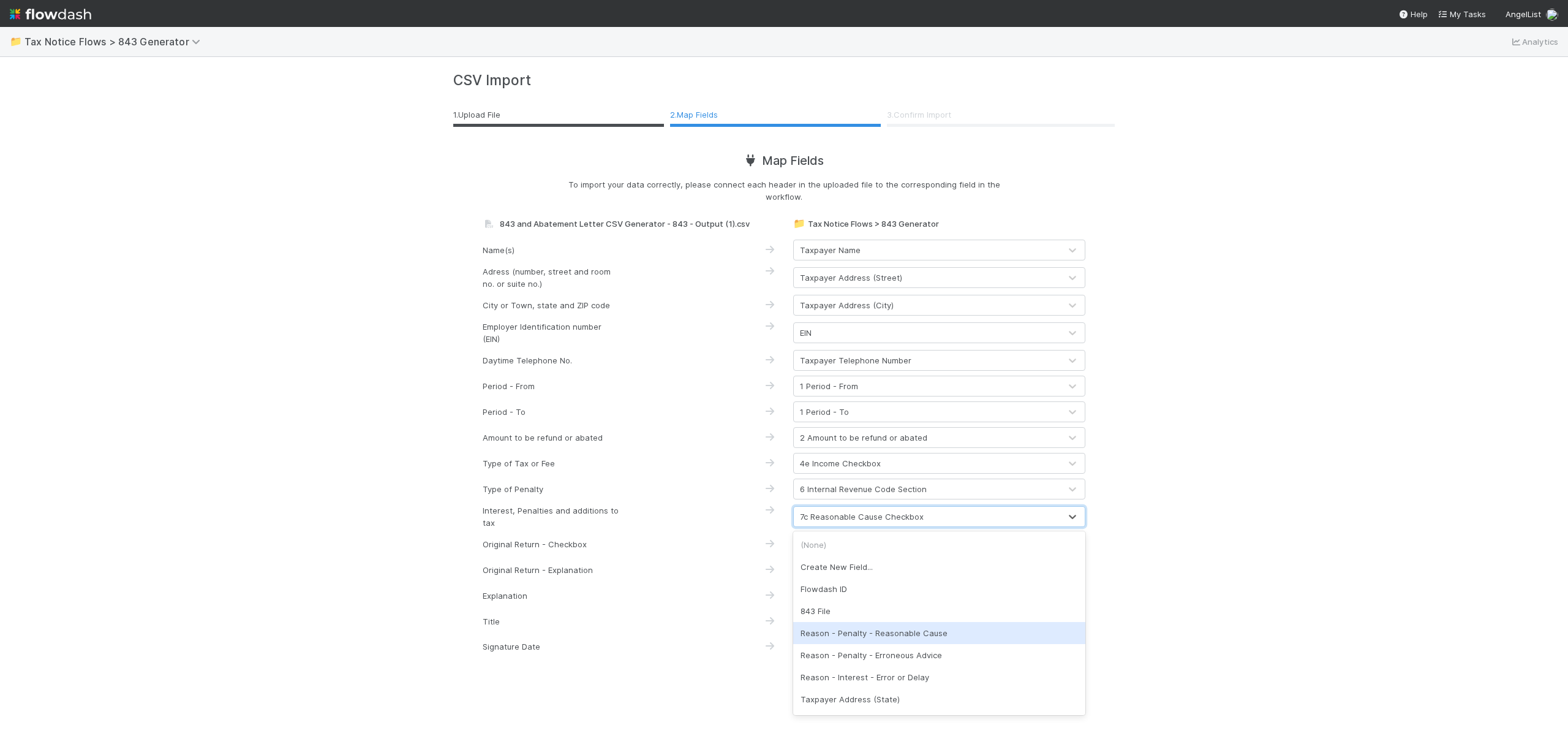
click at [937, 626] on div "Reason - Penalty - Reasonable Cause" at bounding box center [940, 633] width 292 height 22
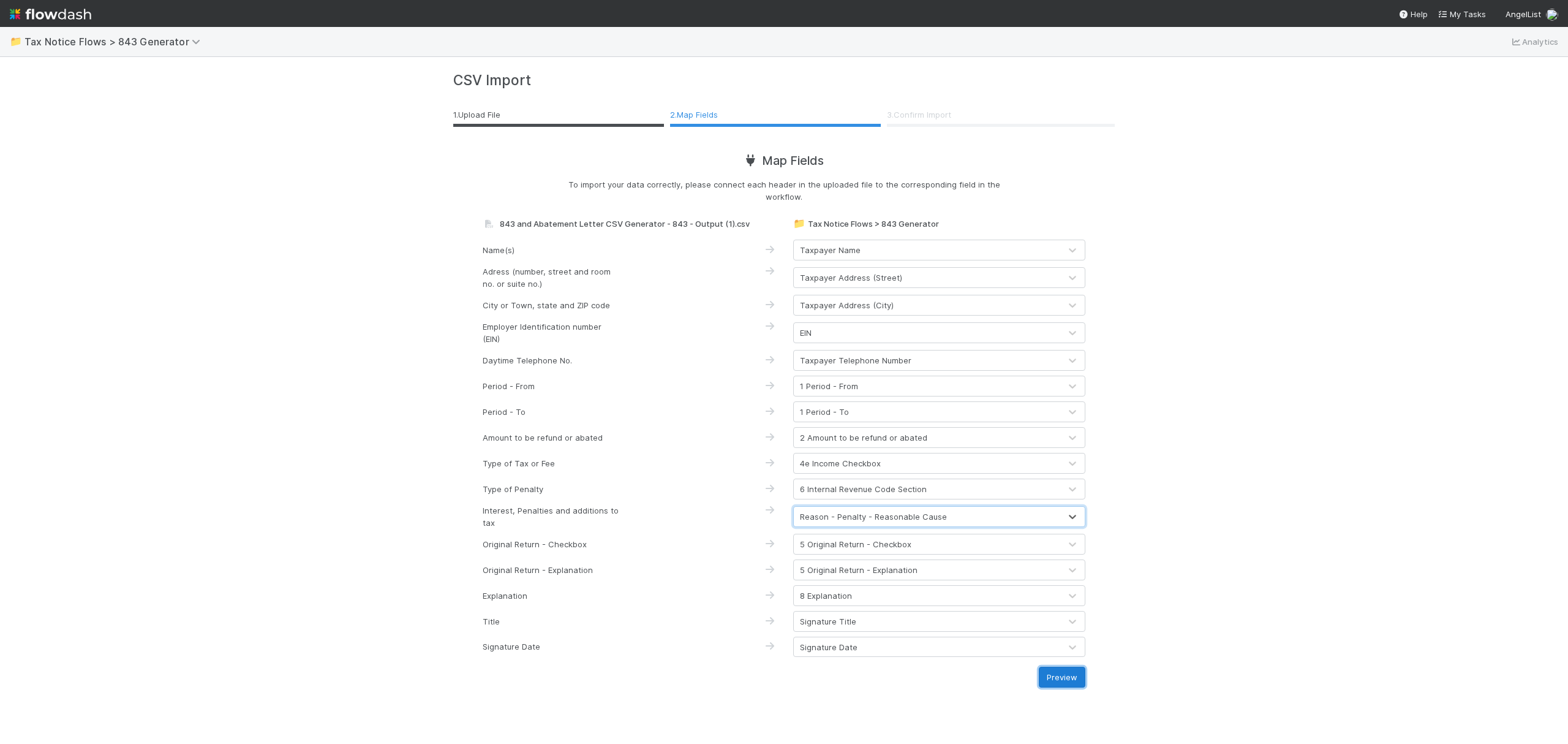
click at [1058, 675] on button "Preview" at bounding box center [1062, 677] width 46 height 21
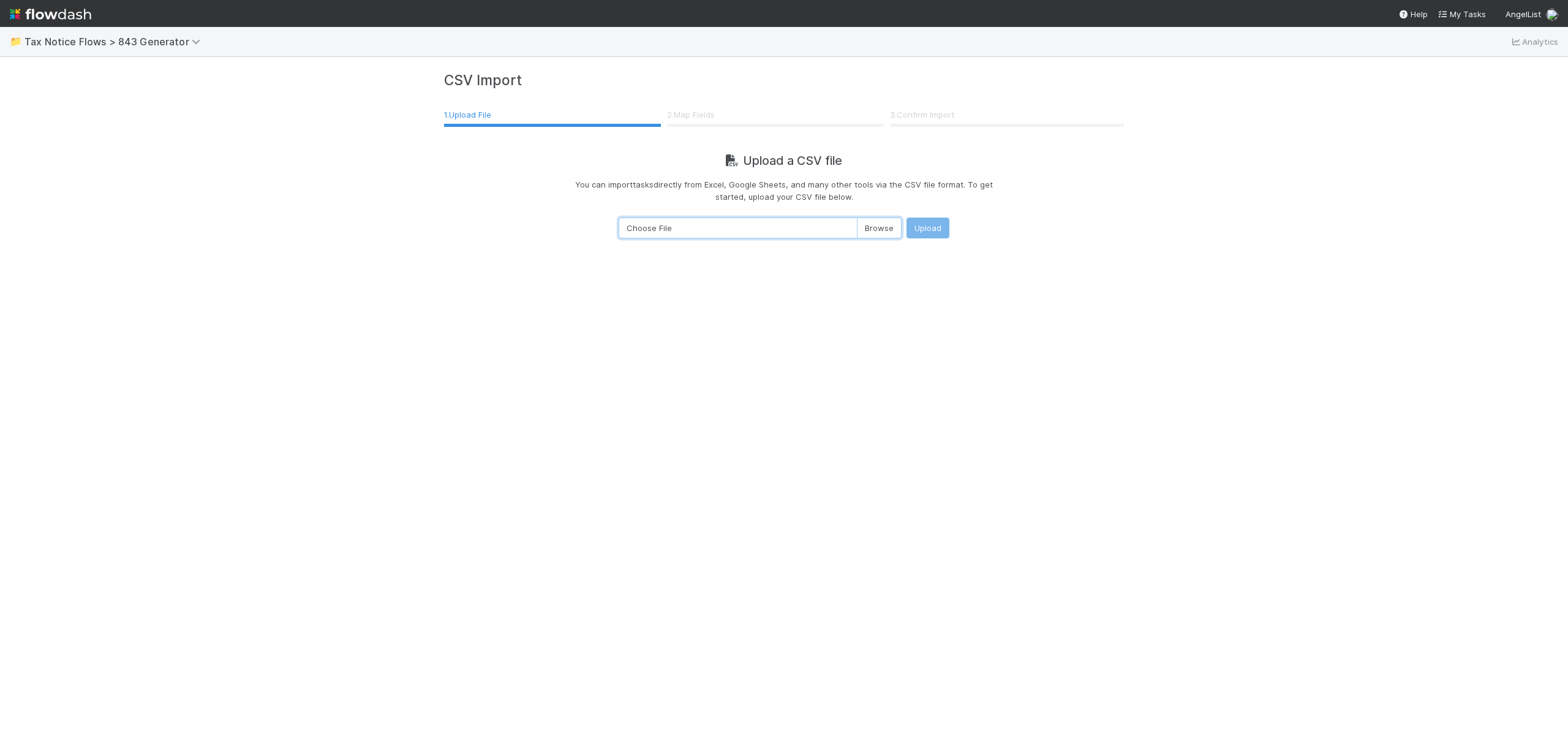
click at [871, 226] on input "Choose File" at bounding box center [760, 228] width 283 height 21
type input "C:\fakepath\843 and Abatement Letter CSV Generator - 843 - Output (1).csv"
click at [934, 226] on button "Upload" at bounding box center [928, 228] width 43 height 21
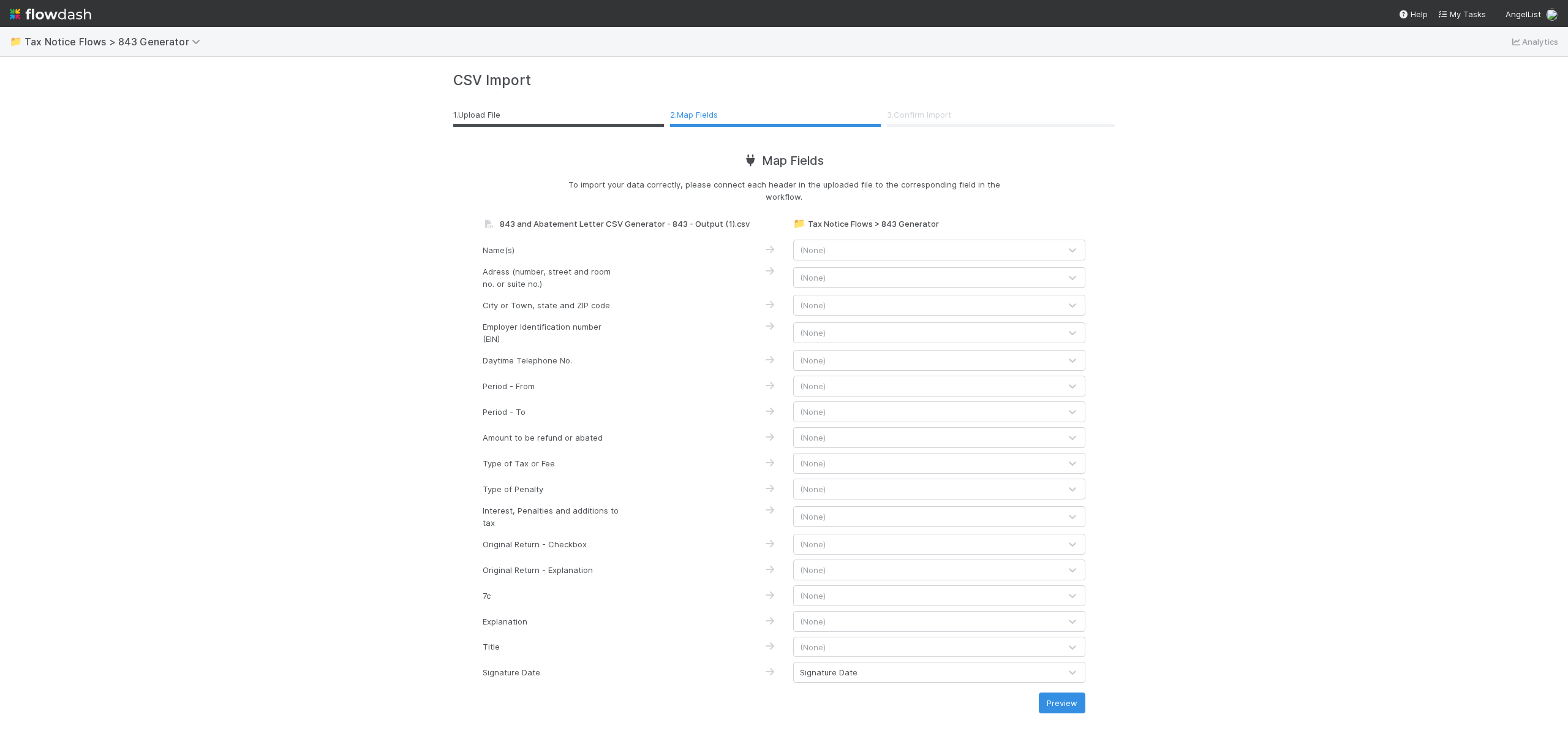
click at [885, 243] on div "(None)" at bounding box center [926, 250] width 266 height 20
type input "name"
click at [881, 266] on div "Taxpayer Name" at bounding box center [940, 278] width 292 height 27
click at [883, 281] on div "Taxpayer Name" at bounding box center [940, 278] width 292 height 22
click at [867, 281] on div "(None)" at bounding box center [926, 277] width 266 height 20
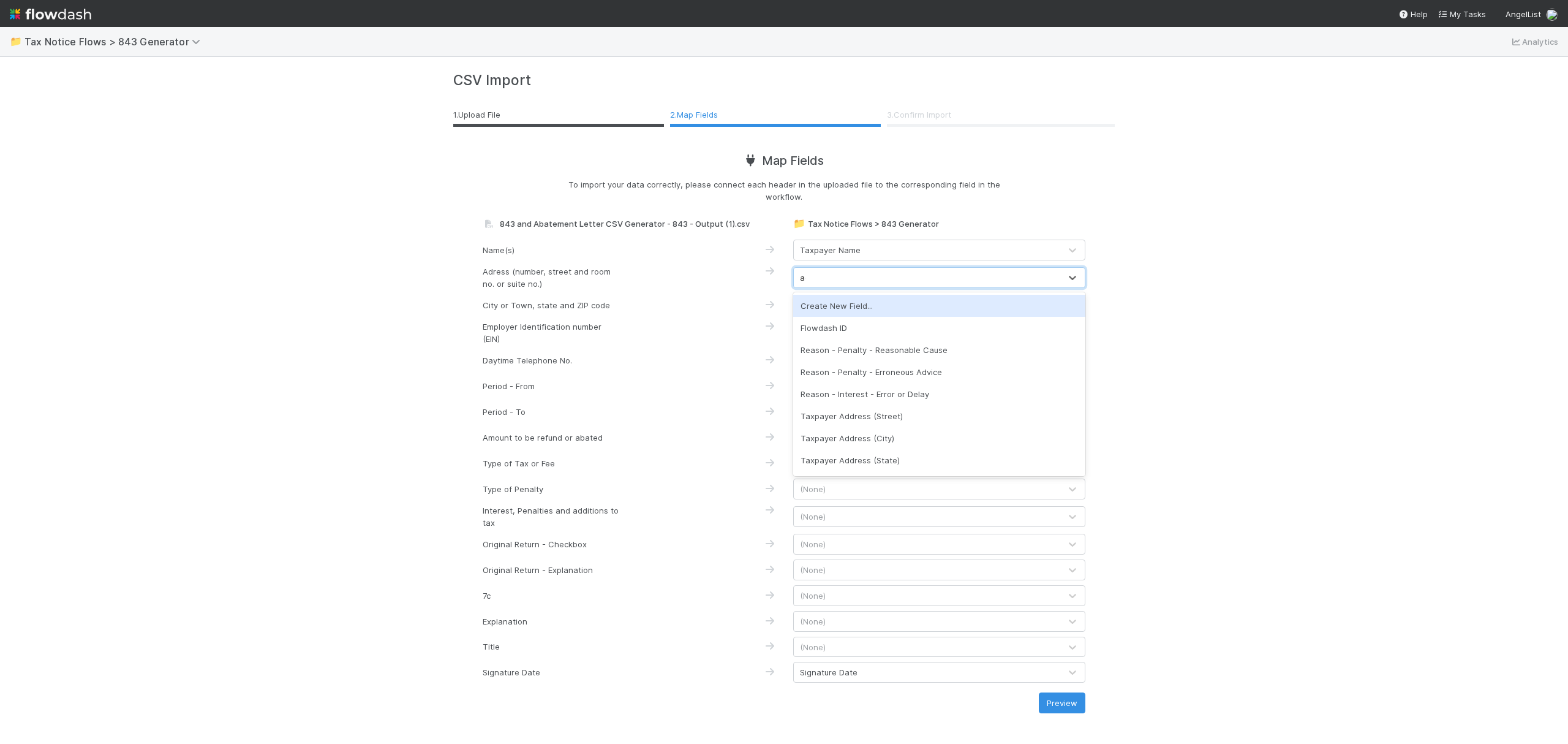
type input "add"
drag, startPoint x: 863, startPoint y: 307, endPoint x: 862, endPoint y: 298, distance: 9.1
click at [863, 306] on div "Taxpayer Address (Street)" at bounding box center [940, 306] width 292 height 22
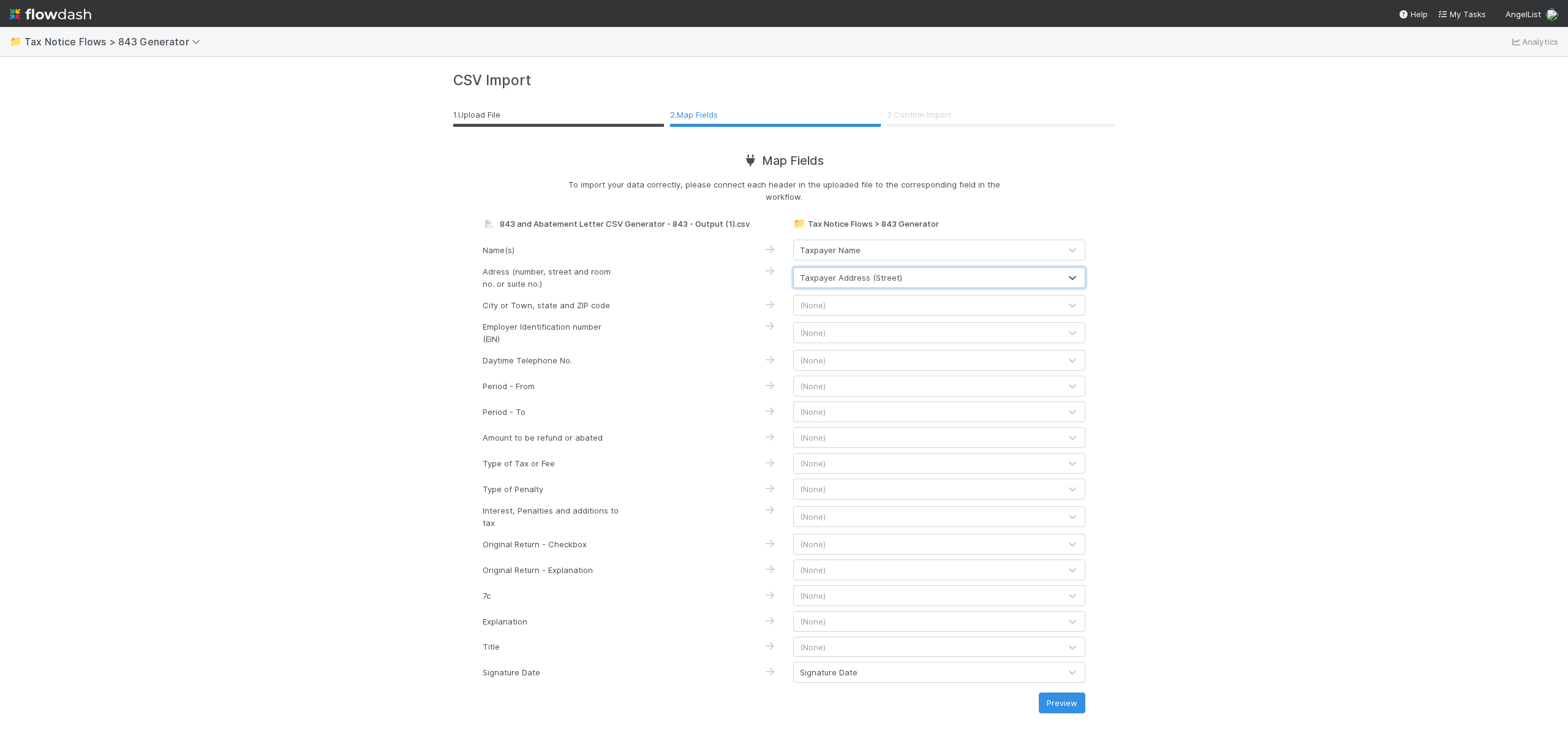
click at [862, 301] on div "(None)" at bounding box center [926, 306] width 266 height 20
type input "add"
click at [895, 342] on div "Taxpayer Address (City)" at bounding box center [940, 333] width 292 height 22
click at [876, 334] on div "(None)" at bounding box center [926, 333] width 266 height 20
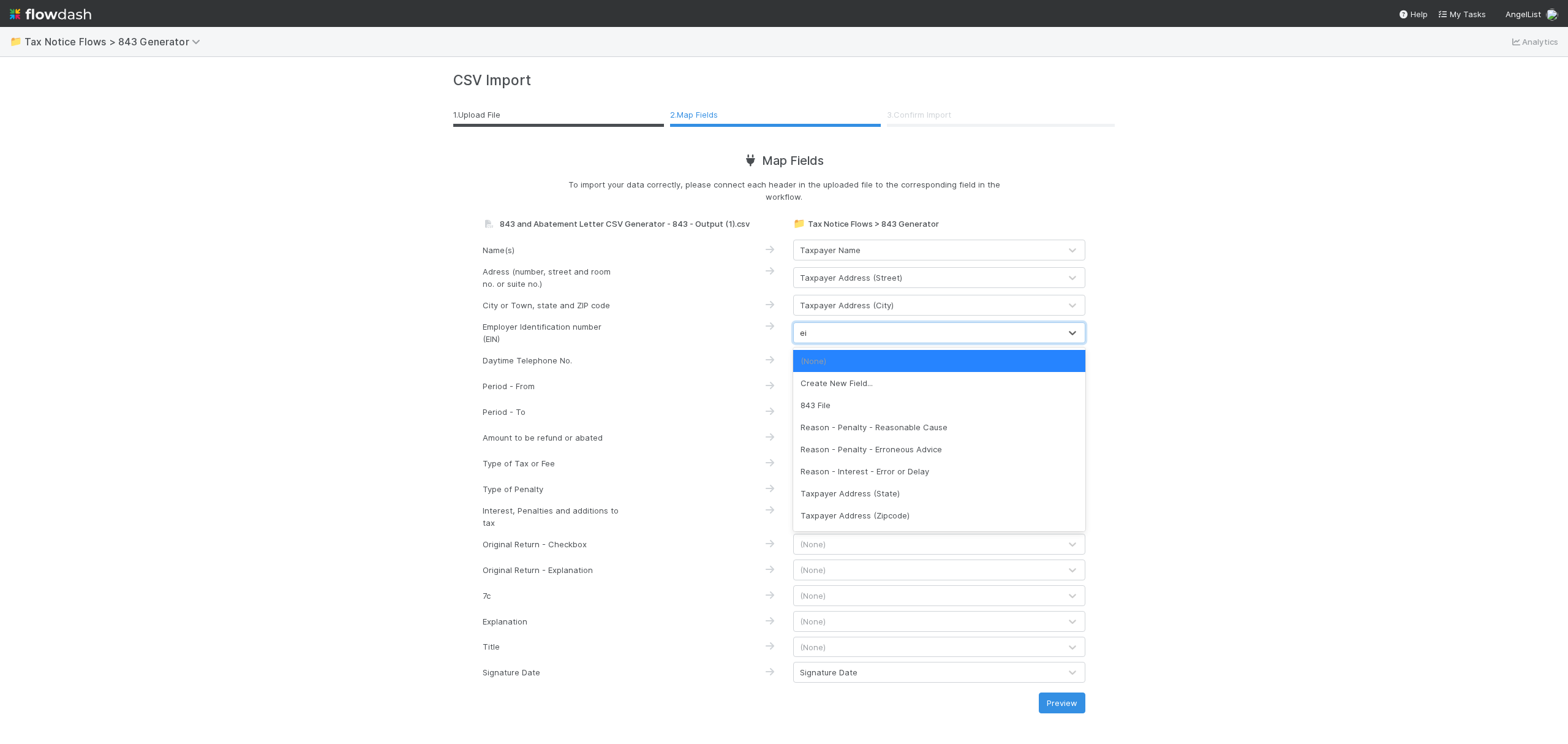
type input "ein"
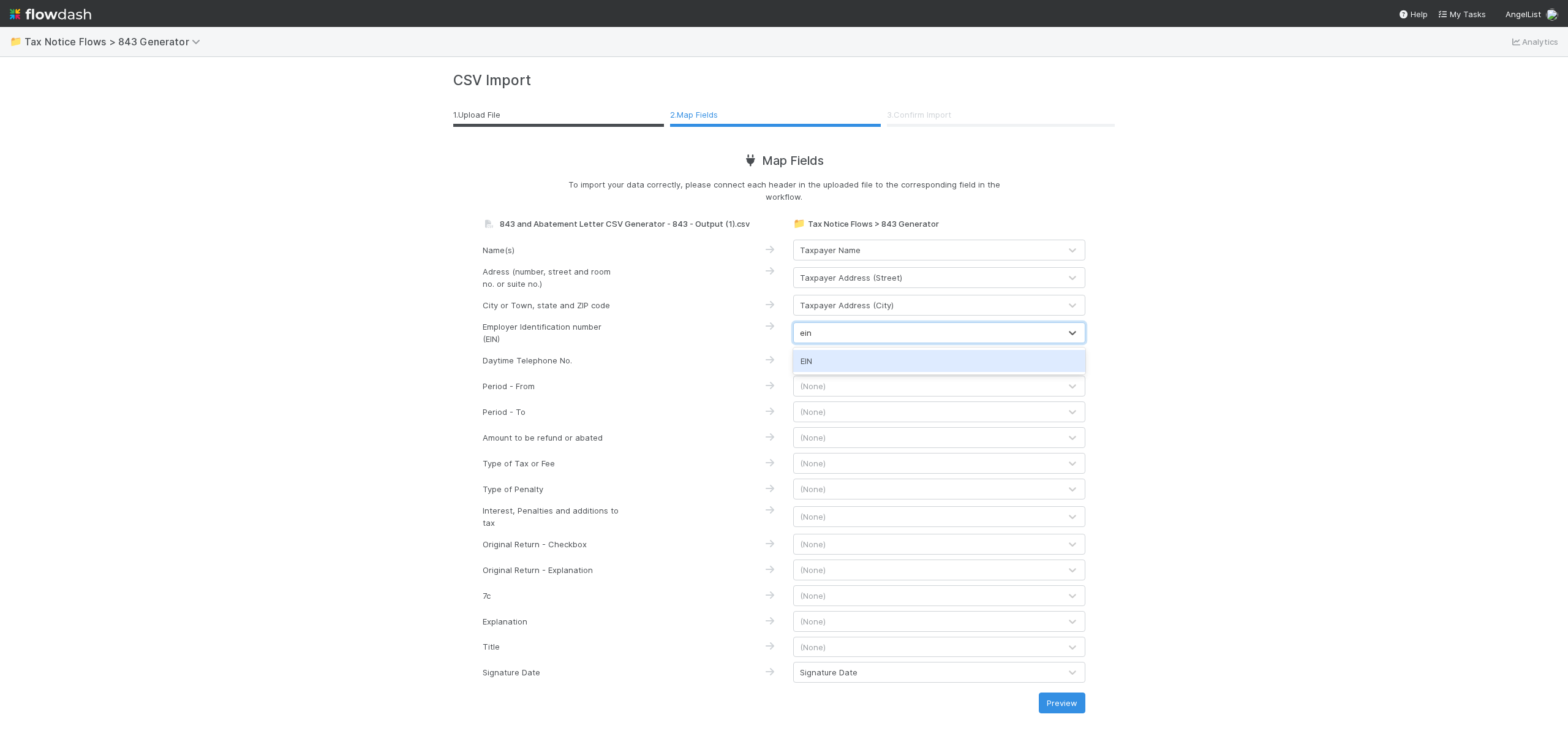
click at [895, 360] on div "EIN" at bounding box center [940, 360] width 292 height 22
click at [894, 360] on div "(None)" at bounding box center [926, 360] width 266 height 20
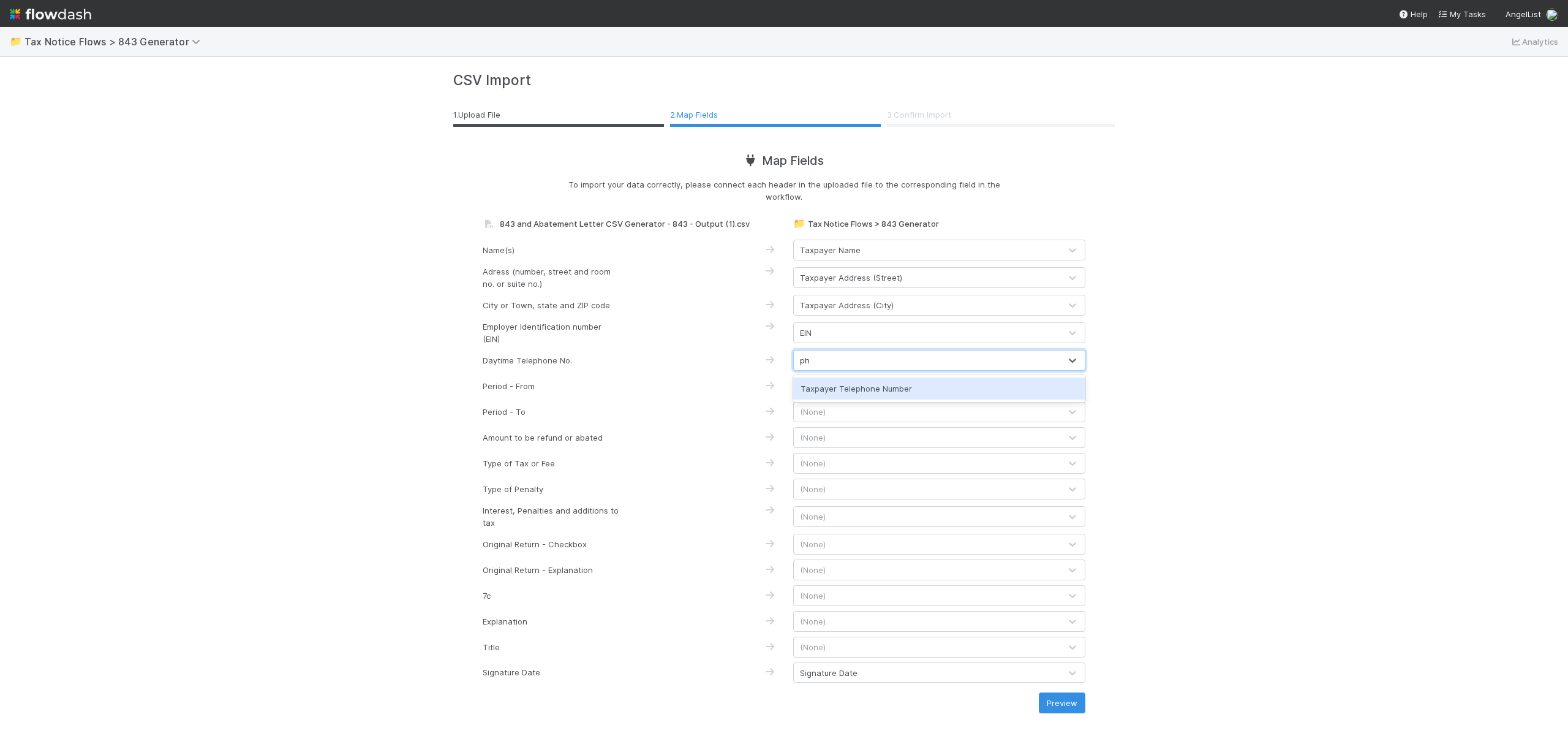
type input "pho"
click at [907, 381] on div "Taxpayer Telephone Number" at bounding box center [940, 389] width 292 height 22
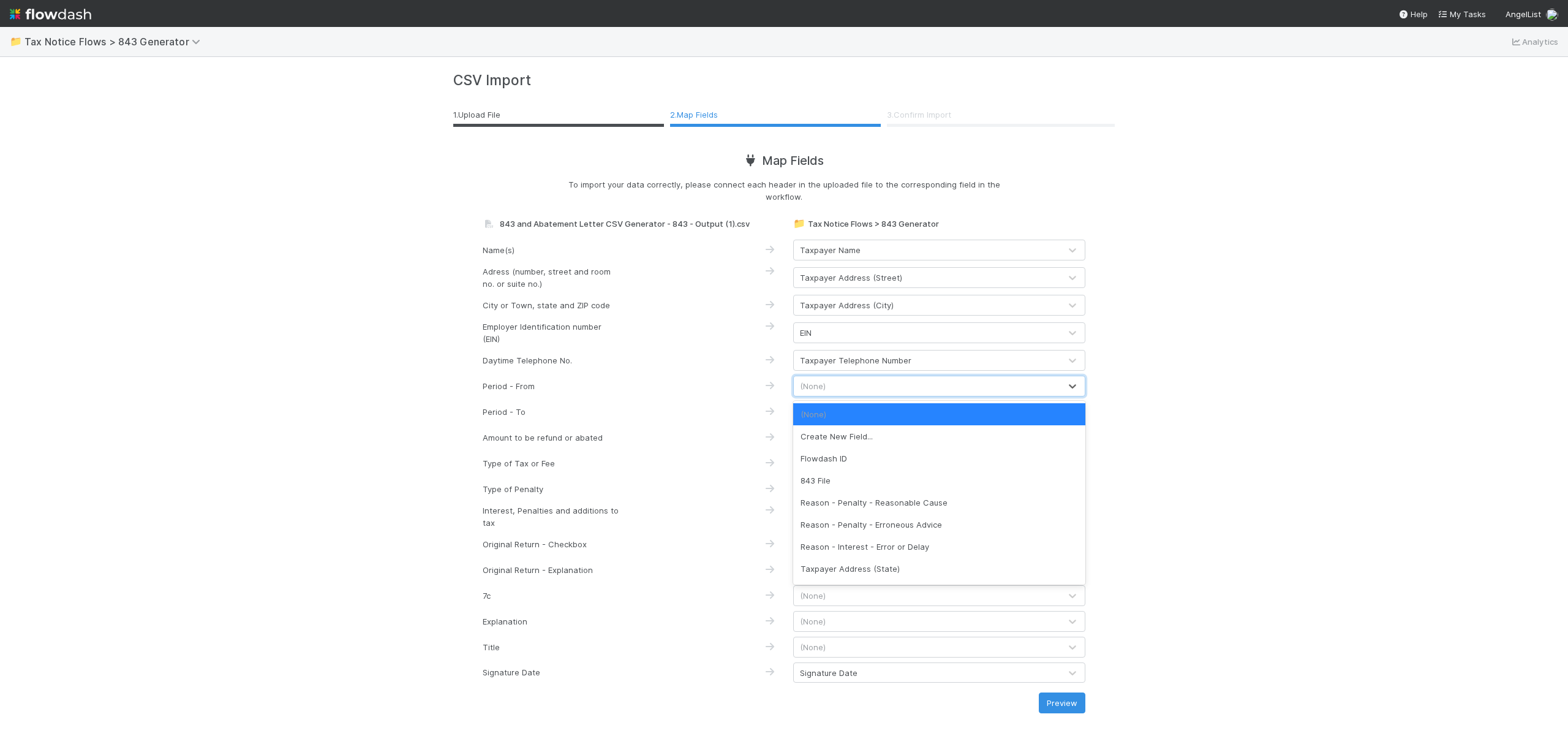
click at [906, 384] on div "(None)" at bounding box center [926, 386] width 266 height 20
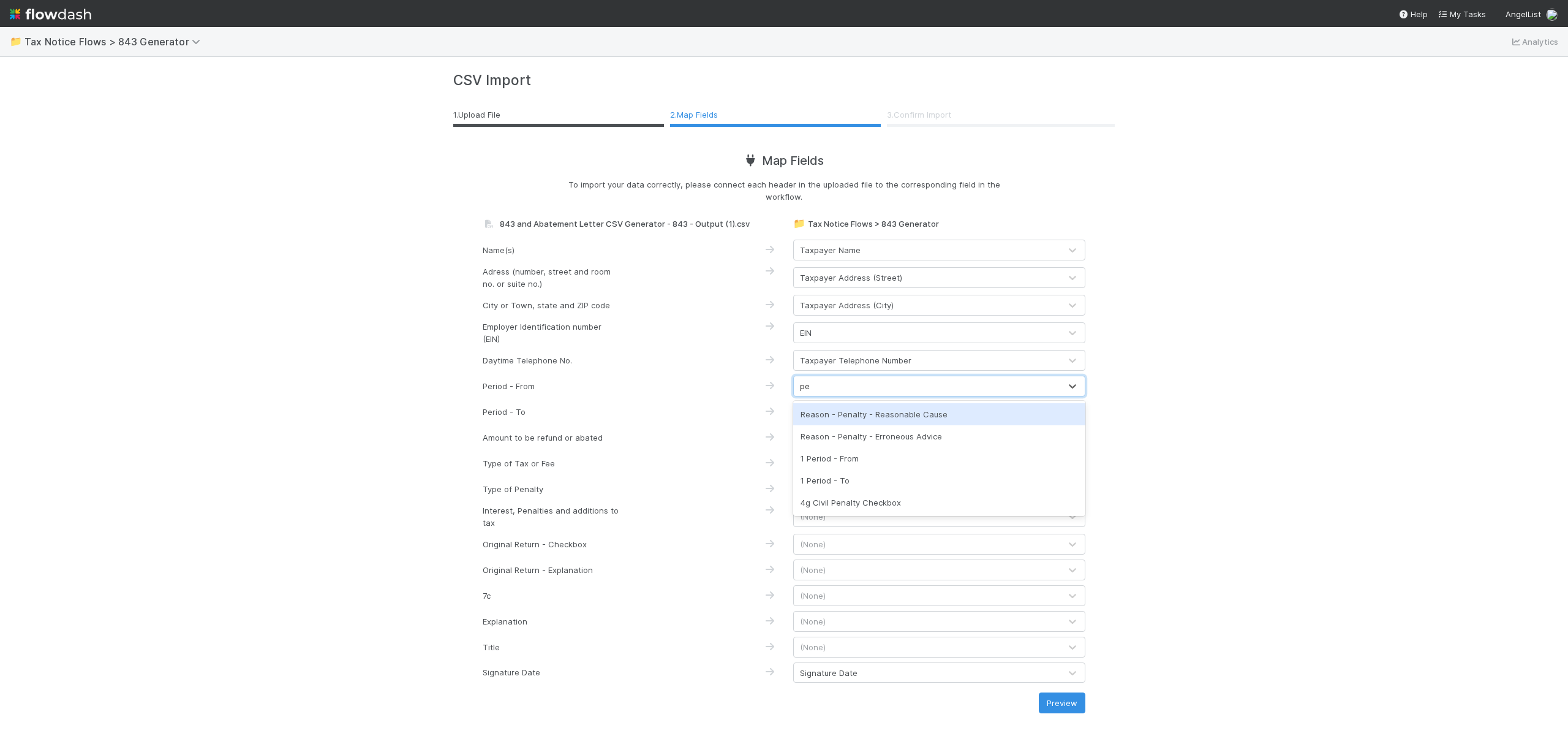
type input "per"
click at [904, 414] on div "1 Period - From" at bounding box center [940, 414] width 292 height 22
click at [904, 414] on div "(None)" at bounding box center [926, 412] width 266 height 20
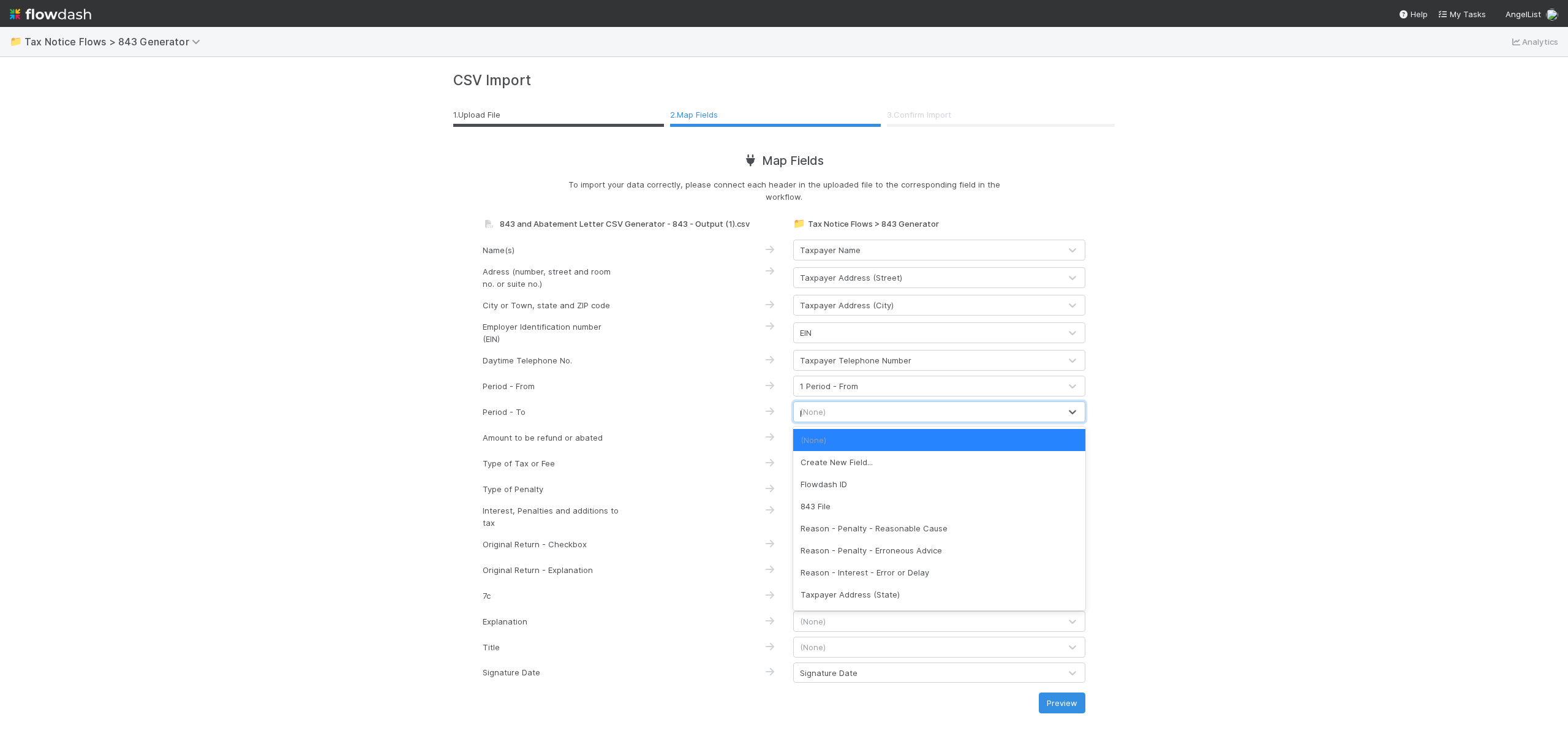
type input "per"
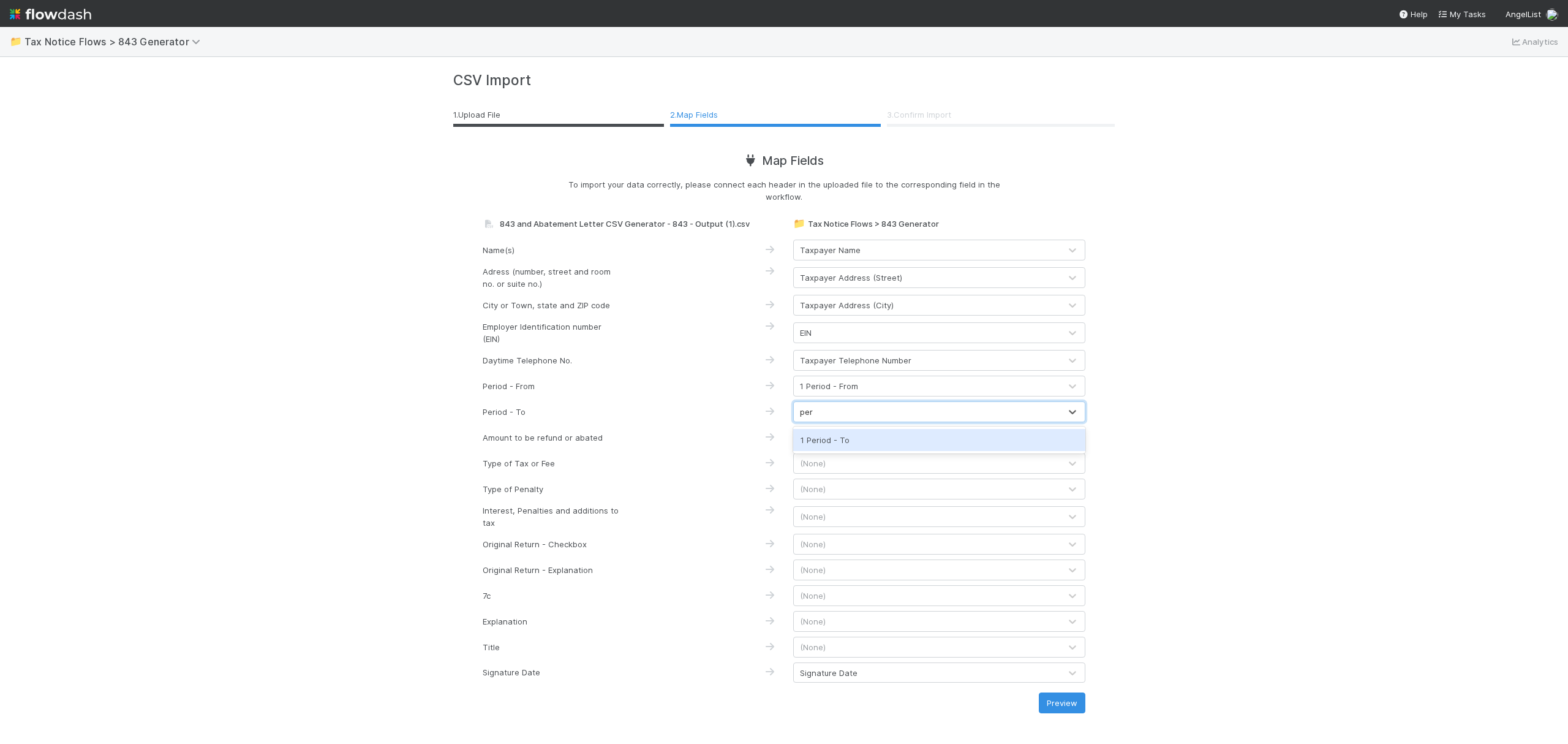
click at [906, 443] on div "1 Period - To" at bounding box center [940, 440] width 292 height 22
click at [903, 443] on div "(None)" at bounding box center [926, 438] width 266 height 20
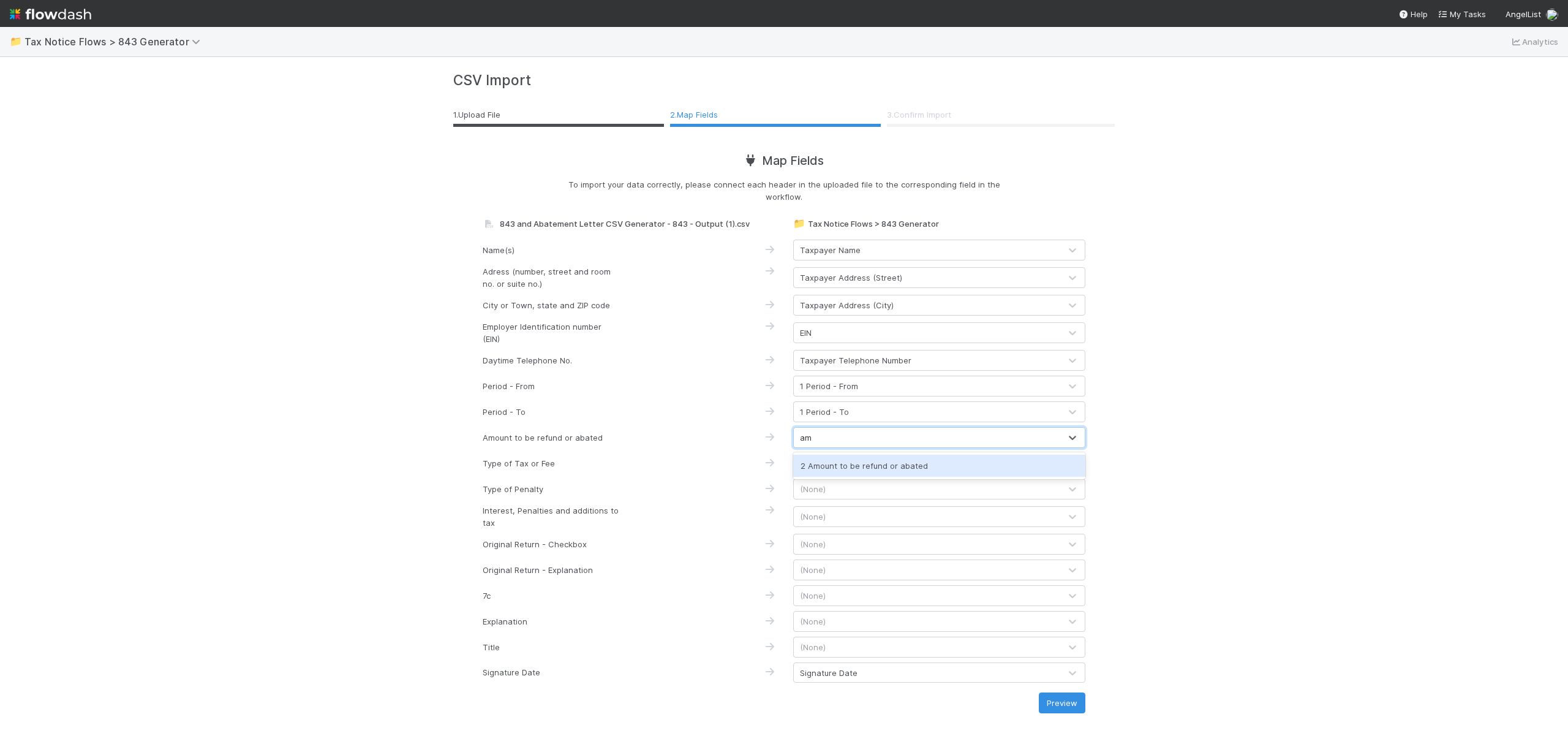
type input "am"
click at [920, 485] on div "(None)" at bounding box center [926, 489] width 266 height 20
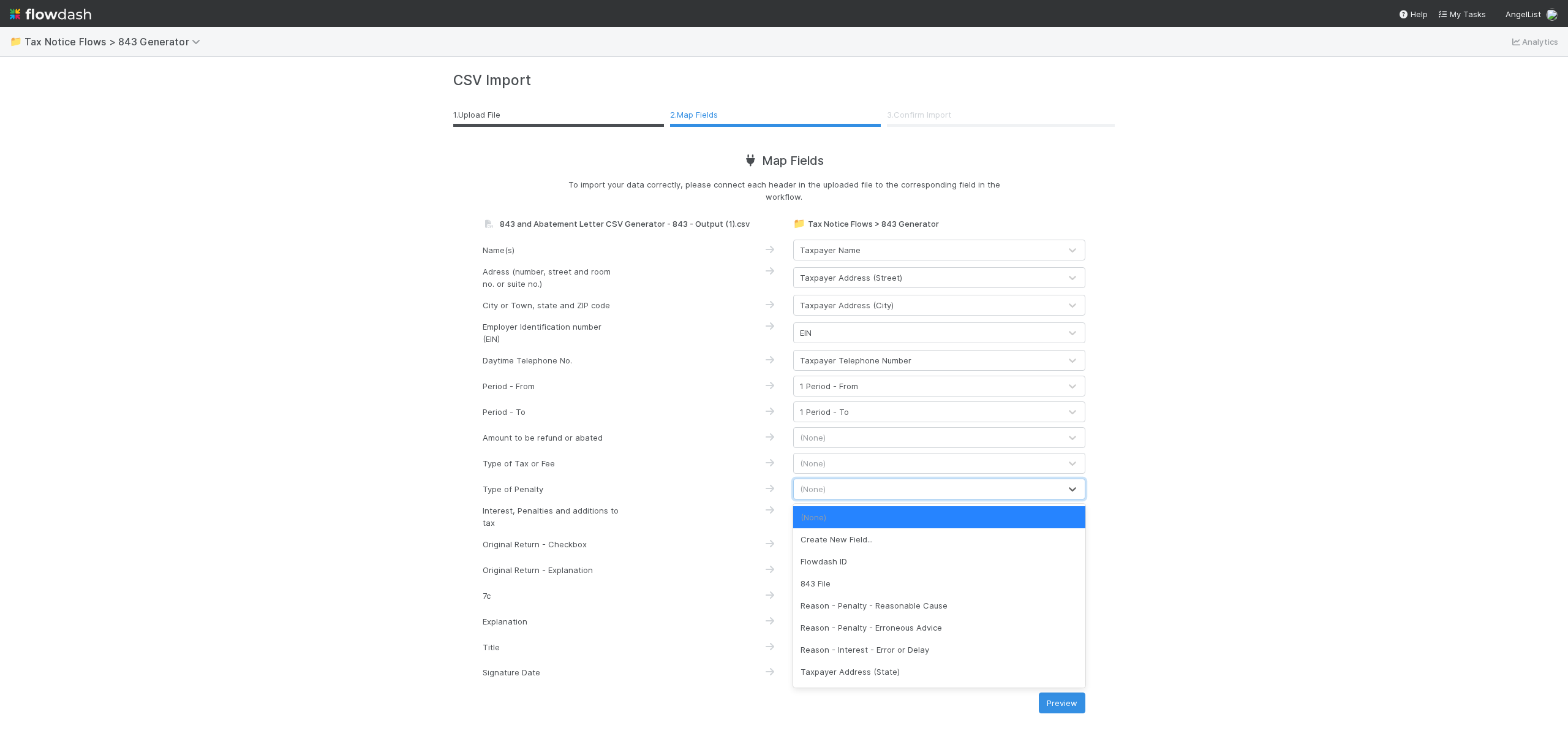
click at [861, 429] on div "(None)" at bounding box center [926, 438] width 266 height 20
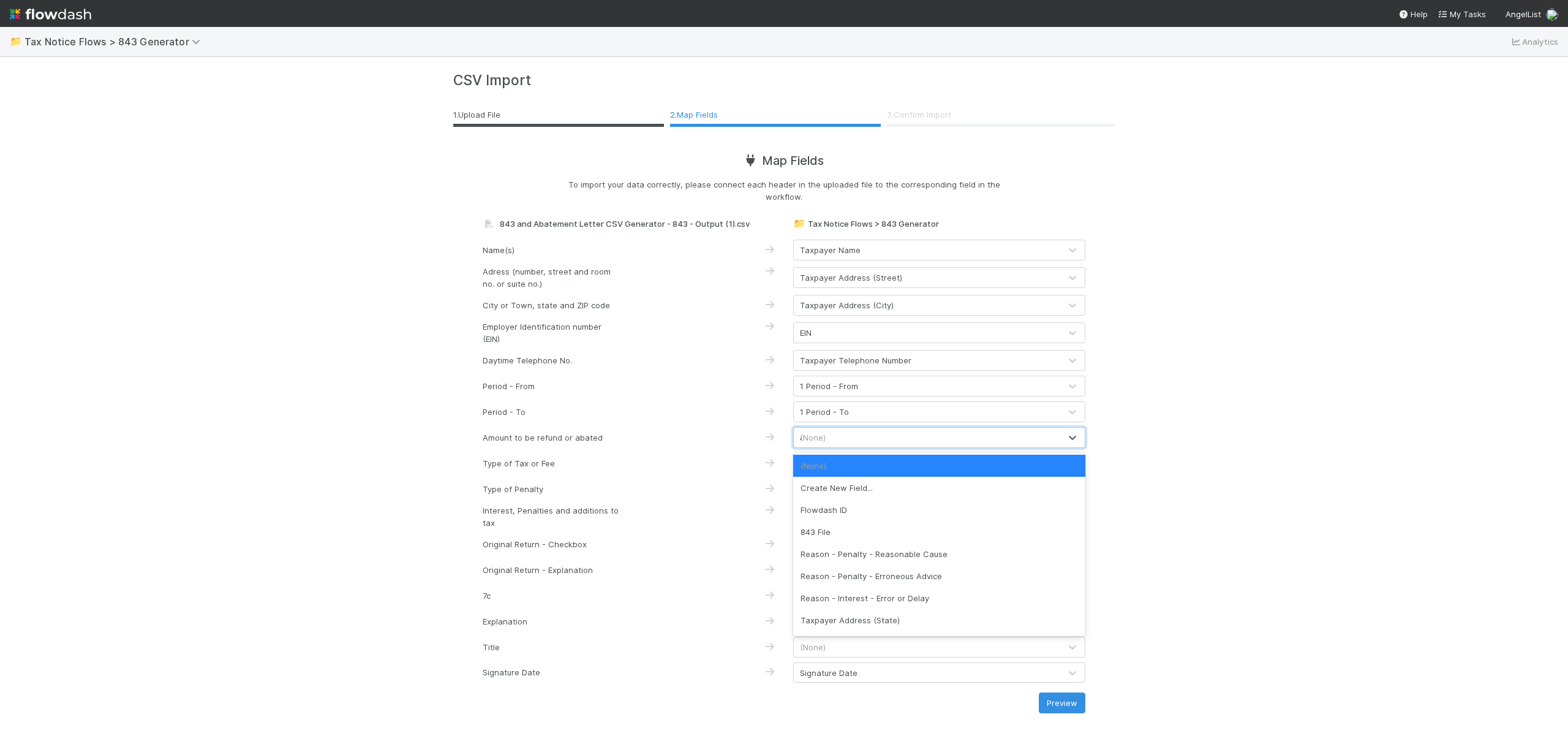
type input "am"
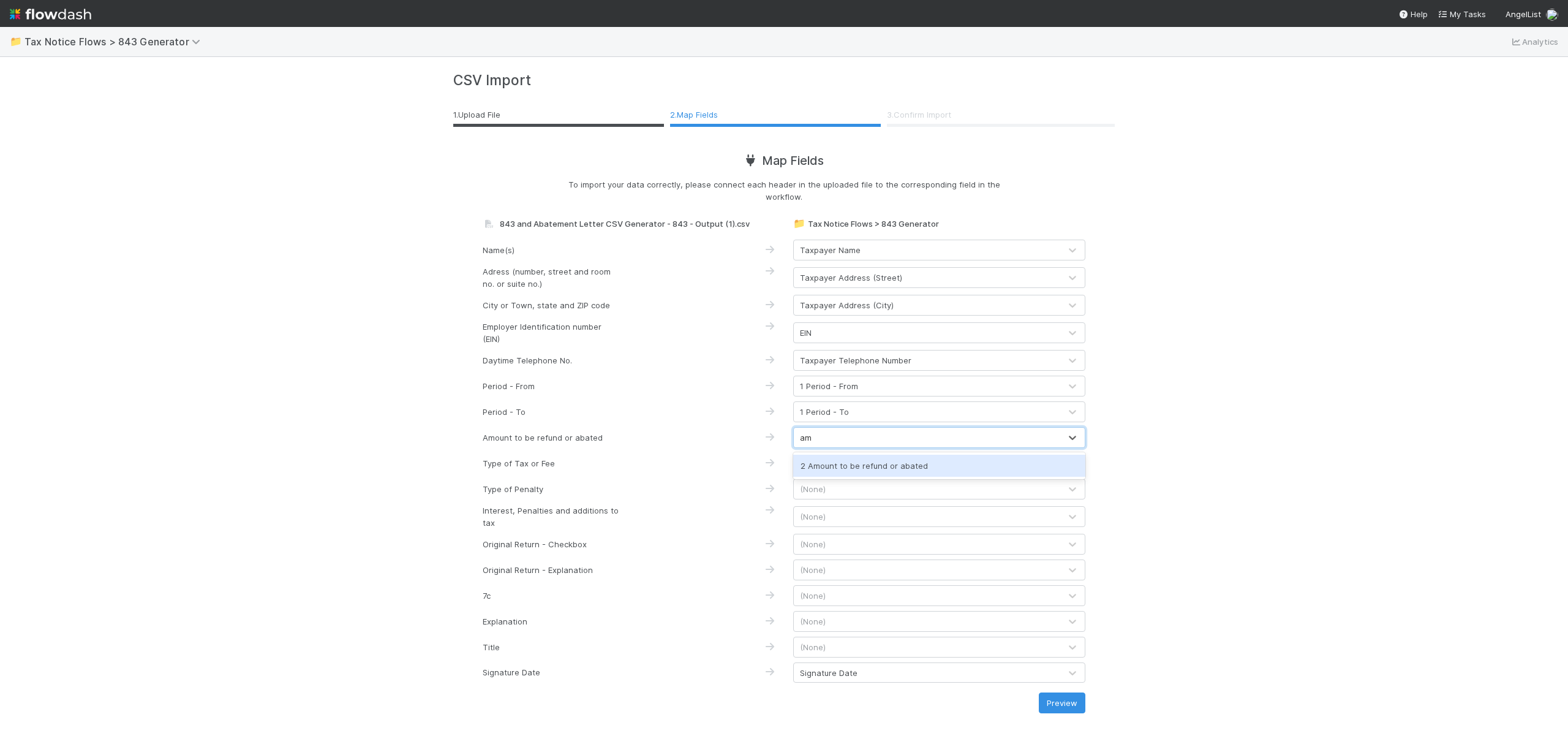
click at [852, 459] on div "2 Amount to be refund or abated" at bounding box center [940, 466] width 292 height 22
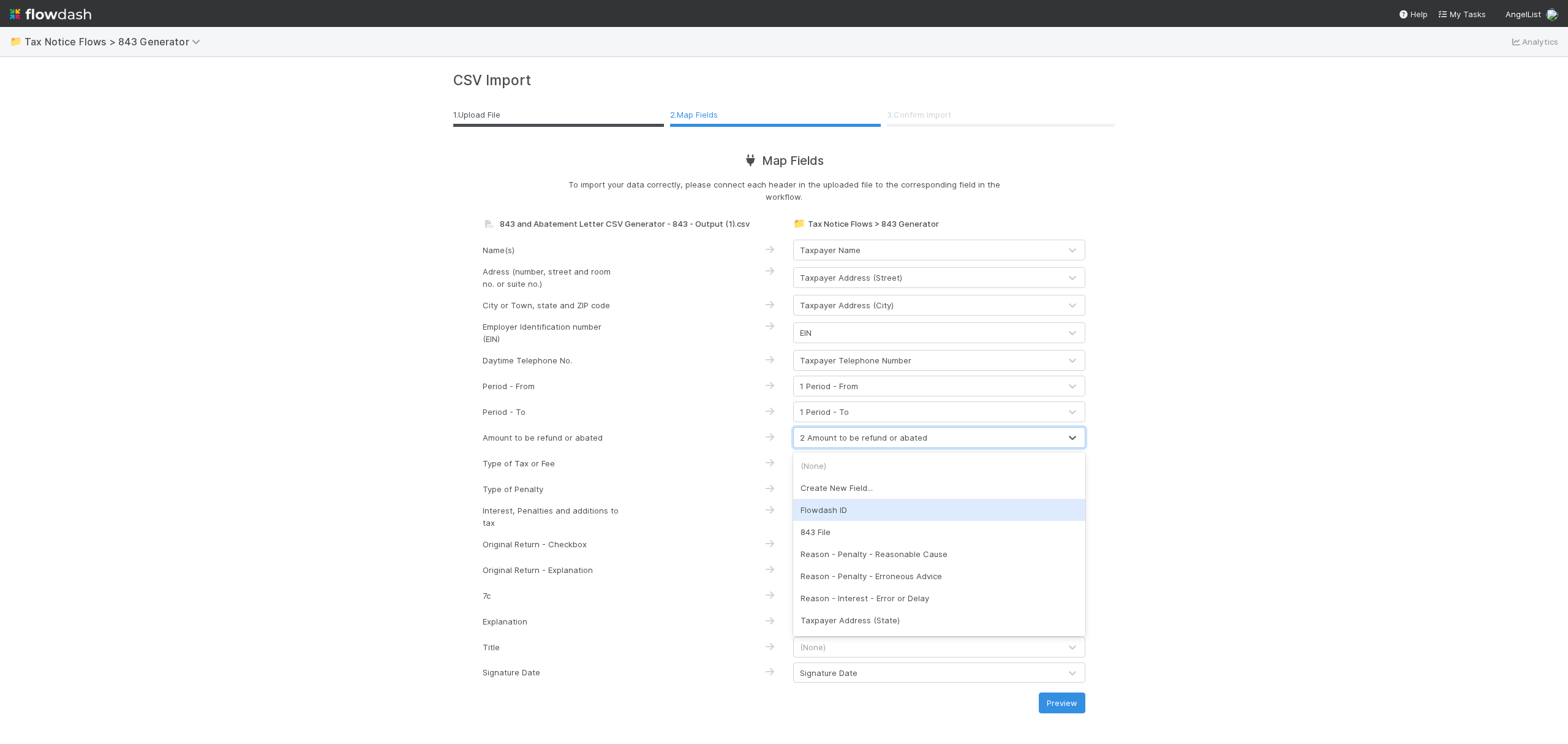
click at [947, 499] on div "Flowdash ID" at bounding box center [940, 510] width 292 height 22
click at [921, 440] on div "Flowdash ID" at bounding box center [926, 438] width 266 height 20
type input "p"
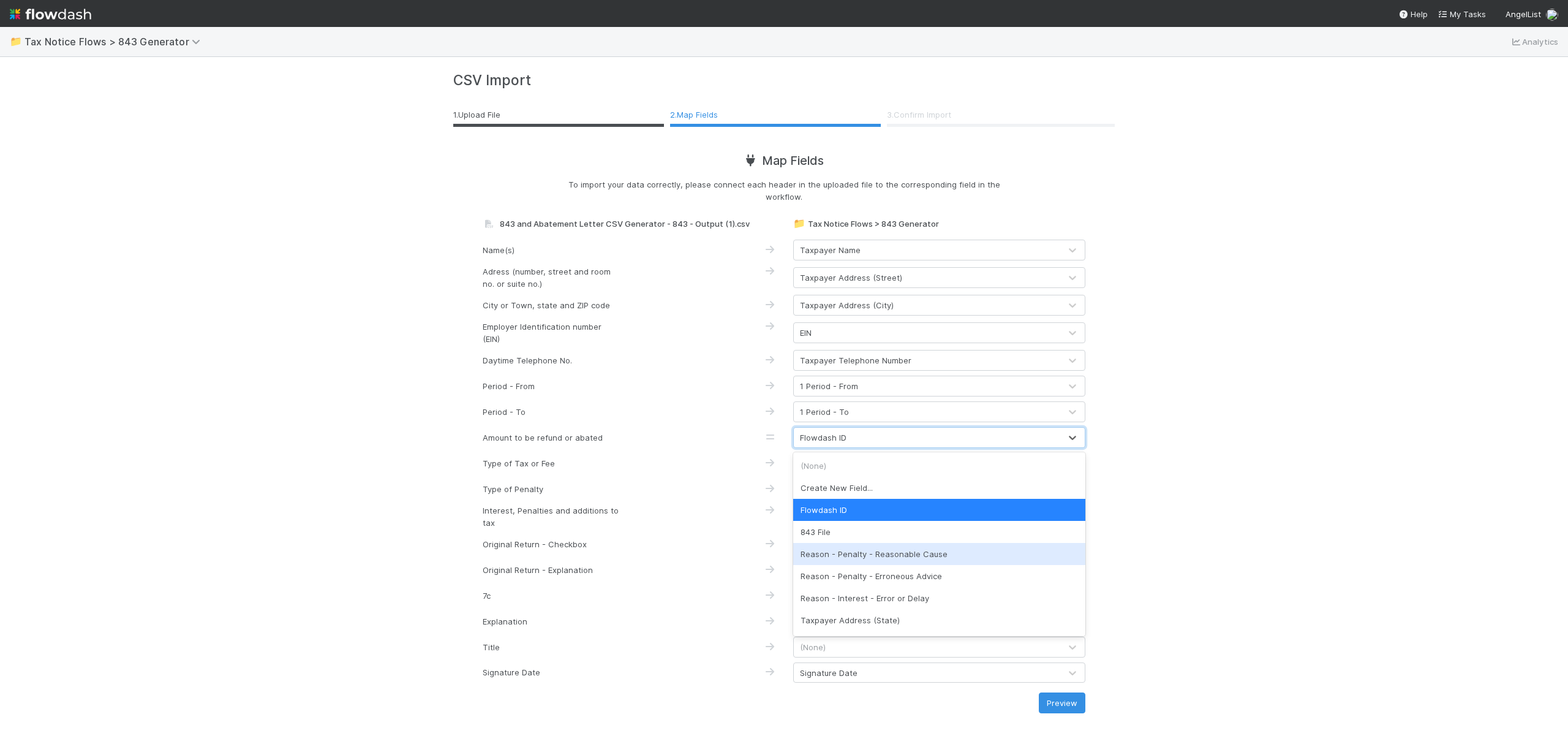
type input "am"
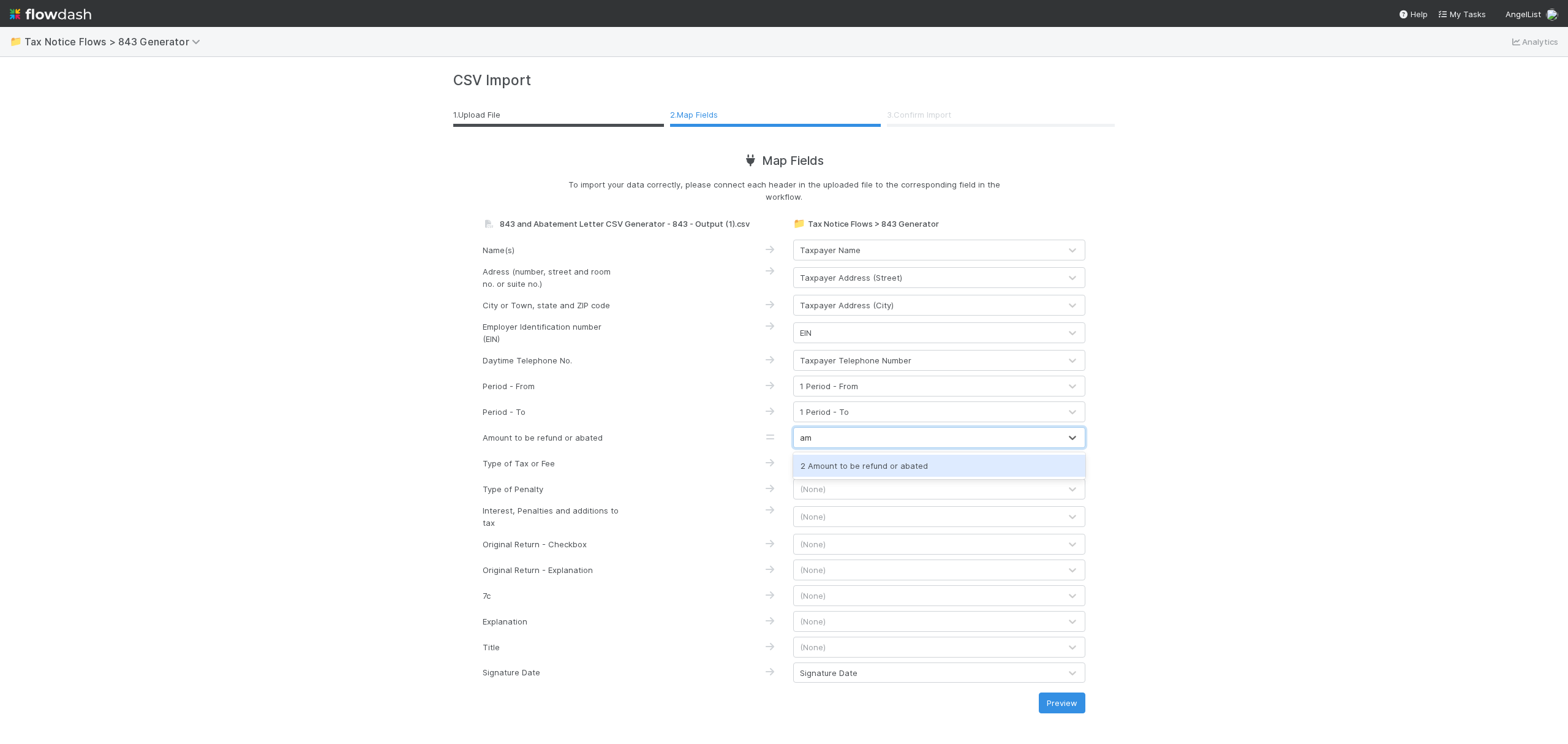
click at [927, 459] on div "2 Amount to be refund or abated" at bounding box center [940, 466] width 292 height 22
click at [925, 459] on div "(None)" at bounding box center [926, 463] width 266 height 20
type input "p"
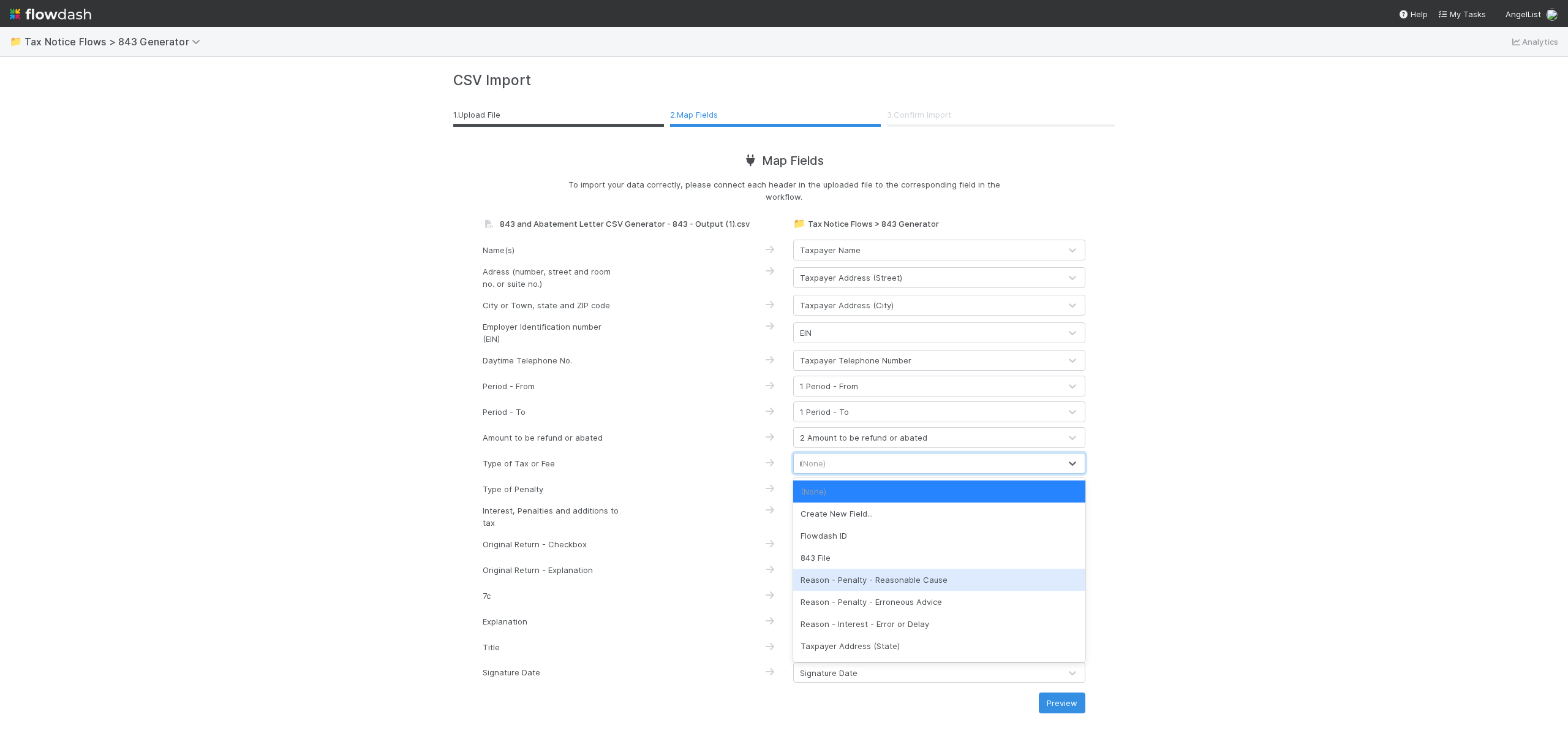
type input "in"
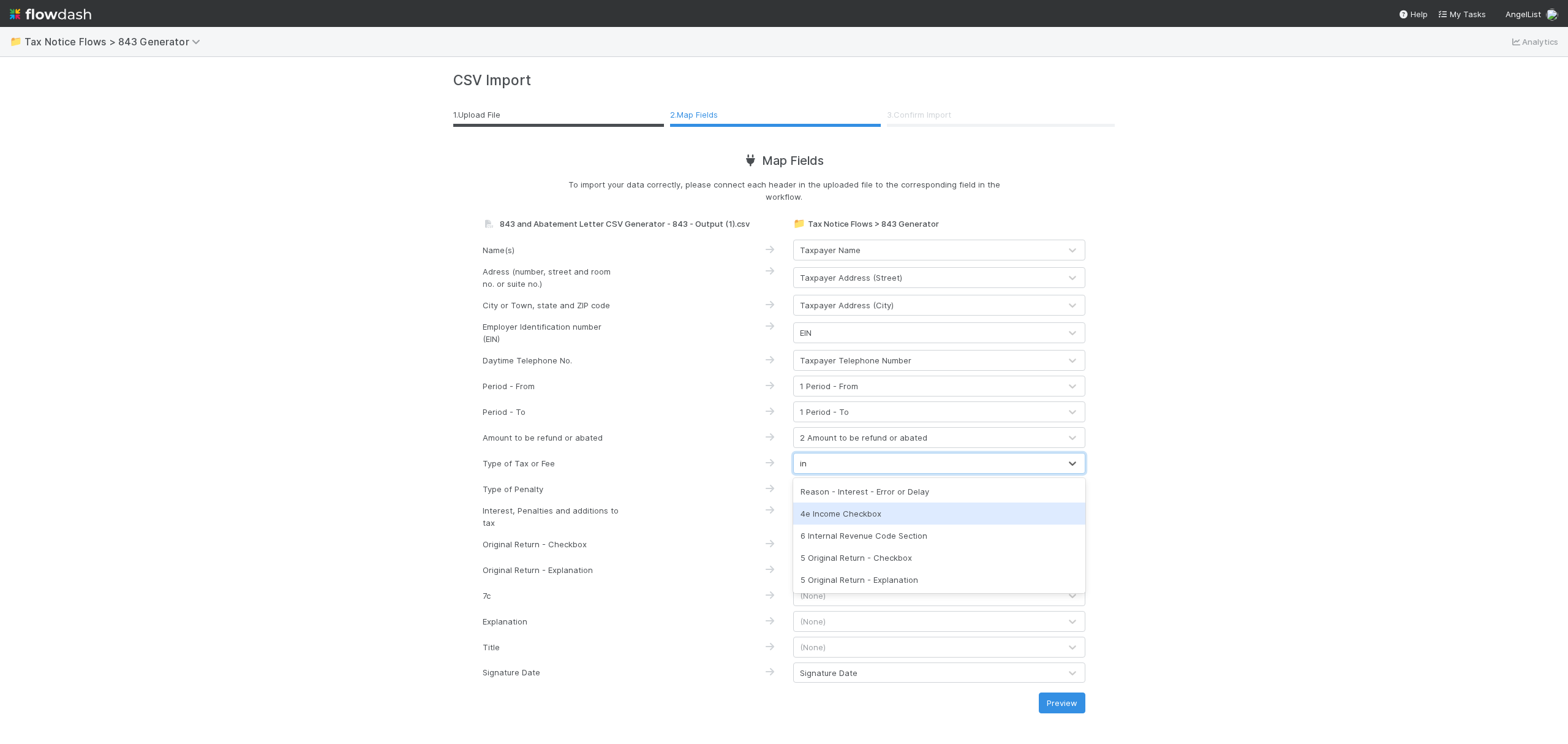
click at [900, 516] on div "4e Income Checkbox" at bounding box center [940, 513] width 292 height 22
click at [860, 490] on div "(None)" at bounding box center [926, 489] width 266 height 20
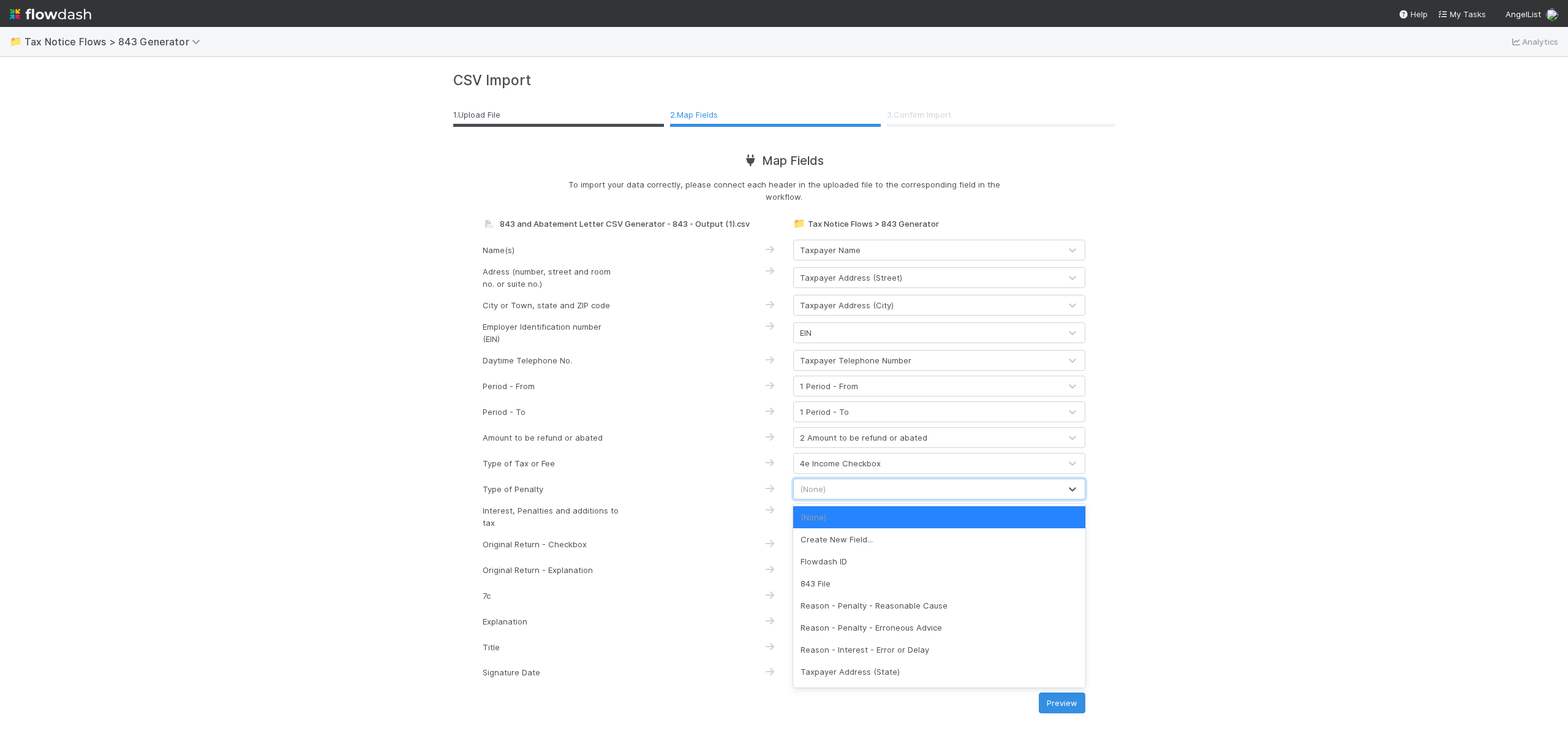
type input "6"
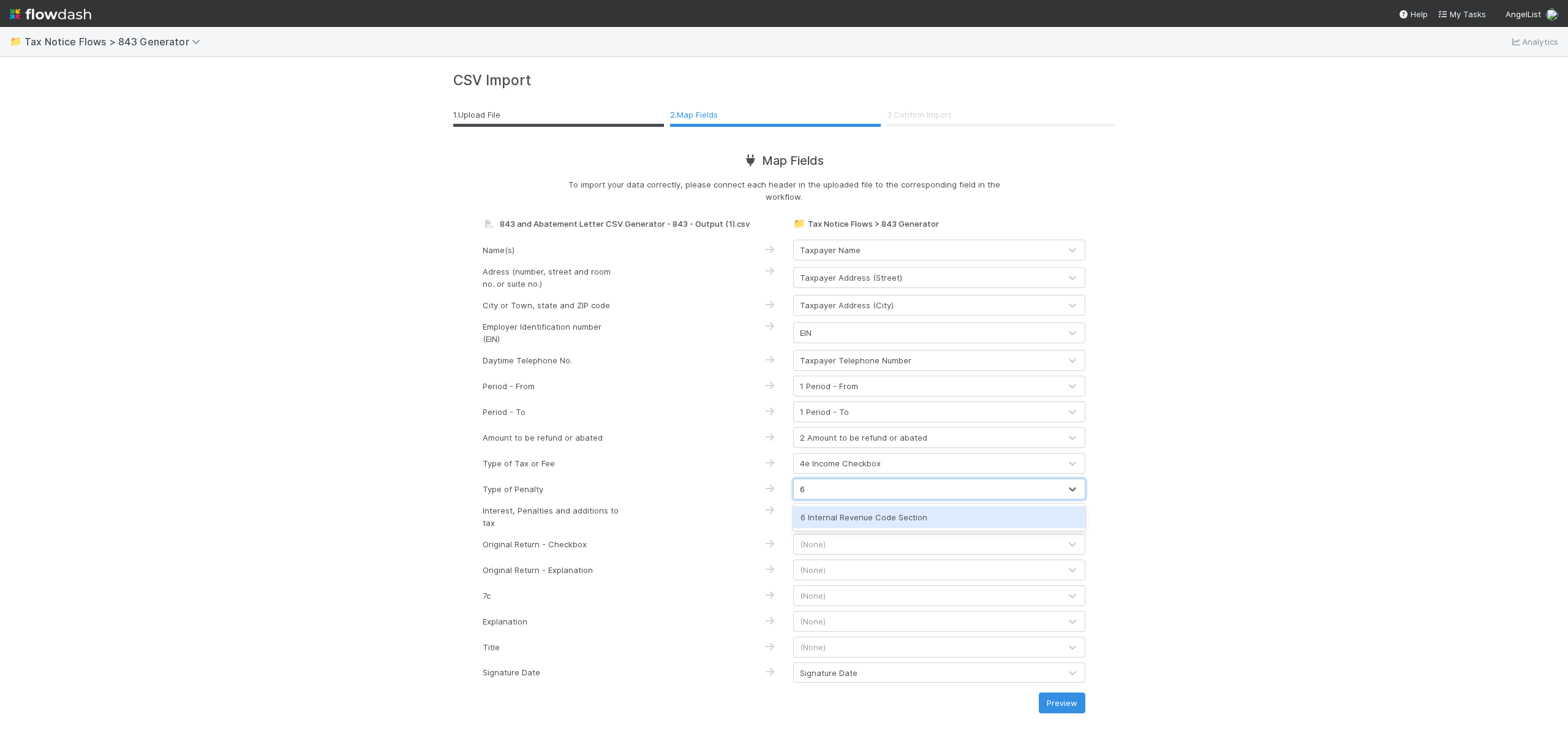
click at [865, 515] on div "6 Internal Revenue Code Section" at bounding box center [940, 517] width 292 height 22
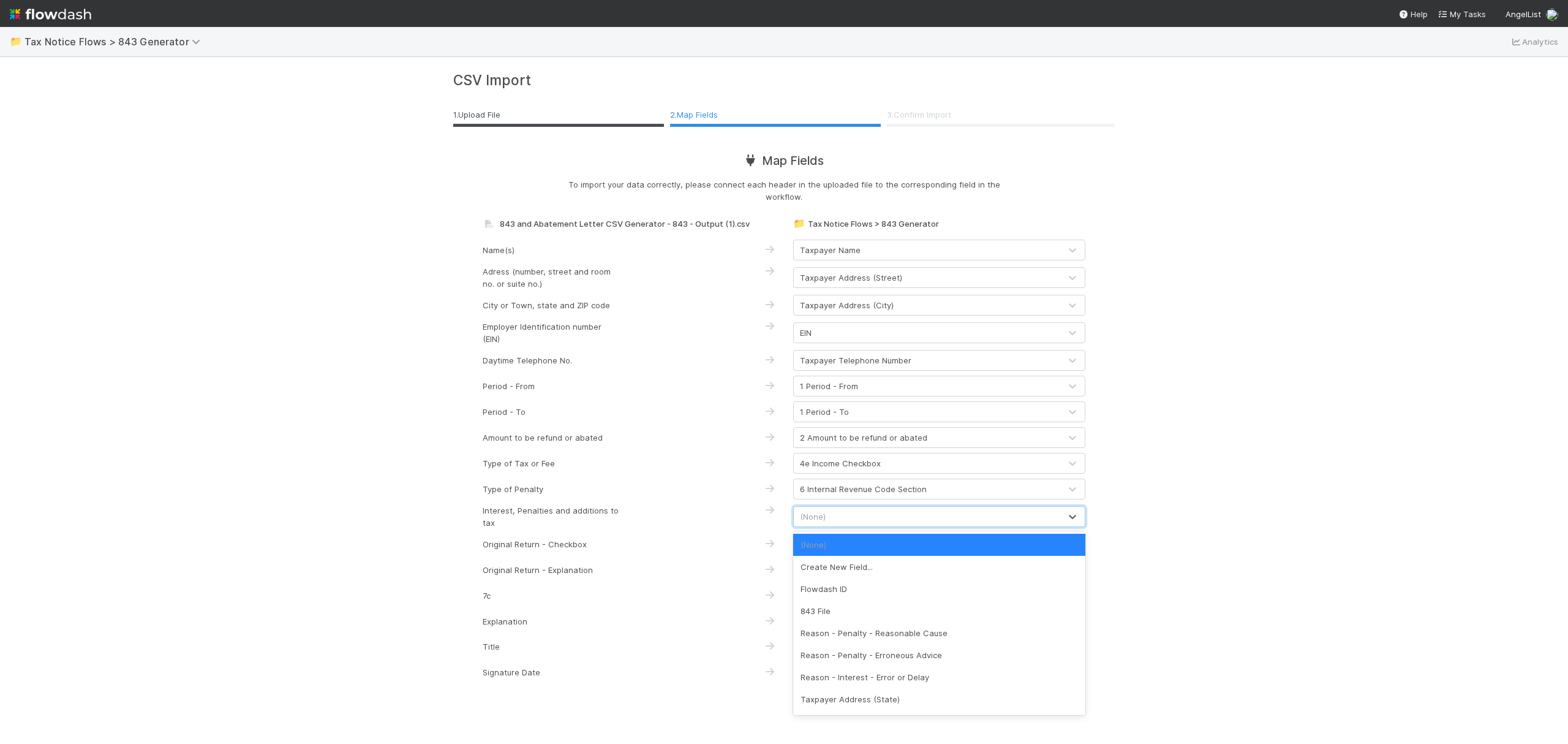
click at [862, 513] on div "(None)" at bounding box center [926, 516] width 266 height 20
click at [878, 629] on div "Reason - Penalty - Reasonable Cause" at bounding box center [940, 633] width 292 height 22
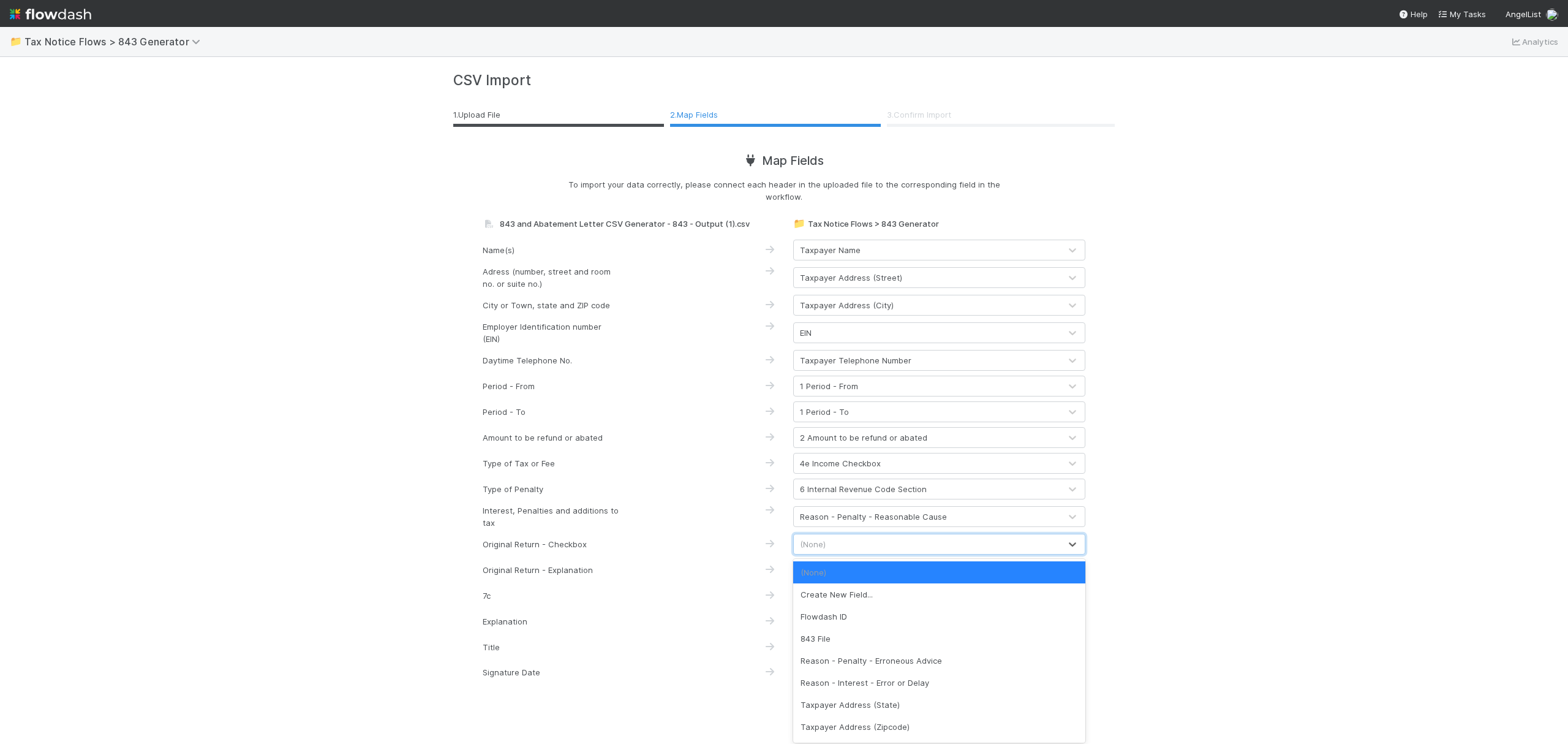
click at [863, 550] on div "(None)" at bounding box center [926, 544] width 266 height 20
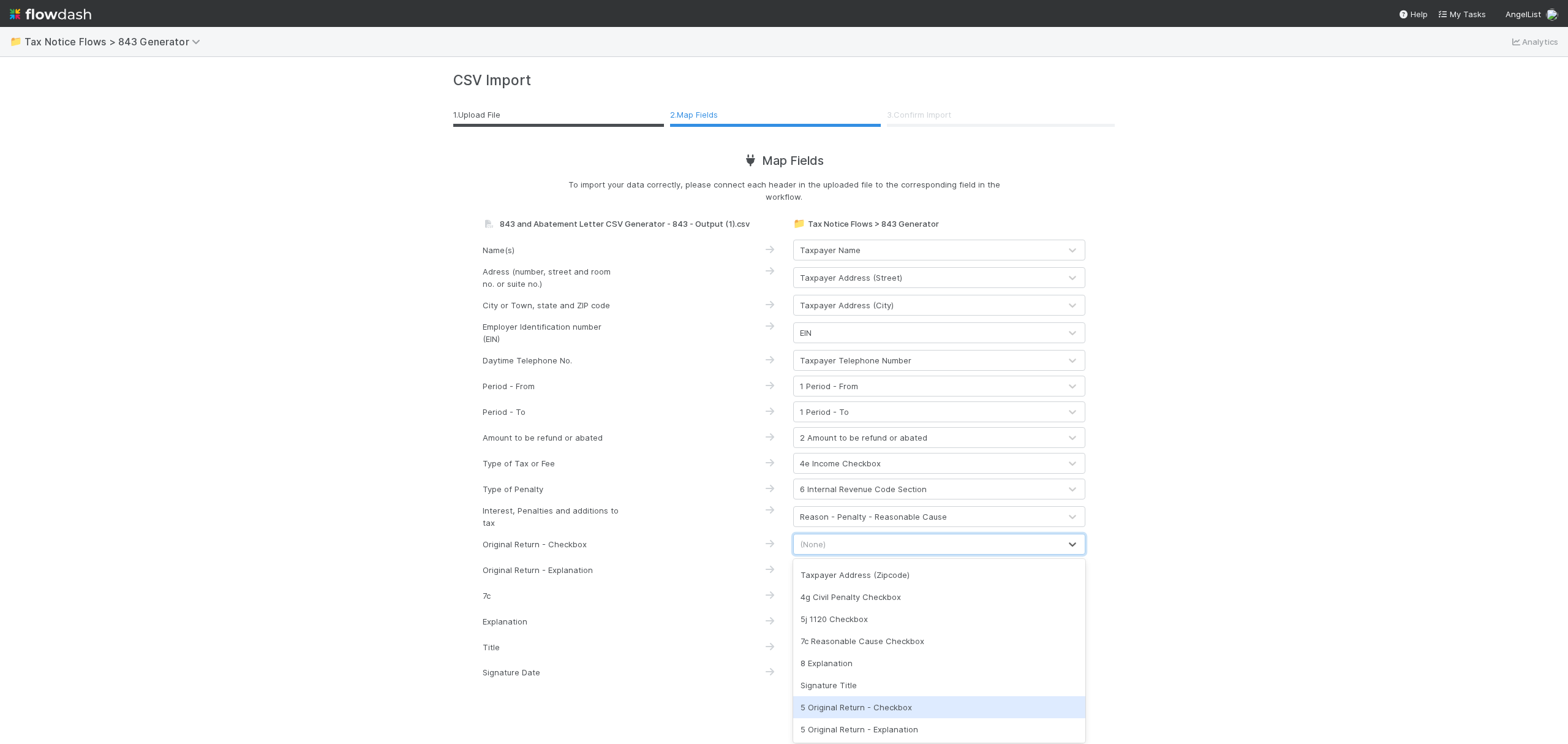
click at [966, 714] on div "5 Original Return - Checkbox" at bounding box center [940, 707] width 292 height 22
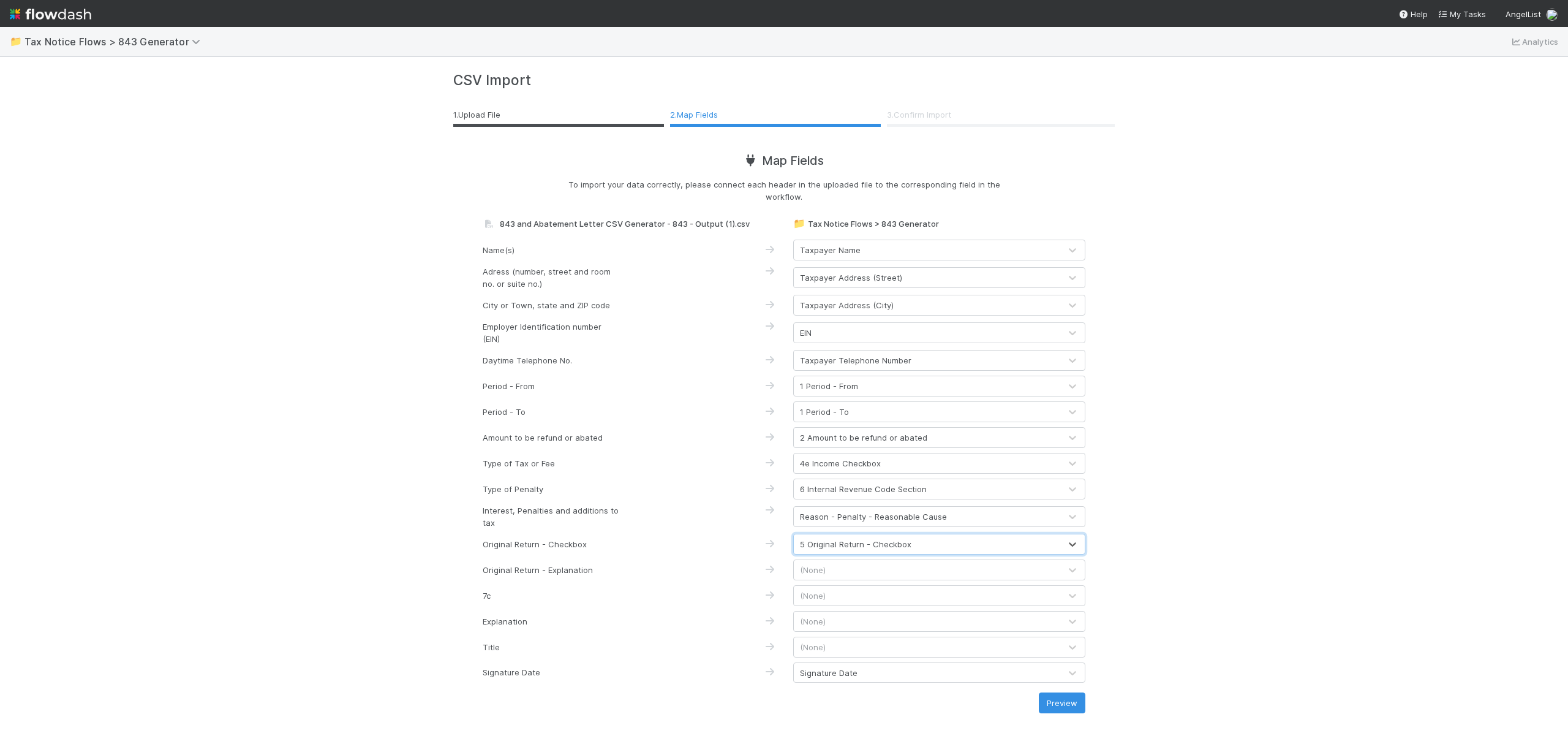
click at [894, 565] on div "(None)" at bounding box center [926, 570] width 266 height 20
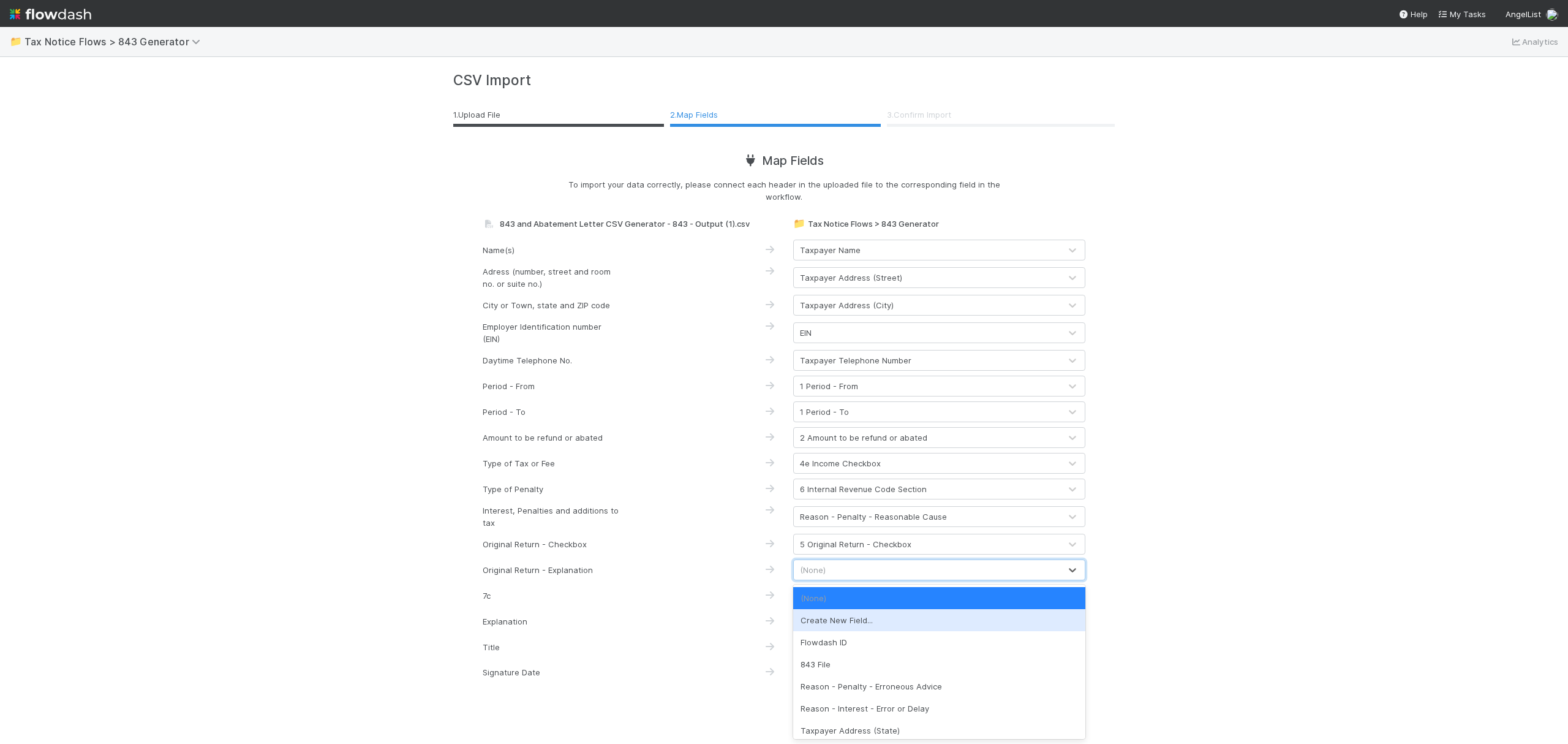
scroll to position [159, 0]
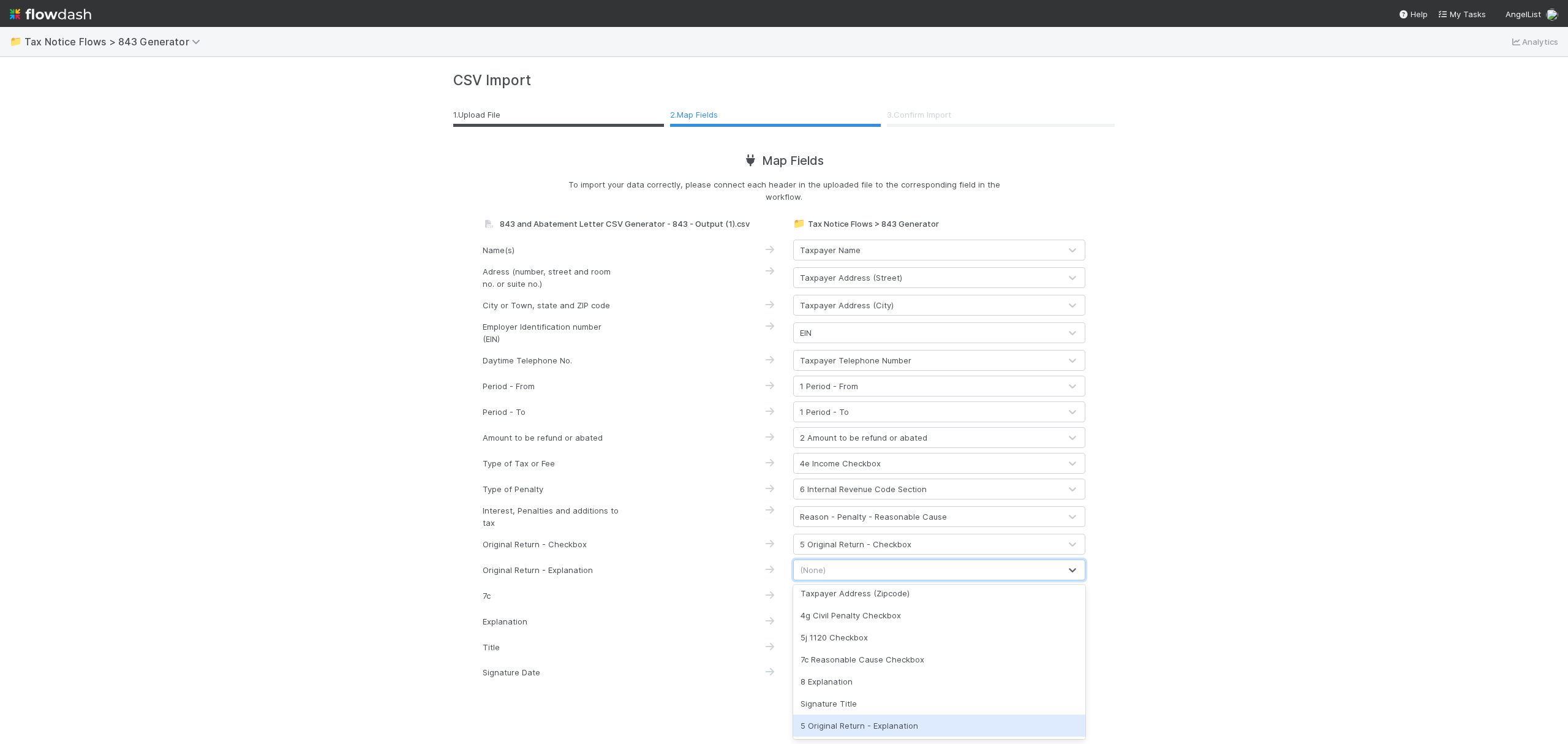
click at [931, 719] on div "5 Original Return - Explanation" at bounding box center [940, 725] width 292 height 22
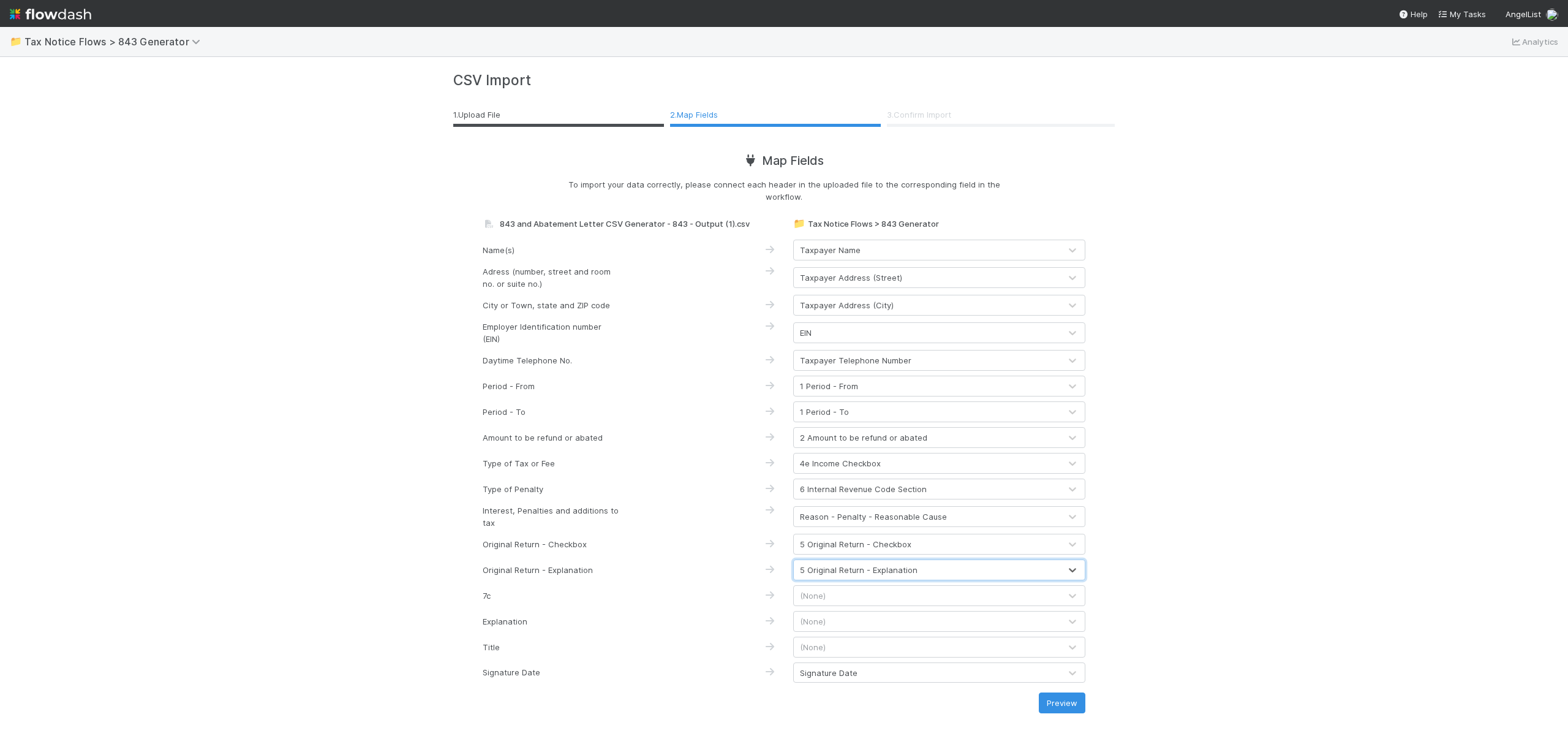
click at [886, 590] on div "(None)" at bounding box center [926, 595] width 266 height 20
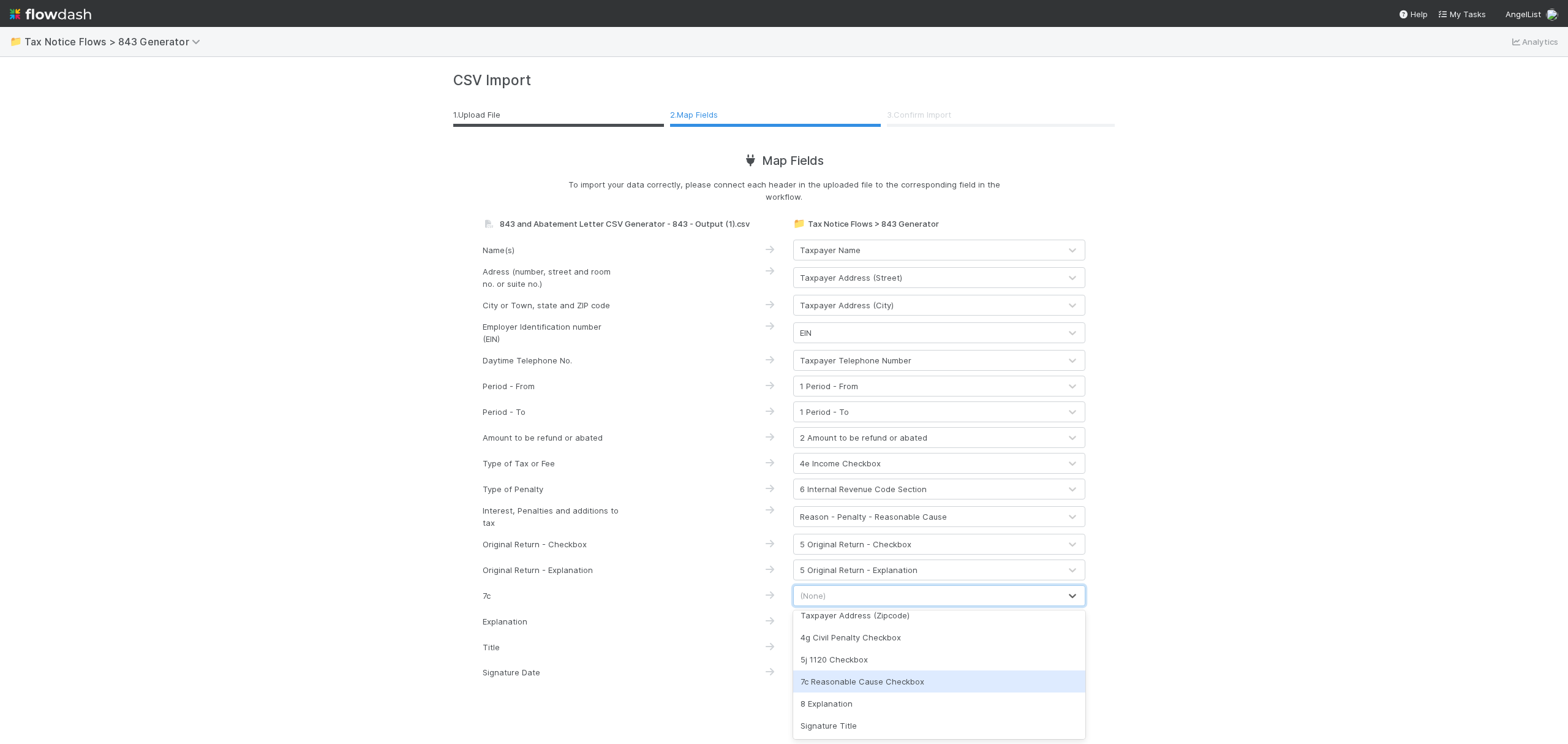
click at [959, 683] on div "7c Reasonable Cause Checkbox" at bounding box center [940, 681] width 292 height 22
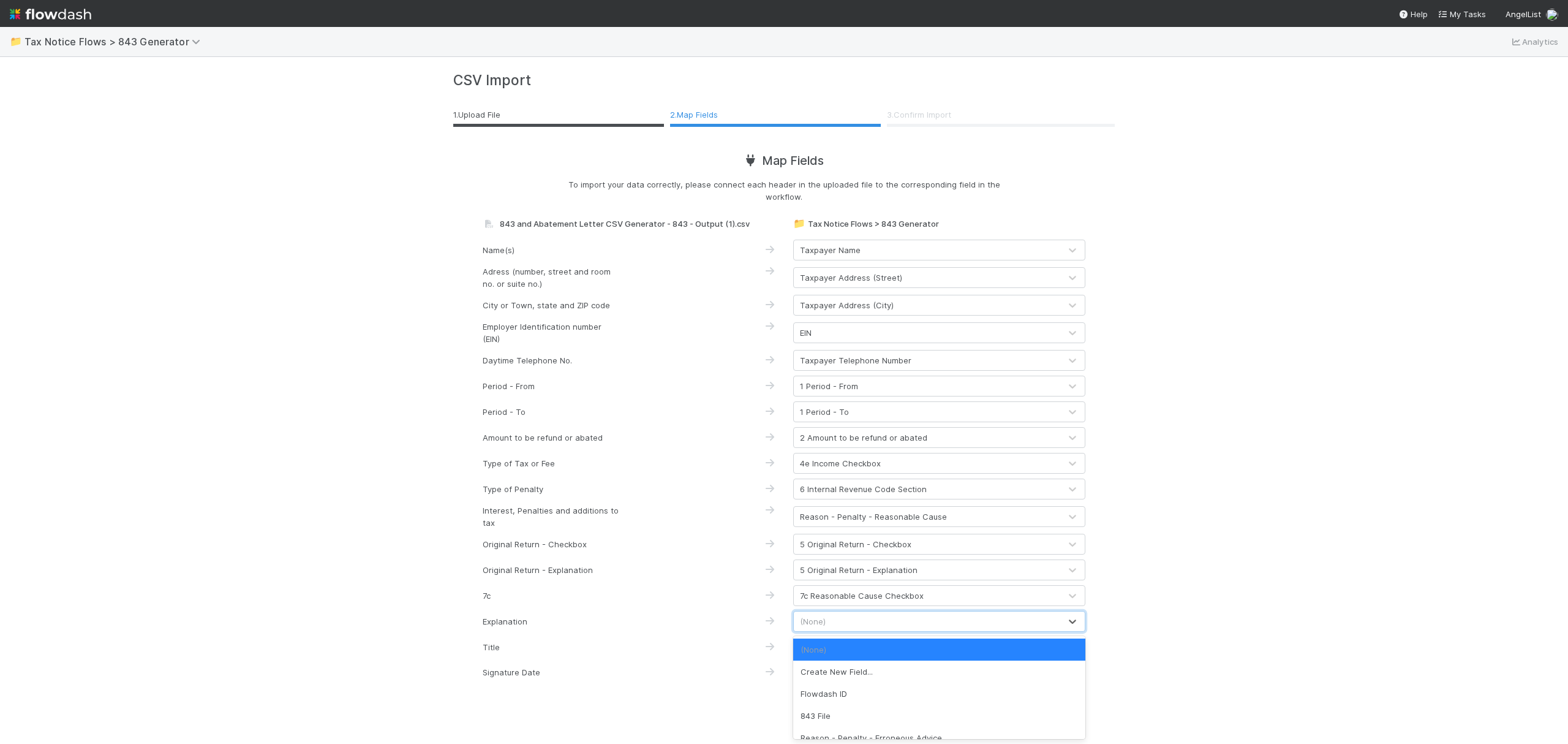
click at [901, 623] on div "(None)" at bounding box center [926, 621] width 266 height 20
type input "ex"
click at [917, 649] on div "8 Explanation" at bounding box center [940, 649] width 292 height 22
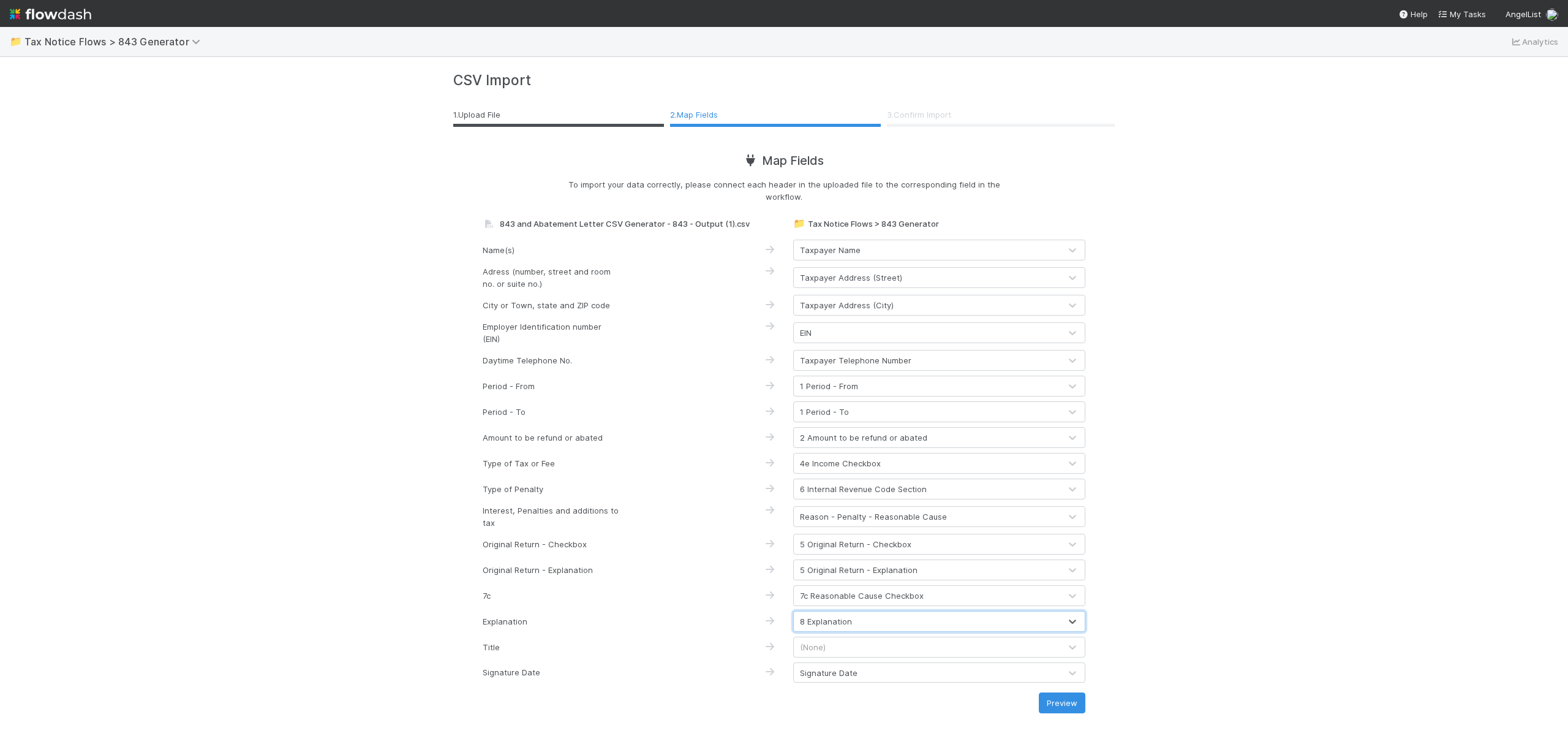
click at [917, 651] on div "(None)" at bounding box center [926, 647] width 266 height 20
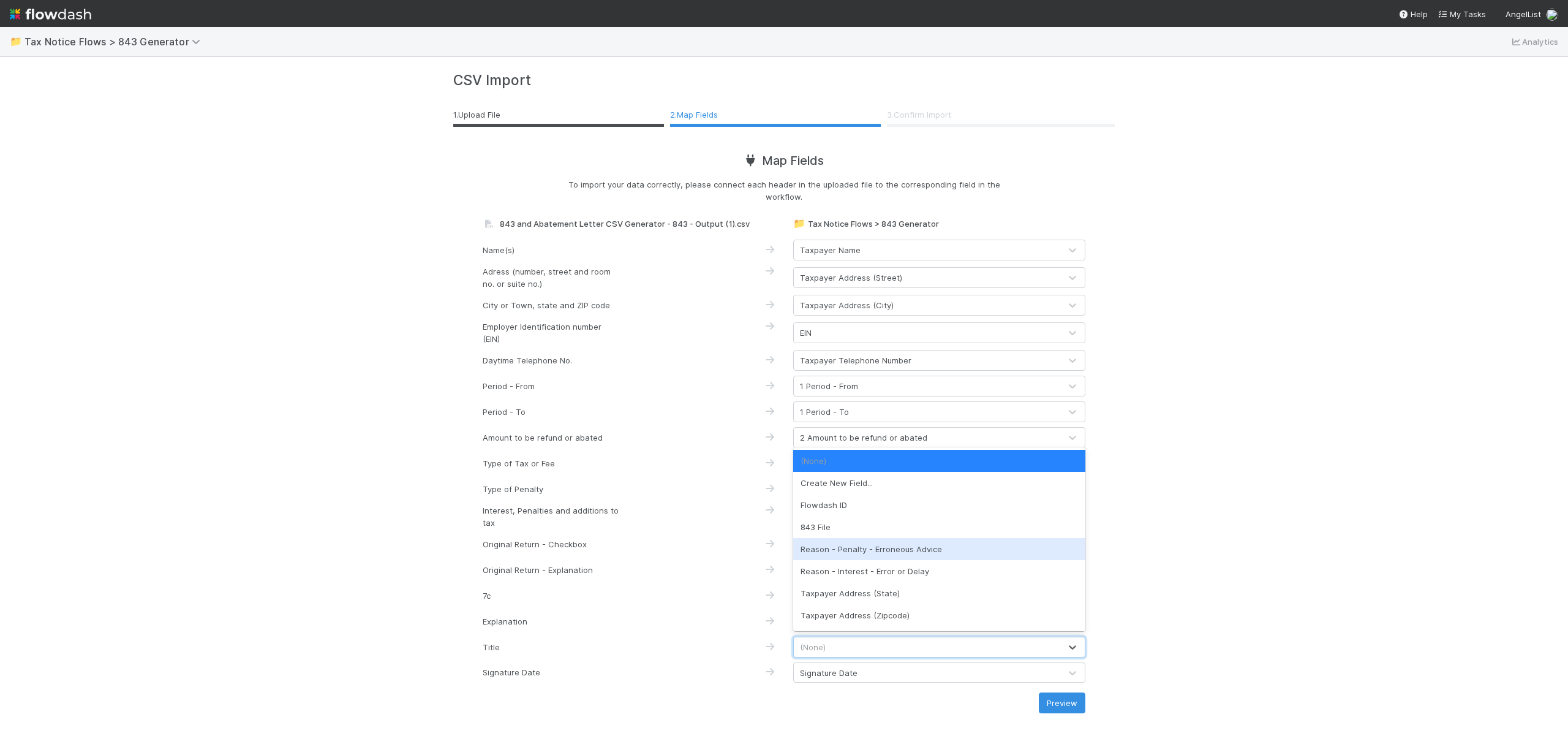
scroll to position [64, 0]
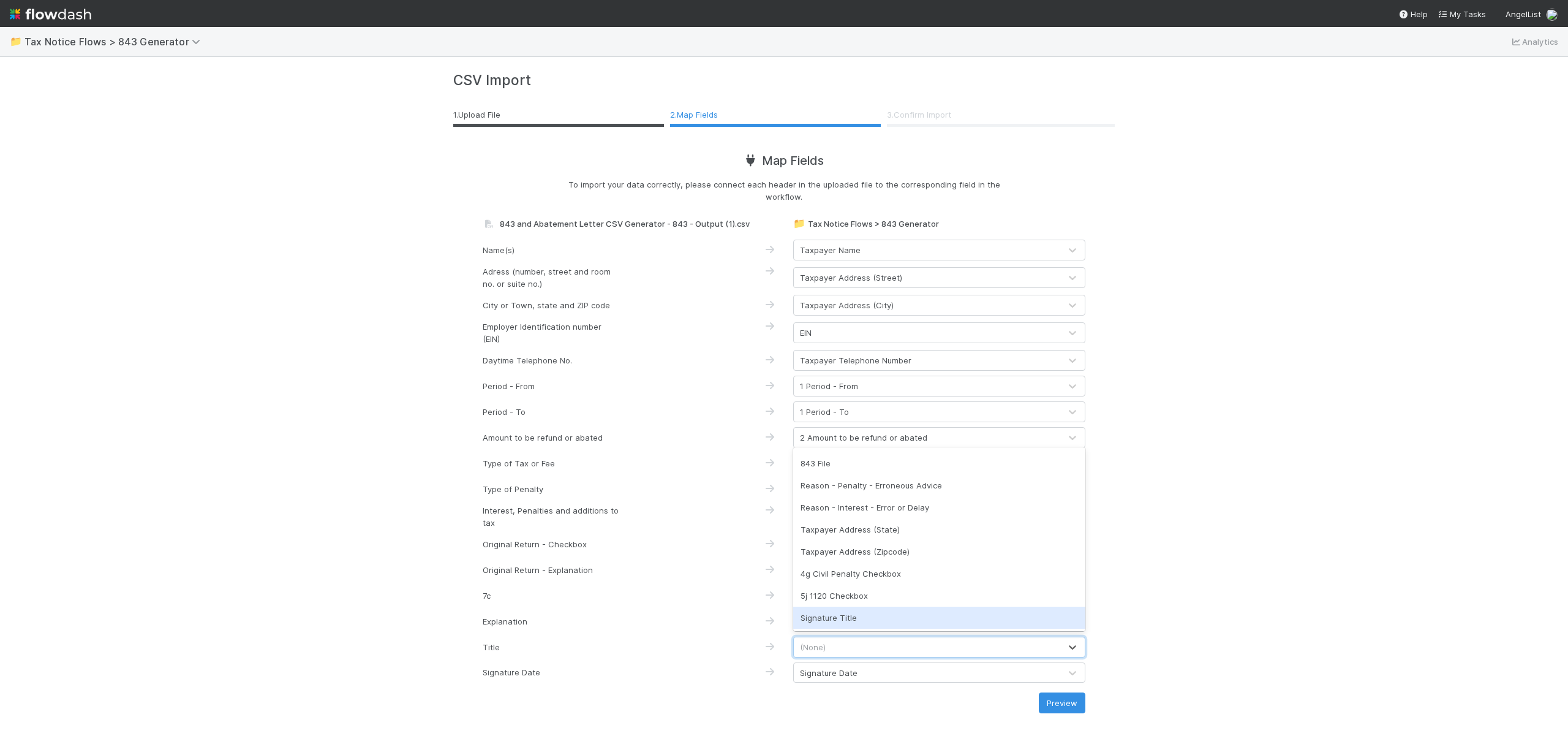
click at [894, 613] on div "Signature Title" at bounding box center [940, 618] width 292 height 22
click at [1064, 704] on button "Preview" at bounding box center [1062, 702] width 46 height 21
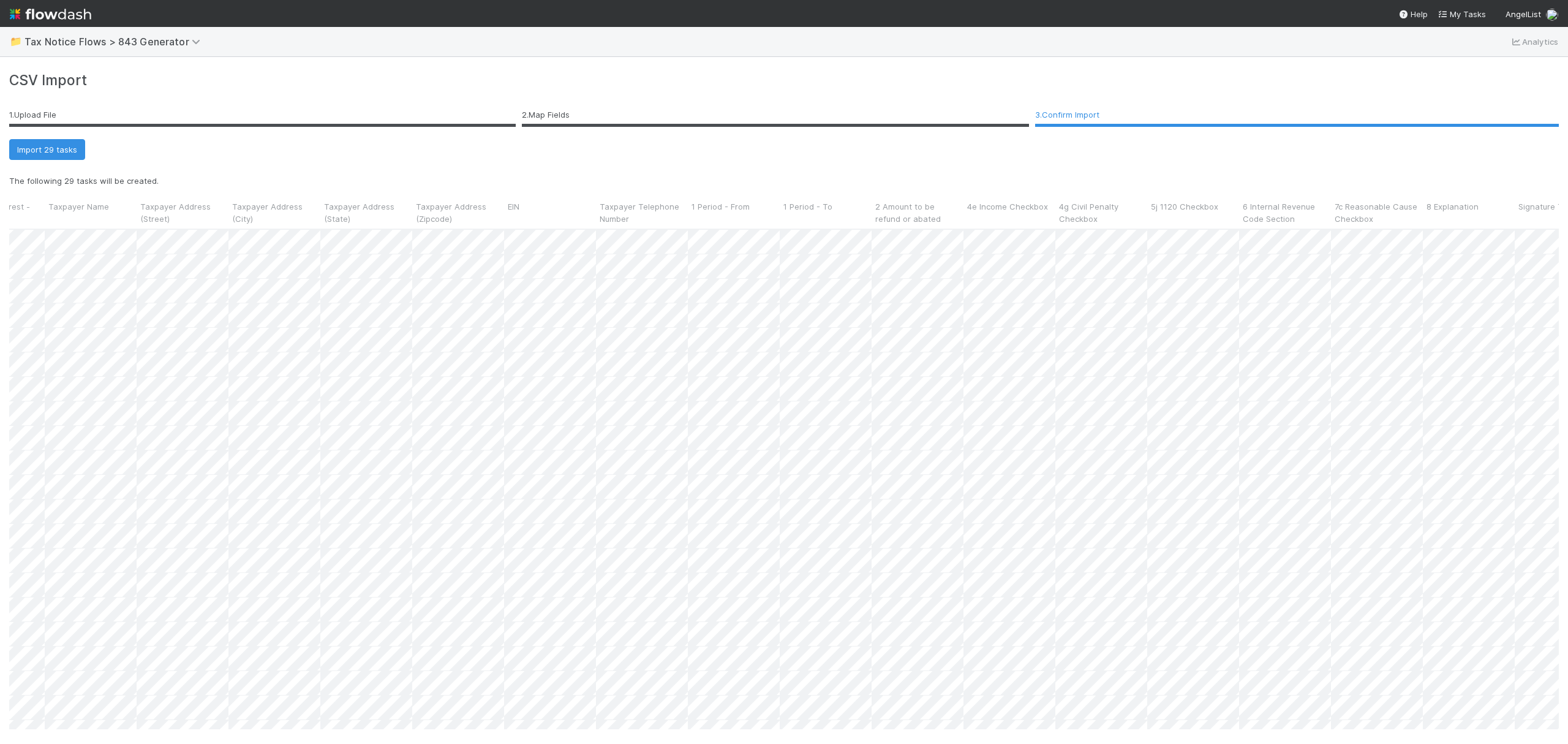
scroll to position [0, 440]
click at [80, 149] on button "Import 29 tasks" at bounding box center [47, 149] width 76 height 21
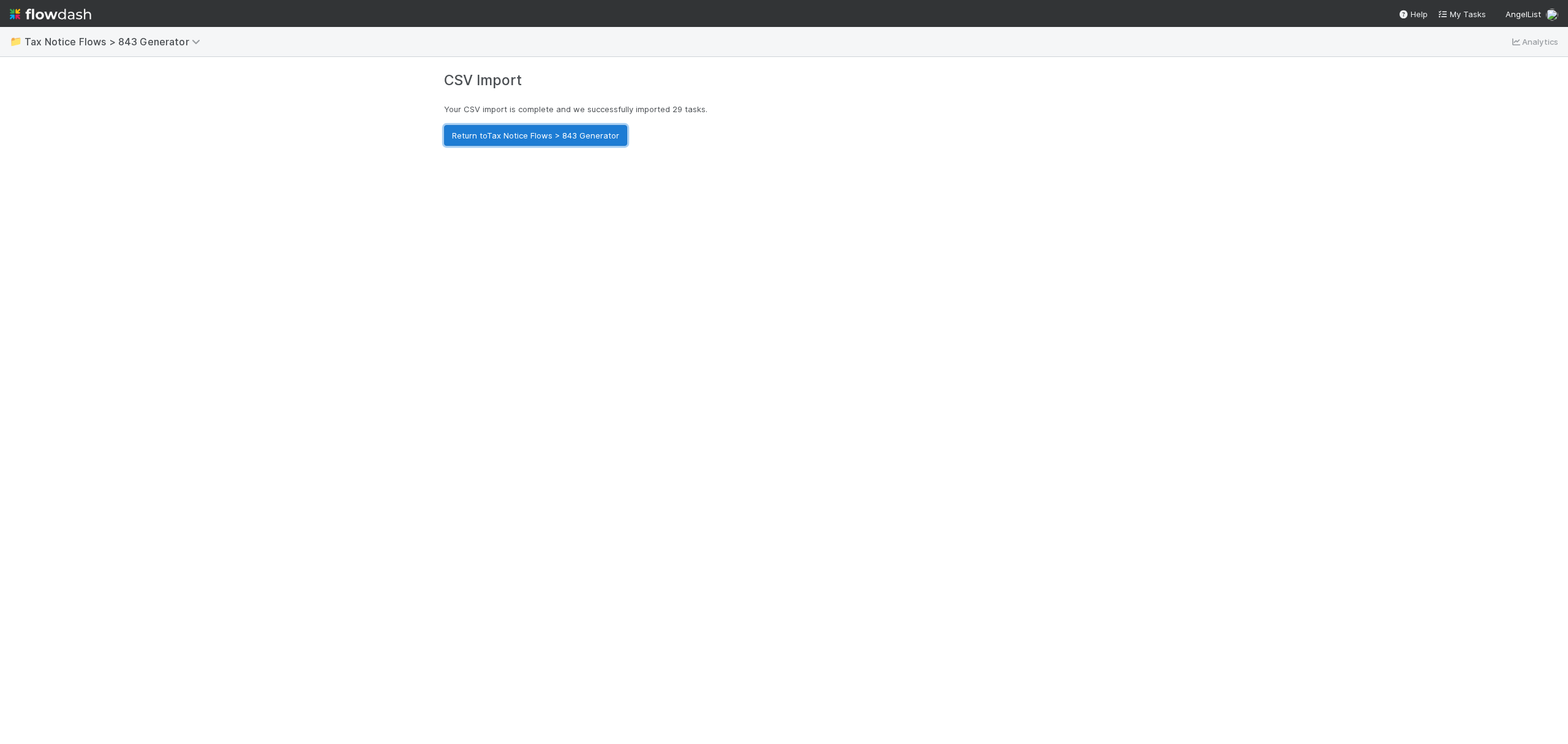
click at [534, 140] on link "Return to Tax Notice Flows > 843 Generator" at bounding box center [535, 135] width 183 height 21
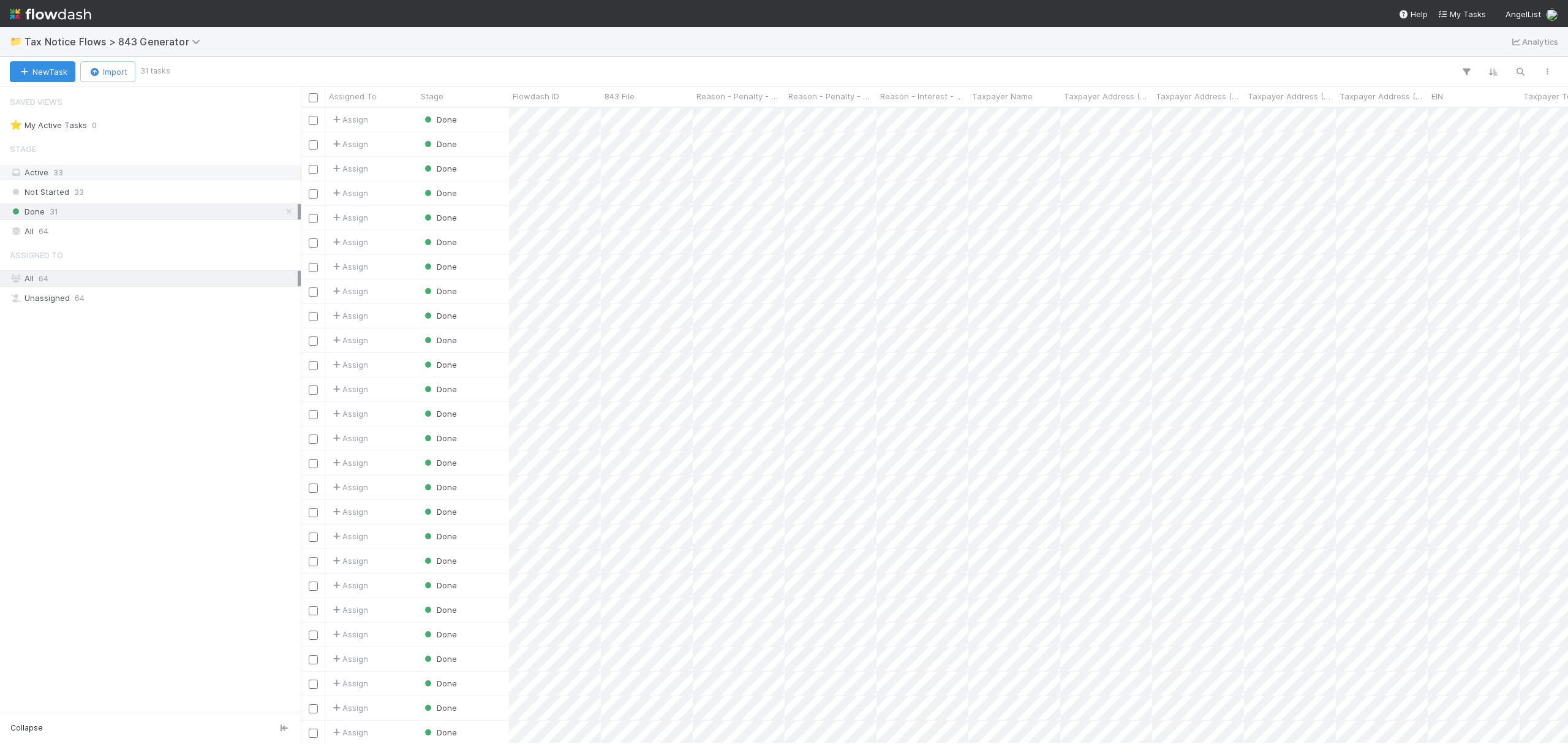
click at [125, 169] on div "Active 33" at bounding box center [154, 173] width 288 height 15
click at [344, 96] on span "Assigned To" at bounding box center [353, 95] width 48 height 12
click at [344, 96] on div "Sort A → Z Sort Z → A" at bounding box center [784, 372] width 1568 height 744
click at [312, 100] on input "checkbox" at bounding box center [313, 97] width 9 height 9
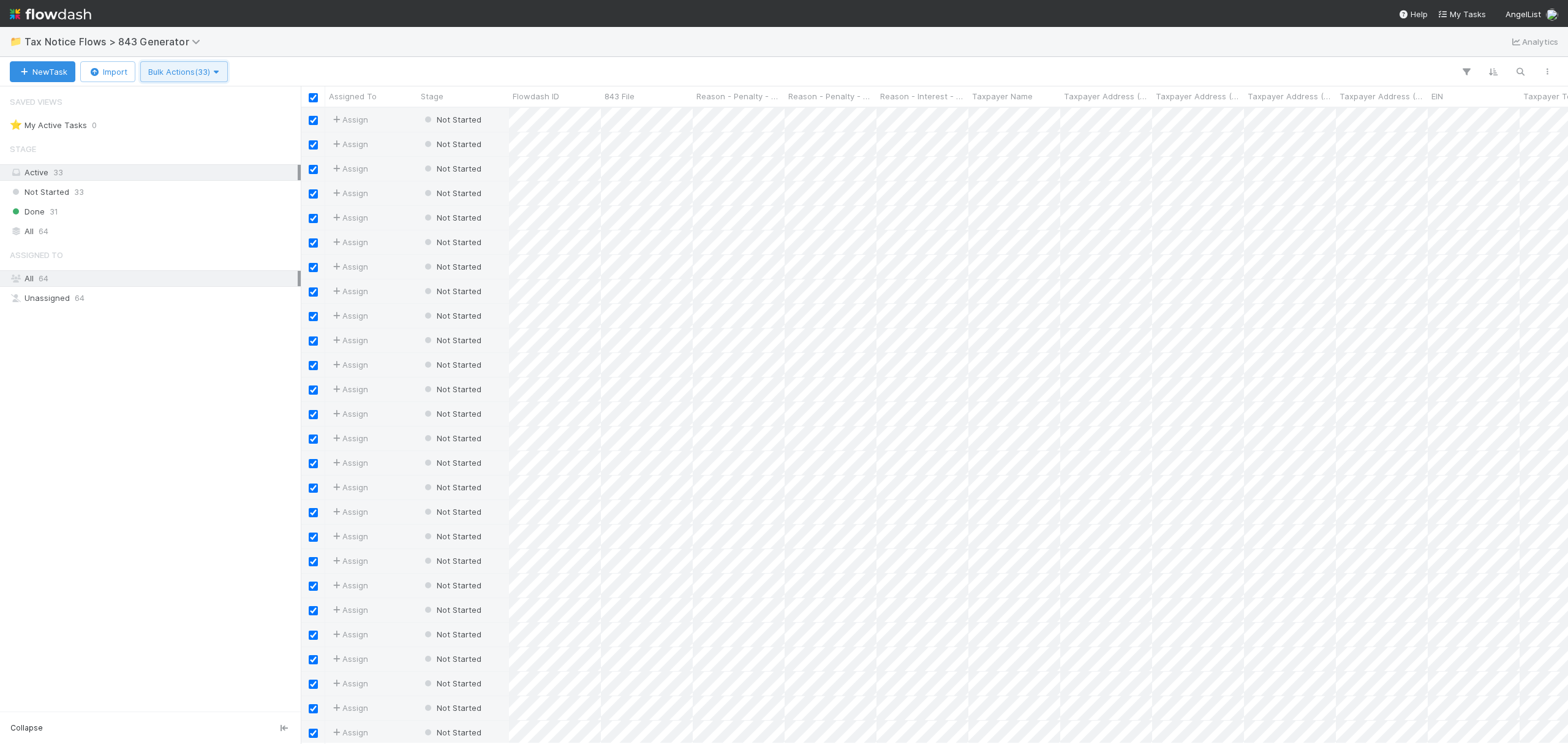
click at [209, 75] on span "Bulk Actions (33)" at bounding box center [184, 71] width 71 height 10
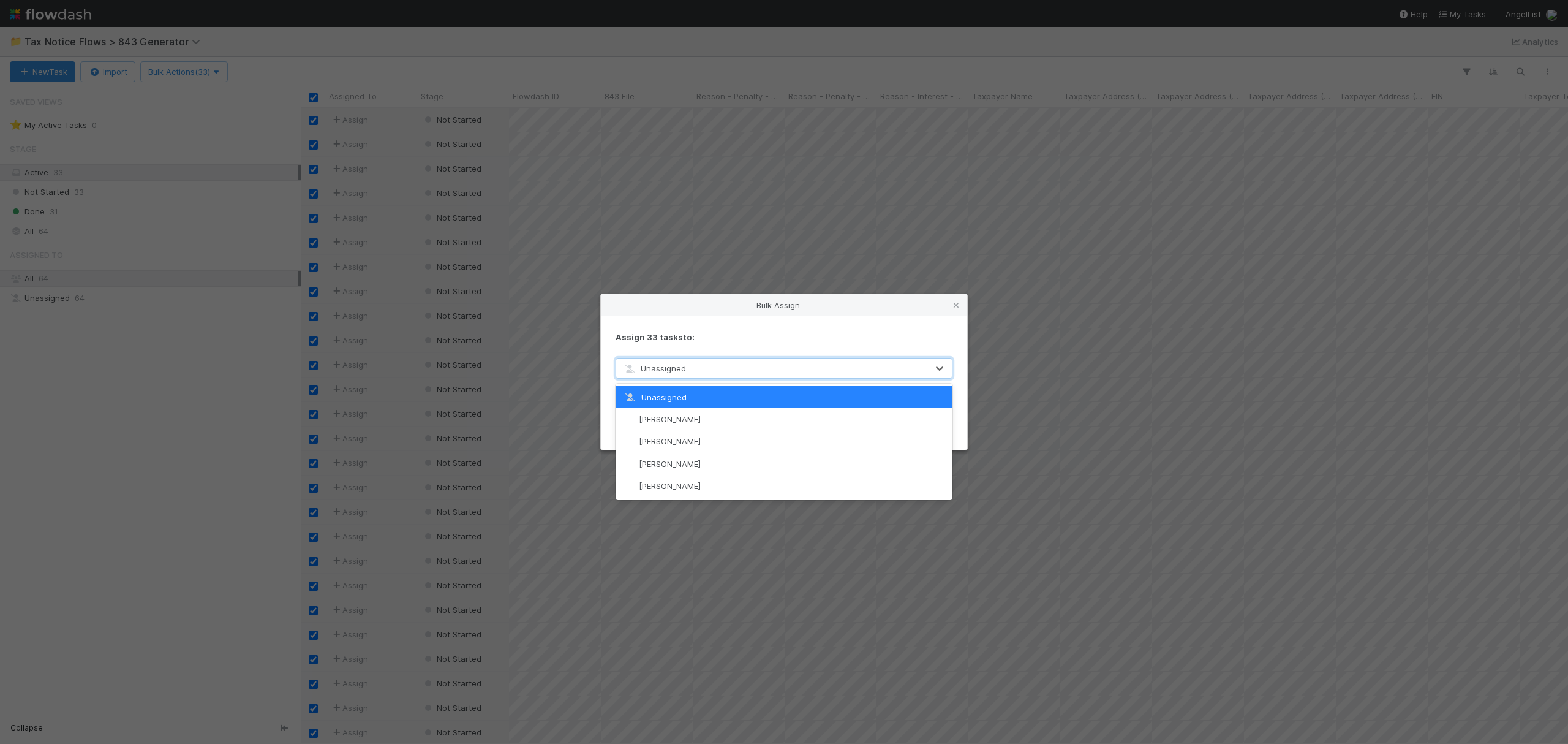
click at [777, 370] on div "Unassigned" at bounding box center [771, 369] width 311 height 20
click at [707, 461] on div "Fareeha Naim" at bounding box center [784, 463] width 336 height 22
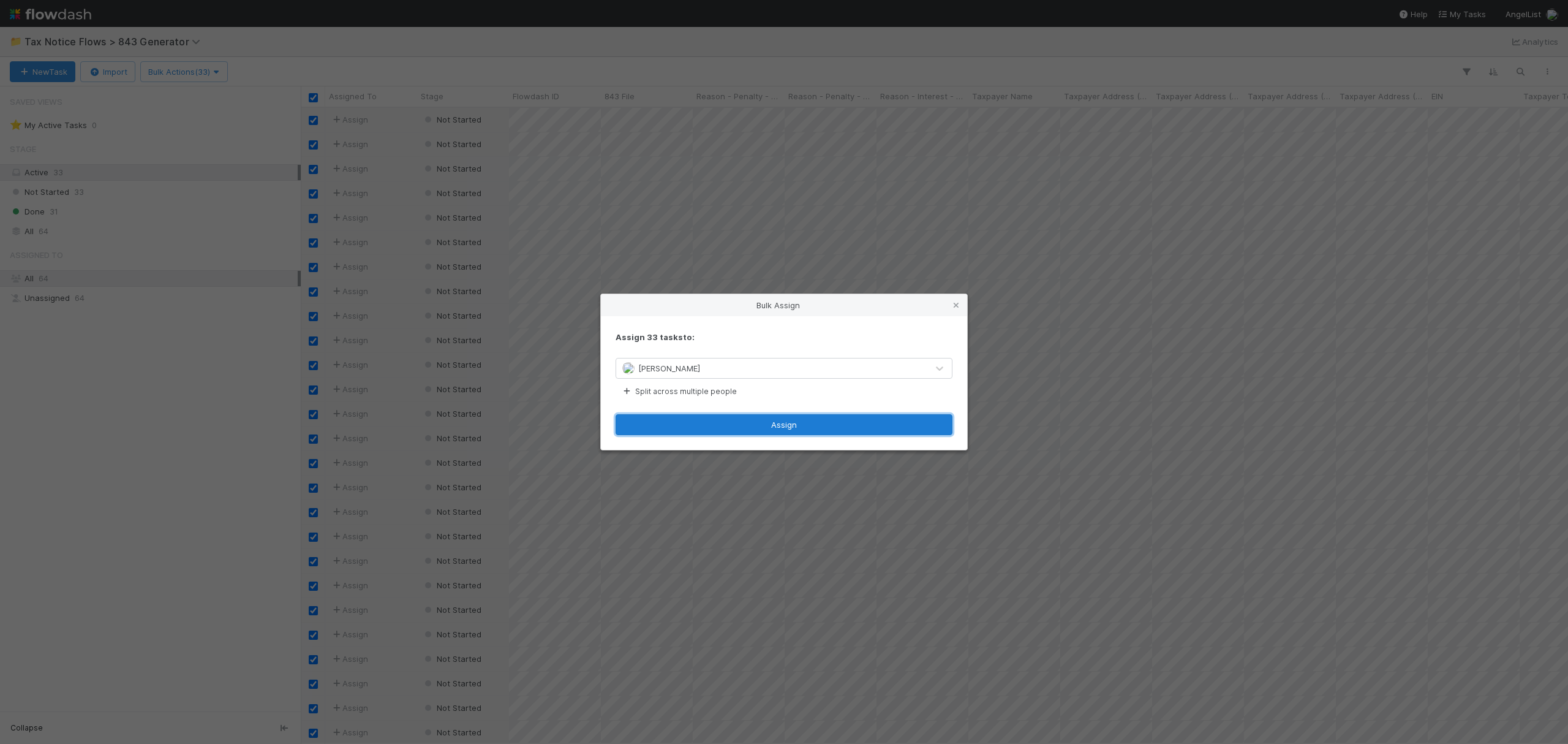
click at [770, 420] on button "Assign" at bounding box center [784, 424] width 337 height 21
checkbox input "false"
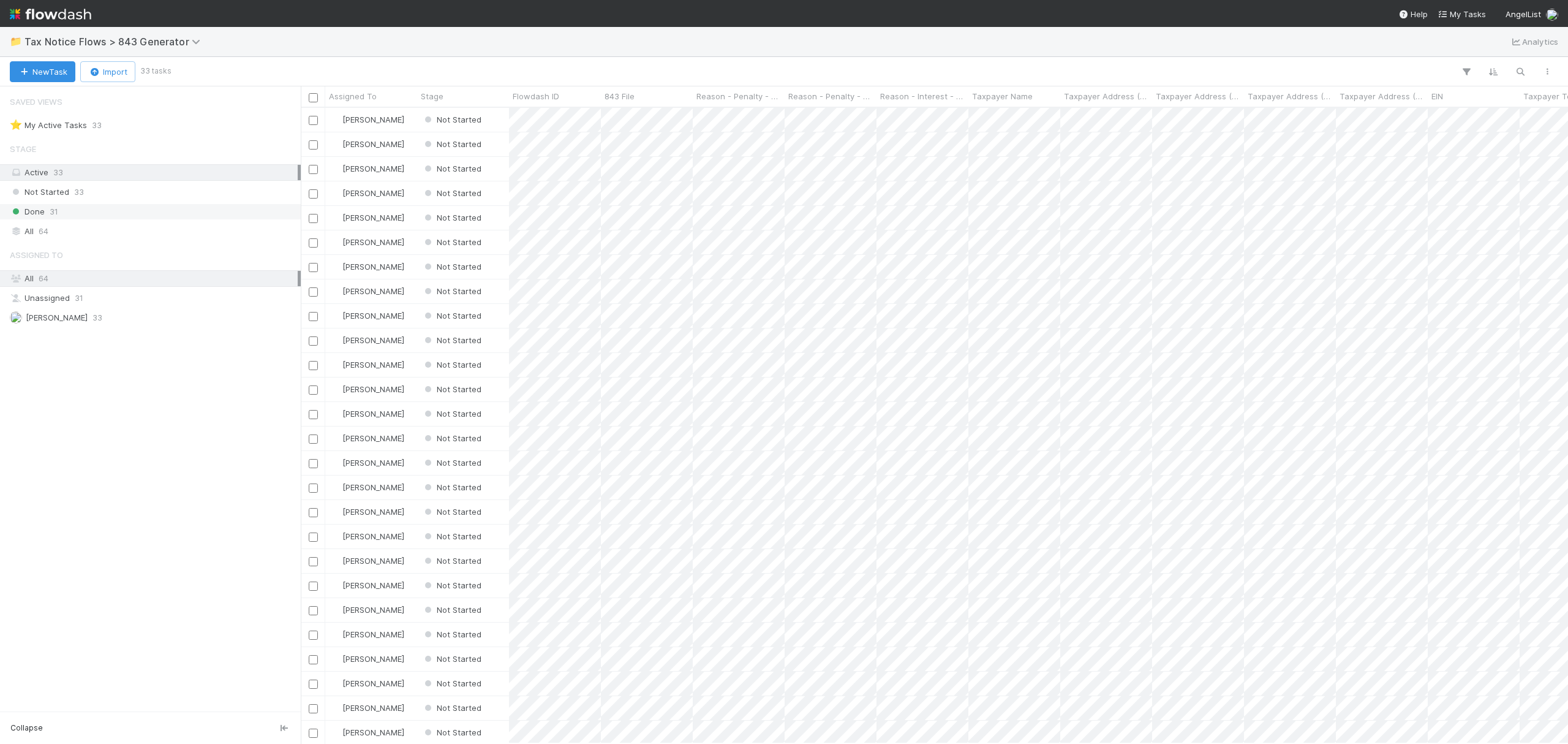
click at [83, 212] on div "Done 31" at bounding box center [154, 212] width 288 height 15
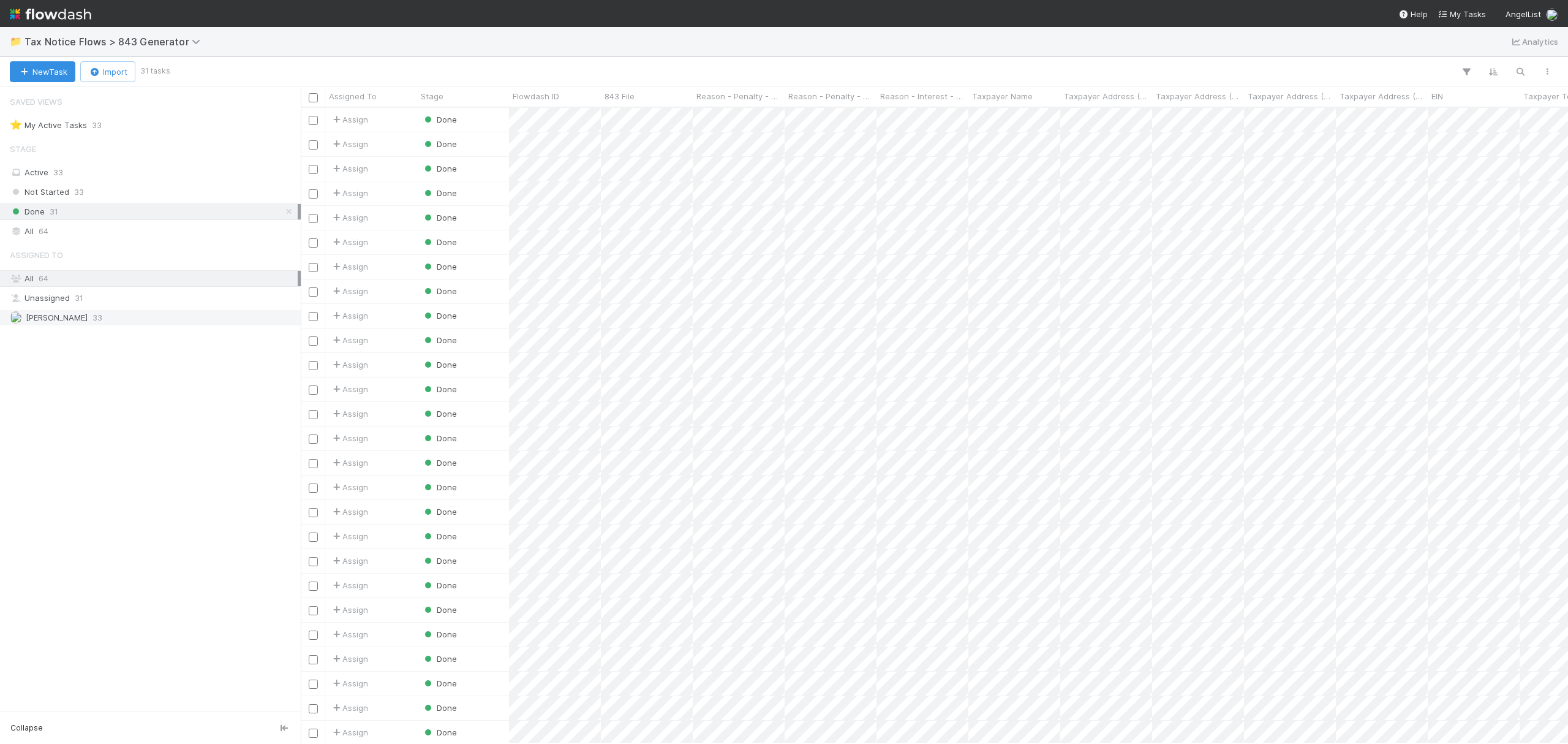
click at [111, 317] on div "Fareeha Naim 33" at bounding box center [154, 317] width 288 height 15
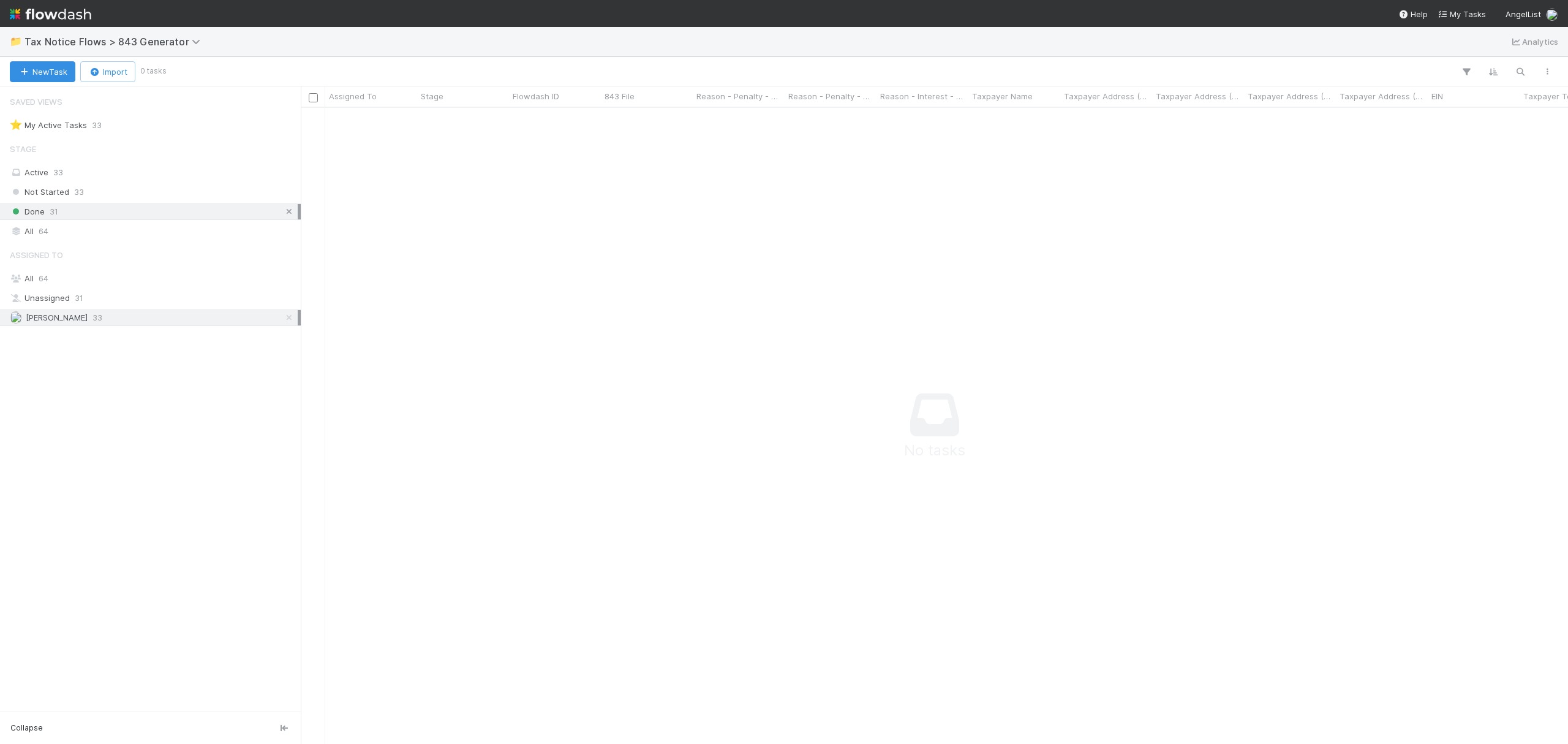
click at [286, 212] on icon at bounding box center [289, 212] width 12 height 8
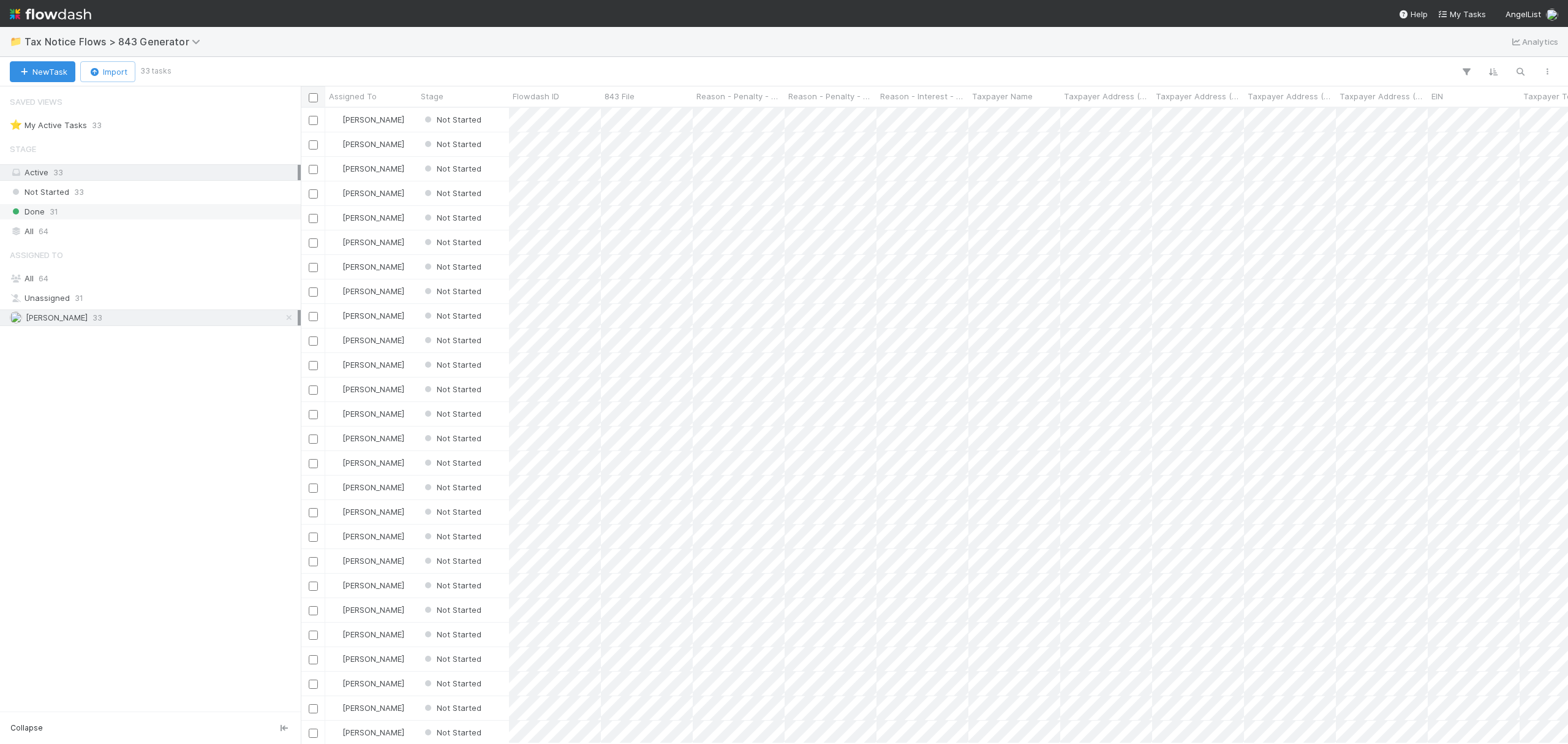
click at [312, 97] on input "checkbox" at bounding box center [313, 97] width 9 height 9
checkbox input "true"
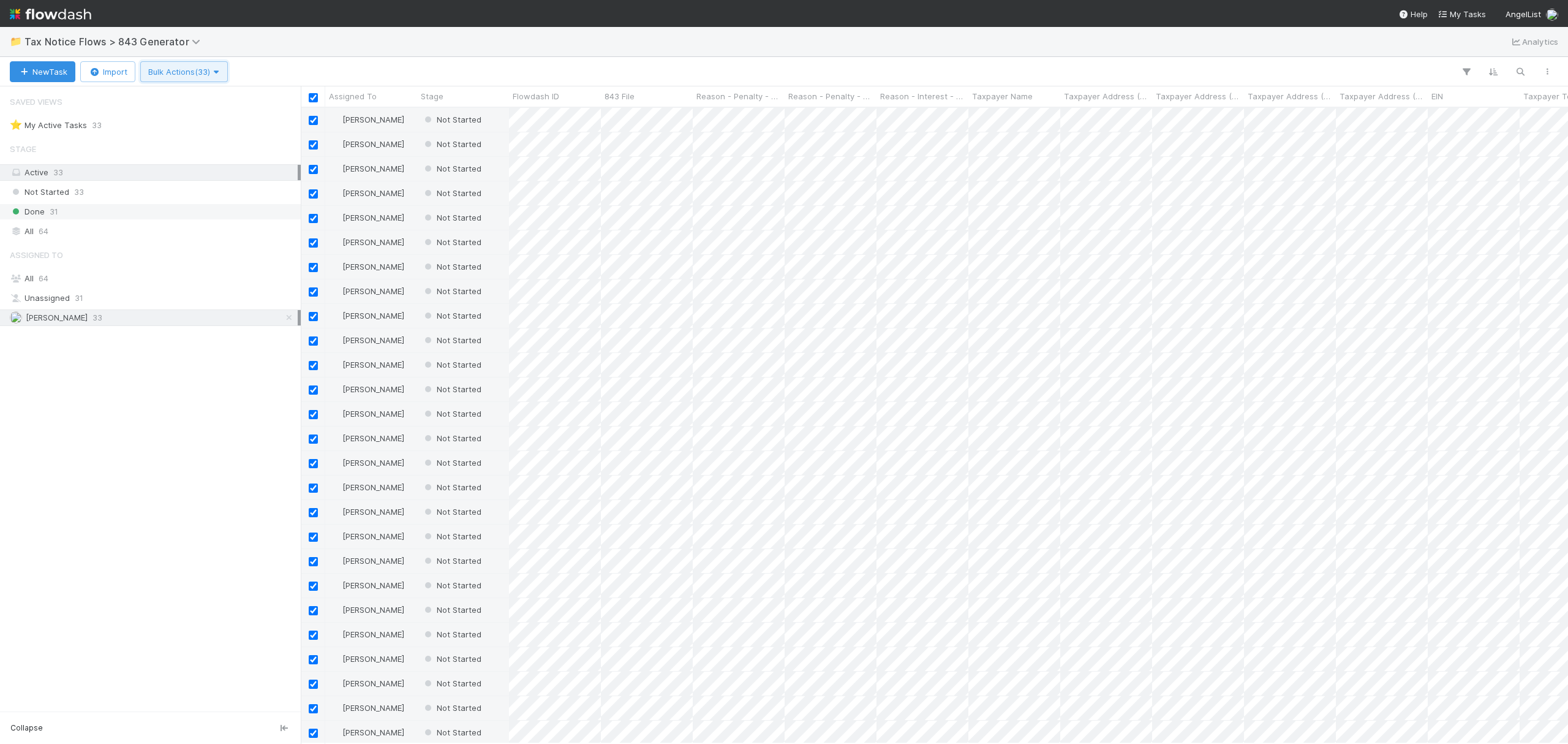
click at [222, 71] on icon "button" at bounding box center [216, 72] width 12 height 8
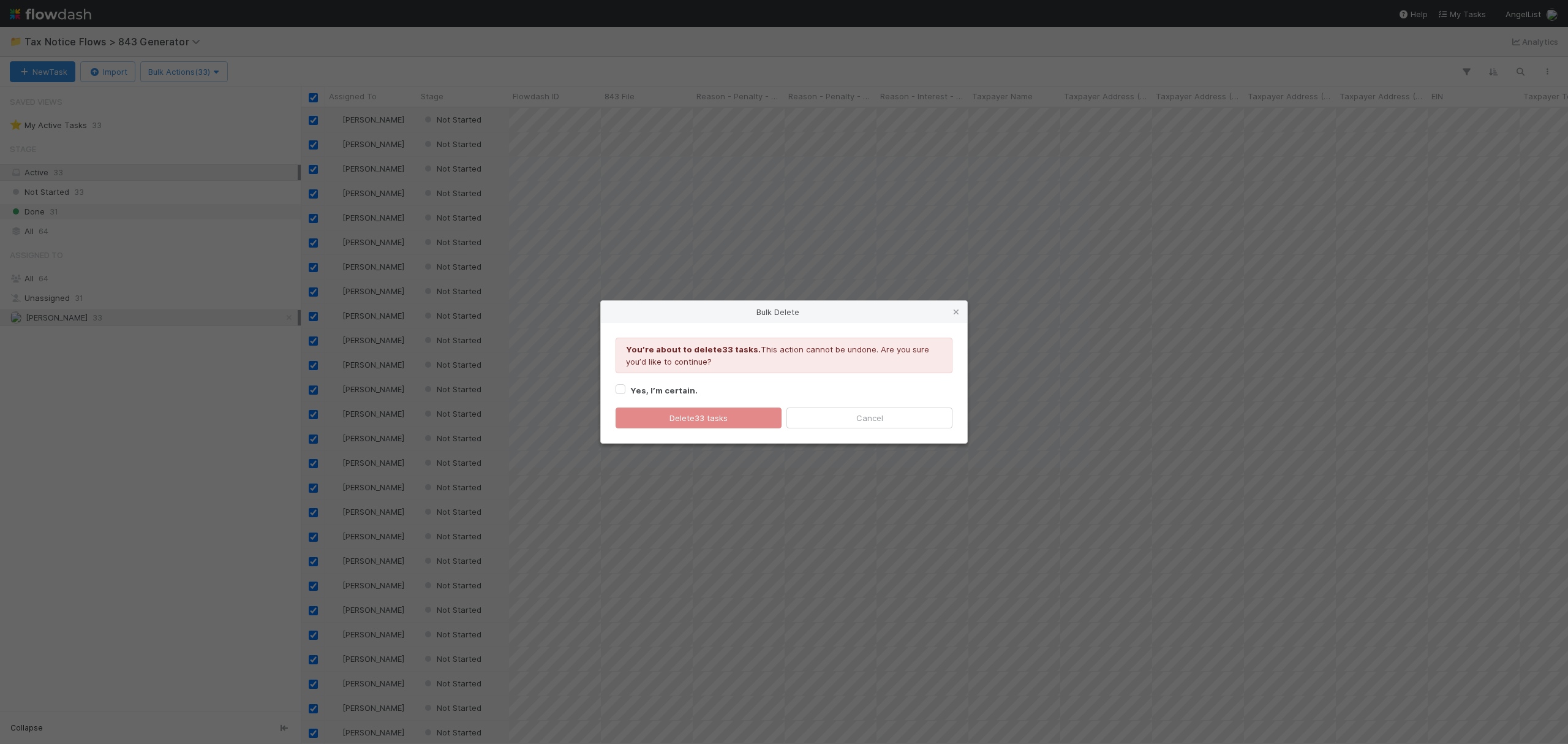
click at [630, 391] on label "Yes, I’m certain." at bounding box center [663, 390] width 67 height 15
click at [620, 391] on input "Yes, I’m certain." at bounding box center [621, 388] width 10 height 11
checkbox input "true"
click at [657, 418] on button "Delete 33 tasks" at bounding box center [699, 418] width 166 height 21
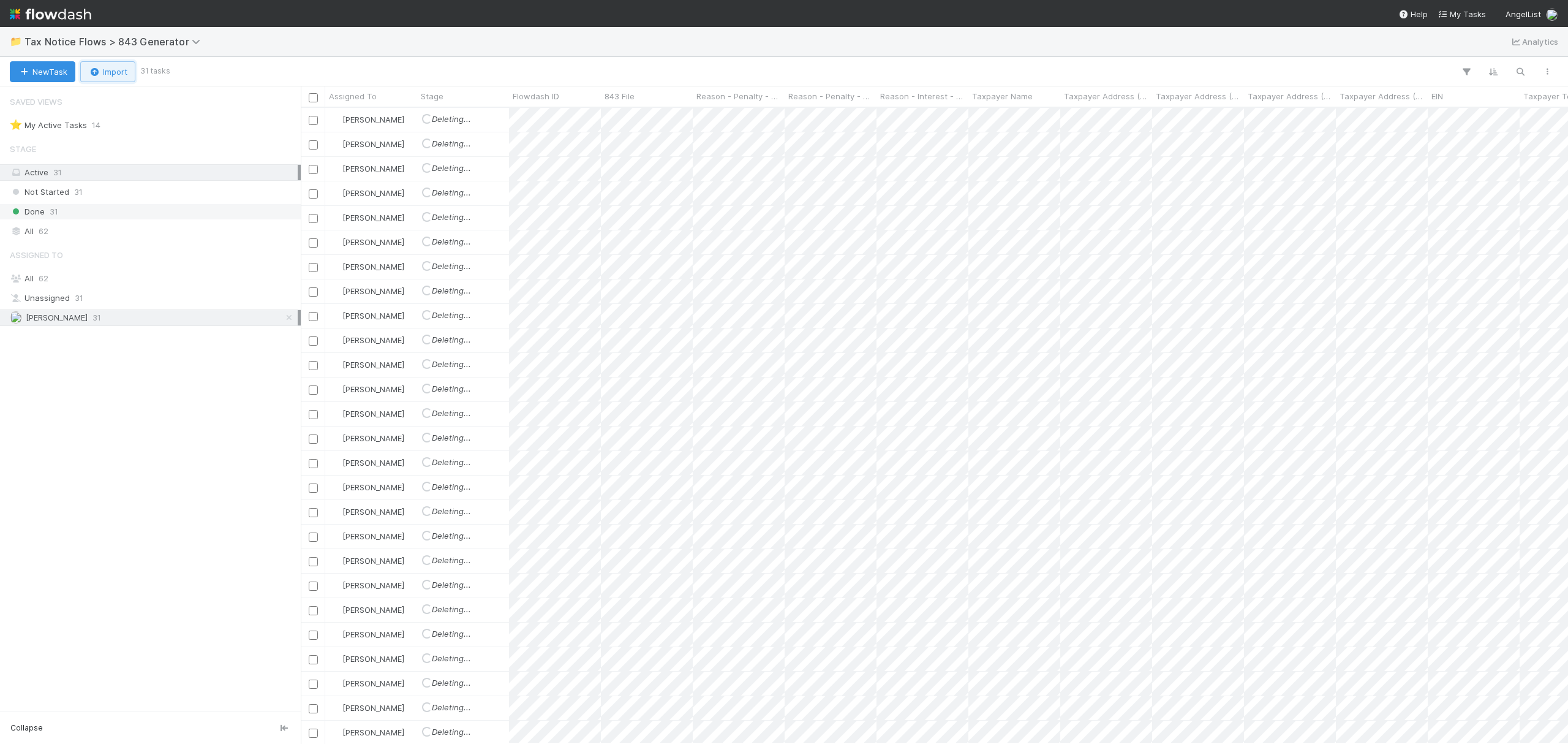
click at [119, 70] on button "Import" at bounding box center [108, 71] width 55 height 21
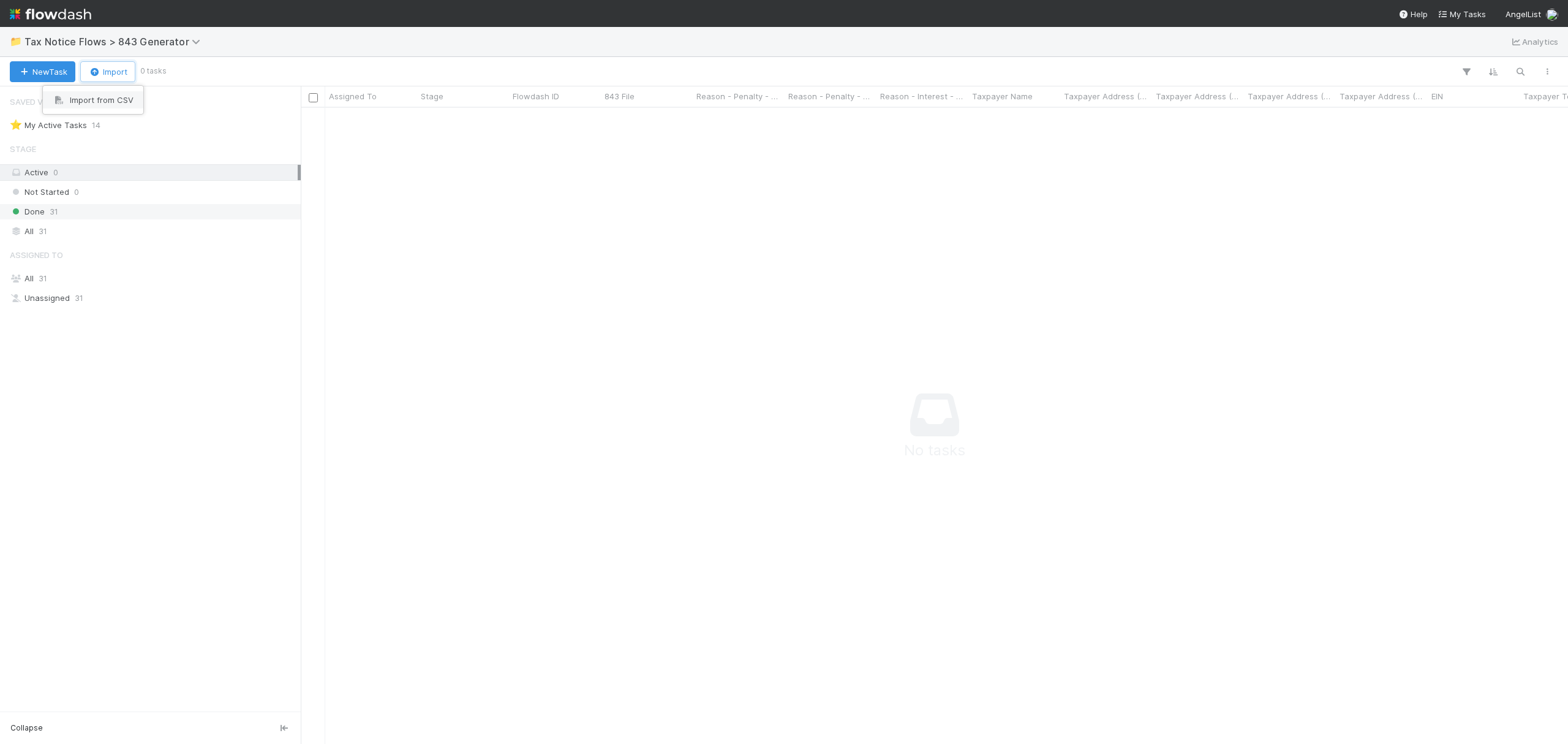
scroll to position [611, 1243]
click at [93, 106] on div "Import from CSV" at bounding box center [93, 100] width 100 height 18
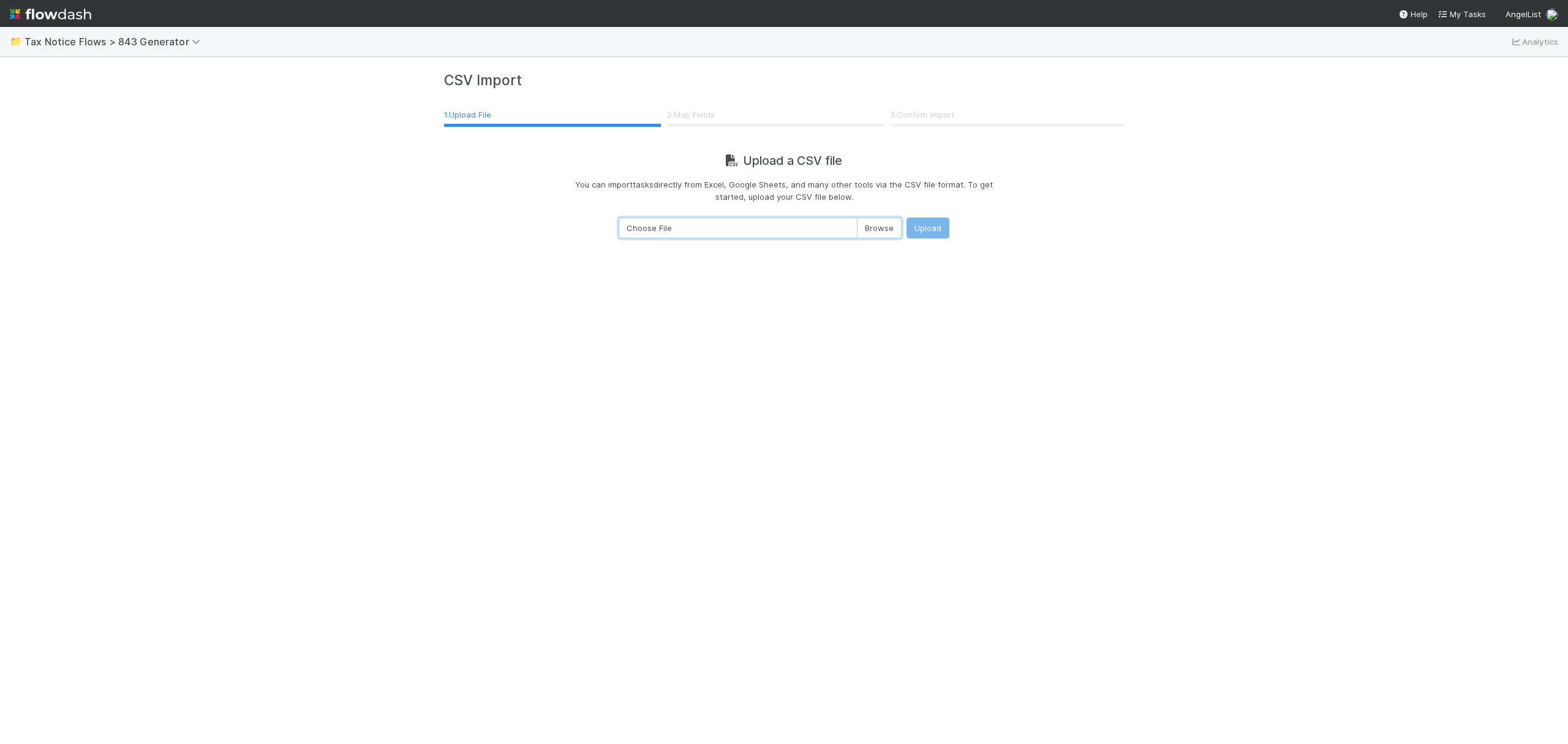
click at [875, 231] on input "Choose File" at bounding box center [760, 228] width 283 height 21
type input "C:\fakepath\843 and Abatement Letter CSV Generator - 843 - Output (1).csv"
click at [929, 230] on button "Upload" at bounding box center [928, 228] width 43 height 21
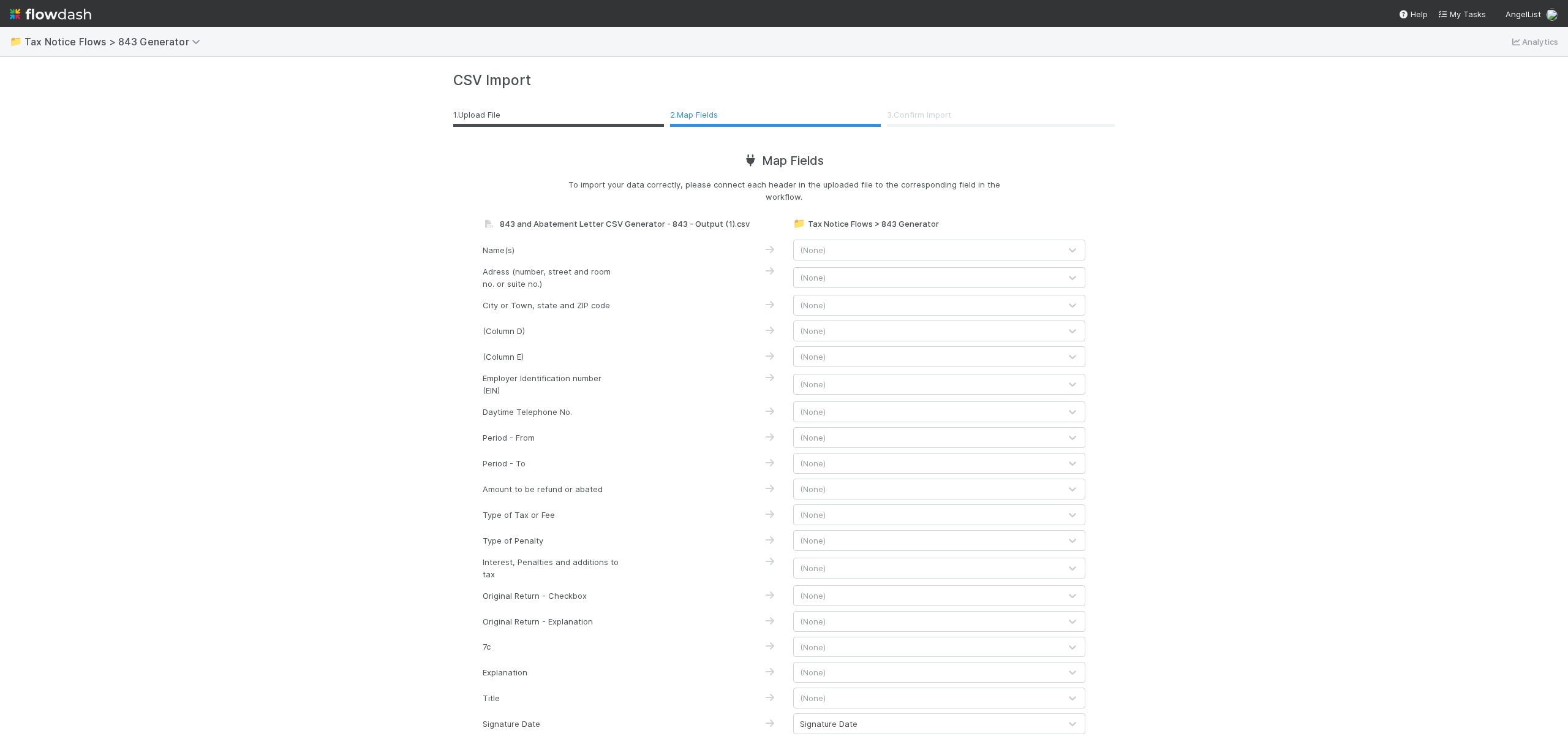
click at [964, 242] on div "(None)" at bounding box center [926, 250] width 266 height 20
type input "name"
click at [959, 267] on div "Taxpayer Name" at bounding box center [933, 278] width 292 height 22
click at [929, 272] on div "(None)" at bounding box center [926, 277] width 266 height 20
click at [927, 271] on div "(None)" at bounding box center [926, 277] width 266 height 20
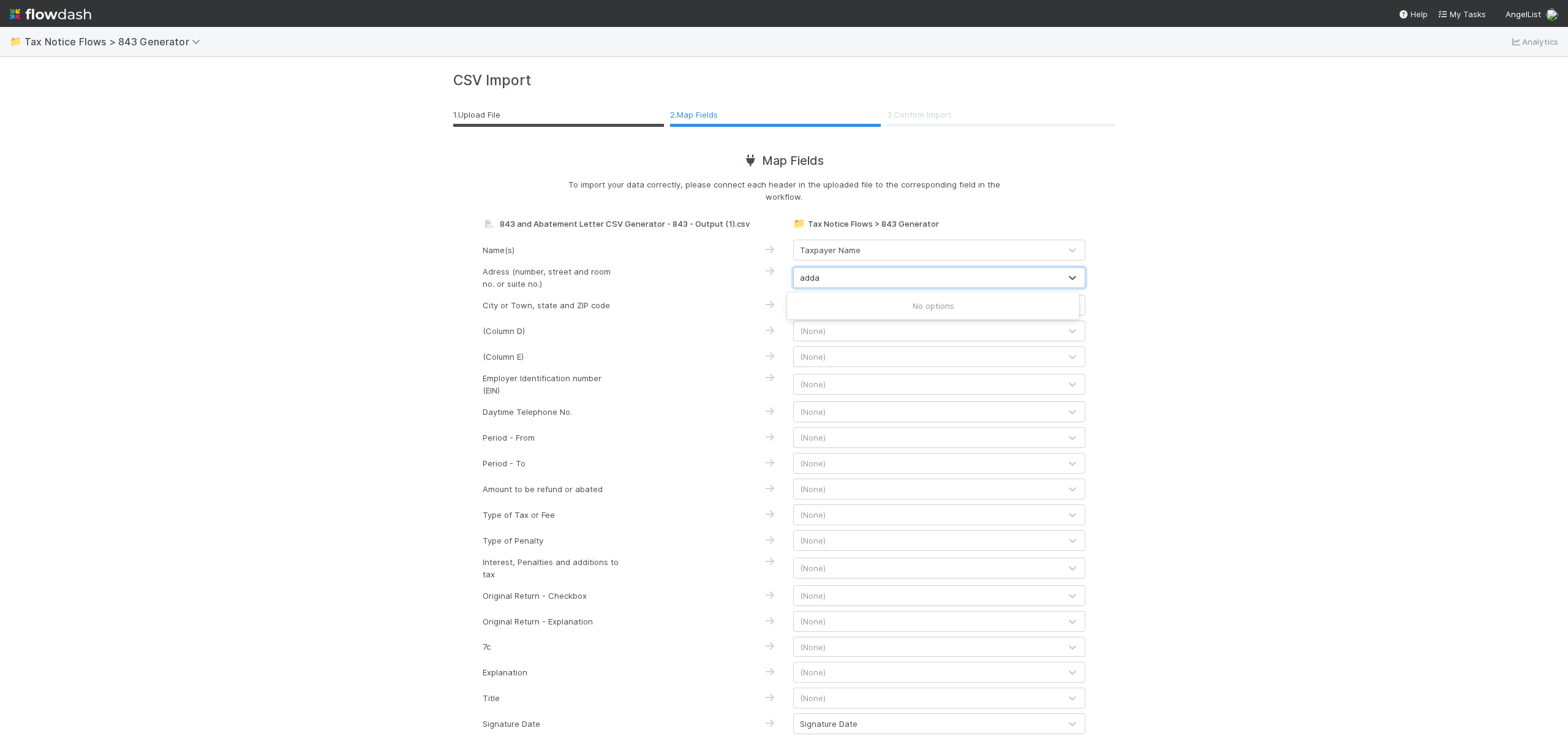
type input "add"
click at [871, 301] on div "Taxpayer Address (Street)" at bounding box center [933, 306] width 292 height 22
click at [857, 304] on div "(None)" at bounding box center [926, 306] width 266 height 20
type input "add"
click at [887, 334] on div "Taxpayer Address (City)" at bounding box center [933, 333] width 292 height 22
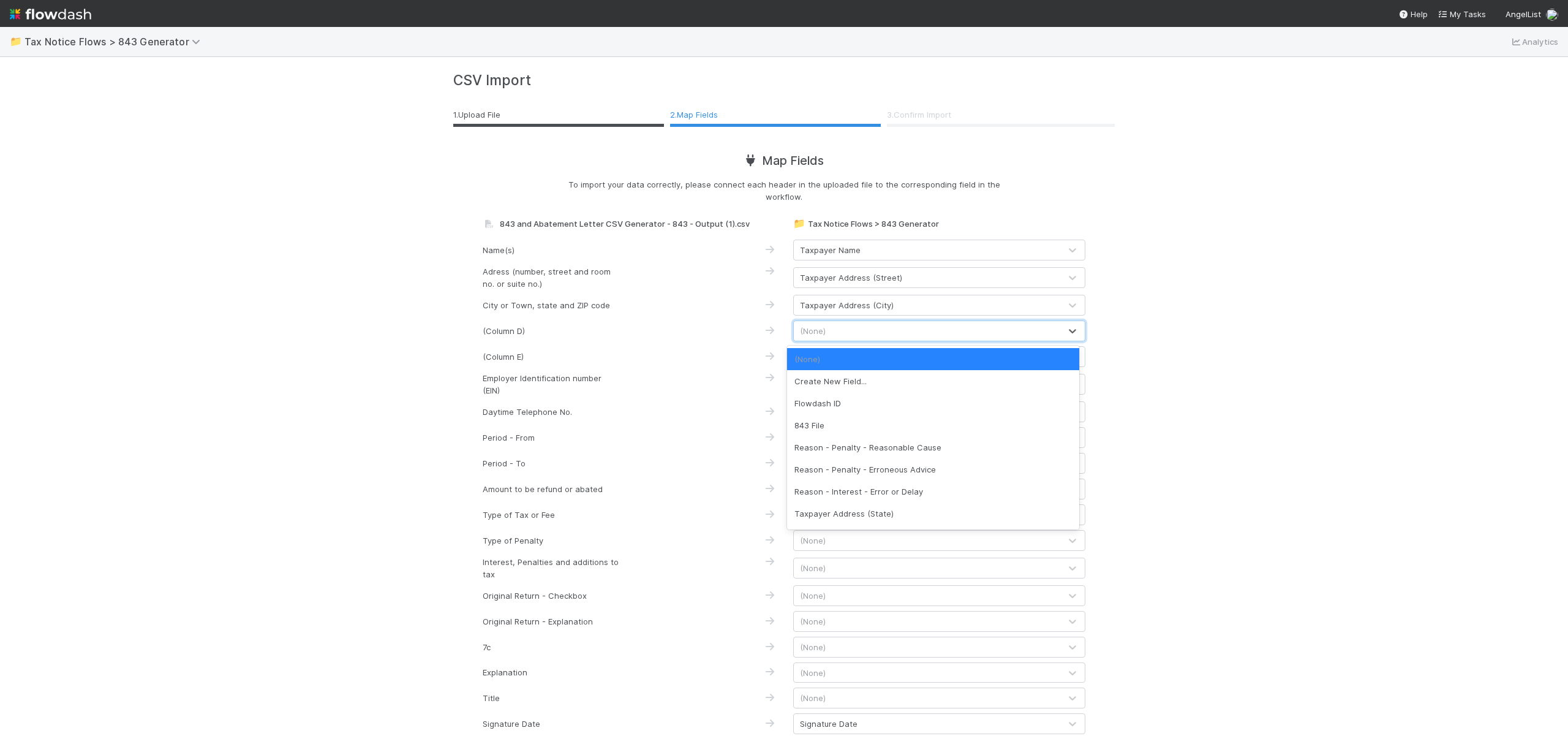
click at [823, 325] on div "(None)" at bounding box center [926, 331] width 266 height 20
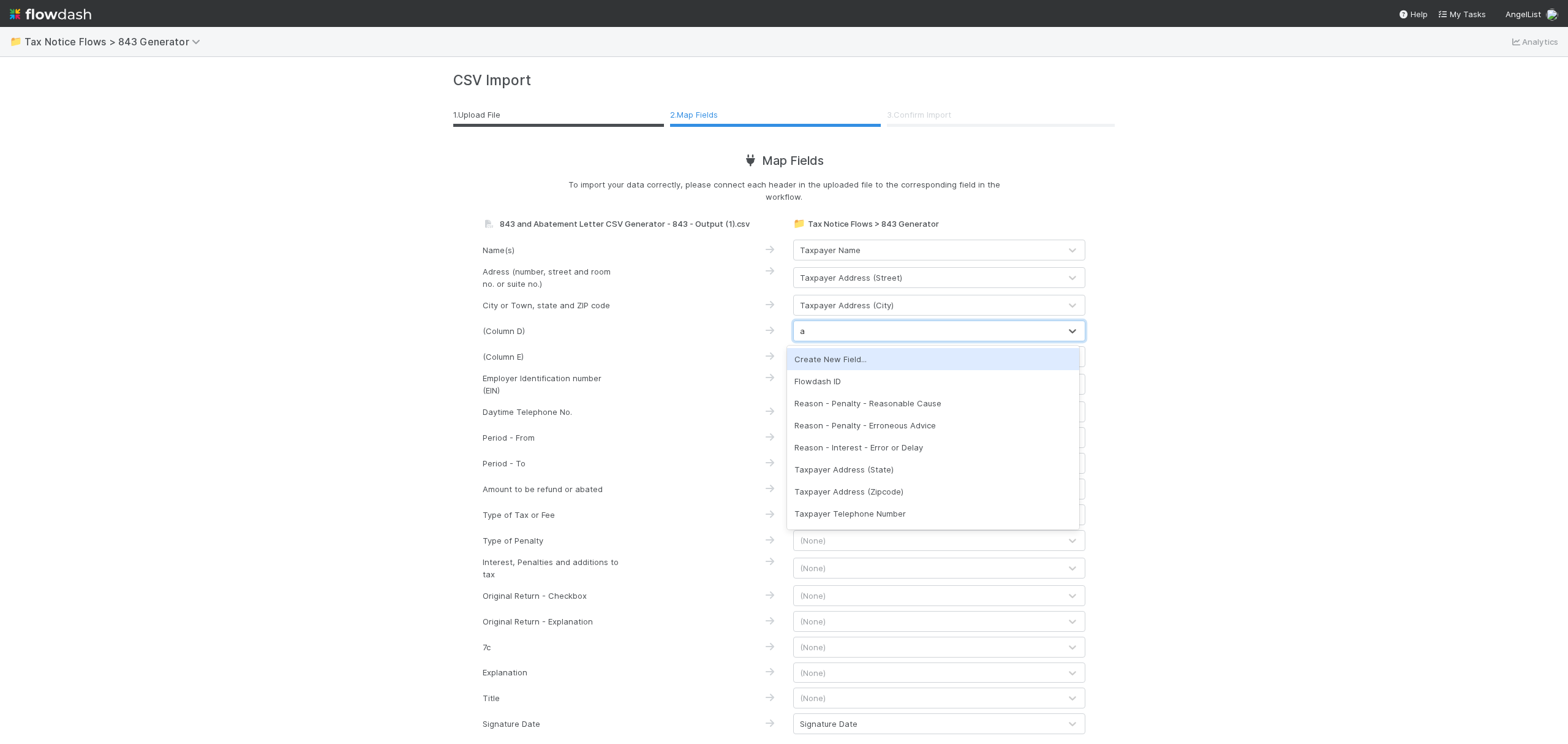
type input "add"
click at [890, 358] on div "Taxpayer Address (State)" at bounding box center [933, 359] width 292 height 22
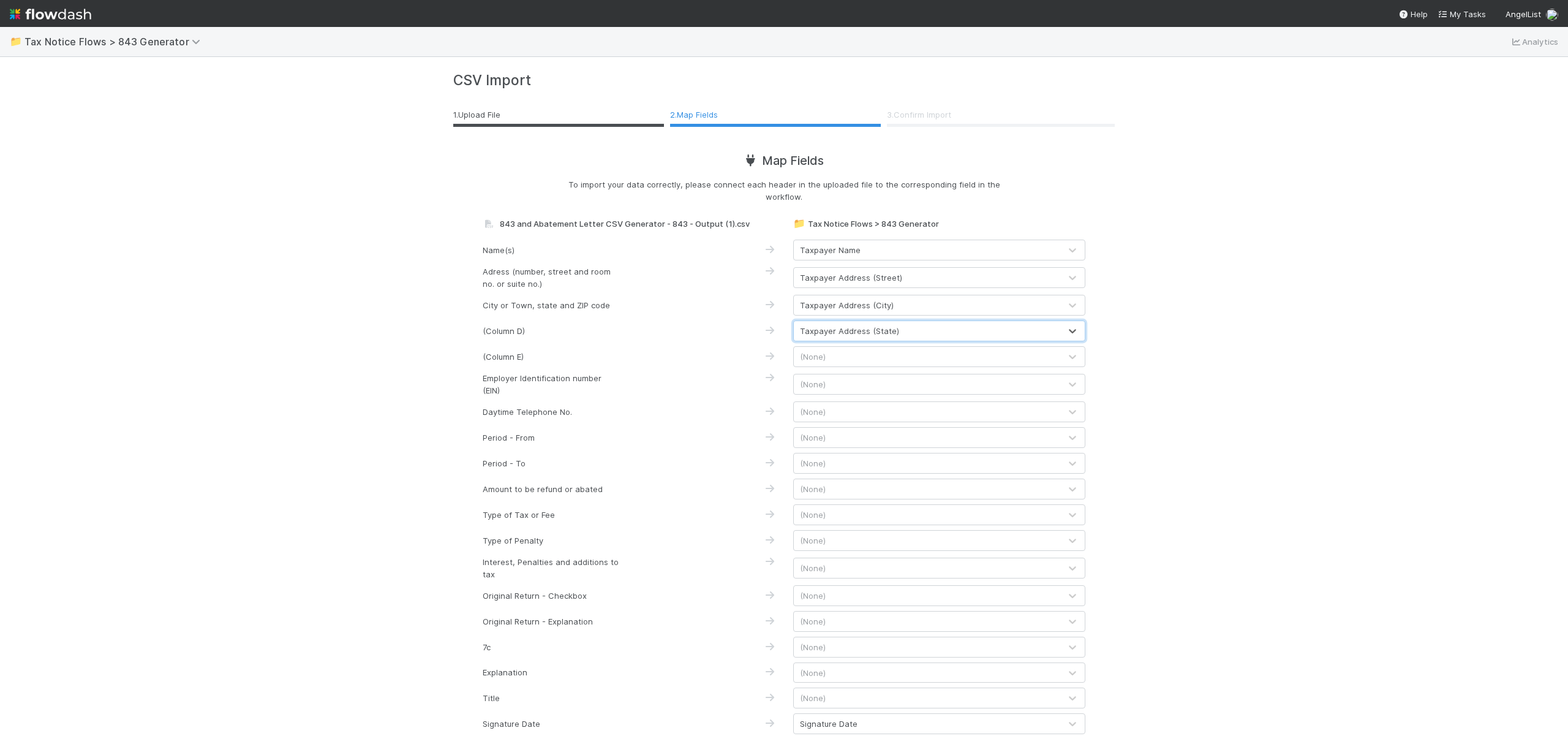
click at [859, 346] on div "(None)" at bounding box center [940, 356] width 292 height 21
type input "add"
click at [885, 387] on div "Taxpayer Address (Zipcode)" at bounding box center [933, 384] width 292 height 22
click at [854, 381] on div "(None)" at bounding box center [926, 384] width 266 height 20
type input "ein"
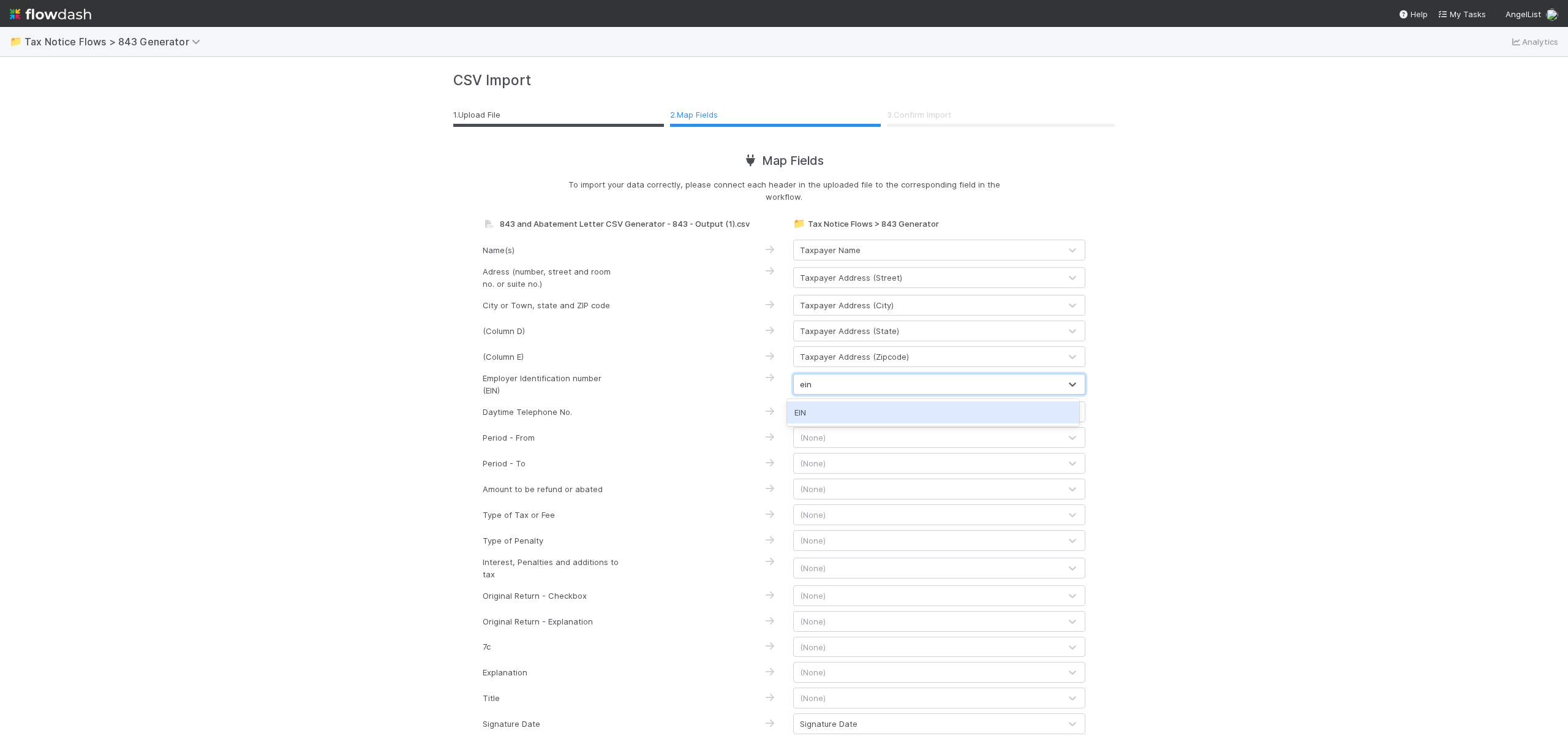
click at [852, 415] on div "EIN" at bounding box center [933, 412] width 292 height 22
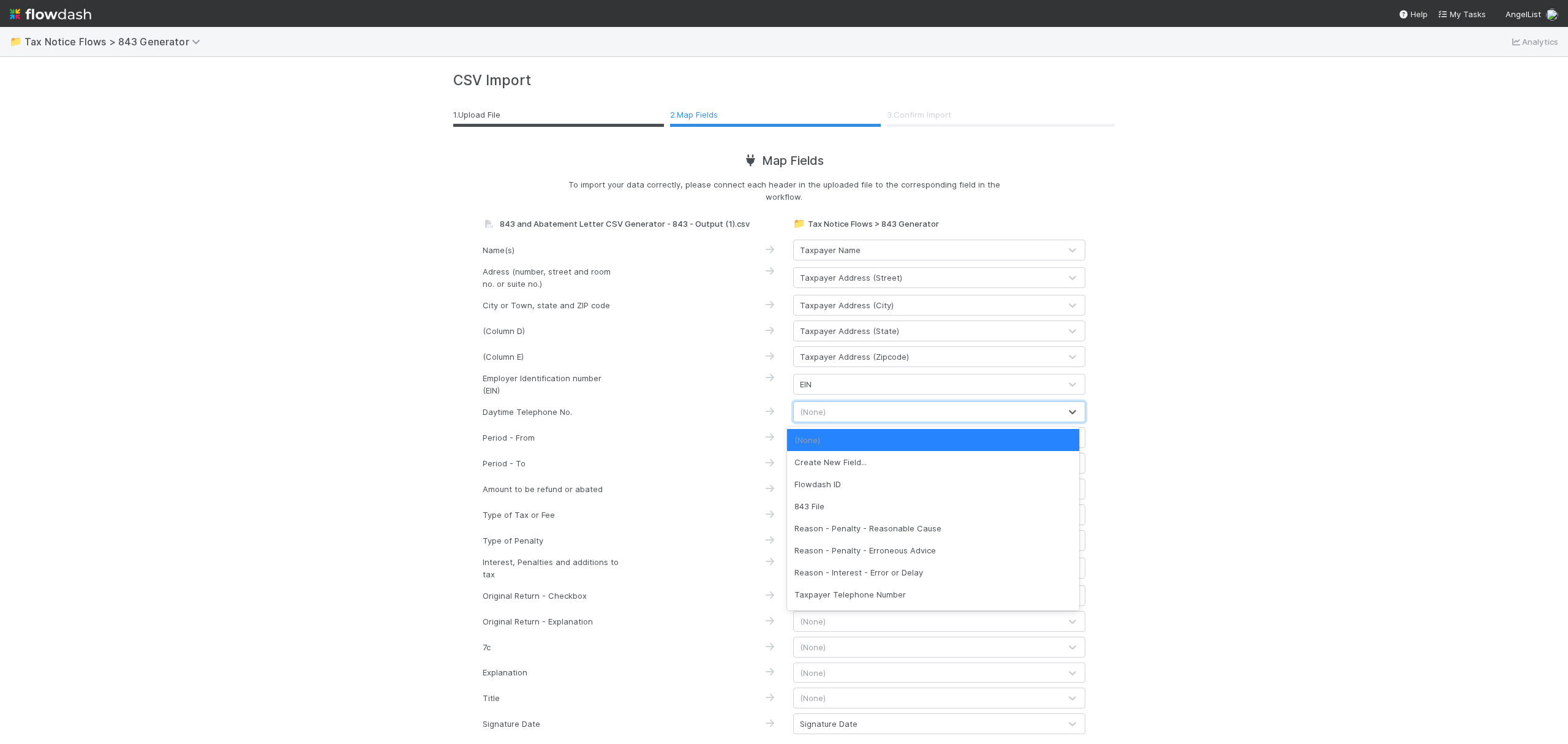
click at [840, 409] on div "(None)" at bounding box center [926, 412] width 266 height 20
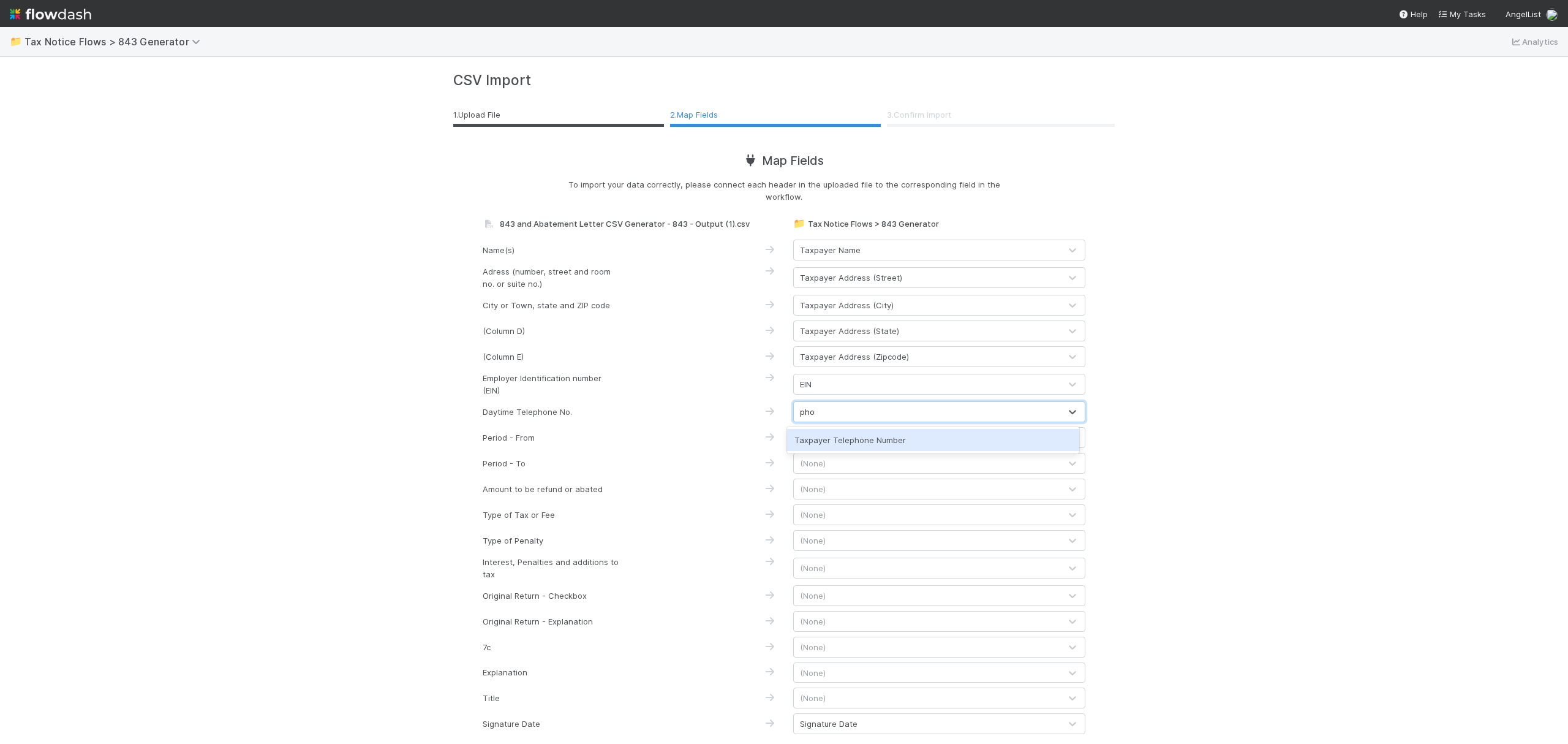
type input "phone"
click at [837, 437] on div "Taxpayer Telephone Number" at bounding box center [933, 440] width 292 height 22
click at [837, 437] on div "(None)" at bounding box center [926, 438] width 266 height 20
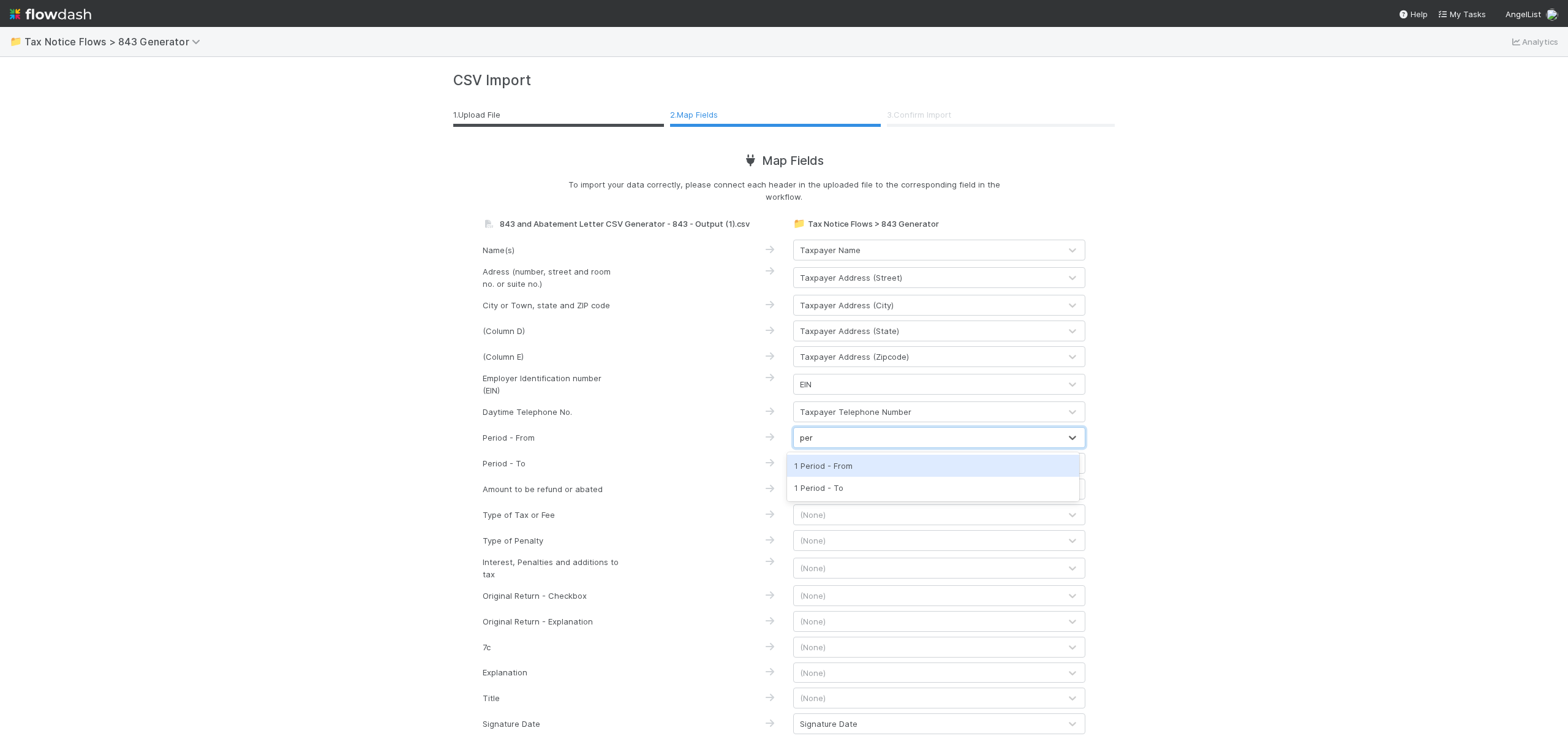
type input "peri"
click at [848, 464] on div "1 Period - From" at bounding box center [933, 466] width 292 height 22
click at [847, 468] on div "(None)" at bounding box center [926, 463] width 266 height 20
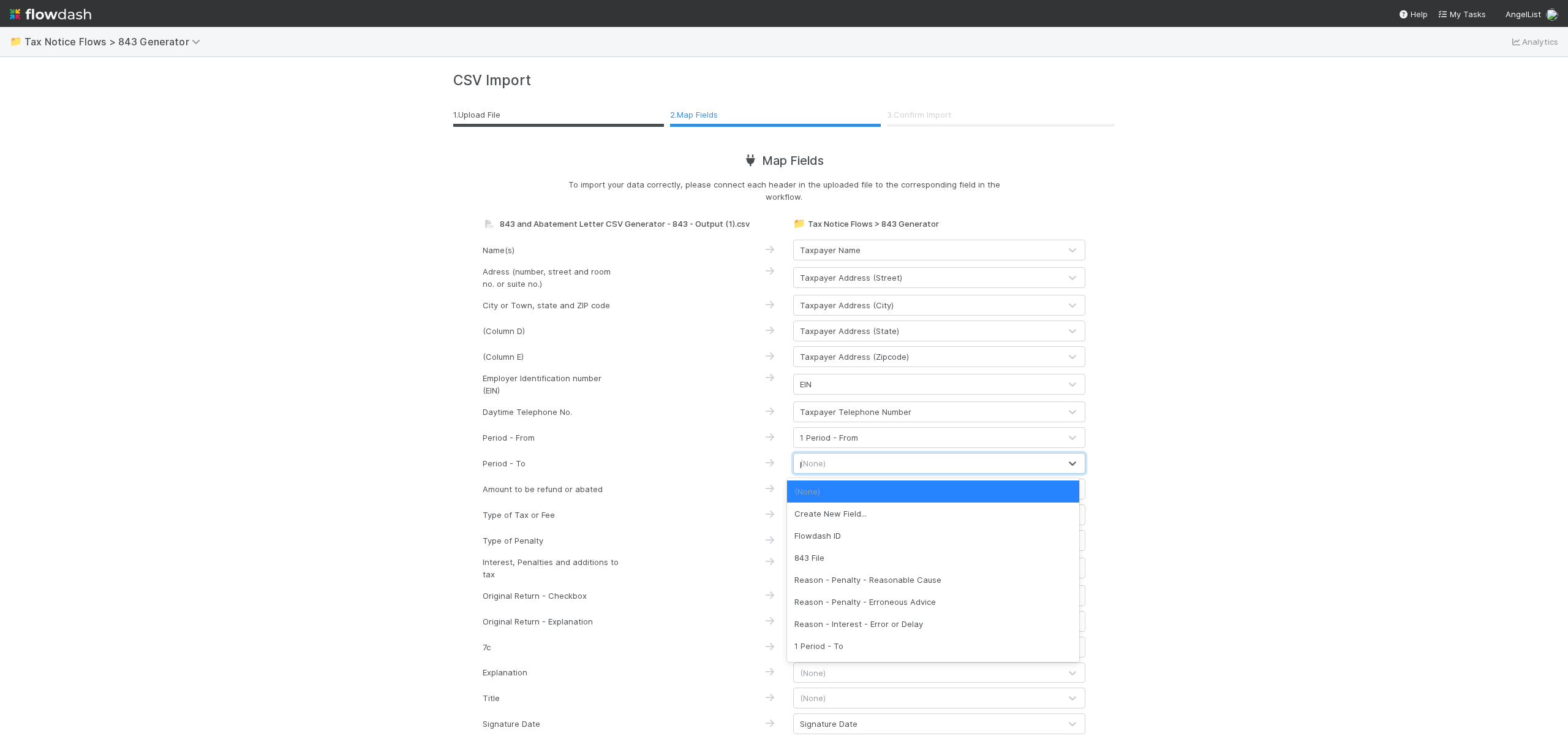
type input "per"
click at [844, 481] on div "1 Period - To" at bounding box center [933, 492] width 292 height 22
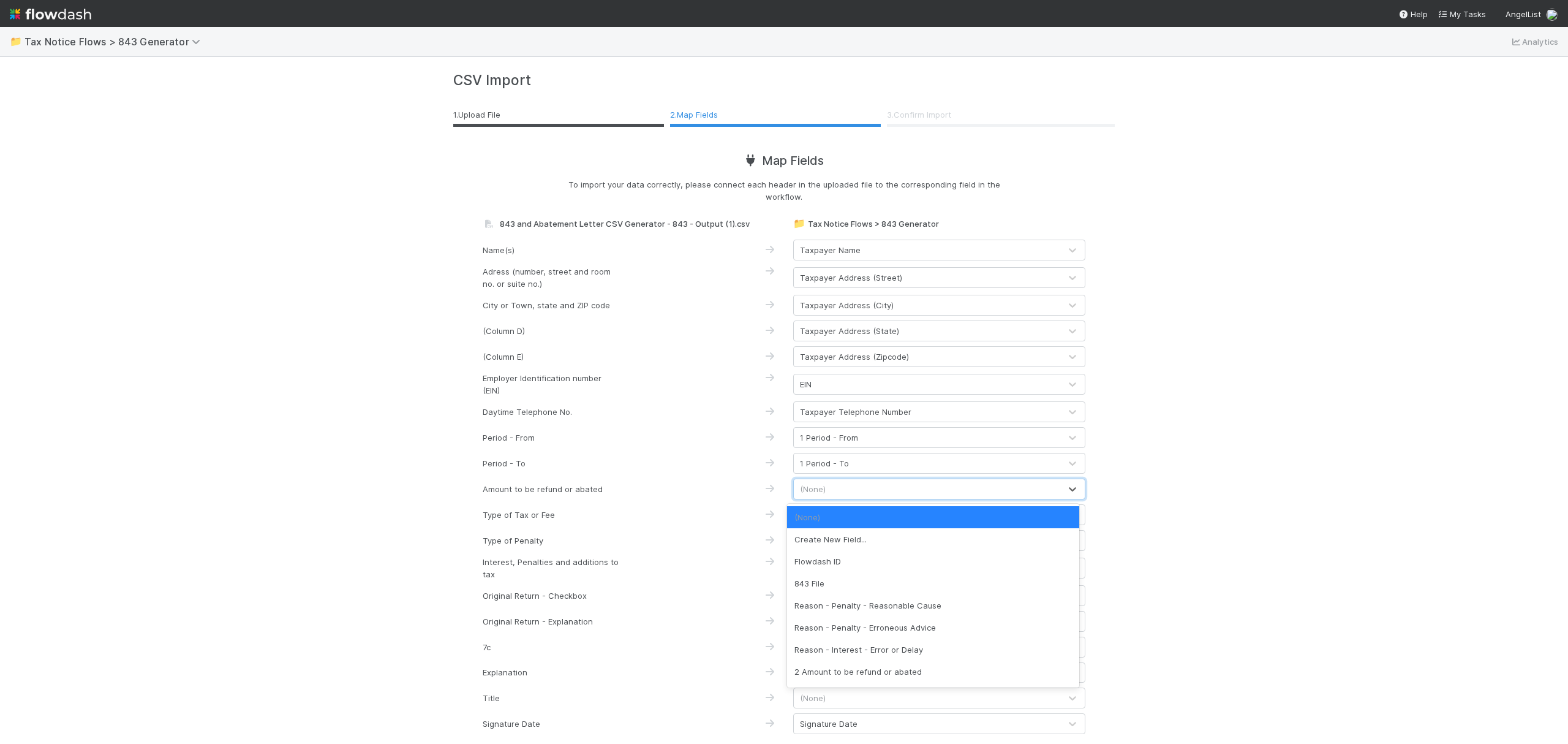
click at [854, 484] on div "(None)" at bounding box center [926, 489] width 266 height 20
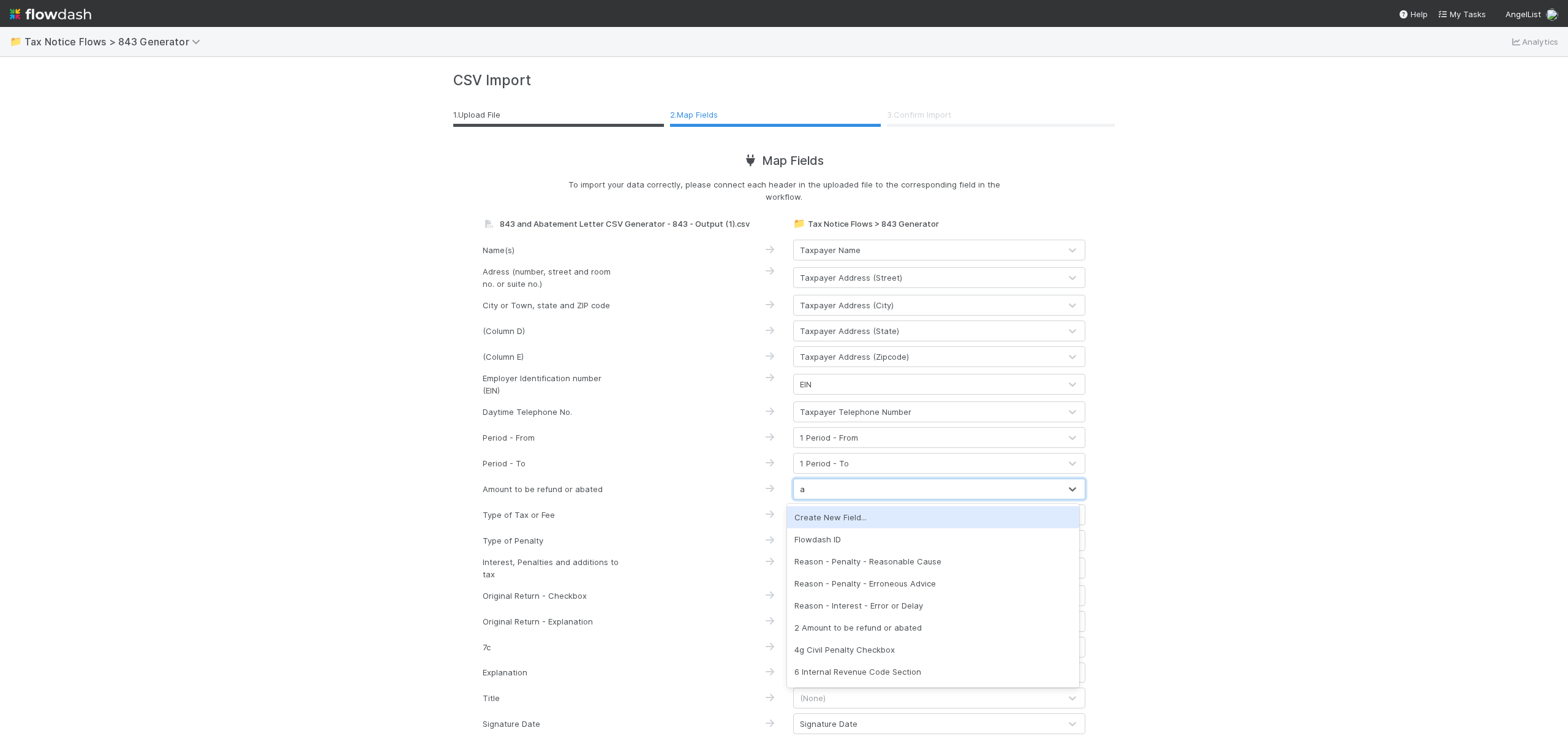
type input "am"
click at [875, 517] on div "2 Amount to be refund or abated" at bounding box center [933, 517] width 292 height 22
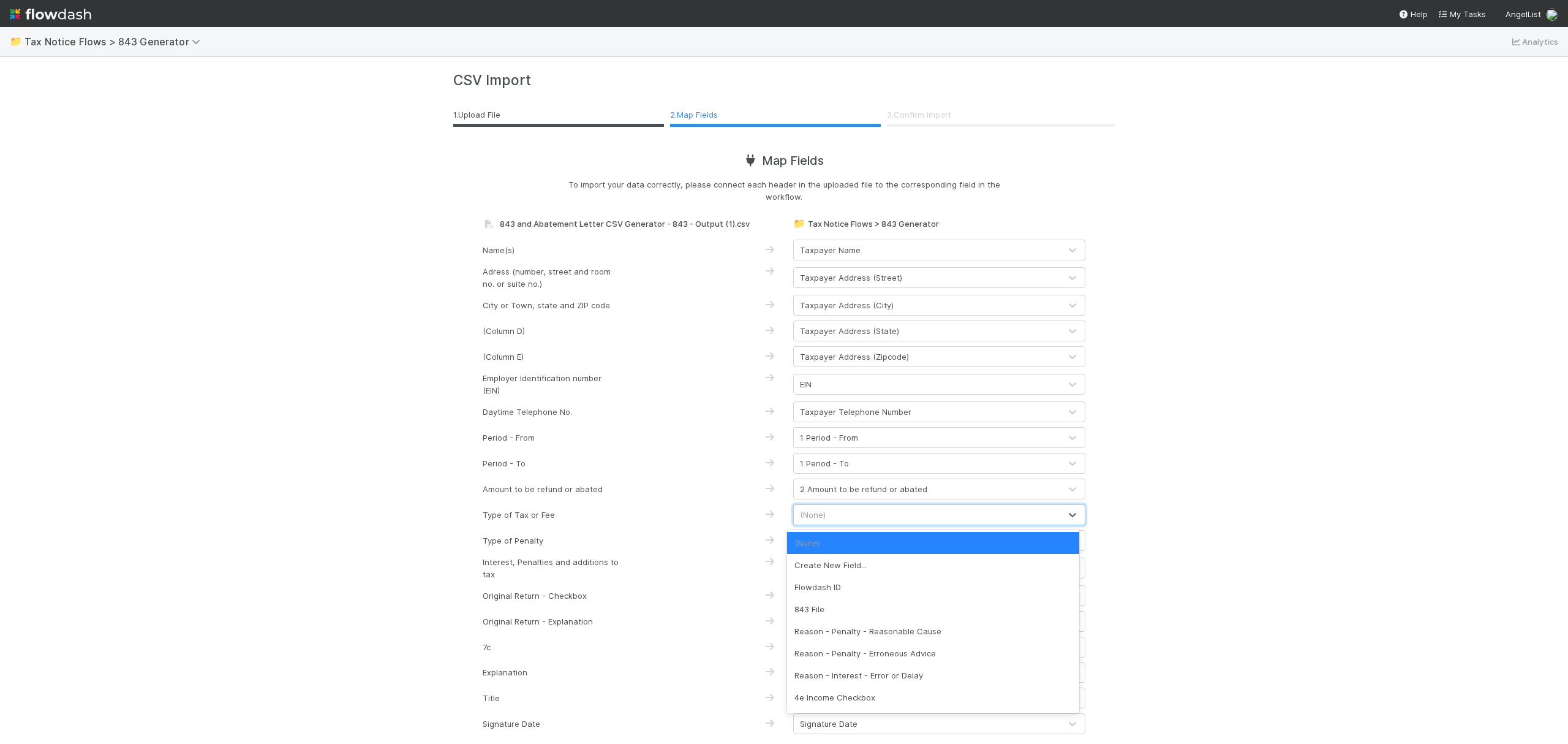
click at [873, 516] on div "(None)" at bounding box center [926, 515] width 266 height 20
type input "inc"
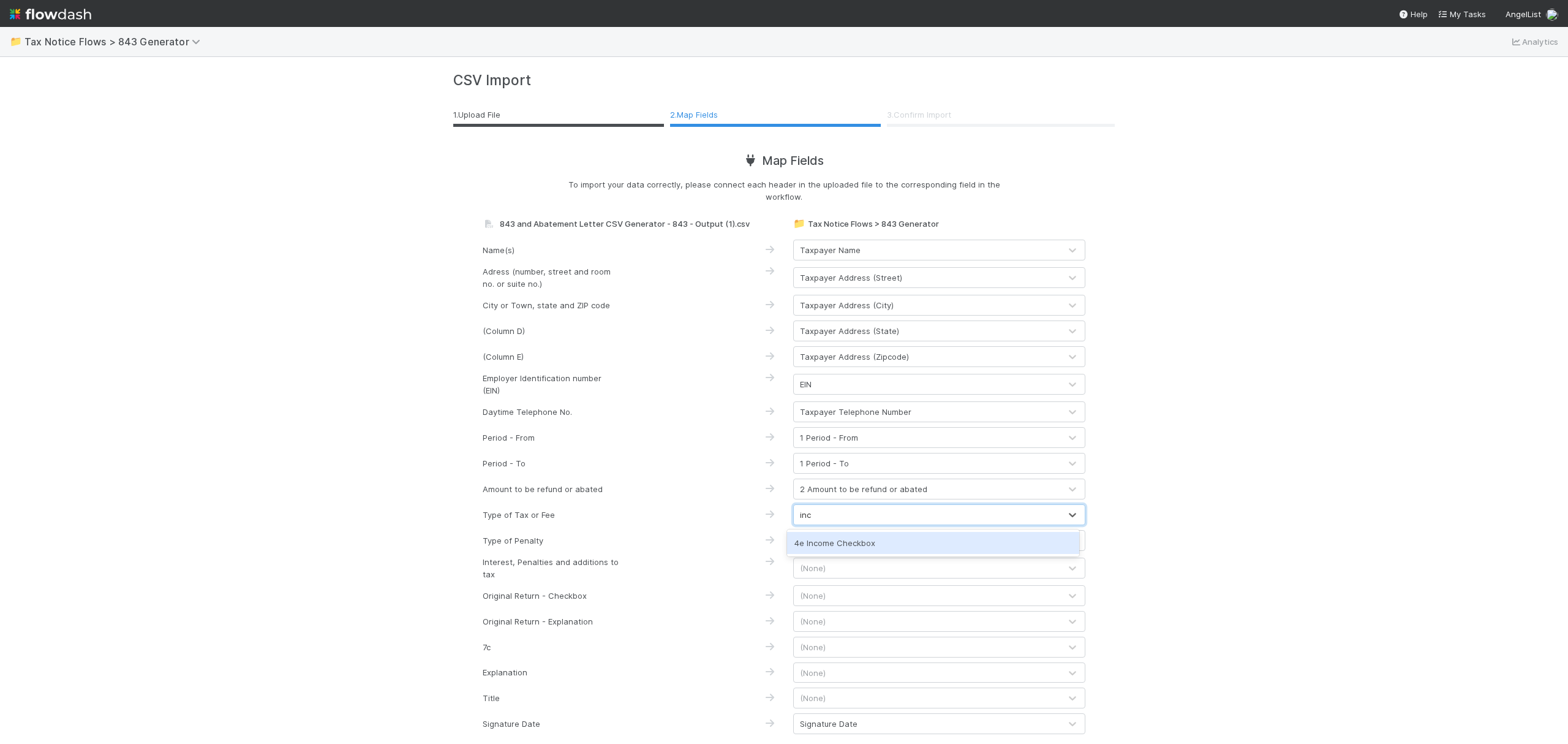
click at [876, 547] on div "4e Income Checkbox" at bounding box center [933, 543] width 292 height 22
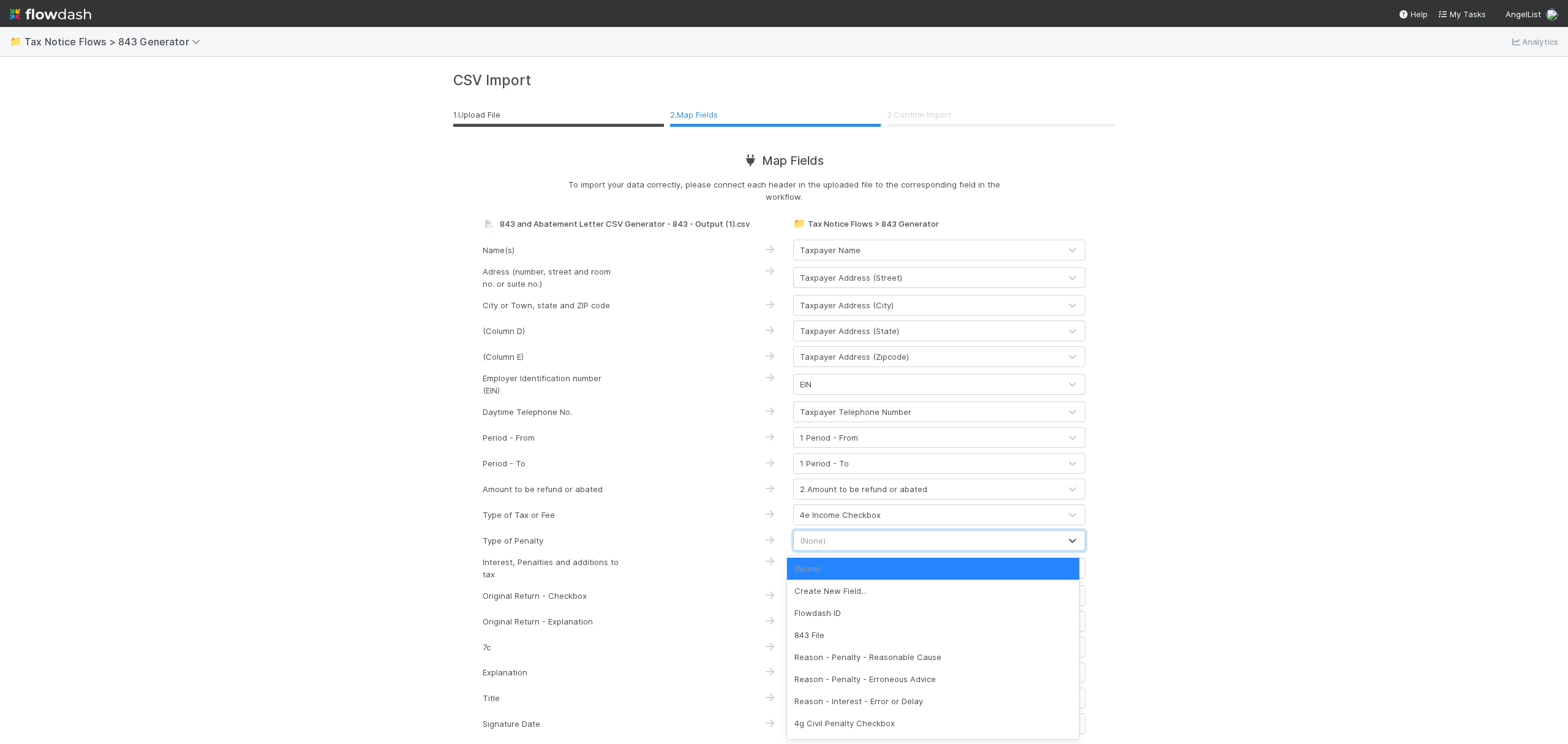
click at [862, 537] on div "(None)" at bounding box center [926, 541] width 266 height 20
click at [901, 649] on div "Reason - Penalty - Reasonable Cause" at bounding box center [933, 657] width 292 height 22
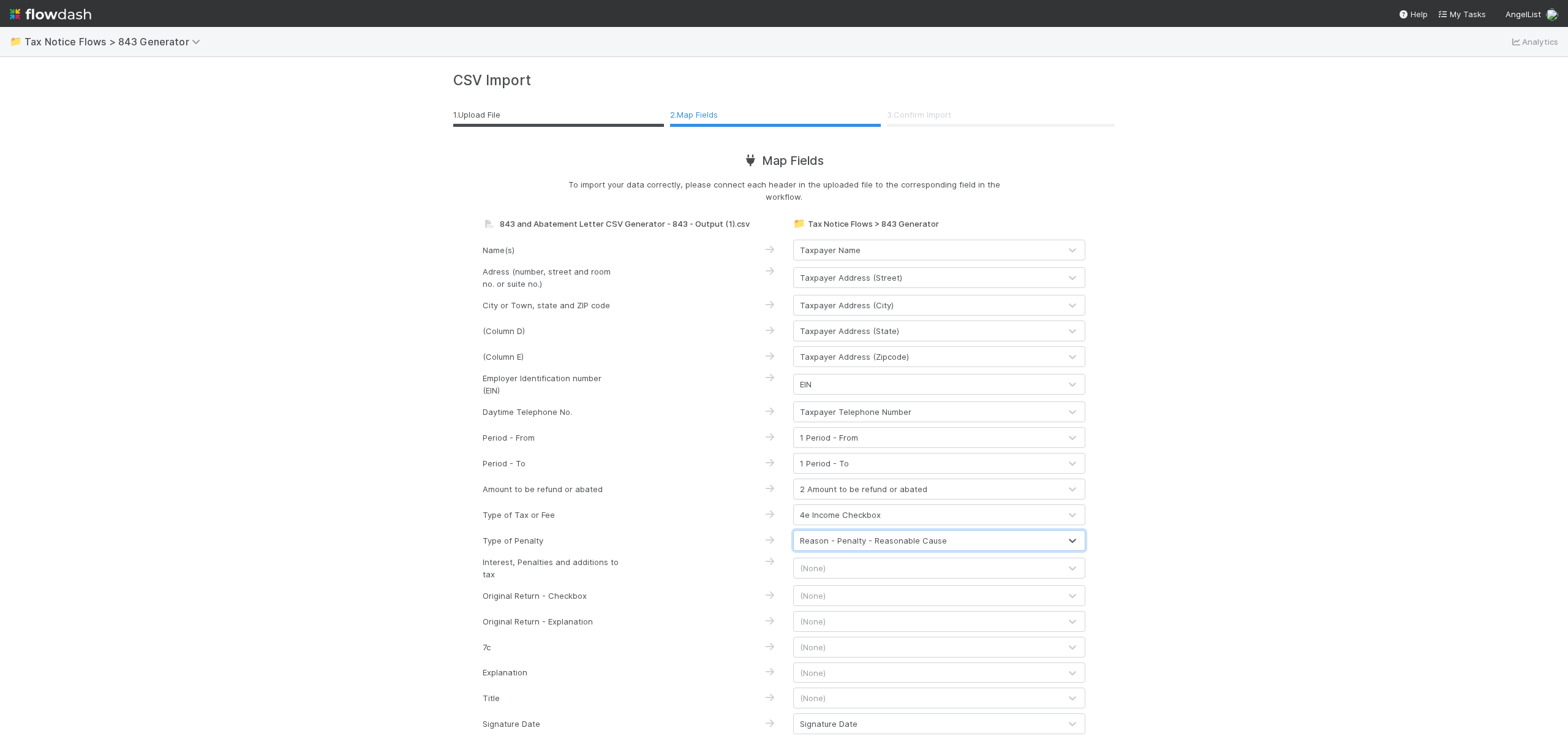
click at [866, 541] on div "Reason - Penalty - Reasonable Cause" at bounding box center [873, 540] width 147 height 12
click at [866, 540] on div "Reason - Penalty - Reasonable Cause" at bounding box center [873, 540] width 147 height 12
type input "inter"
click at [917, 585] on div "6 Internal Revenue Code Section" at bounding box center [933, 590] width 292 height 22
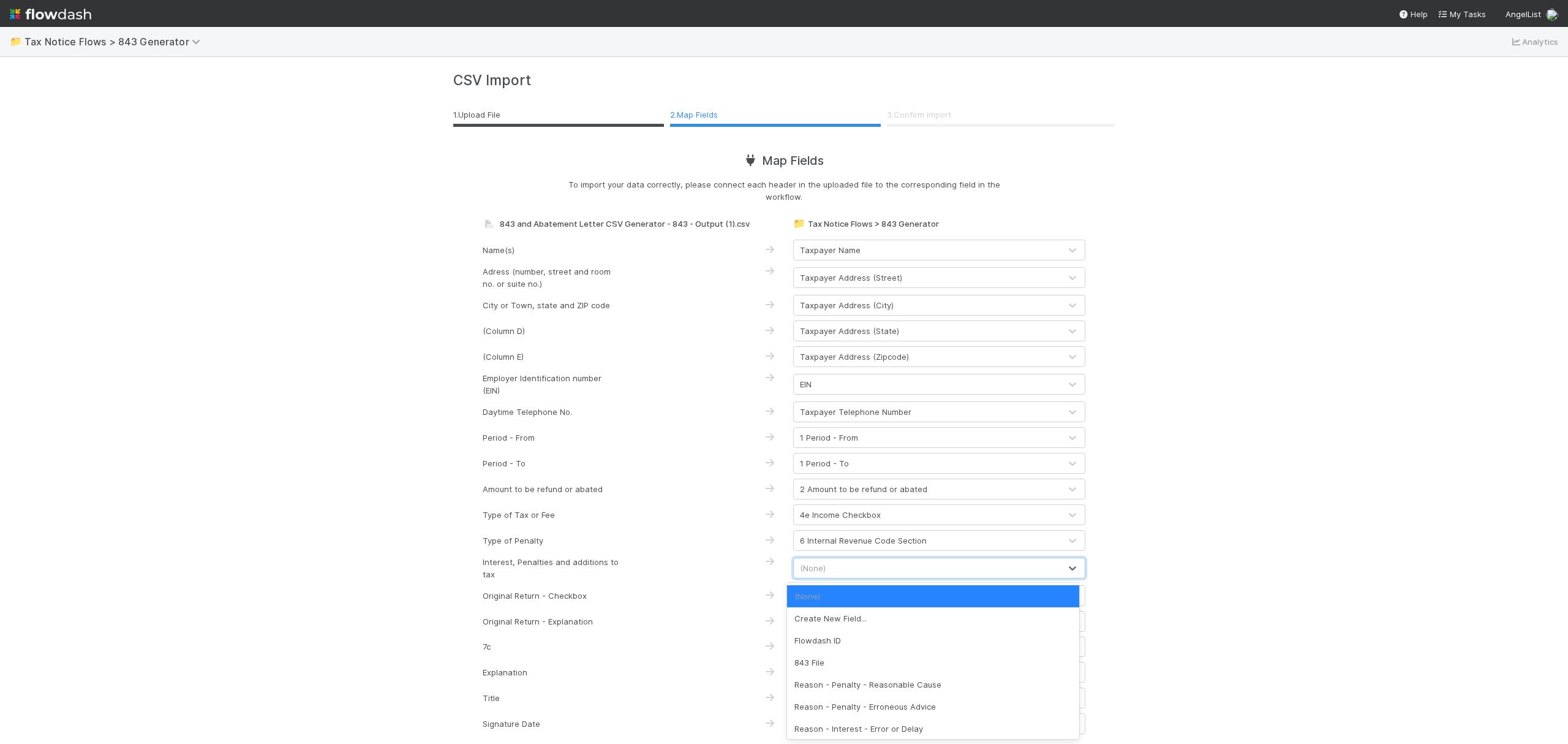
click at [863, 567] on div "(None)" at bounding box center [926, 568] width 266 height 20
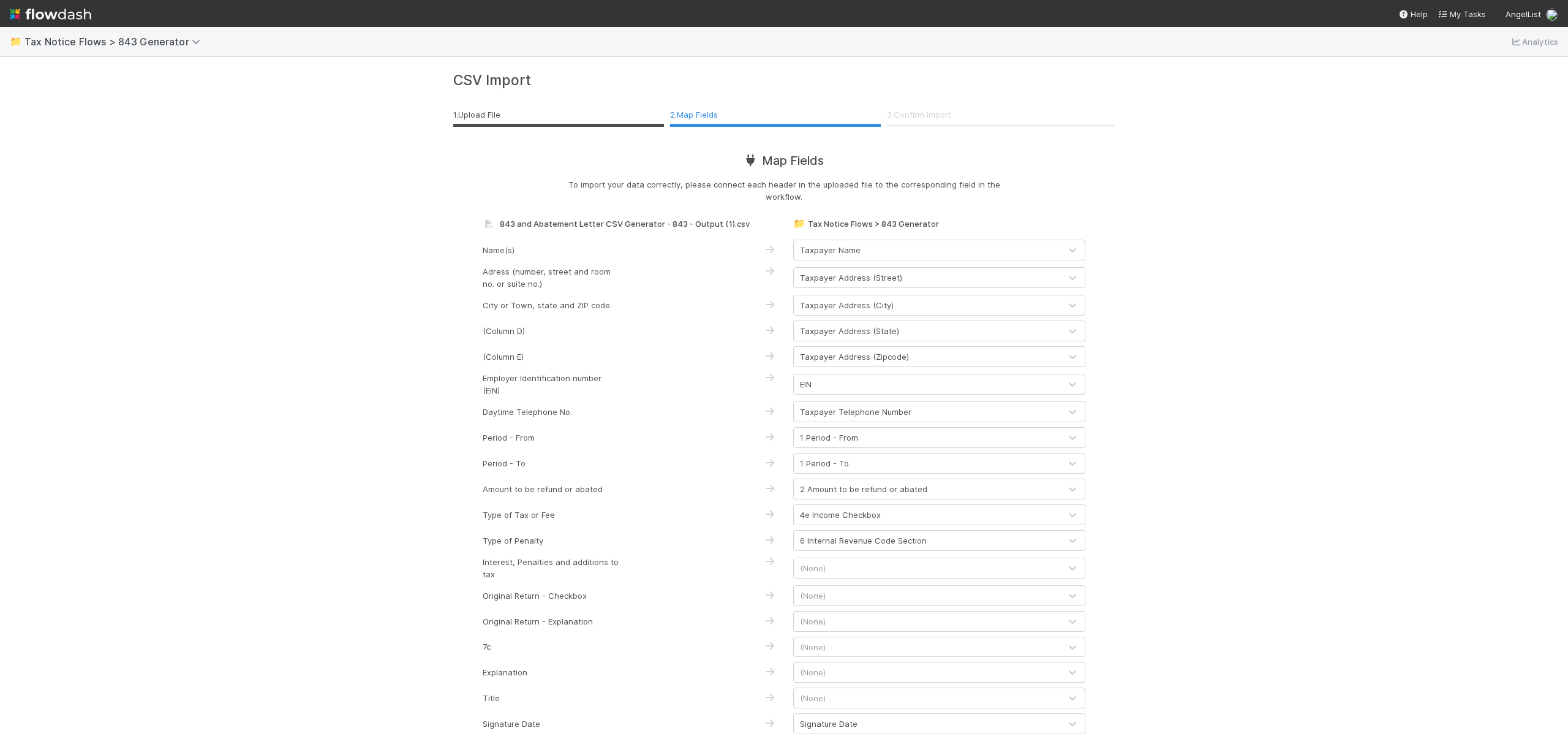
click at [931, 567] on div "(None)" at bounding box center [926, 568] width 266 height 20
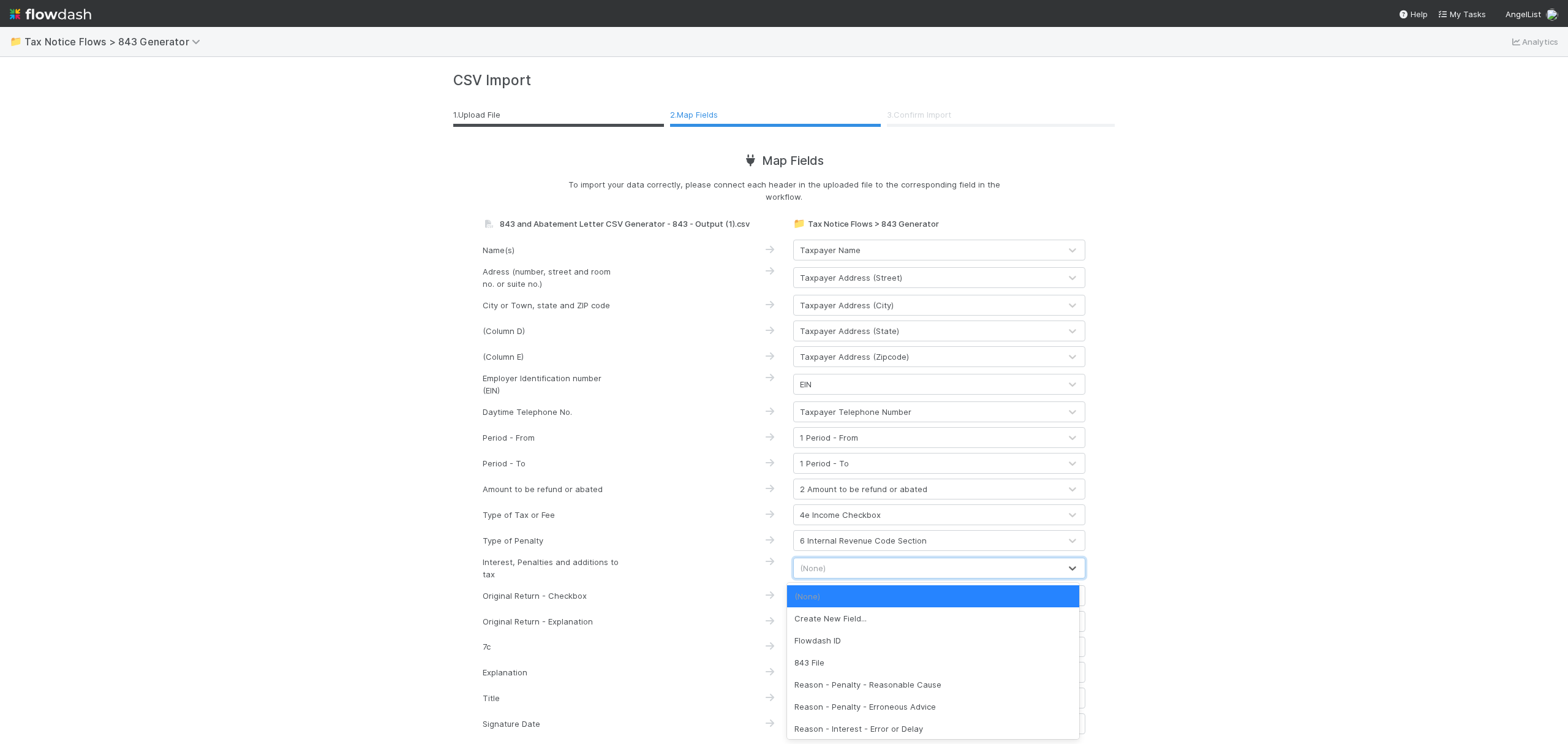
click at [931, 567] on div "(None)" at bounding box center [926, 568] width 266 height 20
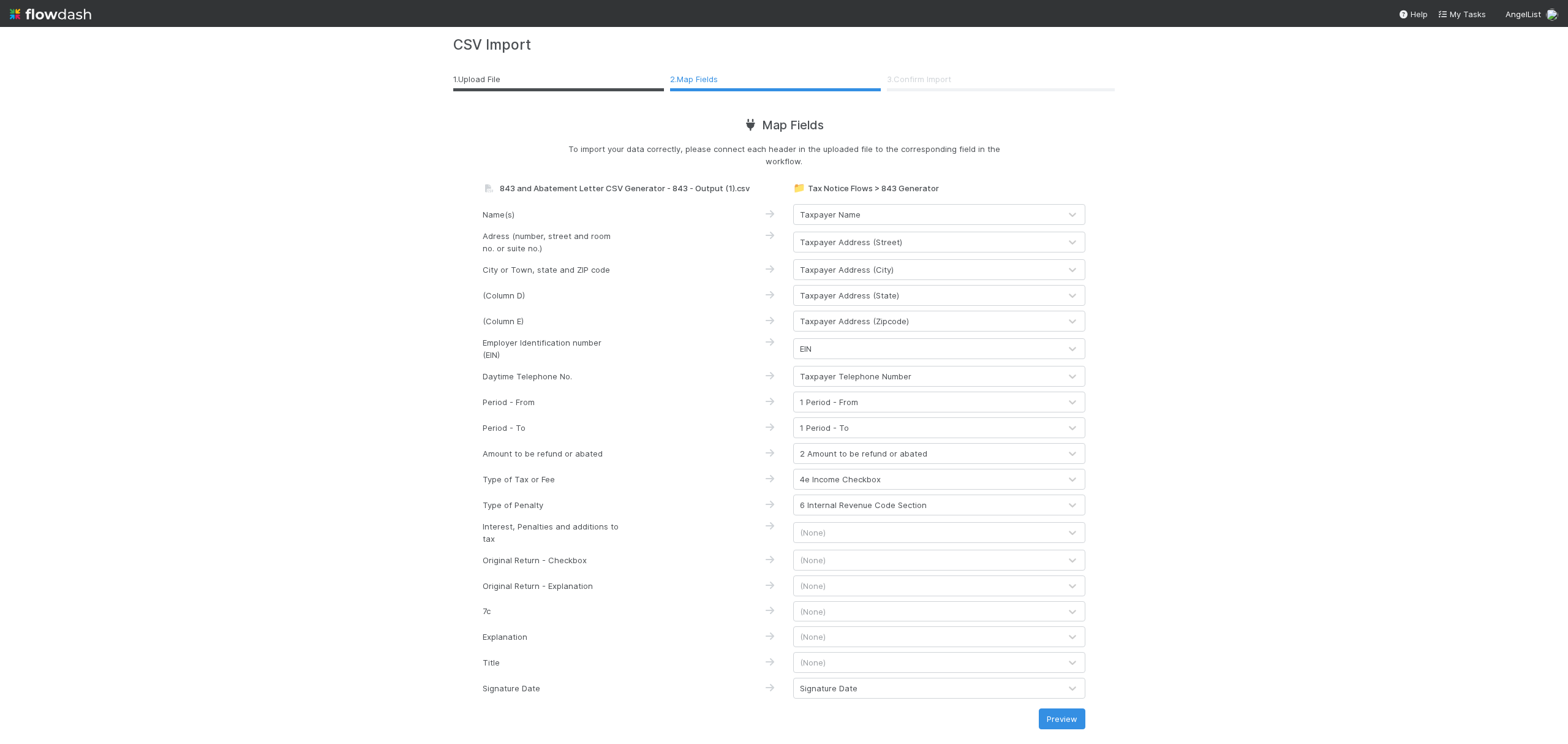
click at [866, 541] on div "(None)" at bounding box center [940, 532] width 292 height 21
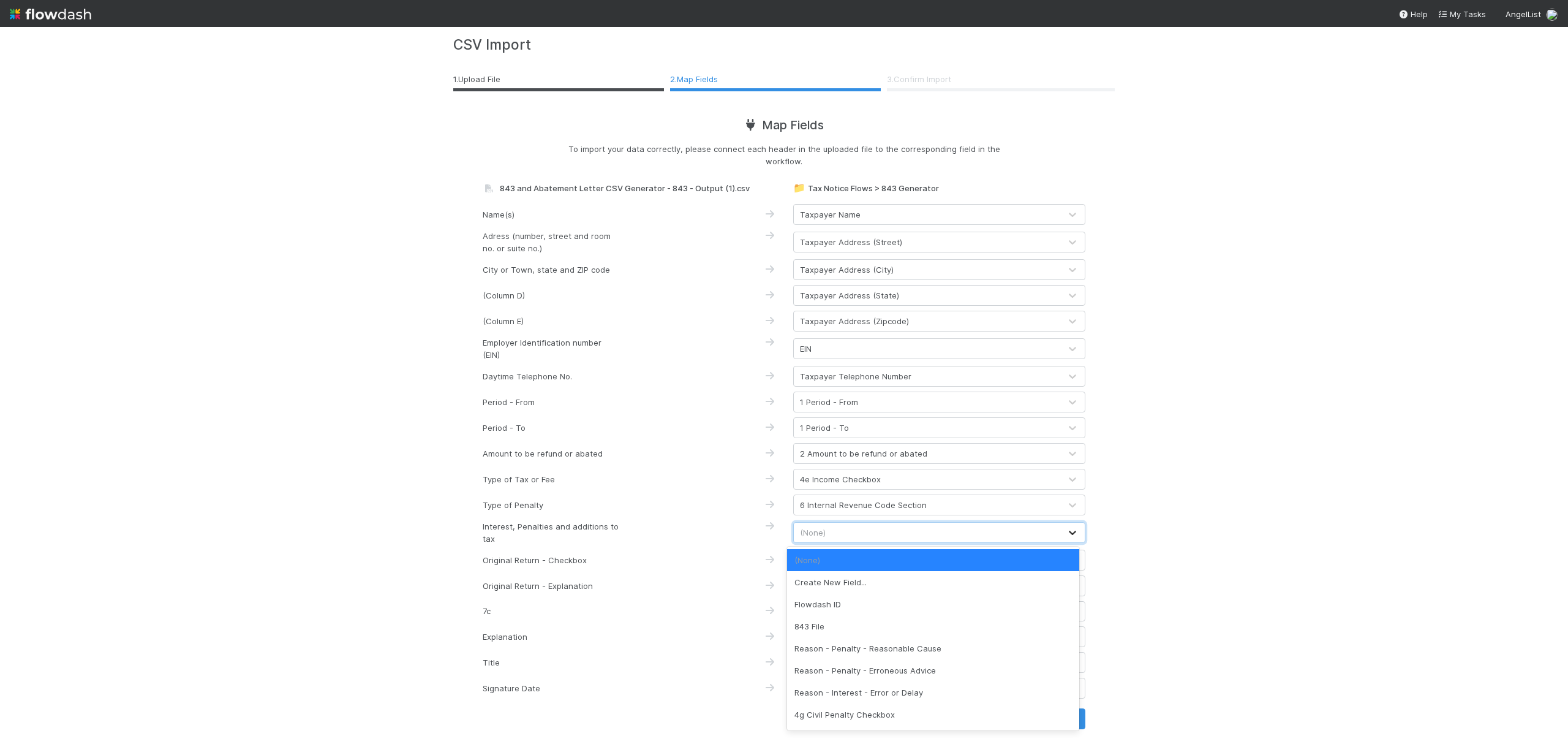
click at [1067, 533] on icon at bounding box center [1072, 532] width 12 height 12
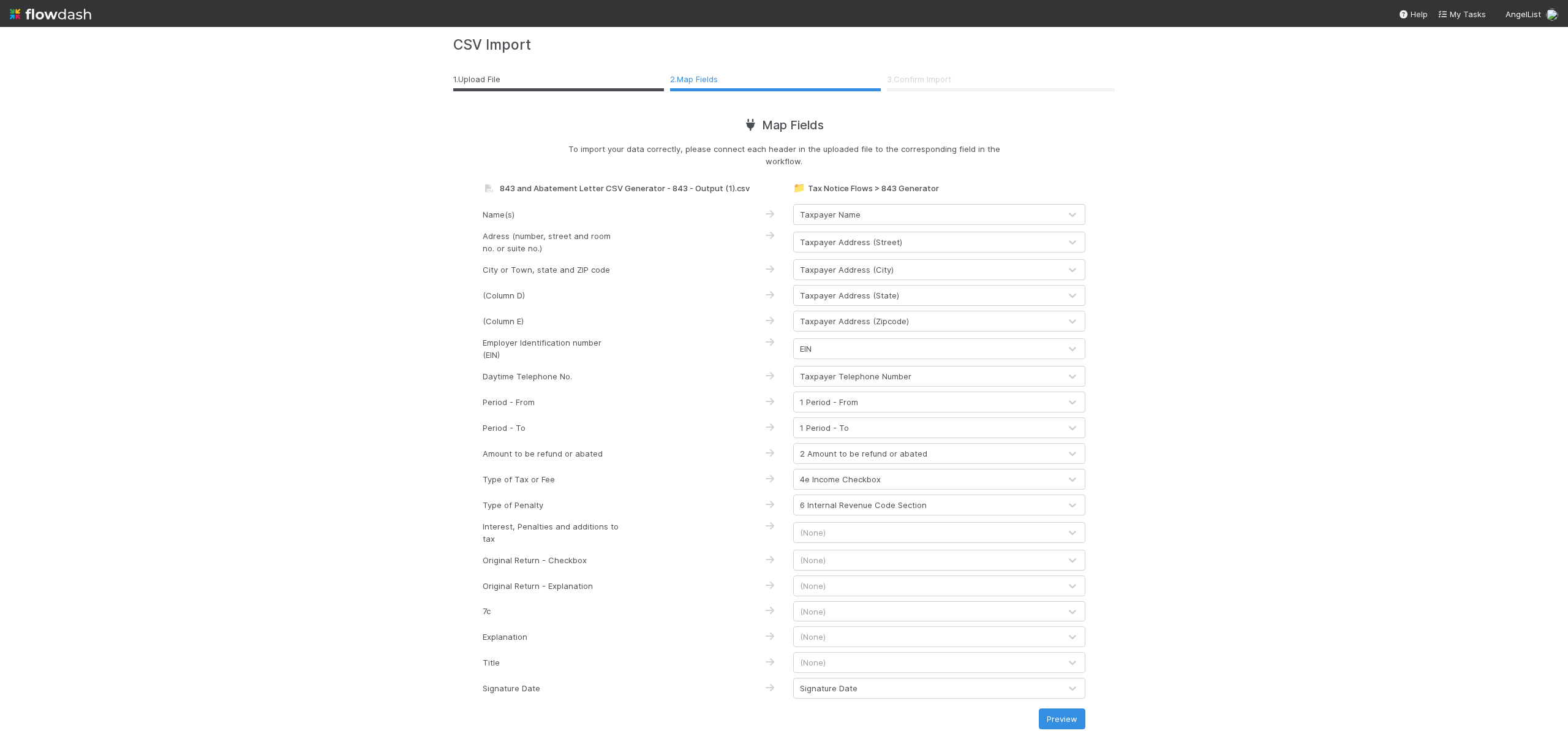
click at [990, 536] on div "(None)" at bounding box center [926, 532] width 266 height 20
click at [1006, 532] on div "(None)" at bounding box center [926, 532] width 266 height 20
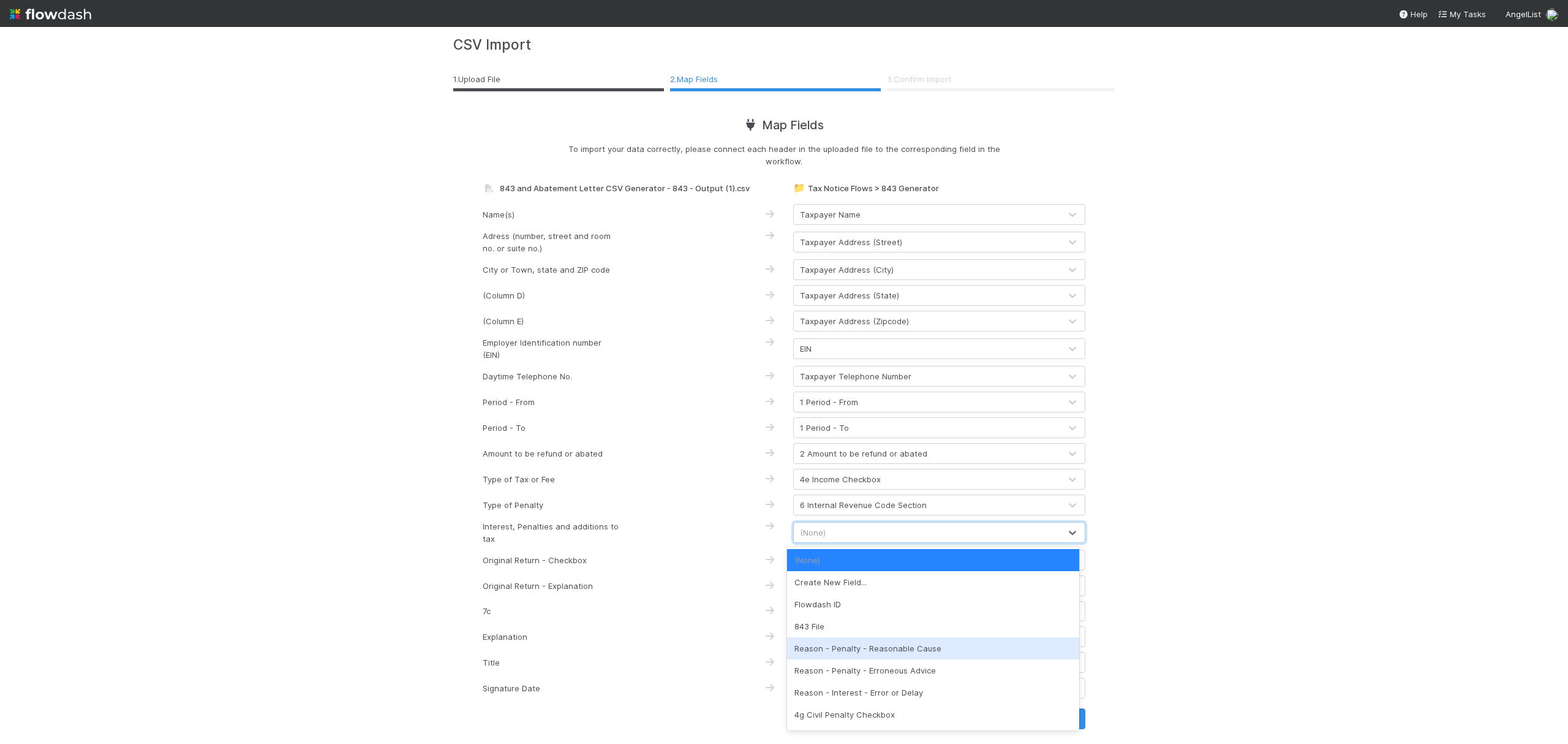
click at [945, 642] on div "Reason - Penalty - Reasonable Cause" at bounding box center [933, 648] width 292 height 22
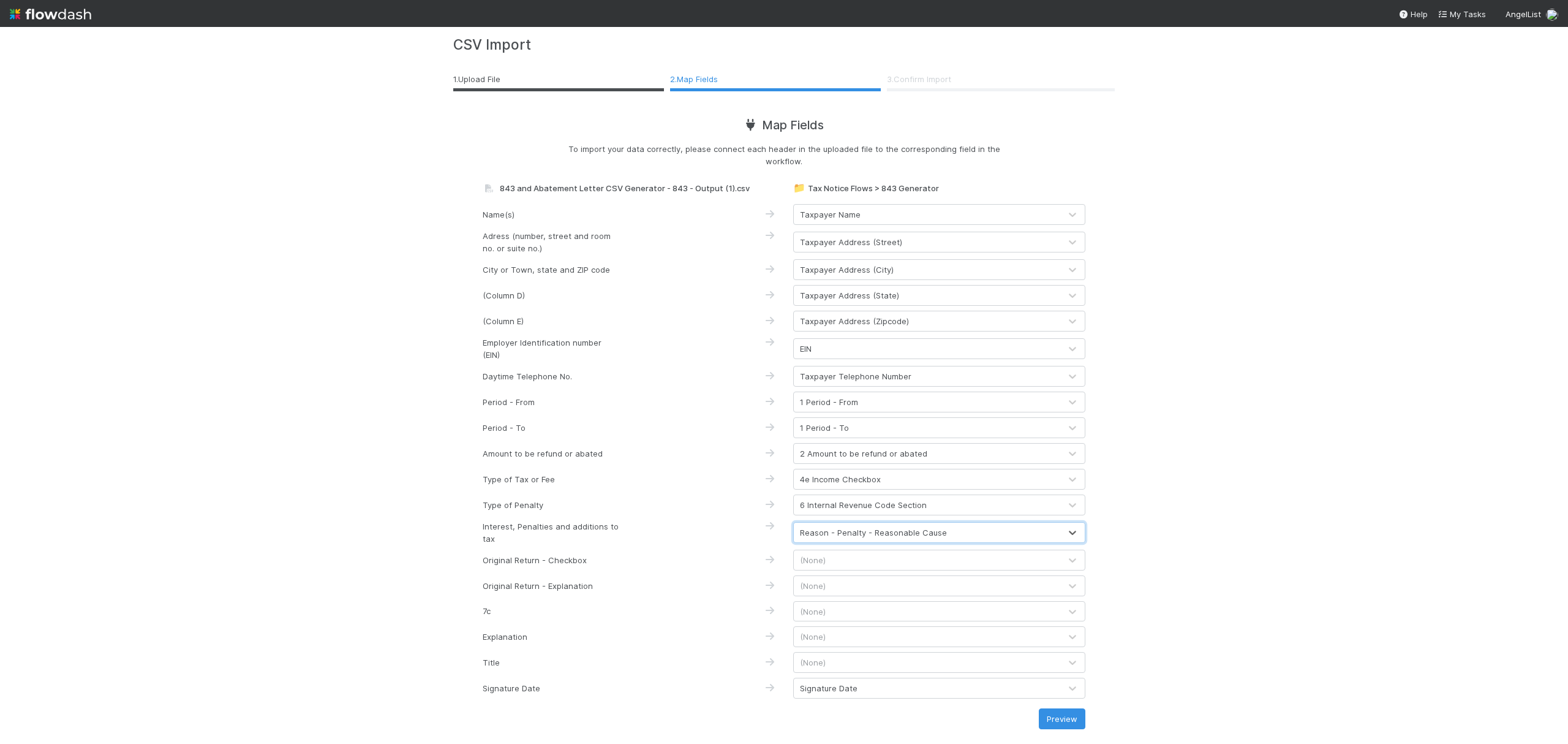
click at [880, 561] on div "(None)" at bounding box center [926, 560] width 266 height 20
type input "ori"
click at [916, 594] on div "5 Original Return - Checkbox" at bounding box center [933, 587] width 292 height 22
click at [908, 589] on div "(None)" at bounding box center [926, 586] width 266 height 20
type input "orig"
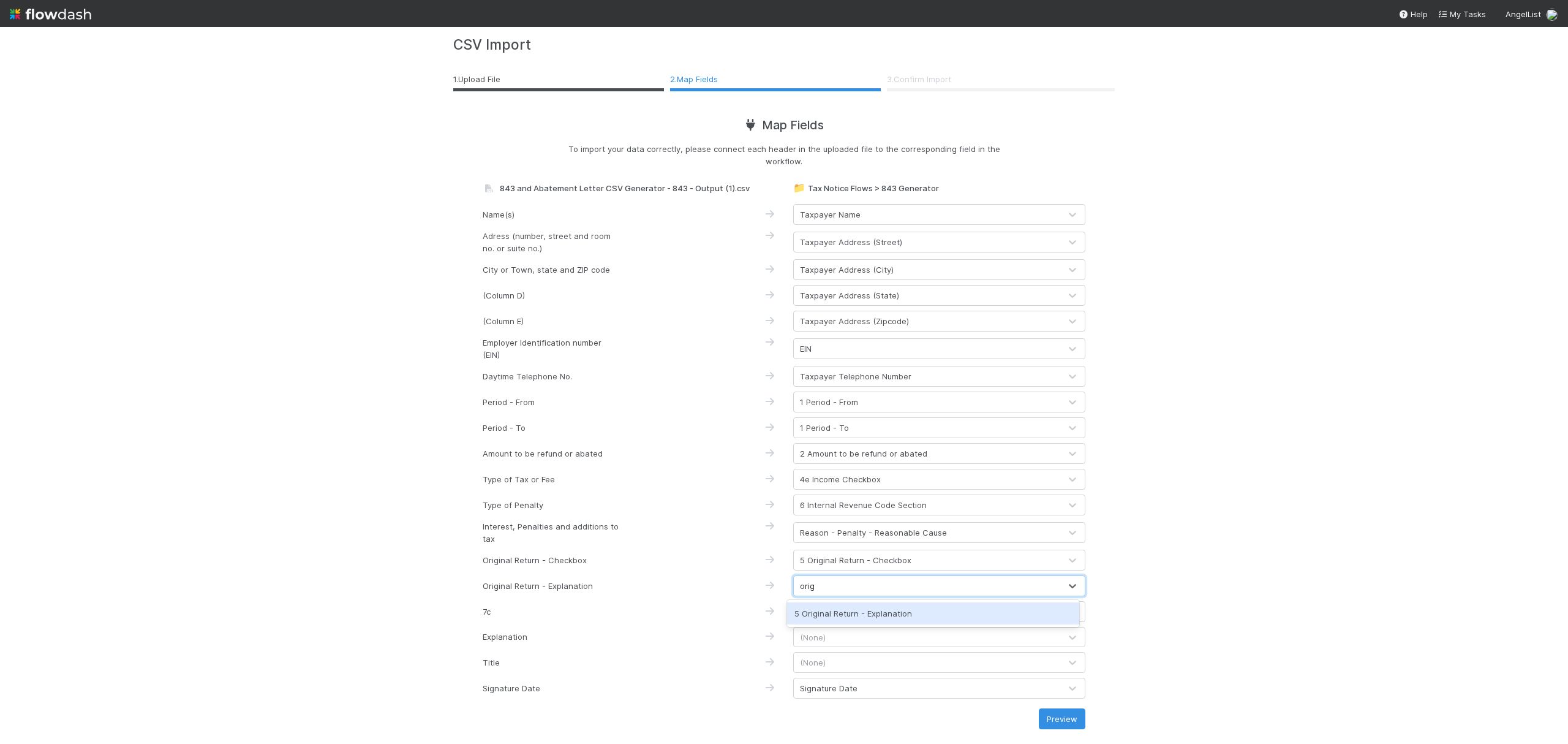
click at [911, 616] on div "5 Original Return - Explanation" at bounding box center [933, 613] width 292 height 22
click at [904, 611] on div "(None)" at bounding box center [926, 612] width 266 height 20
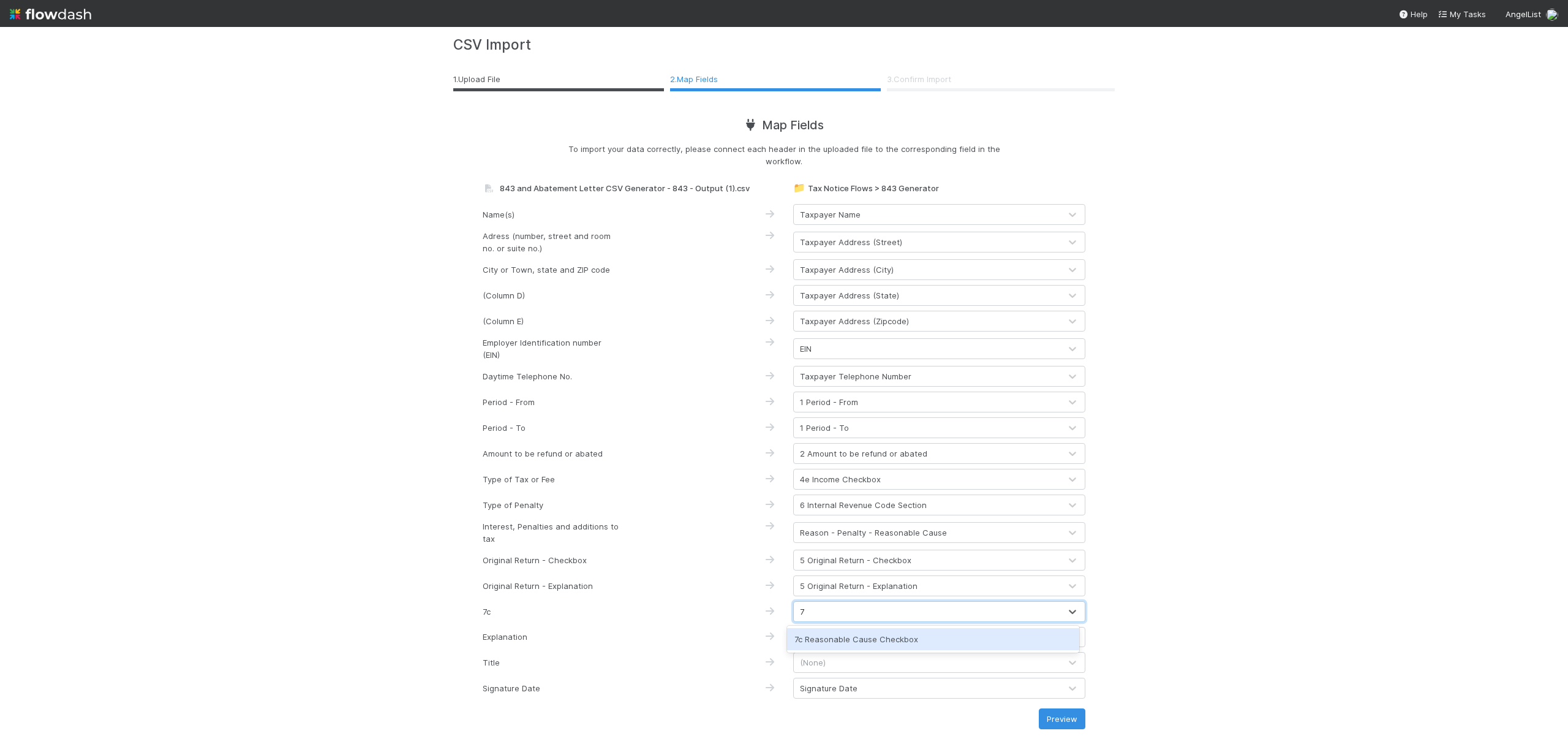
type input "7c"
click at [906, 636] on div "7c Reasonable Cause Checkbox" at bounding box center [933, 639] width 292 height 22
click at [906, 636] on div "(None)" at bounding box center [926, 638] width 266 height 20
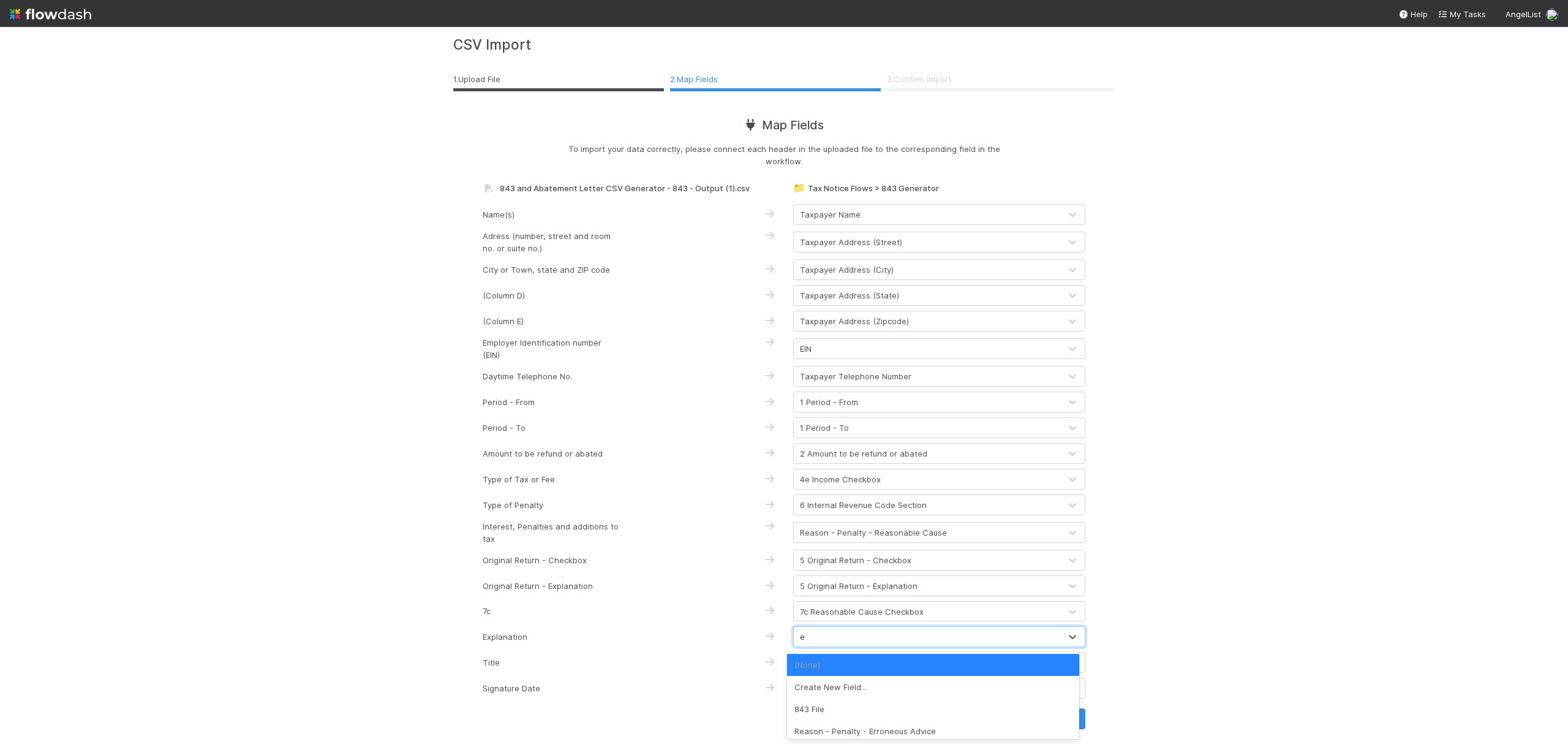
type input "ex"
click at [871, 662] on div "8 Explanation" at bounding box center [933, 664] width 292 height 22
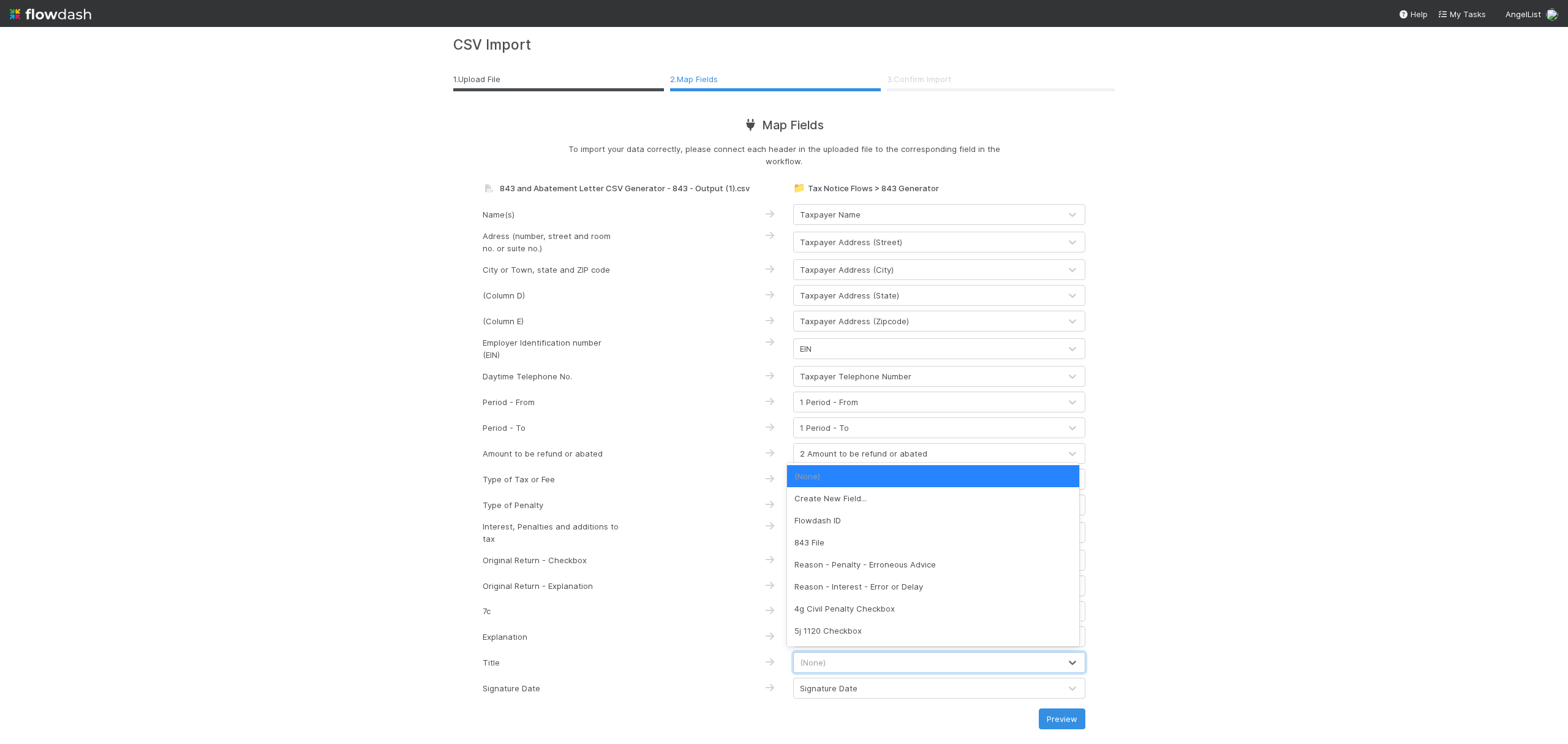
click at [853, 664] on div "(None)" at bounding box center [926, 663] width 266 height 20
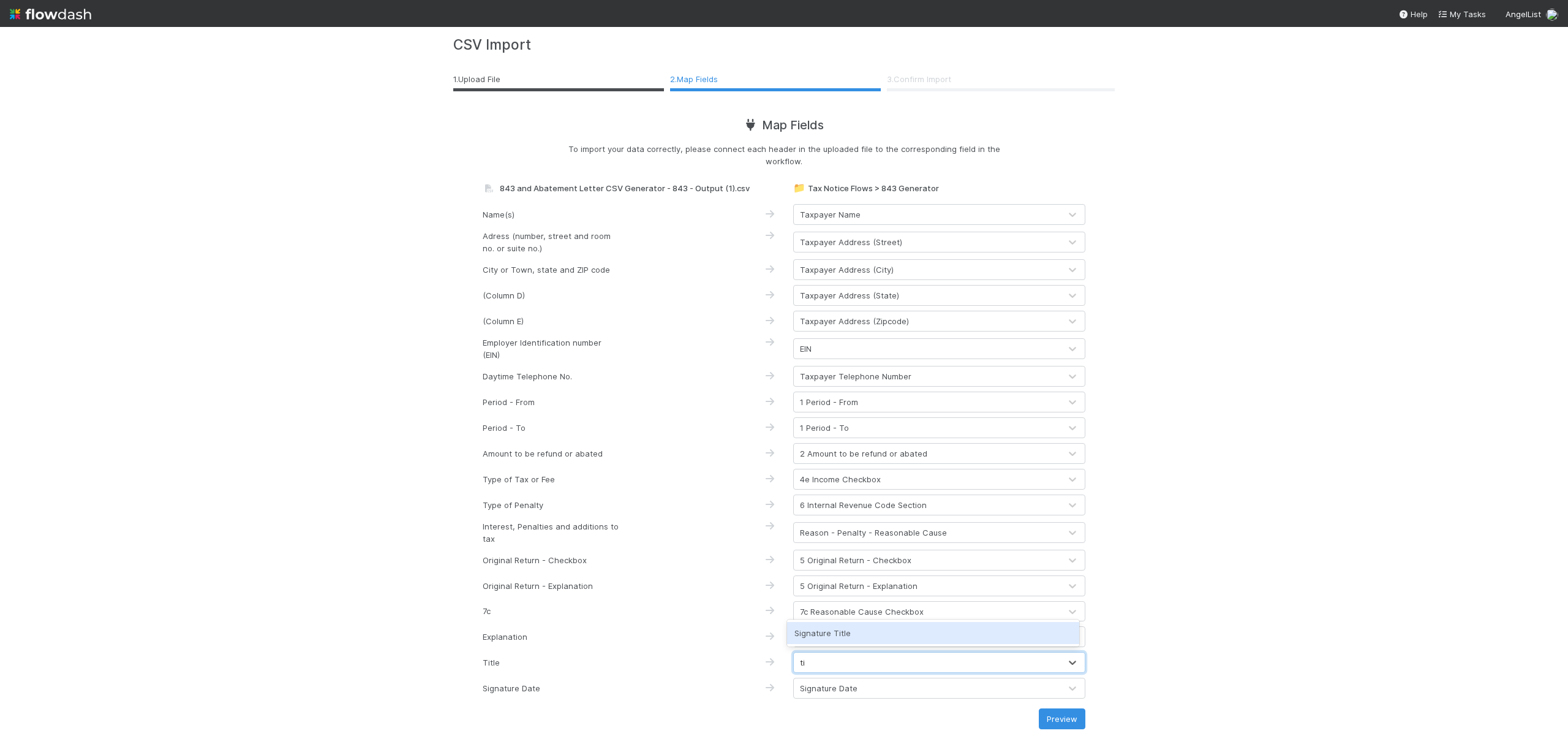
type input "tit"
click at [842, 633] on div "Signature Title" at bounding box center [933, 633] width 292 height 22
click at [1238, 516] on div "📁 Tax Notice Flows > 843 Generator Analytics CSV Import 1 . Upload File 2 . Map…" at bounding box center [784, 384] width 1568 height 717
click at [1263, 413] on div "📁 Tax Notice Flows > 843 Generator Analytics CSV Import 1 . Upload File 2 . Map…" at bounding box center [784, 384] width 1568 height 717
click at [1063, 719] on button "Preview" at bounding box center [1062, 718] width 46 height 21
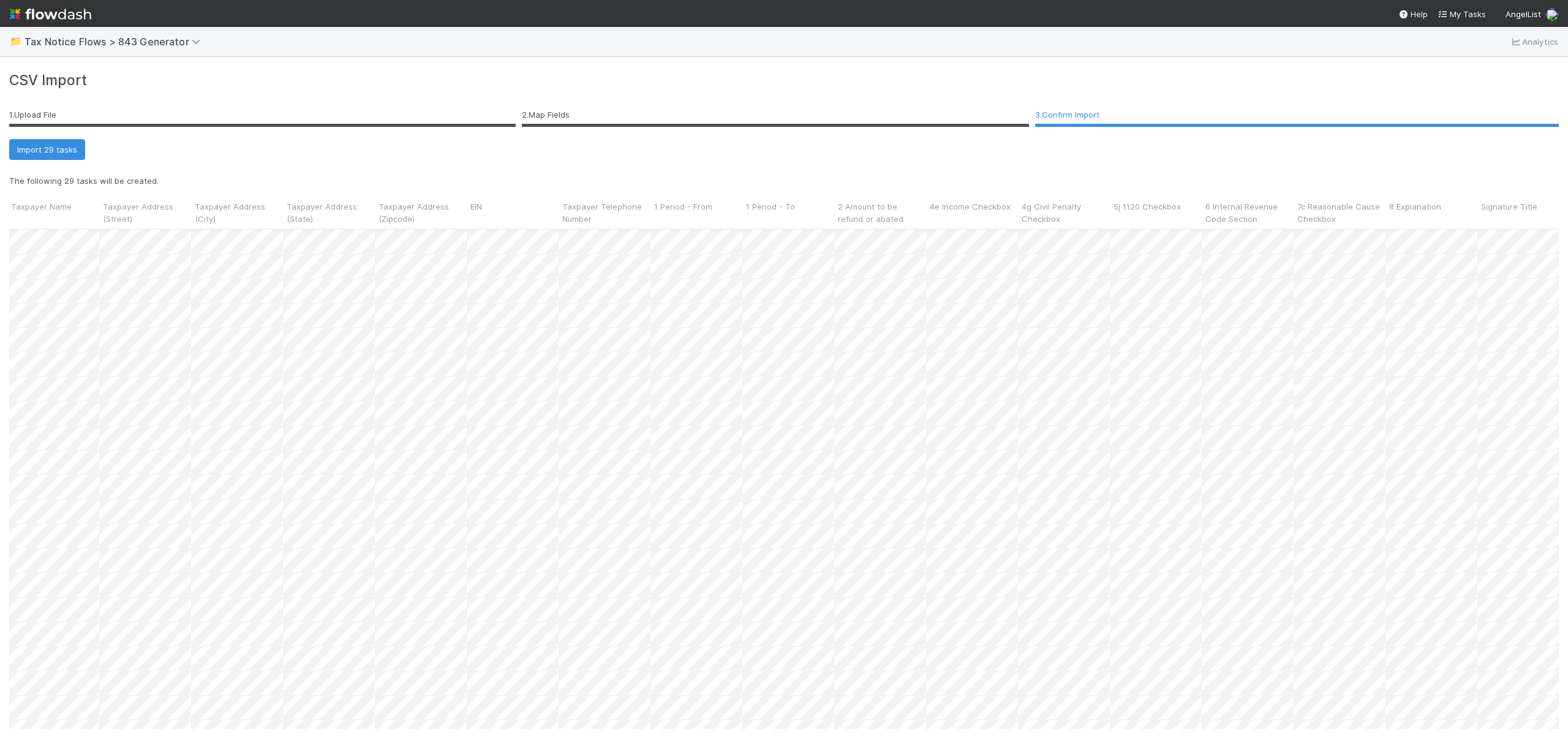
scroll to position [0, 491]
click at [1371, 321] on div "CSV Import 1 . Upload File 2 . Map Fields 3 . Confirm Import Import 29 tasks Th…" at bounding box center [784, 408] width 1568 height 673
click at [45, 153] on button "Import 29 tasks" at bounding box center [47, 149] width 76 height 21
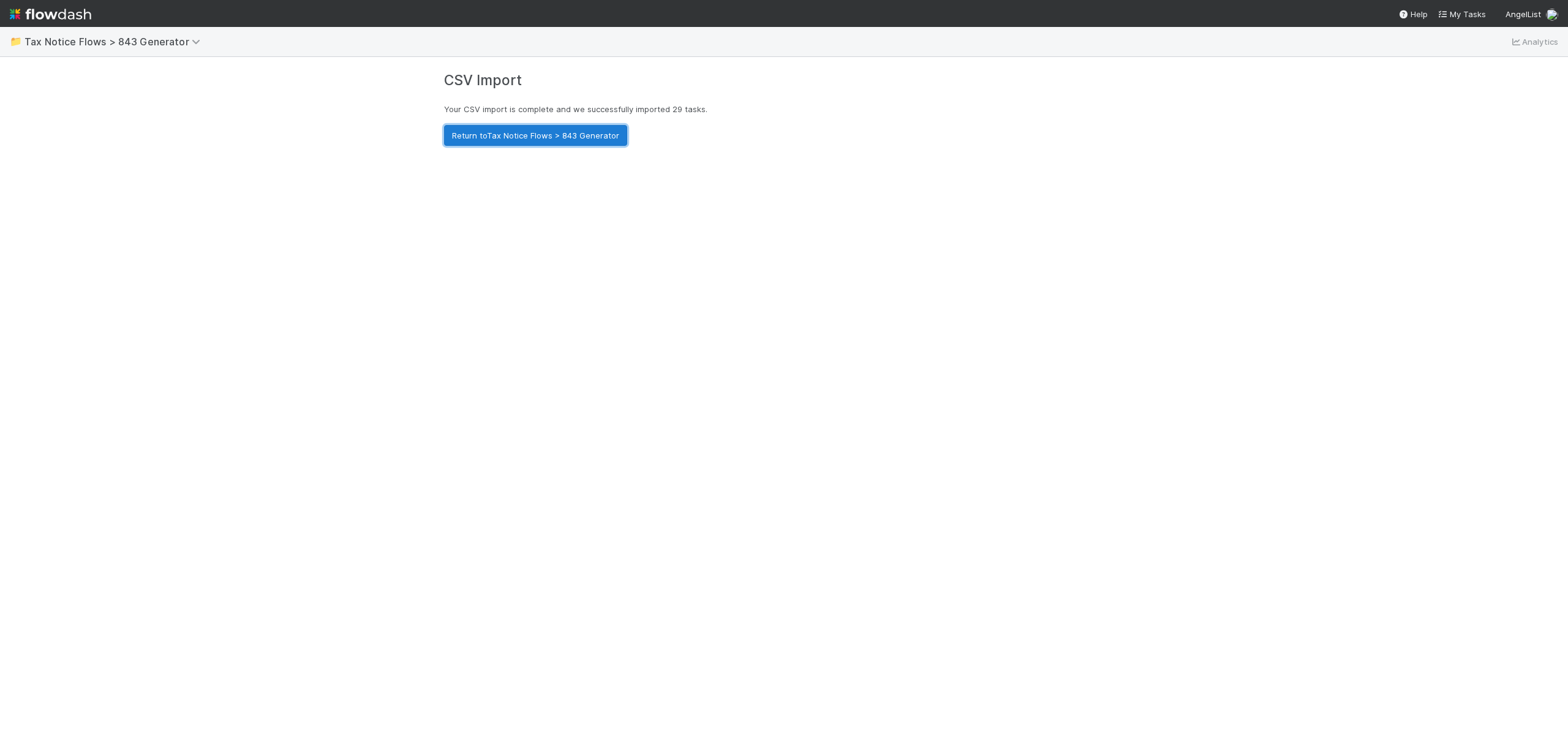
click at [599, 133] on link "Return to Tax Notice Flows > 843 Generator" at bounding box center [535, 135] width 183 height 21
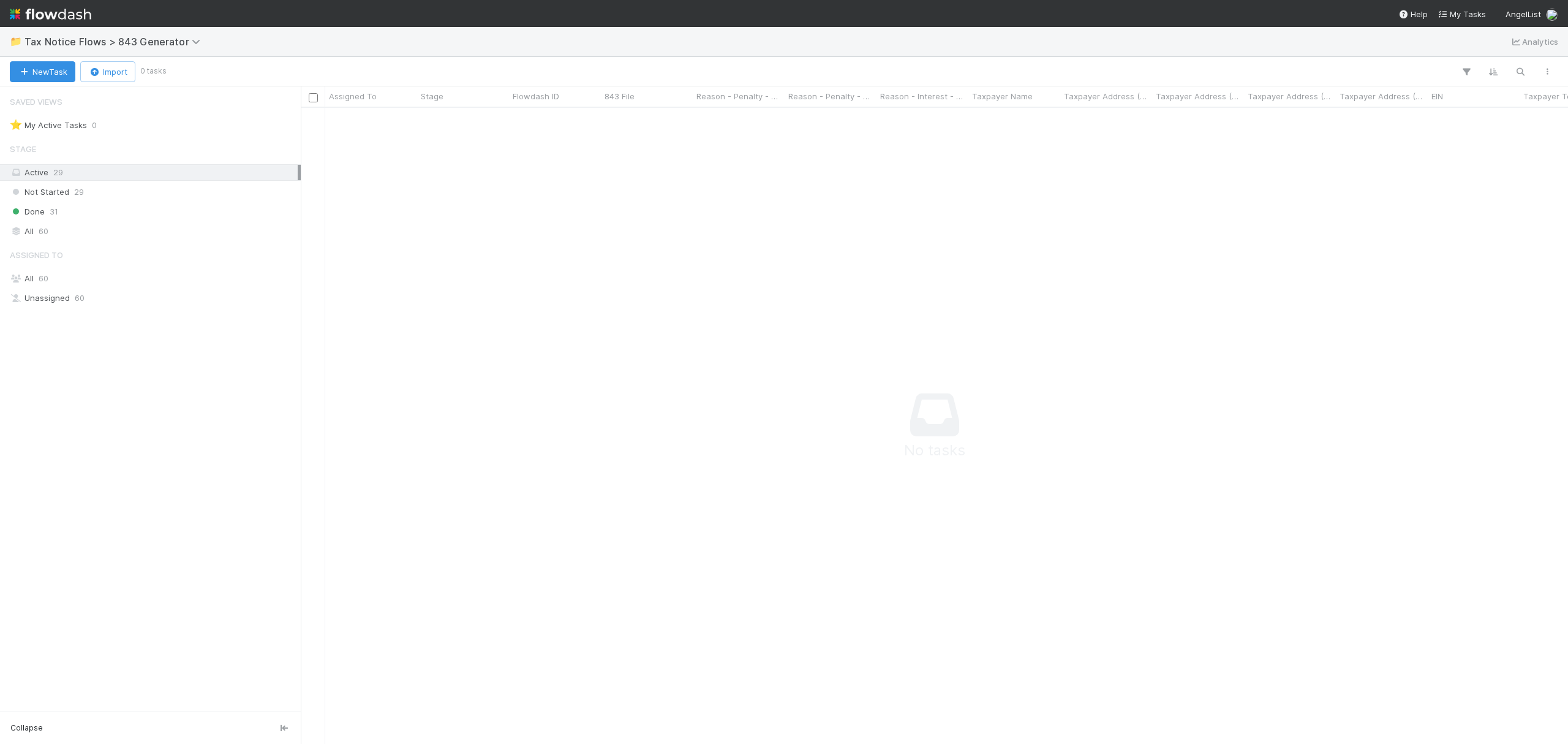
click at [109, 174] on div "Active 29" at bounding box center [154, 173] width 288 height 15
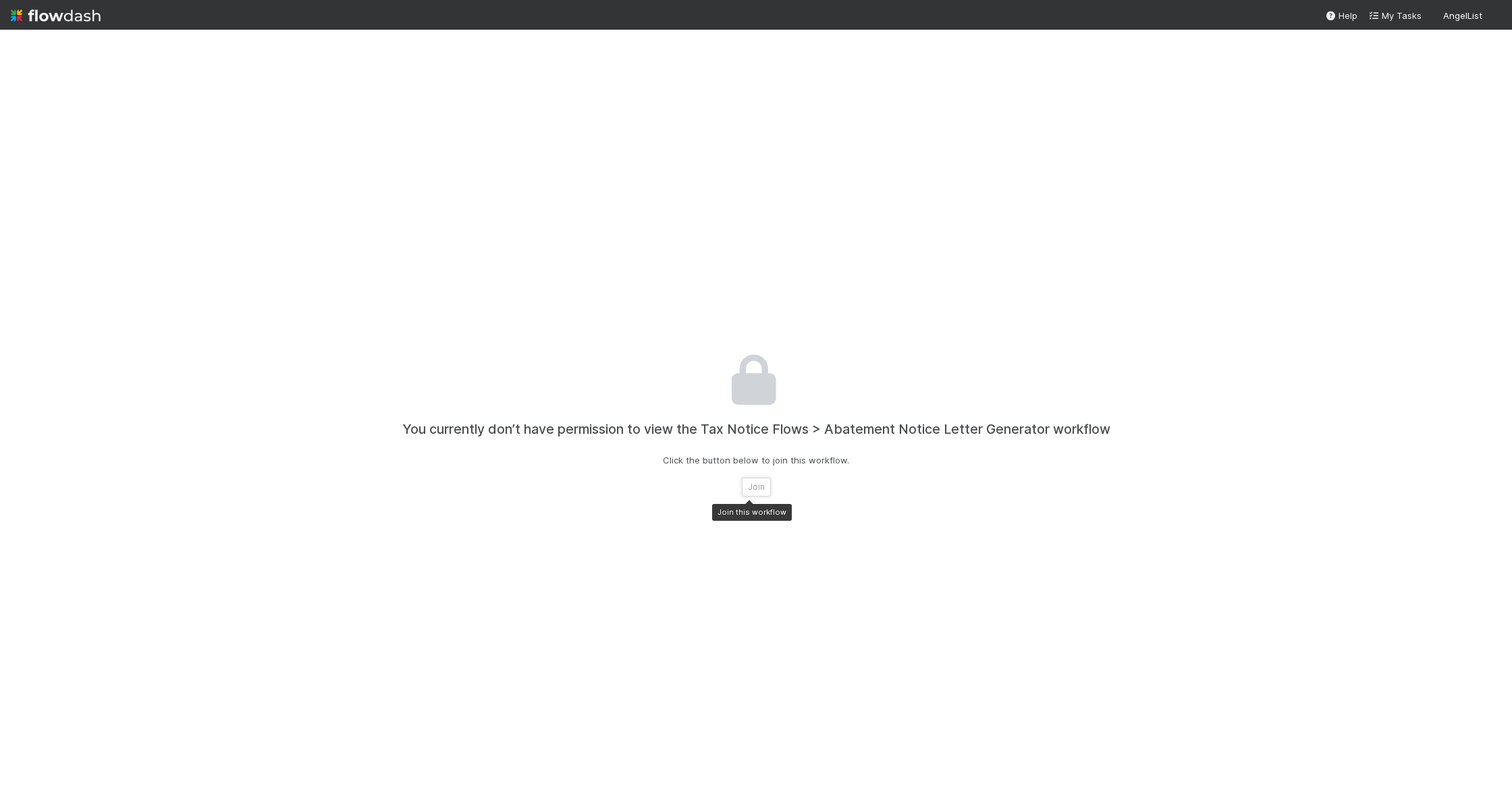
drag, startPoint x: 745, startPoint y: 481, endPoint x: 764, endPoint y: 412, distance: 71.6
click at [748, 481] on button "Join" at bounding box center [756, 487] width 29 height 19
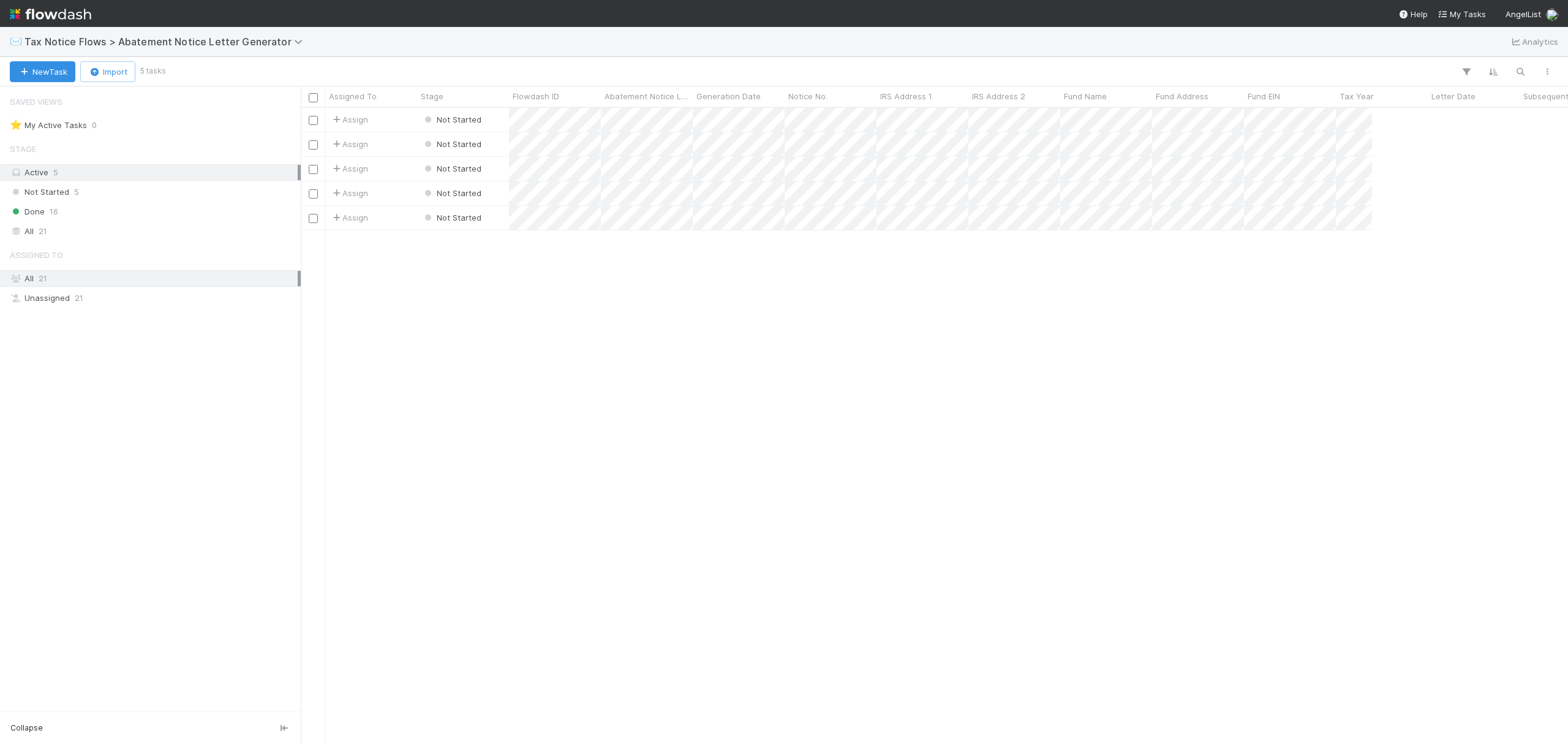
scroll to position [623, 1255]
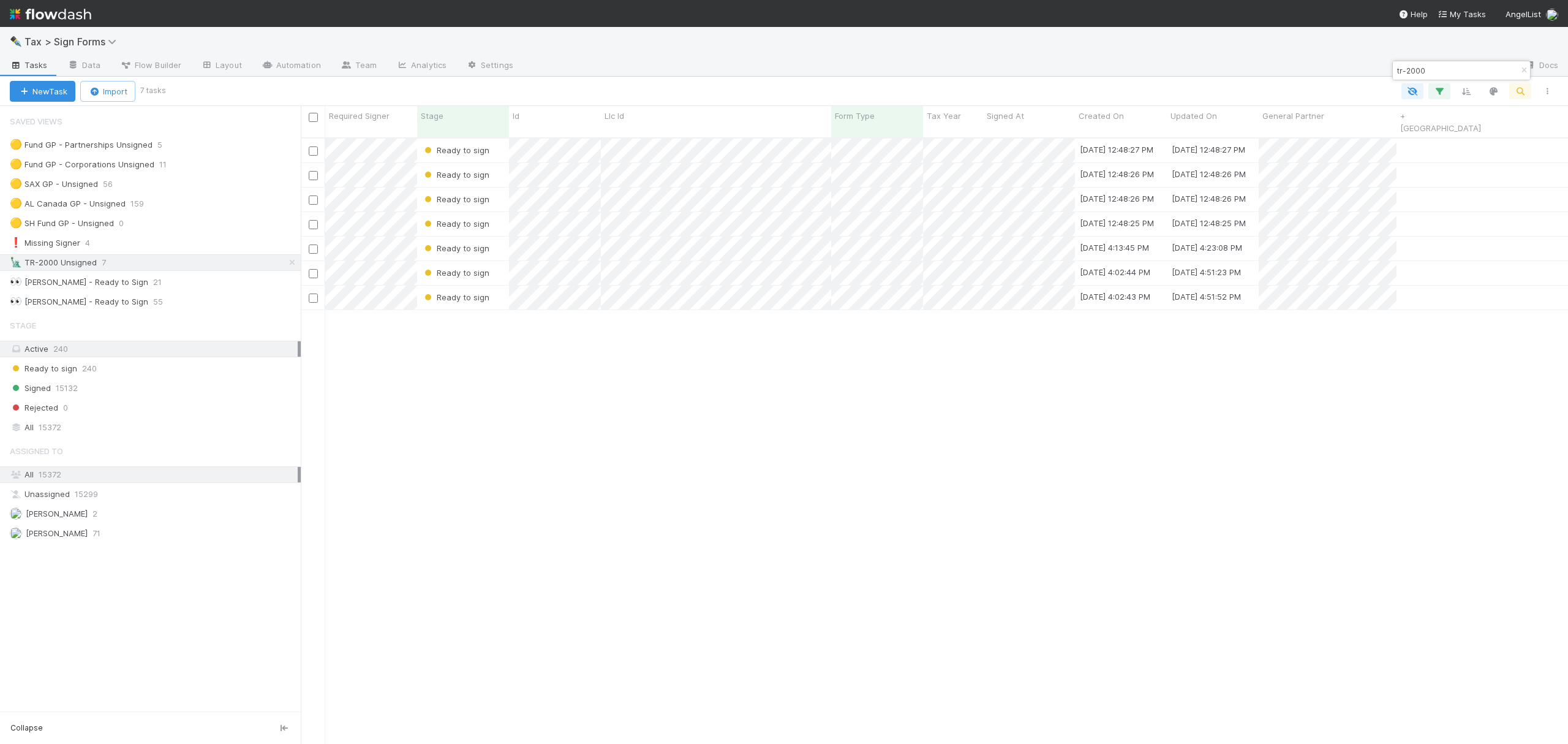
scroll to position [604, 1255]
click at [87, 37] on span "Tax > Sign Forms" at bounding box center [74, 42] width 98 height 12
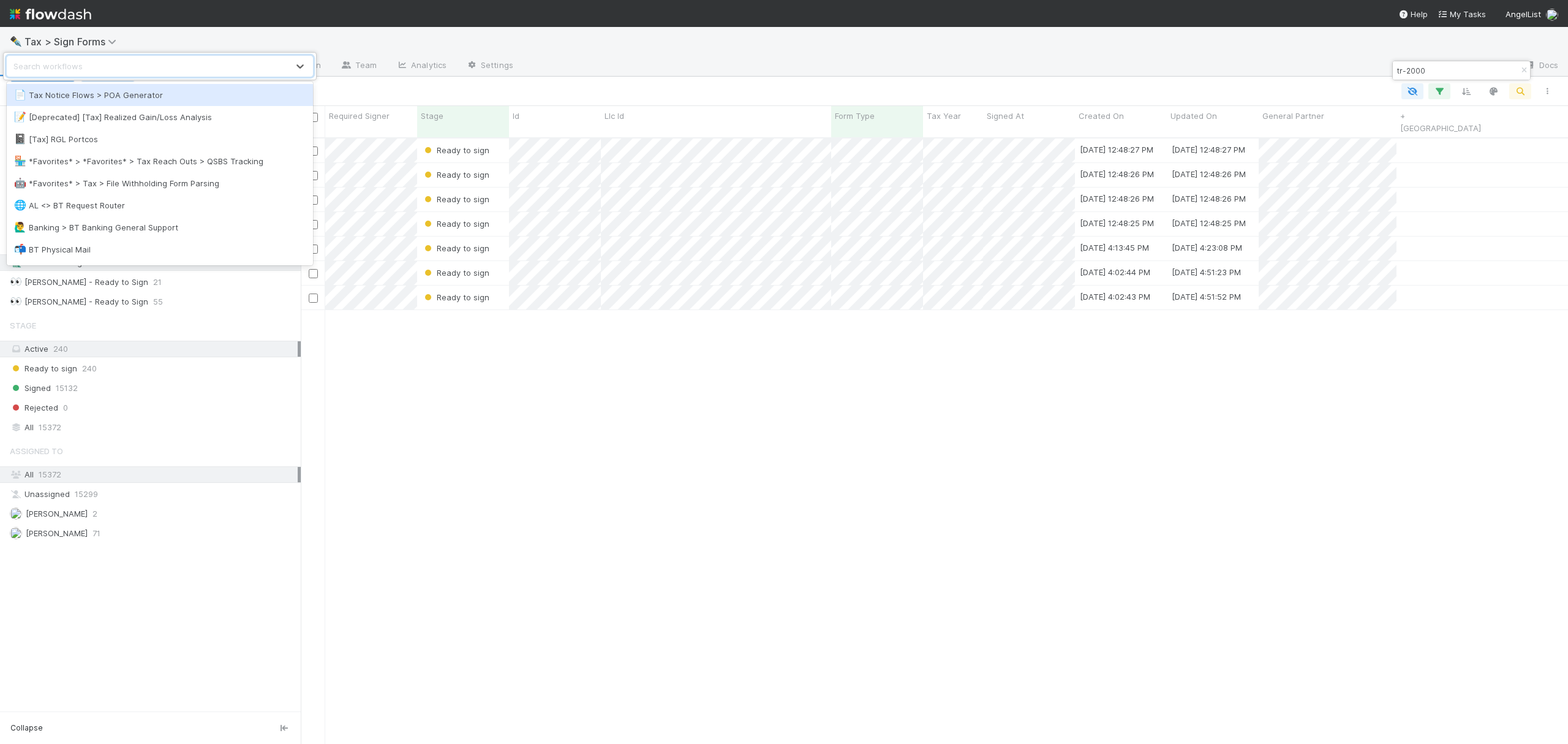
click at [111, 86] on div "📄 Tax Notice Flows > POA Generator" at bounding box center [159, 95] width 306 height 22
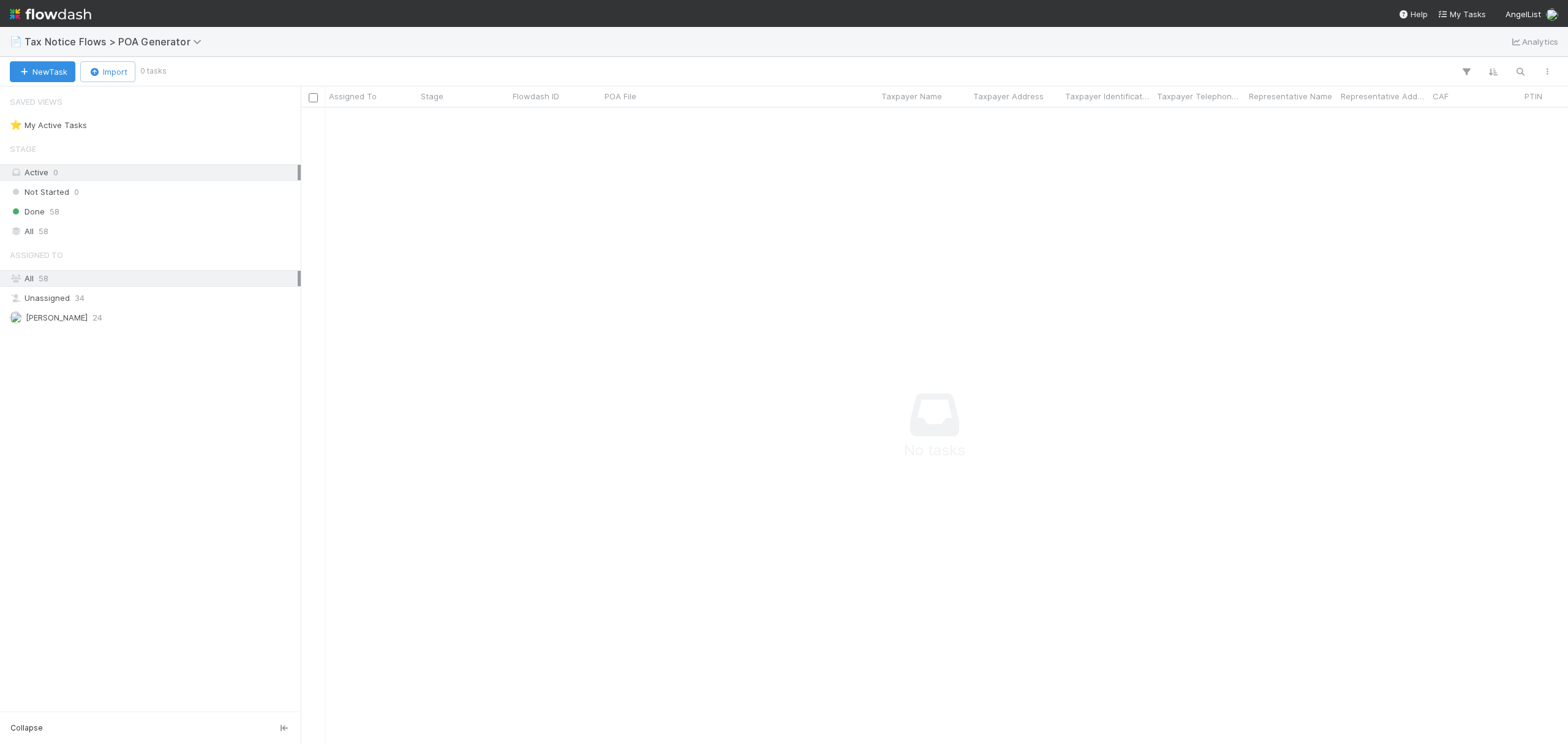
scroll to position [611, 1243]
click at [50, 212] on span "58" at bounding box center [55, 212] width 10 height 15
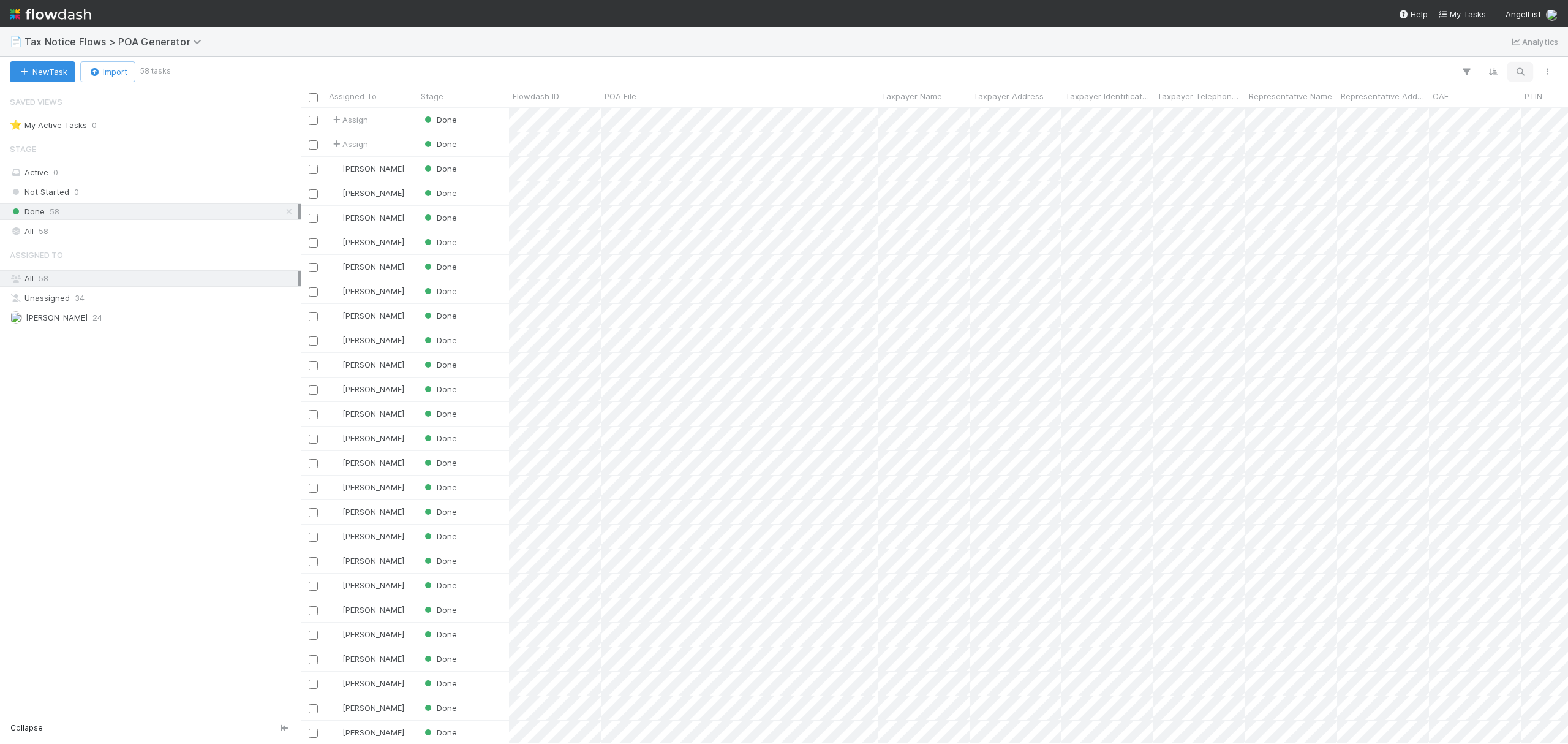
click at [1520, 71] on icon "button" at bounding box center [1520, 71] width 12 height 11
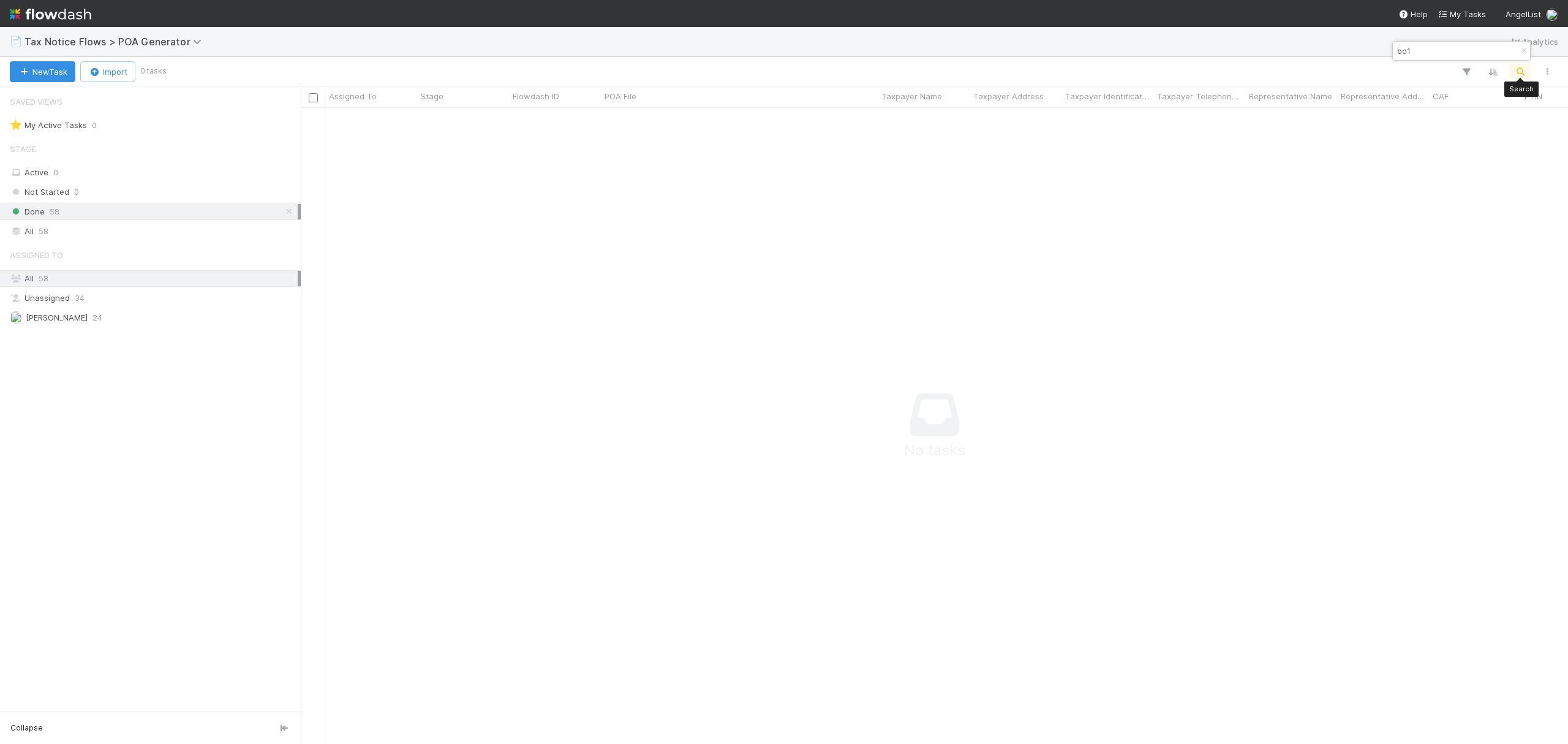
scroll to position [611, 1243]
drag, startPoint x: 1401, startPoint y: 52, endPoint x: 1375, endPoint y: 54, distance: 26.1
click at [1375, 54] on body "📄 Tax Notice Flows > POA Generator Analytics New Task Import 0 tasks Assigned T…" at bounding box center [784, 372] width 1568 height 744
type input "b"
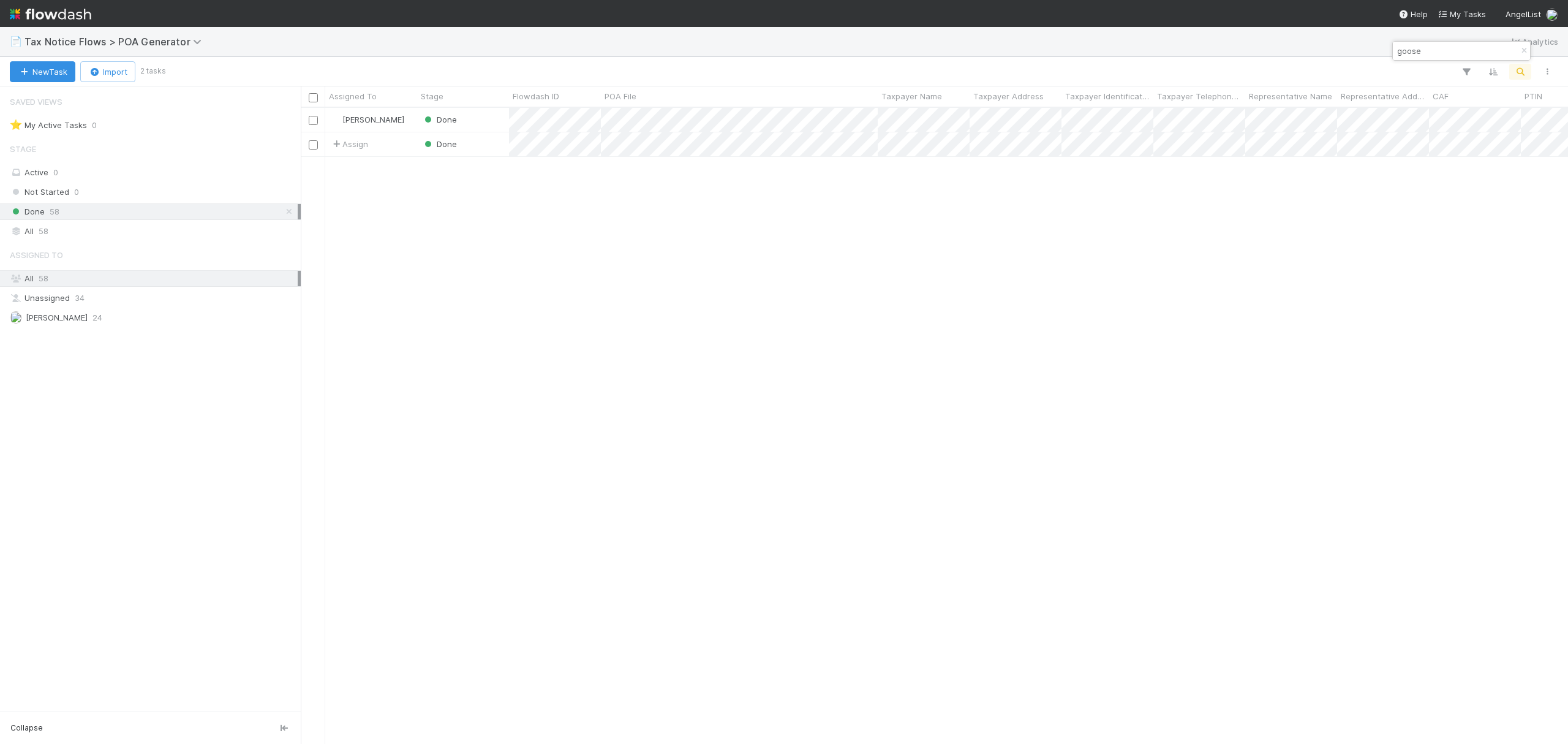
scroll to position [623, 1255]
type input "goose"
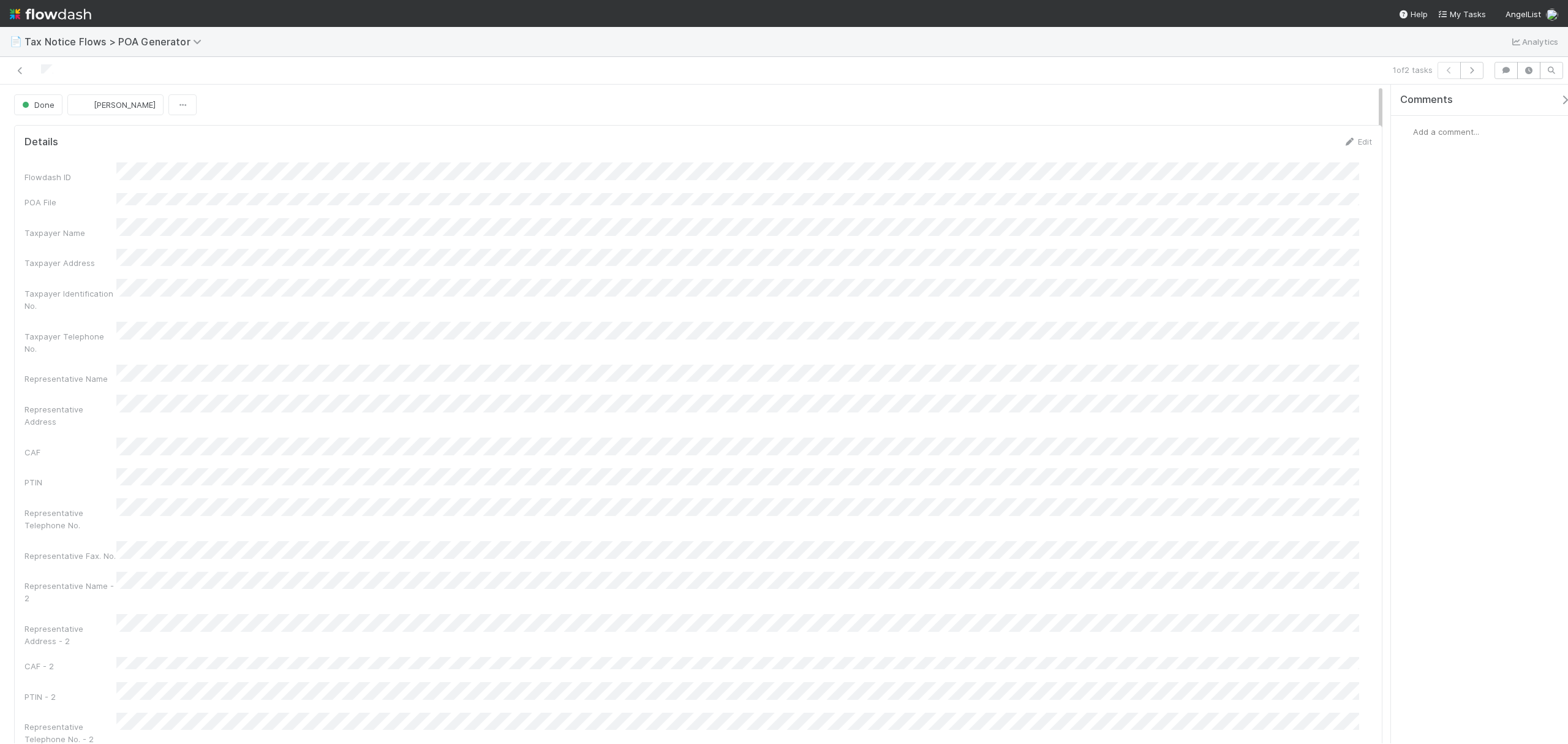
drag, startPoint x: 1380, startPoint y: 150, endPoint x: 1339, endPoint y: 69, distance: 90.8
click at [1339, 69] on div "1 of 2 tasks Done [PERSON_NAME] Details Edit Flowdash ID POA File Taxpayer Name…" at bounding box center [784, 400] width 1568 height 687
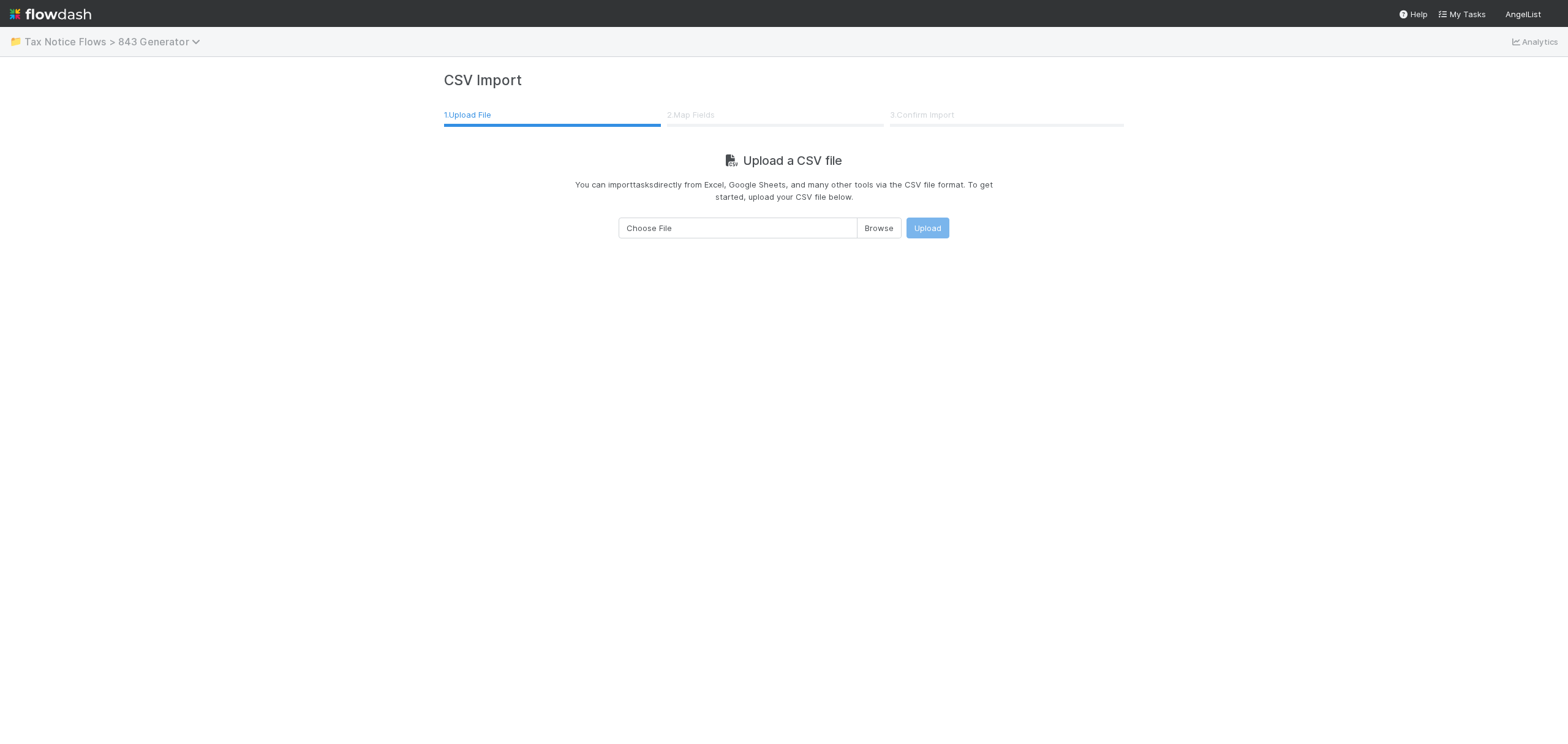
click at [87, 45] on span "Tax Notice Flows > 843 Generator" at bounding box center [115, 42] width 182 height 12
click at [139, 41] on div "Search workflows" at bounding box center [784, 372] width 1568 height 744
click at [479, 78] on h3 "CSV Import" at bounding box center [784, 80] width 680 height 17
click at [115, 46] on span "Tax Notice Flows > 843 Generator" at bounding box center [115, 42] width 182 height 12
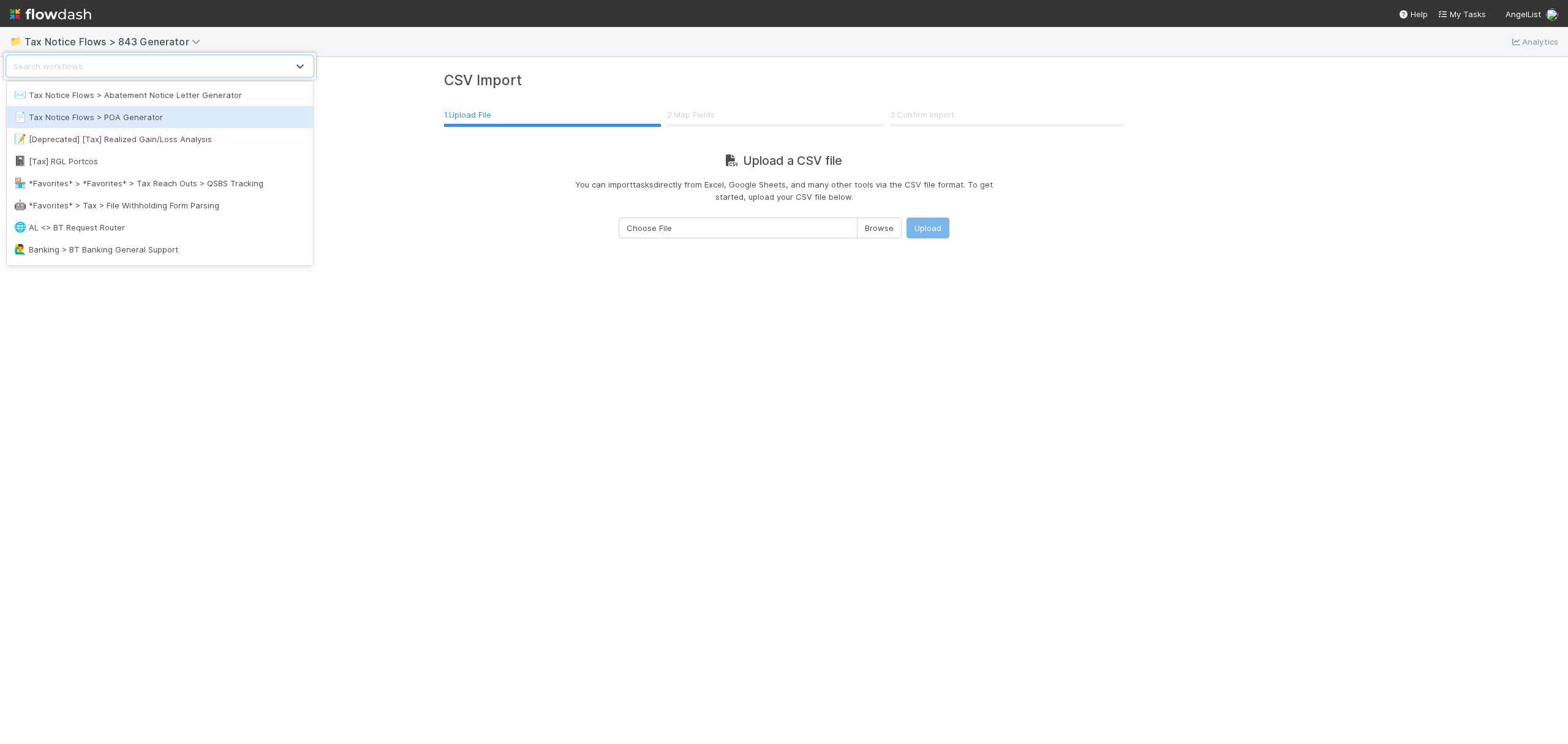
click at [136, 114] on div "📄 Tax Notice Flows > POA Generator" at bounding box center [159, 117] width 291 height 12
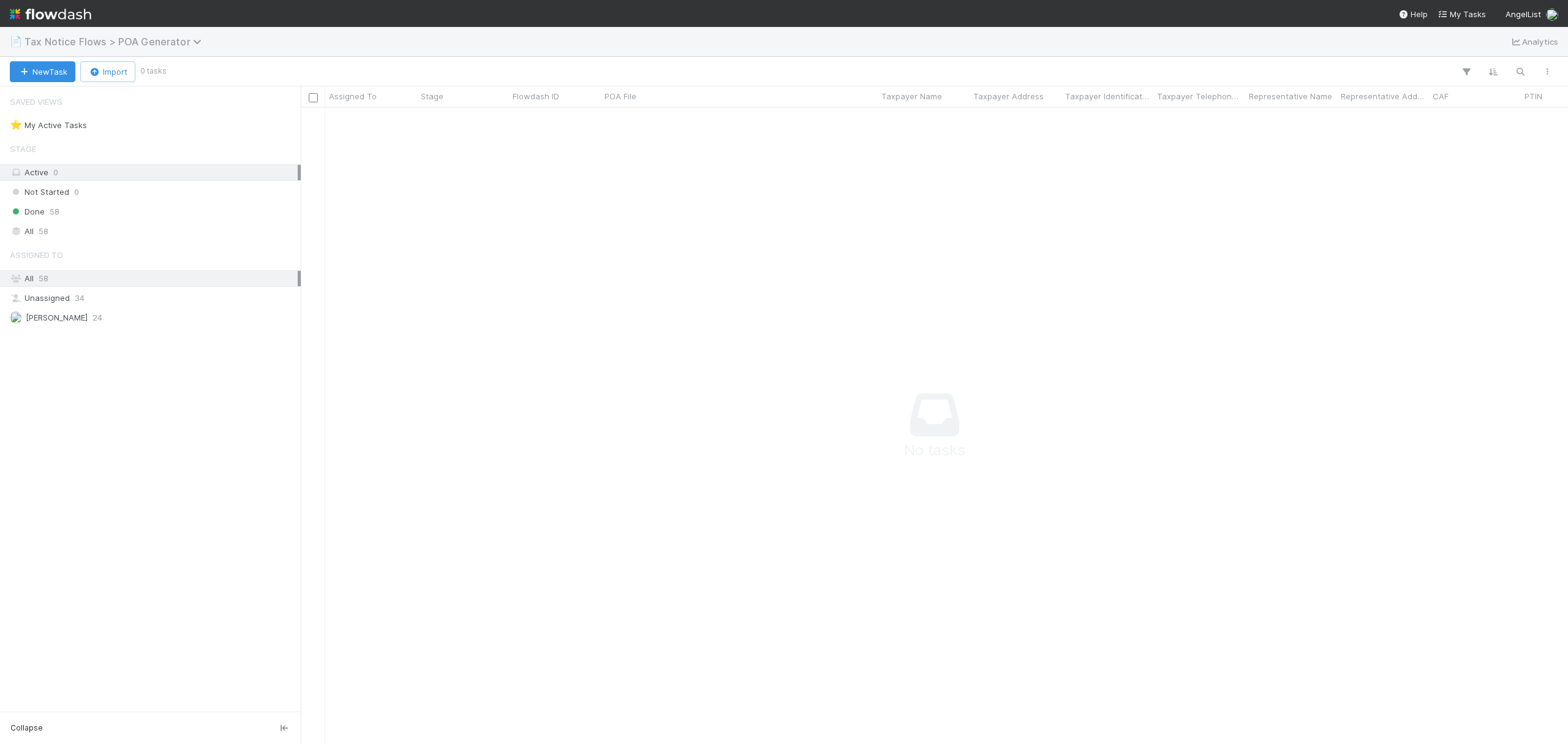
click at [167, 36] on span "Tax Notice Flows > POA Generator" at bounding box center [116, 42] width 183 height 12
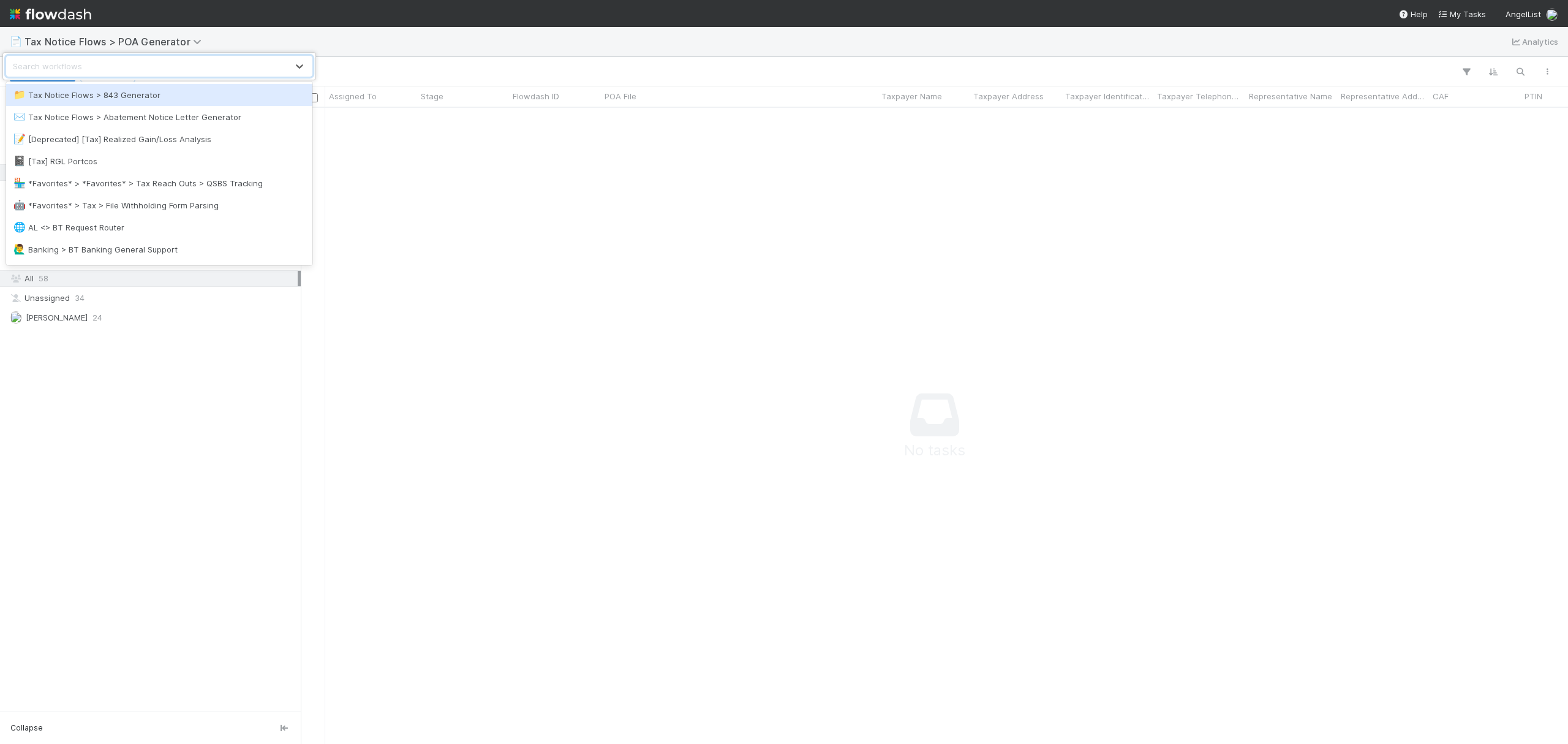
click at [148, 96] on div "📁 Tax Notice Flows > 843 Generator" at bounding box center [159, 95] width 291 height 12
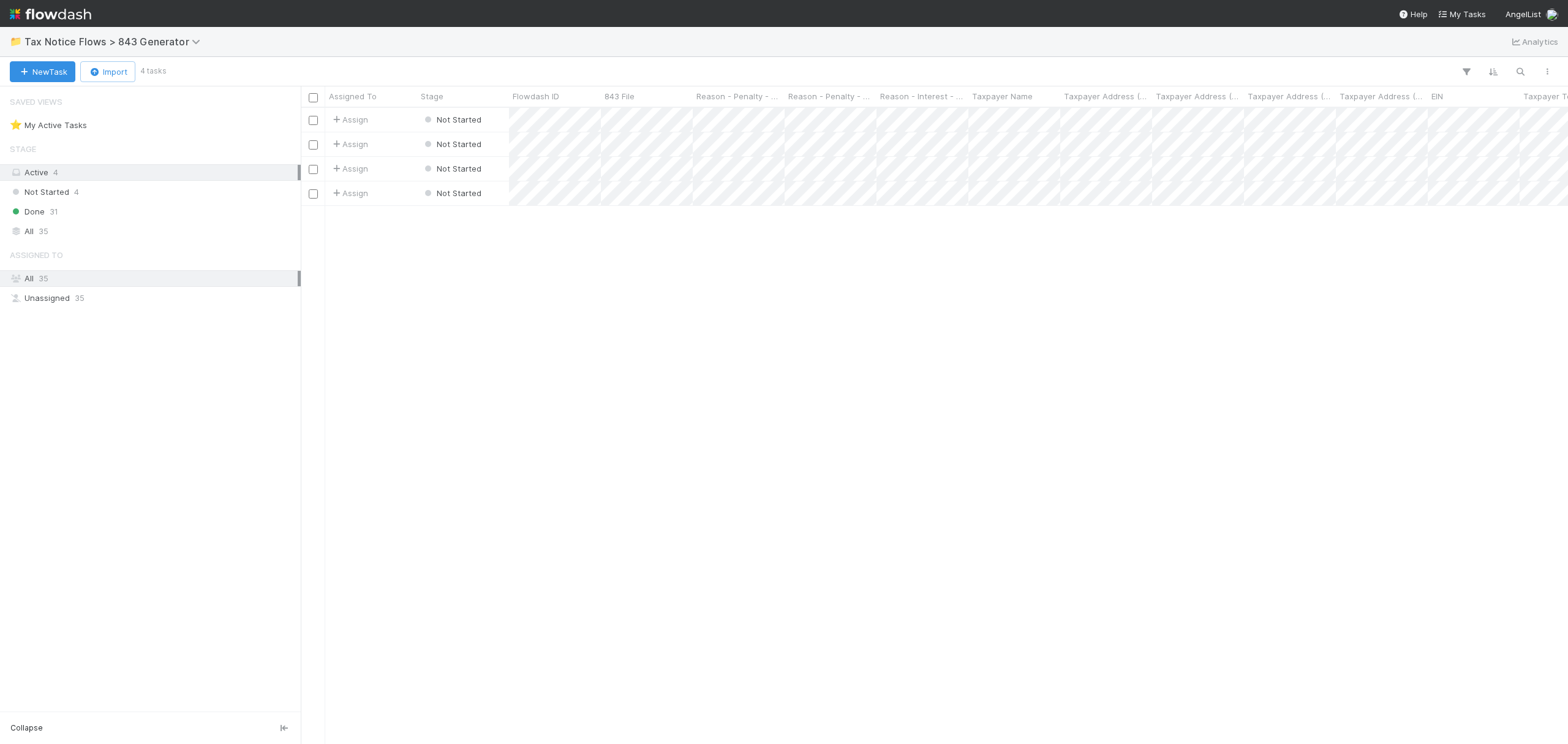
scroll to position [623, 1255]
click at [81, 214] on div "Done 31" at bounding box center [154, 212] width 288 height 15
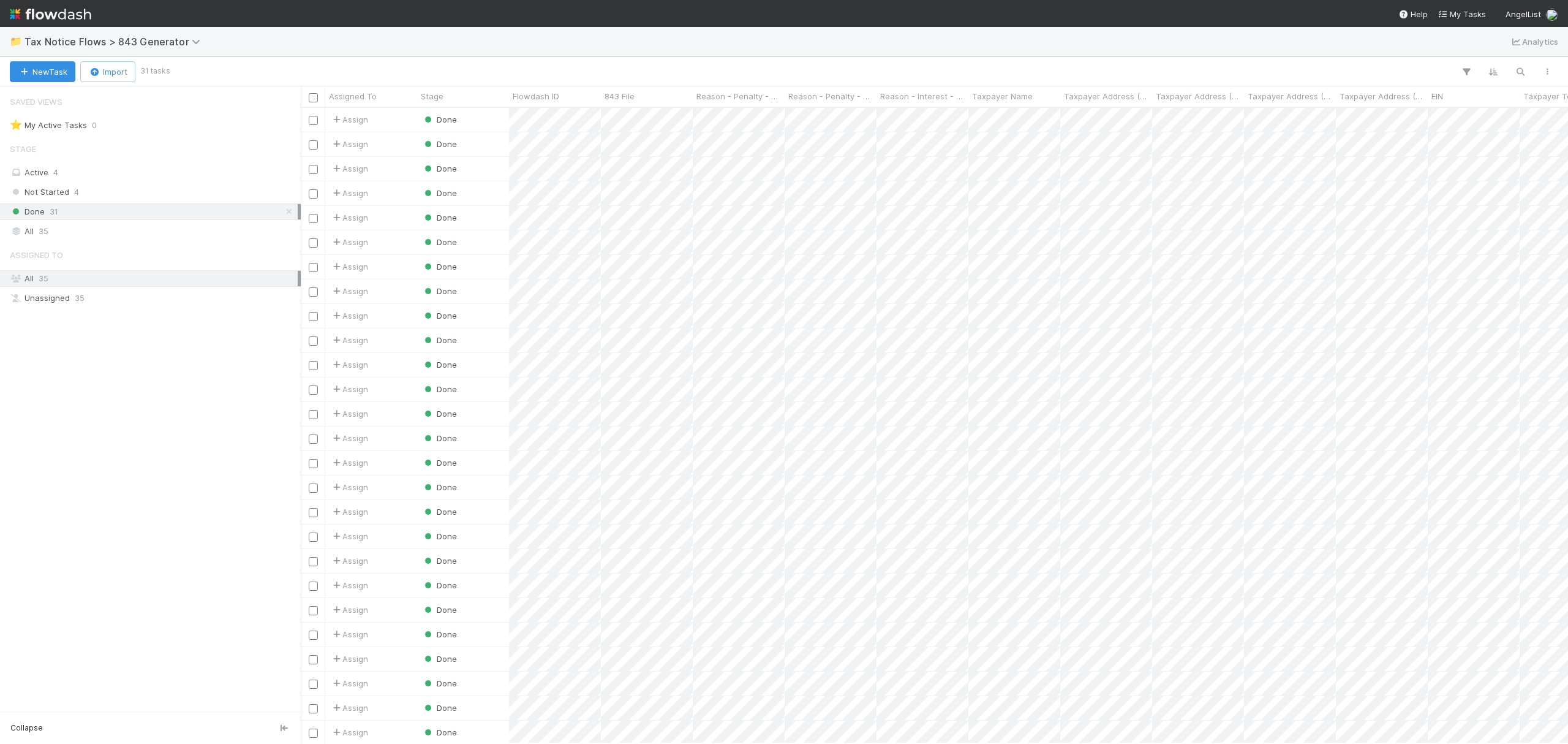
scroll to position [623, 1255]
click at [1523, 72] on icon "button" at bounding box center [1520, 71] width 12 height 11
type input "str"
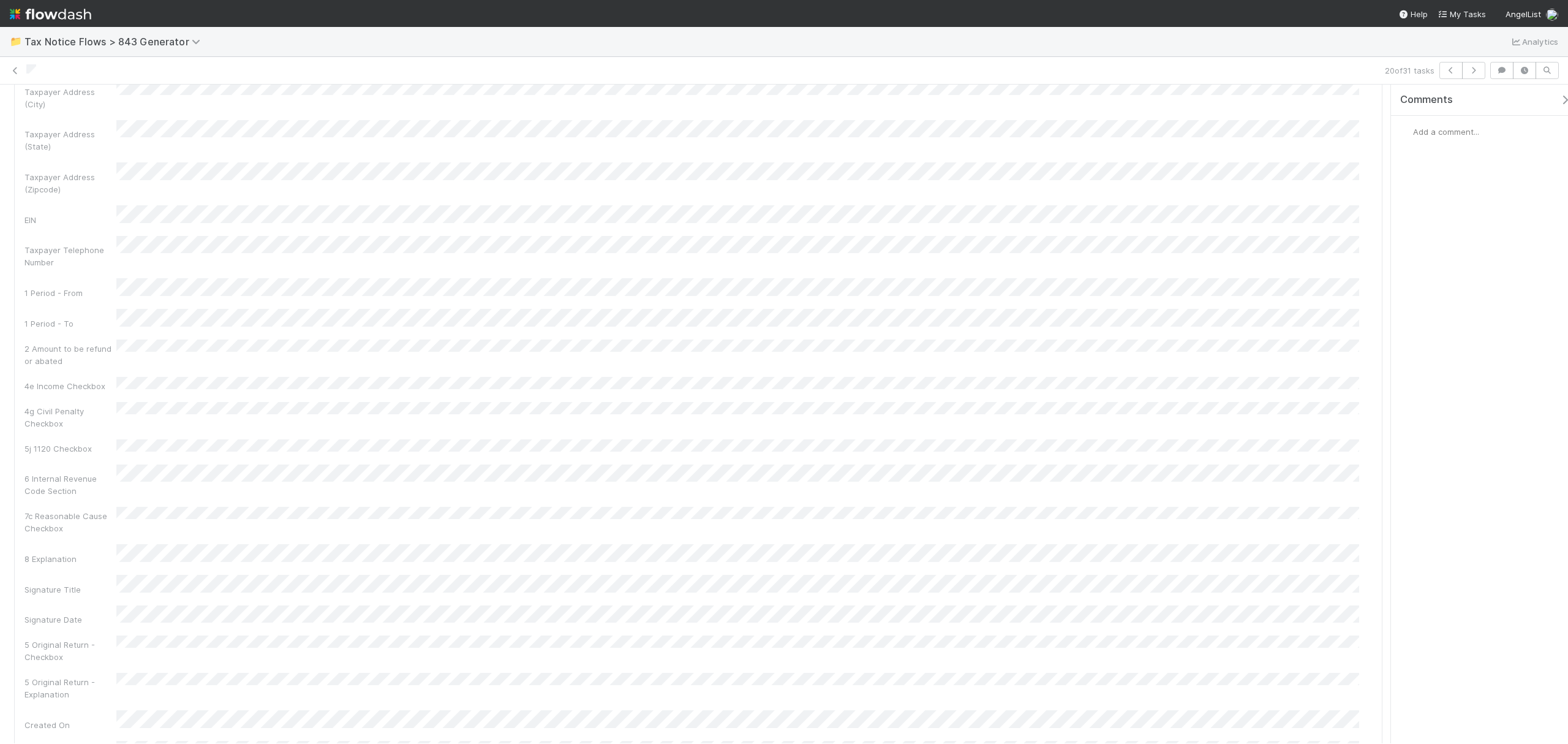
scroll to position [327, 0]
click at [1356, 394] on div "Details Edit Flowdash ID 843 File Reason - Penalty - Reasonable Cause Reason - …" at bounding box center [698, 406] width 1397 height 1226
click at [17, 70] on icon at bounding box center [15, 71] width 12 height 8
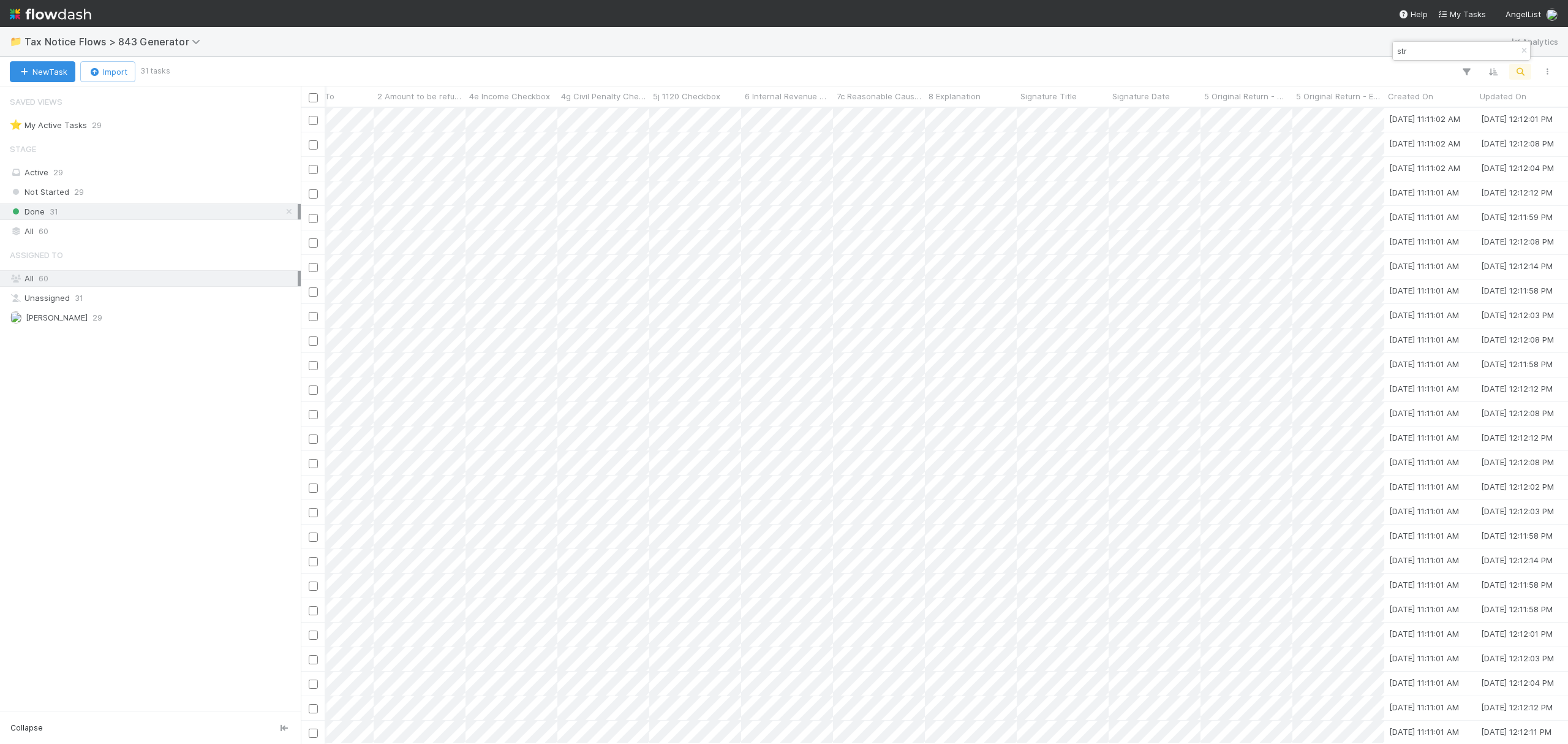
scroll to position [99, 1434]
click at [129, 193] on div "Not Started 29" at bounding box center [154, 192] width 288 height 15
click at [129, 213] on div "Done 31" at bounding box center [154, 212] width 288 height 15
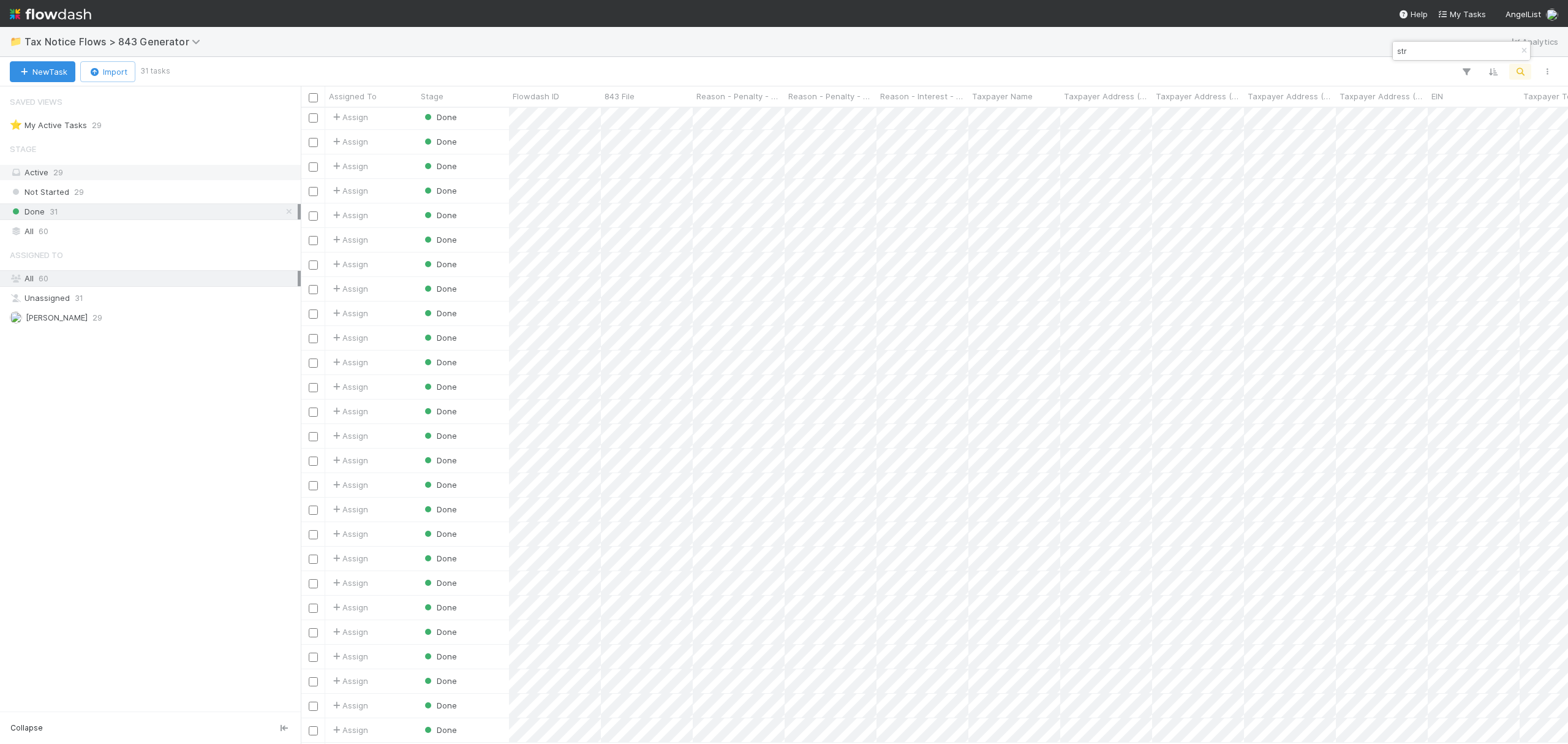
click at [94, 168] on div "Active 29" at bounding box center [154, 173] width 288 height 15
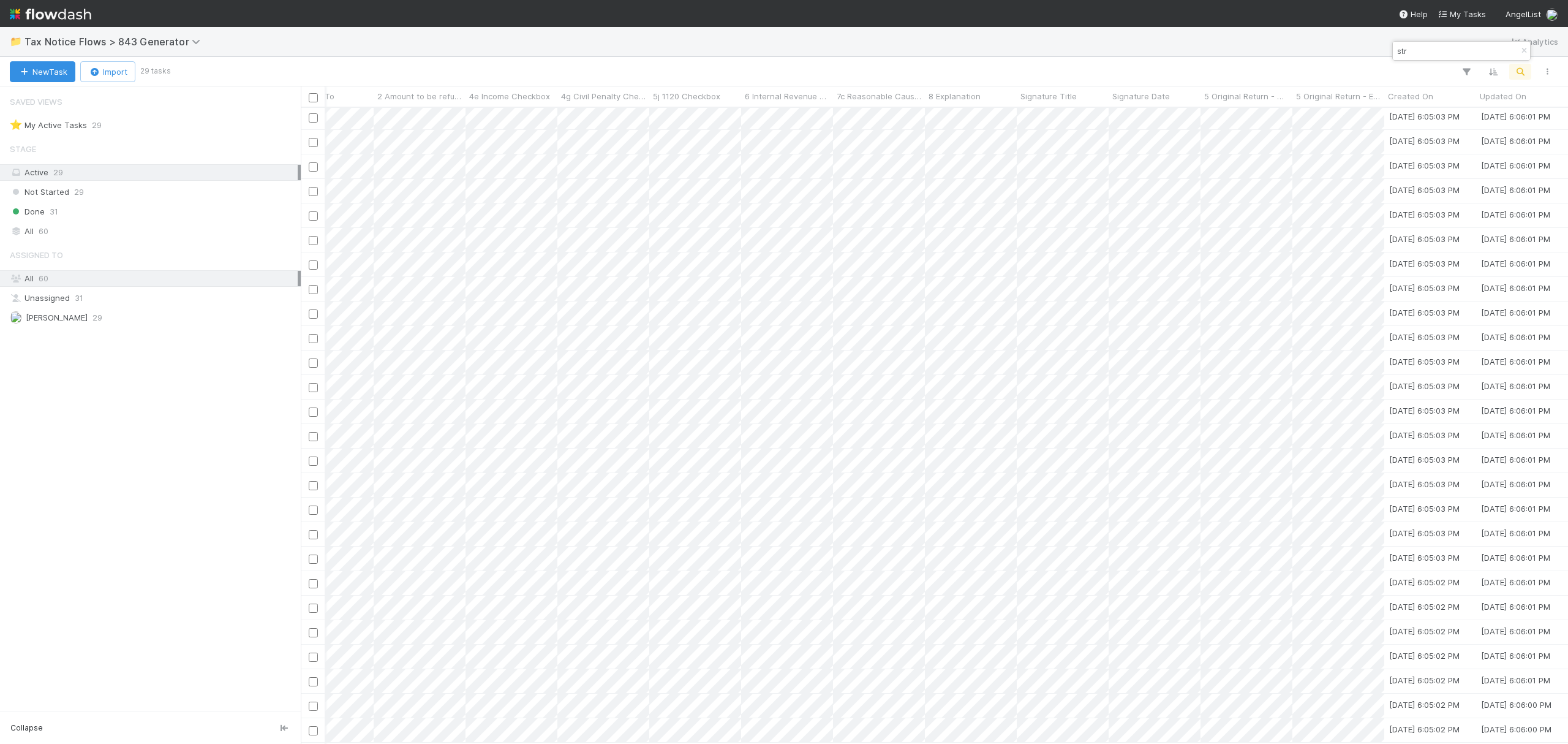
scroll to position [0, 1434]
click at [1326, 93] on span "5 Original Return - Explanation" at bounding box center [1338, 95] width 85 height 12
click at [1314, 70] on div "Sort A → Z Sort Z → A" at bounding box center [784, 372] width 1568 height 744
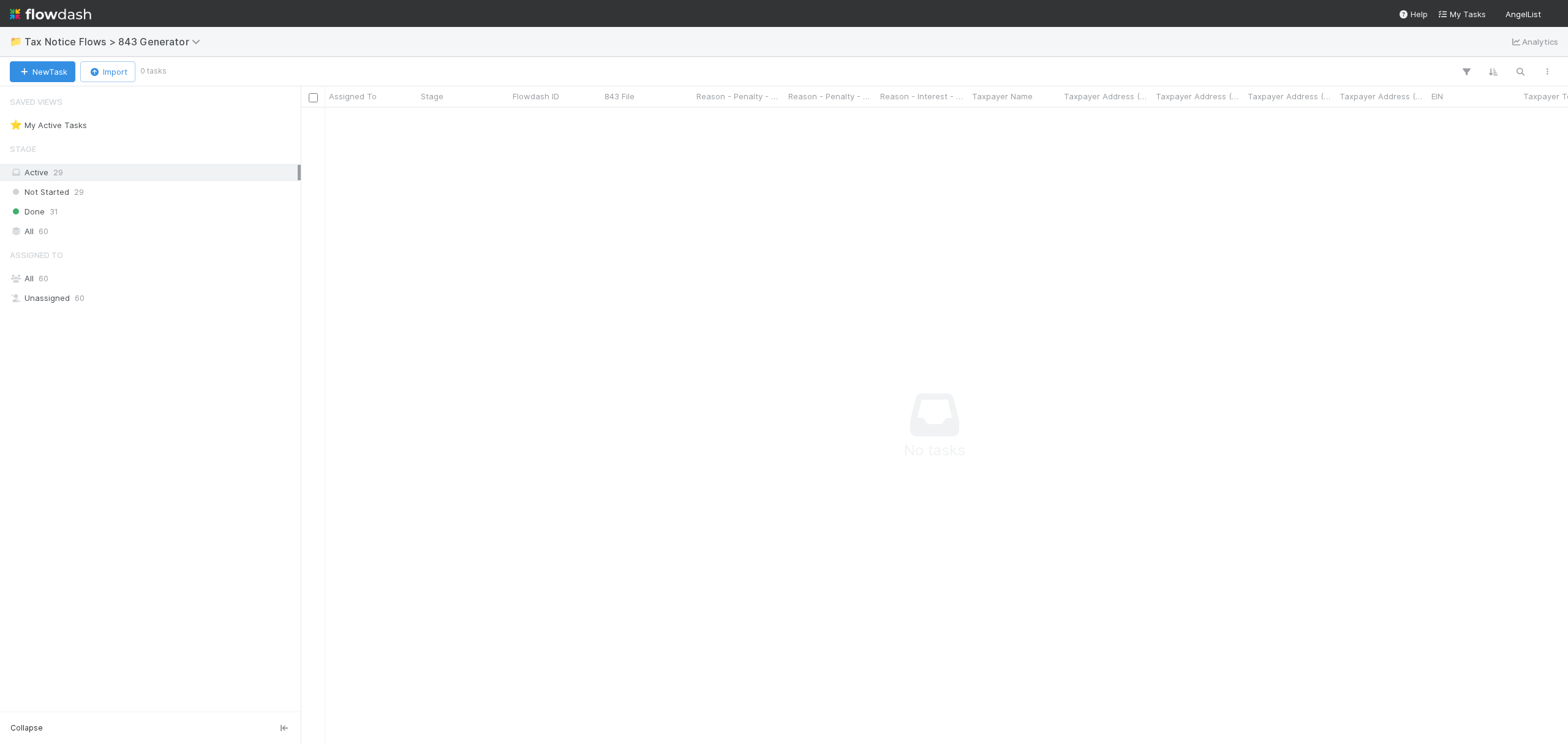
scroll to position [611, 1243]
click at [93, 189] on div "Not Started 29" at bounding box center [154, 192] width 288 height 15
click at [1518, 76] on icon "button" at bounding box center [1520, 71] width 12 height 11
click at [1518, 76] on div at bounding box center [784, 372] width 1568 height 744
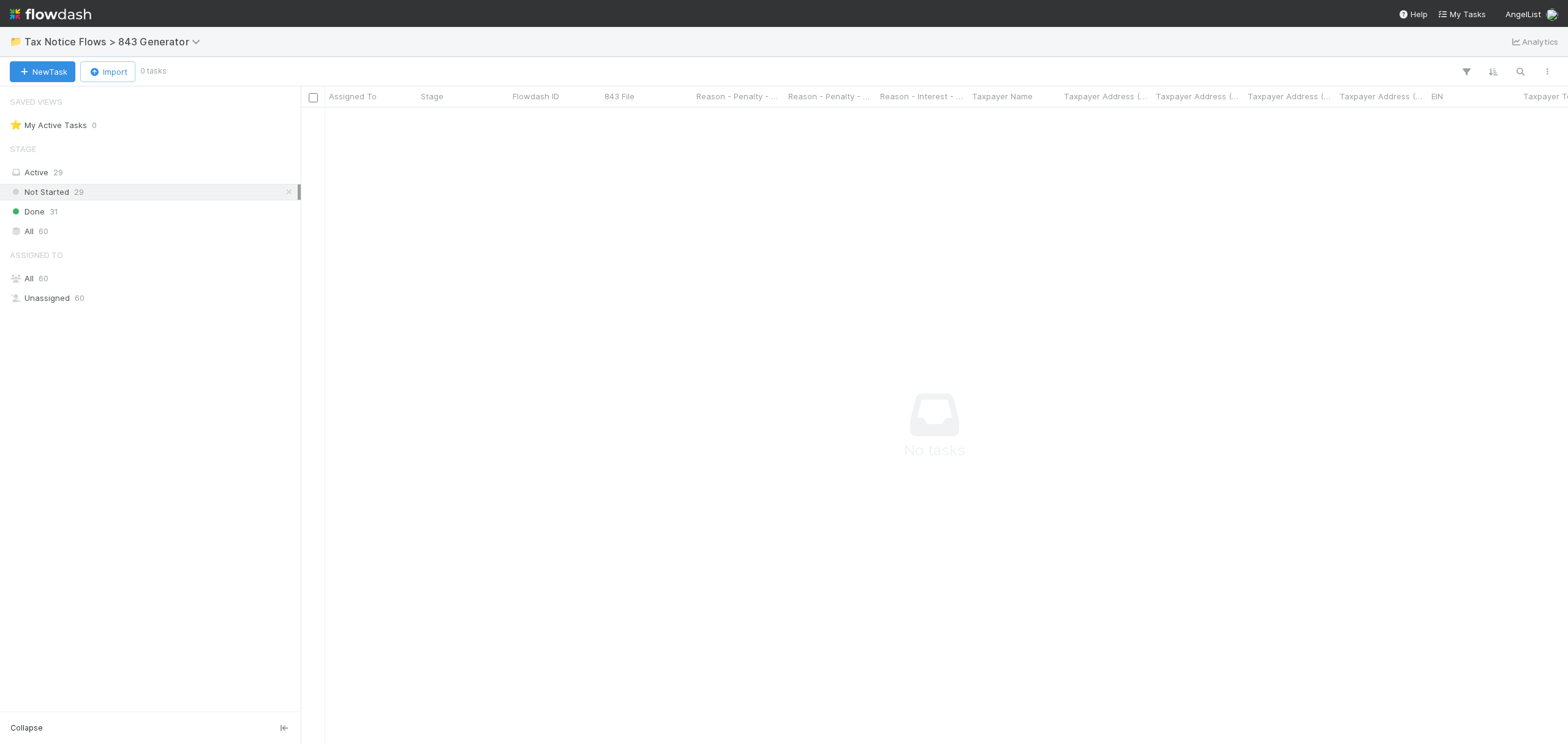
click at [310, 97] on input "checkbox" at bounding box center [313, 97] width 9 height 9
click at [315, 101] on input "checkbox" at bounding box center [313, 97] width 9 height 9
checkbox input "false"
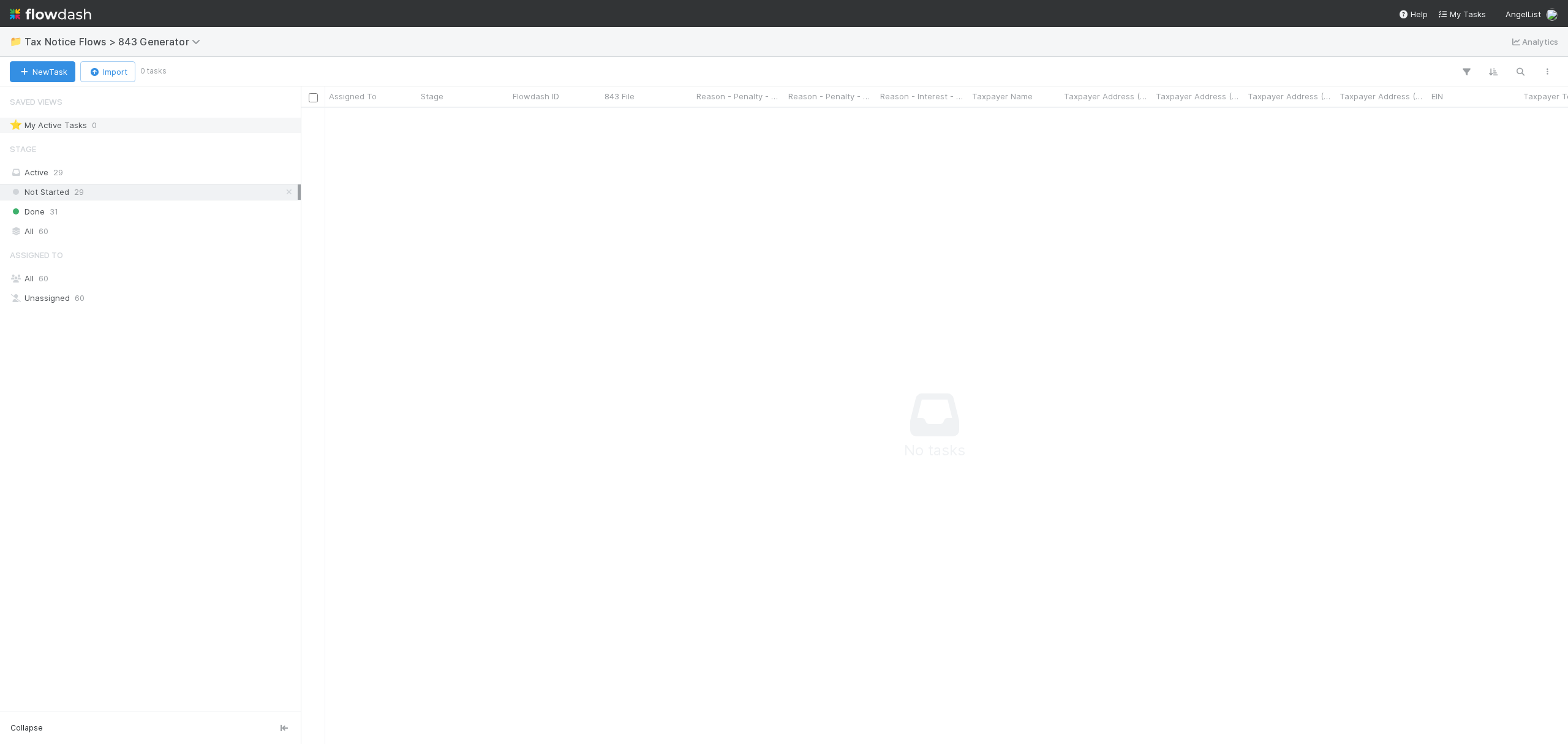
click at [104, 121] on div "⭐ My Active Tasks 0" at bounding box center [154, 125] width 288 height 15
click at [104, 123] on div "⭐ My Active Tasks 0" at bounding box center [154, 125] width 288 height 15
click at [48, 301] on div "Unassigned 60" at bounding box center [154, 298] width 288 height 15
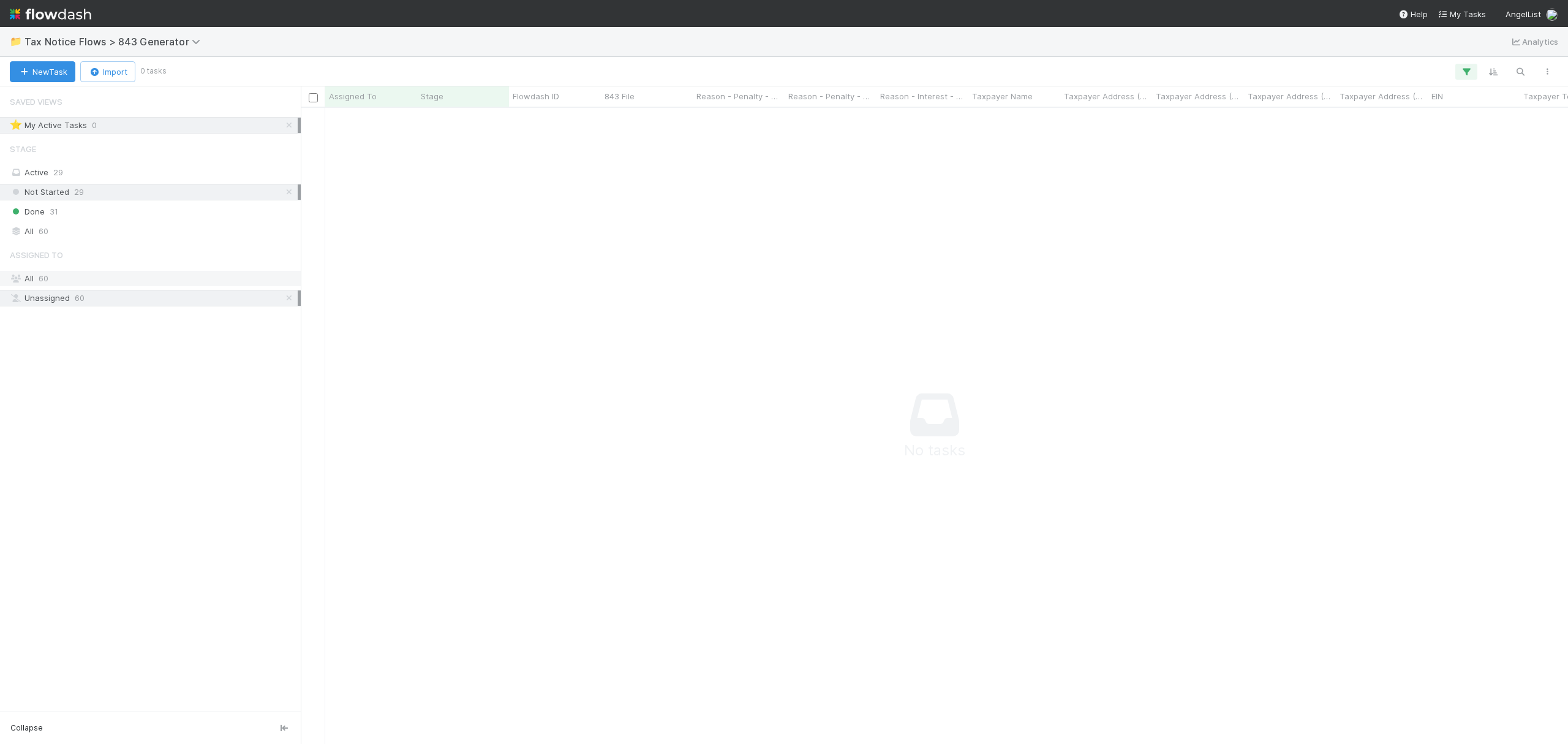
click at [40, 280] on span "60" at bounding box center [43, 278] width 10 height 10
click at [286, 195] on icon at bounding box center [289, 193] width 12 height 8
click at [288, 131] on link at bounding box center [289, 125] width 12 height 15
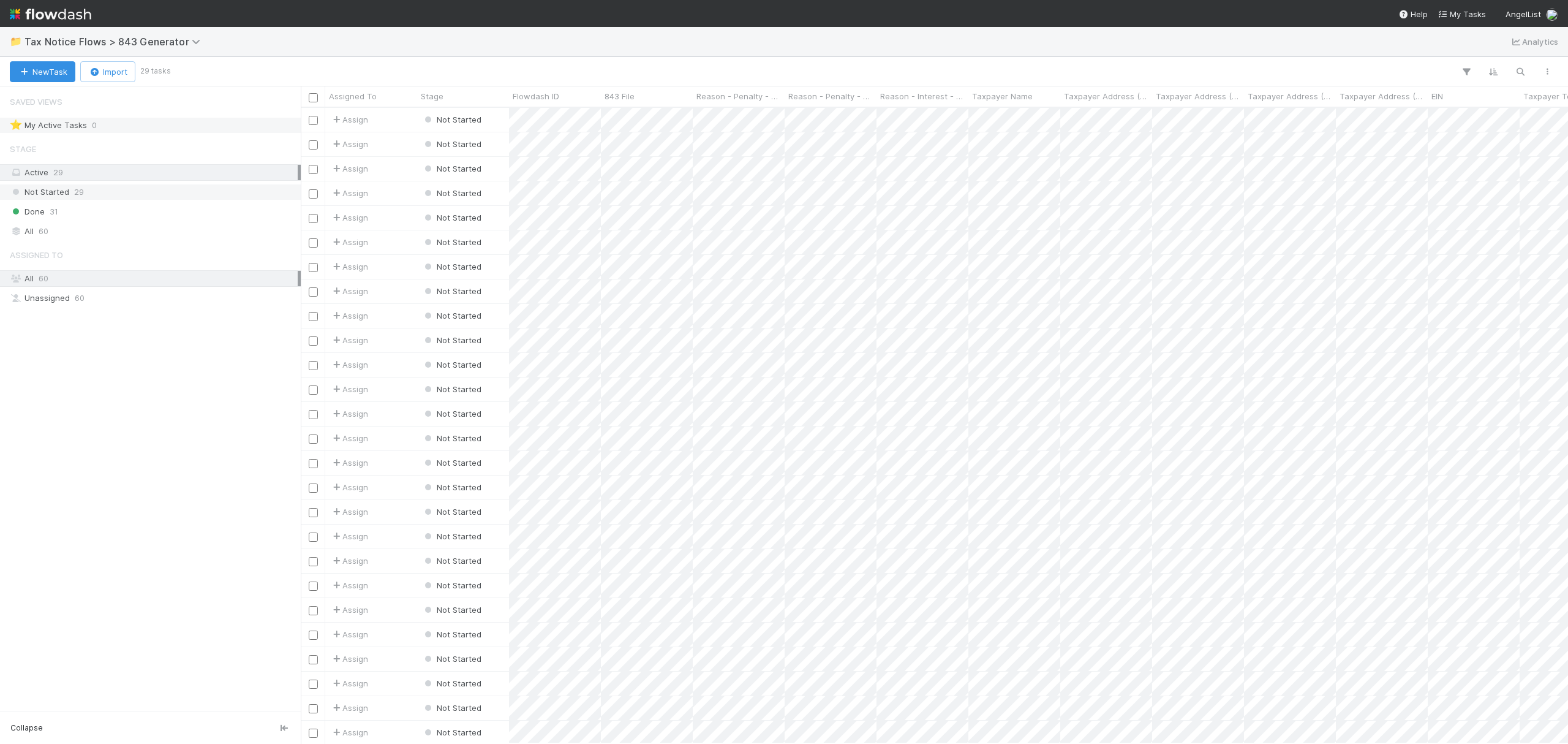
scroll to position [623, 1255]
click at [95, 194] on div "Not Started 29" at bounding box center [154, 192] width 288 height 15
click at [310, 100] on input "checkbox" at bounding box center [313, 97] width 9 height 9
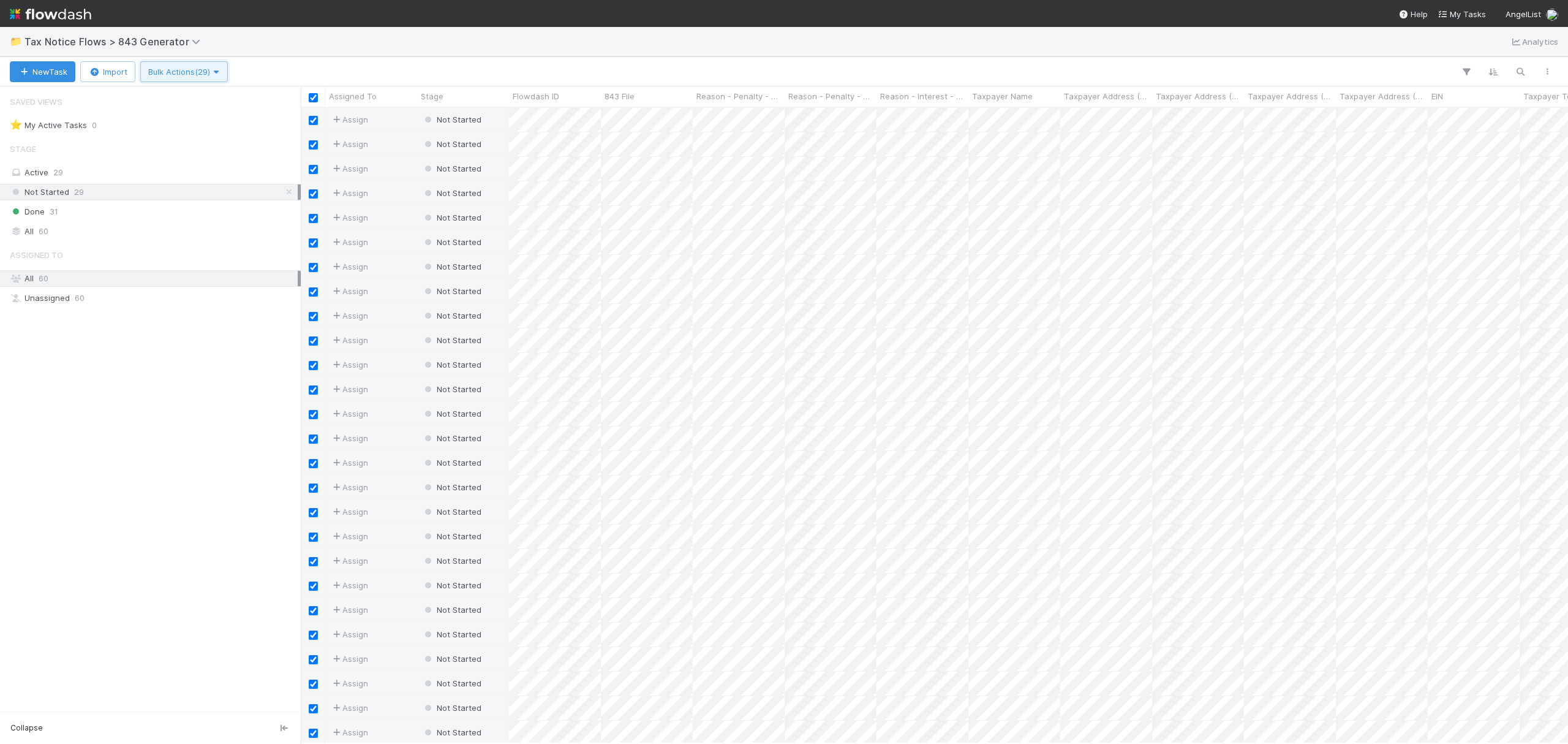
click at [207, 61] on button "Bulk Actions (29)" at bounding box center [184, 71] width 88 height 21
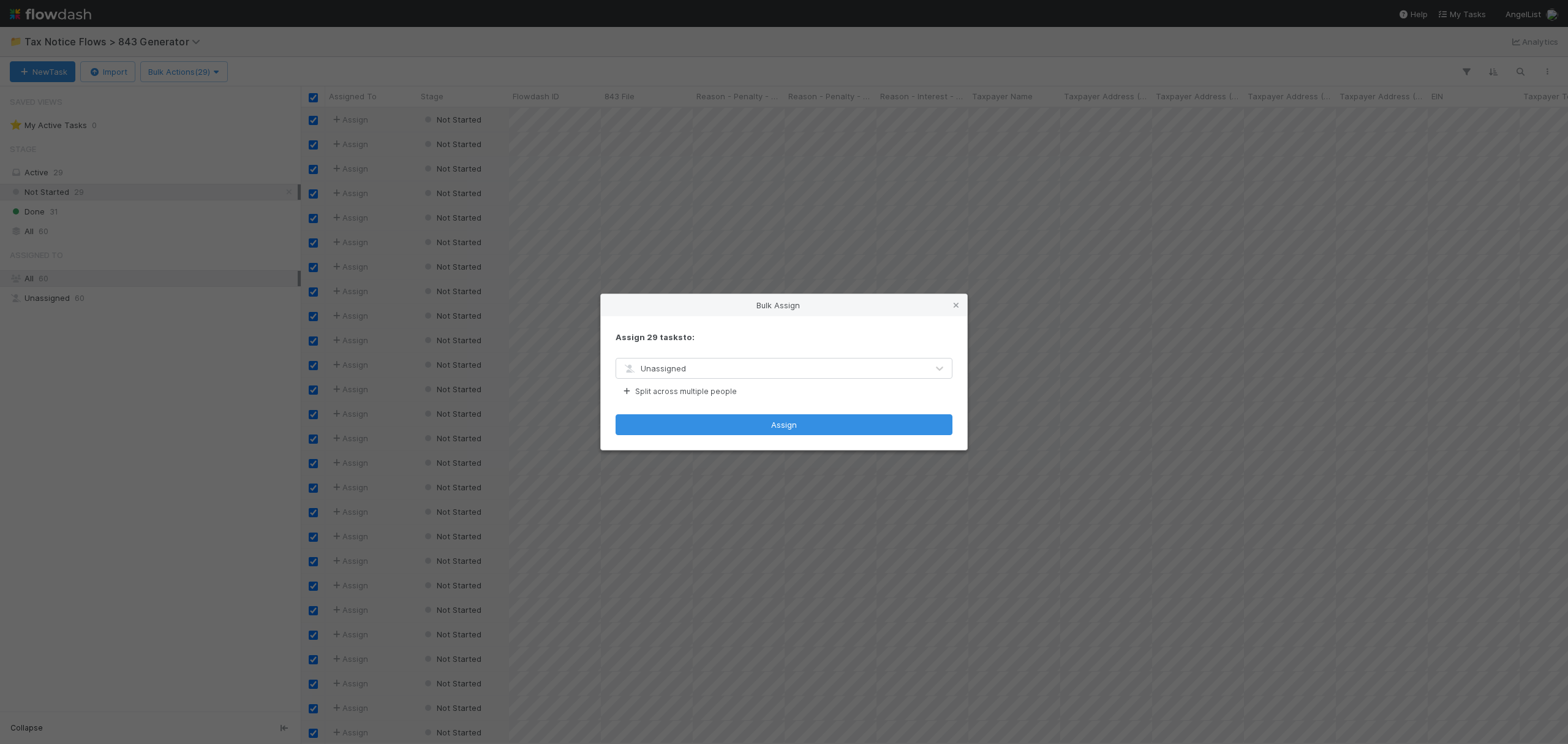
click at [733, 365] on div "Unassigned" at bounding box center [771, 369] width 311 height 20
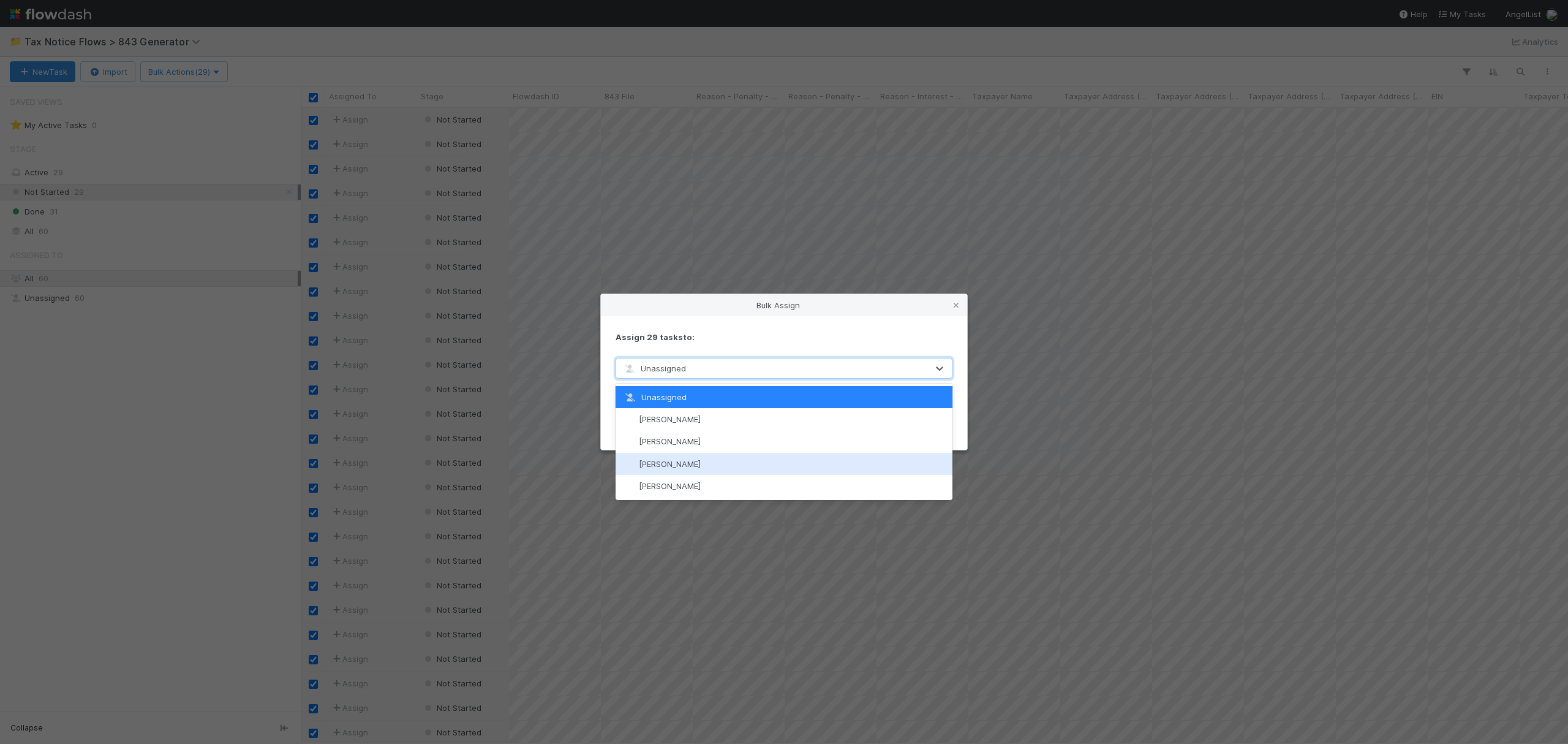
click at [689, 459] on span "[PERSON_NAME]" at bounding box center [670, 464] width 62 height 10
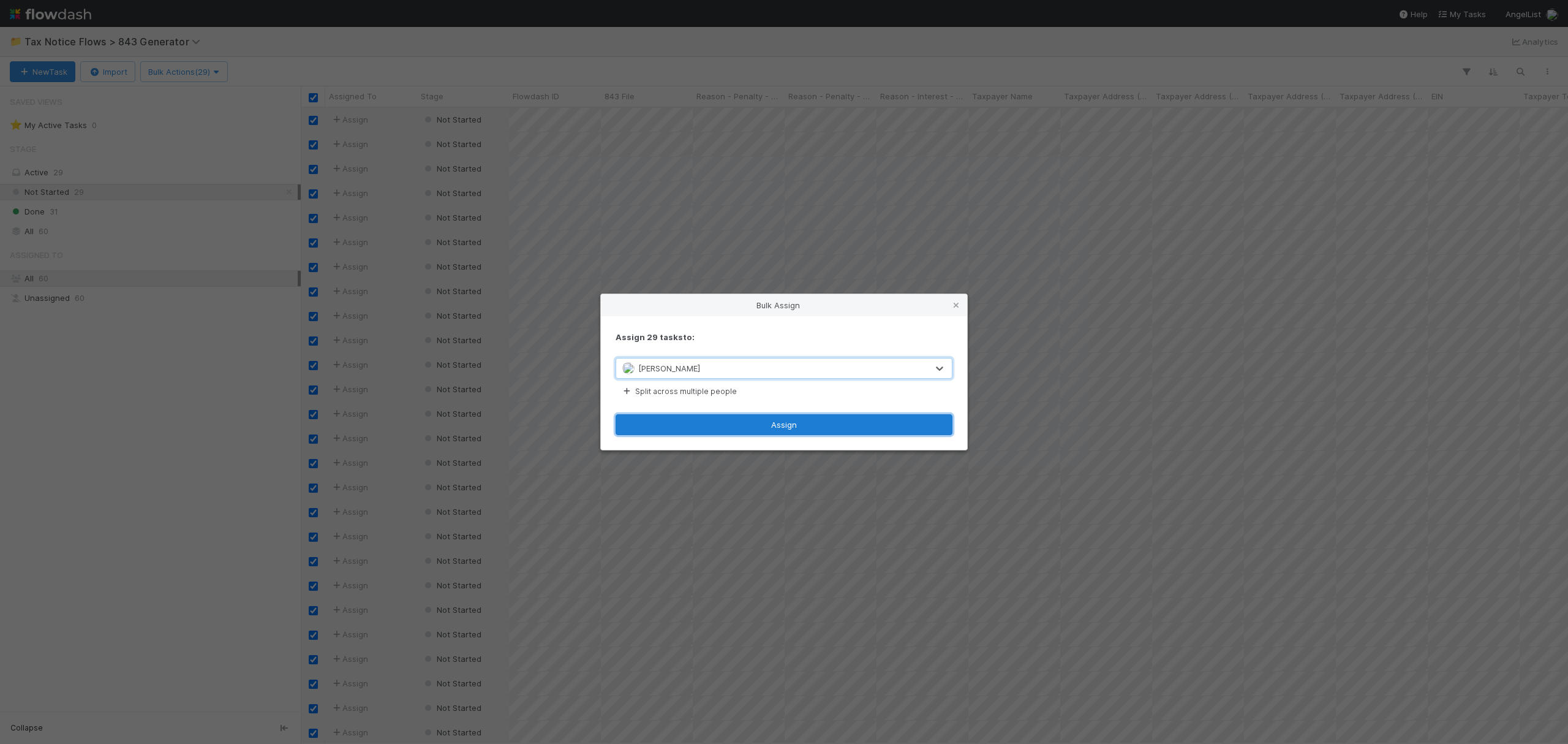
click at [699, 422] on button "Assign" at bounding box center [784, 424] width 337 height 21
checkbox input "false"
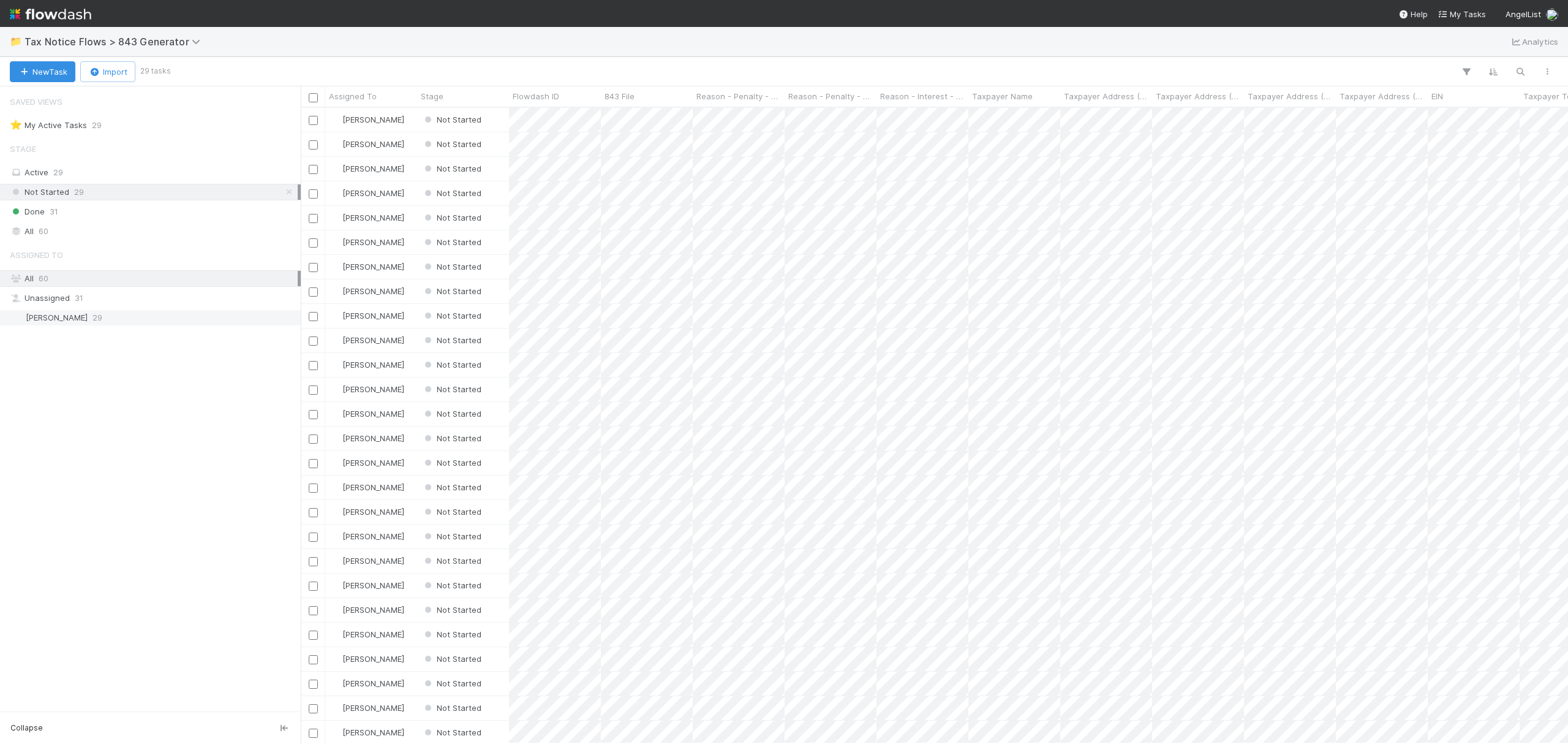
click at [175, 316] on div "Fareeha Naim 29" at bounding box center [154, 317] width 288 height 15
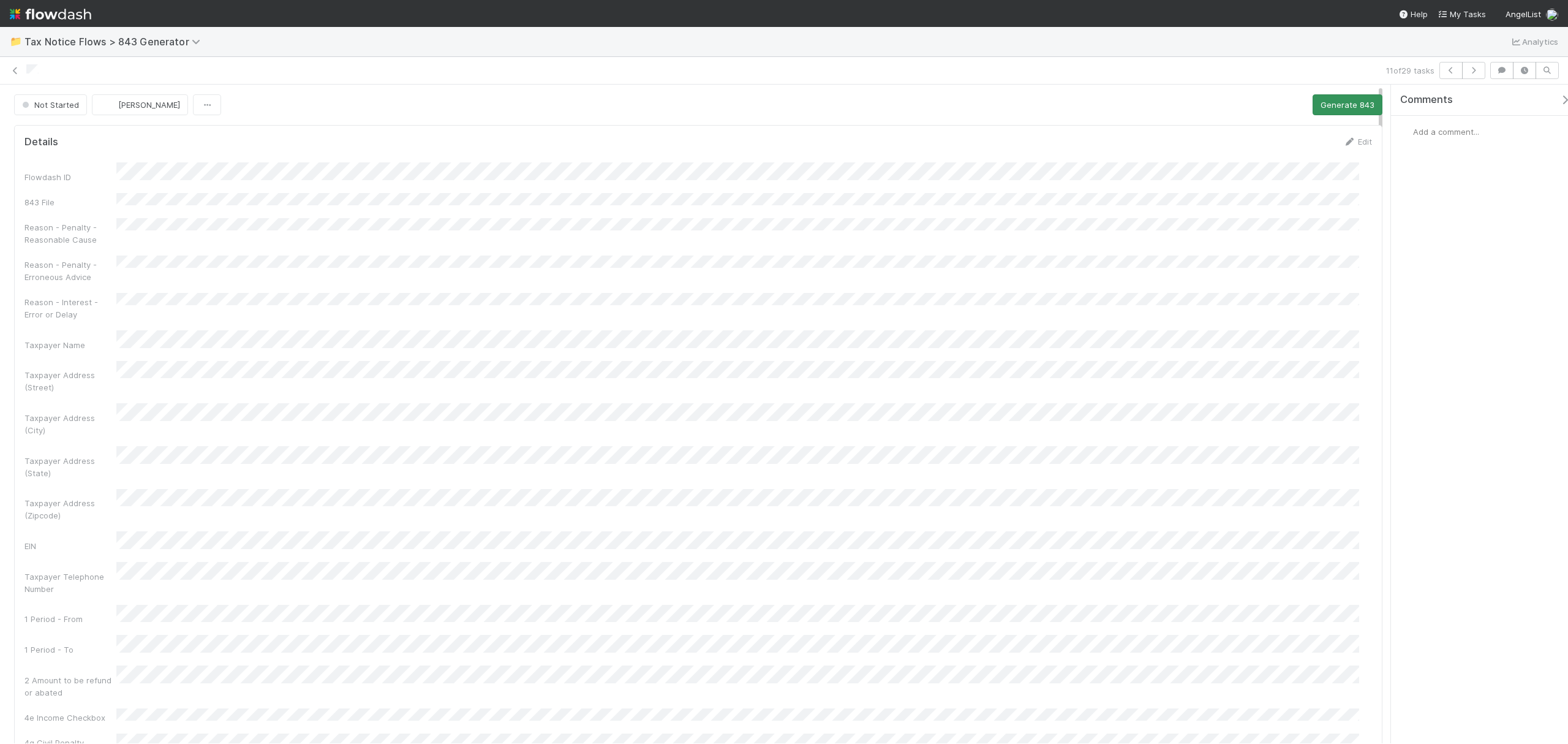
drag, startPoint x: 1380, startPoint y: 165, endPoint x: 1364, endPoint y: 115, distance: 52.5
click at [1392, 128] on div "Not Started Fareeha Naim Generate 843 Details Edit Flowdash ID 843 File Reason …" at bounding box center [784, 414] width 1568 height 658
click at [1344, 105] on button "Generate 843" at bounding box center [1347, 105] width 70 height 21
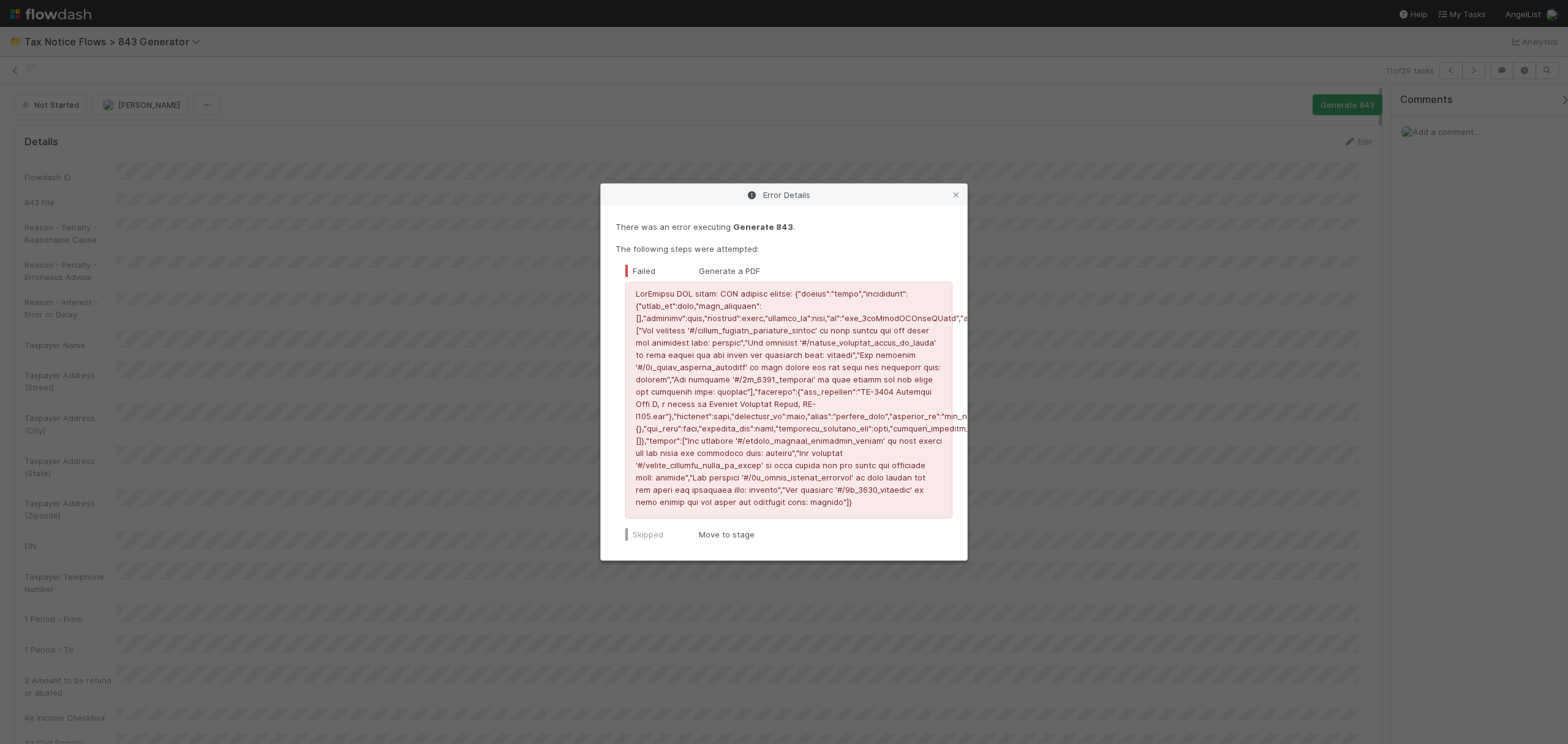
click at [1057, 442] on div "Error Details There was an error executing Generate 843 . The following steps w…" at bounding box center [784, 372] width 1568 height 744
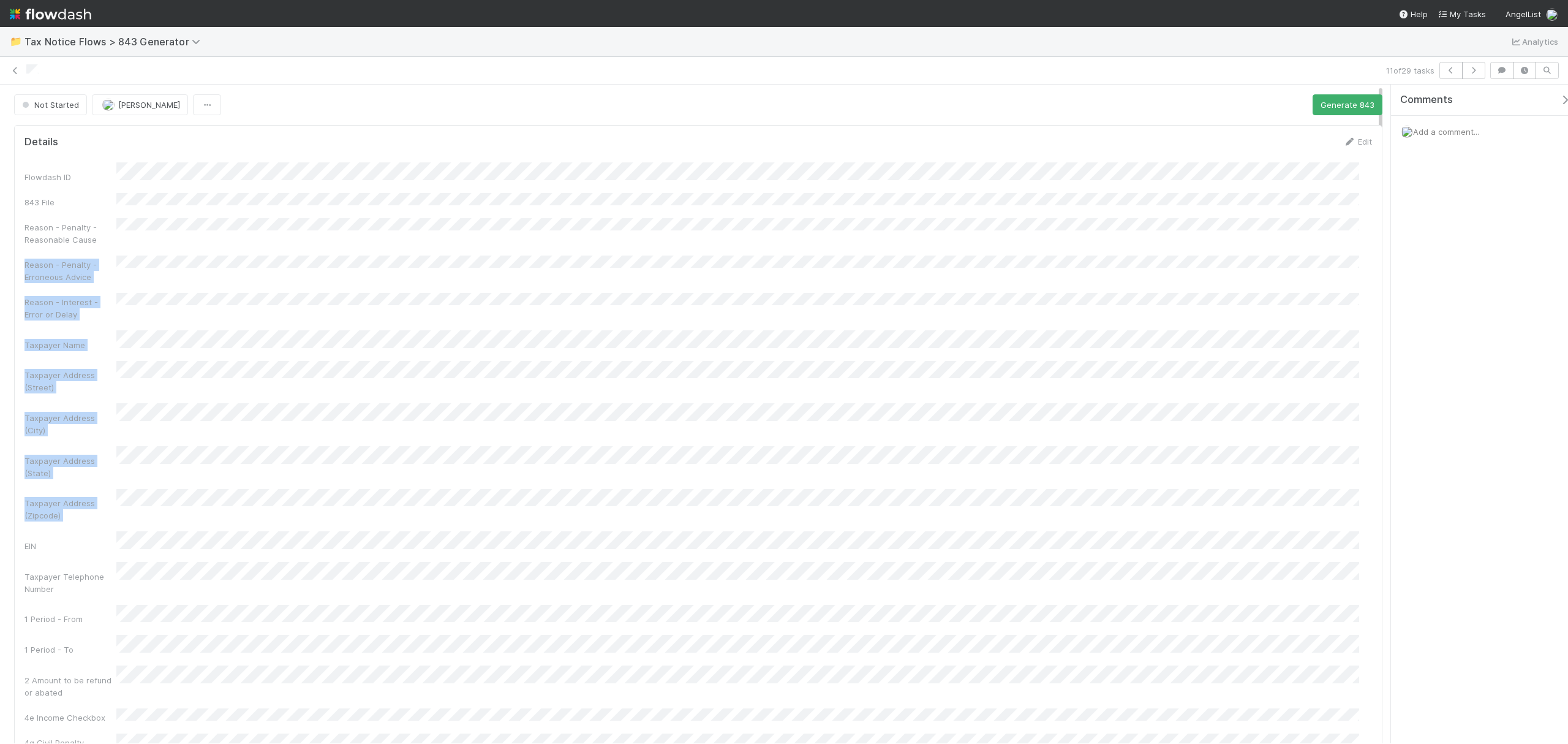
drag, startPoint x: 1383, startPoint y: 216, endPoint x: 1383, endPoint y: 453, distance: 237.0
click at [1383, 453] on div "Details Edit Flowdash ID 843 File Reason - Penalty - Reasonable Cause Reason - …" at bounding box center [698, 736] width 1397 height 1231
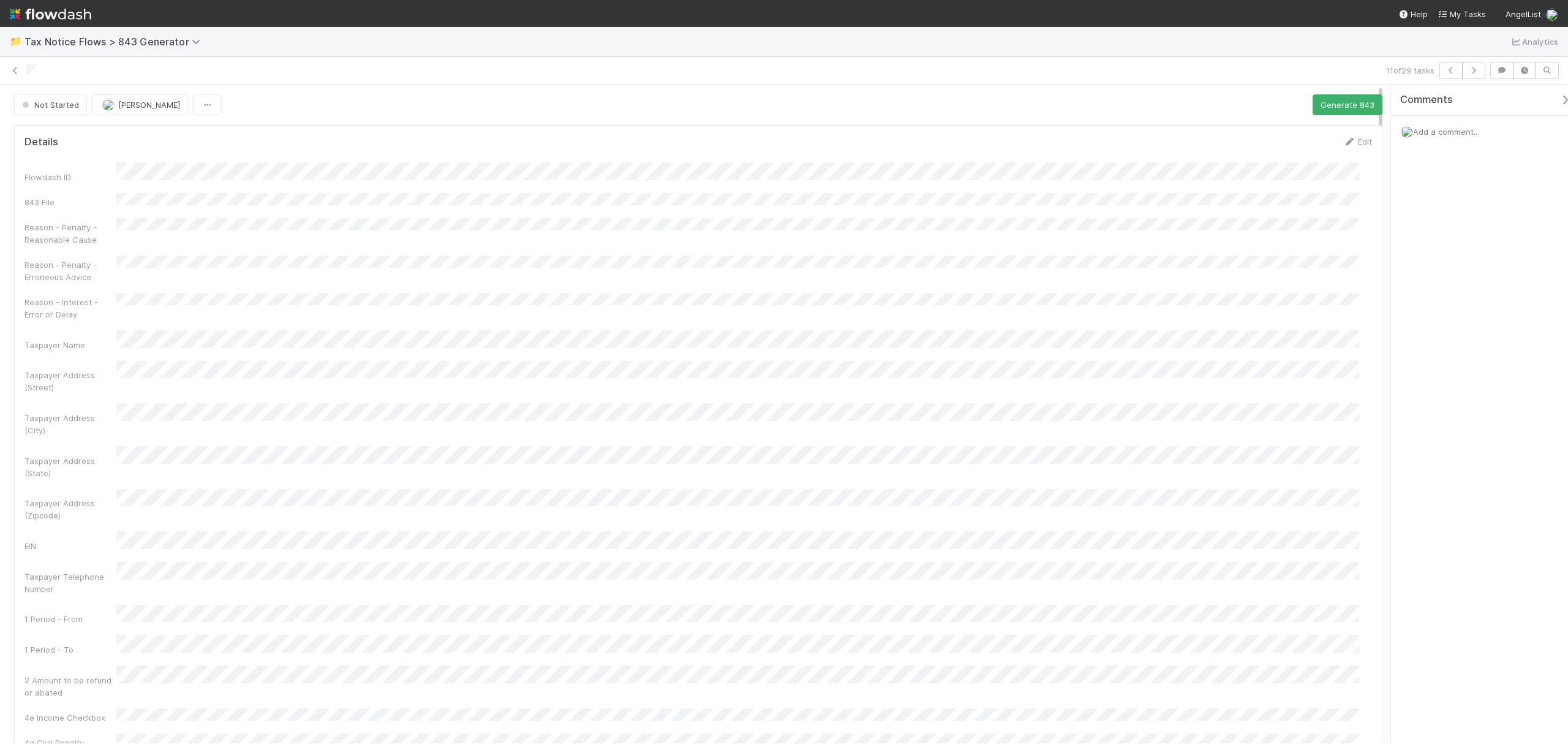
drag, startPoint x: 1380, startPoint y: 267, endPoint x: 1272, endPoint y: 184, distance: 136.2
click at [1272, 184] on div "Details Edit Flowdash ID 843 File Reason - Penalty - Reasonable Cause Reason - …" at bounding box center [698, 736] width 1397 height 1231
click at [201, 104] on icon "button" at bounding box center [207, 105] width 12 height 8
click at [322, 101] on div "Duplicate Delete" at bounding box center [784, 372] width 1568 height 744
click at [1316, 106] on button "Generate 843" at bounding box center [1347, 105] width 70 height 21
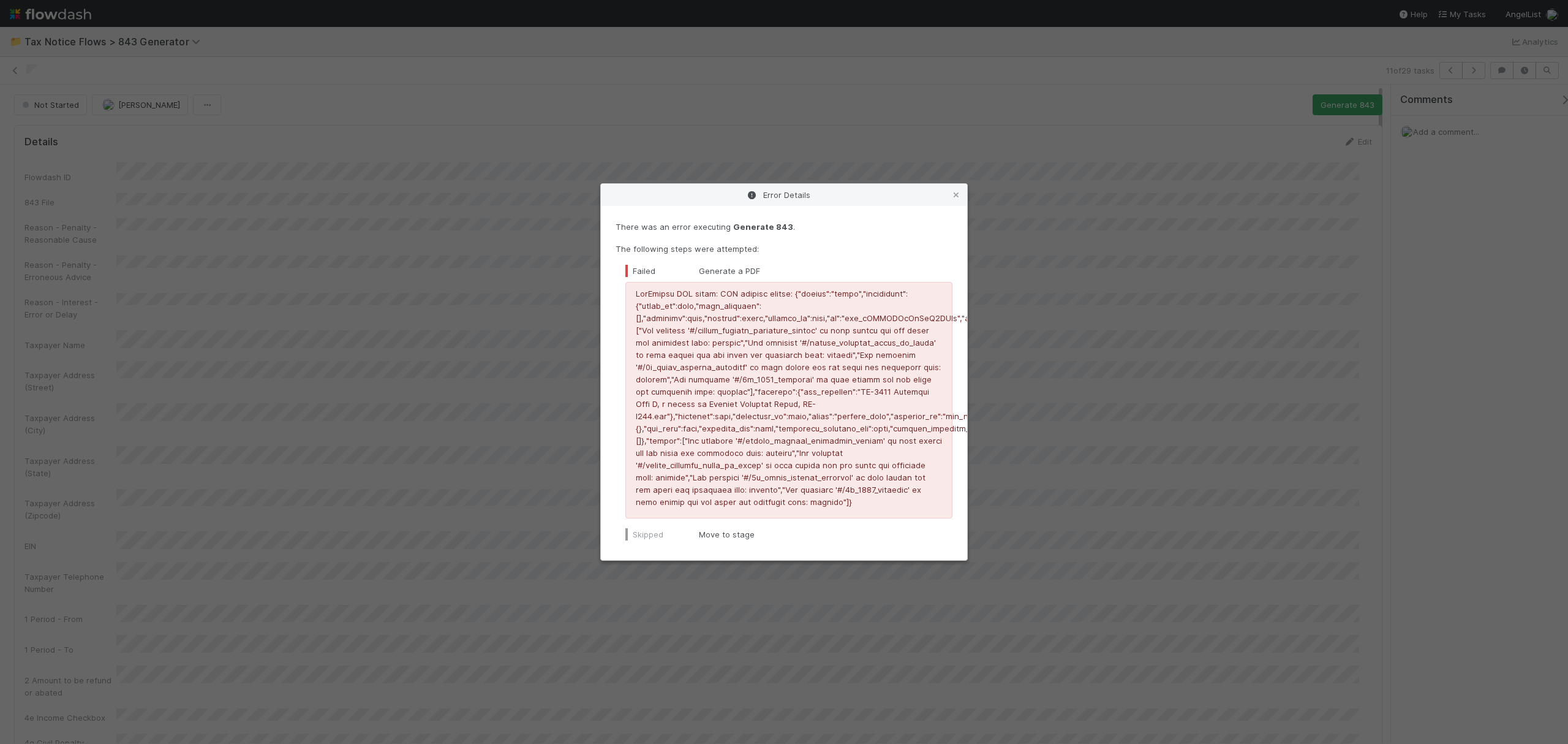
click at [1050, 249] on div "Error Details There was an error executing Generate 843 . The following steps w…" at bounding box center [784, 372] width 1568 height 744
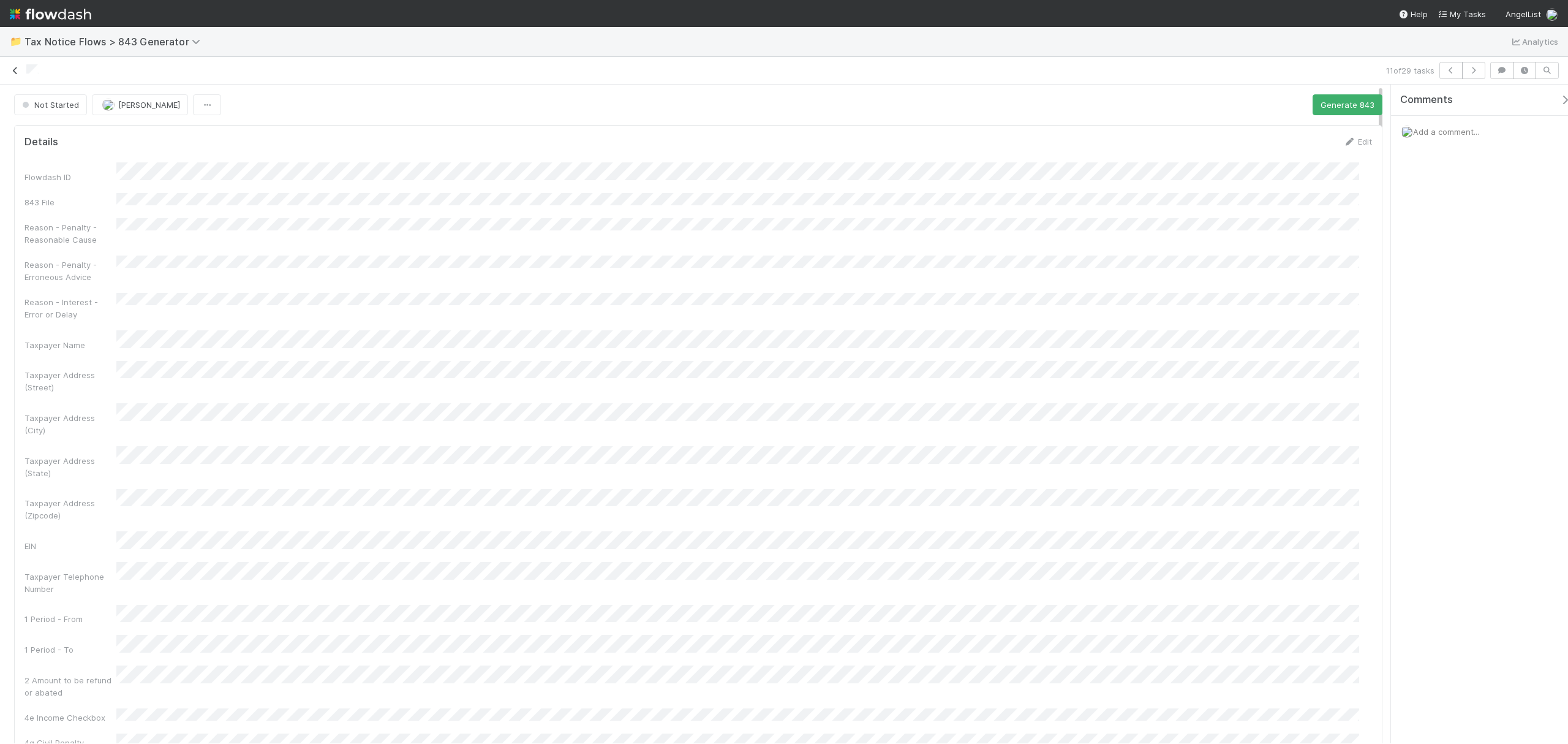
click at [12, 72] on icon at bounding box center [15, 71] width 12 height 8
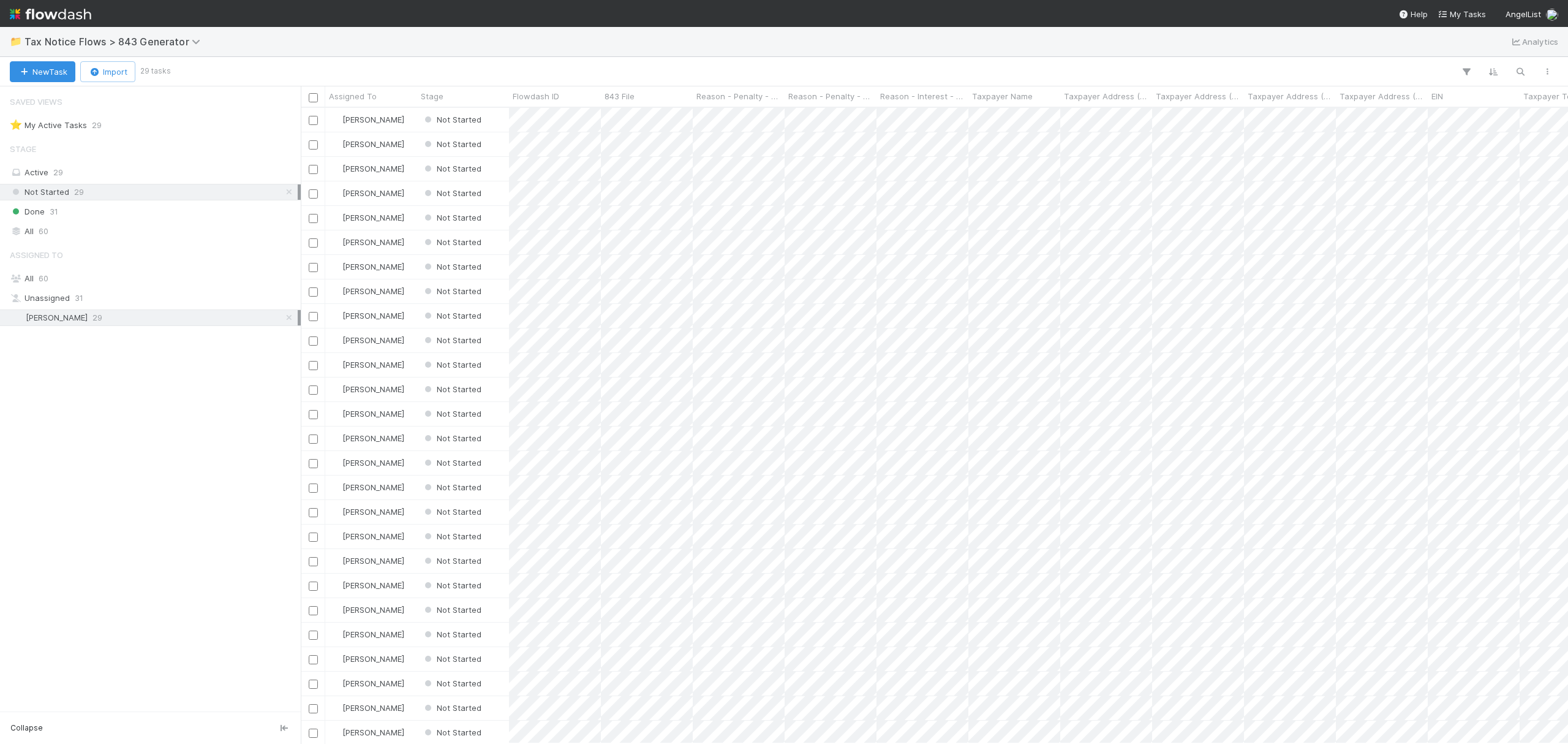
scroll to position [623, 1255]
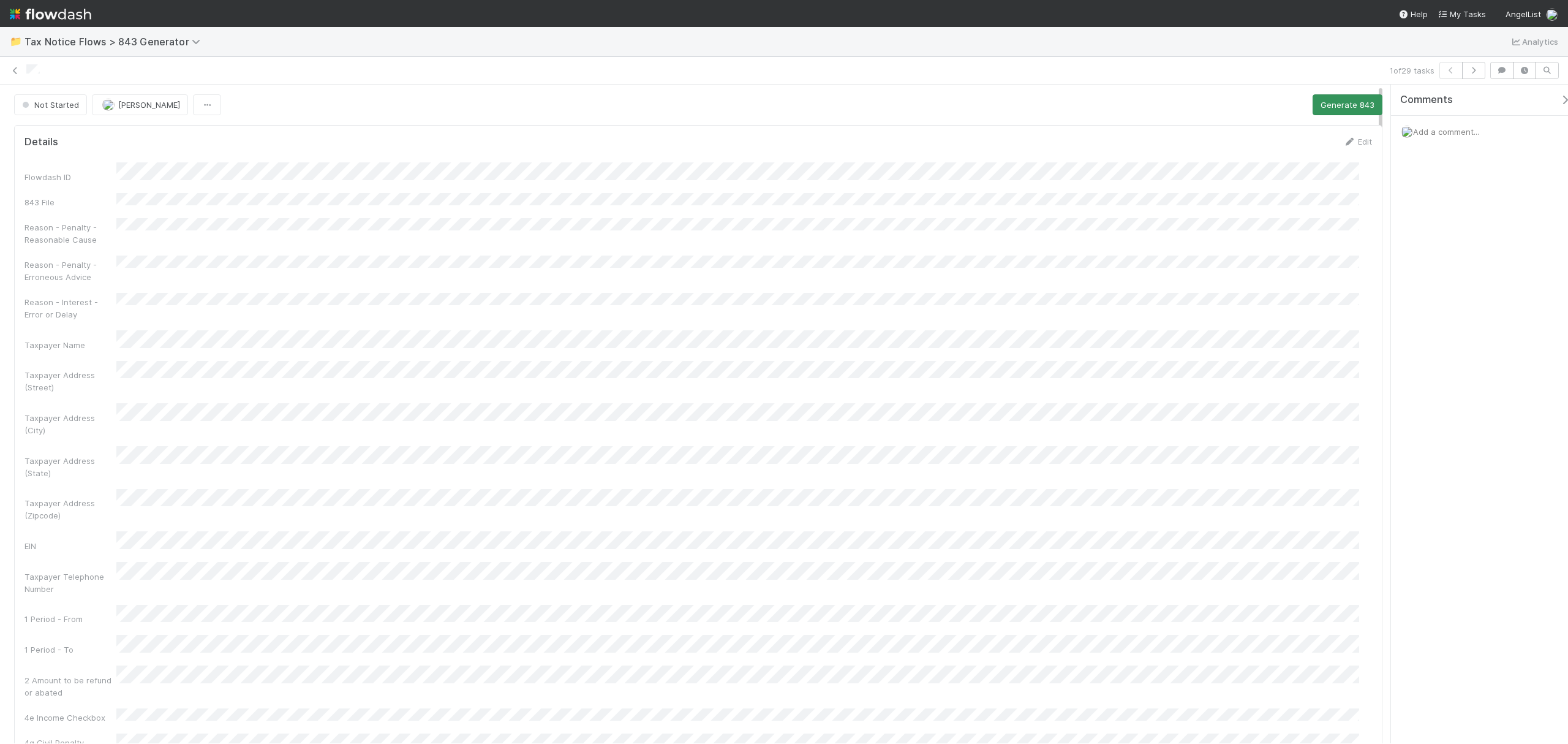
drag, startPoint x: 1380, startPoint y: 218, endPoint x: 1360, endPoint y: 115, distance: 104.9
click at [1360, 115] on div "Not Started Fareeha Naim Generate 843 Details Edit Flowdash ID 843 File Reason …" at bounding box center [698, 723] width 1397 height 1257
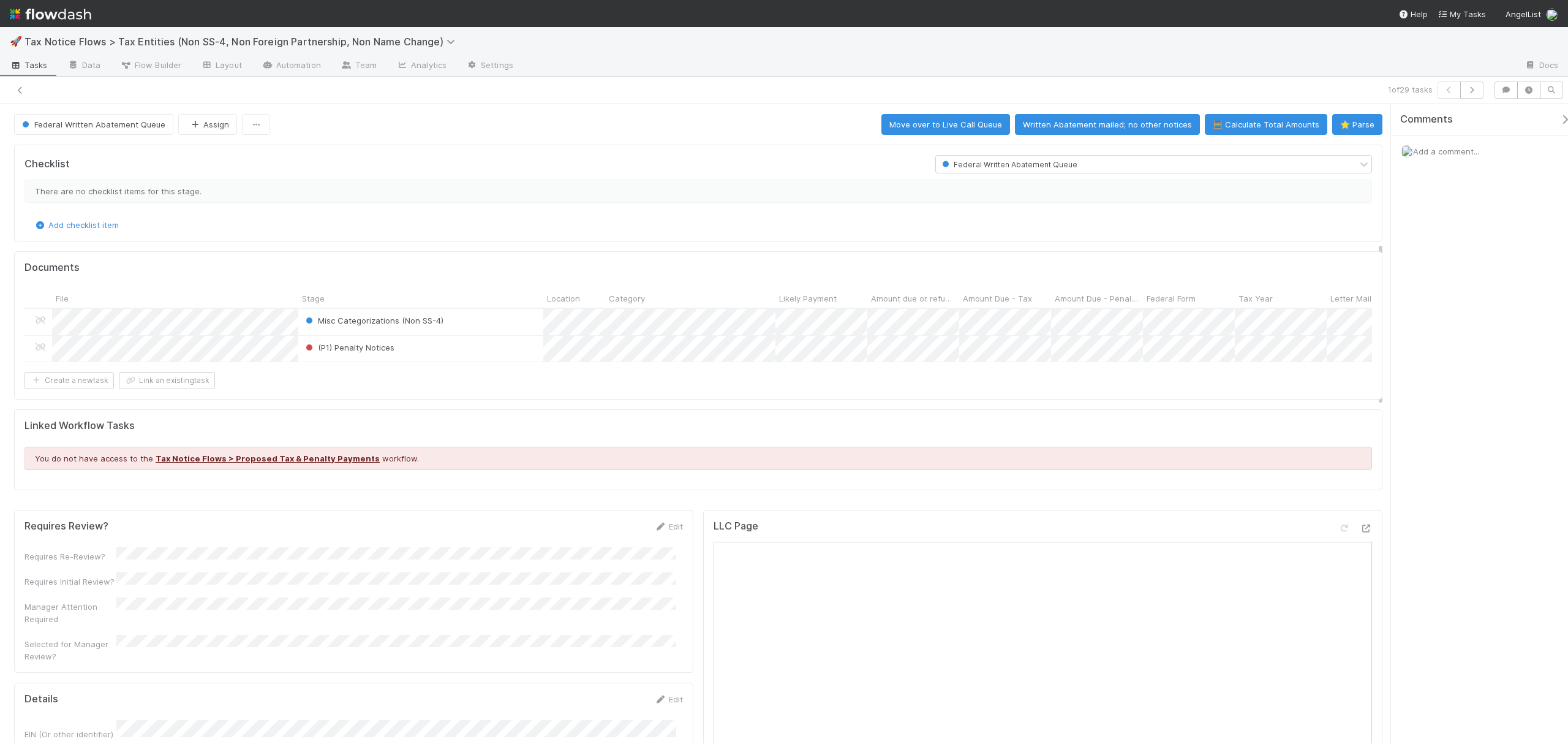
scroll to position [535, 0]
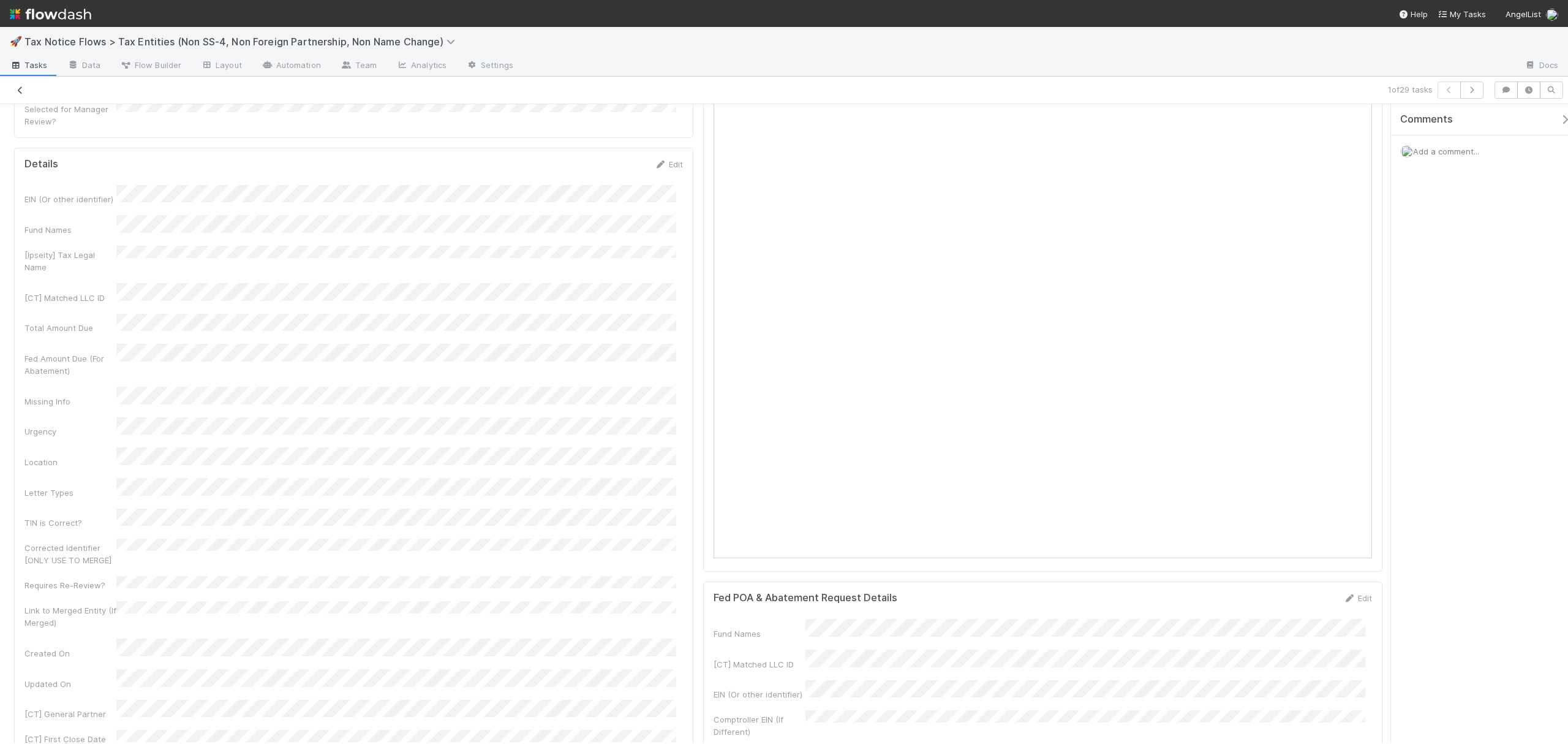
click at [20, 95] on link at bounding box center [20, 90] width 12 height 12
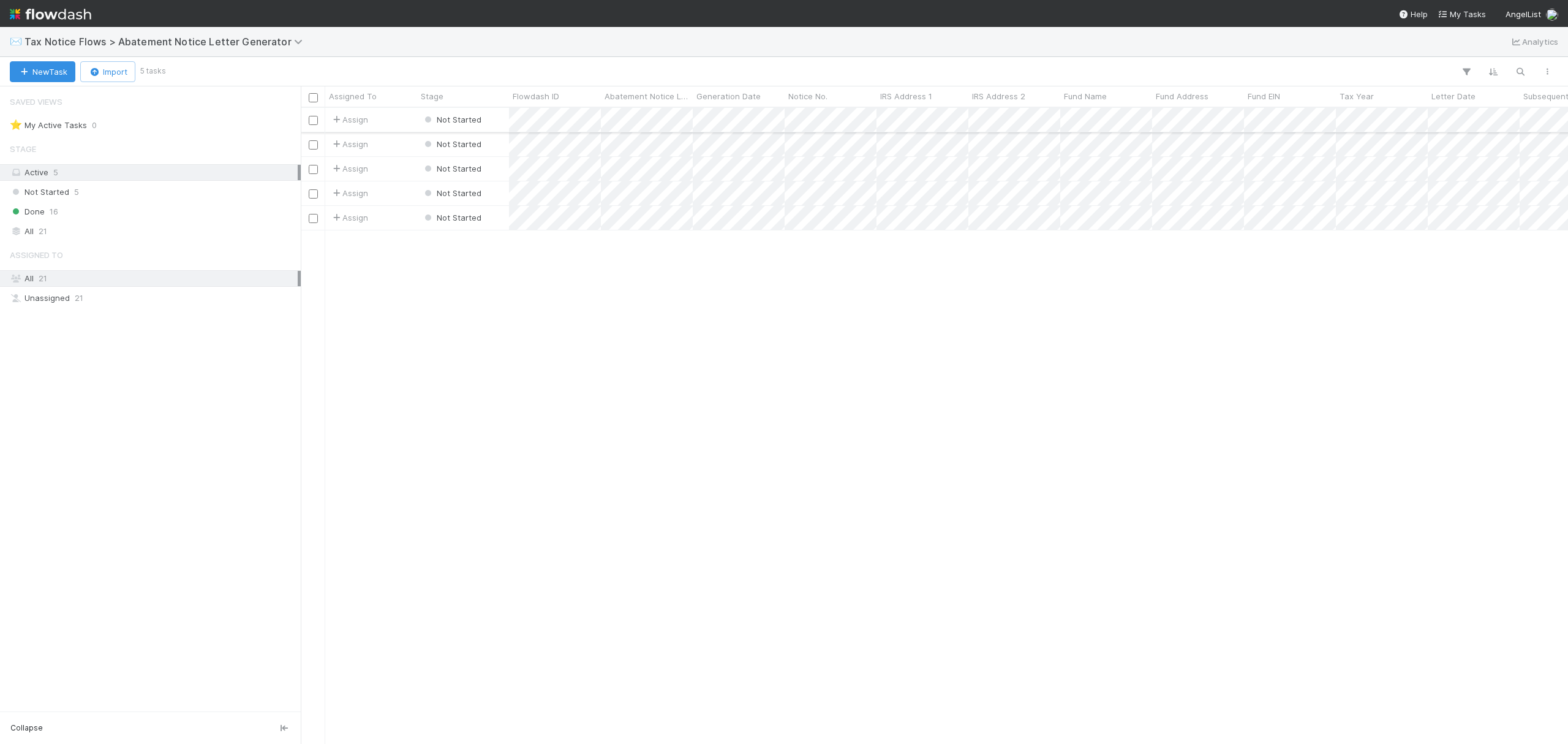
scroll to position [623, 1255]
